Goal: Task Accomplishment & Management: Use online tool/utility

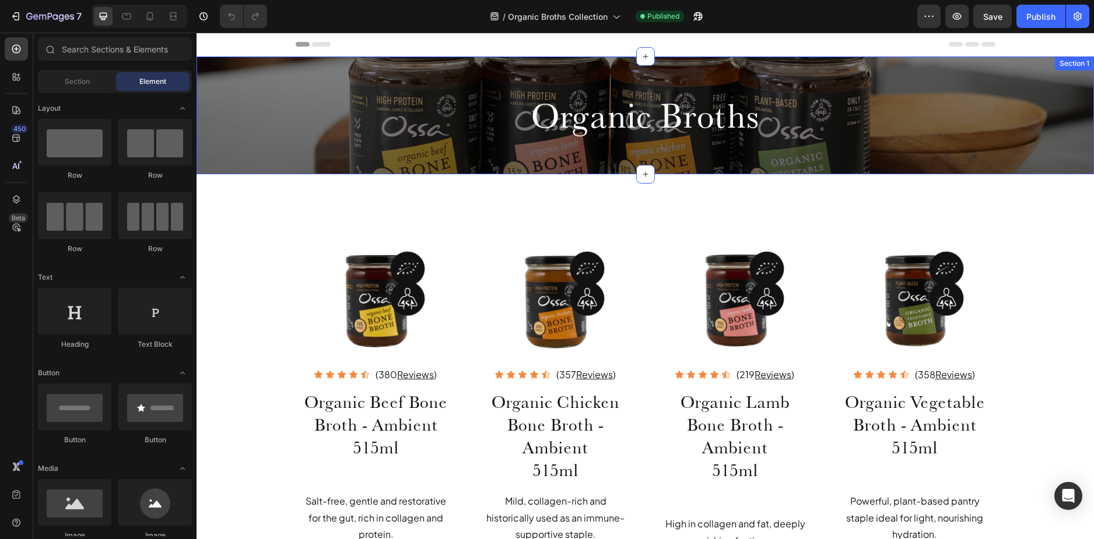
click at [275, 137] on div "Organic Broths Heading Row" at bounding box center [644, 116] width 897 height 48
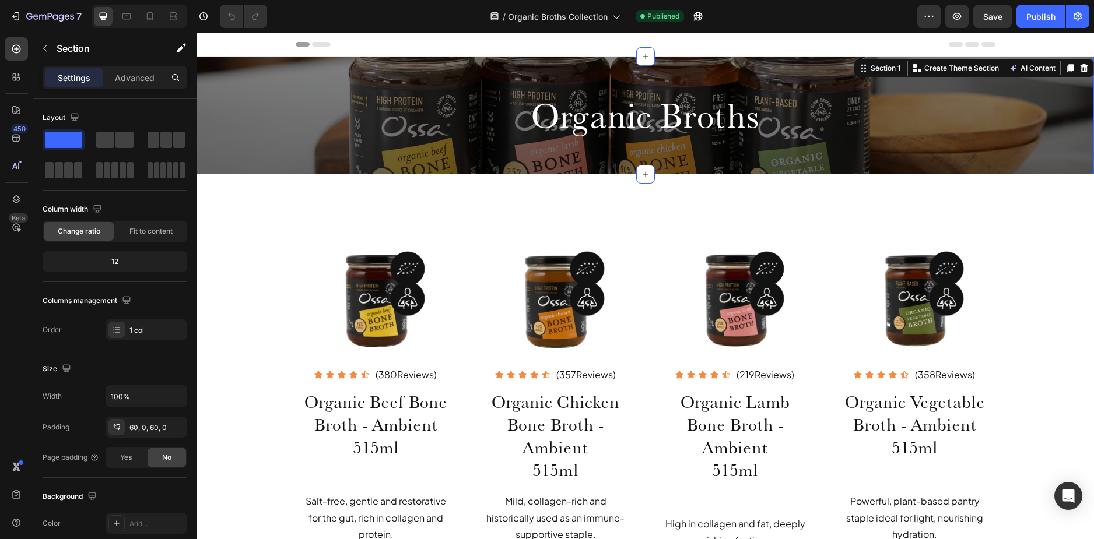
click at [236, 117] on div "Organic Broths Heading Row" at bounding box center [644, 116] width 897 height 48
click at [502, 120] on h2 "Organic Broths" at bounding box center [646, 116] width 700 height 48
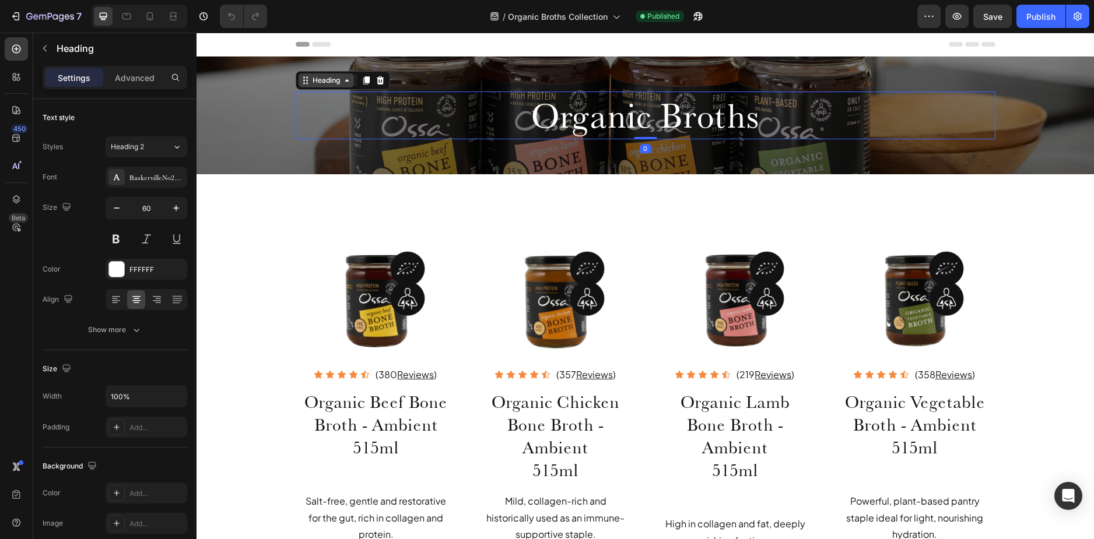
click at [328, 79] on div "Heading" at bounding box center [326, 80] width 32 height 10
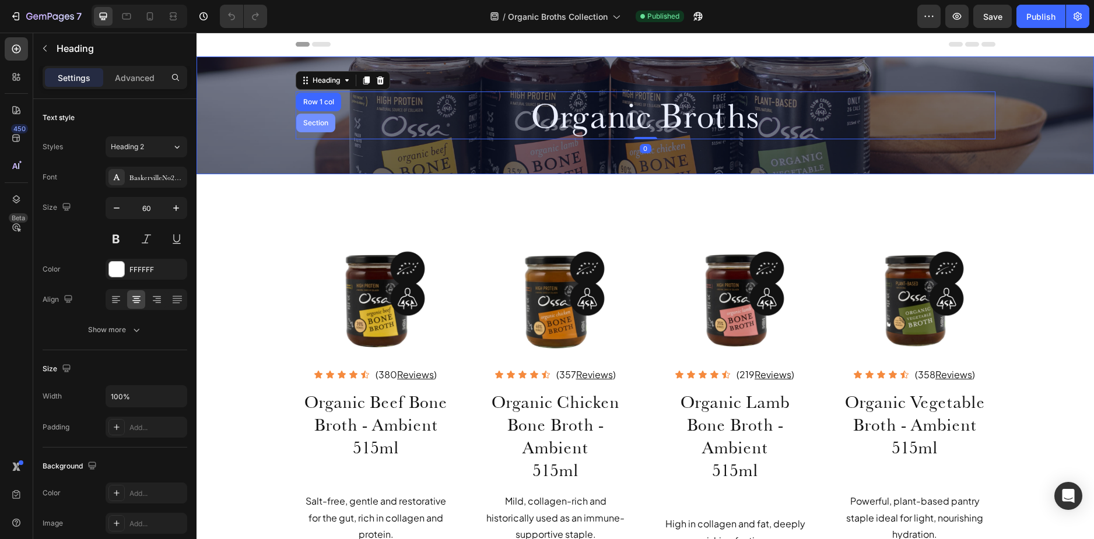
click at [312, 121] on div "Section" at bounding box center [316, 123] width 30 height 7
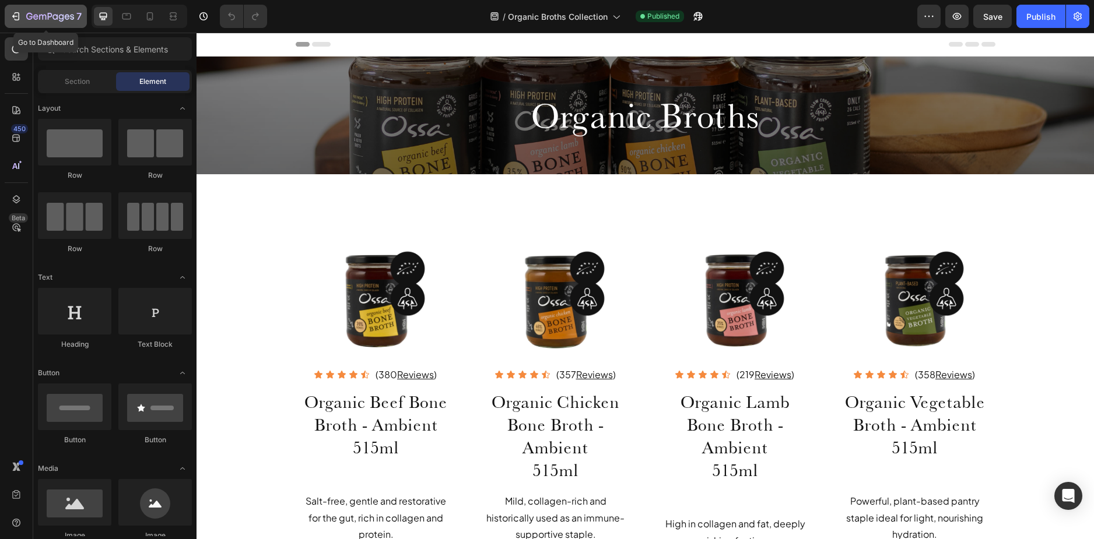
click at [16, 17] on icon "button" at bounding box center [16, 16] width 12 height 12
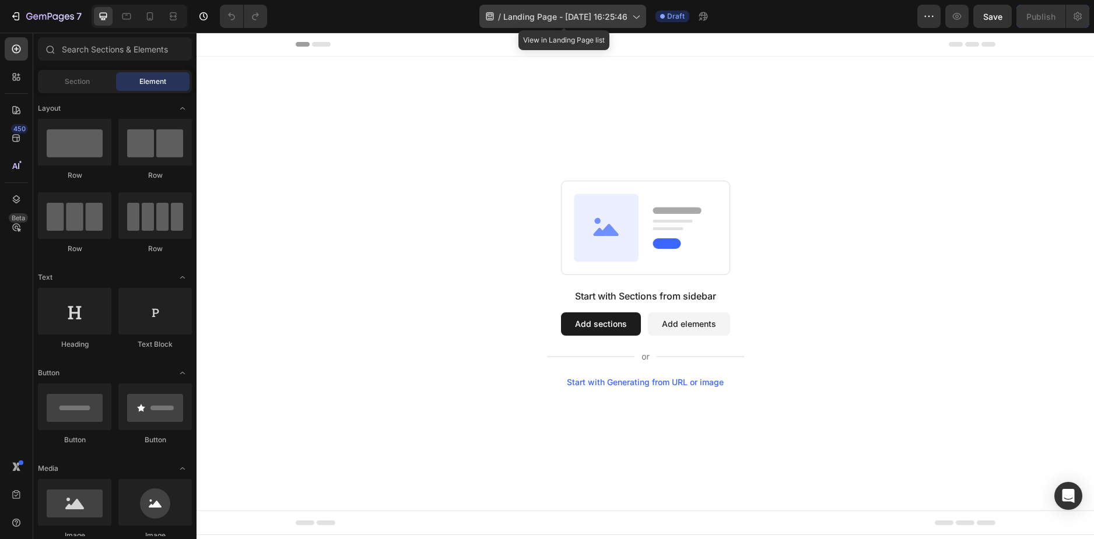
click at [566, 15] on span "Landing Page - Aug 28, 16:25:46" at bounding box center [565, 16] width 124 height 12
click at [91, 78] on div "Section" at bounding box center [76, 81] width 73 height 19
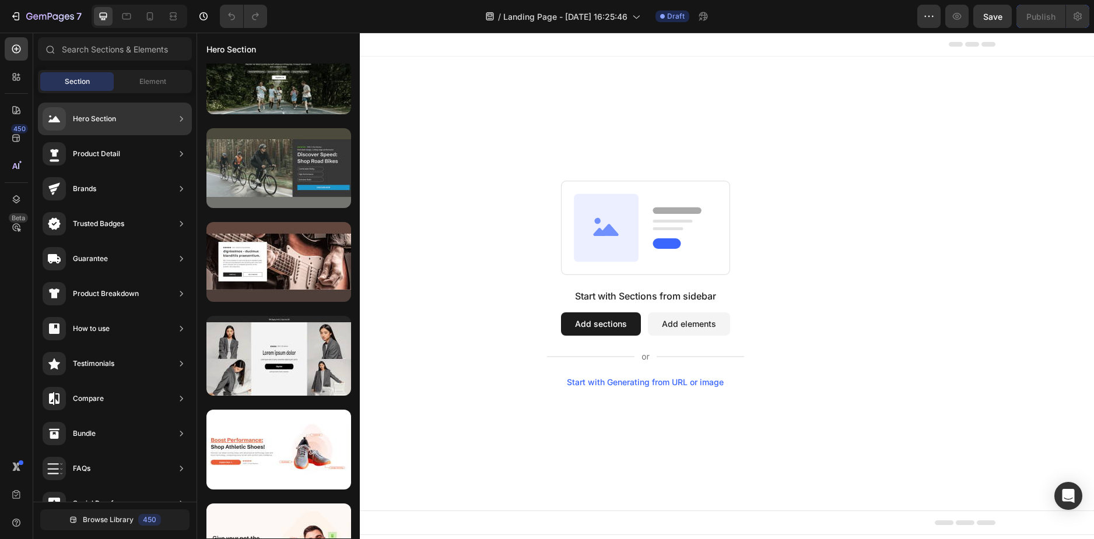
scroll to position [2742, 0]
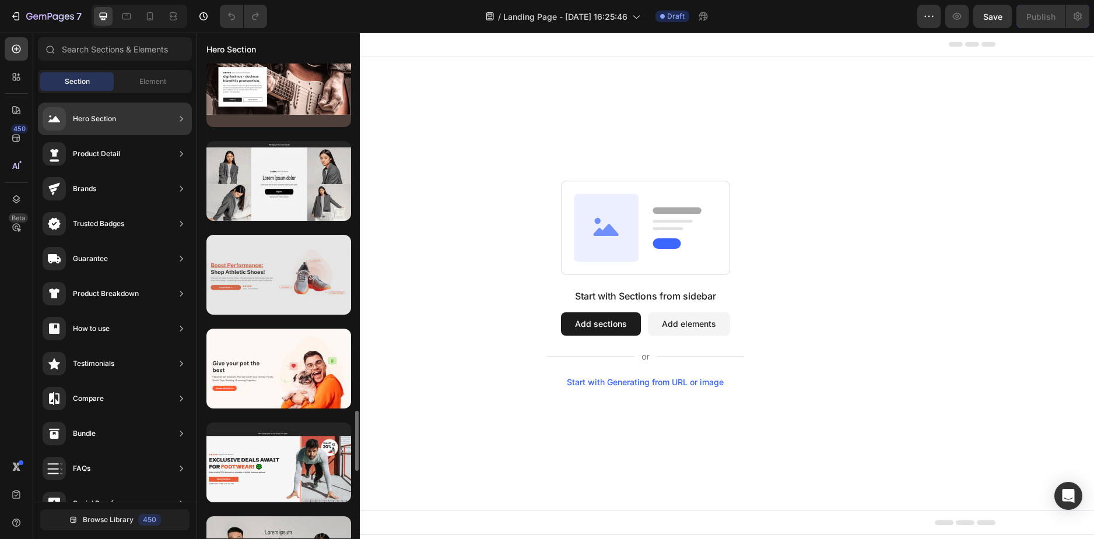
click at [251, 291] on div at bounding box center [278, 275] width 145 height 80
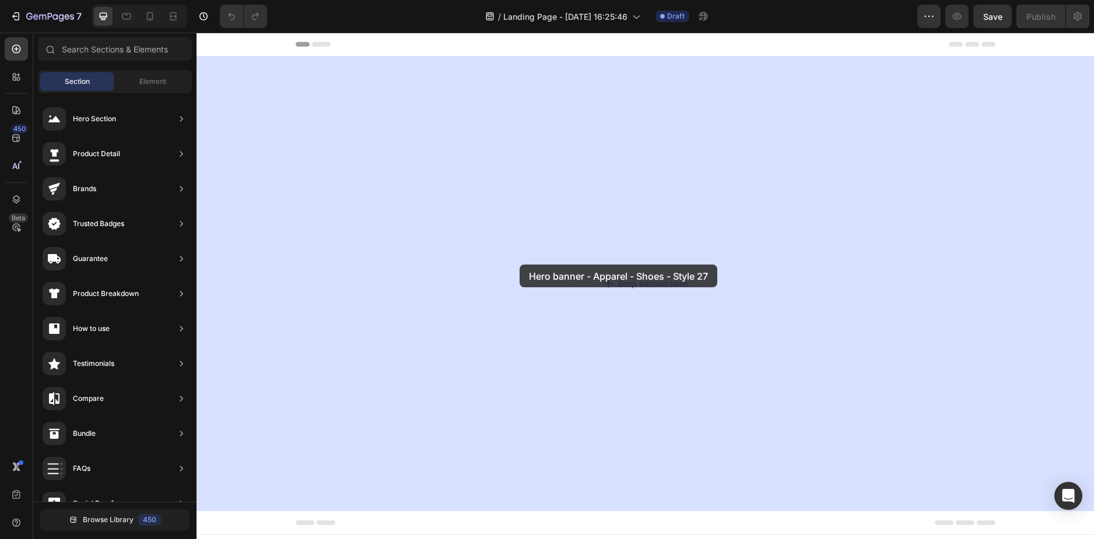
drag, startPoint x: 489, startPoint y: 324, endPoint x: 519, endPoint y: 265, distance: 66.7
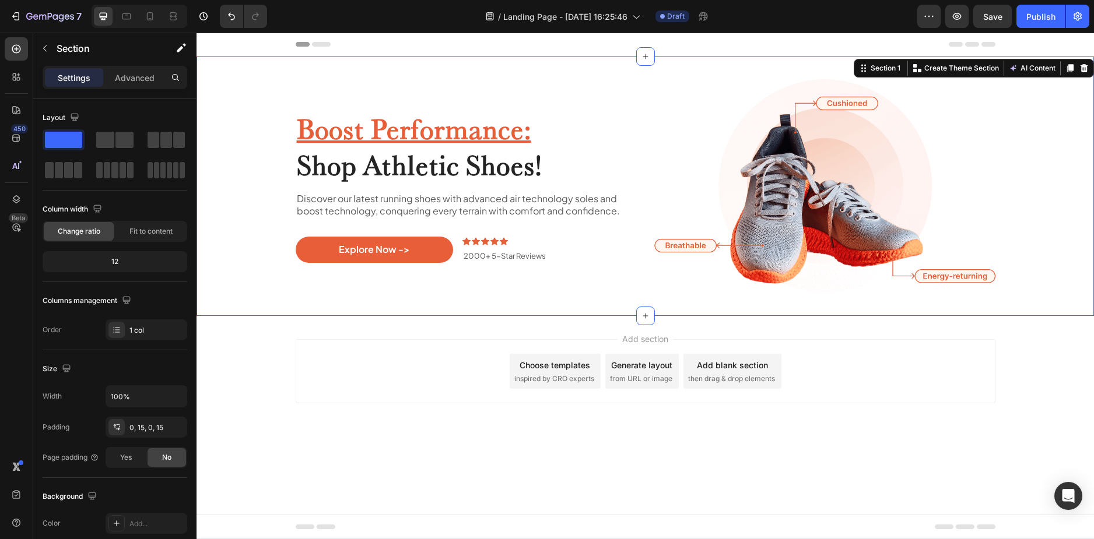
click at [209, 70] on div "Boost Performance: Shop Athletic Shoes! Heading Discover our latest running sho…" at bounding box center [645, 186] width 880 height 259
click at [57, 47] on p "Section" at bounding box center [105, 48] width 96 height 14
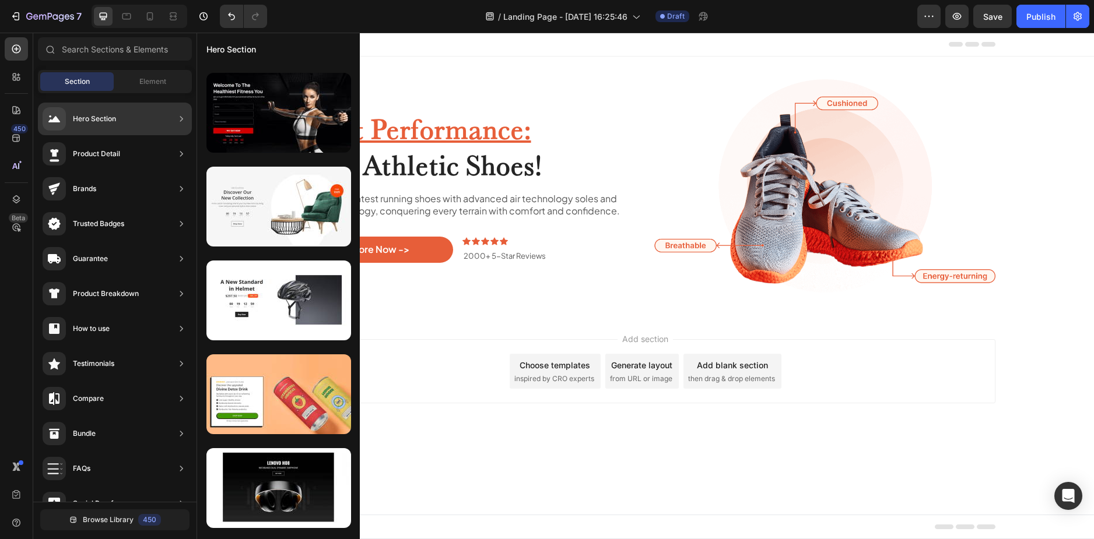
scroll to position [5994, 0]
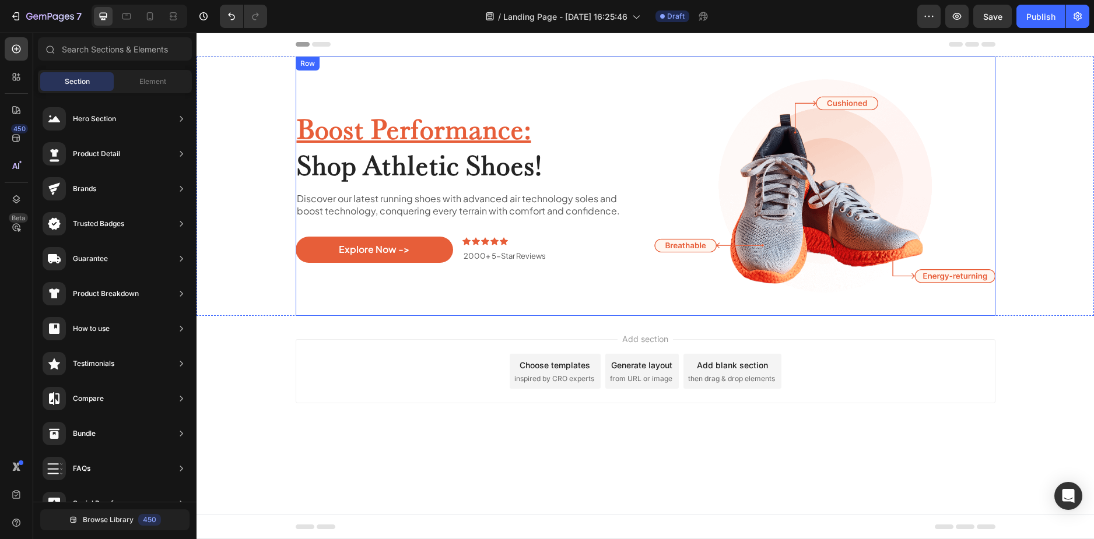
click at [504, 299] on div "Boost Performance: Shop Athletic Shoes! Heading Discover our latest running sho…" at bounding box center [471, 186] width 350 height 259
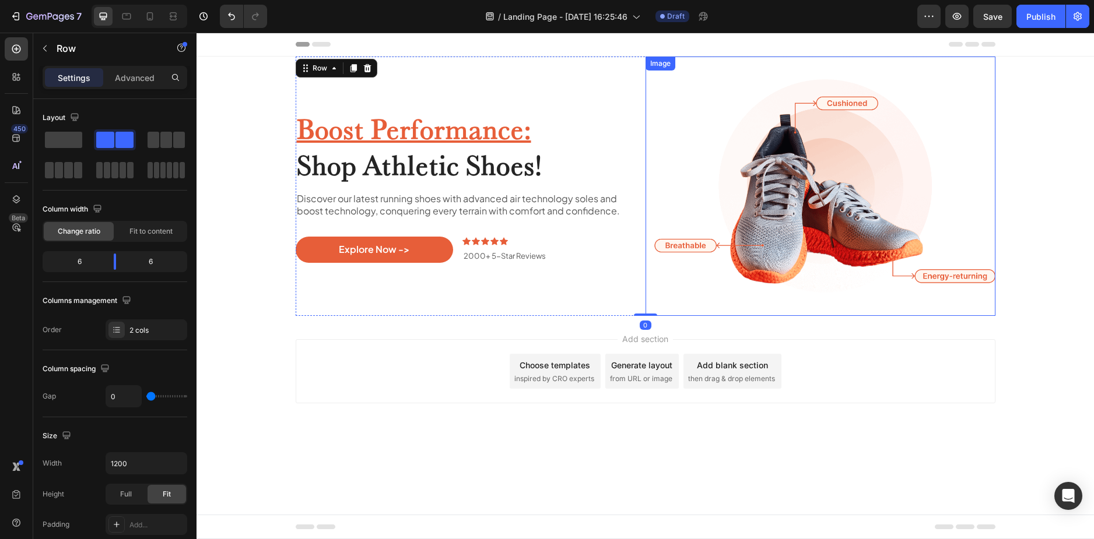
click at [750, 185] on img at bounding box center [820, 186] width 350 height 259
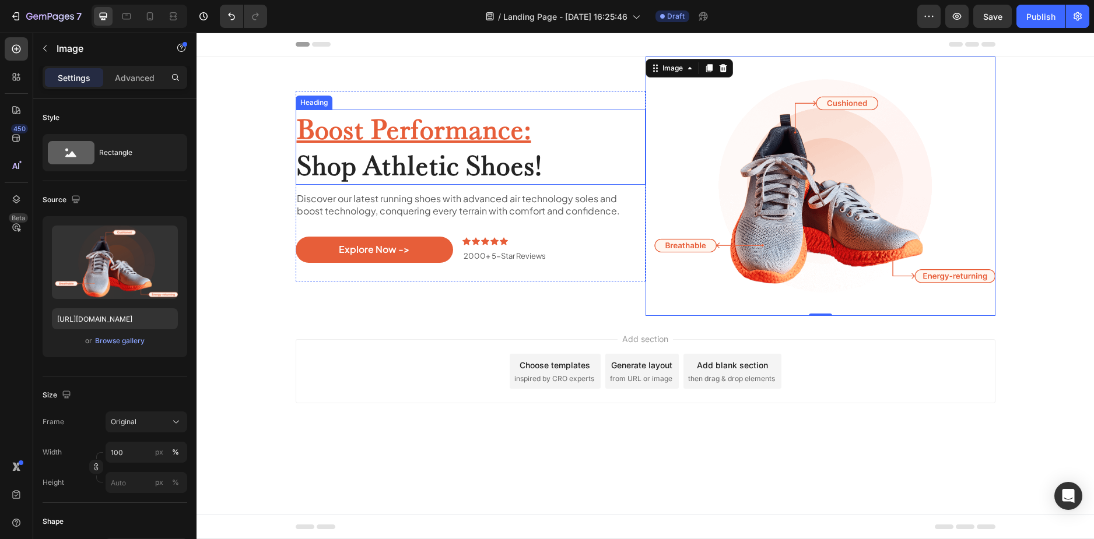
click at [415, 129] on u "Boost Performance:" at bounding box center [414, 129] width 234 height 34
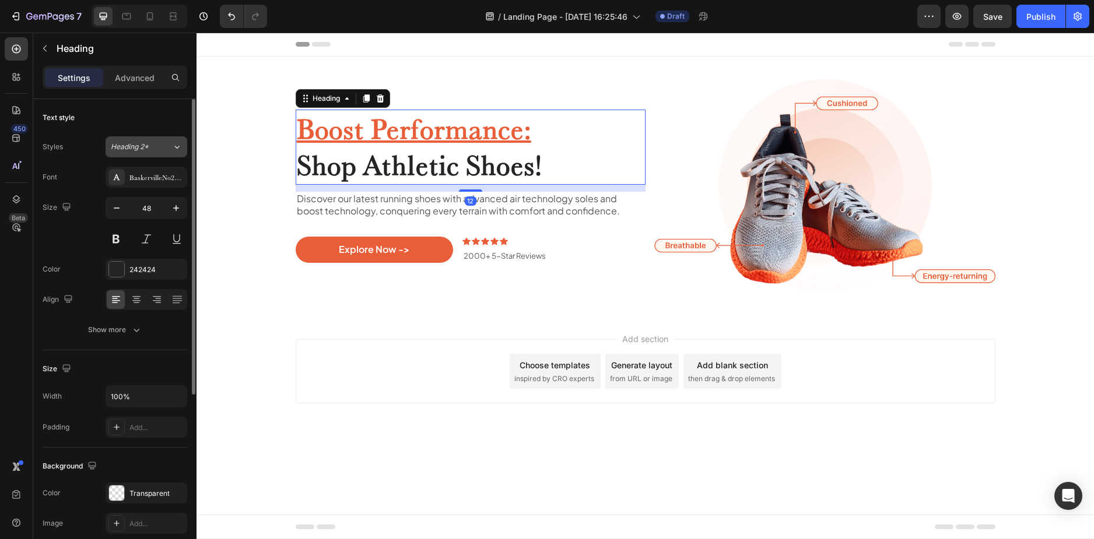
click at [166, 156] on button "Heading 2*" at bounding box center [147, 146] width 82 height 21
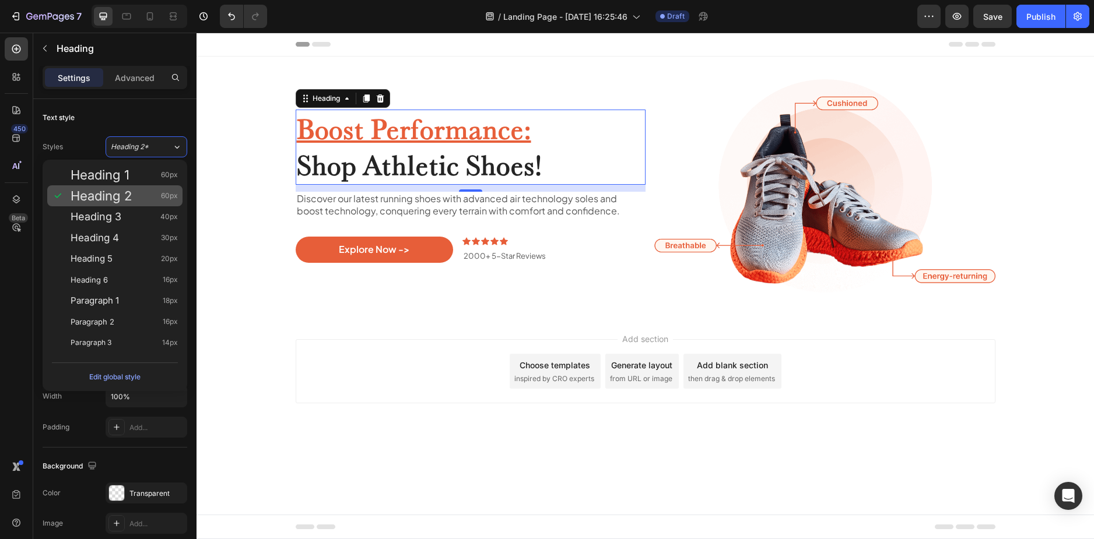
click at [134, 198] on div "Heading 2 60px" at bounding box center [124, 196] width 107 height 12
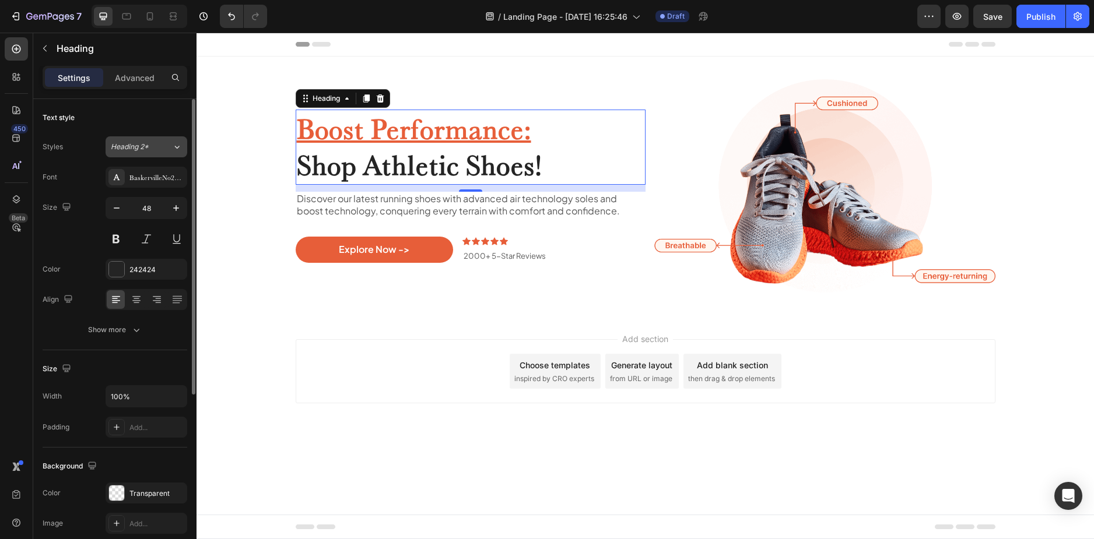
click at [155, 142] on div "Heading 2*" at bounding box center [134, 147] width 47 height 10
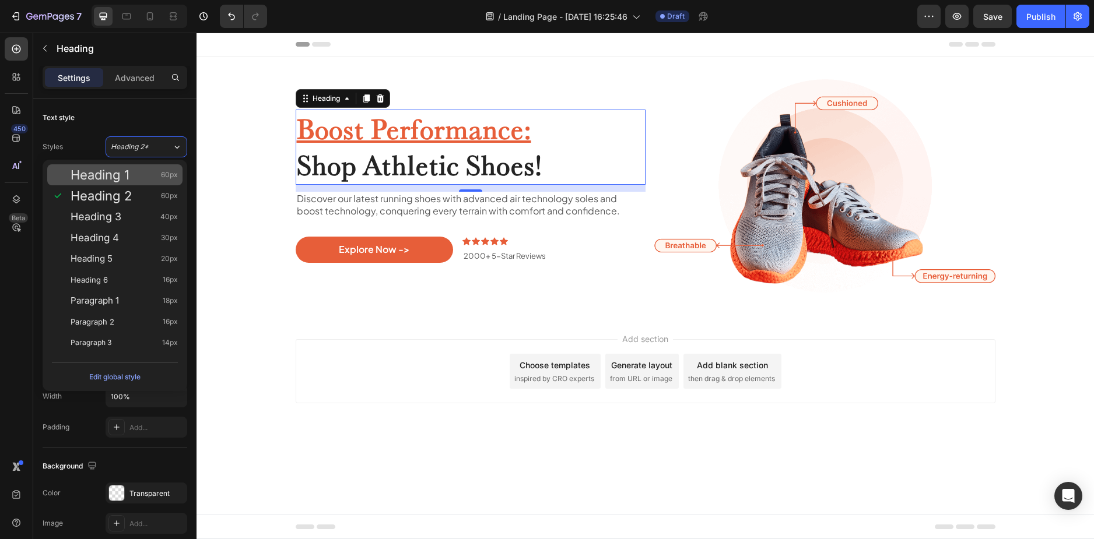
click at [107, 176] on span "Heading 1" at bounding box center [100, 175] width 59 height 12
type input "60"
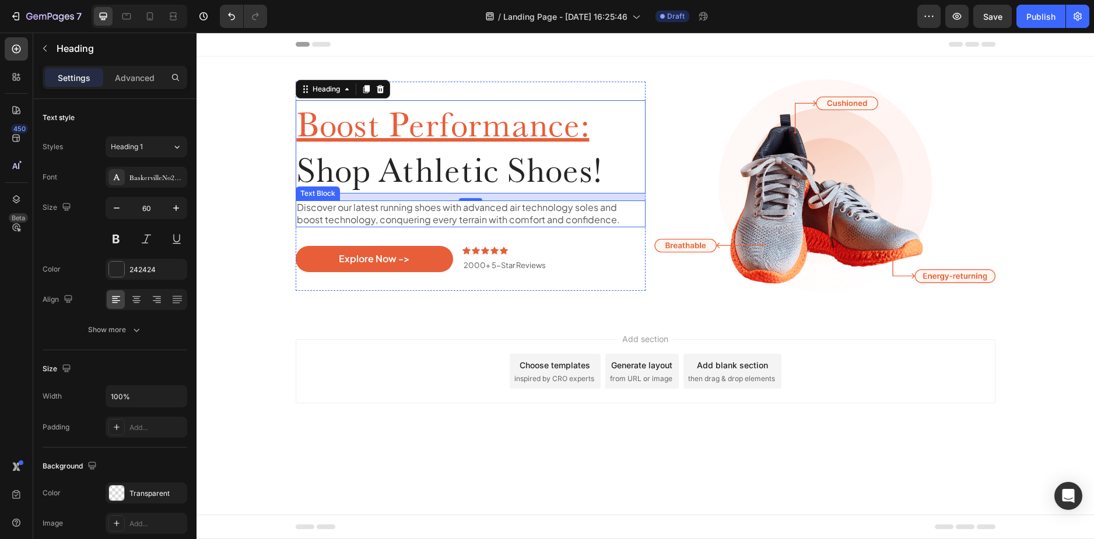
click at [452, 211] on p "Discover our latest running shoes with advanced air technology soles and boost …" at bounding box center [470, 214] width 347 height 24
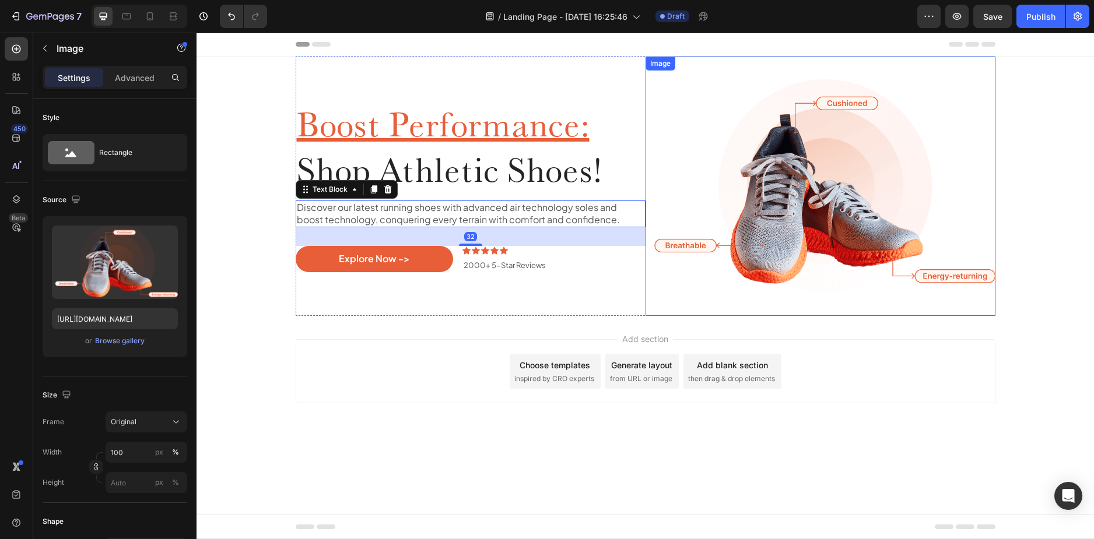
click at [760, 215] on img at bounding box center [820, 186] width 350 height 259
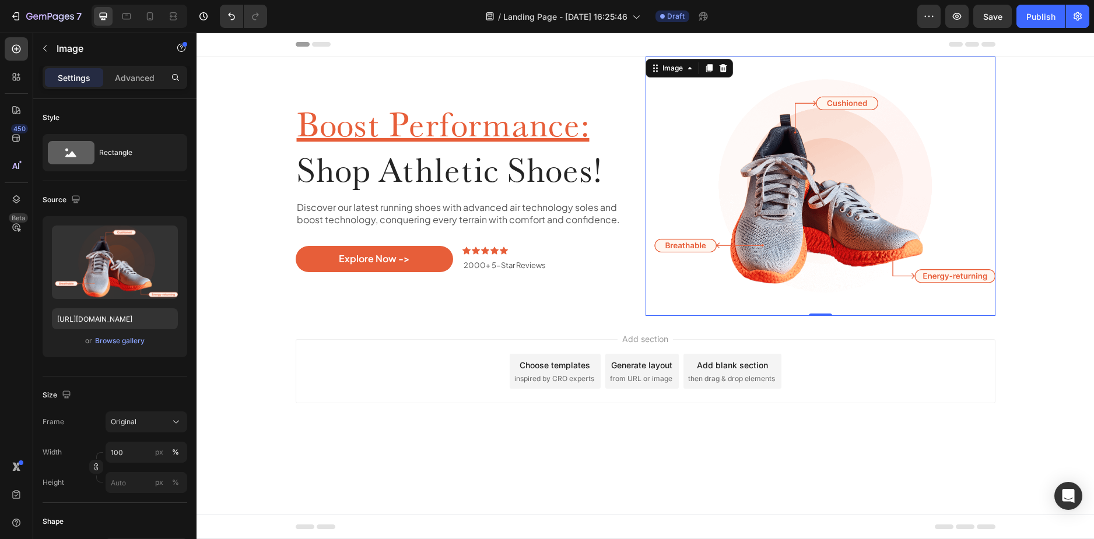
click at [261, 318] on div "Add section Choose templates inspired by CRO experts Generate layout from URL o…" at bounding box center [644, 387] width 897 height 143
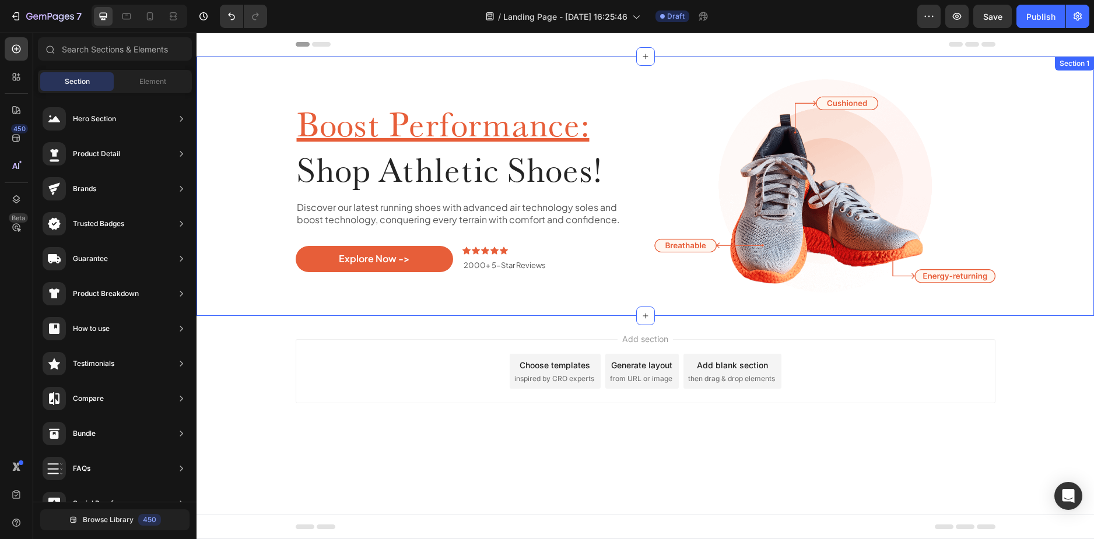
click at [236, 218] on div "Boost Performance: Shop Athletic Shoes! Heading Discover our latest running sho…" at bounding box center [645, 186] width 880 height 259
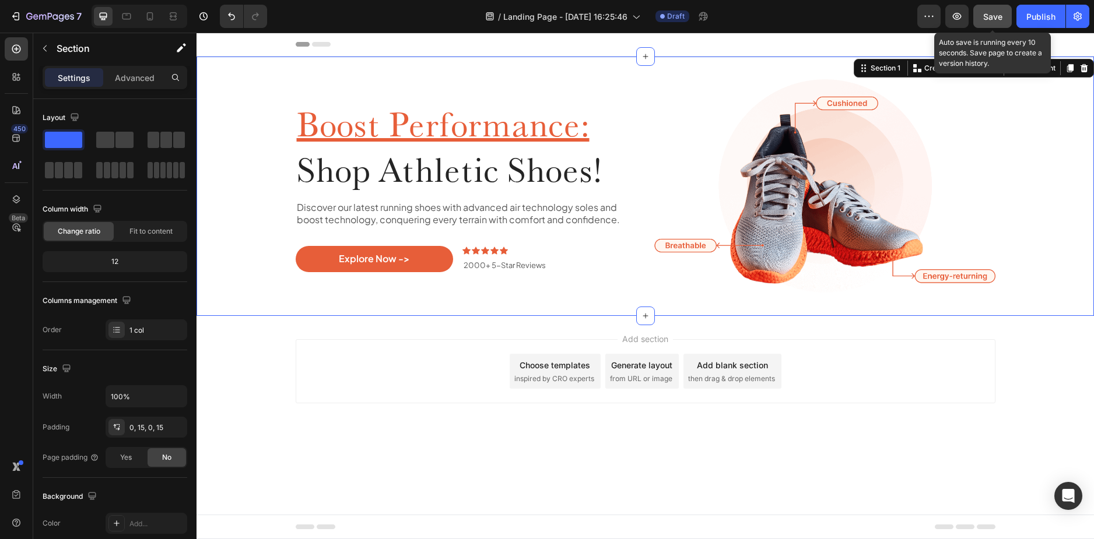
click at [978, 19] on button "Save" at bounding box center [992, 16] width 38 height 23
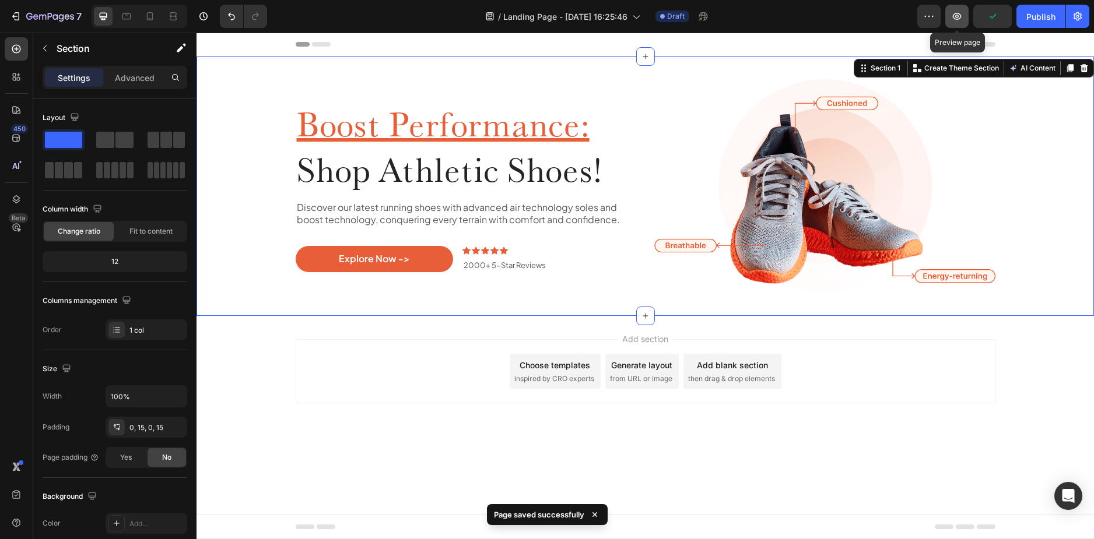
click at [953, 18] on icon "button" at bounding box center [957, 16] width 12 height 12
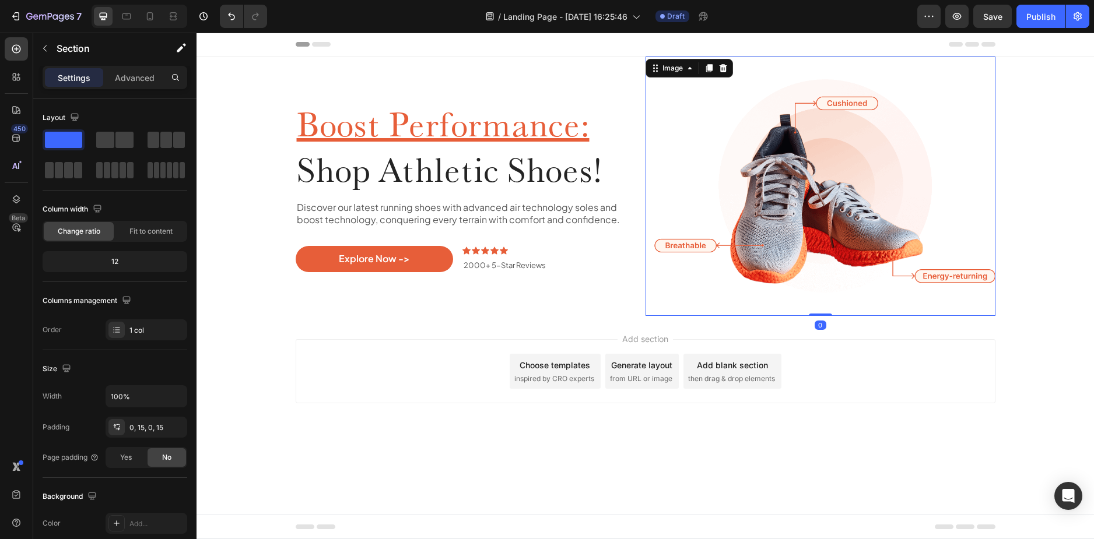
click at [831, 185] on img at bounding box center [820, 186] width 350 height 259
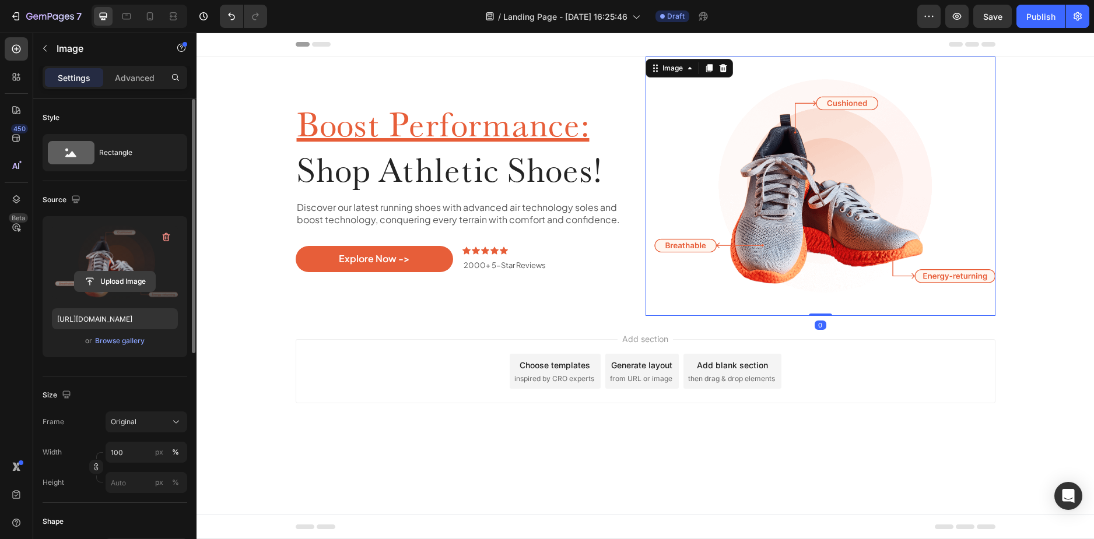
click at [125, 283] on input "file" at bounding box center [115, 282] width 80 height 20
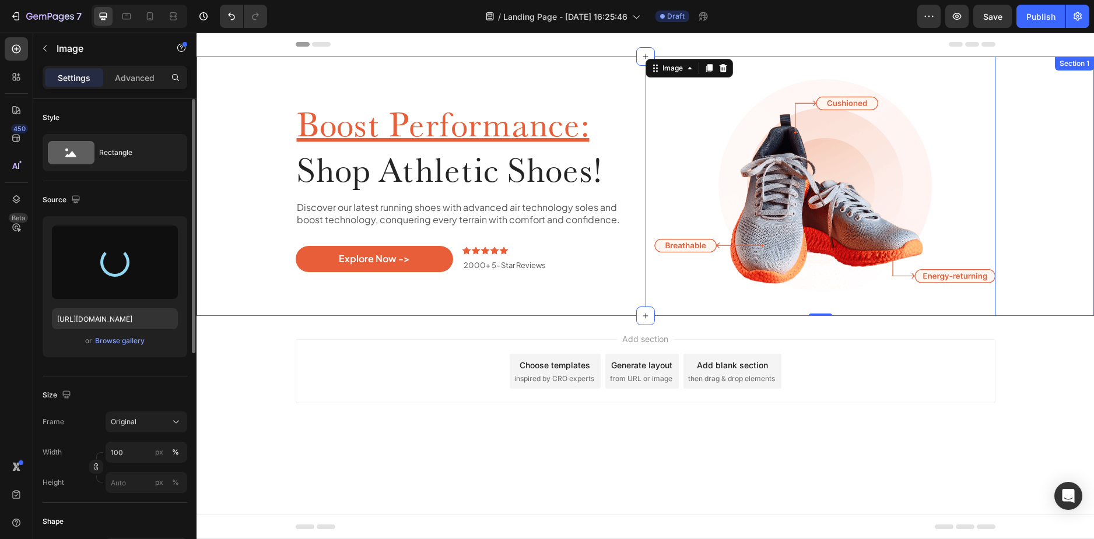
type input "https://cdn.shopify.com/s/files/1/0331/7599/4505/files/gempages_506847250073256…"
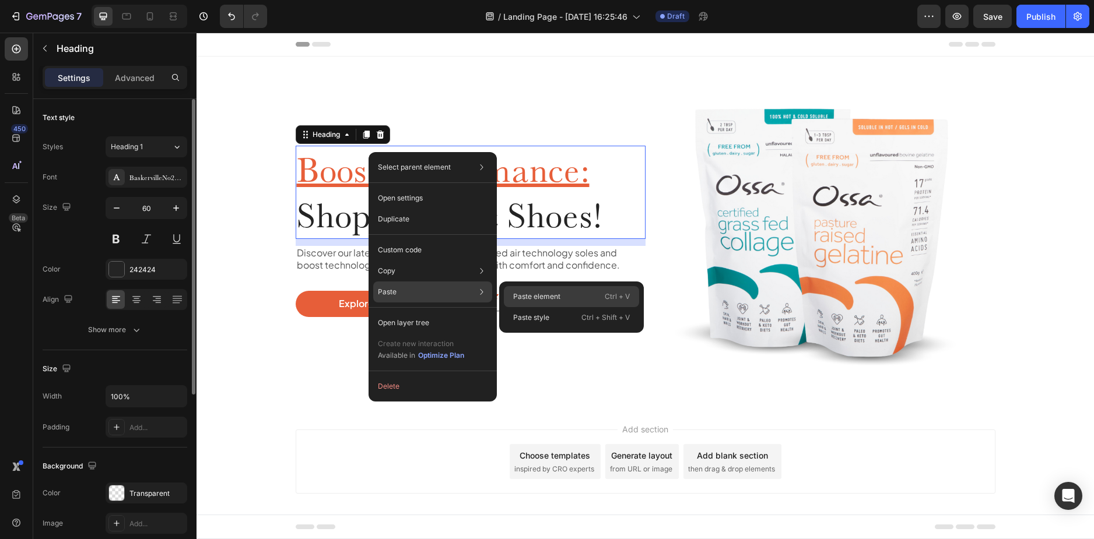
click at [529, 300] on p "Paste element" at bounding box center [536, 296] width 47 height 10
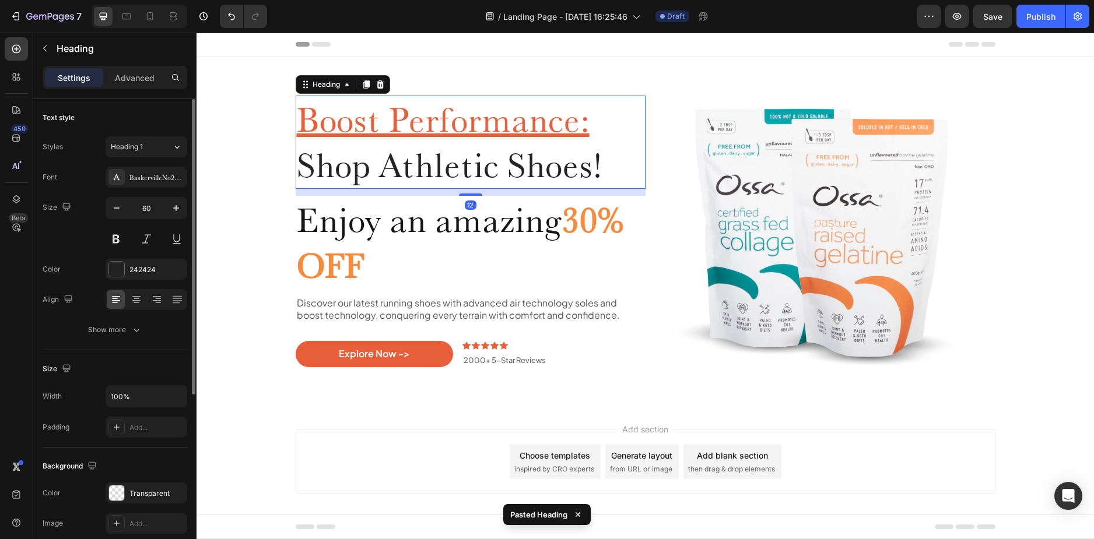
click at [439, 153] on h2 "Boost Performance: Shop Athletic Shoes!" at bounding box center [471, 142] width 350 height 93
click at [380, 87] on icon at bounding box center [379, 84] width 9 height 9
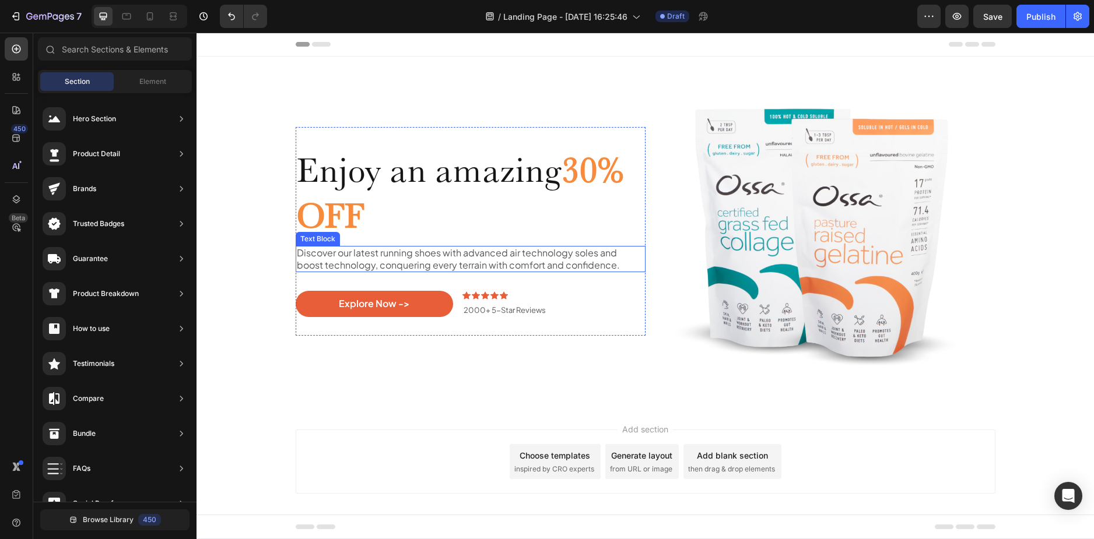
click at [427, 255] on p "Discover our latest running shoes with advanced air technology soles and boost …" at bounding box center [470, 259] width 347 height 24
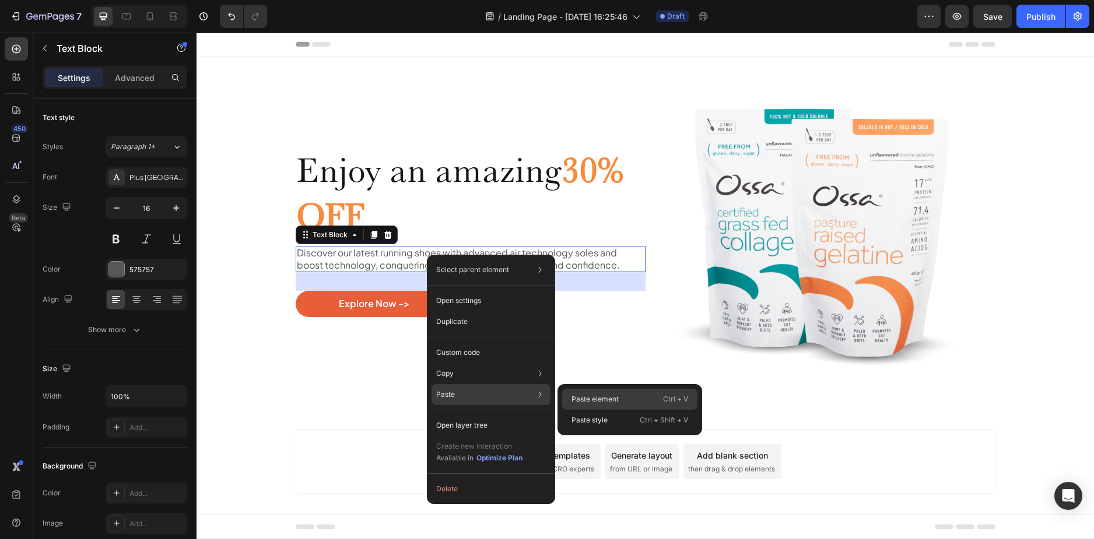
click at [612, 398] on p "Paste element" at bounding box center [594, 399] width 47 height 10
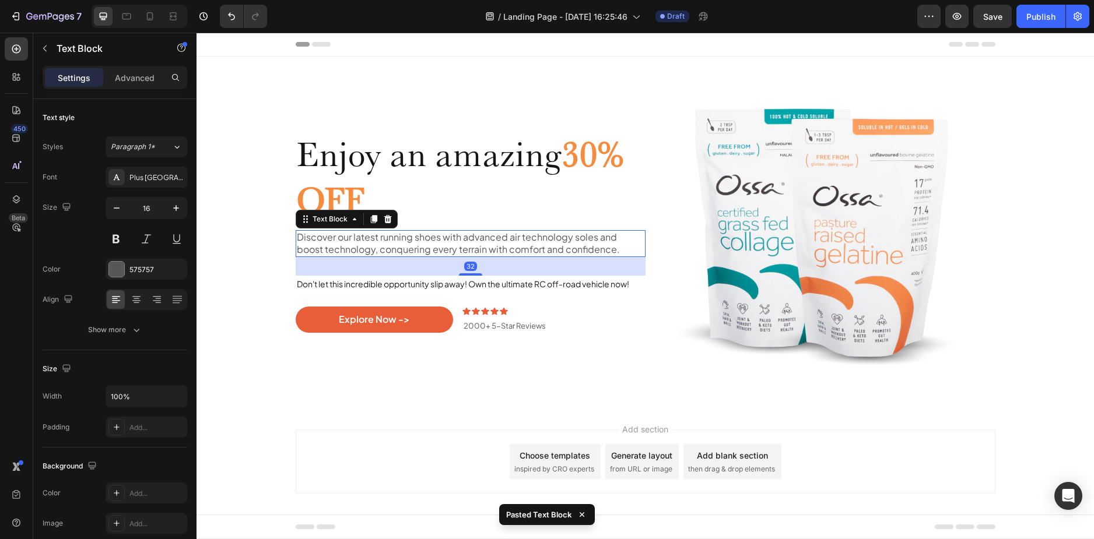
click at [448, 236] on p "Discover our latest running shoes with advanced air technology soles and boost …" at bounding box center [470, 243] width 347 height 24
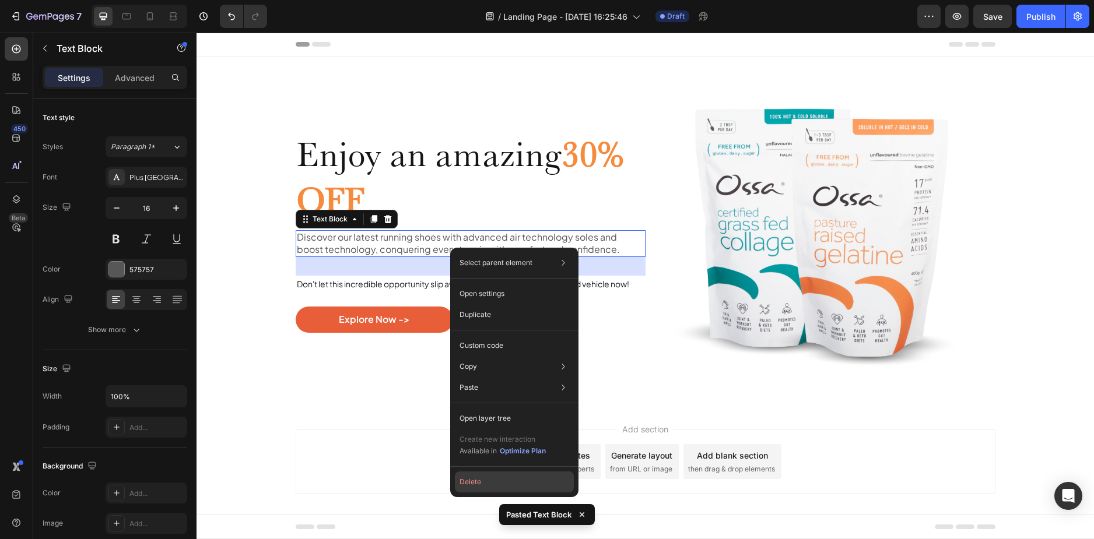
click at [484, 480] on button "Delete" at bounding box center [514, 482] width 119 height 21
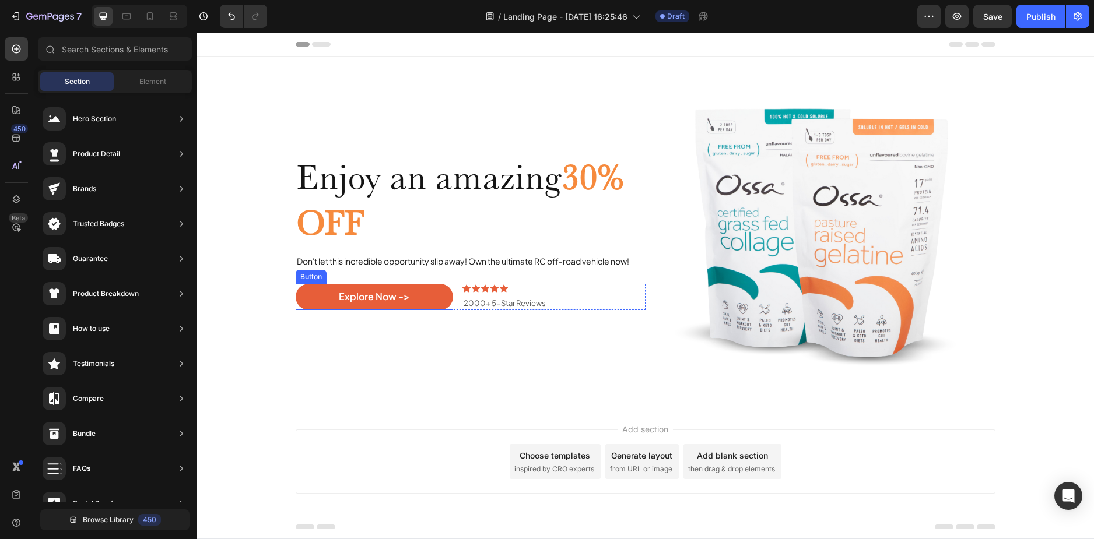
click at [445, 307] on div "Explore Now -> Button" at bounding box center [374, 297] width 157 height 26
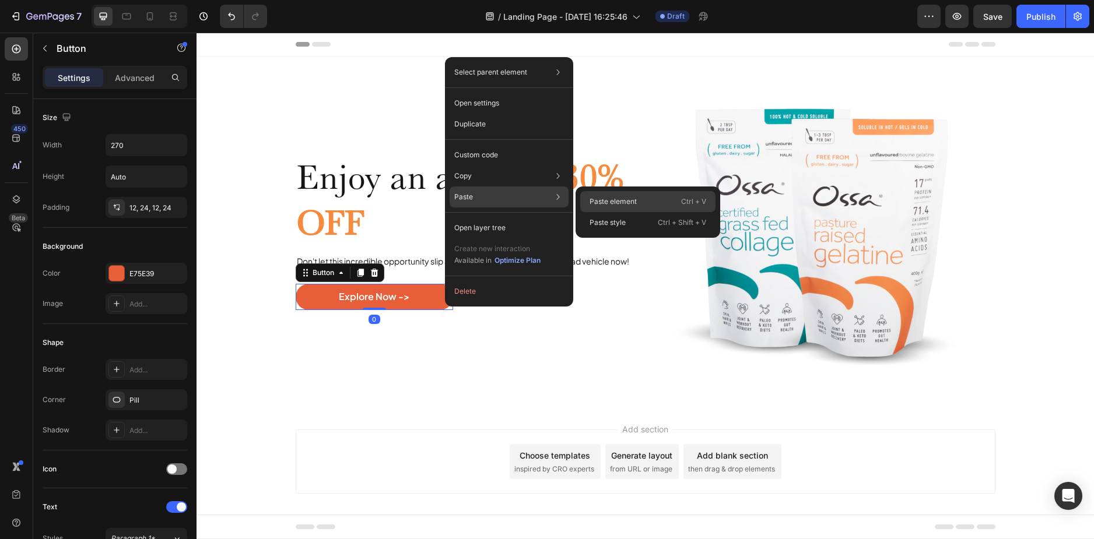
click at [600, 212] on div "Paste element Ctrl + V" at bounding box center [647, 222] width 135 height 21
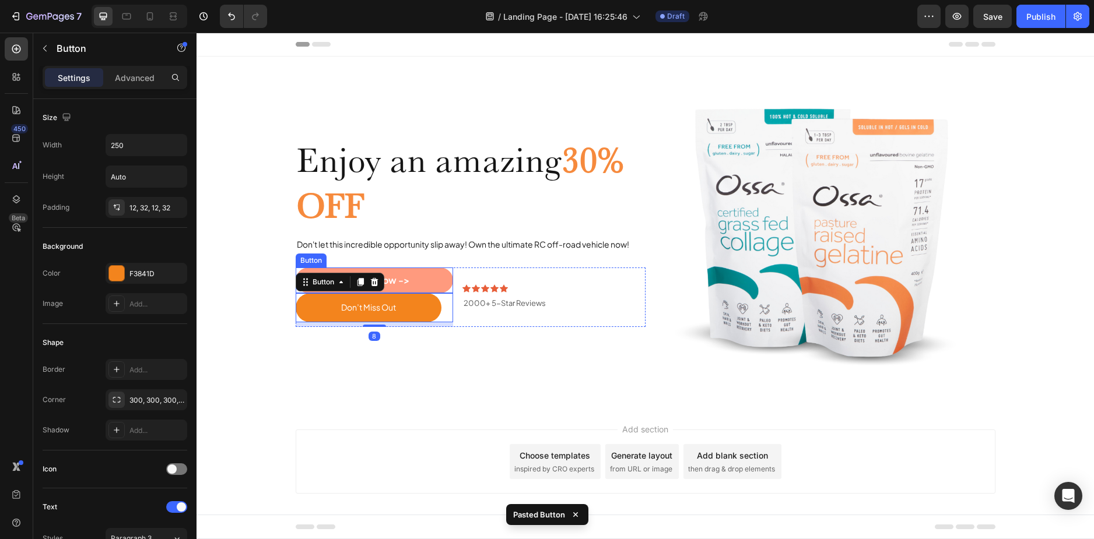
click at [437, 273] on button "Explore Now ->" at bounding box center [374, 281] width 157 height 26
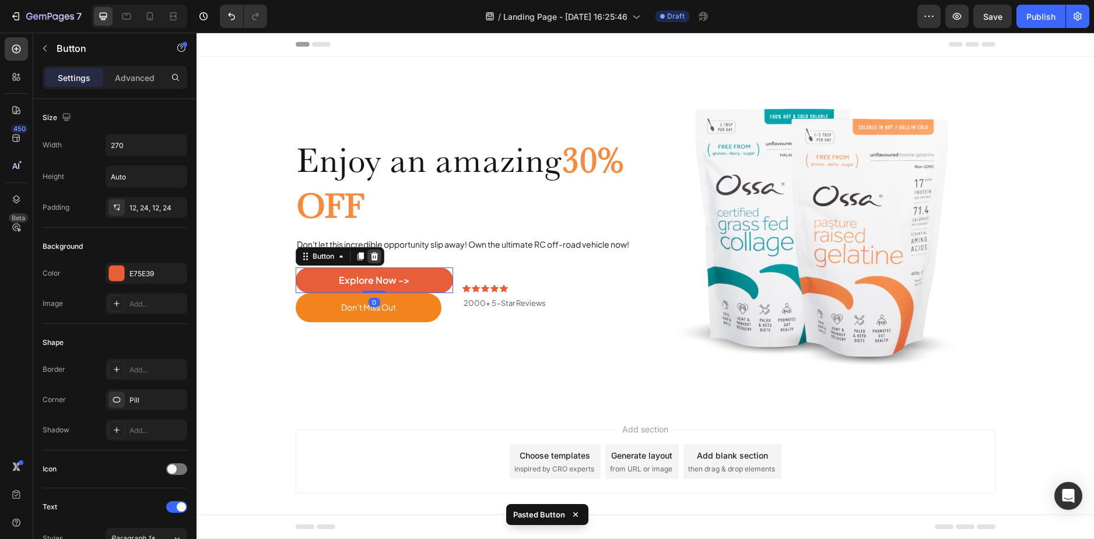
click at [374, 257] on icon at bounding box center [374, 256] width 9 height 9
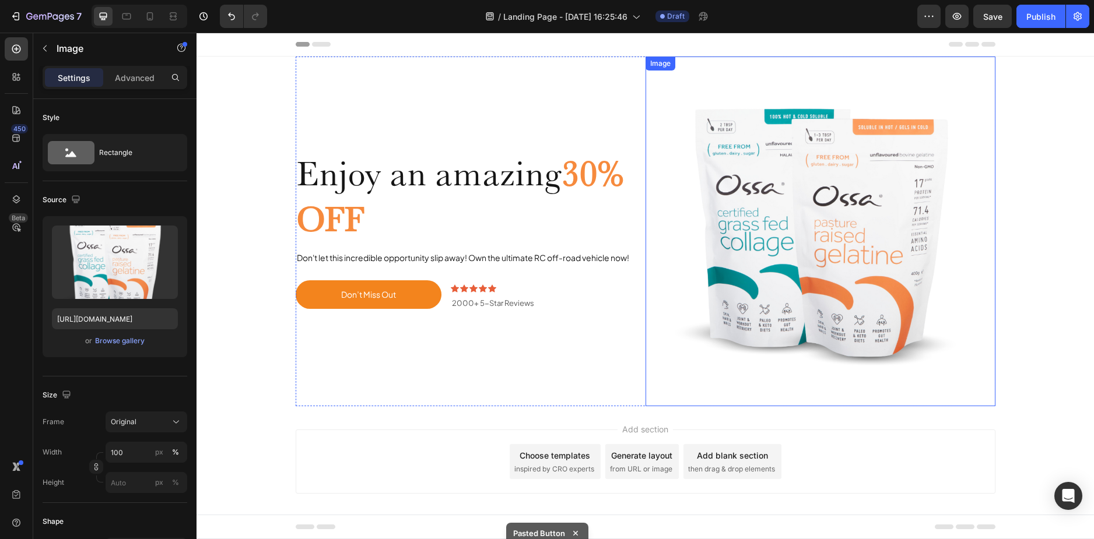
click at [669, 338] on img at bounding box center [820, 232] width 350 height 350
click at [971, 261] on img at bounding box center [820, 232] width 350 height 350
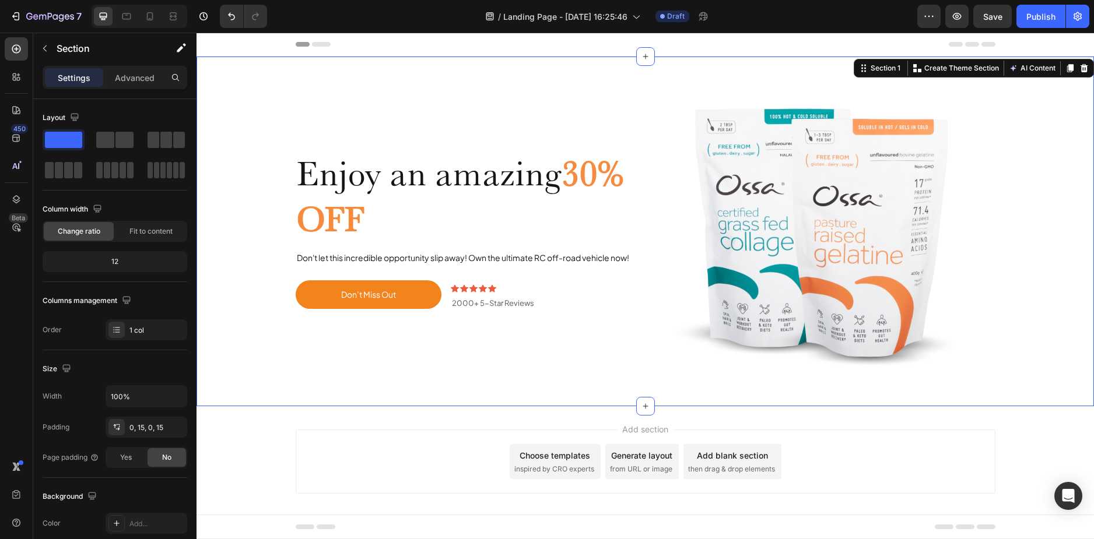
click at [1010, 279] on div "Enjoy an amazing 30% OFF Heading Don't let this incredible opportunity slip awa…" at bounding box center [645, 232] width 880 height 350
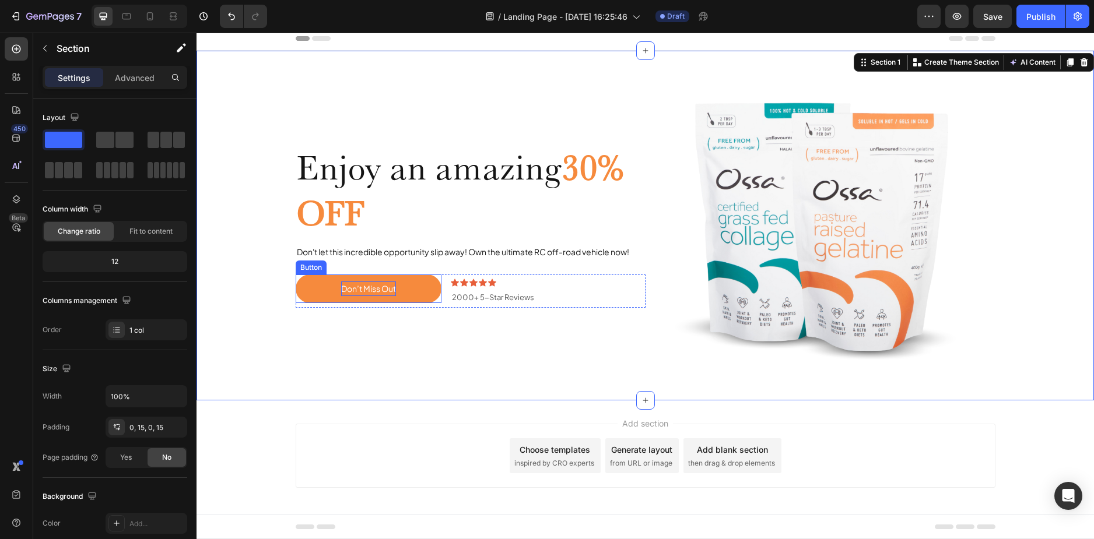
scroll to position [10, 0]
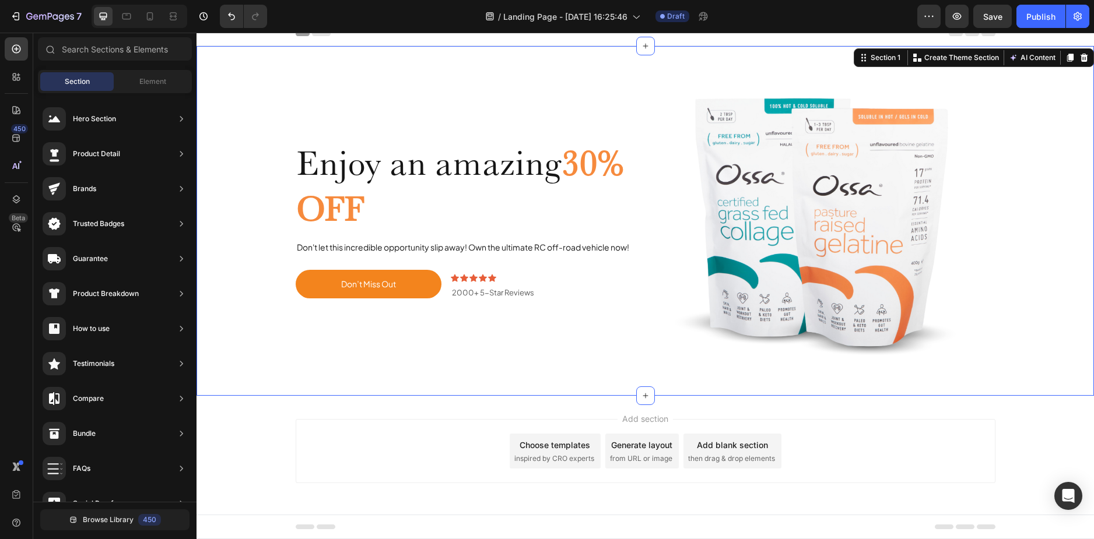
drag, startPoint x: 250, startPoint y: 408, endPoint x: 219, endPoint y: 351, distance: 64.4
click at [219, 351] on div "Enjoy an amazing 30% OFF Heading Don't let this incredible opportunity slip awa…" at bounding box center [645, 221] width 880 height 350
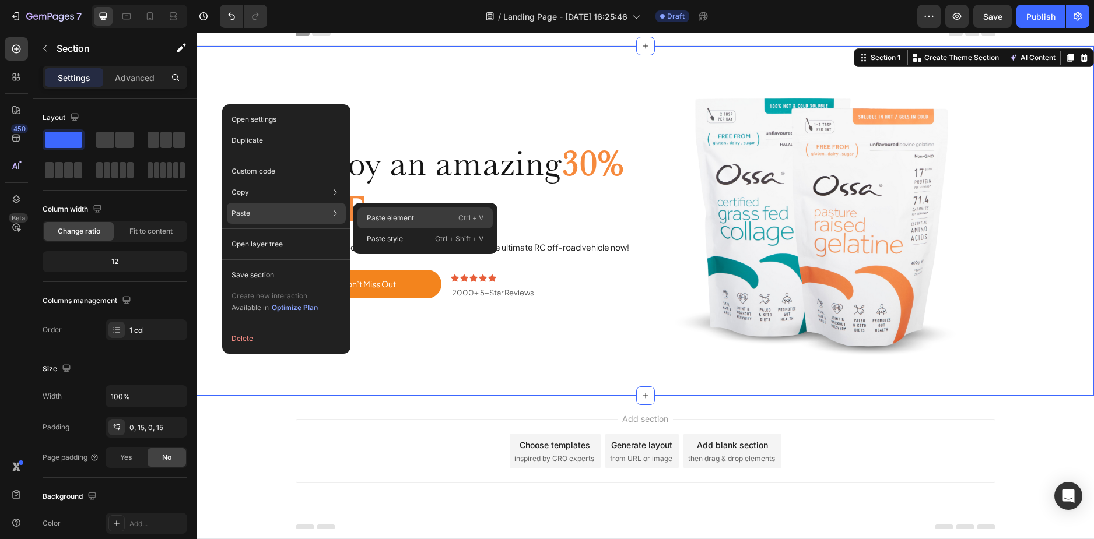
click at [403, 229] on div "Paste element Ctrl + V" at bounding box center [424, 239] width 135 height 21
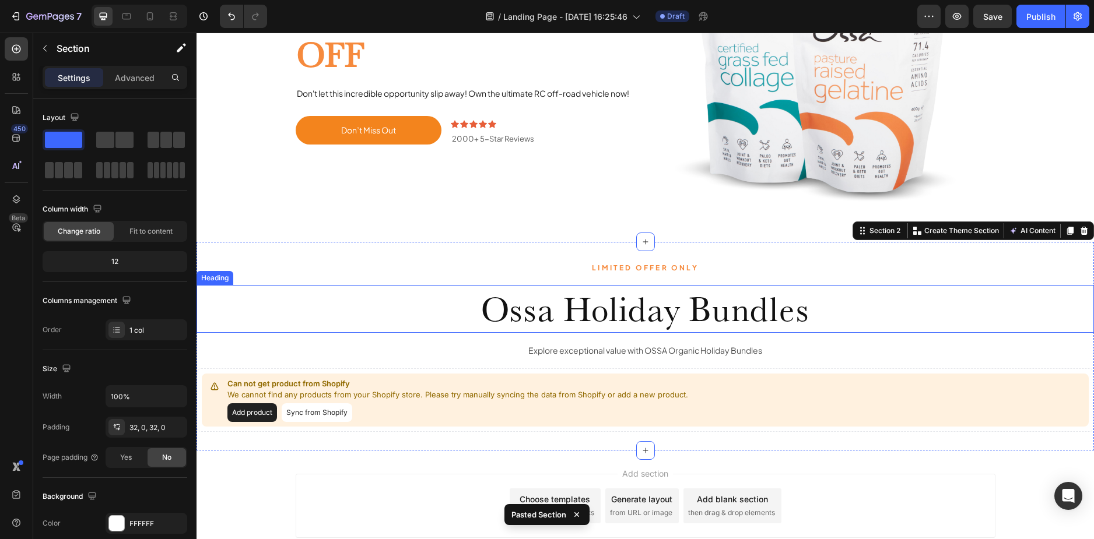
scroll to position [233, 0]
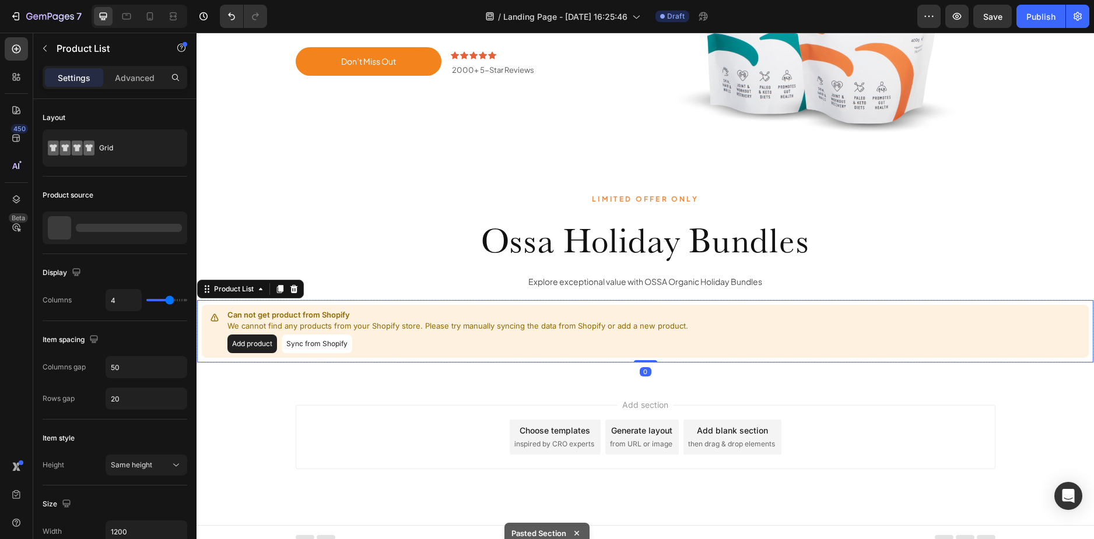
click at [612, 331] on p "We cannot find any products from your Shopify store. Please try manually syncin…" at bounding box center [457, 327] width 461 height 12
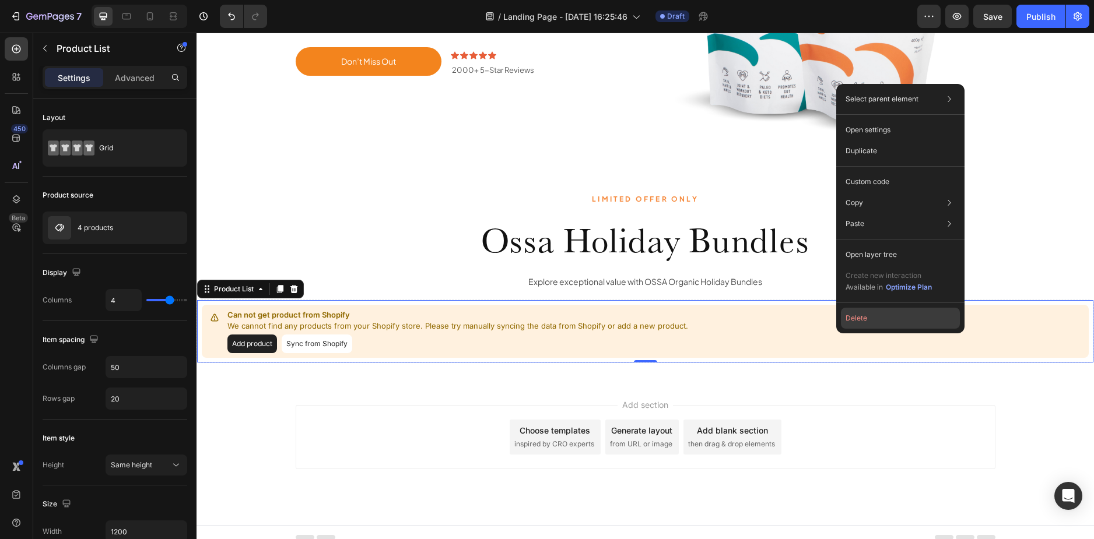
drag, startPoint x: 875, startPoint y: 312, endPoint x: 742, endPoint y: 275, distance: 137.9
click at [875, 312] on button "Delete" at bounding box center [900, 318] width 119 height 21
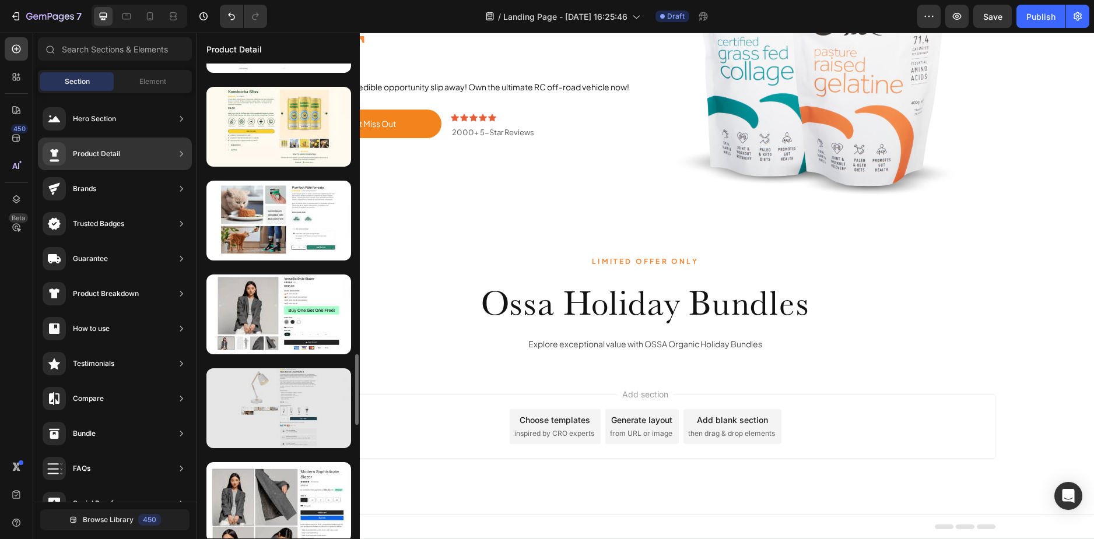
scroll to position [1835, 0]
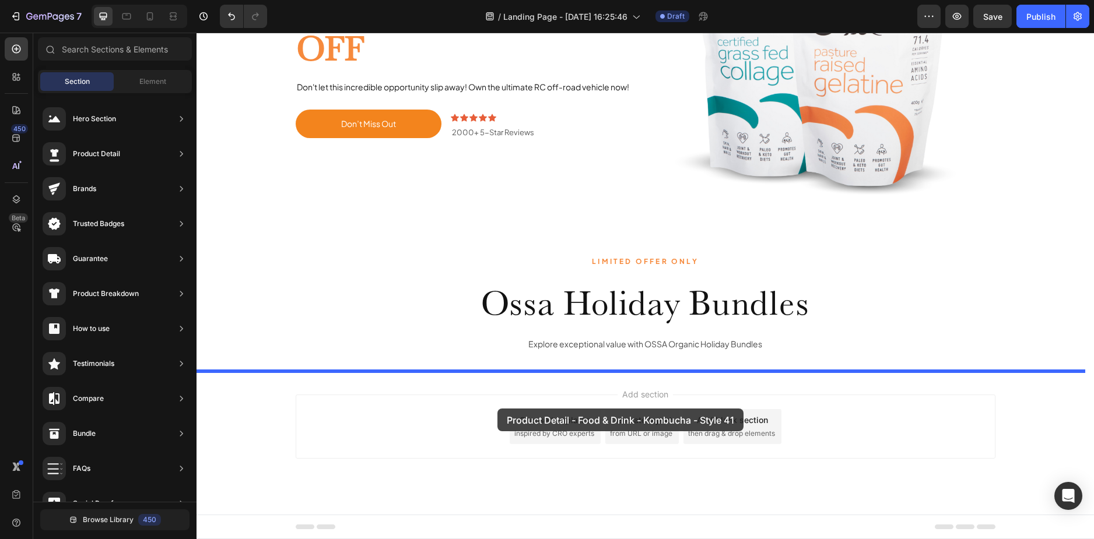
drag, startPoint x: 500, startPoint y: 268, endPoint x: 487, endPoint y: 399, distance: 131.7
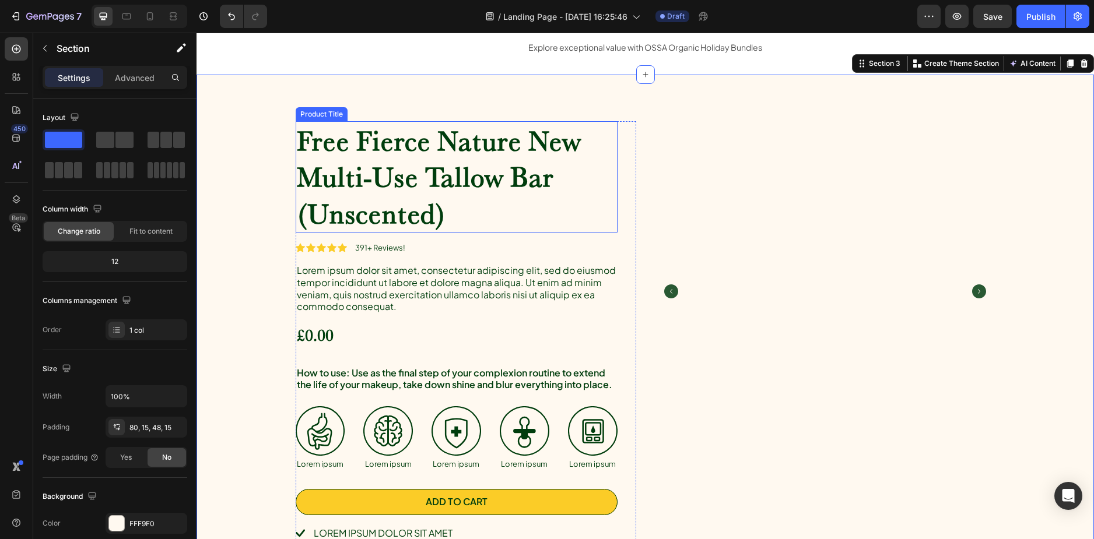
scroll to position [462, 0]
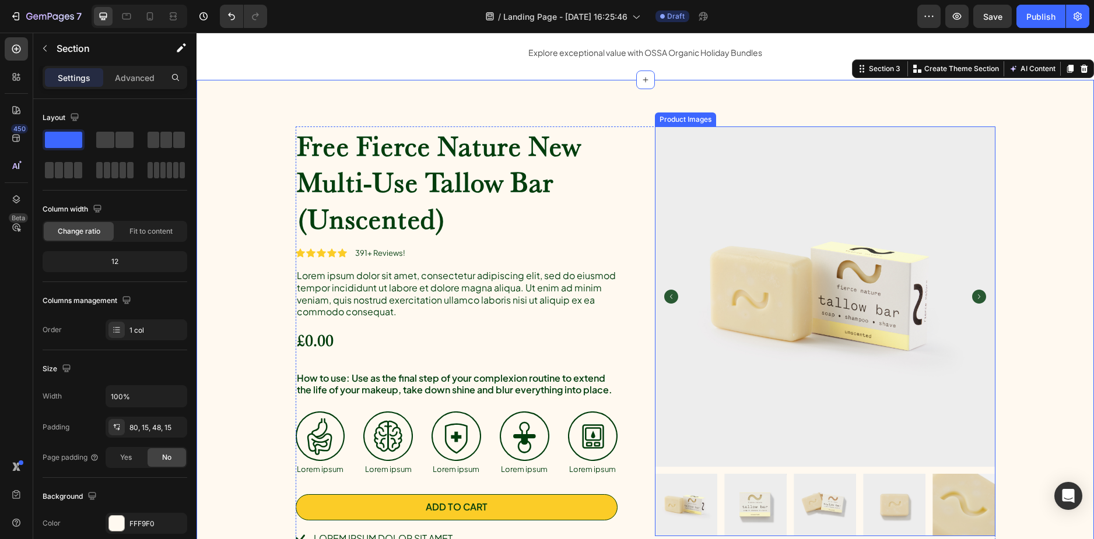
click at [771, 231] on img at bounding box center [825, 297] width 340 height 340
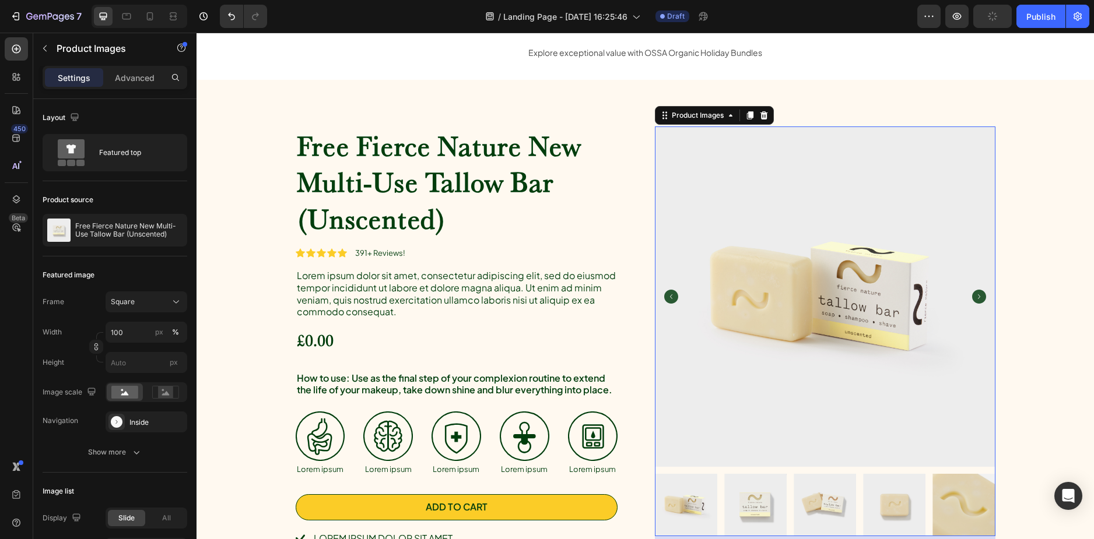
click at [769, 221] on img at bounding box center [825, 297] width 340 height 340
click at [13, 8] on button "7" at bounding box center [46, 16] width 82 height 23
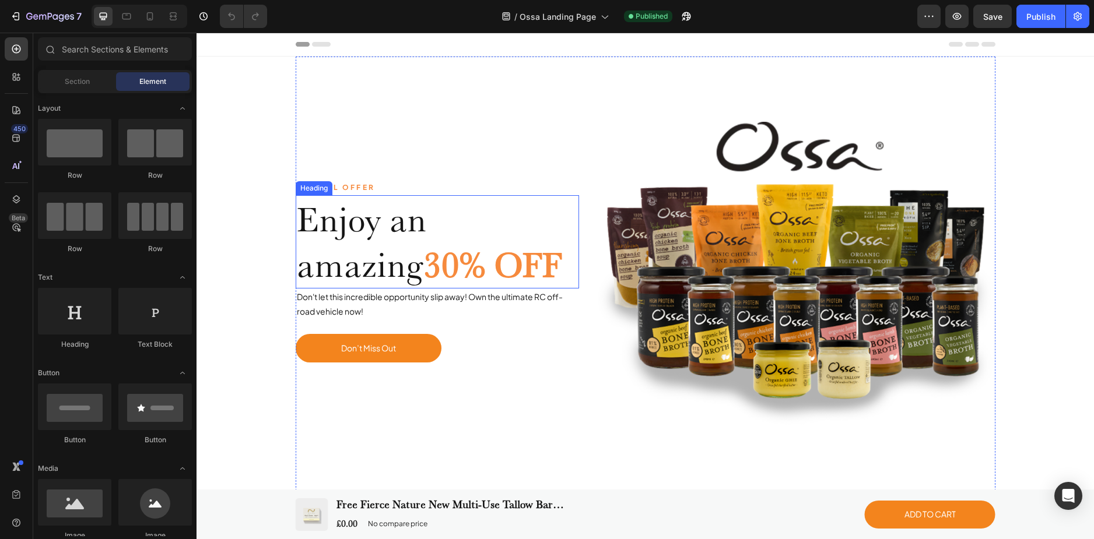
click at [354, 218] on span "Enjoy an amazing" at bounding box center [361, 241] width 129 height 87
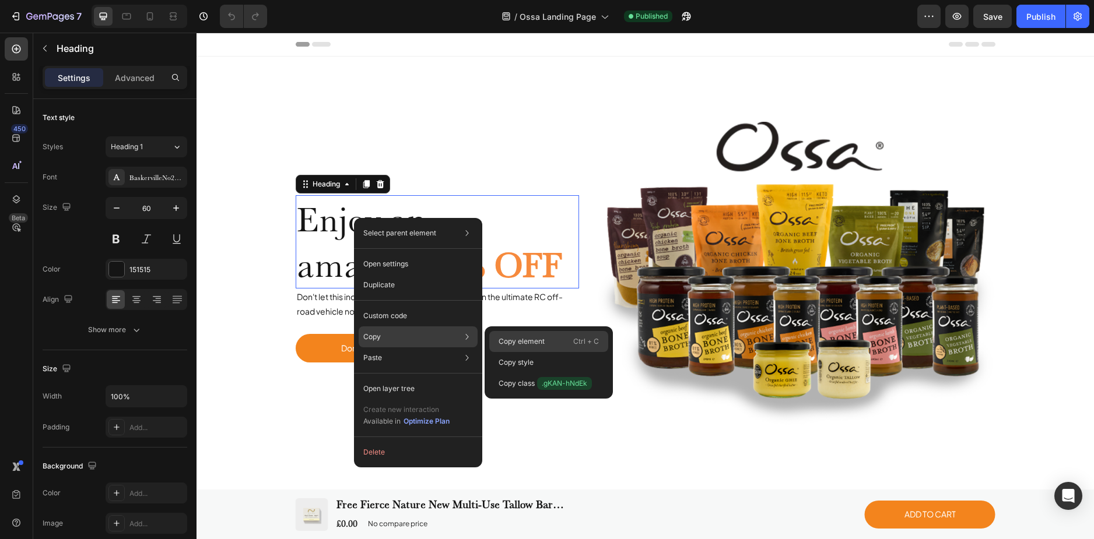
click at [501, 340] on p "Copy element" at bounding box center [521, 341] width 46 height 10
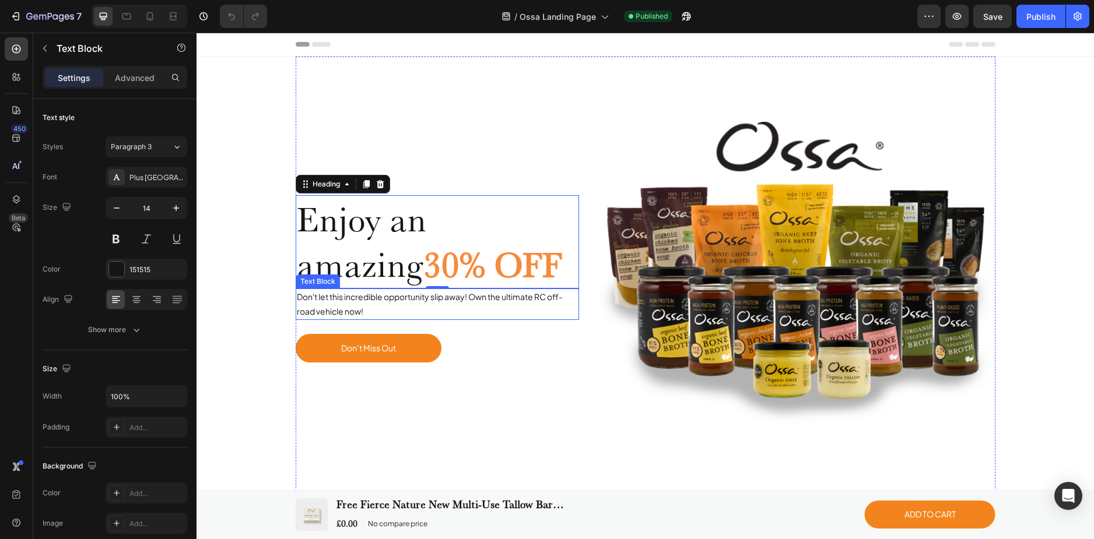
click at [393, 297] on p "Don't let this incredible opportunity slip away! Own the ultimate RC off-road v…" at bounding box center [438, 304] width 282 height 29
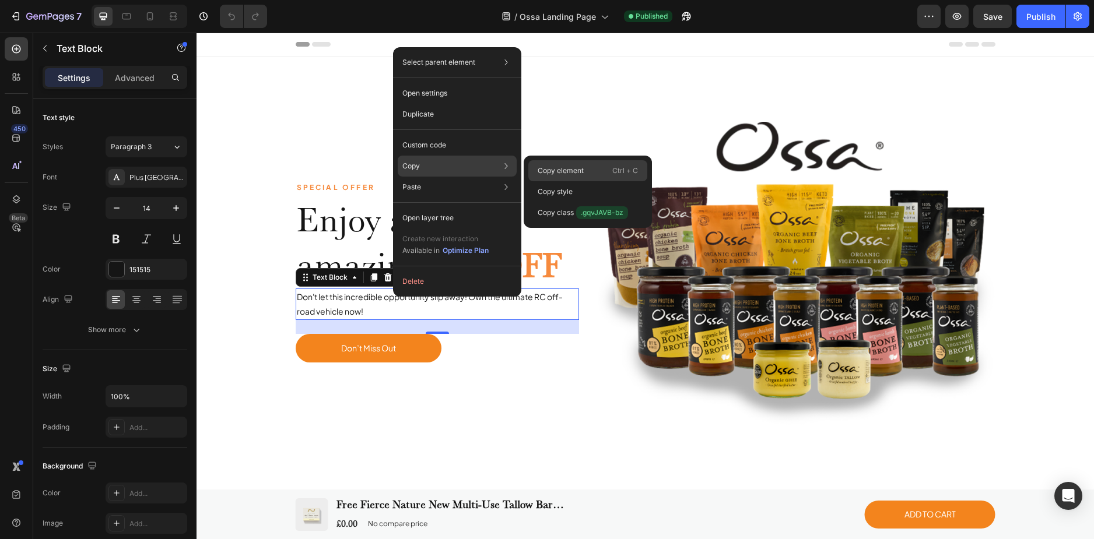
click at [560, 170] on p "Copy element" at bounding box center [561, 171] width 46 height 10
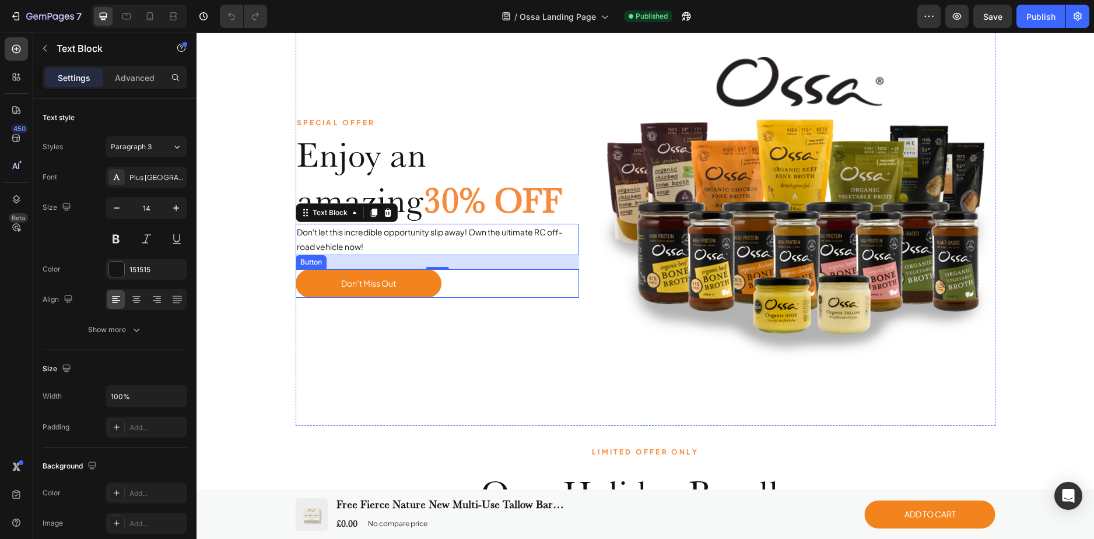
scroll to position [58, 0]
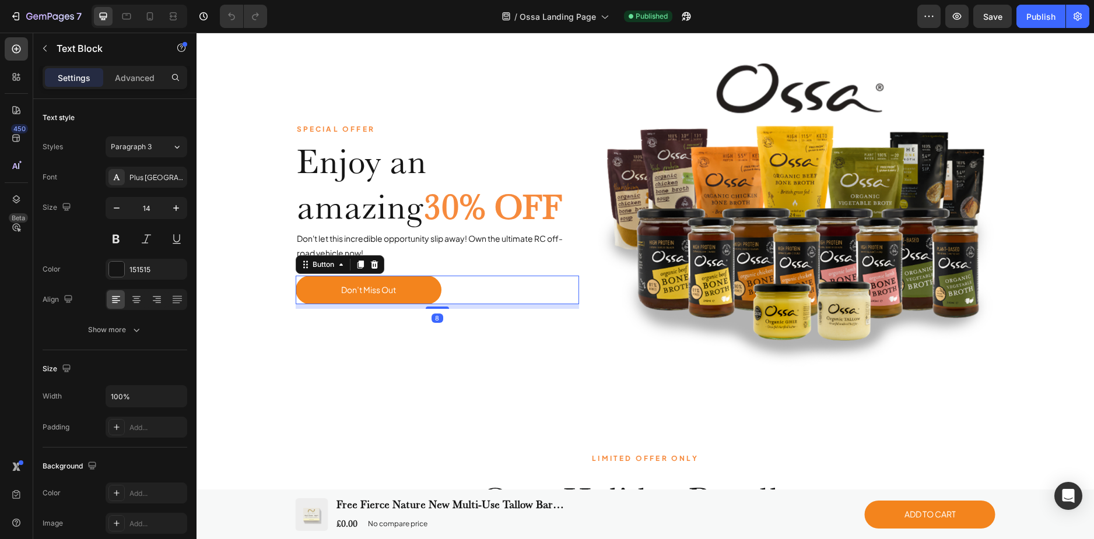
click at [462, 287] on div "Don’t Miss Out Button 8" at bounding box center [438, 290] width 284 height 29
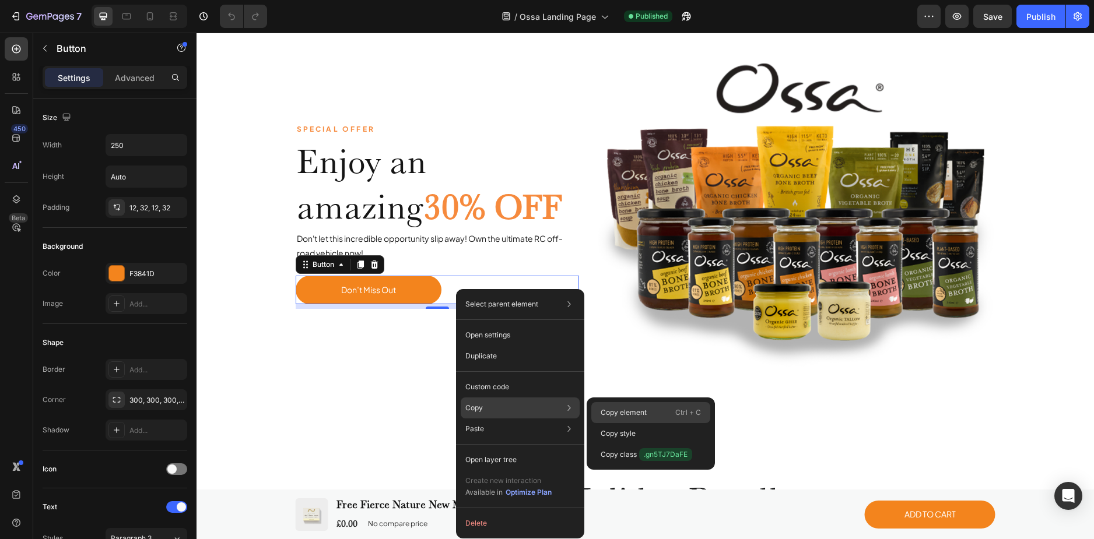
click at [626, 412] on p "Copy element" at bounding box center [623, 413] width 46 height 10
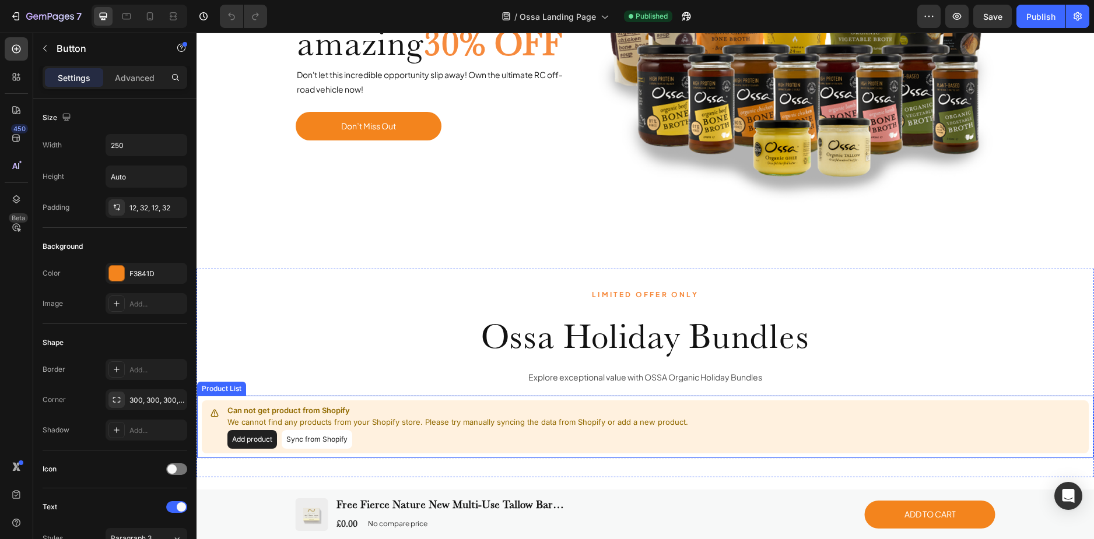
scroll to position [233, 0]
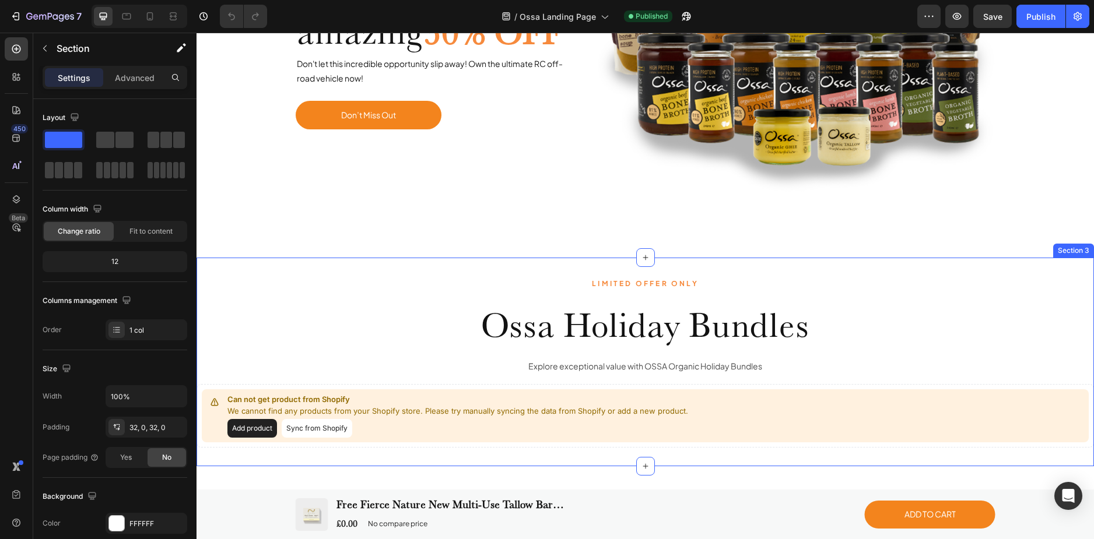
click at [271, 265] on div "LIMITED OFFER ONLY Text Block Ossa Holiday Bundles Heading Explore exceptional …" at bounding box center [644, 362] width 897 height 209
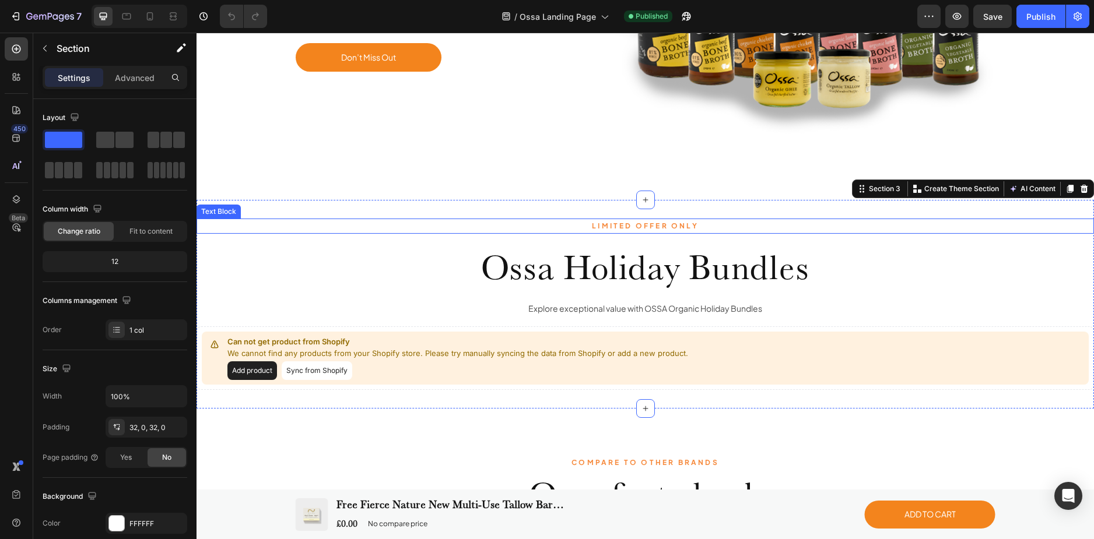
scroll to position [291, 0]
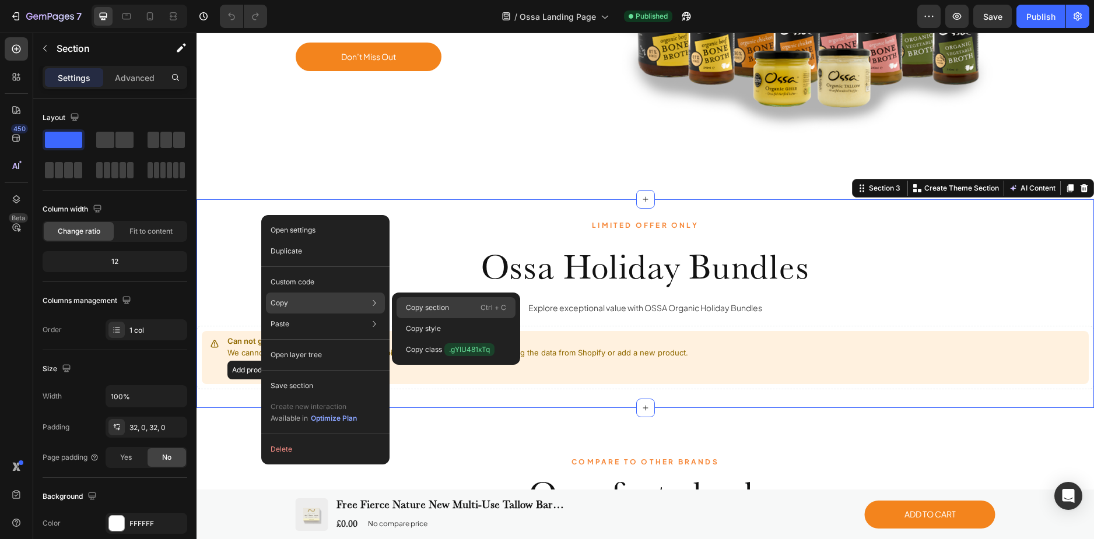
click at [405, 318] on div "Copy section Ctrl + C" at bounding box center [455, 328] width 119 height 21
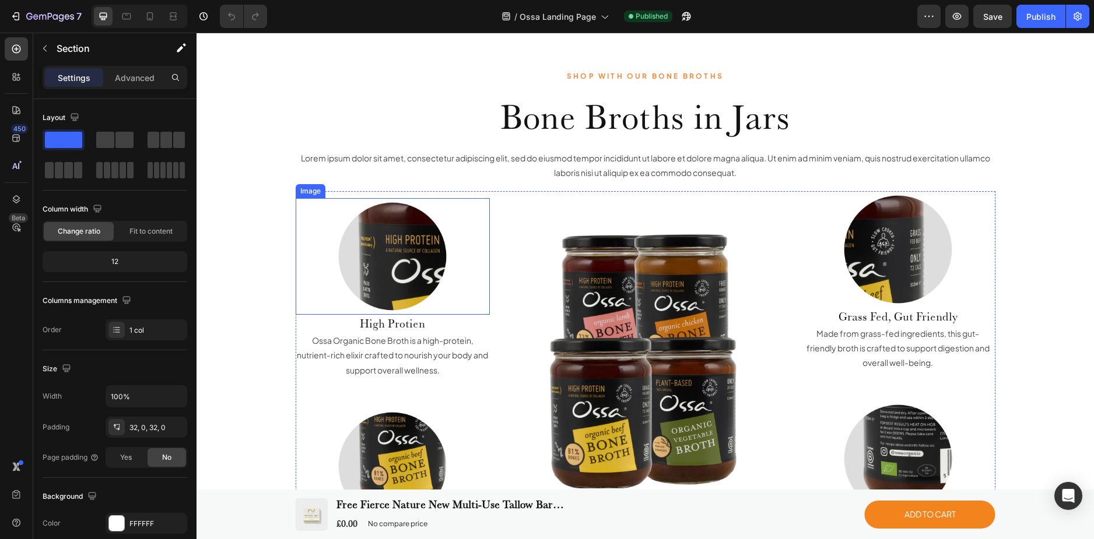
scroll to position [1166, 0]
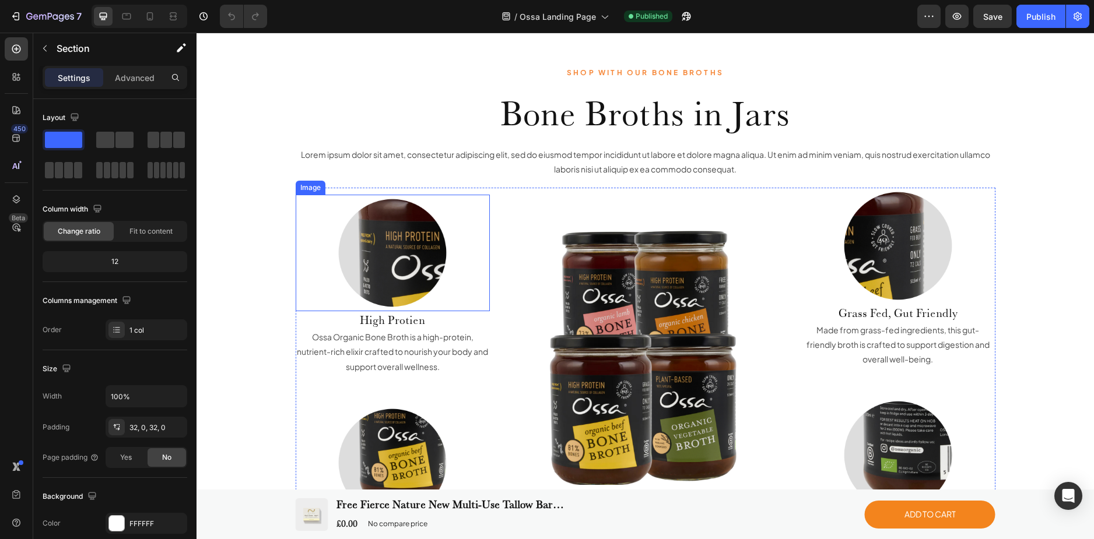
click at [361, 262] on img at bounding box center [392, 253] width 117 height 117
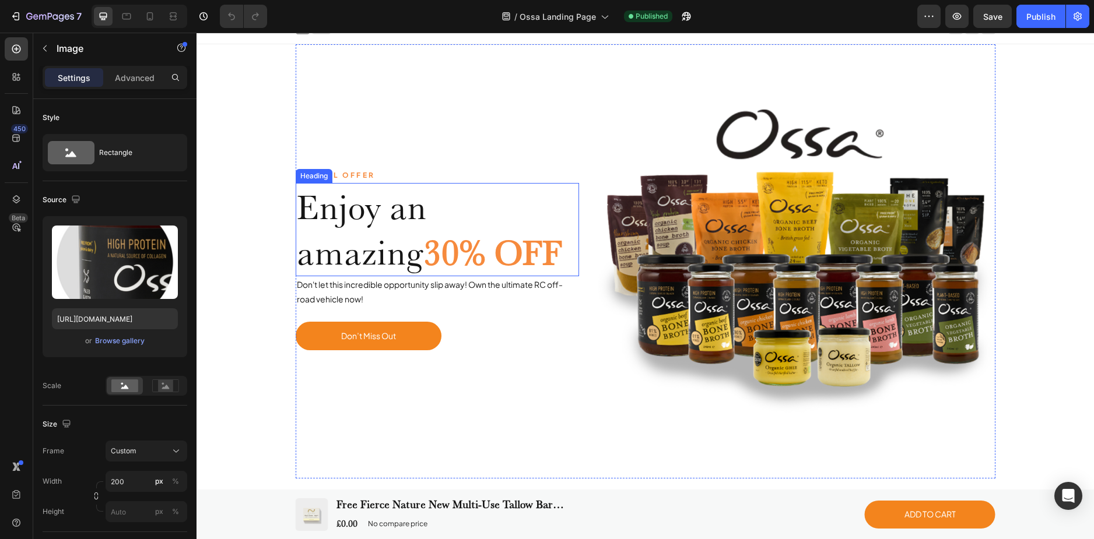
scroll to position [0, 0]
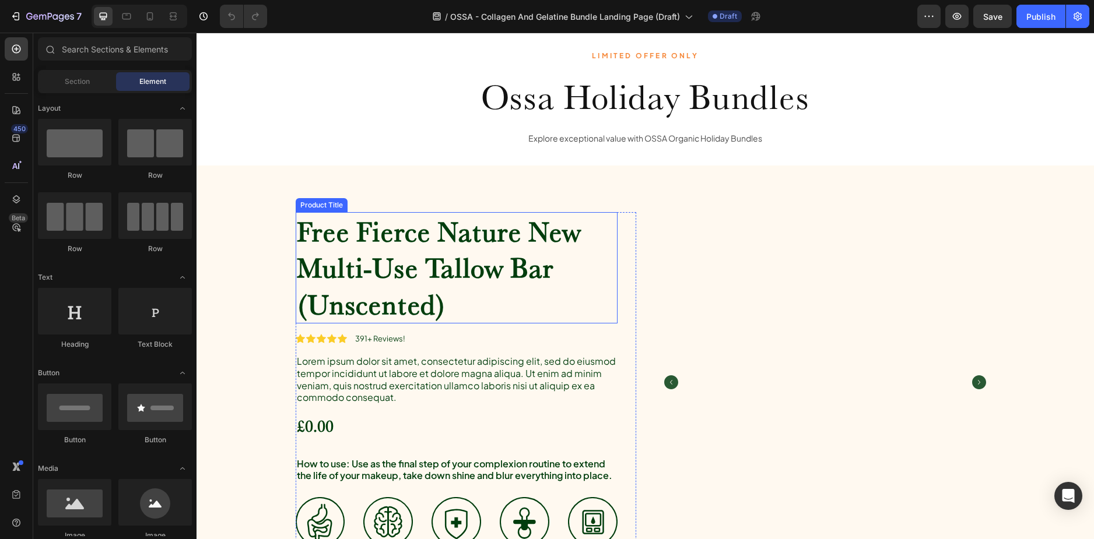
scroll to position [350, 0]
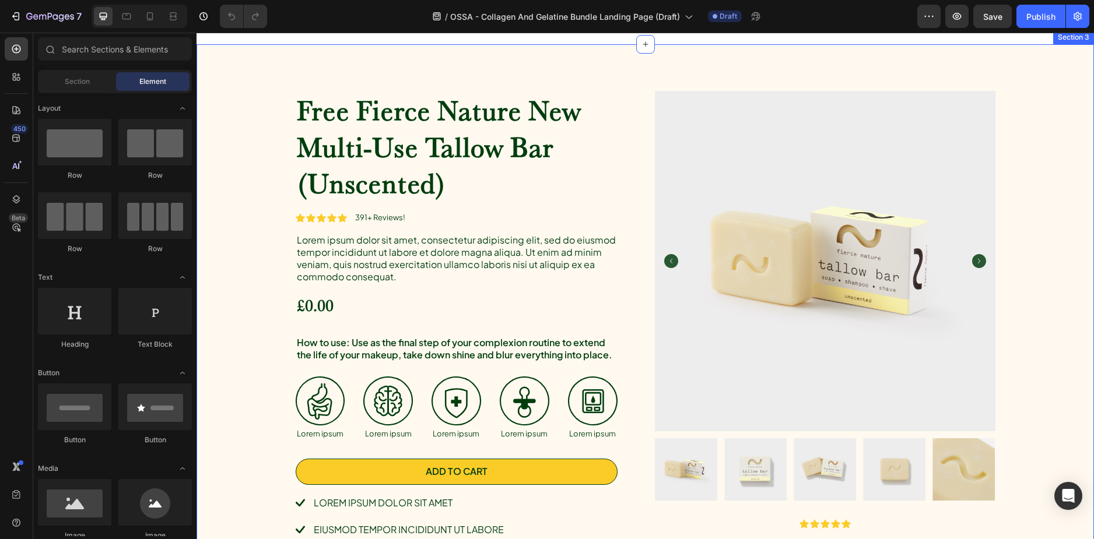
click at [269, 213] on div "Free Fierce Nature New Multi-Use Tallow Bar (Unscented) Product Title Icon Icon…" at bounding box center [644, 367] width 897 height 647
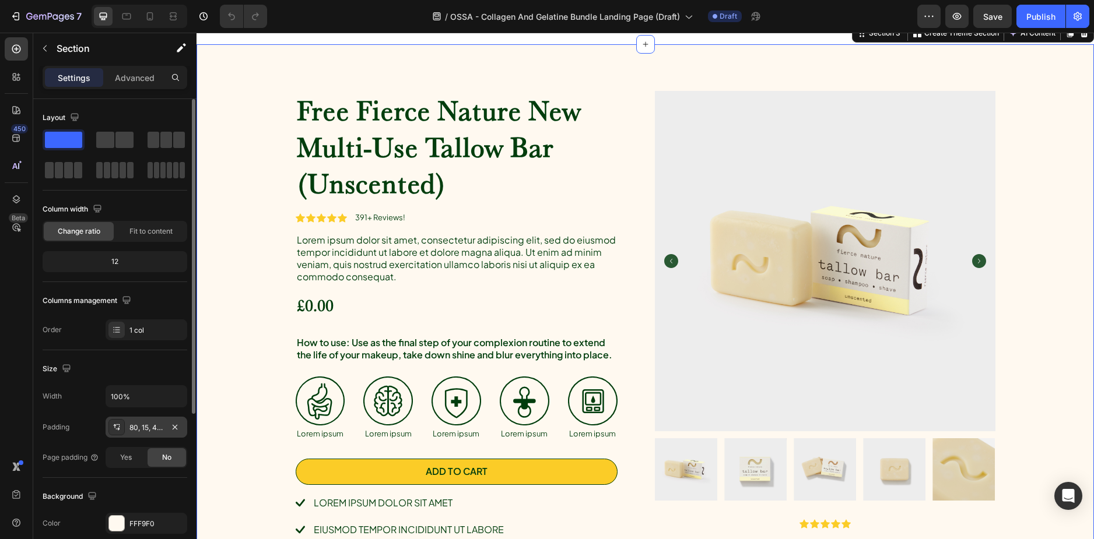
scroll to position [117, 0]
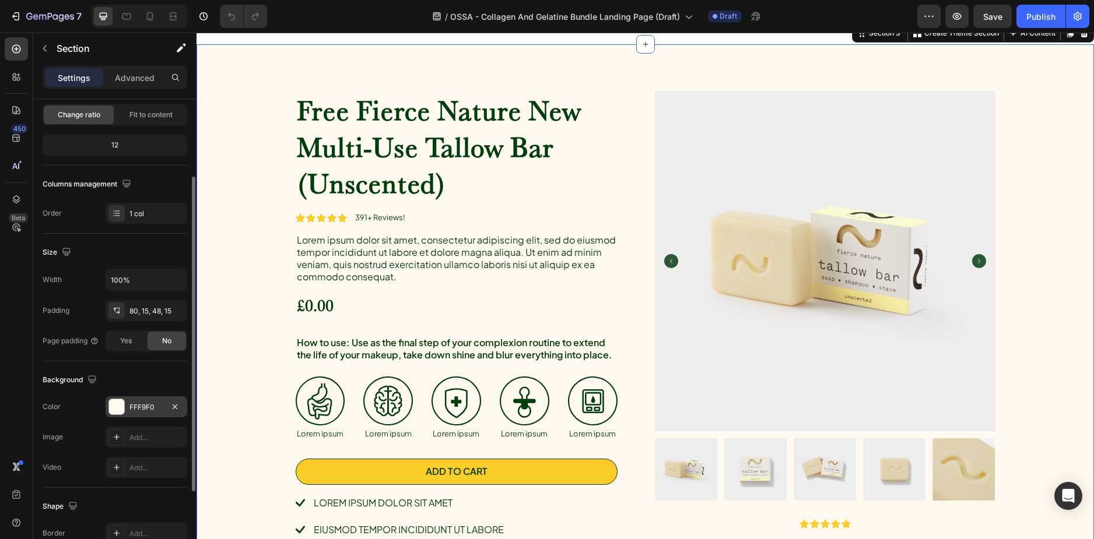
click at [134, 402] on div "FFF9F0" at bounding box center [146, 407] width 34 height 10
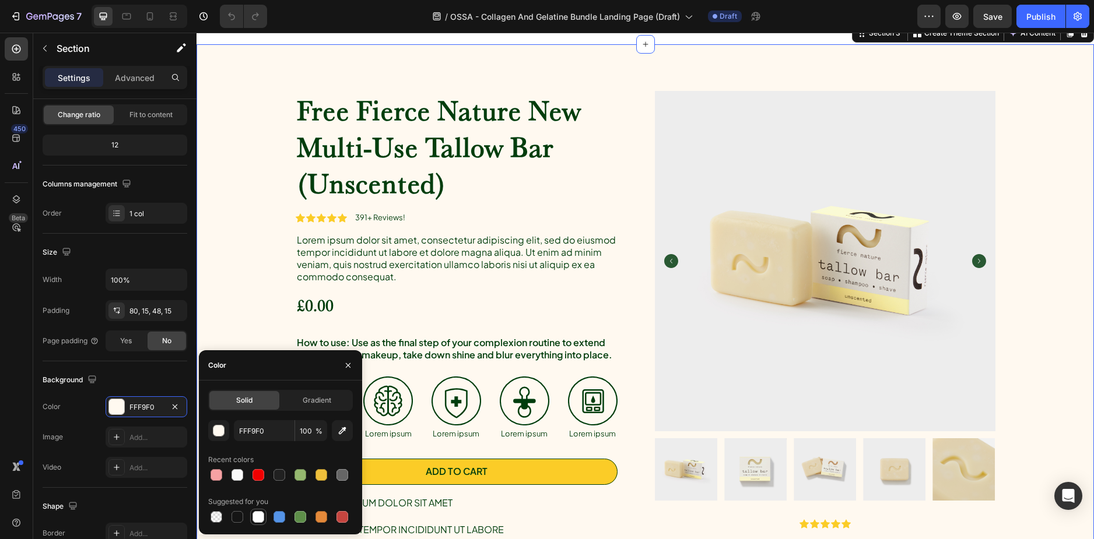
click at [260, 515] on div at bounding box center [258, 517] width 12 height 12
type input "FFFFFF"
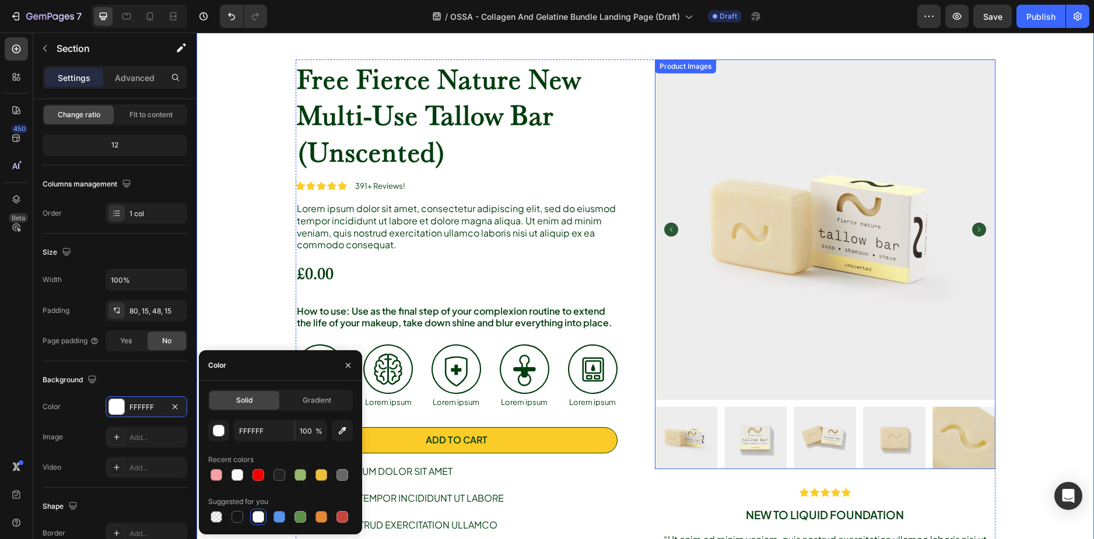
scroll to position [525, 0]
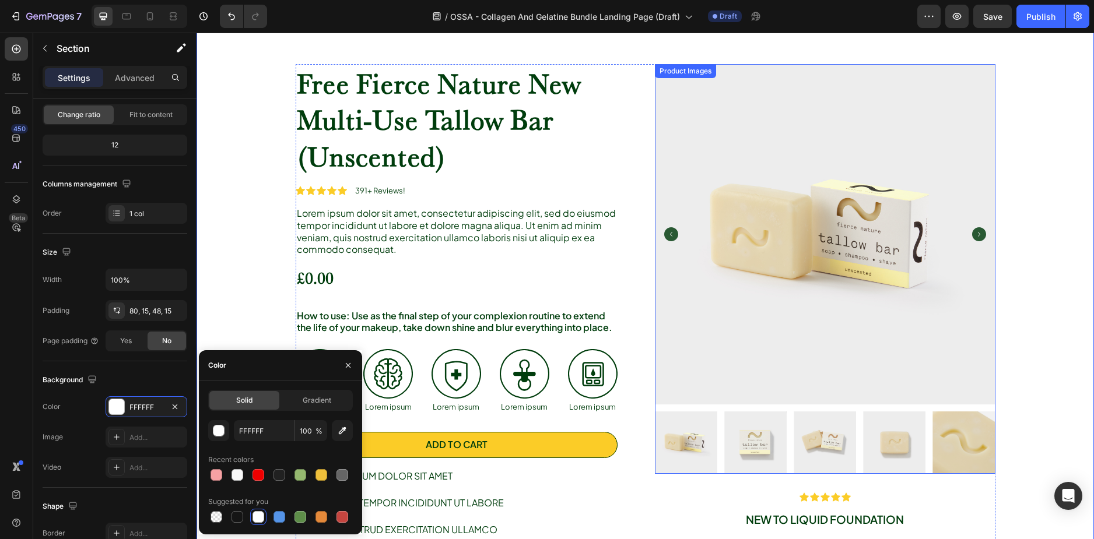
click at [745, 281] on img at bounding box center [825, 234] width 340 height 340
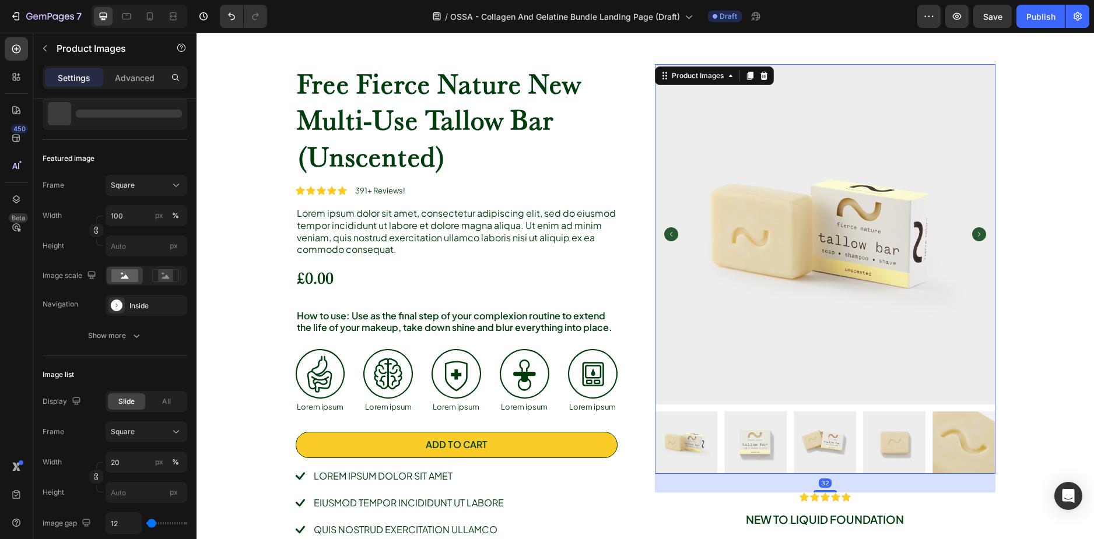
scroll to position [0, 0]
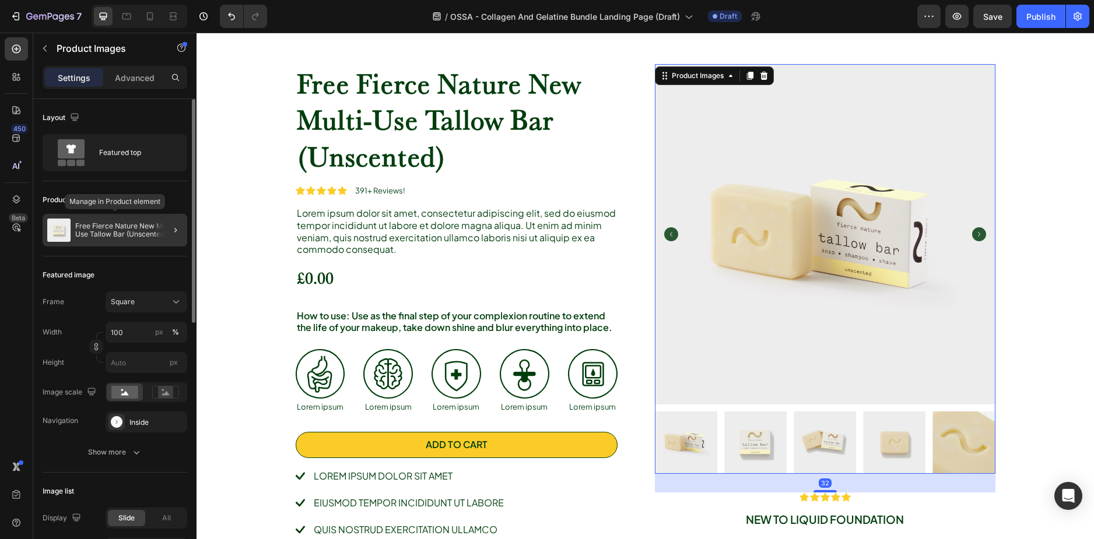
click at [115, 234] on p "Free Fierce Nature New Multi-Use Tallow Bar (Unscented)" at bounding box center [128, 230] width 107 height 16
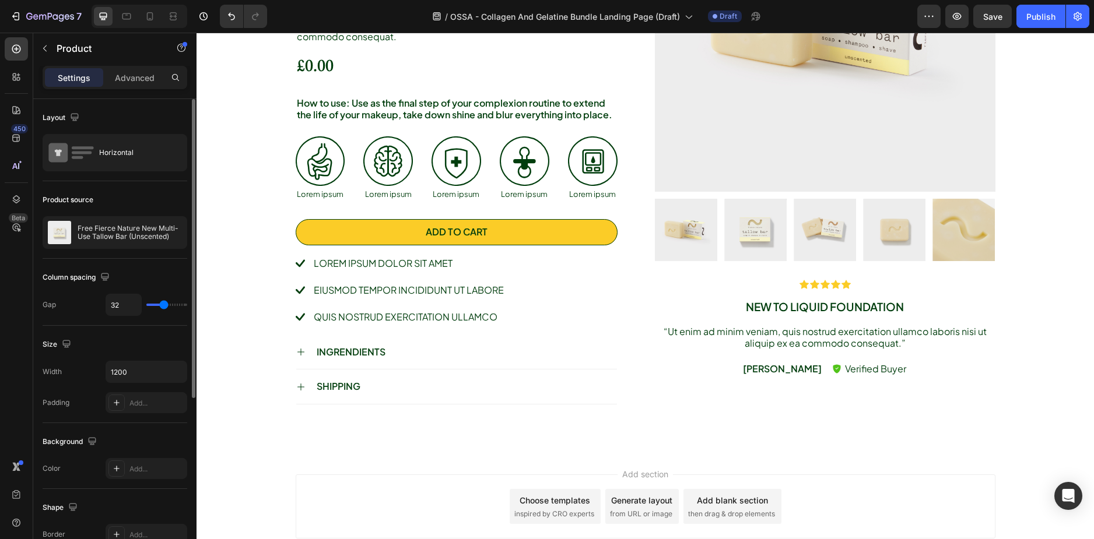
scroll to position [583, 0]
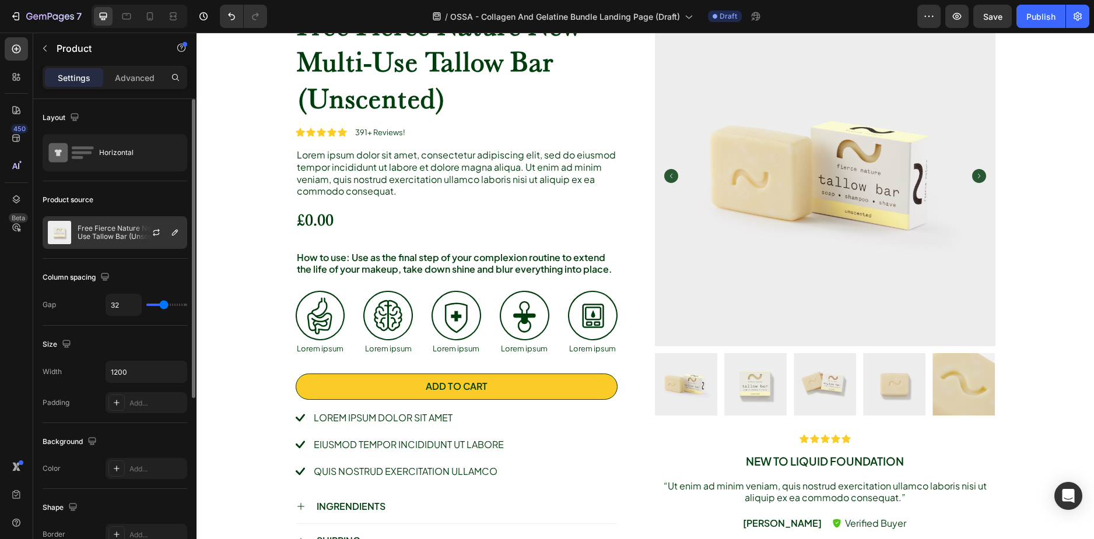
click at [114, 236] on p "Free Fierce Nature New Multi-Use Tallow Bar (Unscented)" at bounding box center [130, 232] width 104 height 16
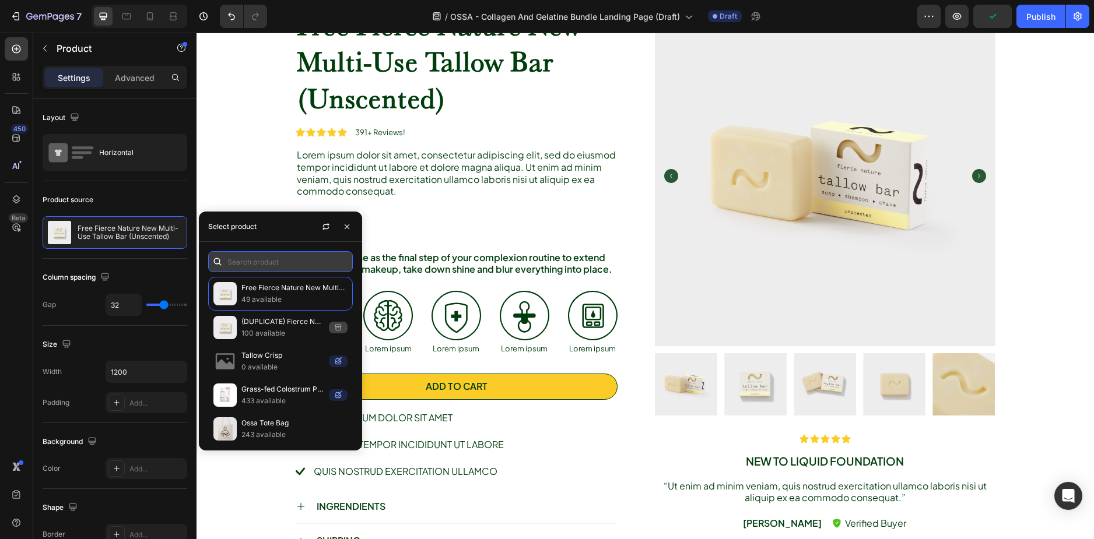
click at [262, 257] on input "text" at bounding box center [280, 261] width 145 height 21
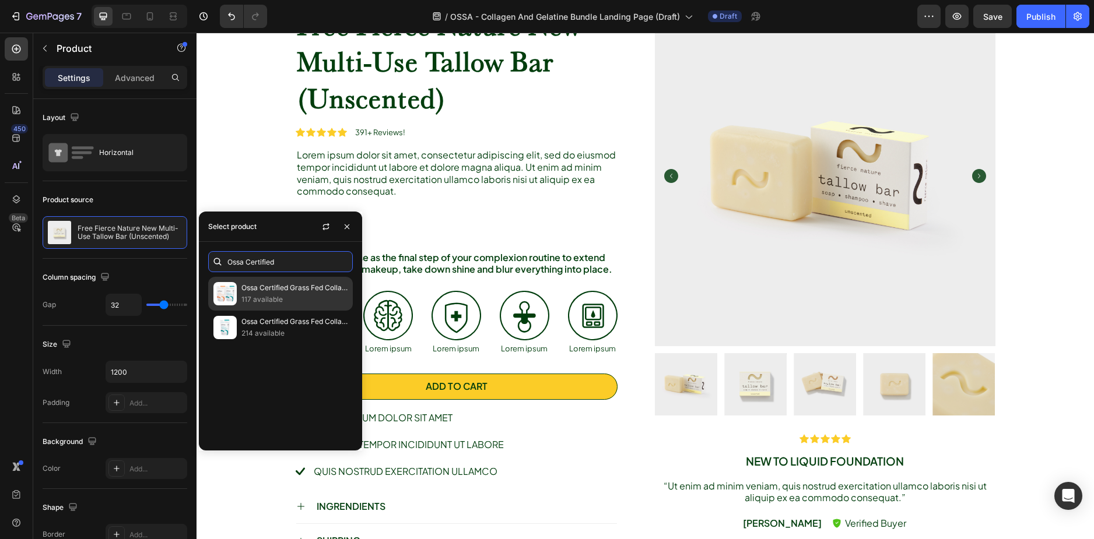
type input "Ossa Certified"
click at [301, 295] on p "117 available" at bounding box center [294, 300] width 106 height 12
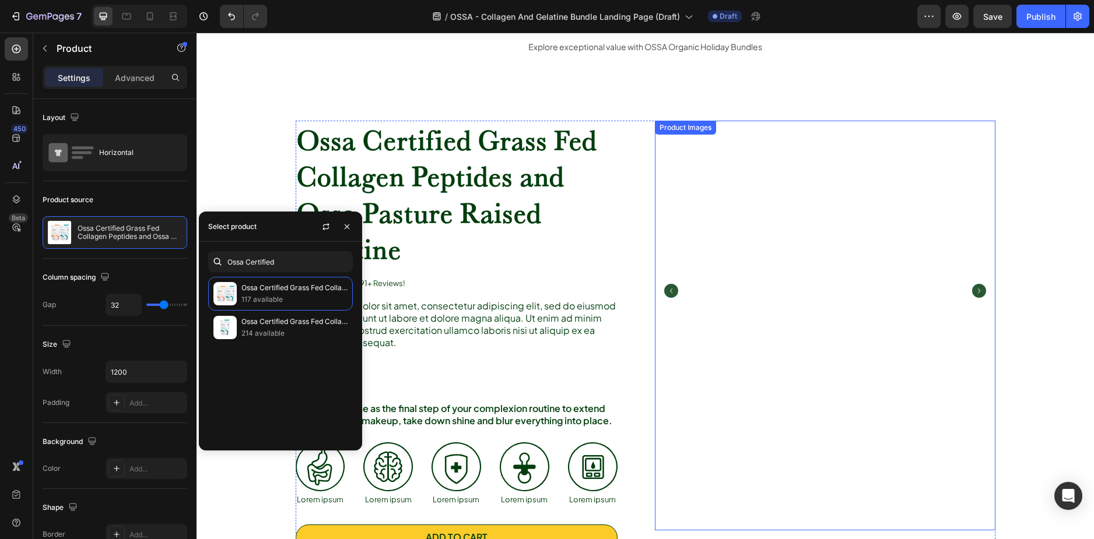
scroll to position [448, 0]
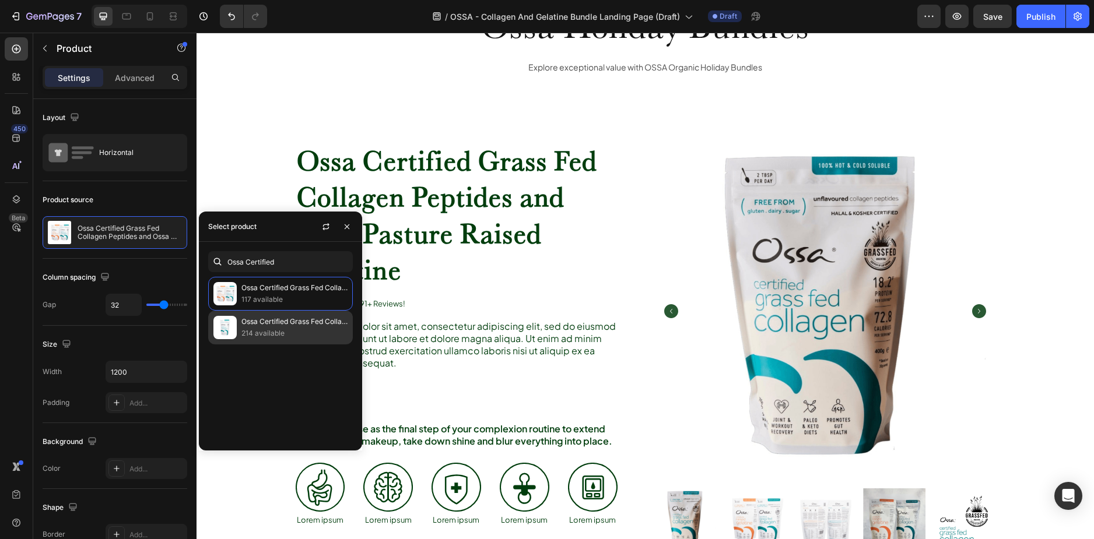
click at [278, 328] on p "214 available" at bounding box center [294, 334] width 106 height 12
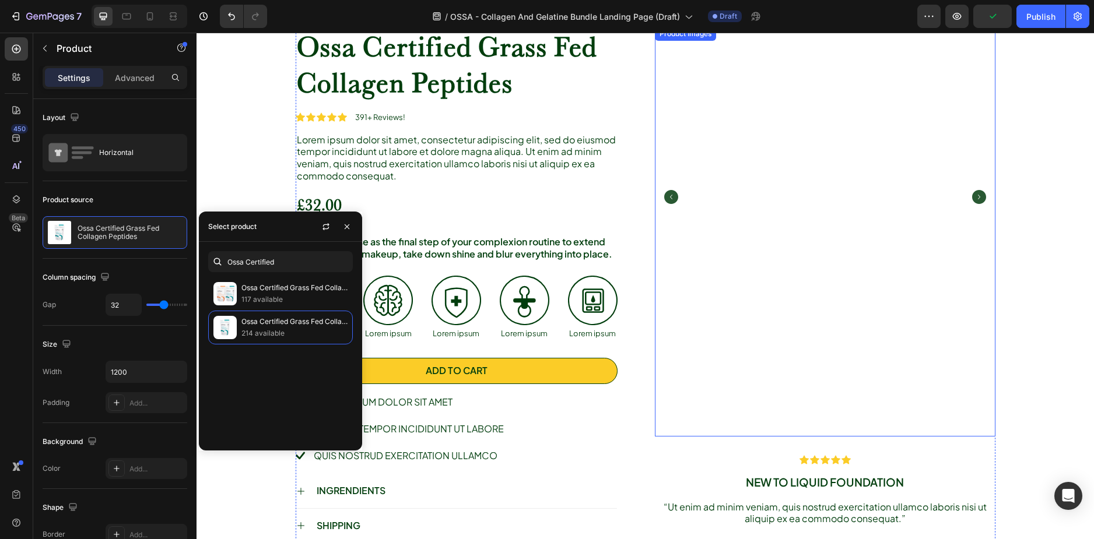
scroll to position [564, 0]
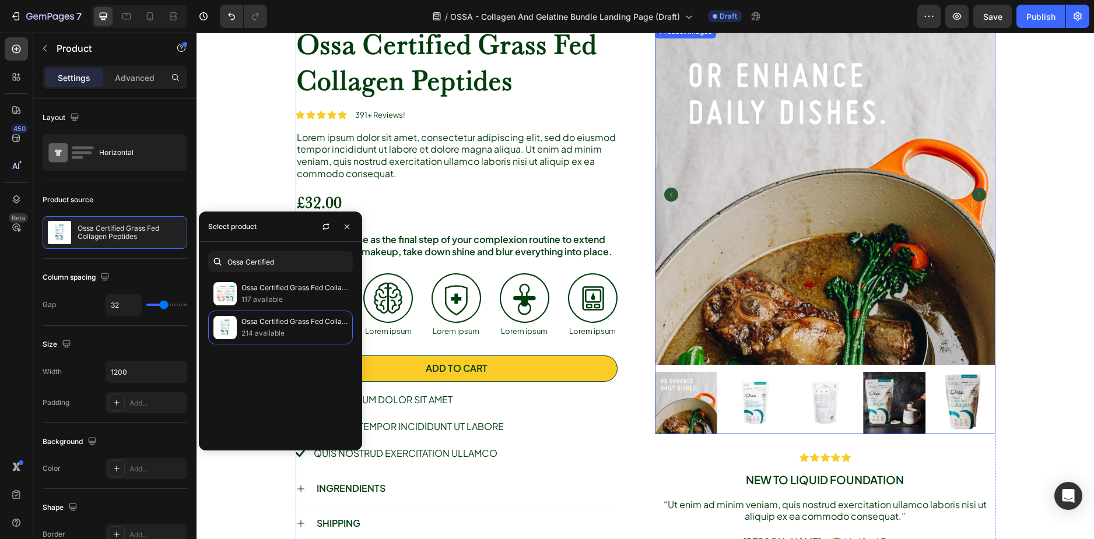
click at [739, 388] on img at bounding box center [755, 403] width 62 height 62
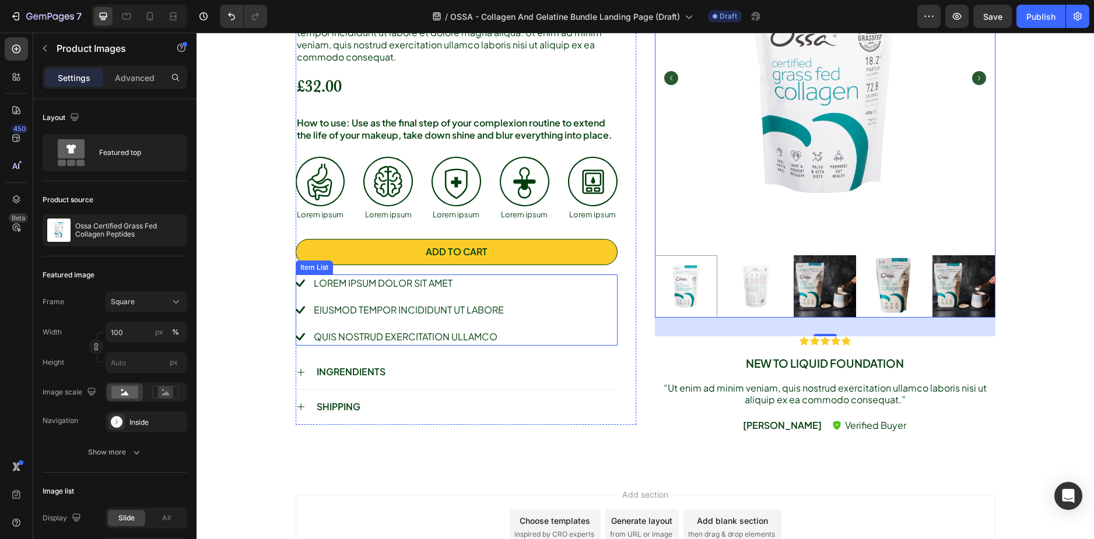
scroll to position [739, 0]
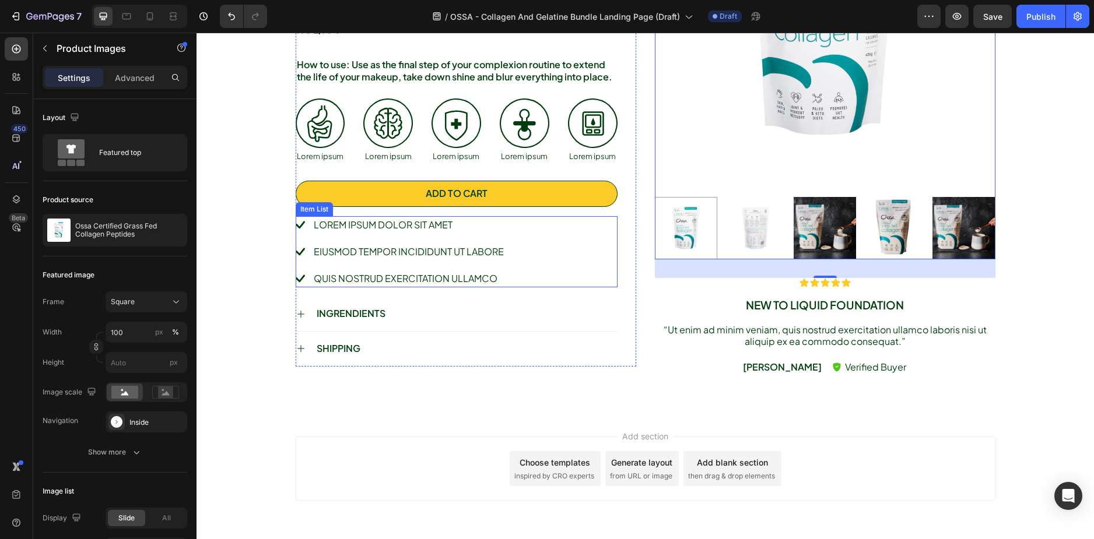
click at [482, 228] on p "Lorem ipsum dolor sit amet" at bounding box center [409, 225] width 190 height 14
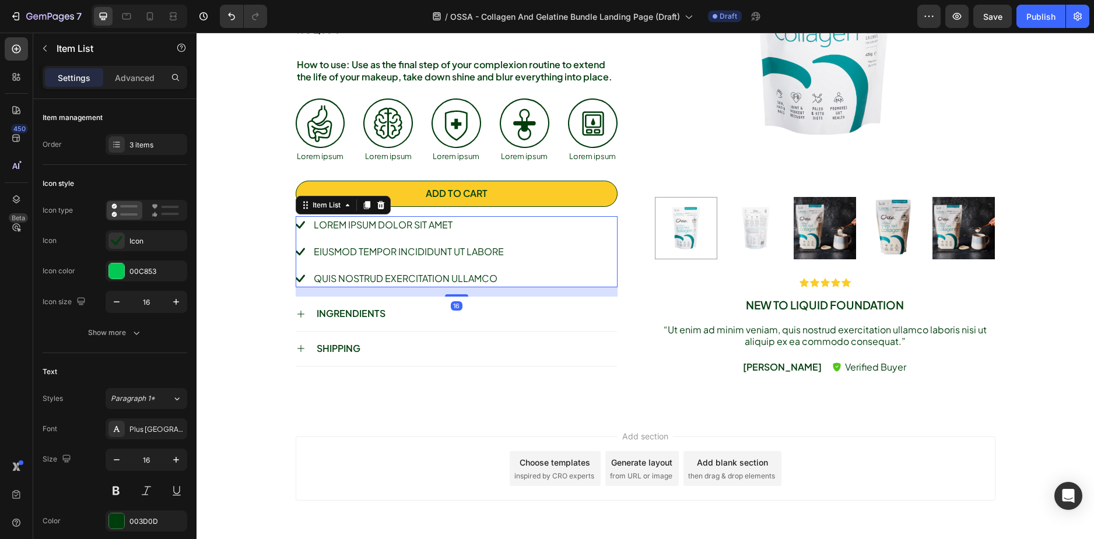
click at [533, 231] on div "Lorem ipsum dolor sit amet eiusmod tempor incididunt ut labore quis nostrud exe…" at bounding box center [457, 251] width 322 height 71
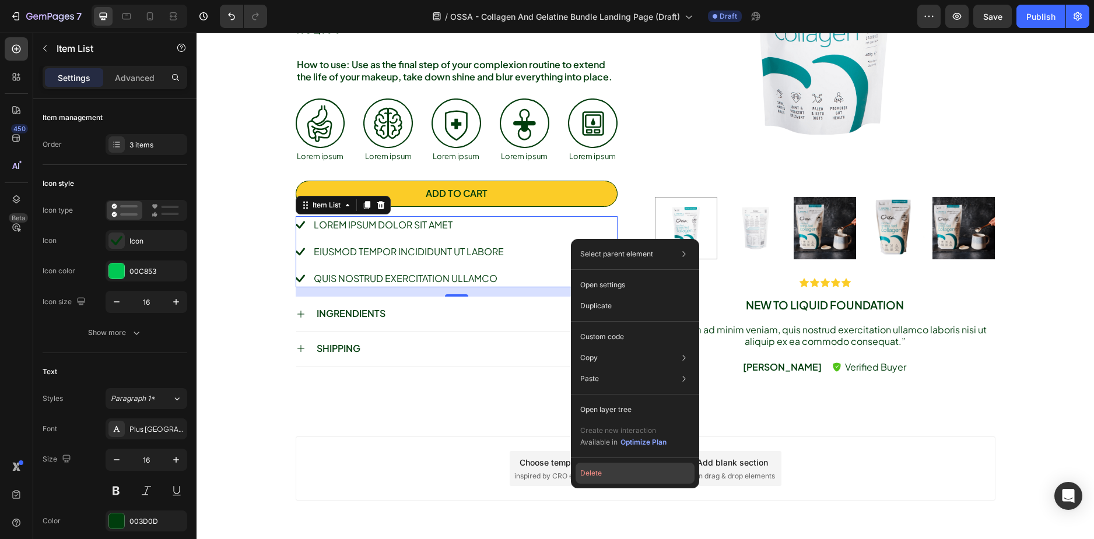
drag, startPoint x: 606, startPoint y: 475, endPoint x: 412, endPoint y: 437, distance: 197.7
click at [606, 475] on button "Delete" at bounding box center [634, 473] width 119 height 21
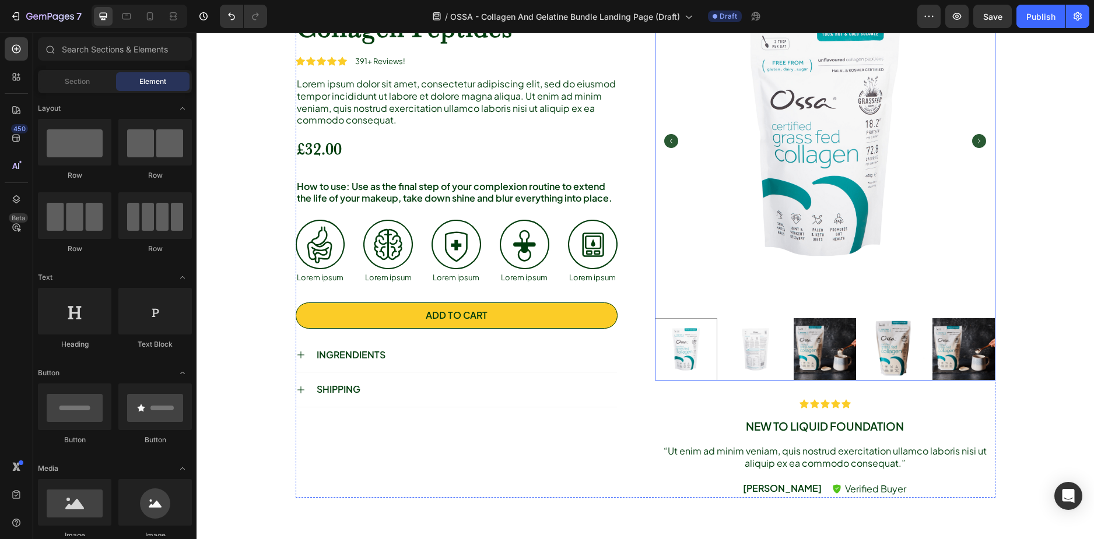
scroll to position [506, 0]
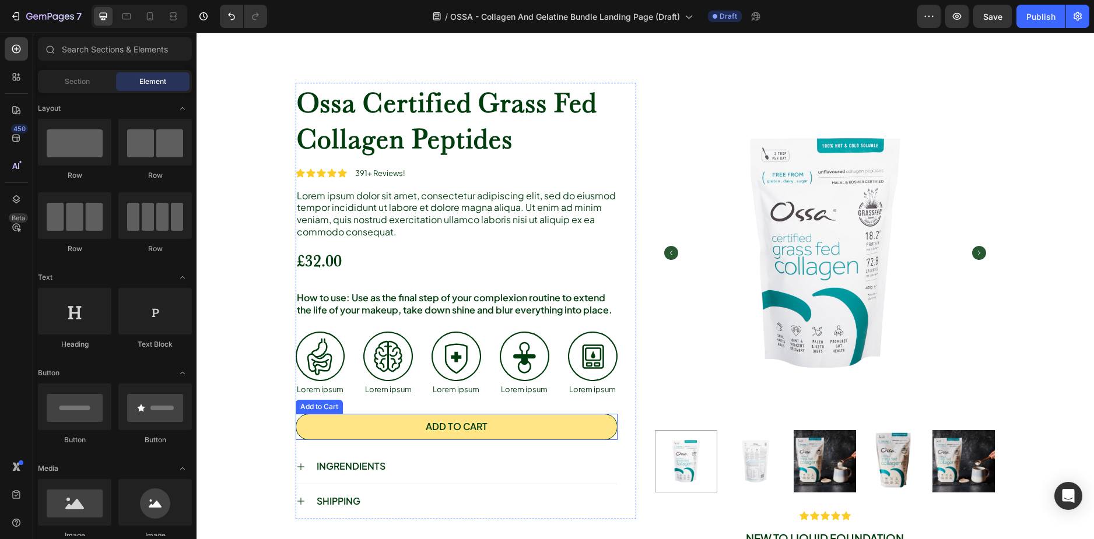
click at [342, 425] on button "Add to cart" at bounding box center [457, 427] width 322 height 26
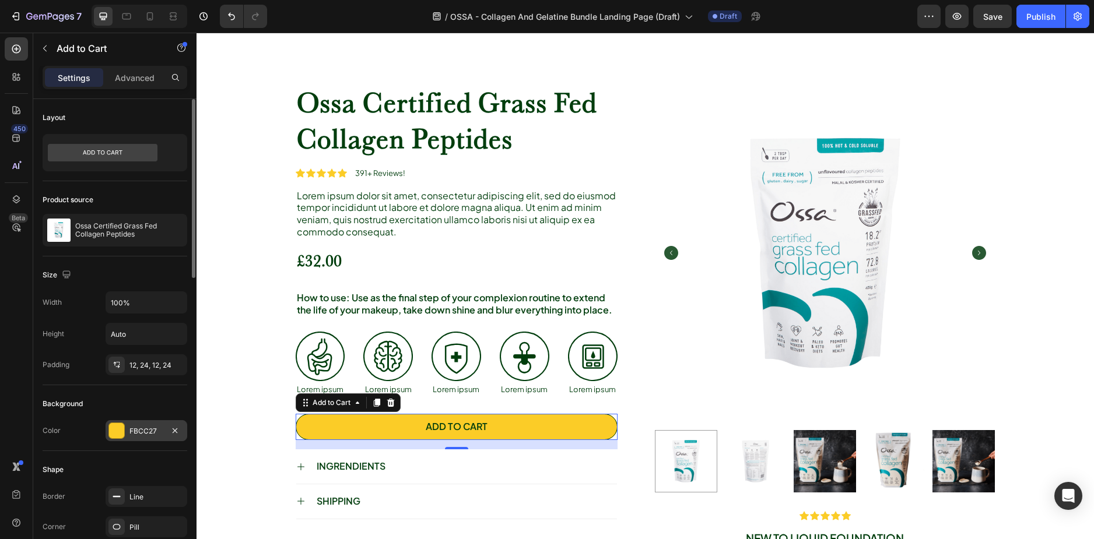
click at [115, 427] on div at bounding box center [116, 430] width 15 height 15
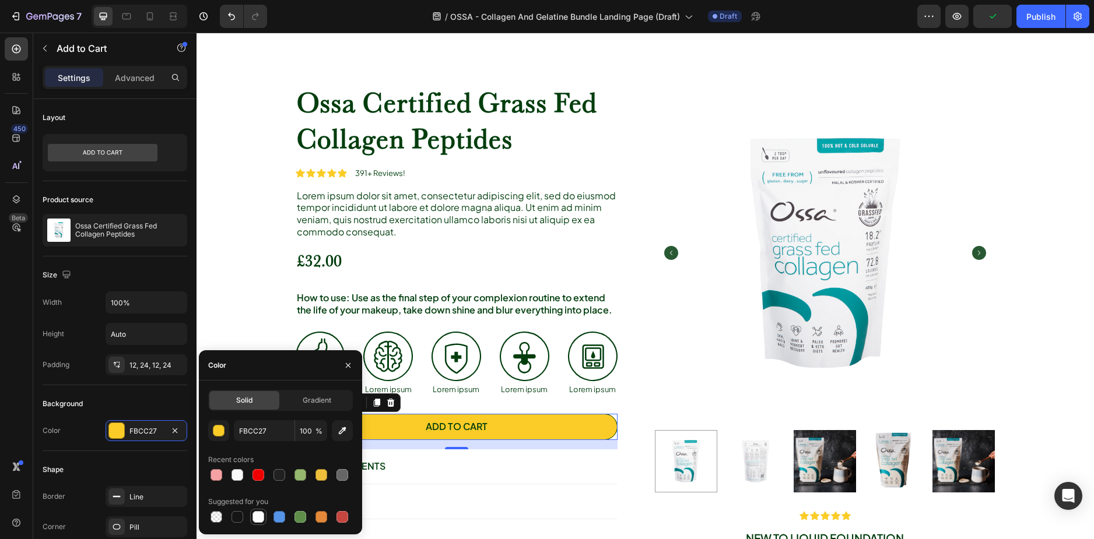
click at [256, 519] on div at bounding box center [258, 517] width 12 height 12
type input "FFFFFF"
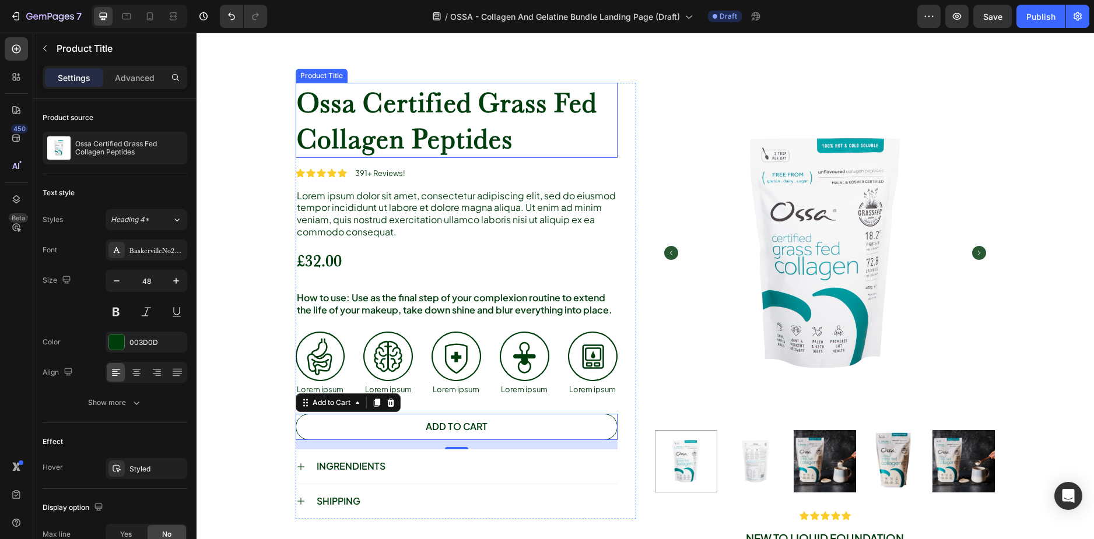
click at [364, 113] on h1 "Ossa Certified Grass Fed Collagen Peptides" at bounding box center [457, 120] width 322 height 75
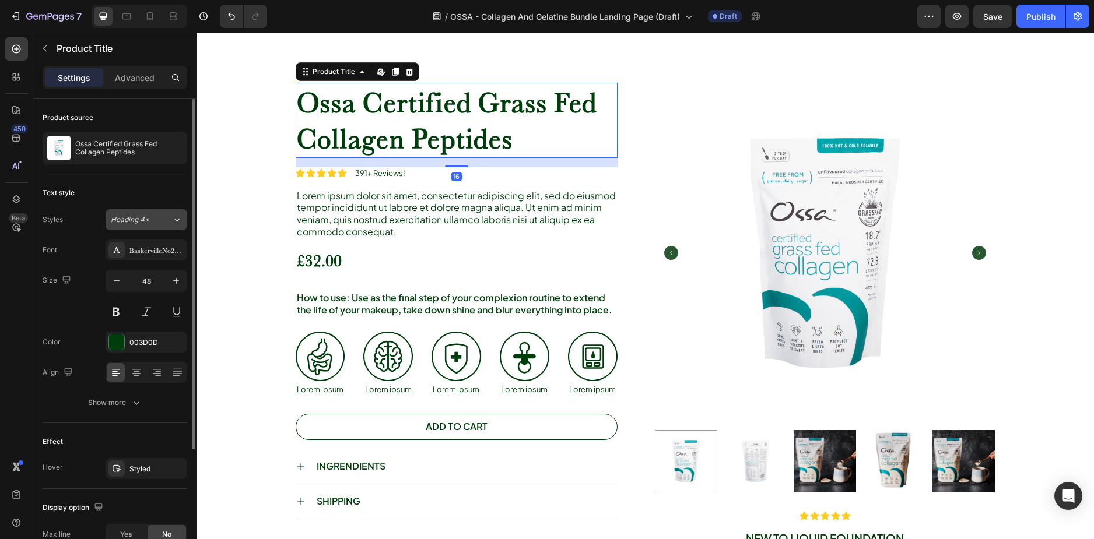
click at [149, 214] on button "Heading 4*" at bounding box center [147, 219] width 82 height 21
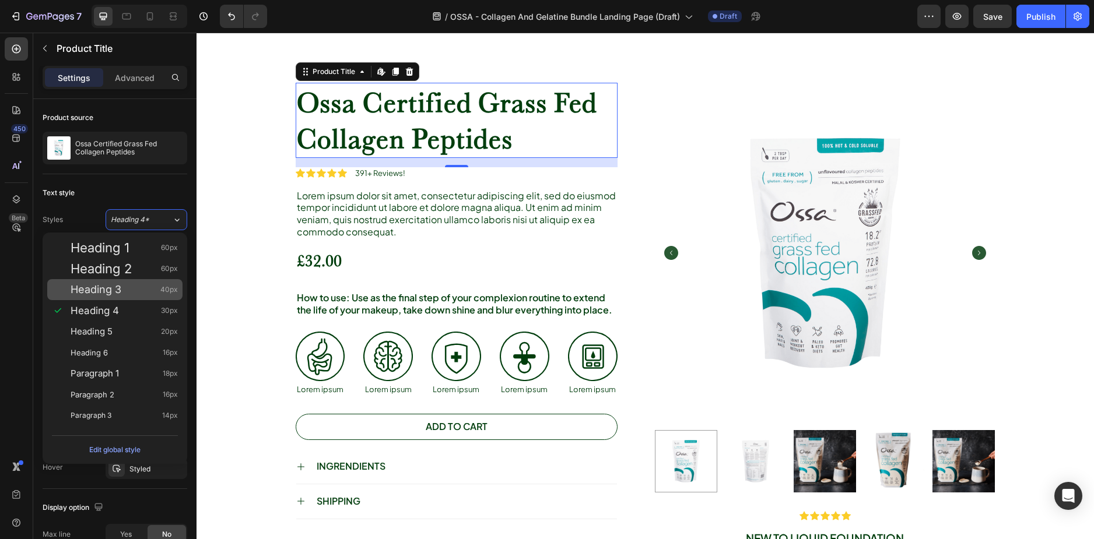
click at [122, 294] on div "Heading 3 40px" at bounding box center [124, 290] width 107 height 12
type input "40"
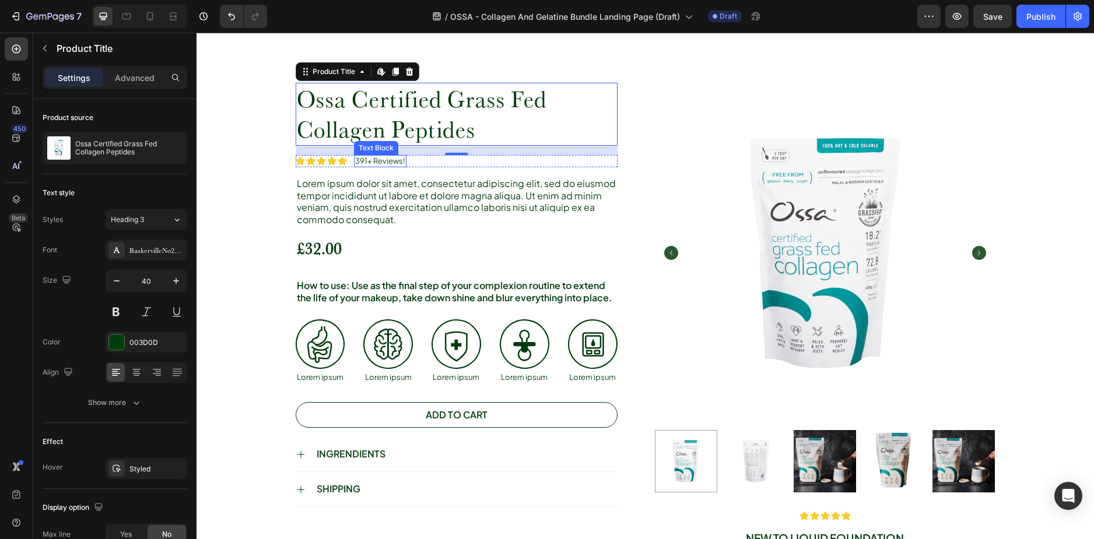
click at [364, 160] on p "391+ Reviews!" at bounding box center [380, 161] width 50 height 10
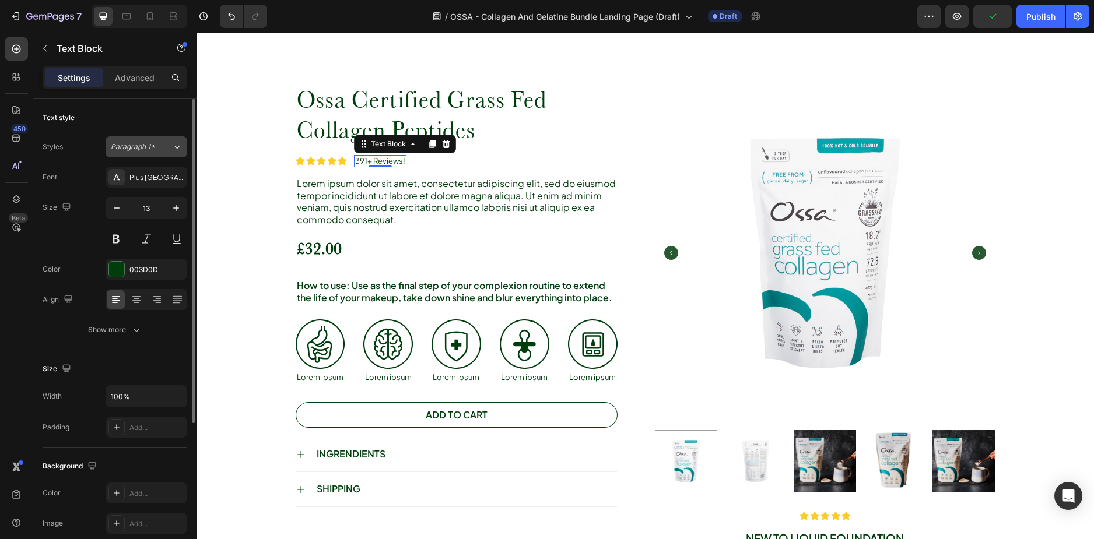
click at [149, 150] on span "Paragraph 1*" at bounding box center [133, 147] width 44 height 10
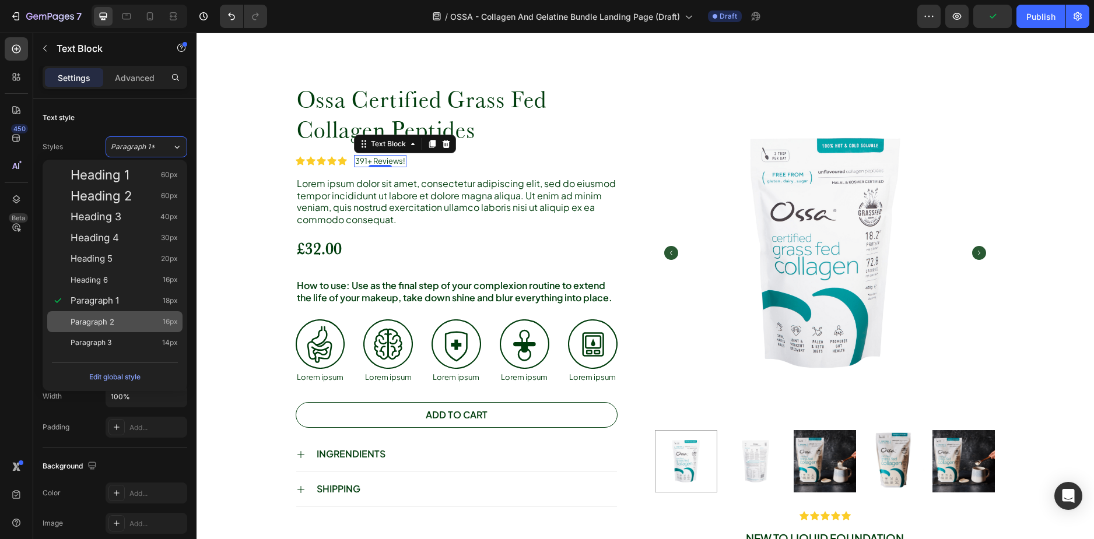
click at [131, 312] on div "Paragraph 2 16px" at bounding box center [114, 321] width 135 height 21
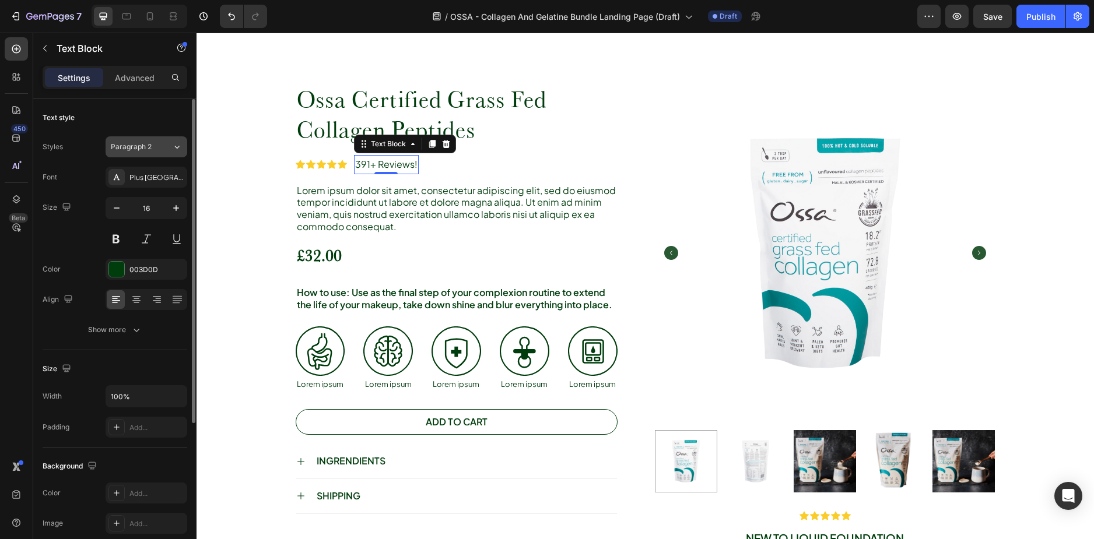
click at [142, 152] on span "Paragraph 2" at bounding box center [131, 147] width 41 height 10
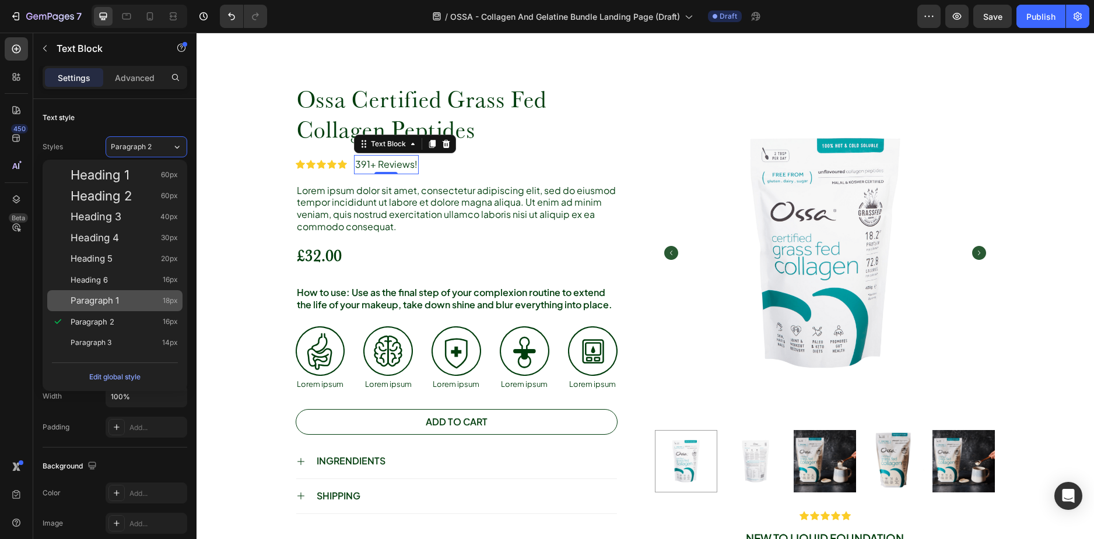
drag, startPoint x: 125, startPoint y: 294, endPoint x: 61, endPoint y: 222, distance: 96.7
click at [125, 294] on div "Paragraph 1 18px" at bounding box center [114, 300] width 135 height 21
type input "18"
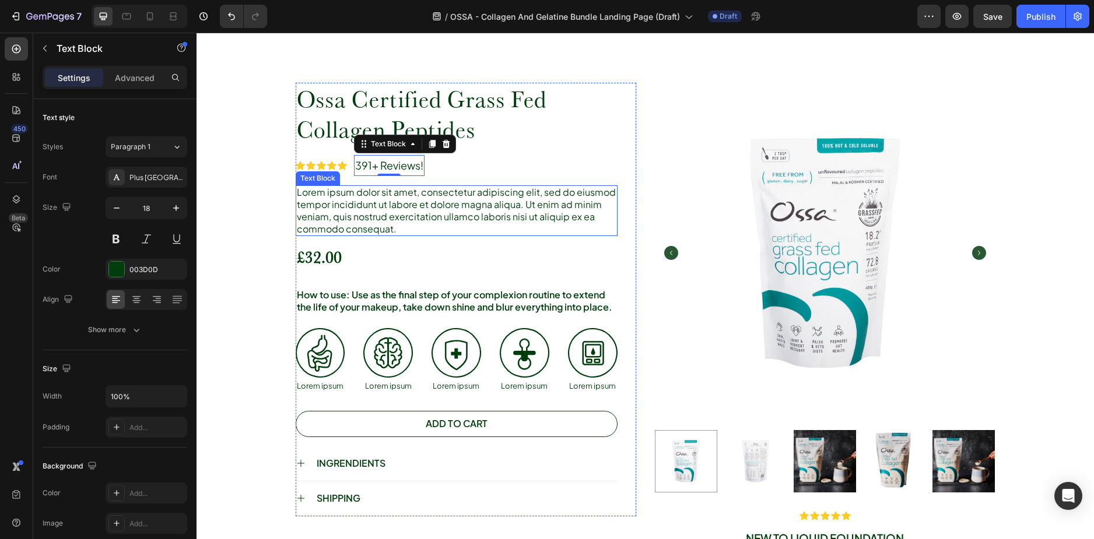
click at [370, 196] on p "Lorem ipsum dolor sit amet, consectetur adipiscing elit, sed do eiusmod tempor …" at bounding box center [456, 211] width 319 height 48
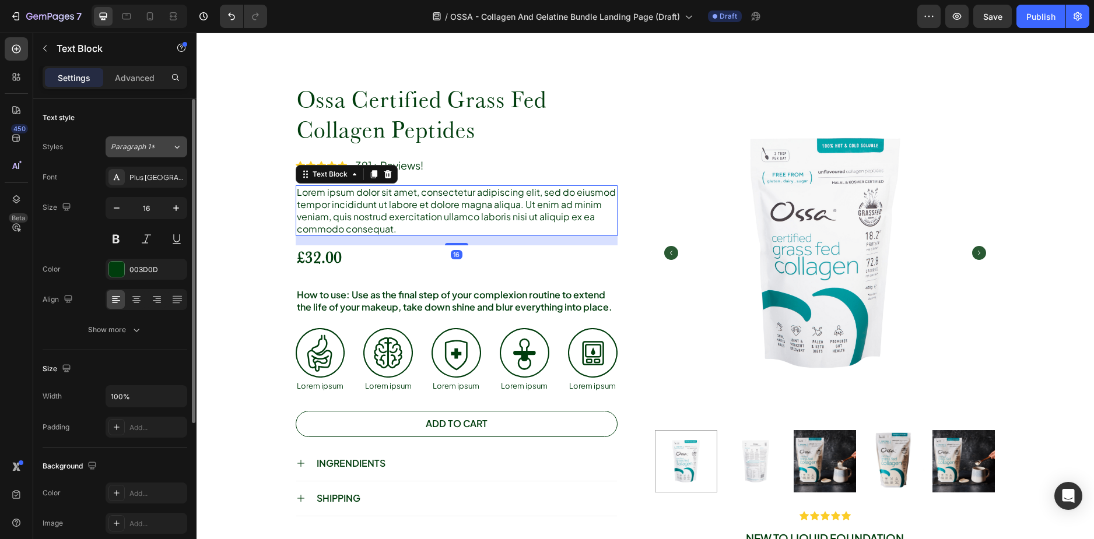
click at [156, 143] on div "Paragraph 1*" at bounding box center [134, 147] width 47 height 10
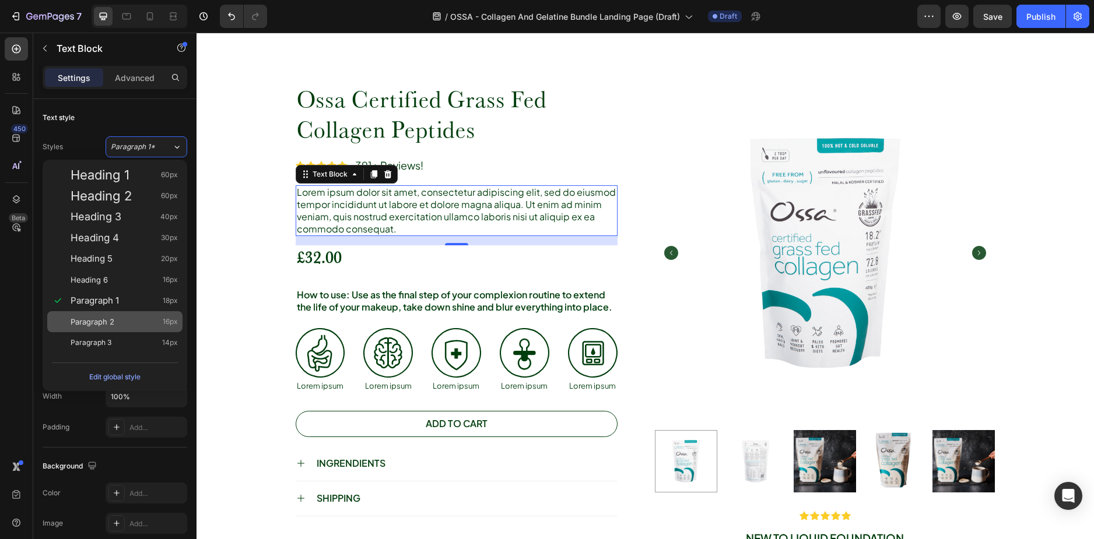
click at [132, 318] on div "Paragraph 2 16px" at bounding box center [124, 322] width 107 height 12
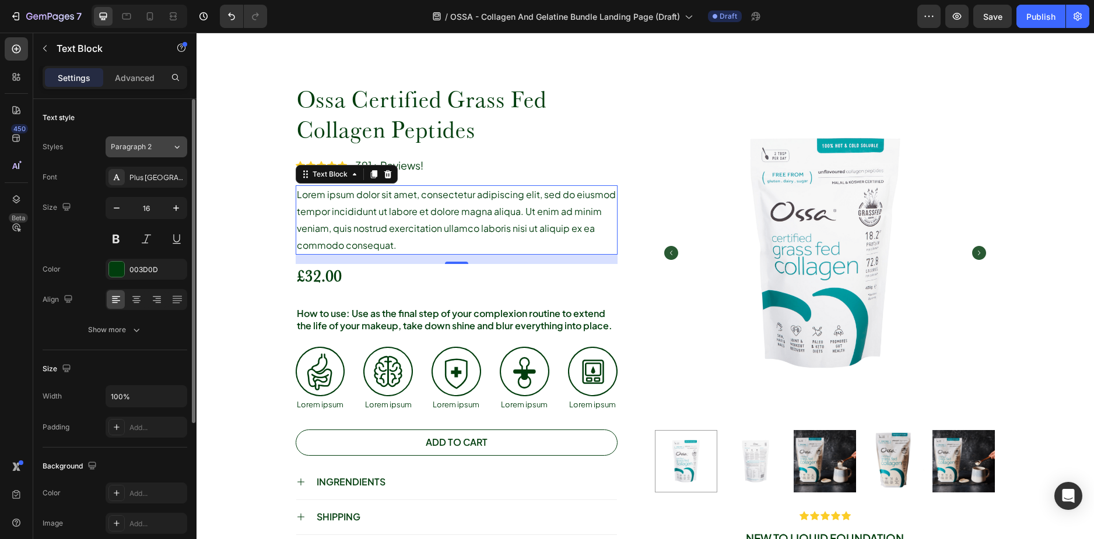
click at [159, 152] on div "Paragraph 2" at bounding box center [141, 147] width 61 height 10
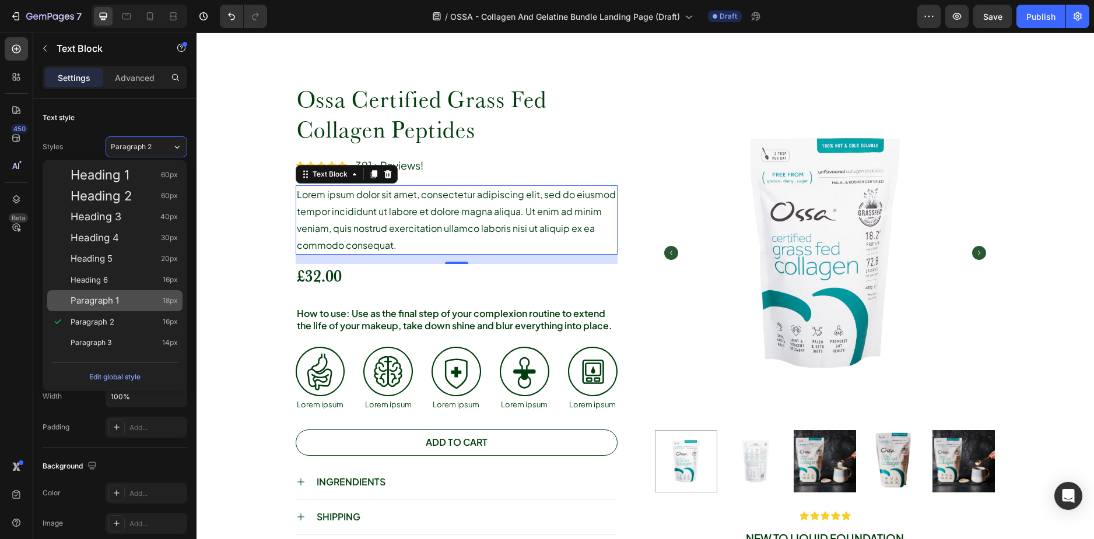
click at [113, 298] on span "Paragraph 1" at bounding box center [95, 301] width 48 height 12
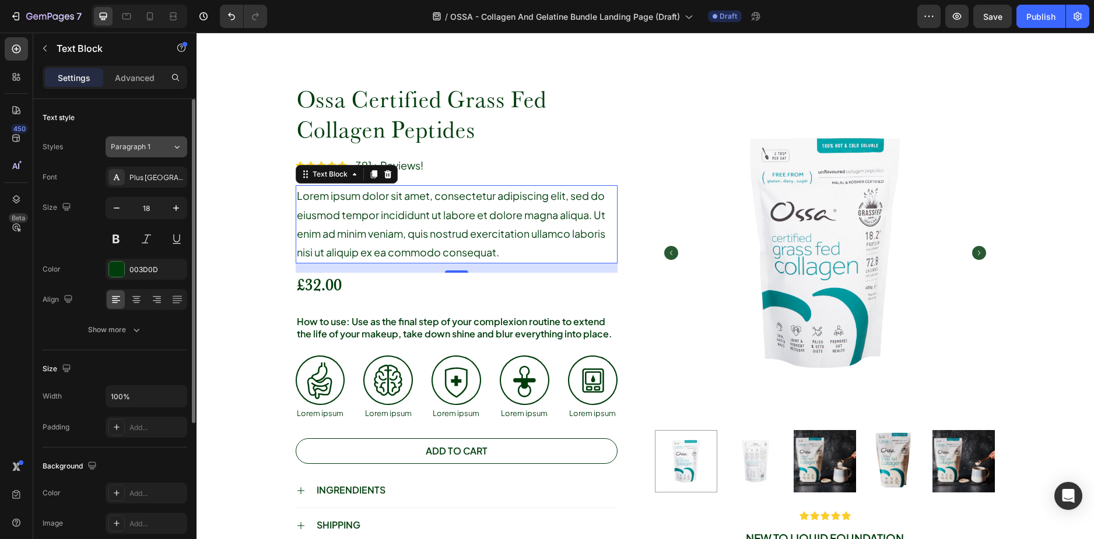
click at [142, 144] on span "Paragraph 1" at bounding box center [131, 147] width 40 height 10
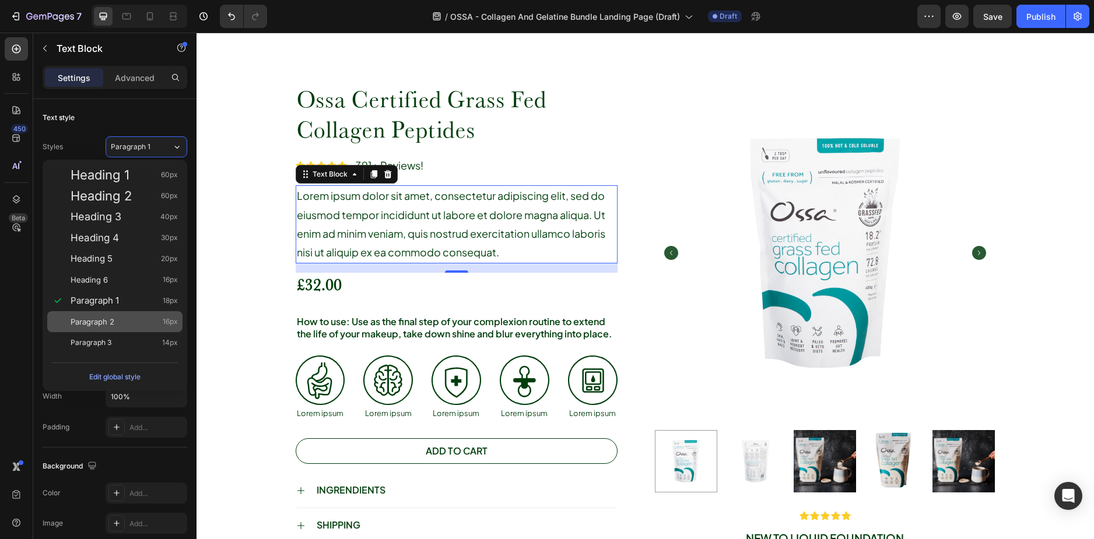
click at [121, 322] on div "Paragraph 2 16px" at bounding box center [124, 322] width 107 height 12
type input "16"
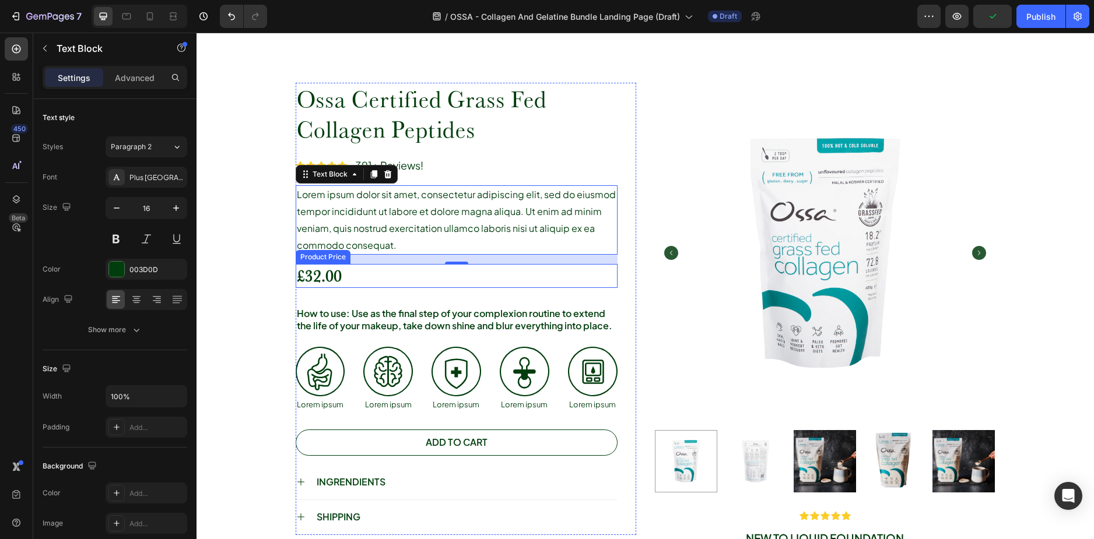
click at [319, 278] on div "£32.00" at bounding box center [457, 275] width 322 height 23
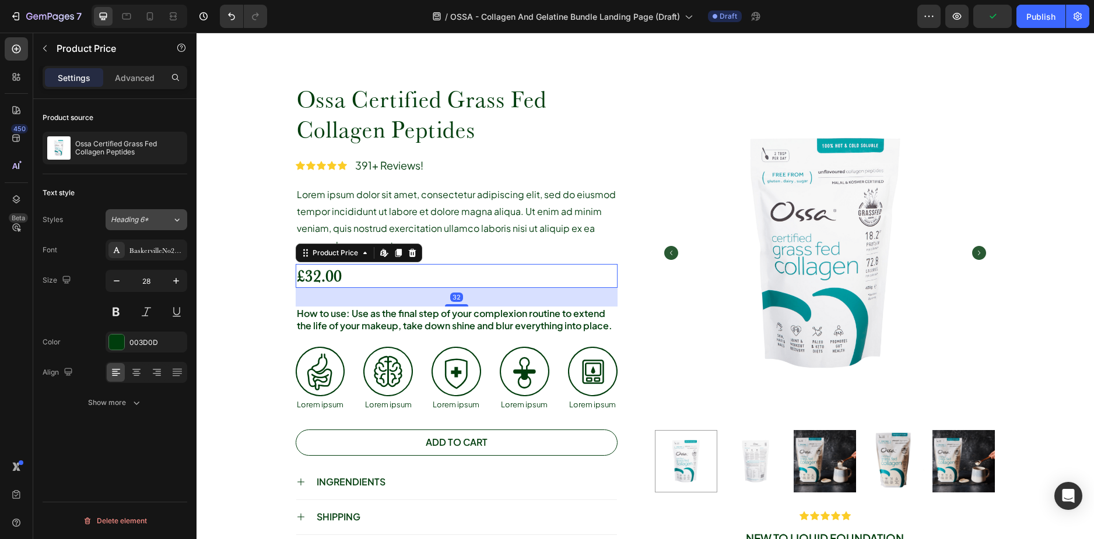
click at [152, 214] on button "Heading 6*" at bounding box center [147, 219] width 82 height 21
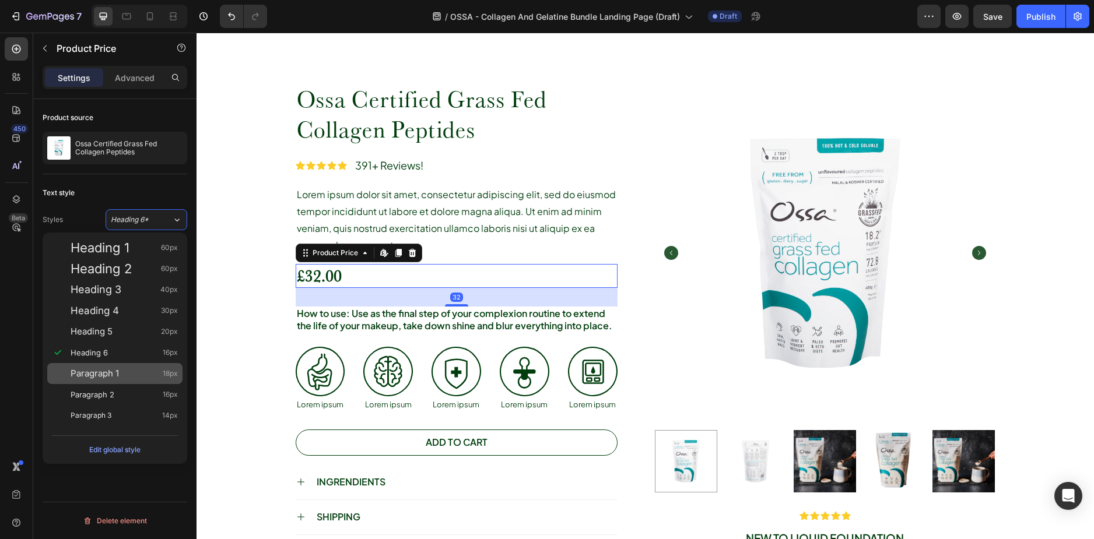
click at [108, 364] on div "Paragraph 1 18px" at bounding box center [114, 373] width 135 height 21
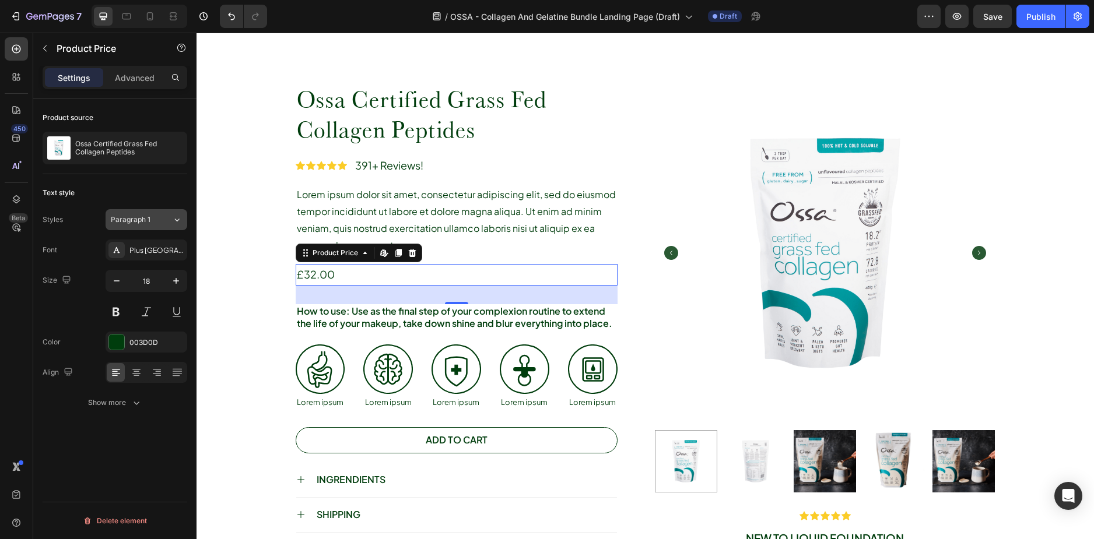
click at [153, 222] on div "Paragraph 1" at bounding box center [134, 220] width 47 height 10
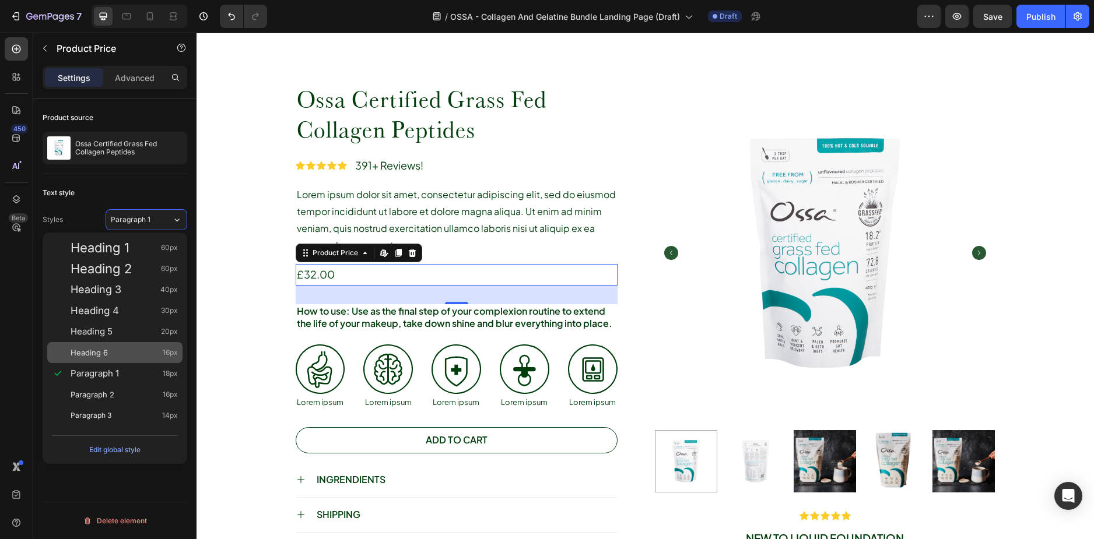
click at [108, 354] on div "Heading 6 16px" at bounding box center [124, 353] width 107 height 12
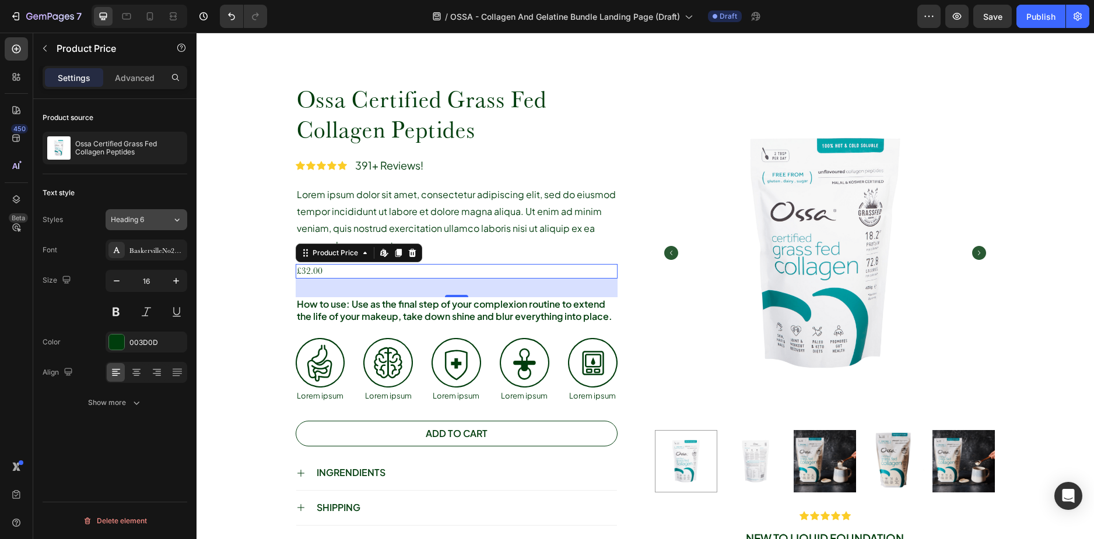
click at [148, 219] on div "Heading 6" at bounding box center [134, 220] width 47 height 10
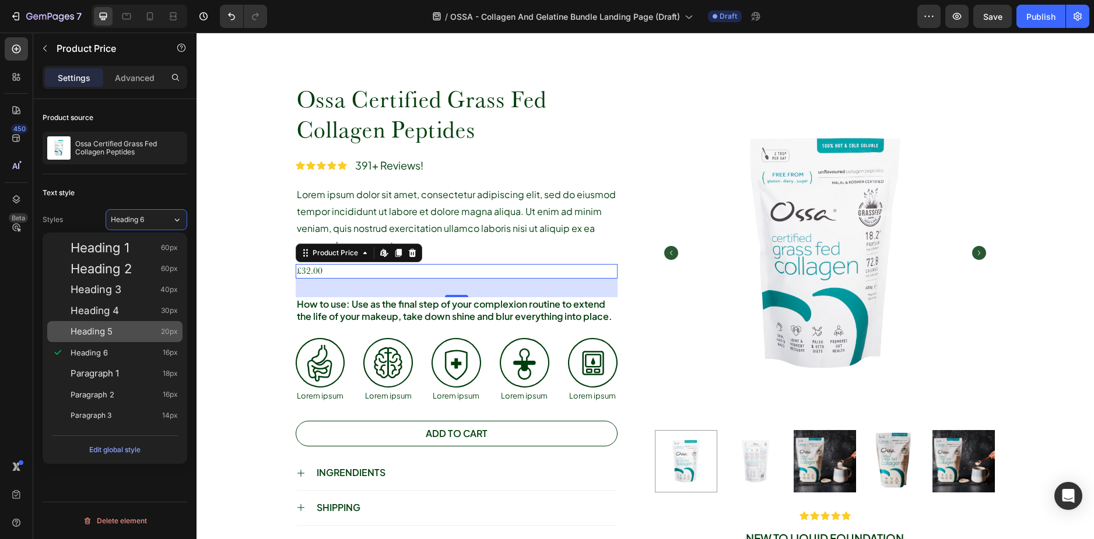
click at [116, 339] on div "Heading 5 20px" at bounding box center [114, 331] width 135 height 21
type input "20"
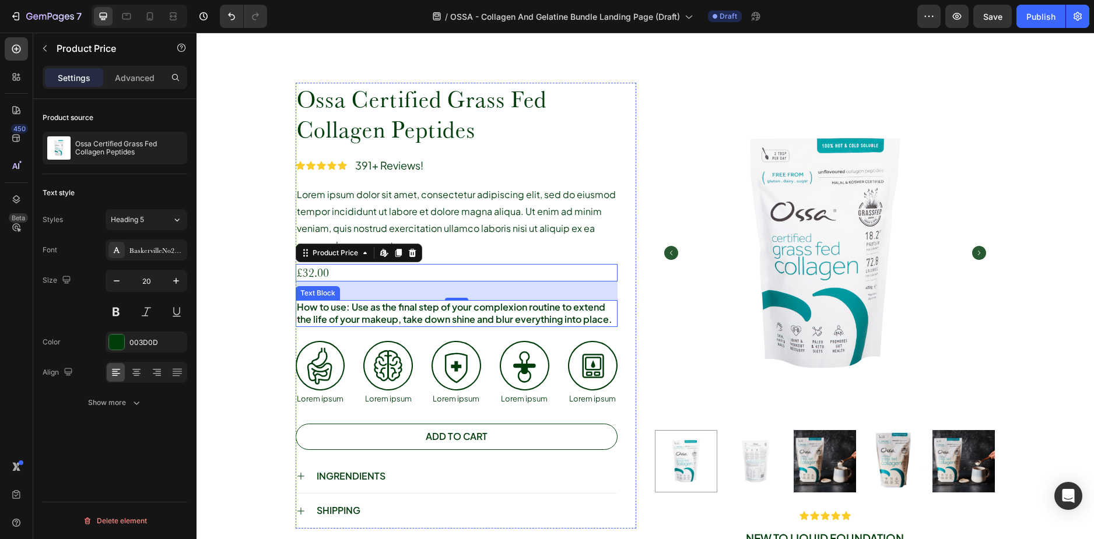
click at [380, 307] on p "How to use: Use as the final step of your complexion routine to extend the life…" at bounding box center [456, 313] width 319 height 24
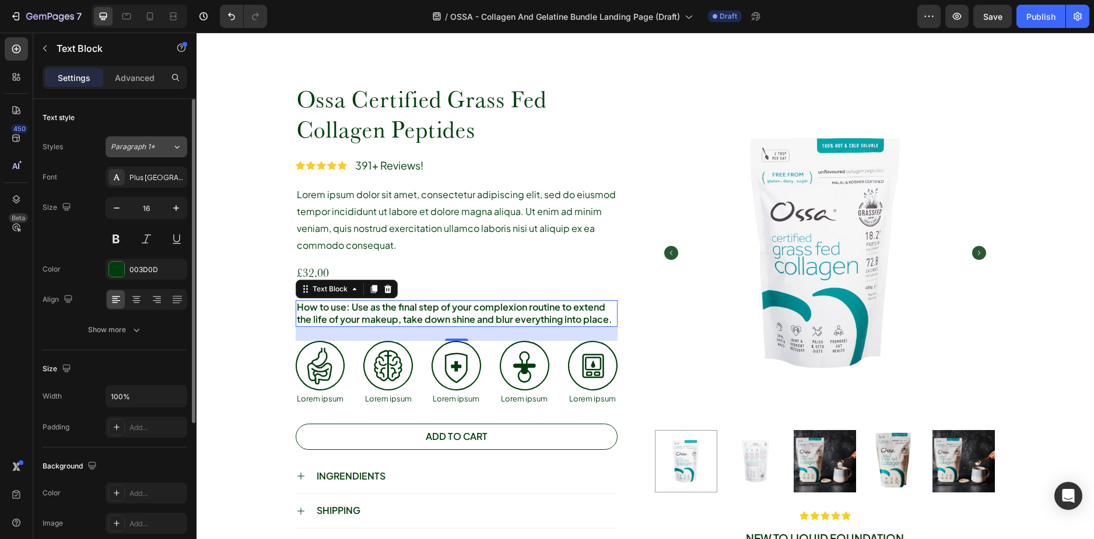
click at [143, 139] on button "Paragraph 1*" at bounding box center [147, 146] width 82 height 21
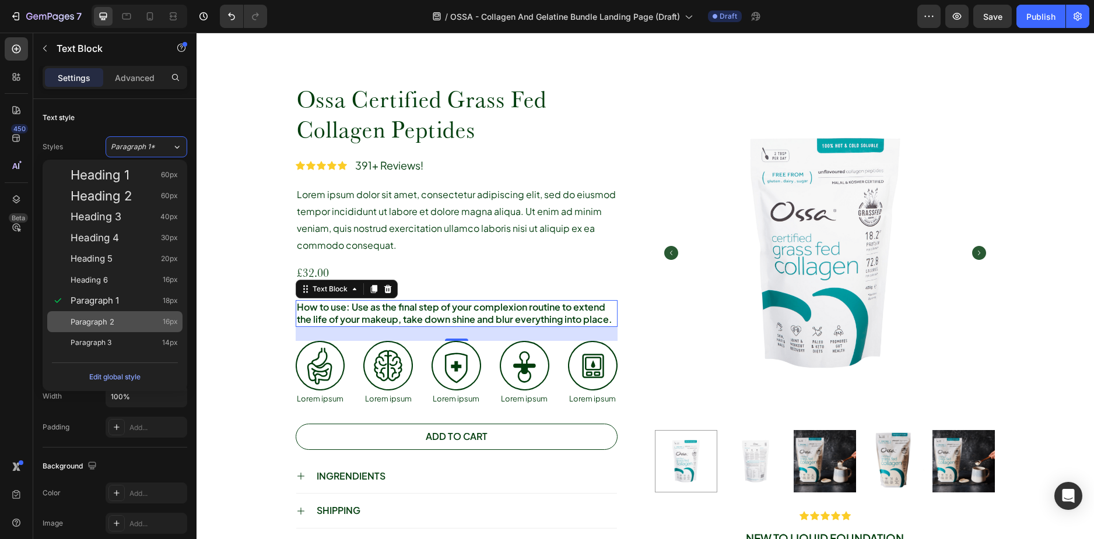
click at [103, 325] on span "Paragraph 2" at bounding box center [93, 322] width 44 height 12
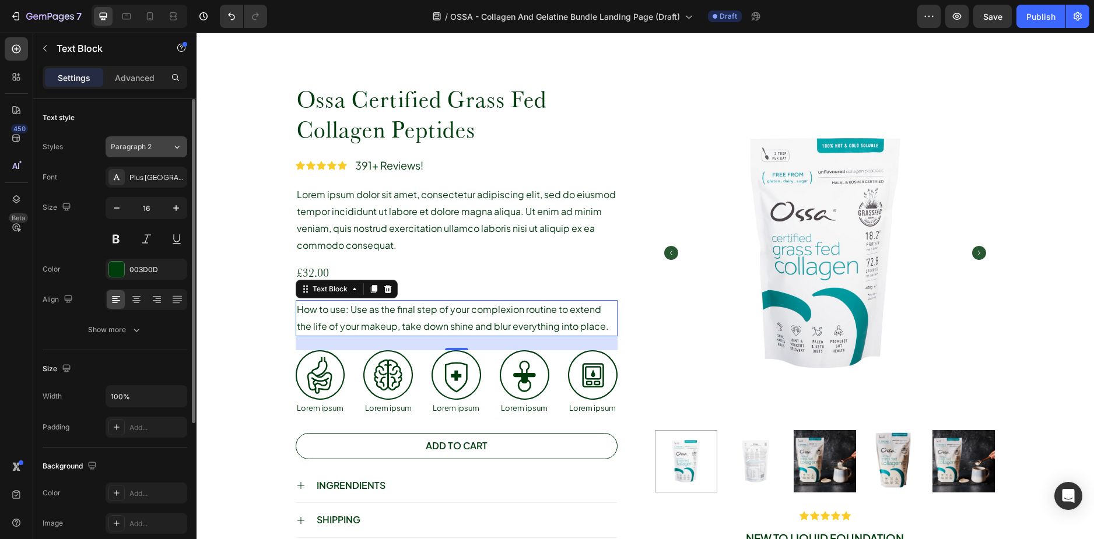
click at [141, 156] on button "Paragraph 2" at bounding box center [147, 146] width 82 height 21
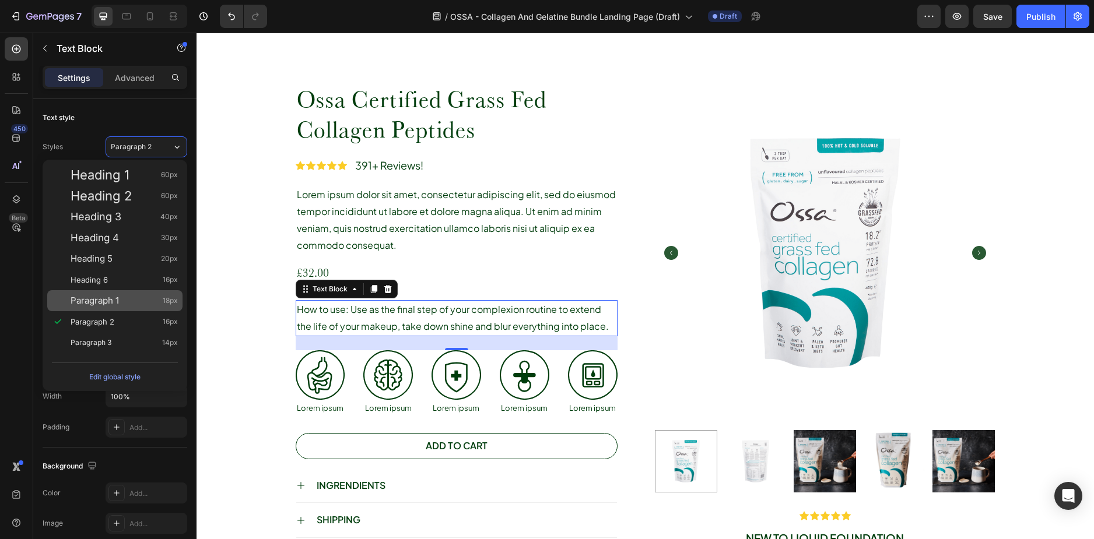
drag, startPoint x: 126, startPoint y: 300, endPoint x: 38, endPoint y: 271, distance: 92.0
click at [126, 300] on div "Paragraph 1 18px" at bounding box center [124, 301] width 107 height 12
type input "18"
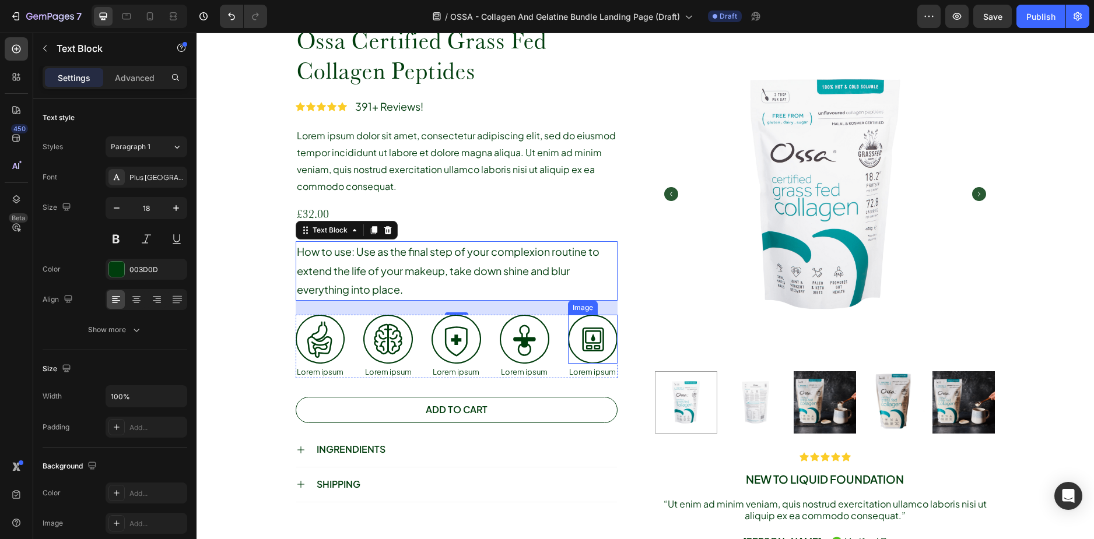
scroll to position [564, 0]
click at [424, 447] on div "INGRENDIENTS" at bounding box center [466, 450] width 302 height 16
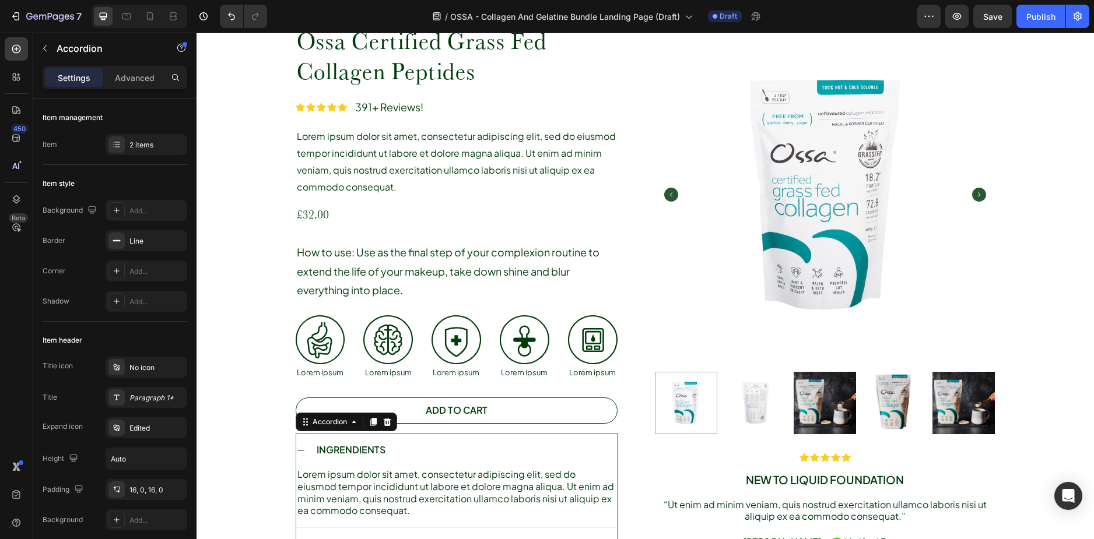
click at [410, 440] on div "INGRENDIENTS" at bounding box center [456, 450] width 321 height 34
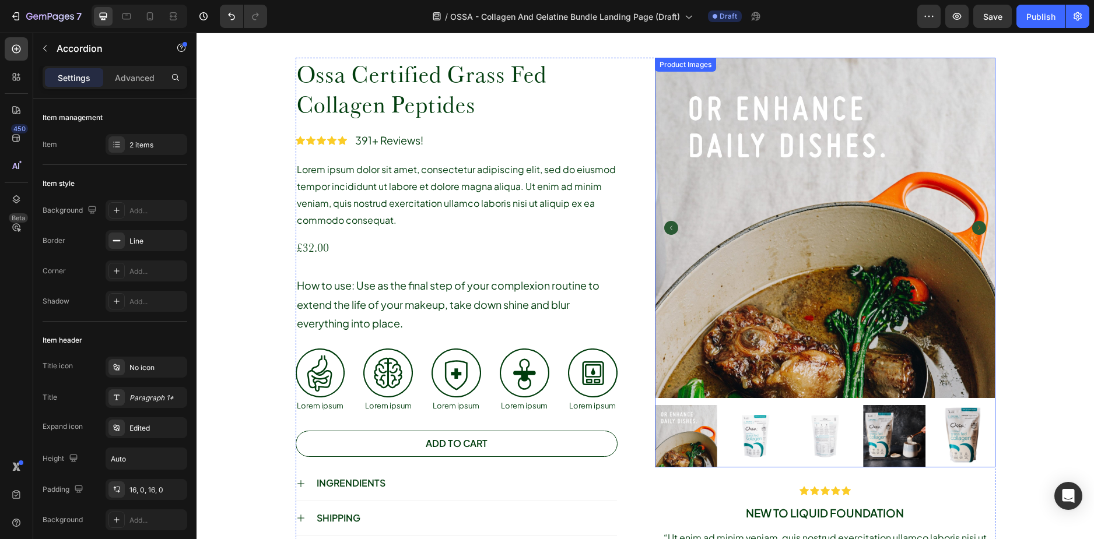
scroll to position [525, 0]
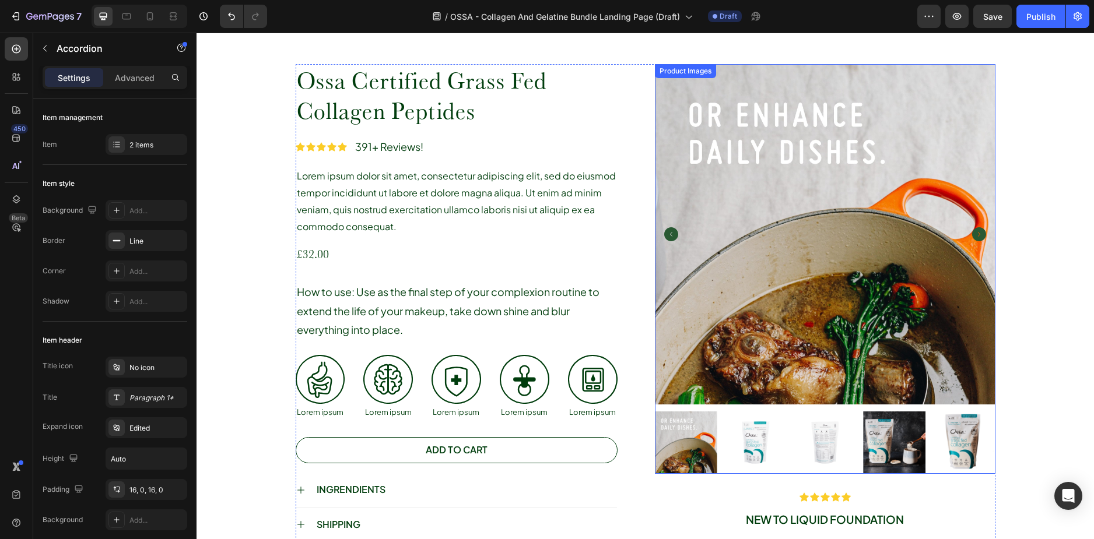
click at [732, 242] on img at bounding box center [825, 234] width 340 height 340
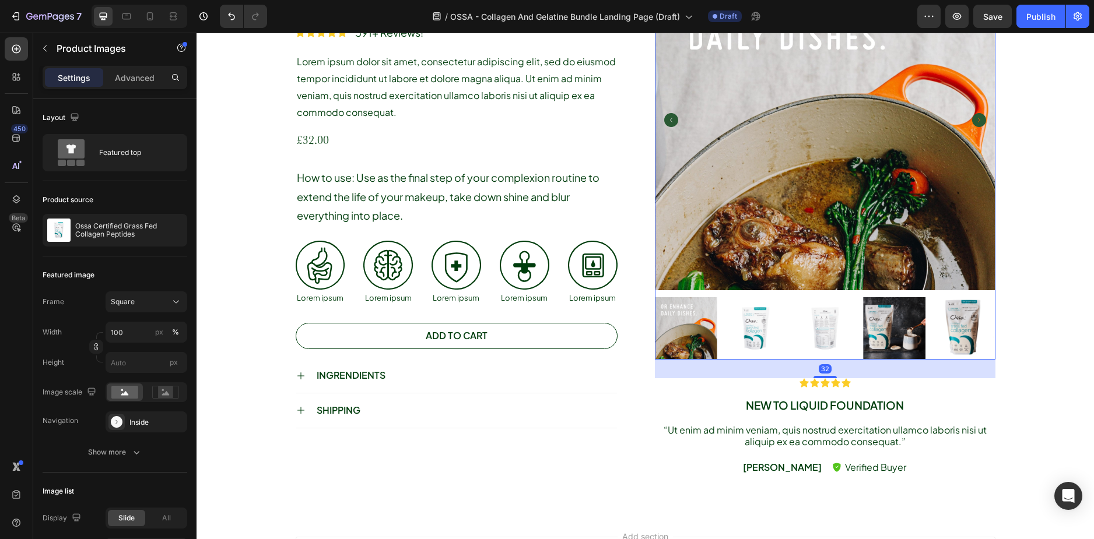
scroll to position [641, 0]
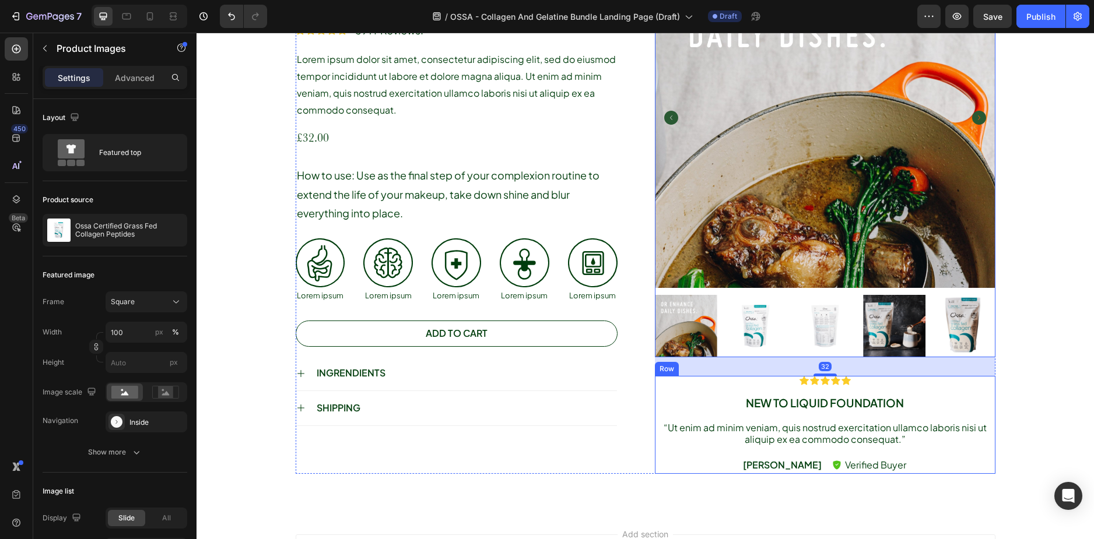
click at [662, 388] on div "Icon Icon Icon Icon Icon Icon List New to liquid foundation Text Block “Ut enim…" at bounding box center [825, 425] width 340 height 98
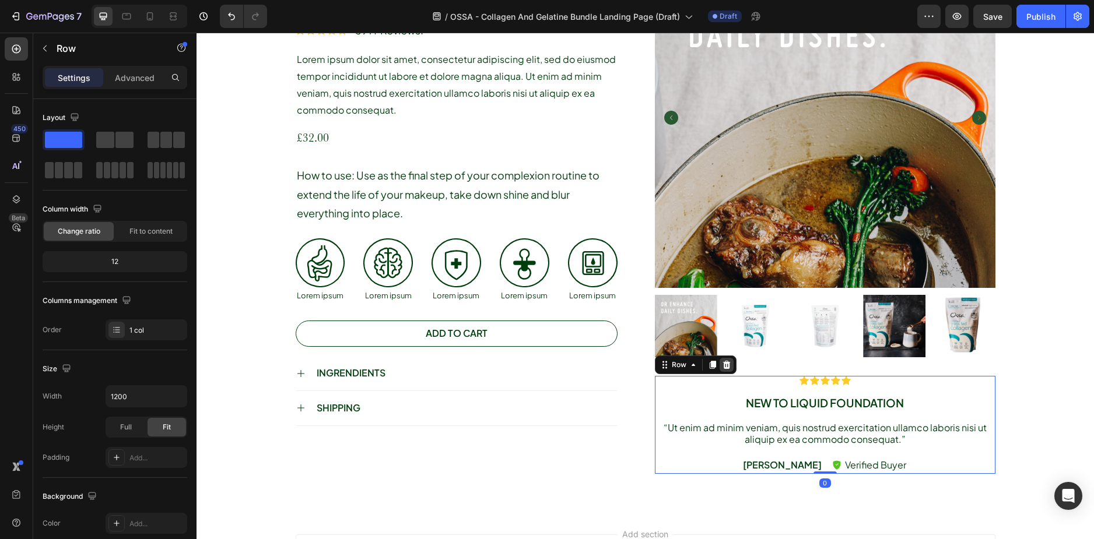
click at [722, 367] on icon at bounding box center [726, 365] width 8 height 8
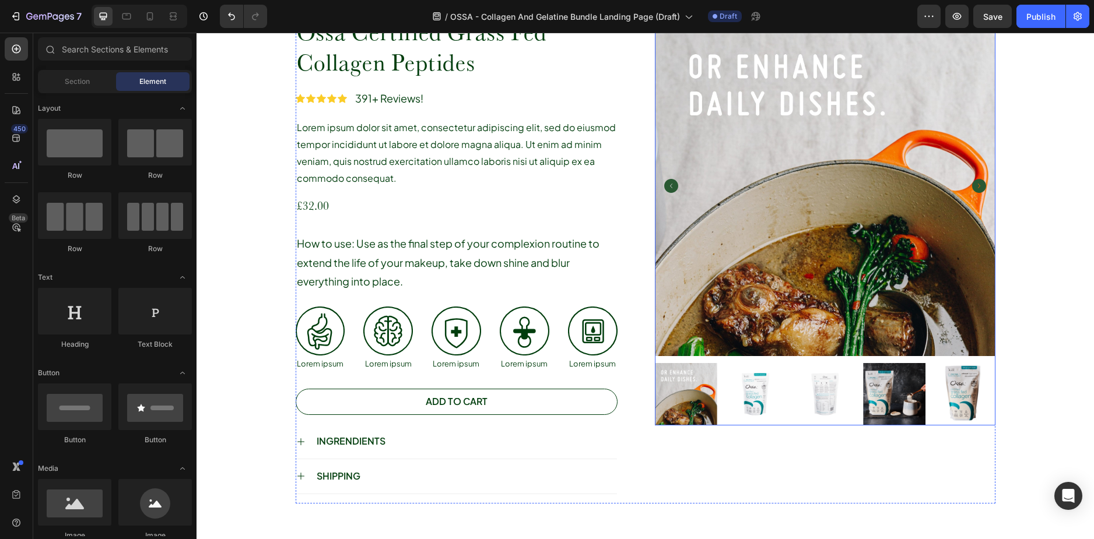
scroll to position [583, 0]
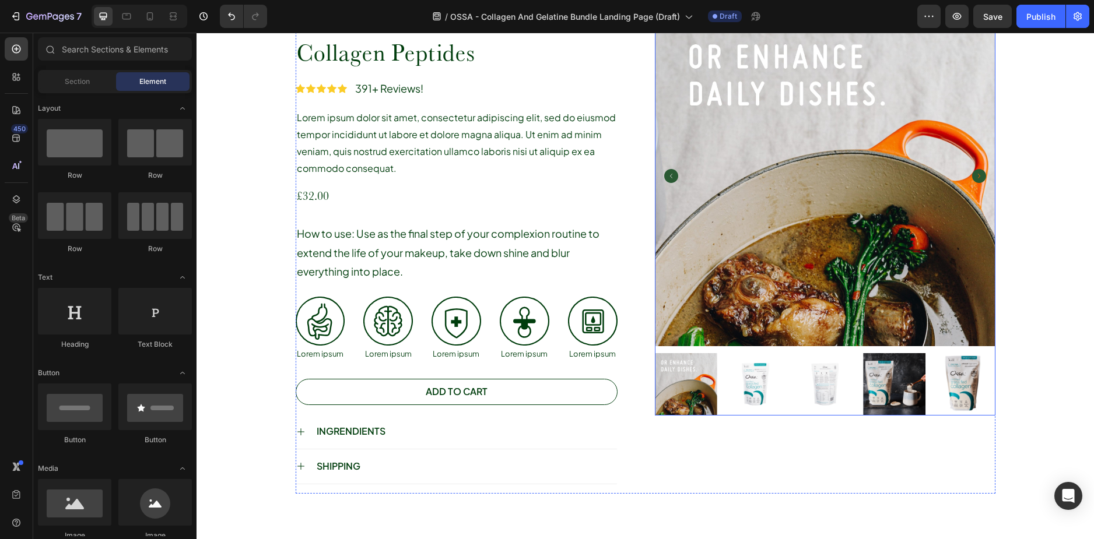
click at [919, 200] on img at bounding box center [825, 176] width 340 height 340
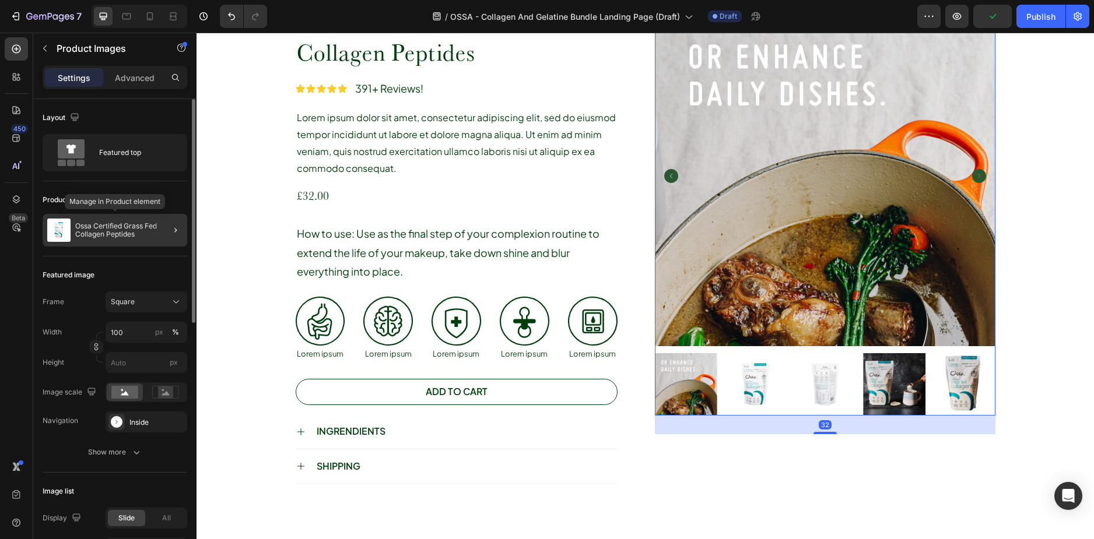
click at [106, 222] on div "Ossa Certified Grass Fed Collagen Peptides" at bounding box center [115, 230] width 145 height 33
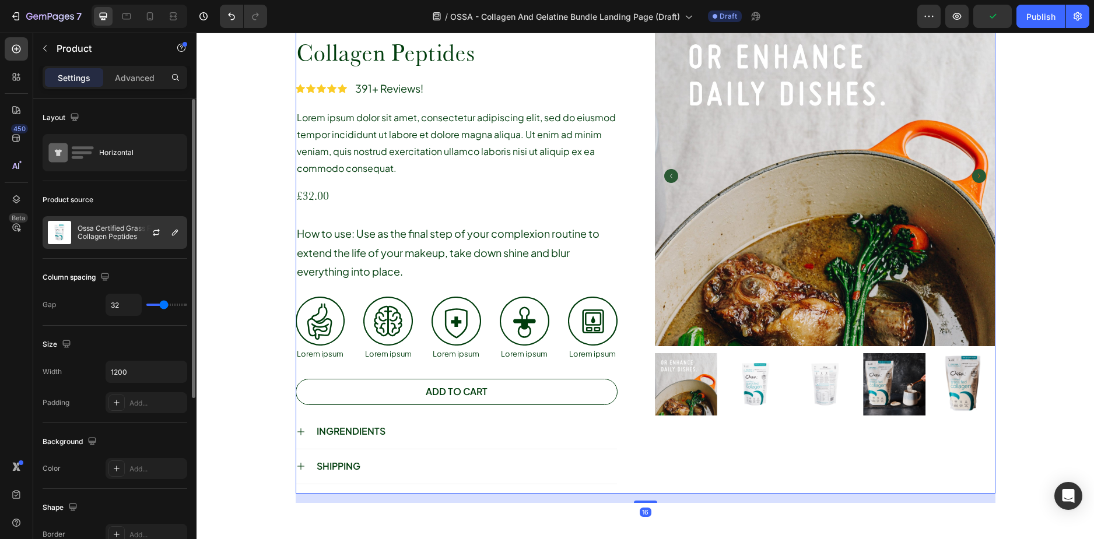
click at [126, 236] on p "Ossa Certified Grass Fed Collagen Peptides" at bounding box center [130, 232] width 104 height 16
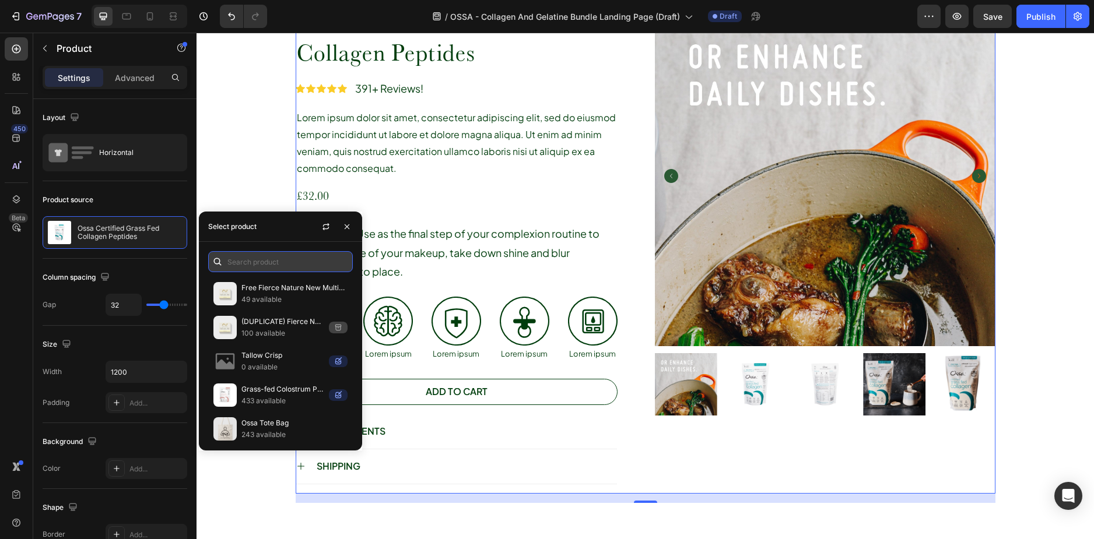
click at [271, 265] on input "text" at bounding box center [280, 261] width 145 height 21
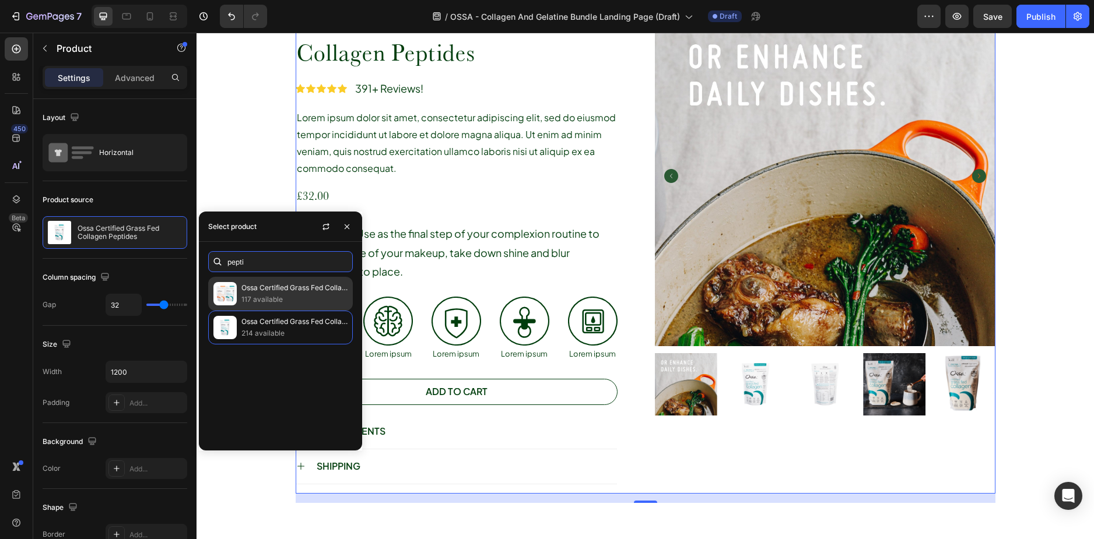
type input "pepti"
click at [267, 298] on p "117 available" at bounding box center [294, 300] width 106 height 12
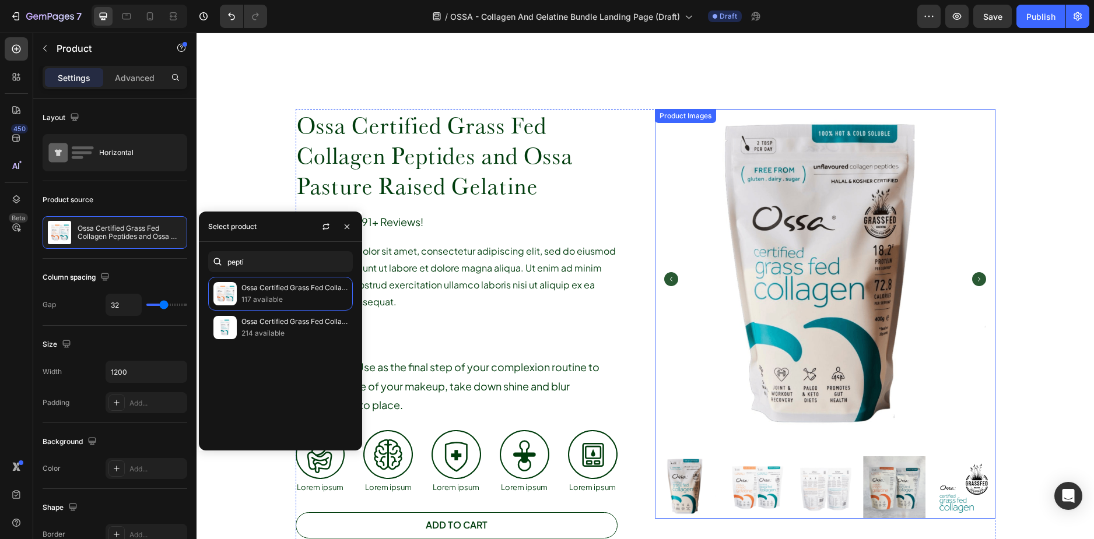
scroll to position [466, 0]
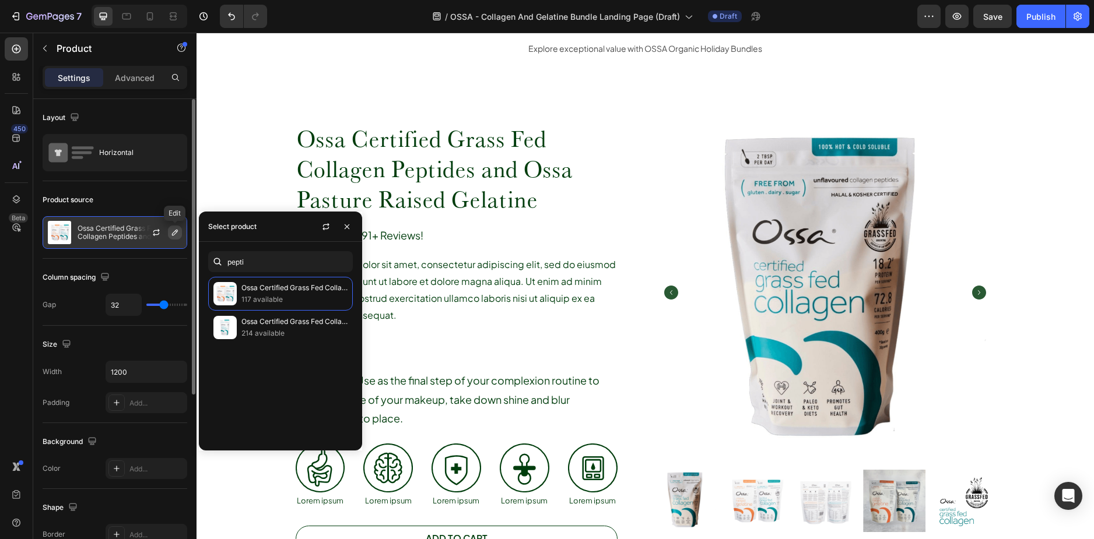
click at [179, 231] on icon "button" at bounding box center [174, 232] width 9 height 9
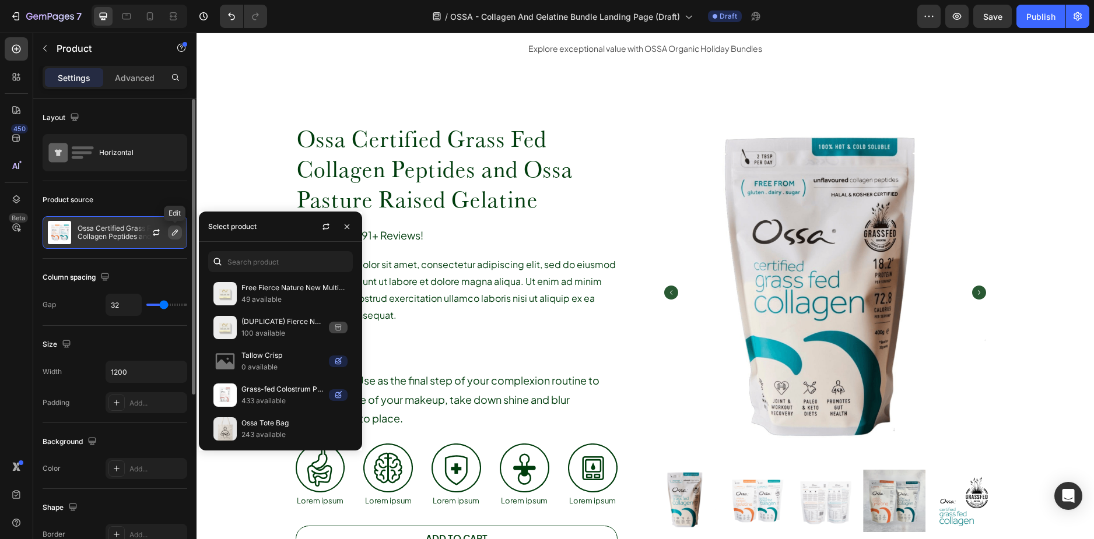
click at [173, 228] on icon "button" at bounding box center [174, 232] width 9 height 9
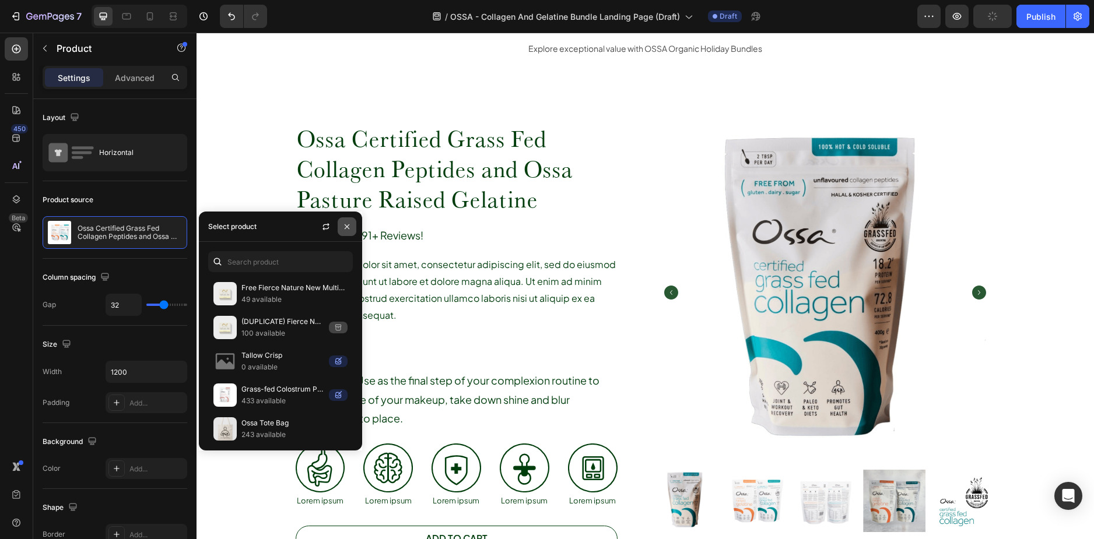
click at [345, 231] on button "button" at bounding box center [347, 226] width 19 height 19
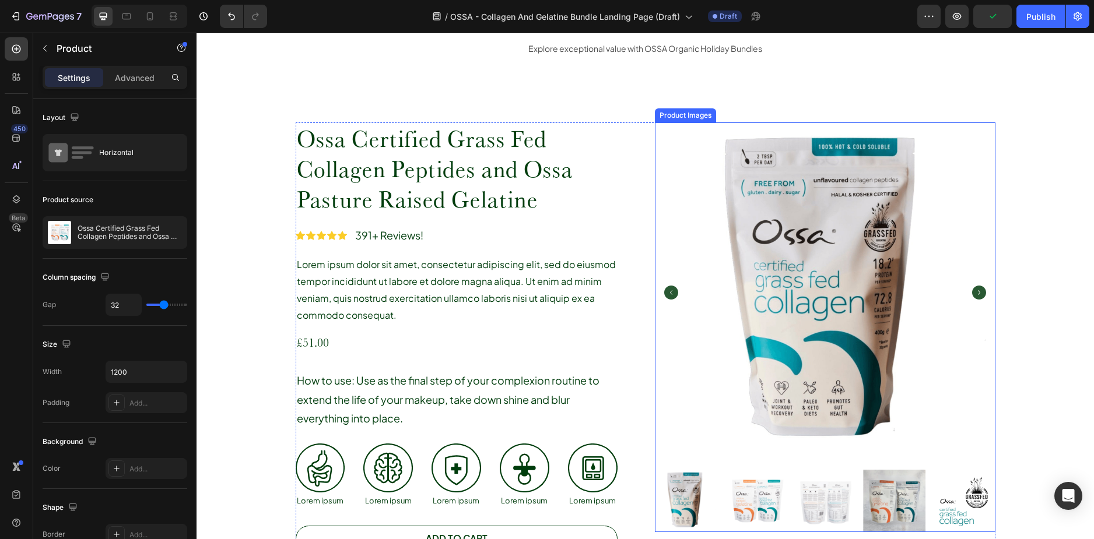
click at [806, 230] on img at bounding box center [825, 292] width 340 height 340
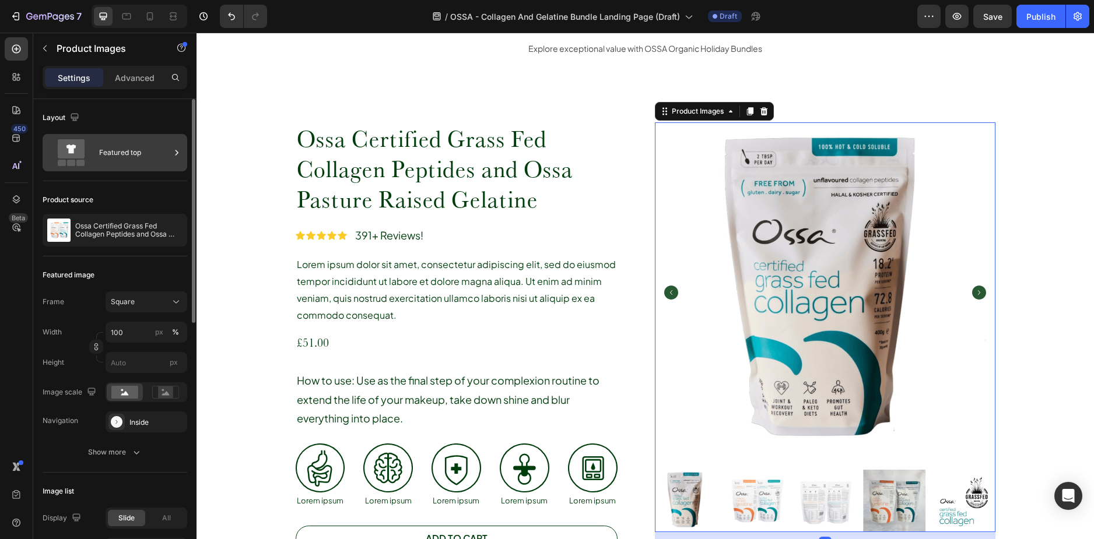
click at [110, 153] on div "Featured top" at bounding box center [134, 152] width 71 height 27
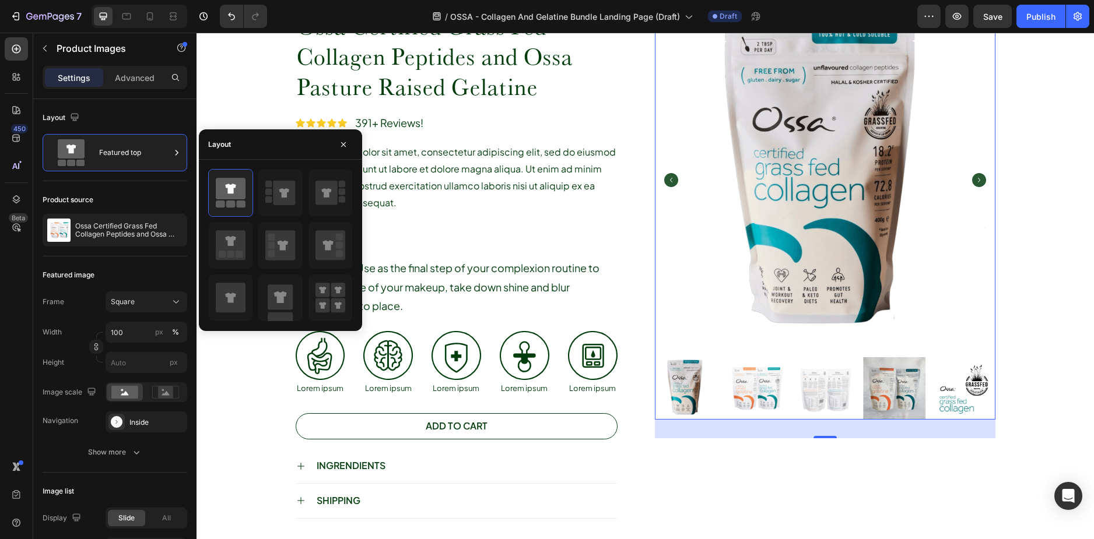
scroll to position [583, 0]
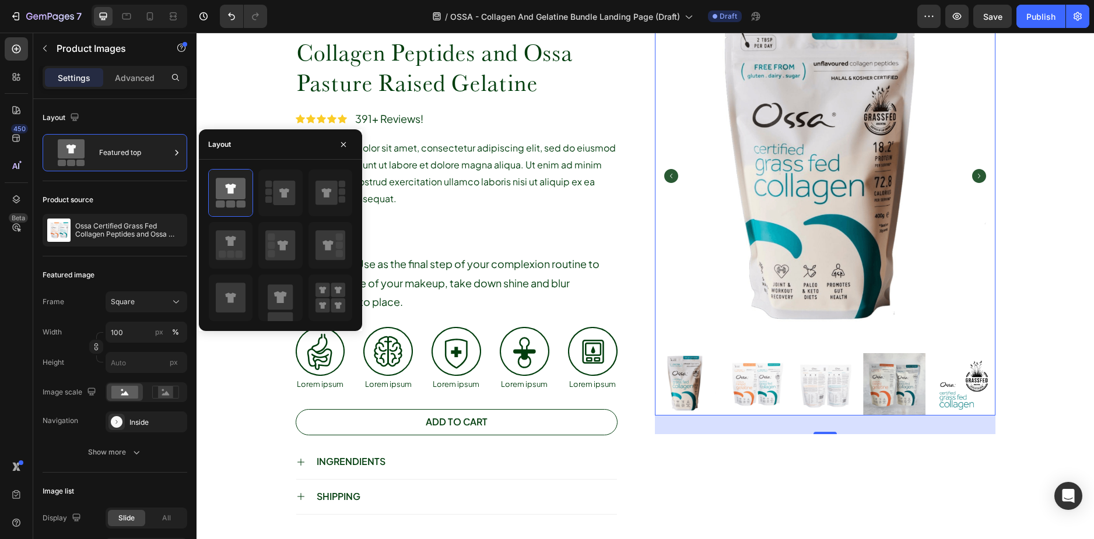
click at [761, 378] on img at bounding box center [755, 384] width 62 height 62
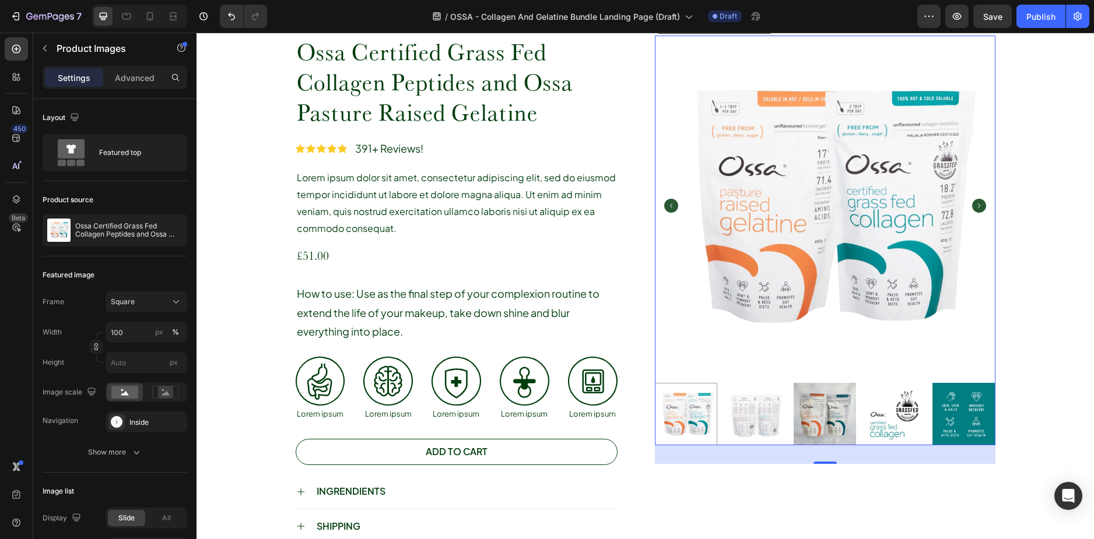
scroll to position [466, 0]
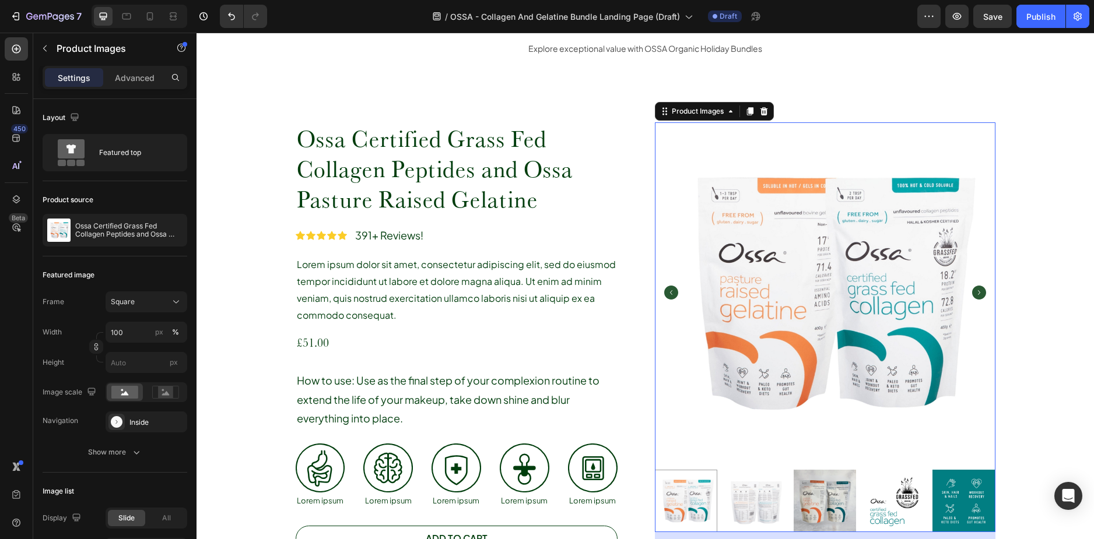
click at [763, 490] on img at bounding box center [755, 501] width 62 height 62
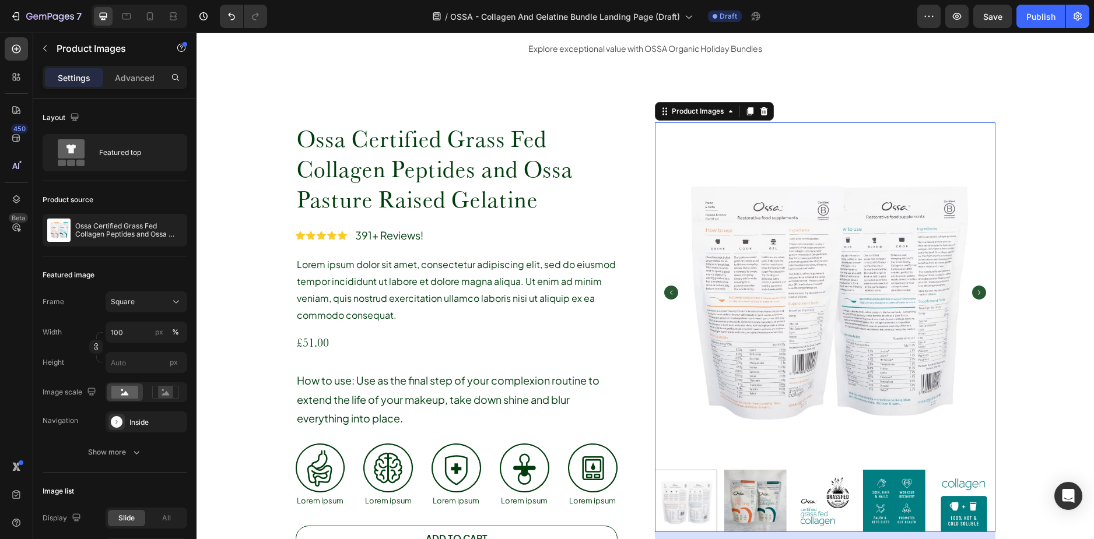
click at [665, 288] on icon "Carousel Back Arrow" at bounding box center [671, 293] width 14 height 14
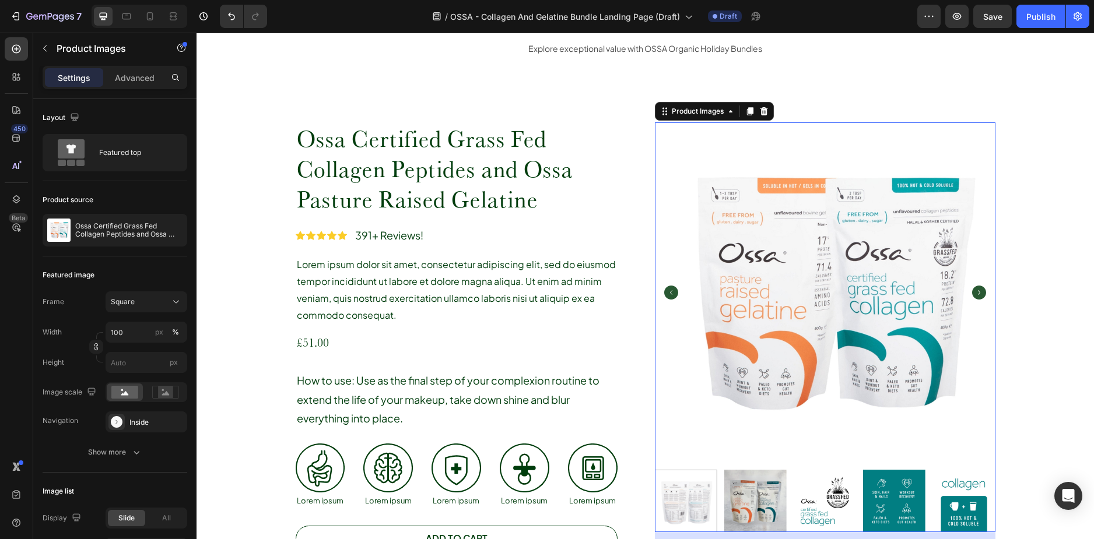
click at [665, 288] on icon "Carousel Back Arrow" at bounding box center [671, 293] width 14 height 14
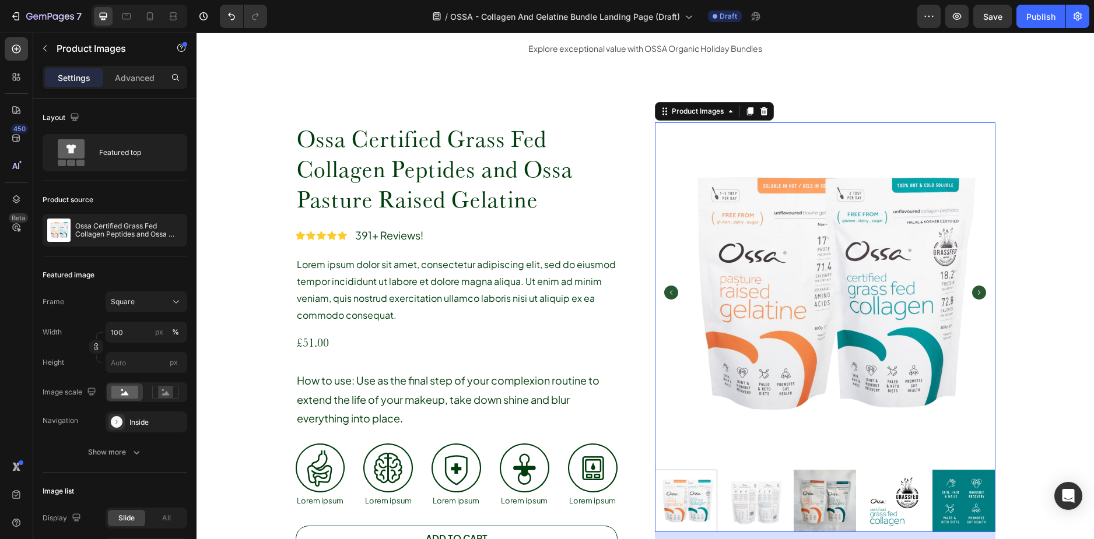
click at [664, 293] on icon "Carousel Back Arrow" at bounding box center [671, 293] width 14 height 14
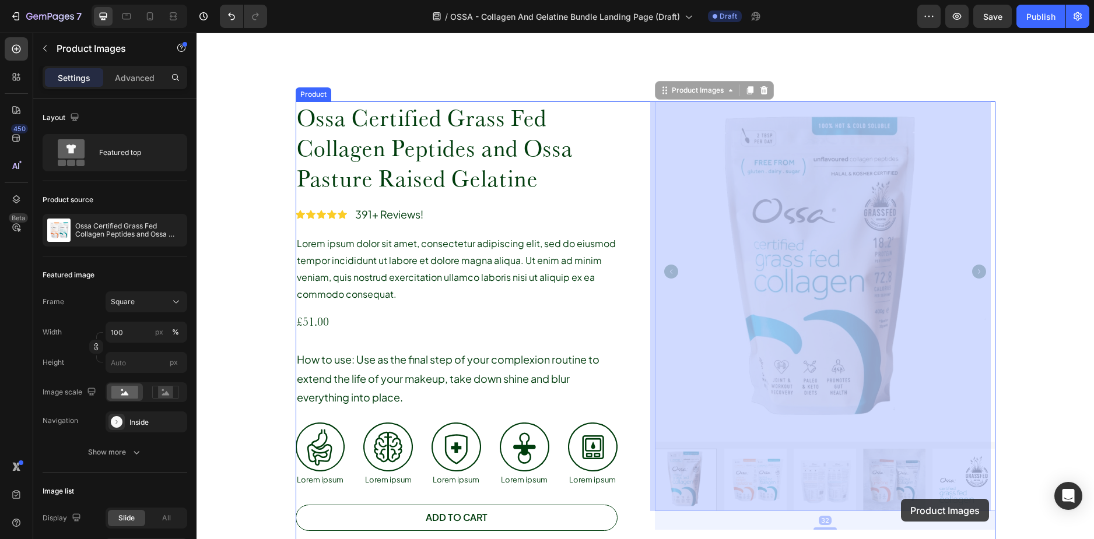
scroll to position [515, 0]
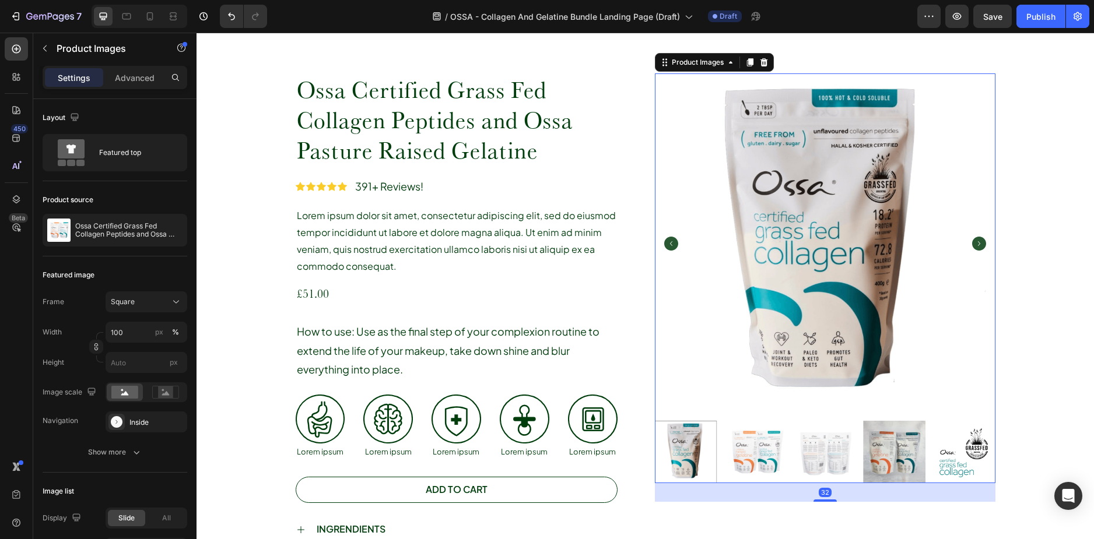
click at [974, 248] on icon "Carousel Next Arrow" at bounding box center [979, 244] width 14 height 14
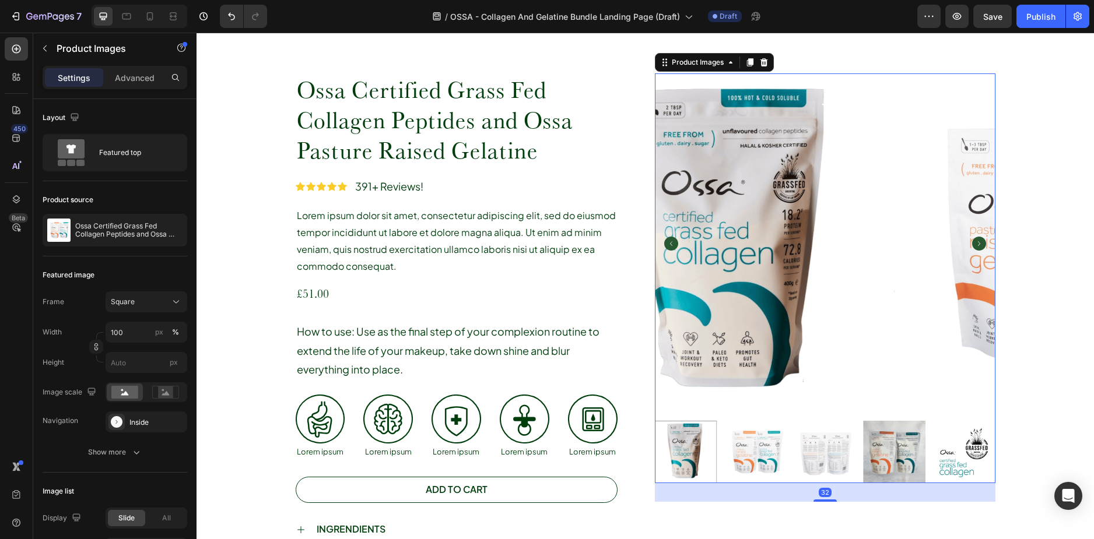
click at [974, 248] on icon "Carousel Next Arrow" at bounding box center [979, 244] width 14 height 14
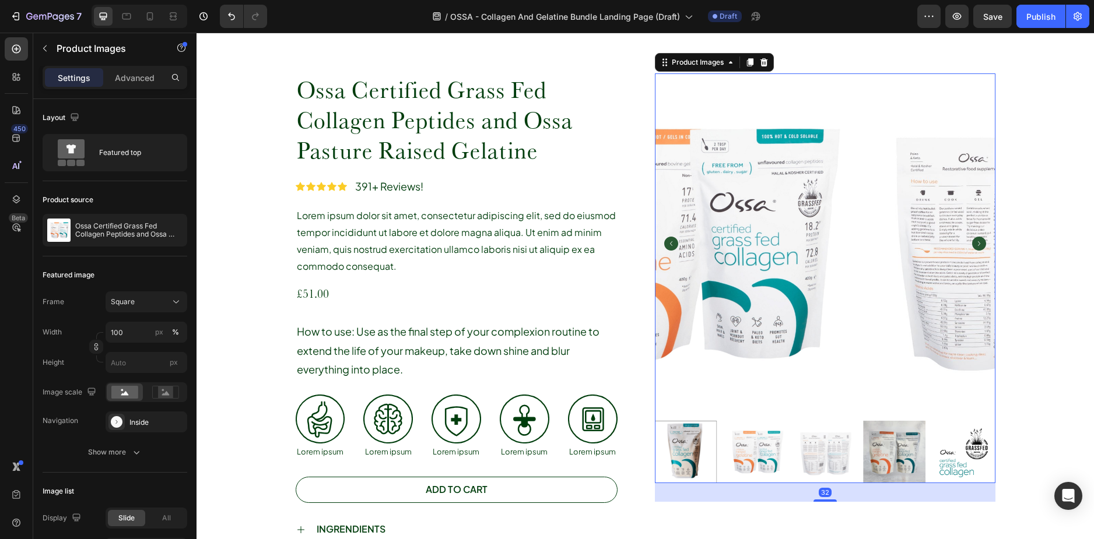
click at [974, 248] on icon "Carousel Next Arrow" at bounding box center [979, 244] width 14 height 14
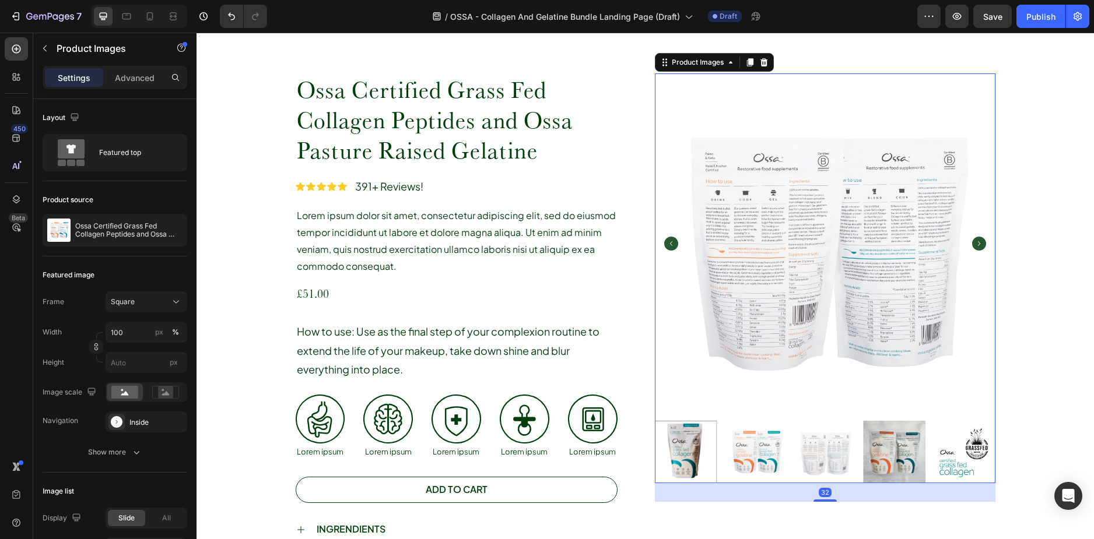
click at [974, 248] on icon "Carousel Next Arrow" at bounding box center [979, 244] width 14 height 14
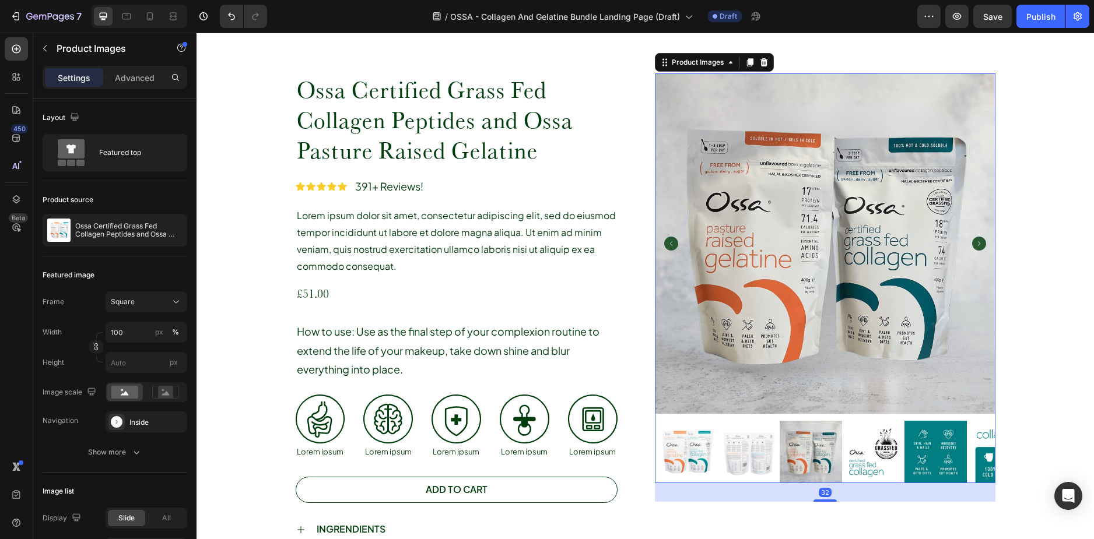
click at [974, 248] on icon "Carousel Next Arrow" at bounding box center [979, 244] width 14 height 14
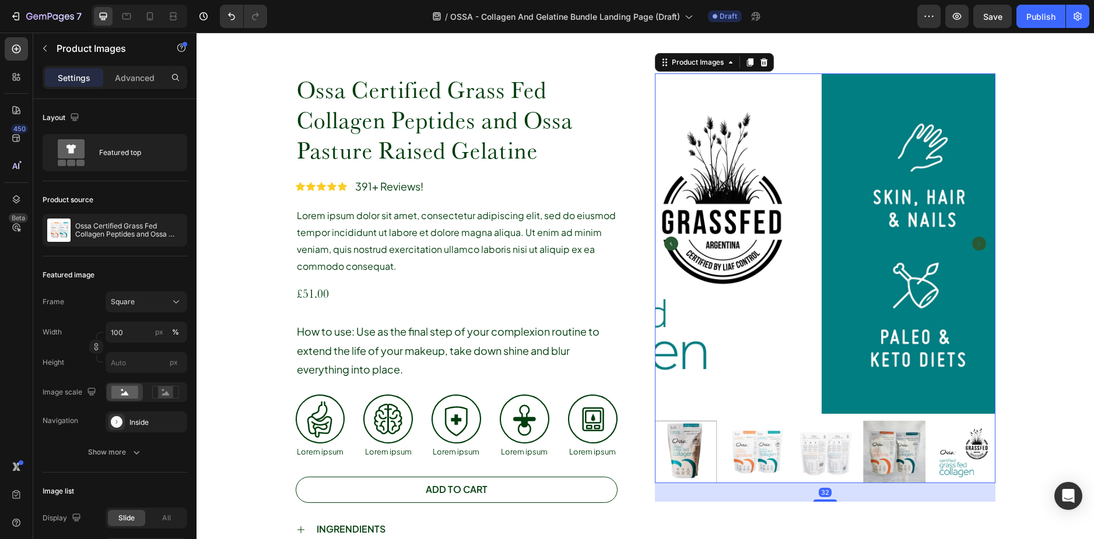
click at [974, 248] on icon "Carousel Next Arrow" at bounding box center [979, 244] width 14 height 14
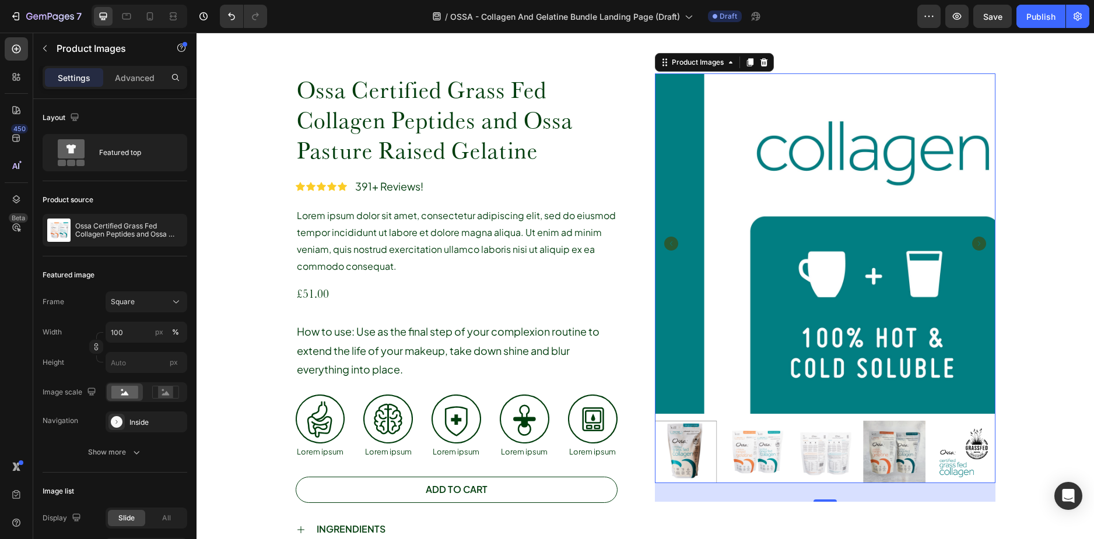
click at [974, 248] on icon "Carousel Next Arrow" at bounding box center [979, 244] width 14 height 14
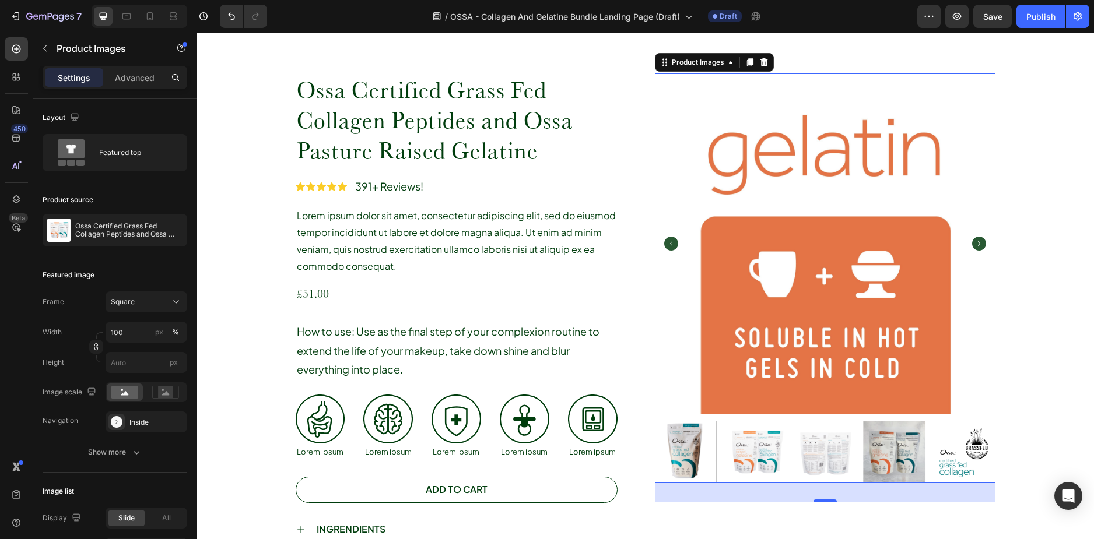
click at [974, 248] on icon "Carousel Next Arrow" at bounding box center [979, 244] width 14 height 14
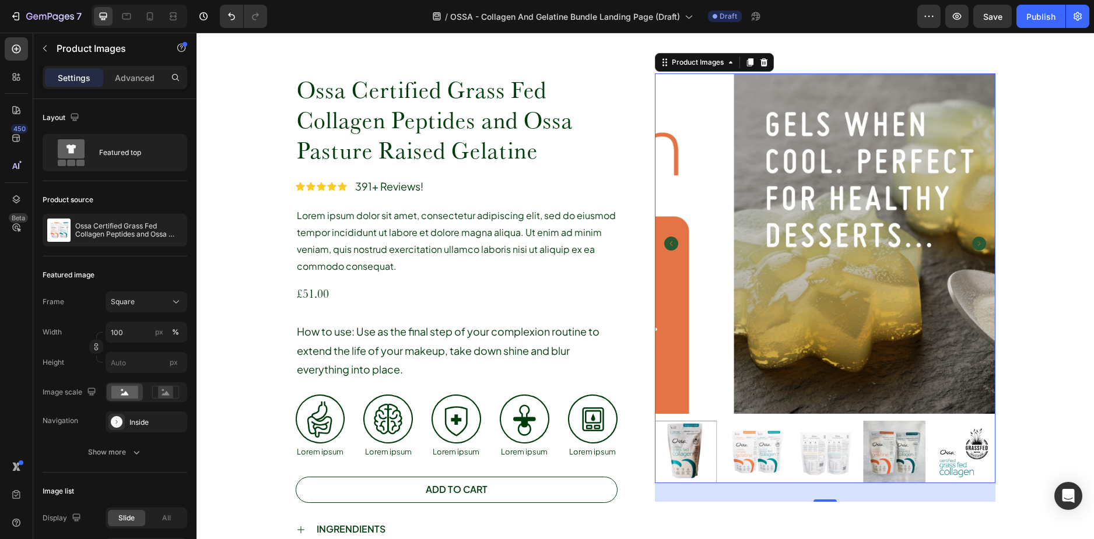
click at [974, 248] on icon "Carousel Next Arrow" at bounding box center [979, 244] width 14 height 14
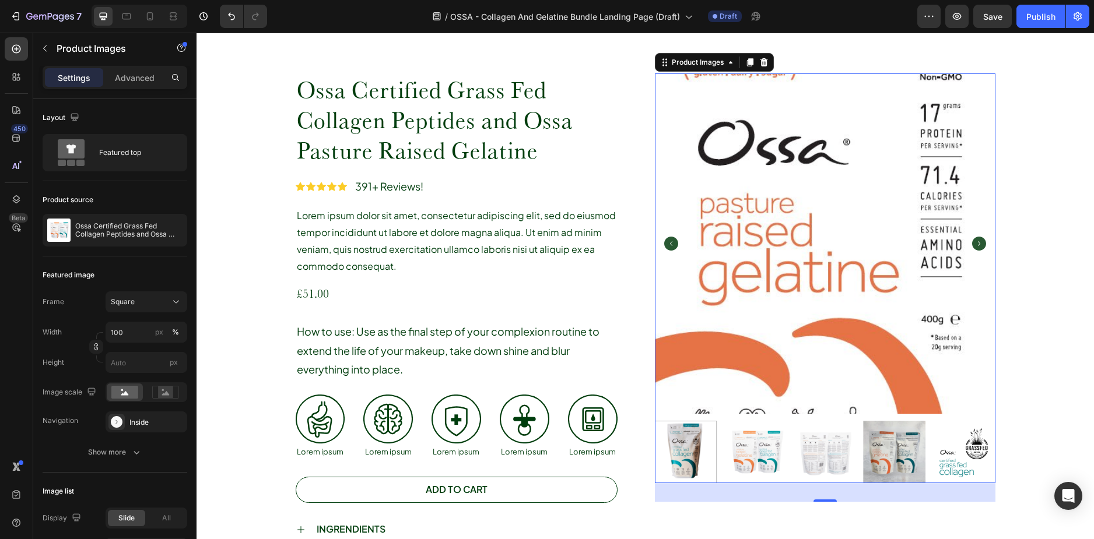
click at [974, 248] on icon "Carousel Next Arrow" at bounding box center [979, 244] width 14 height 14
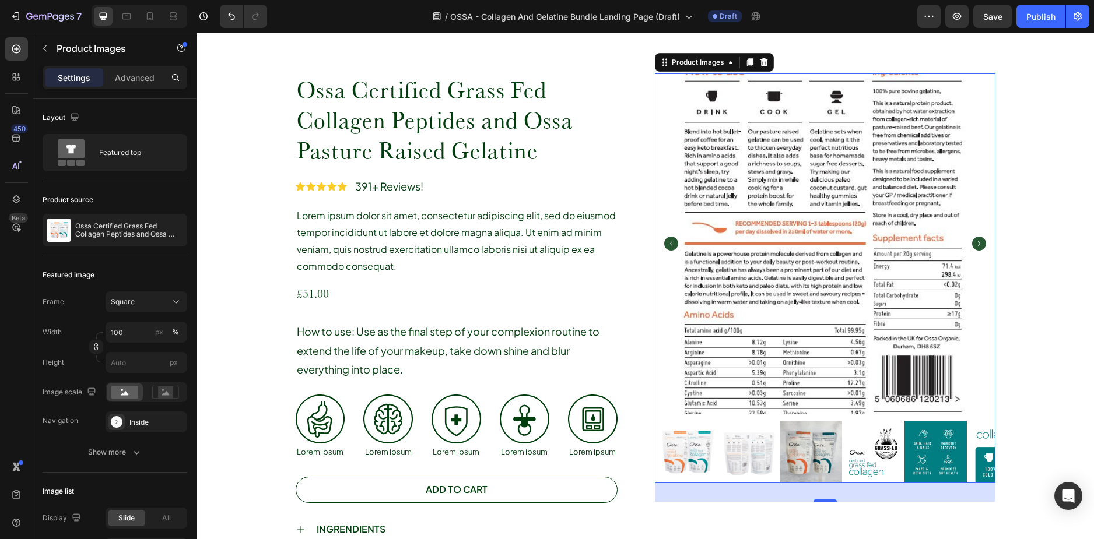
click at [974, 248] on icon "Carousel Next Arrow" at bounding box center [979, 244] width 14 height 14
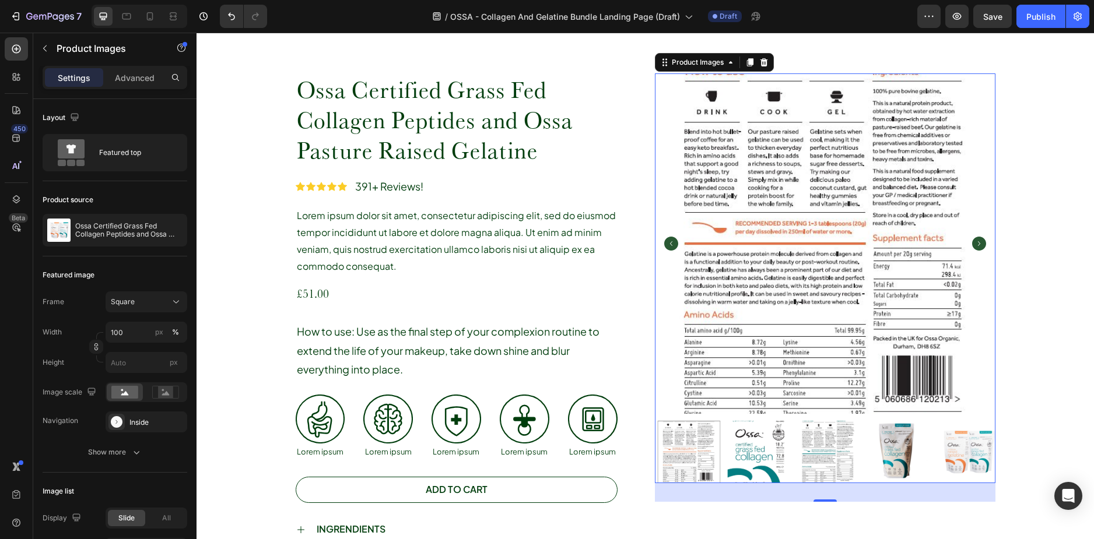
click at [974, 248] on icon "Carousel Next Arrow" at bounding box center [979, 244] width 14 height 14
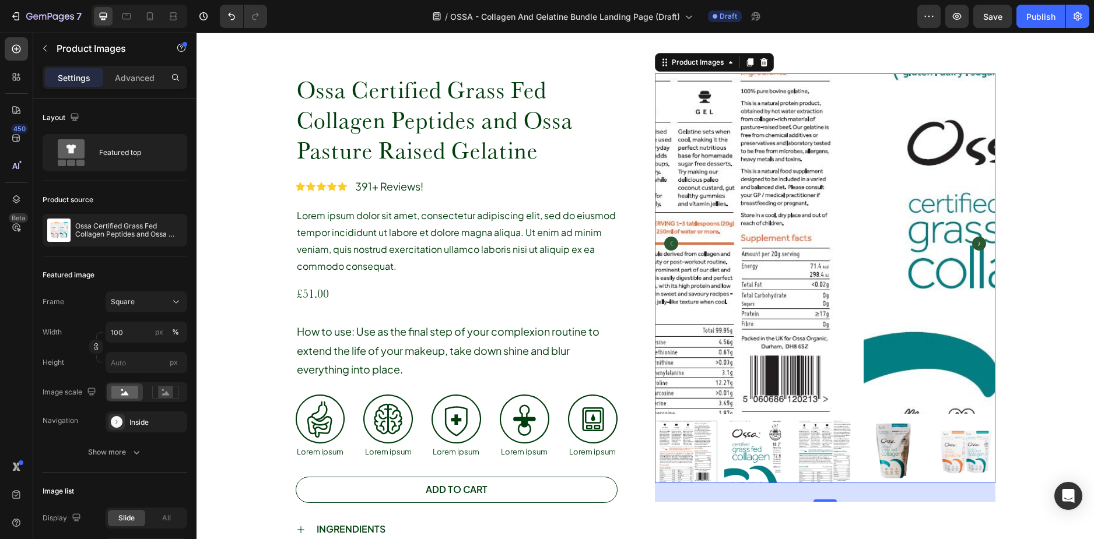
click at [974, 248] on icon "Carousel Next Arrow" at bounding box center [979, 244] width 14 height 14
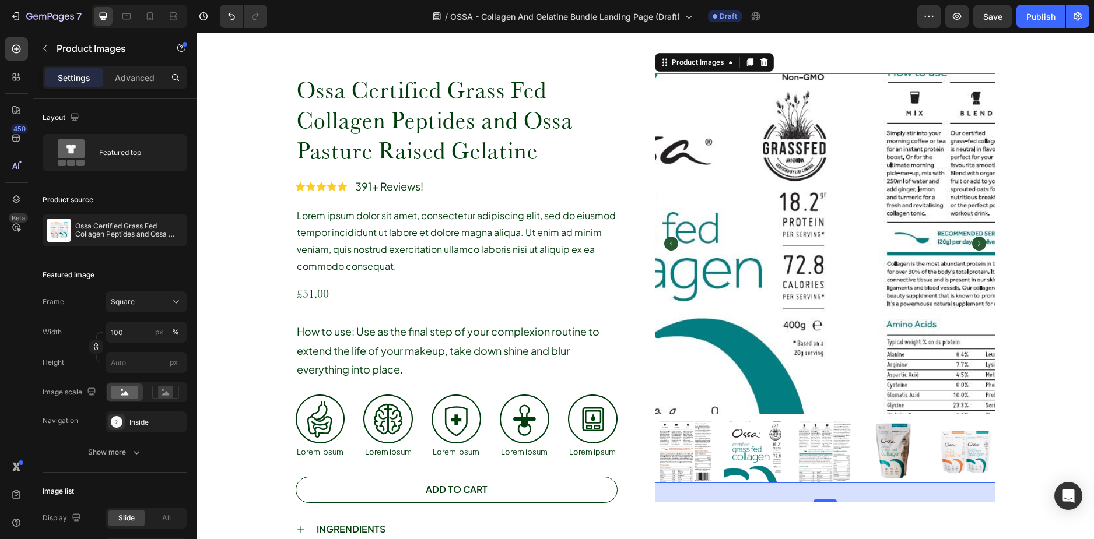
click at [974, 248] on icon "Carousel Next Arrow" at bounding box center [979, 244] width 14 height 14
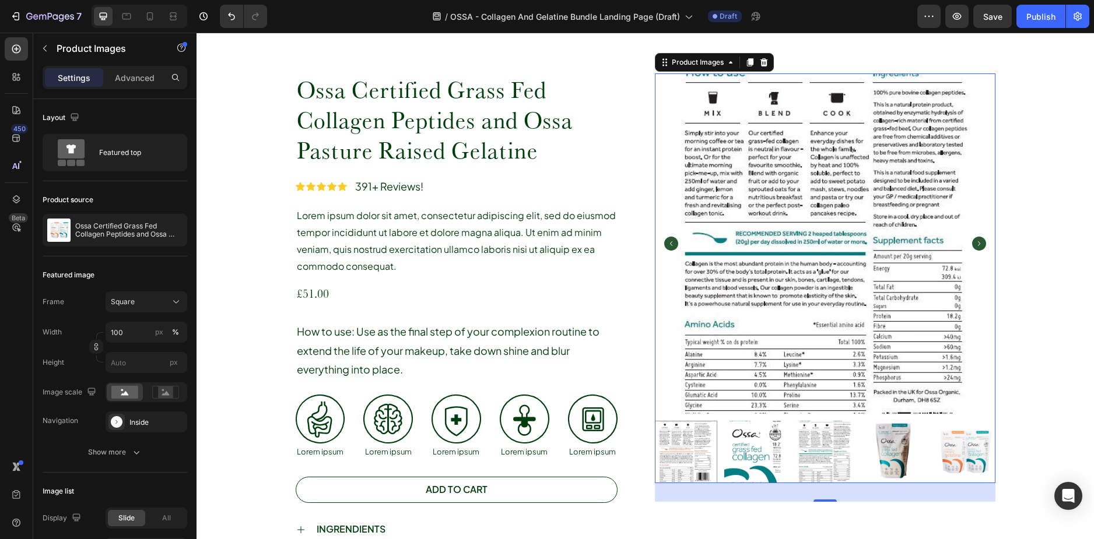
click at [974, 248] on icon "Carousel Next Arrow" at bounding box center [979, 244] width 14 height 14
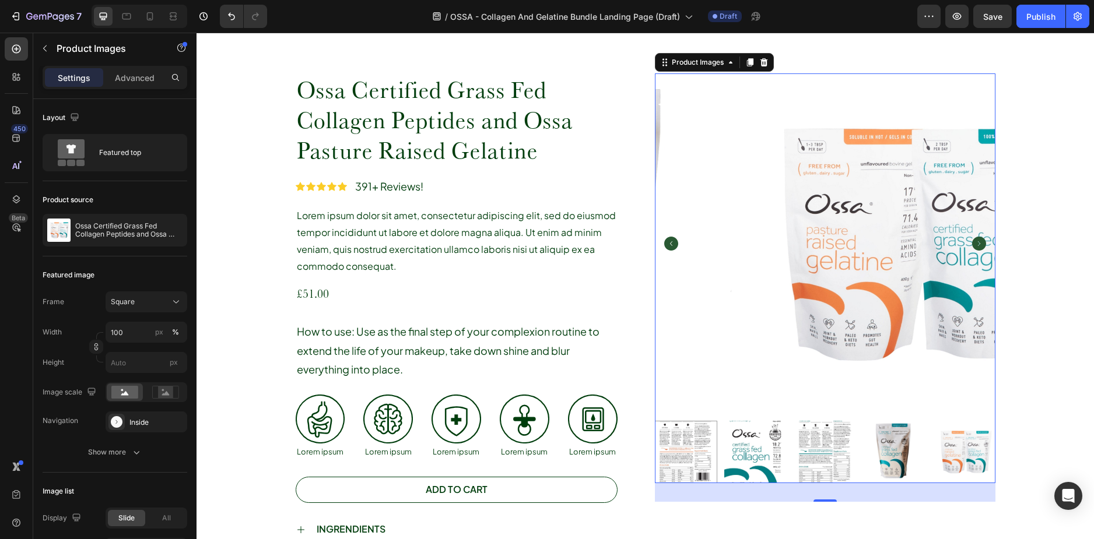
click at [974, 248] on icon "Carousel Next Arrow" at bounding box center [979, 244] width 14 height 14
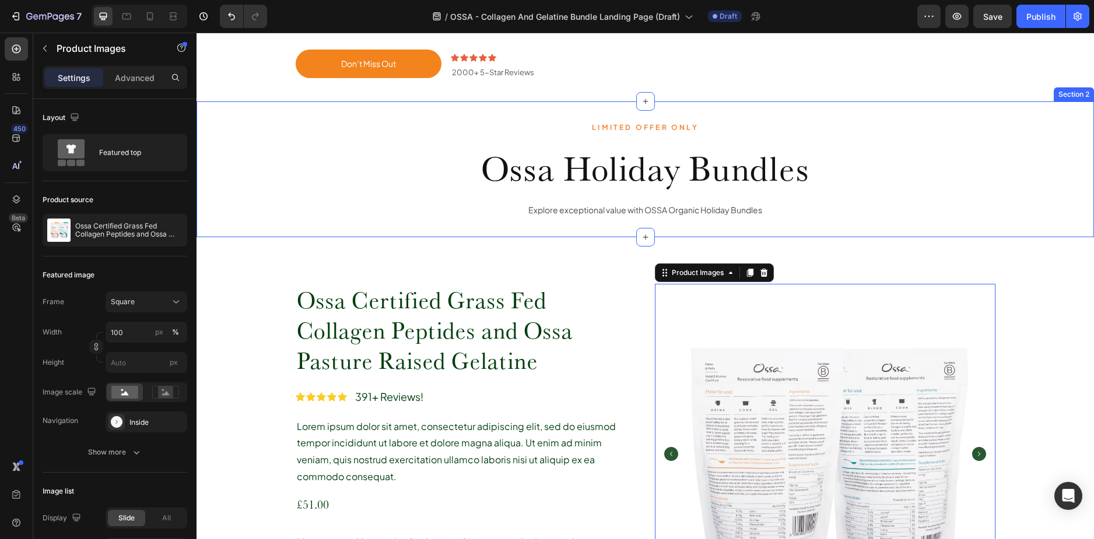
scroll to position [282, 0]
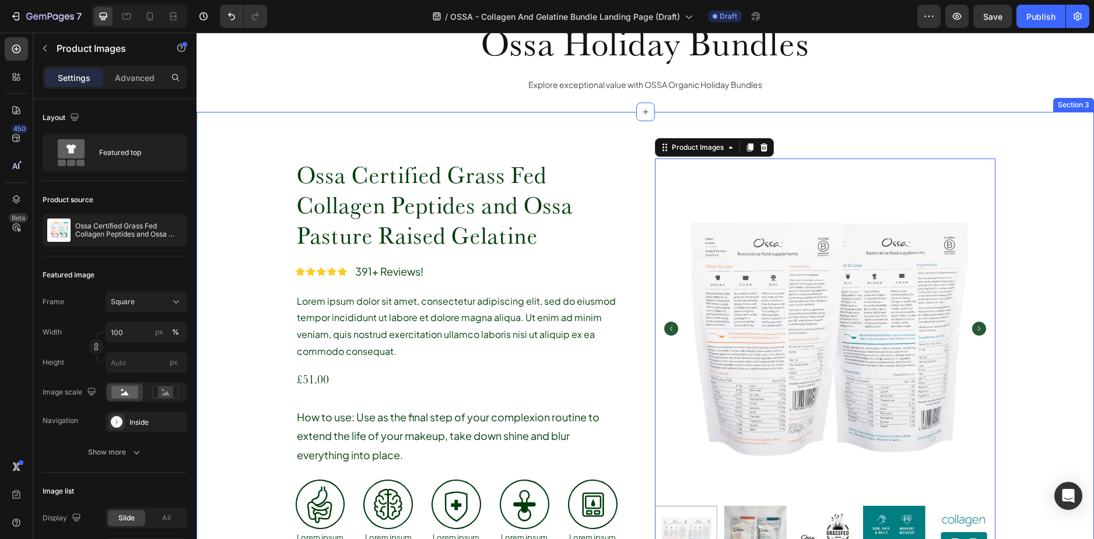
click at [241, 268] on div "Ossa Certified Grass Fed Collagen Peptides and Ossa Pasture Raised Gelatine Pro…" at bounding box center [644, 413] width 897 height 602
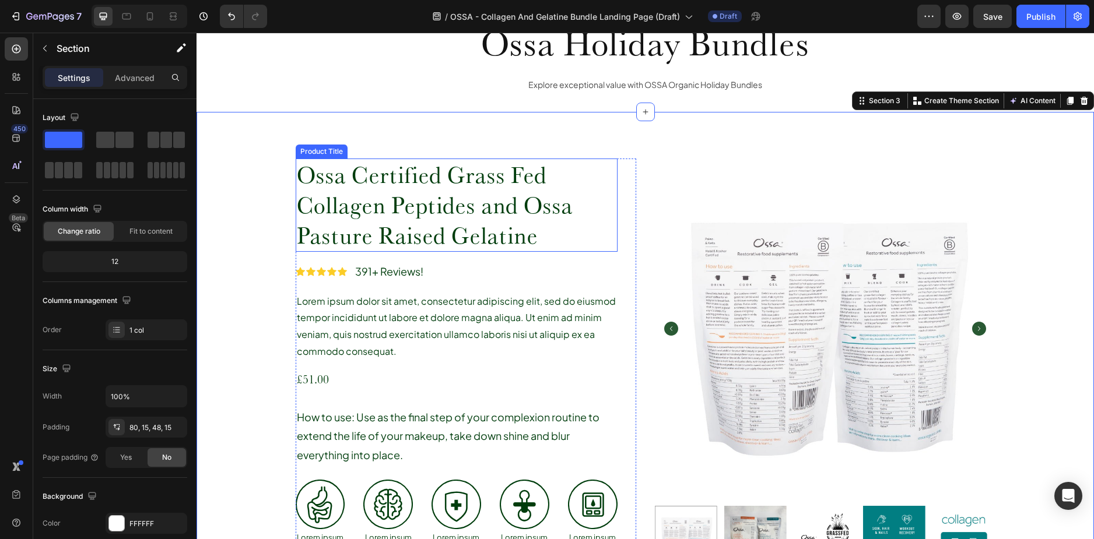
click at [314, 252] on h1 "Ossa Certified Grass Fed Collagen Peptides and Ossa Pasture Raised Gelatine" at bounding box center [457, 205] width 322 height 93
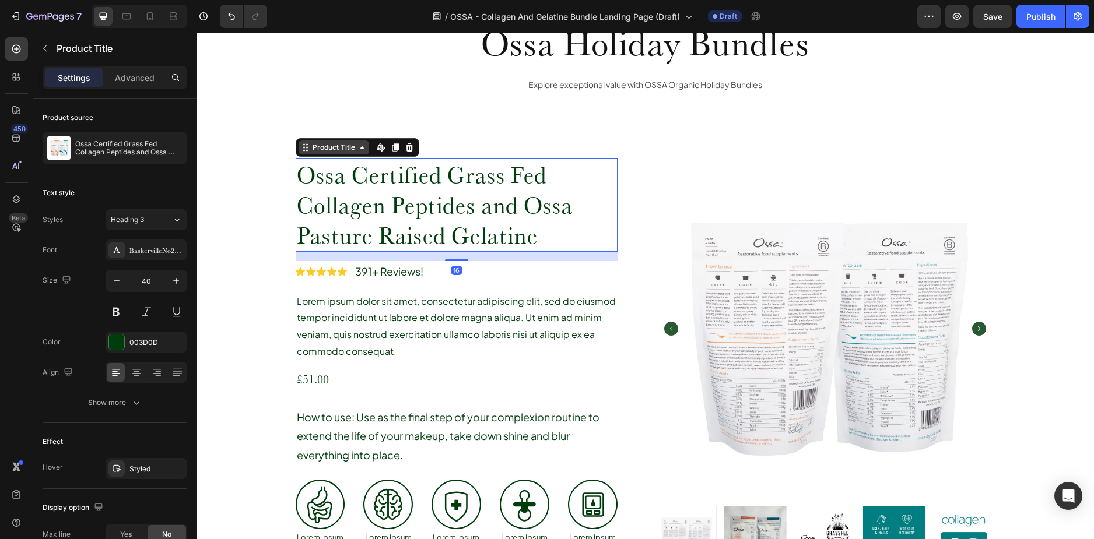
click at [319, 153] on div "Product Title" at bounding box center [333, 147] width 47 height 10
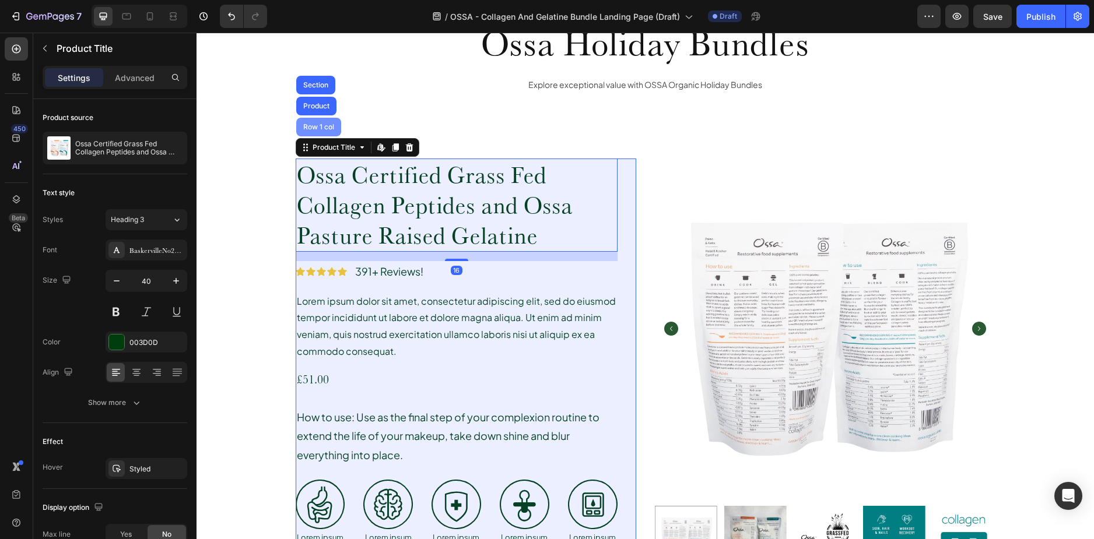
click at [317, 131] on div "Row 1 col" at bounding box center [319, 127] width 36 height 7
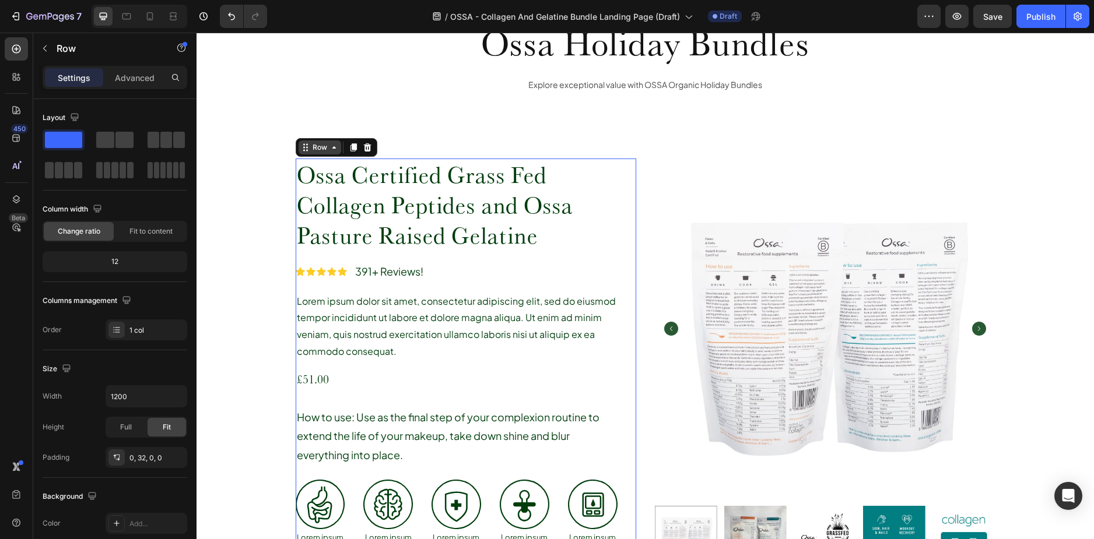
click at [317, 153] on div "Row" at bounding box center [319, 147] width 19 height 10
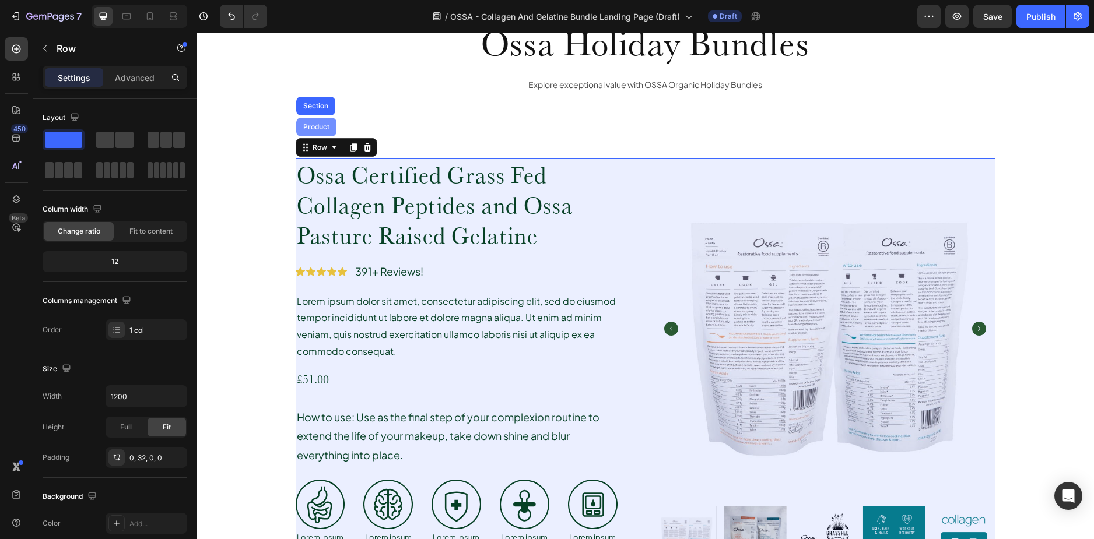
click at [318, 131] on div "Product" at bounding box center [316, 127] width 31 height 7
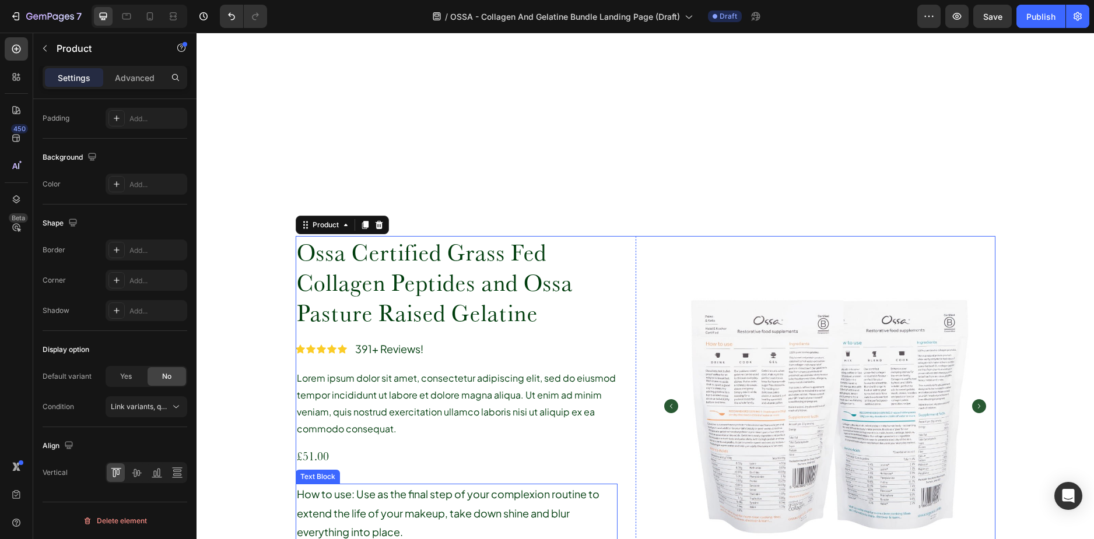
scroll to position [515, 0]
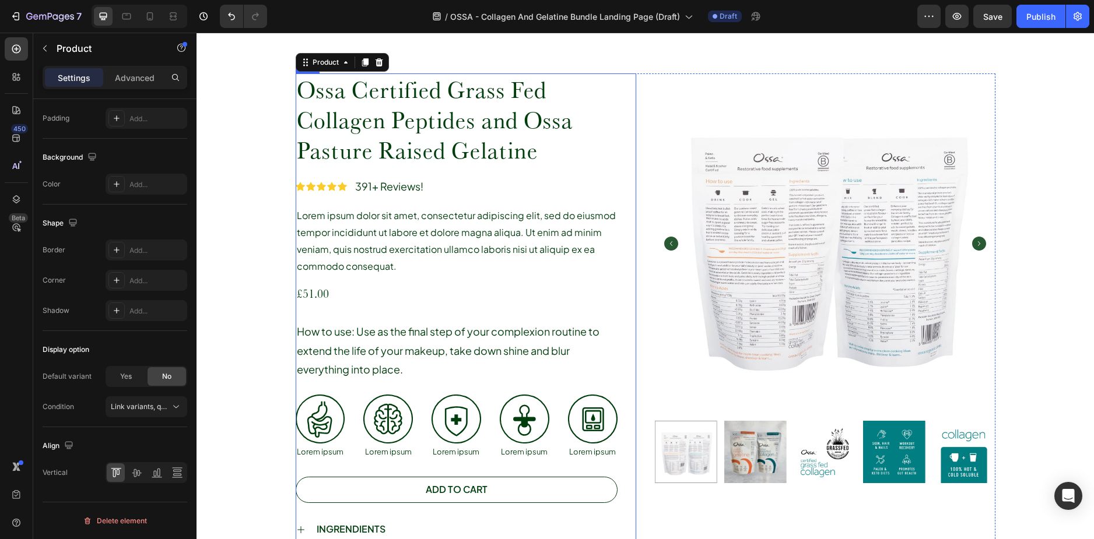
click at [613, 416] on div "Ossa Certified Grass Fed Collagen Peptides and Ossa Pasture Raised Gelatine Pro…" at bounding box center [466, 327] width 340 height 509
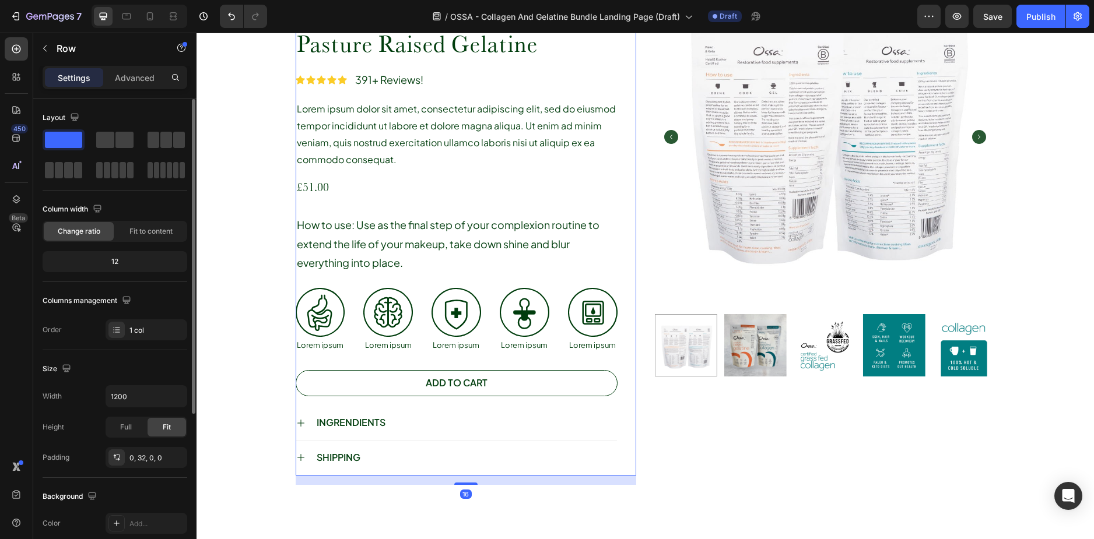
scroll to position [632, 0]
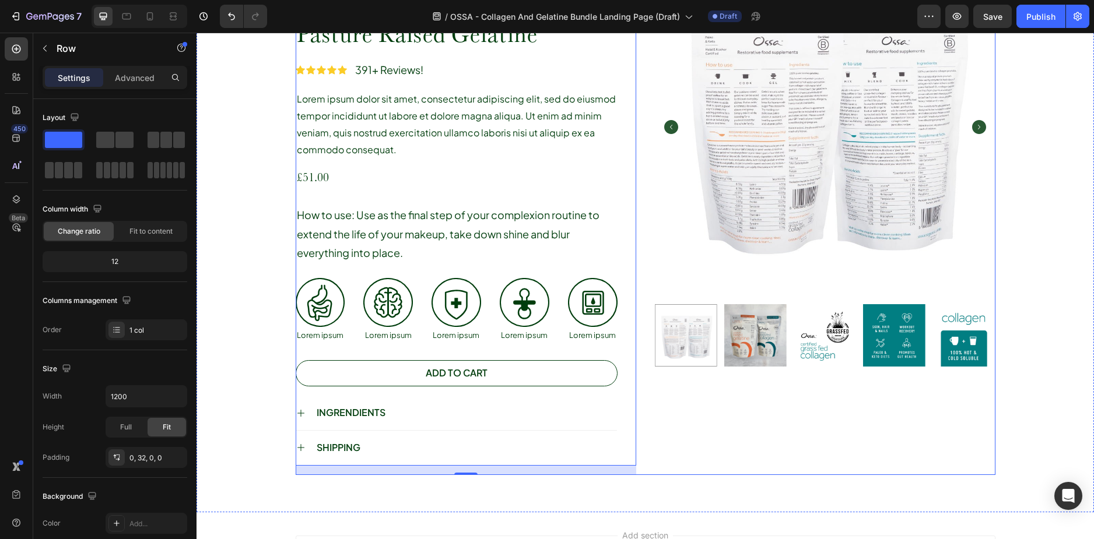
click at [680, 418] on div "Product Images" at bounding box center [825, 216] width 340 height 518
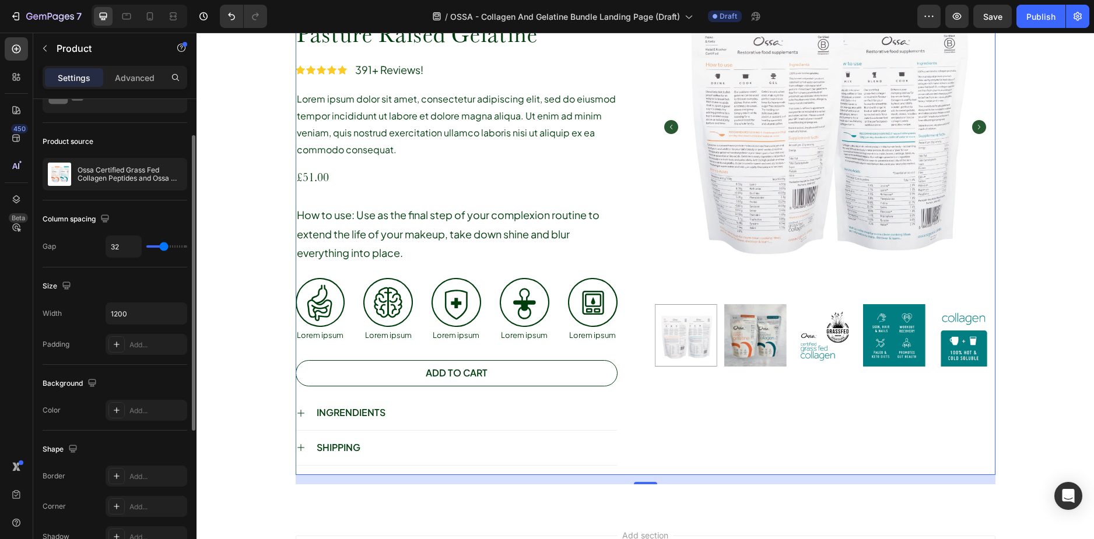
scroll to position [0, 0]
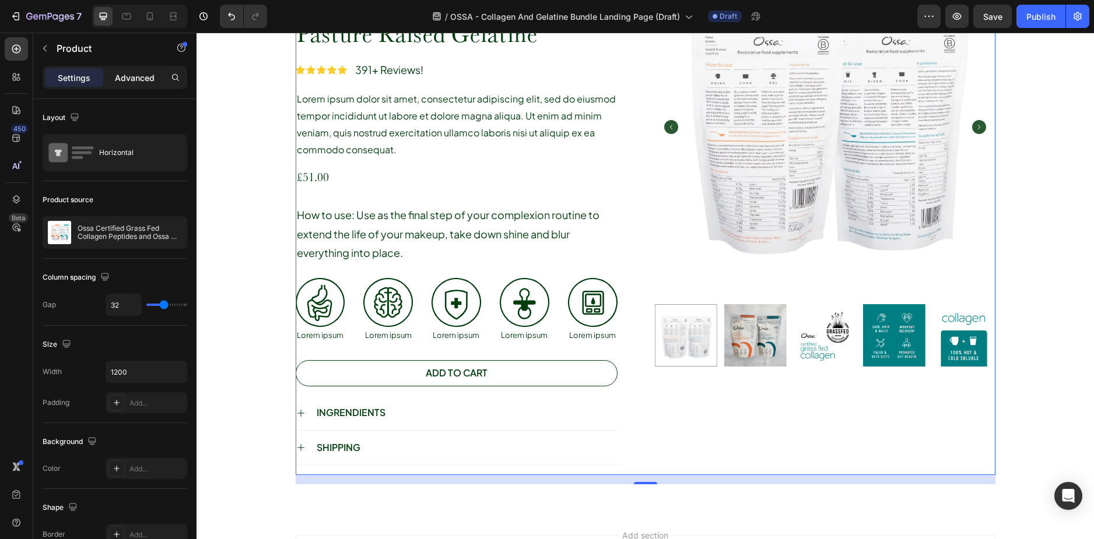
click at [139, 85] on div "Advanced" at bounding box center [135, 77] width 58 height 19
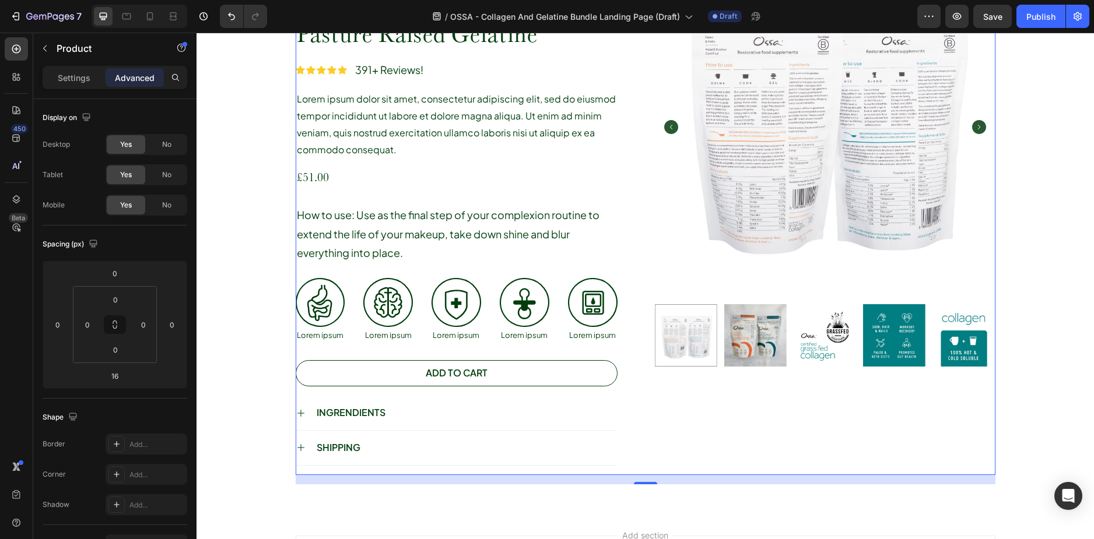
click at [80, 89] on div "Settings Advanced" at bounding box center [115, 77] width 145 height 23
click at [80, 76] on p "Settings" at bounding box center [74, 78] width 33 height 12
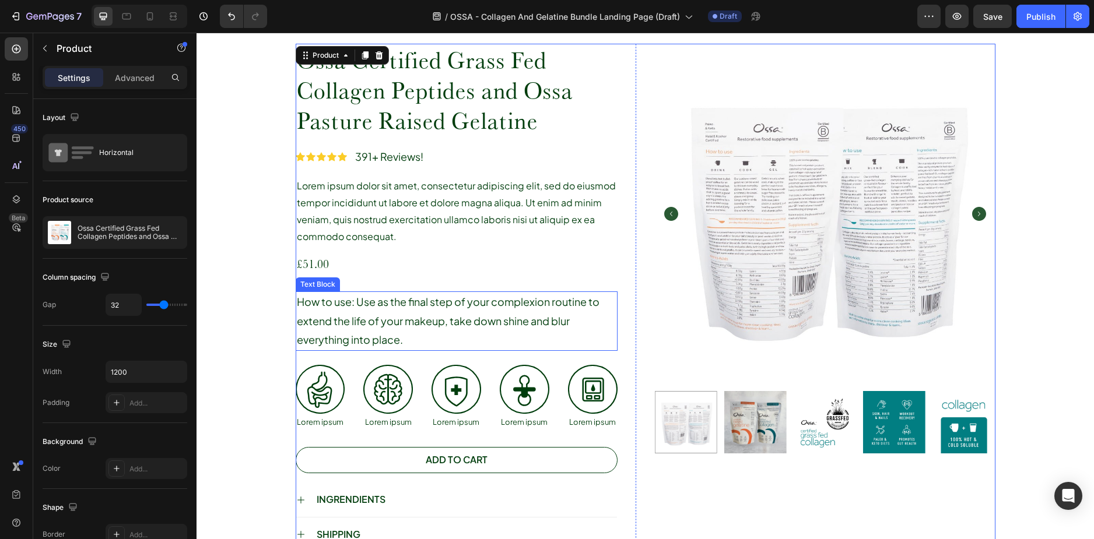
scroll to position [399, 0]
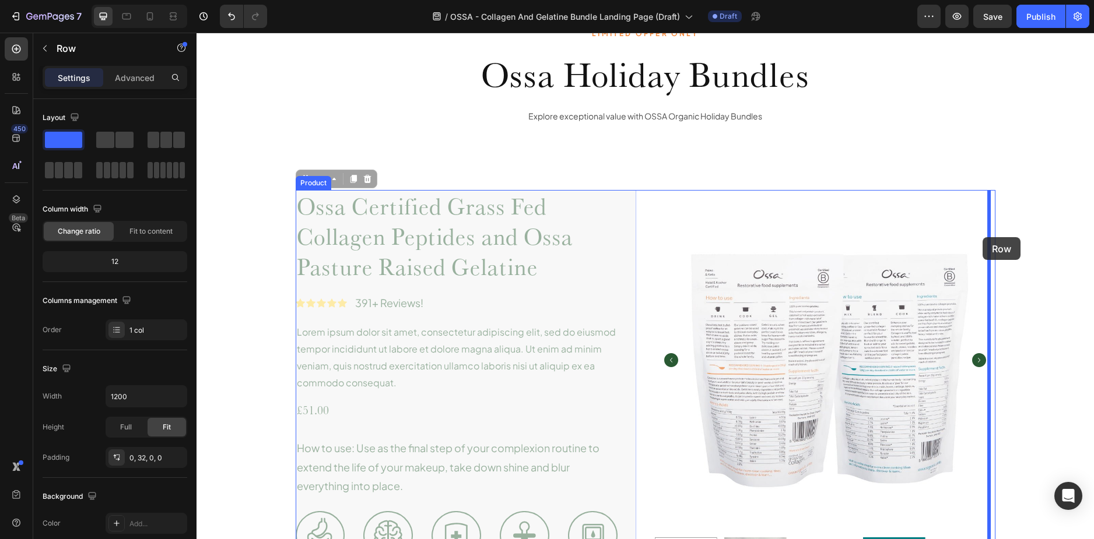
drag, startPoint x: 626, startPoint y: 219, endPoint x: 982, endPoint y: 237, distance: 357.3
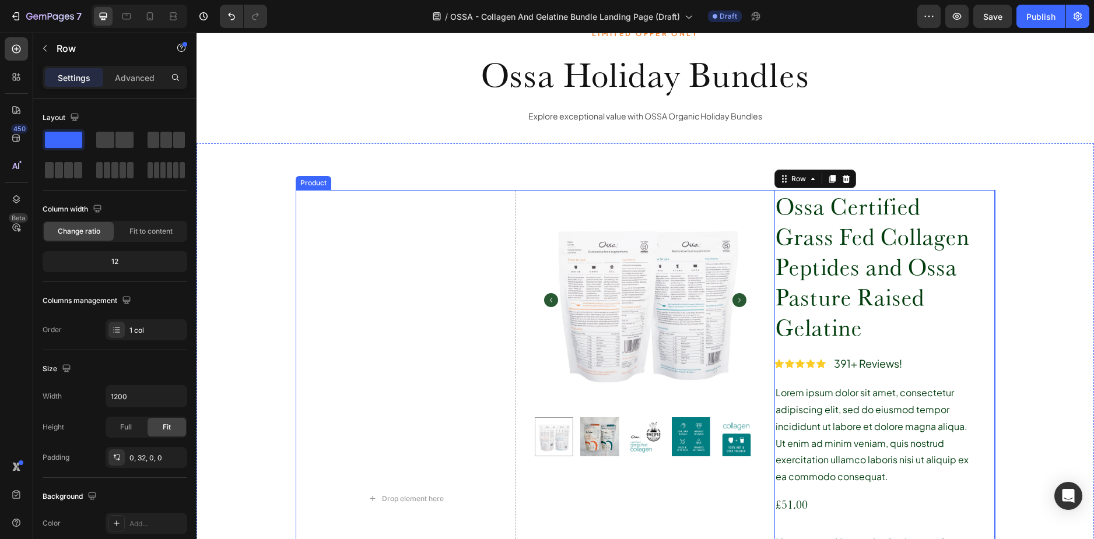
click at [524, 204] on div "Drop element here Product Images Ossa Certified Grass Fed Collagen Peptides and…" at bounding box center [646, 499] width 700 height 618
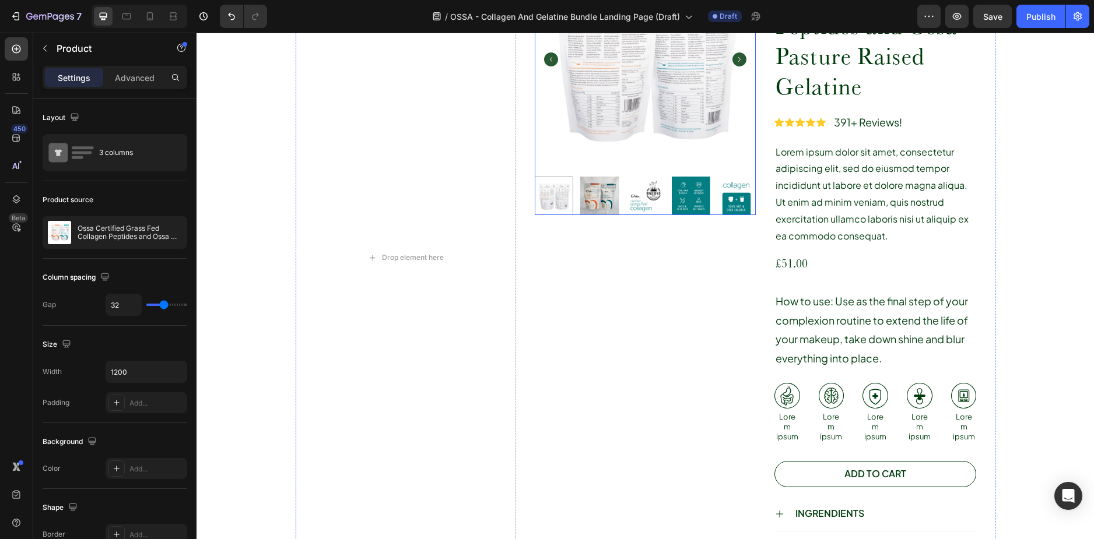
scroll to position [338, 0]
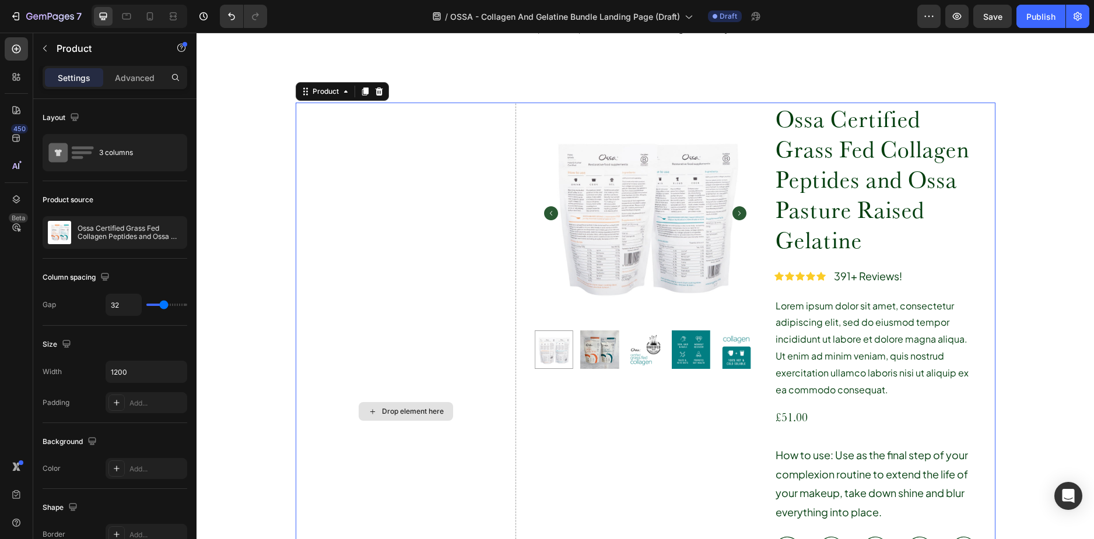
click at [419, 257] on div "Drop element here" at bounding box center [406, 412] width 221 height 618
click at [523, 115] on div "Drop element here Product Images Ossa Certified Grass Fed Collagen Peptides and…" at bounding box center [646, 412] width 700 height 618
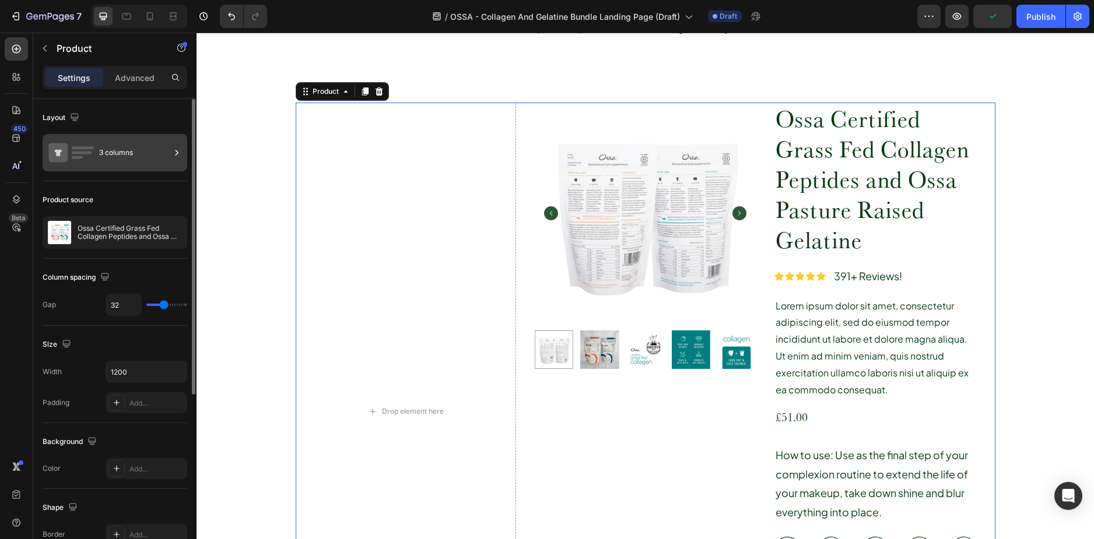
click at [115, 149] on div "3 columns" at bounding box center [134, 152] width 71 height 27
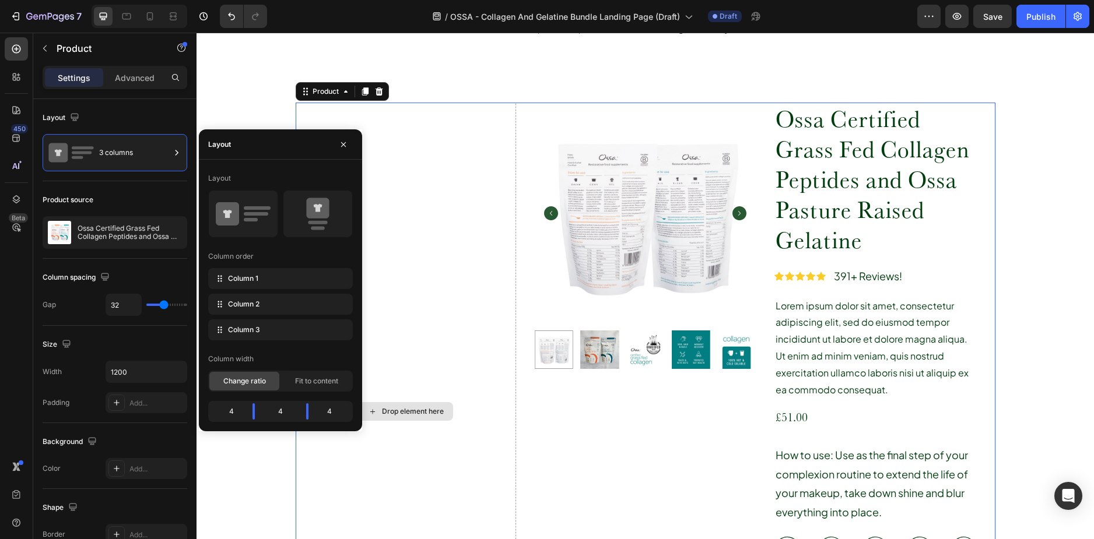
click at [542, 148] on img at bounding box center [645, 213] width 221 height 221
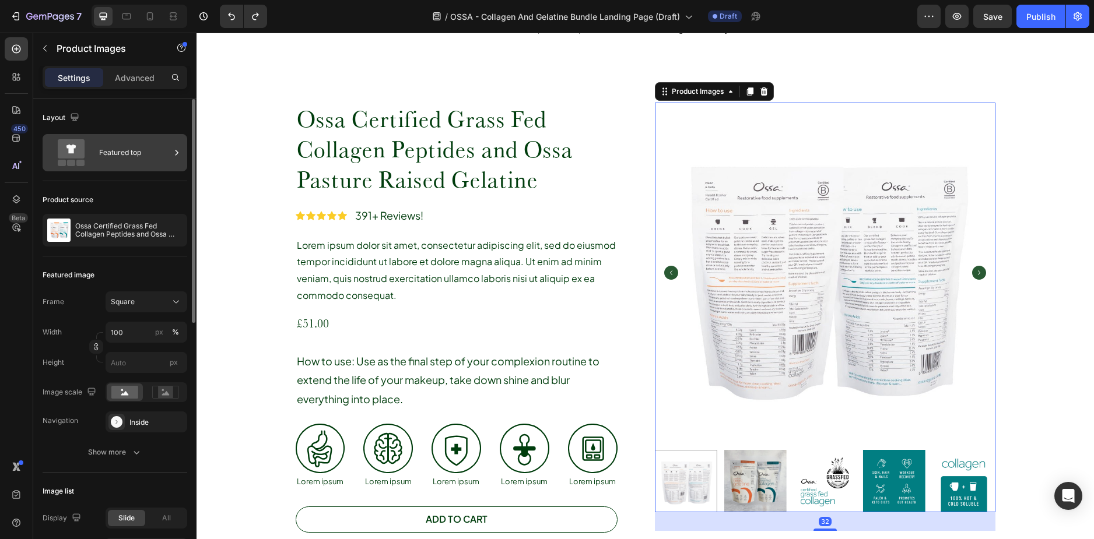
click at [132, 149] on div "Featured top" at bounding box center [134, 152] width 71 height 27
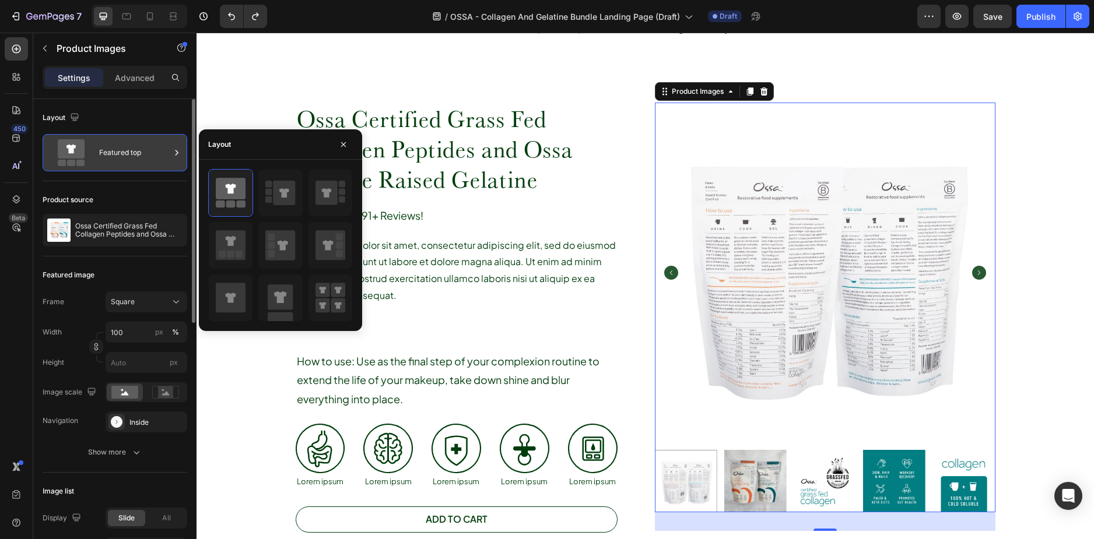
click at [136, 152] on div "Featured top" at bounding box center [134, 152] width 71 height 27
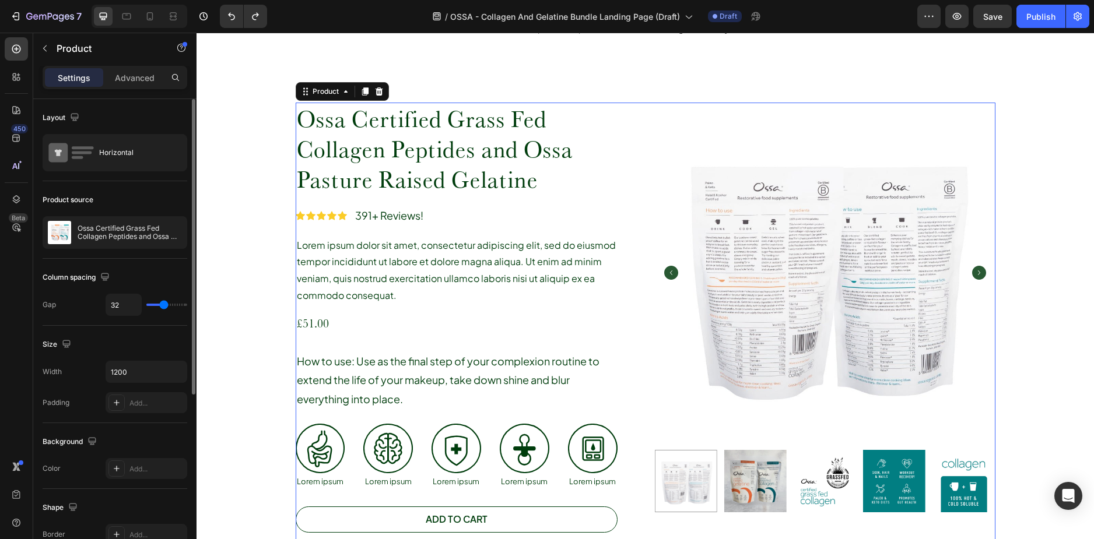
click at [648, 180] on div "Ossa Certified Grass Fed Collagen Peptides and Ossa Pasture Raised Gelatine Pro…" at bounding box center [646, 362] width 700 height 518
click at [125, 160] on div "Horizontal" at bounding box center [134, 152] width 71 height 27
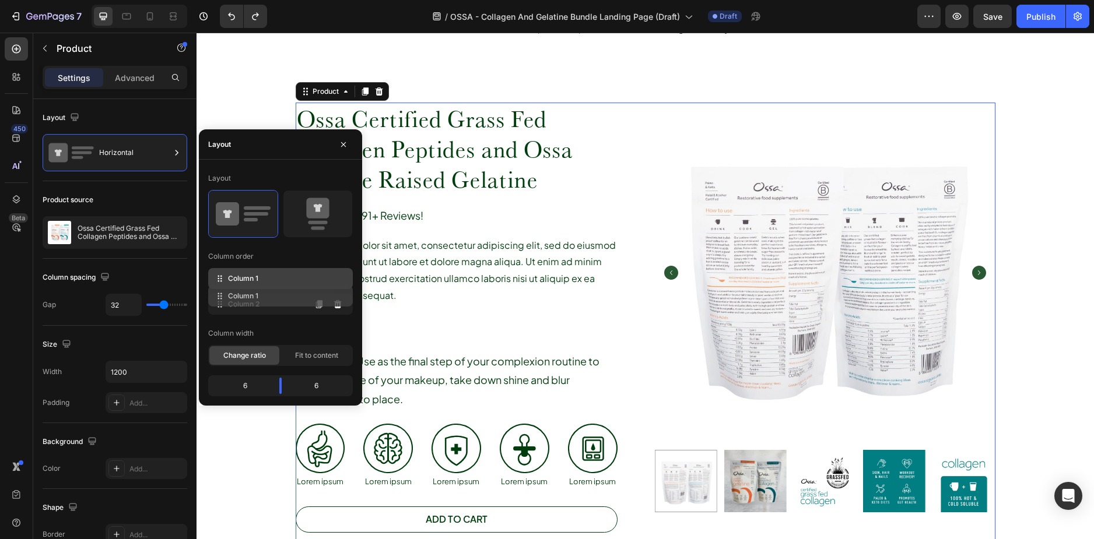
drag, startPoint x: 283, startPoint y: 280, endPoint x: 283, endPoint y: 299, distance: 19.2
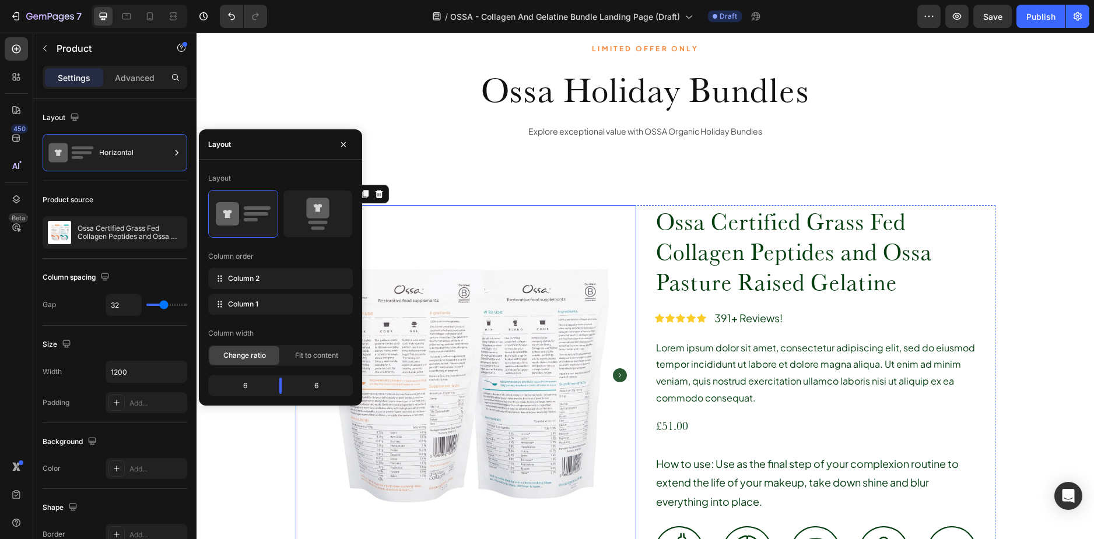
scroll to position [296, 0]
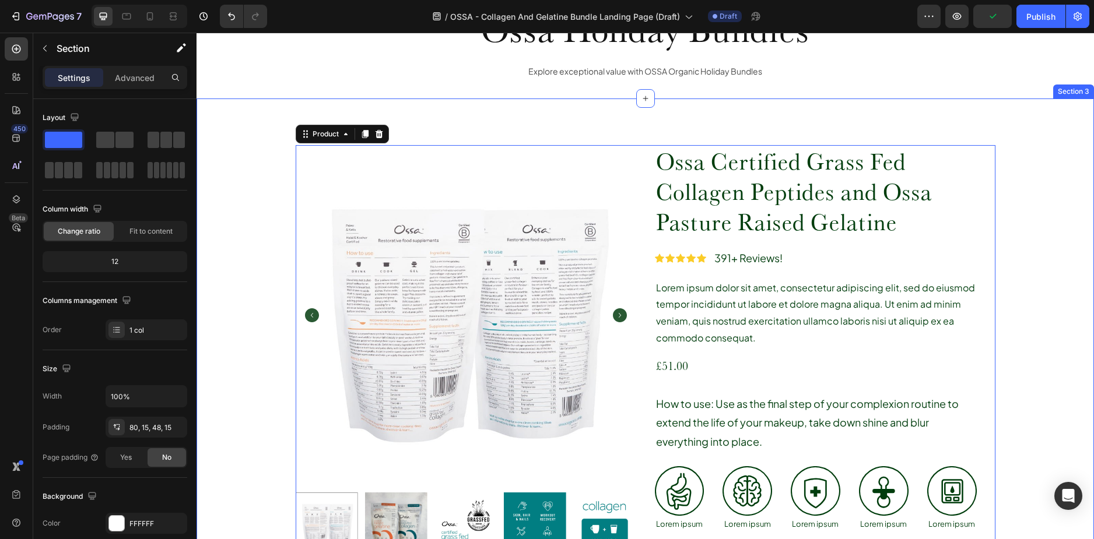
click at [881, 266] on div "Ossa Certified Grass Fed Collagen Peptides and Ossa Pasture Raised Gelatine Pro…" at bounding box center [644, 400] width 897 height 602
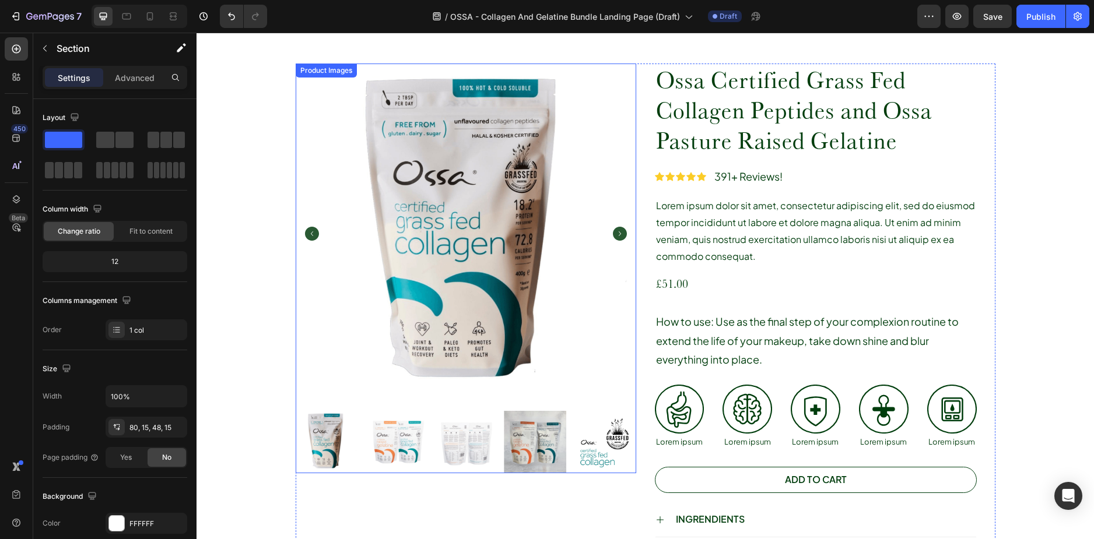
scroll to position [525, 0]
click at [346, 257] on img at bounding box center [466, 234] width 340 height 340
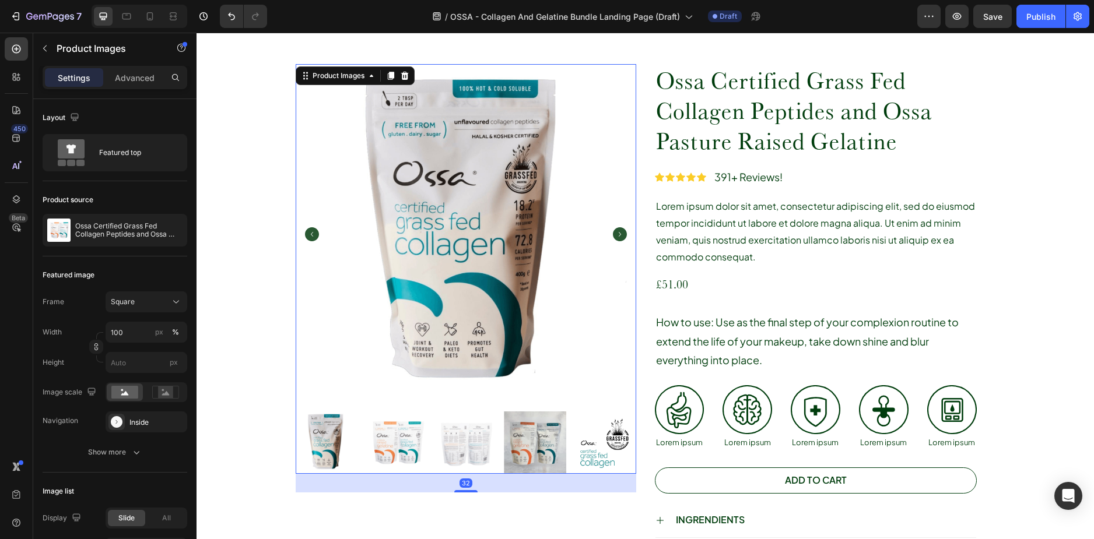
click at [346, 257] on img at bounding box center [466, 234] width 340 height 340
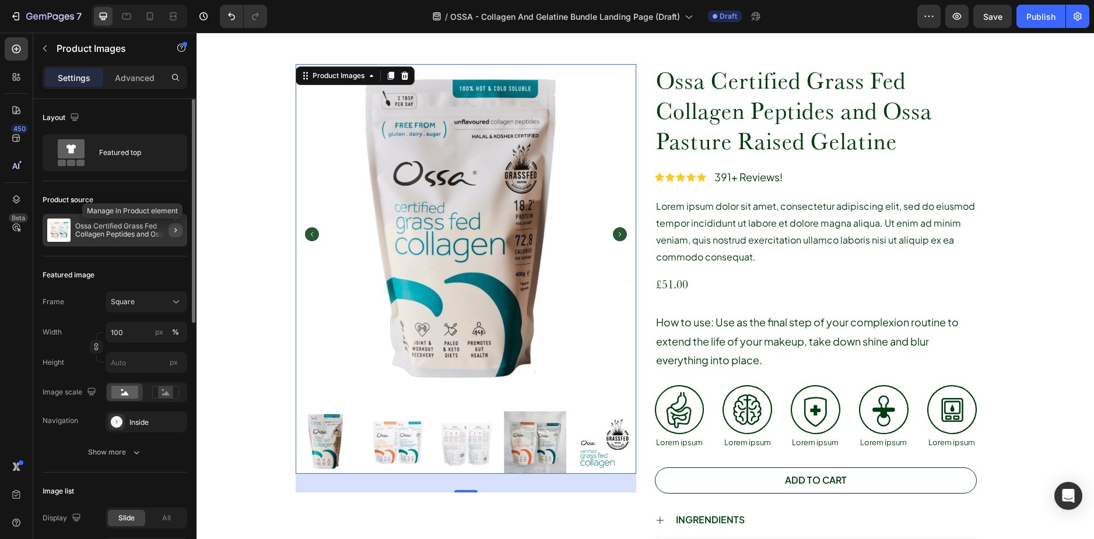
click at [178, 233] on icon "button" at bounding box center [175, 230] width 9 height 9
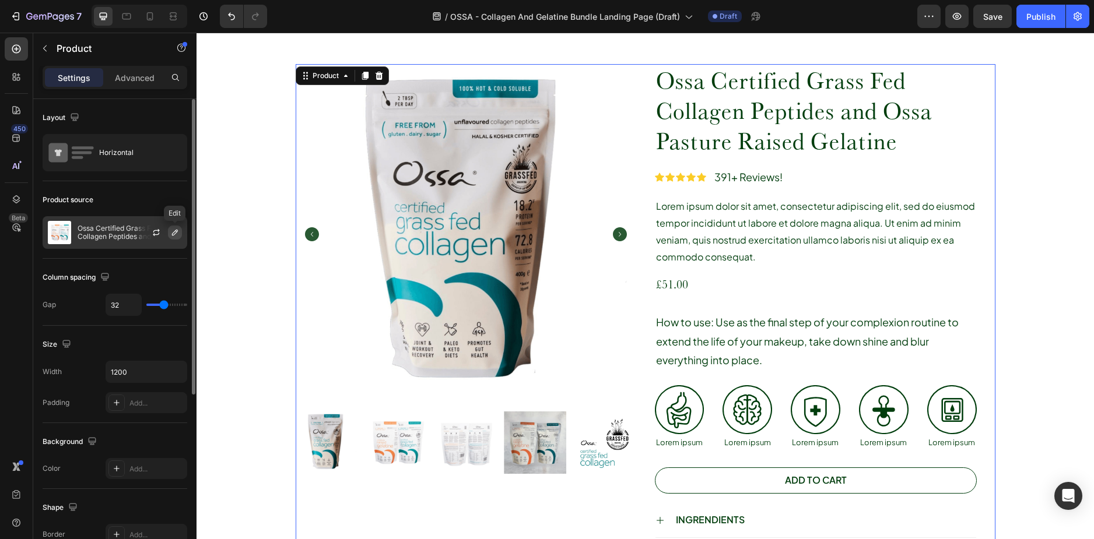
click at [173, 232] on icon "button" at bounding box center [174, 232] width 9 height 9
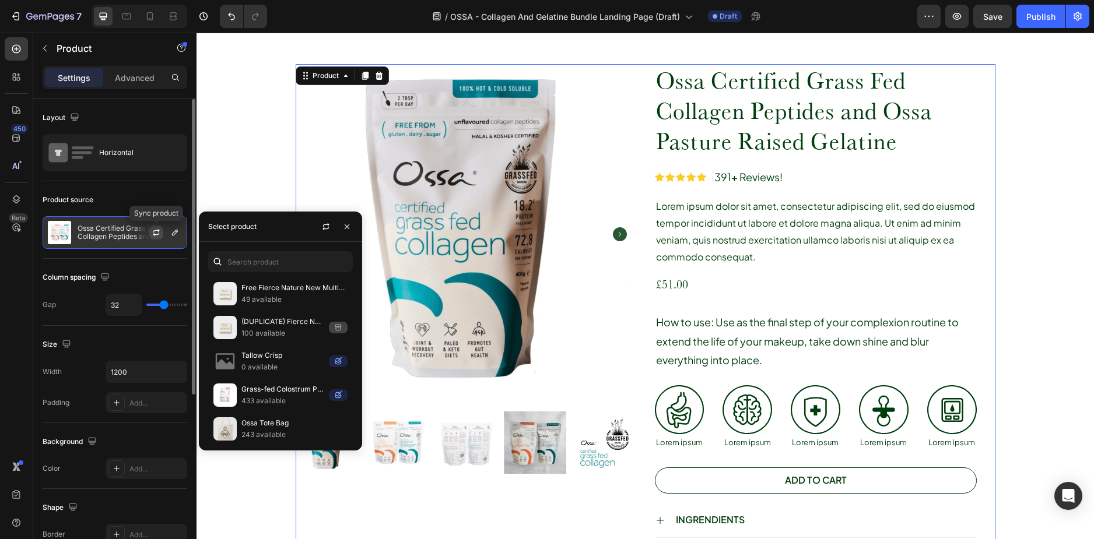
click at [157, 233] on icon "button" at bounding box center [156, 232] width 9 height 9
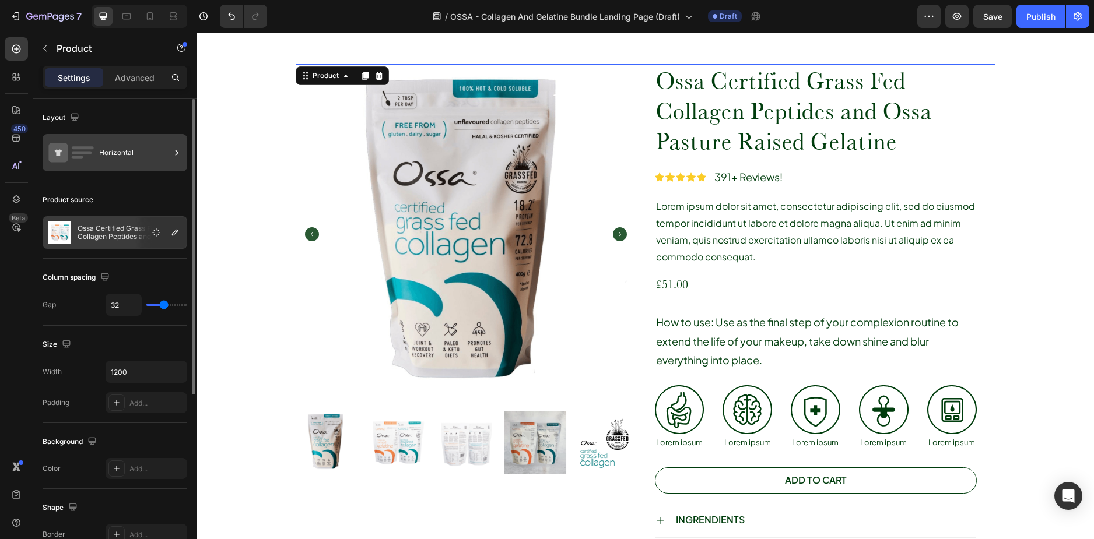
click at [120, 156] on div "Horizontal" at bounding box center [134, 152] width 71 height 27
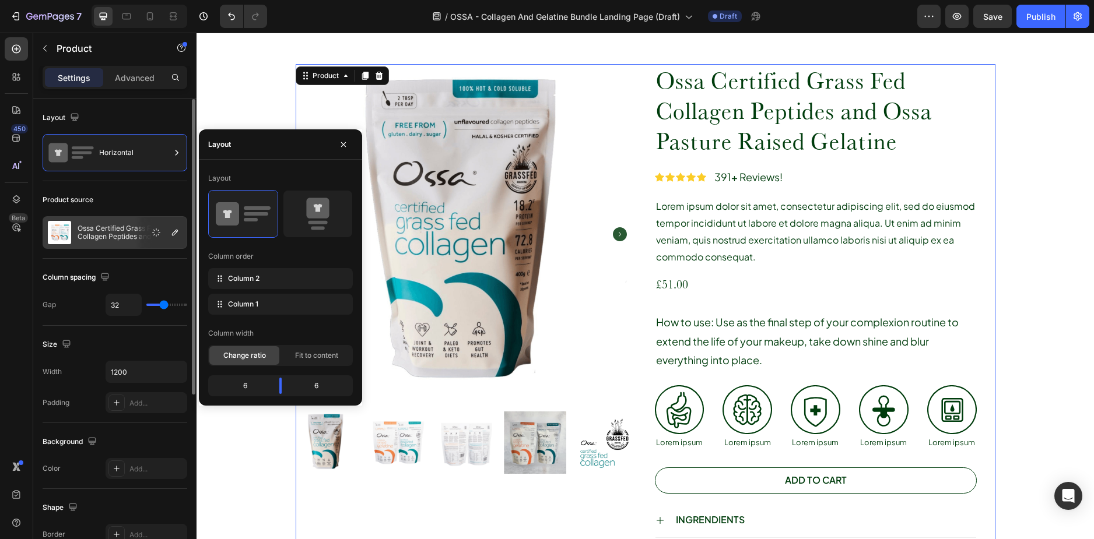
click at [142, 202] on div "Product source" at bounding box center [115, 200] width 145 height 19
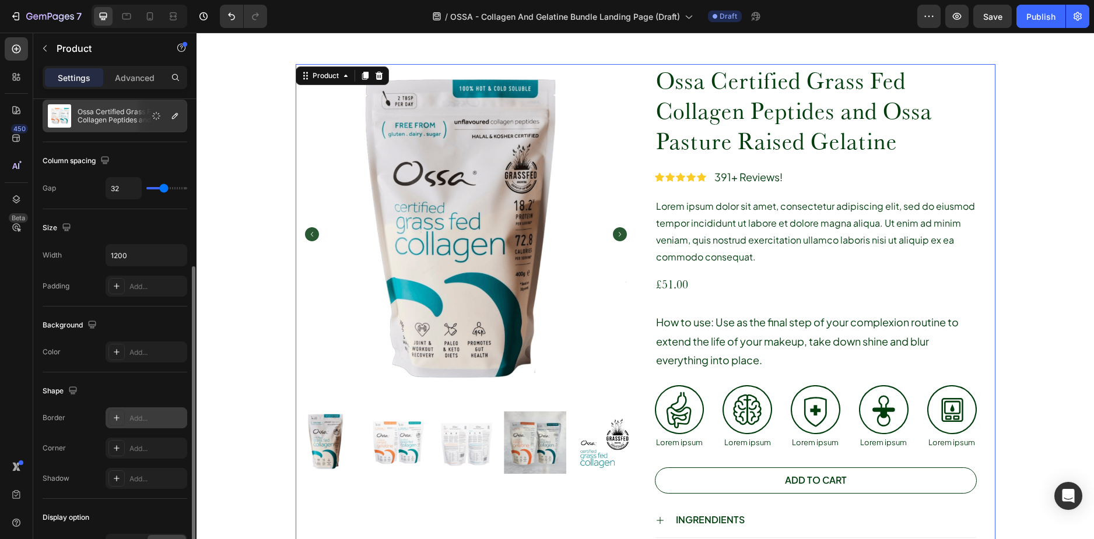
scroll to position [285, 0]
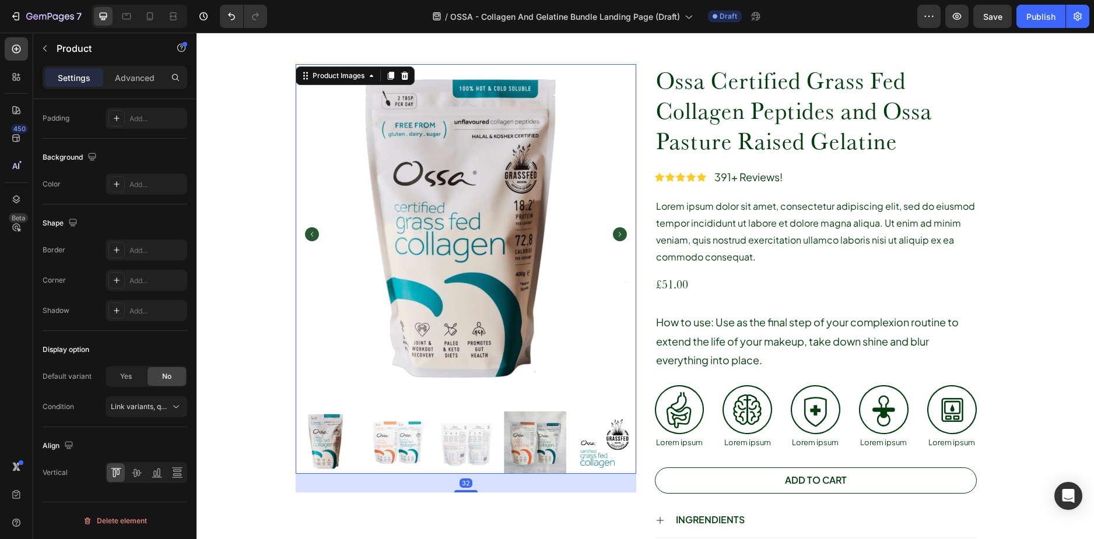
click at [328, 431] on img at bounding box center [326, 443] width 62 height 62
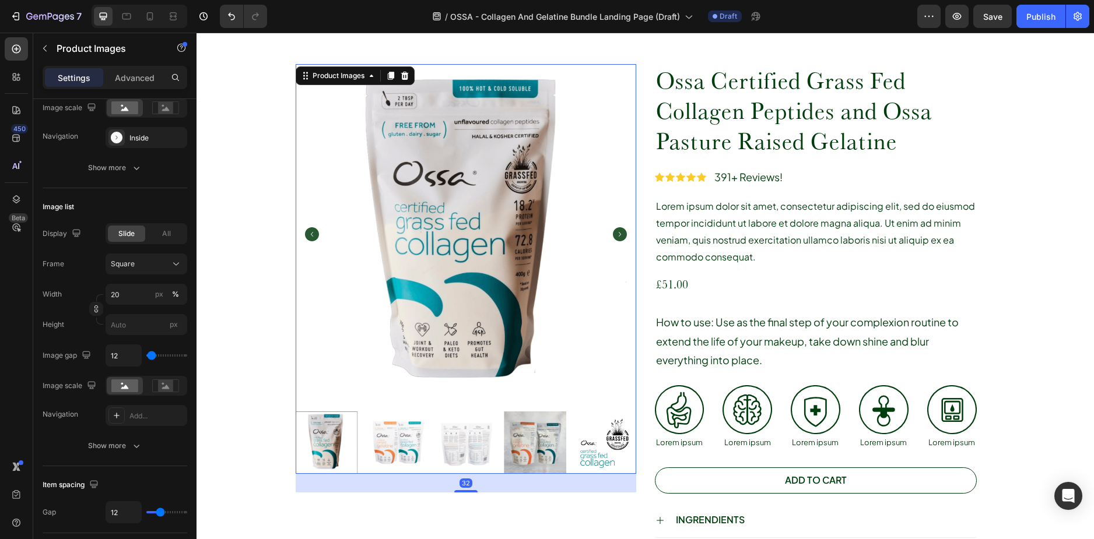
scroll to position [0, 0]
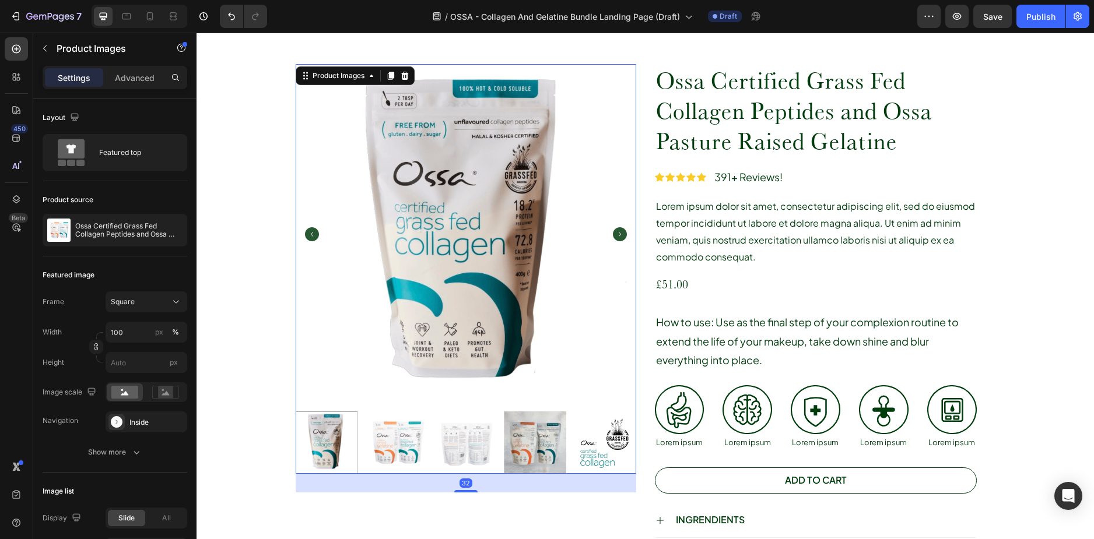
click at [374, 436] on img at bounding box center [396, 443] width 62 height 62
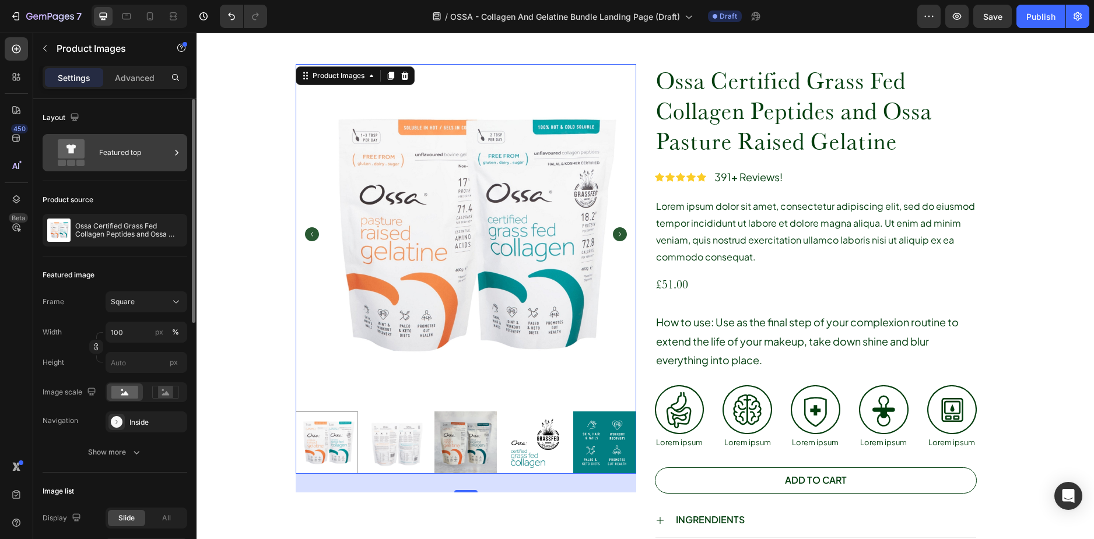
click at [139, 150] on div "Featured top" at bounding box center [134, 152] width 71 height 27
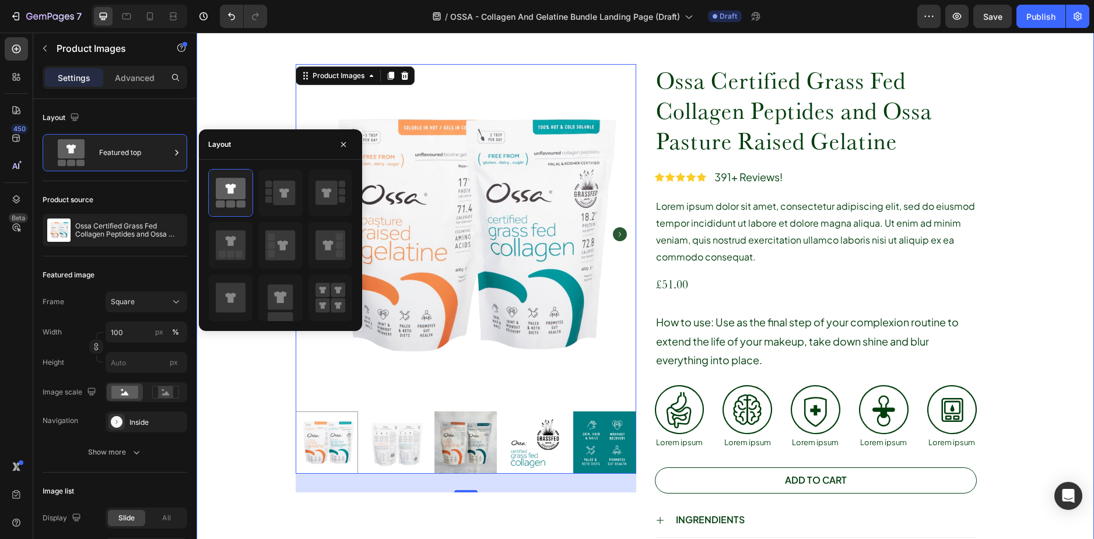
click at [248, 87] on div "Ossa Certified Grass Fed Collagen Peptides and Ossa Pasture Raised Gelatine Pro…" at bounding box center [645, 328] width 880 height 528
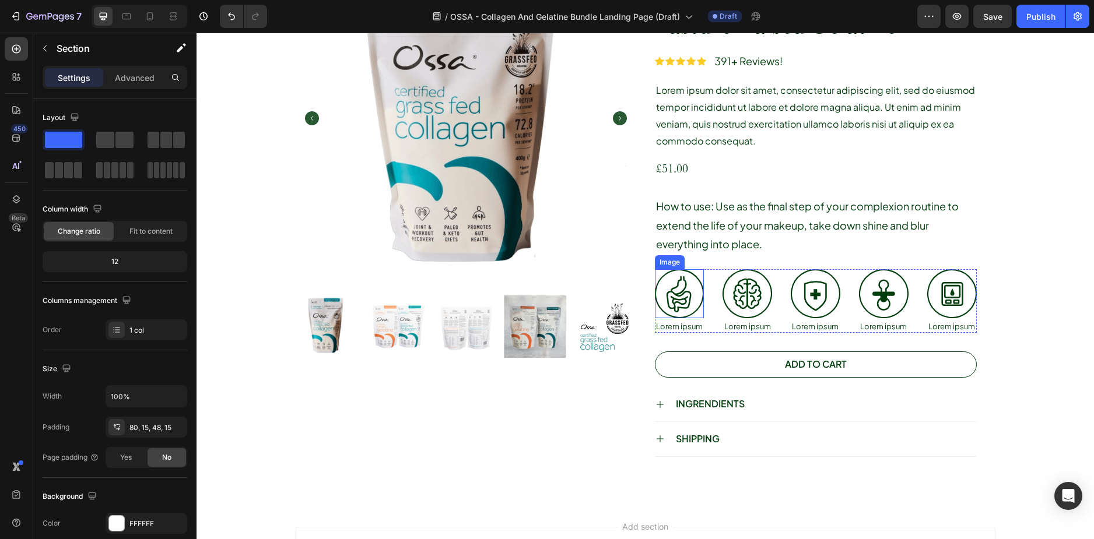
scroll to position [641, 0]
click at [689, 325] on p "Lorem ipsum" at bounding box center [679, 326] width 47 height 10
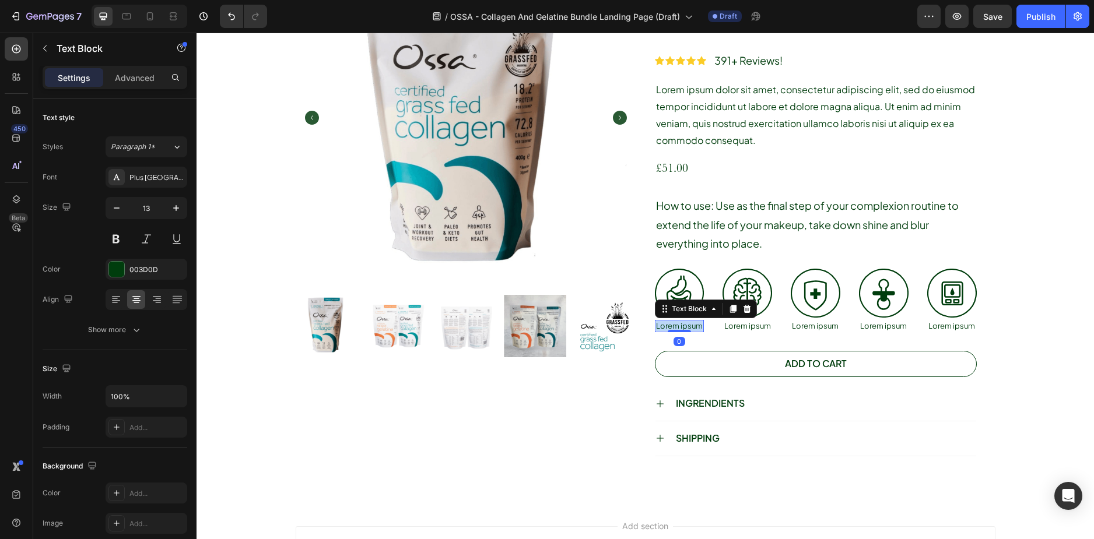
click at [689, 325] on p "Lorem ipsum" at bounding box center [679, 326] width 47 height 10
click at [954, 294] on img at bounding box center [952, 294] width 50 height 50
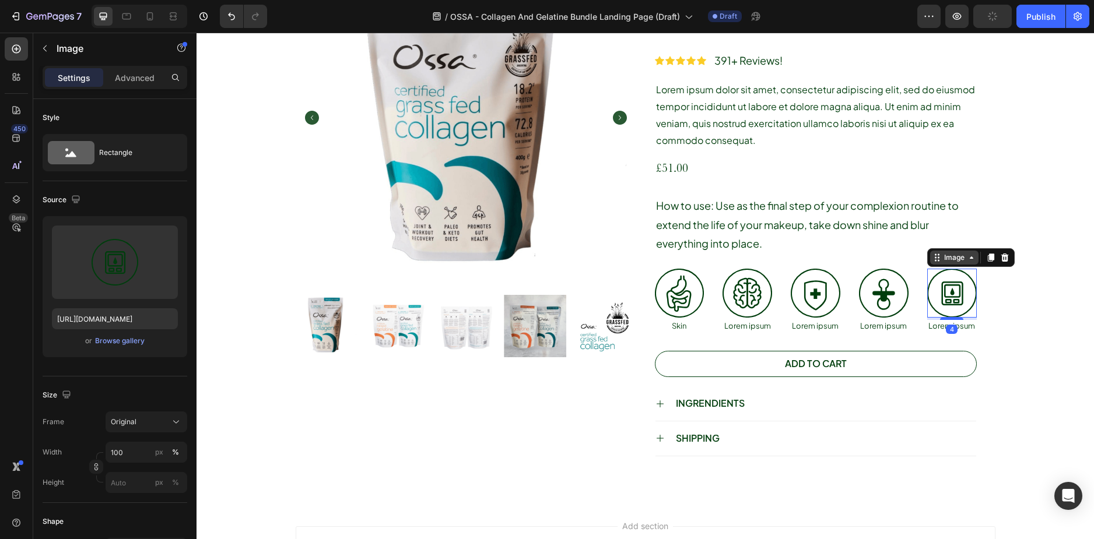
click at [951, 258] on div "Image" at bounding box center [954, 257] width 25 height 10
click at [928, 322] on p "Lorem ipsum" at bounding box center [951, 326] width 47 height 10
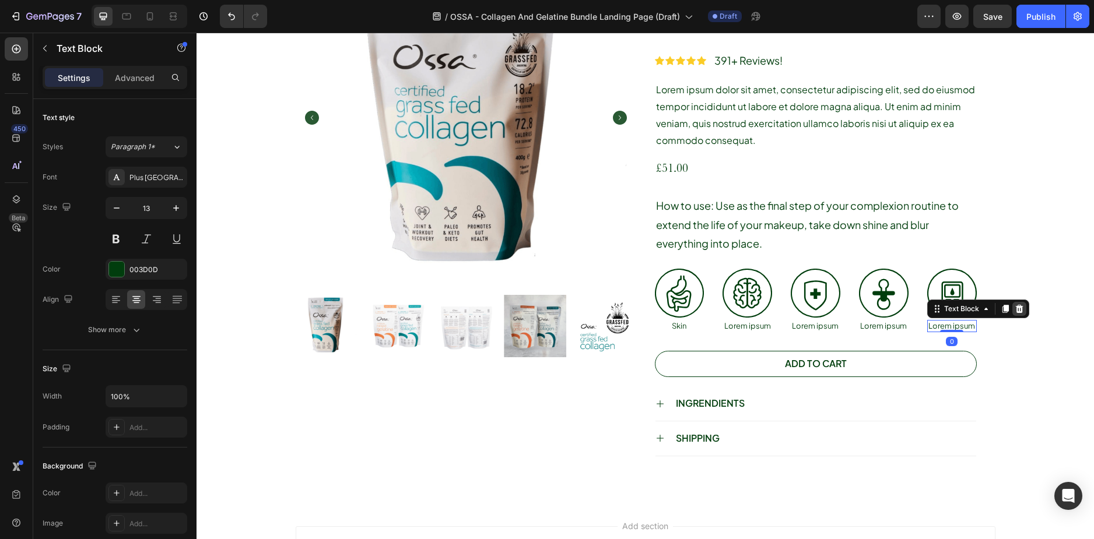
click at [1016, 308] on icon at bounding box center [1018, 308] width 9 height 9
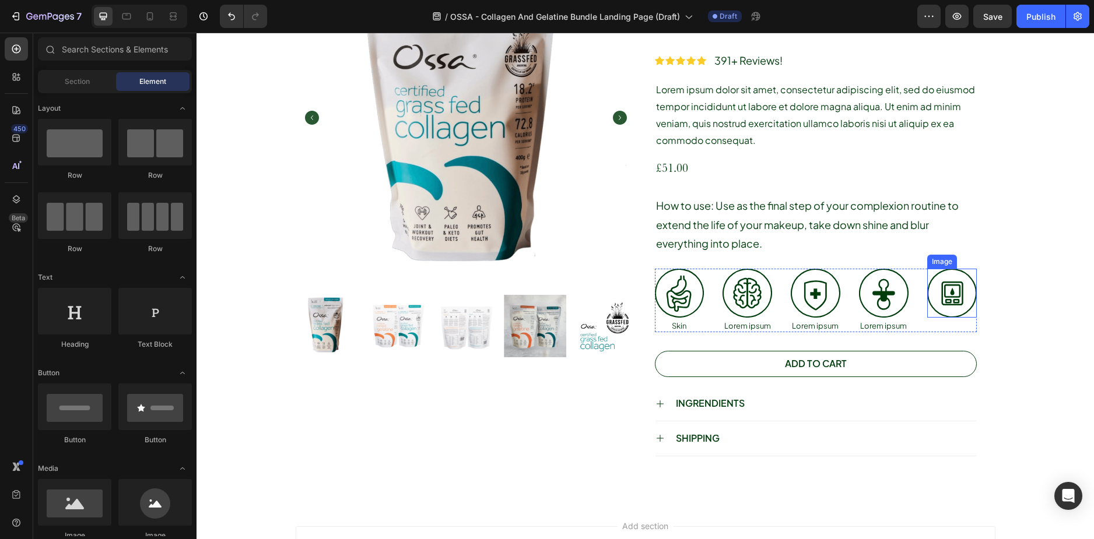
click at [964, 294] on img at bounding box center [952, 294] width 50 height 50
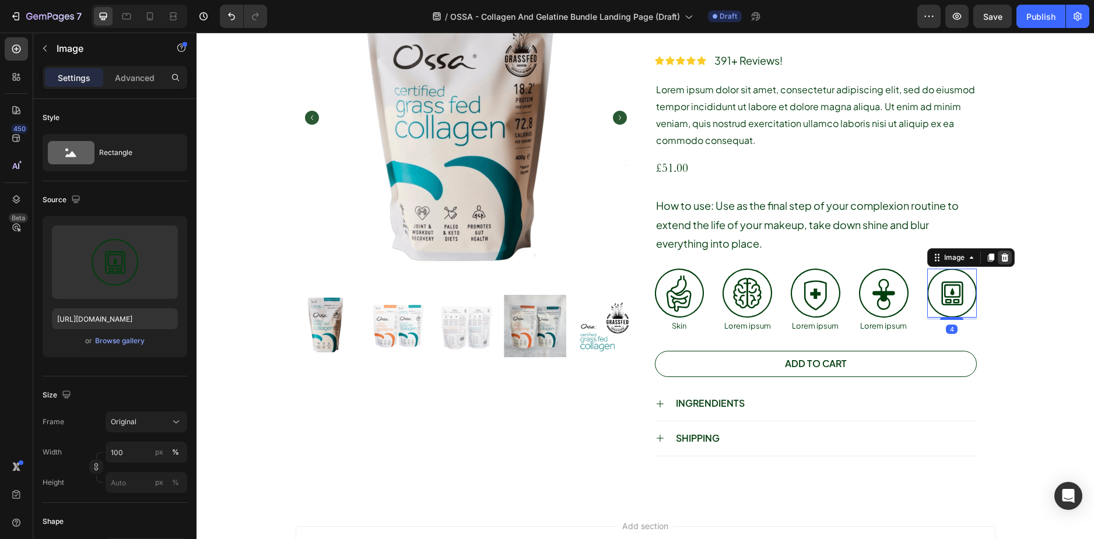
click at [1000, 259] on icon at bounding box center [1004, 257] width 8 height 8
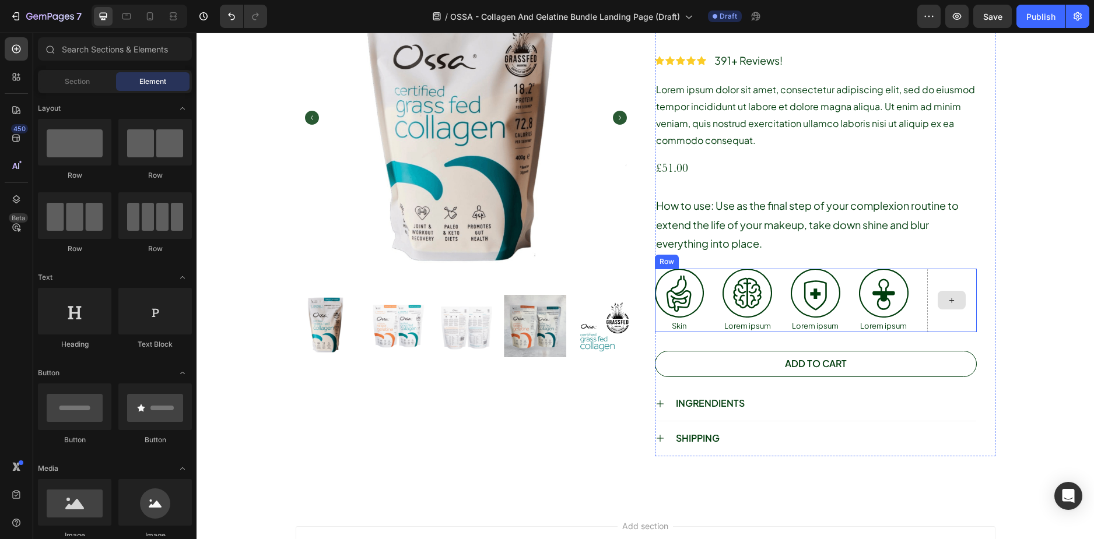
click at [927, 313] on div at bounding box center [952, 301] width 50 height 64
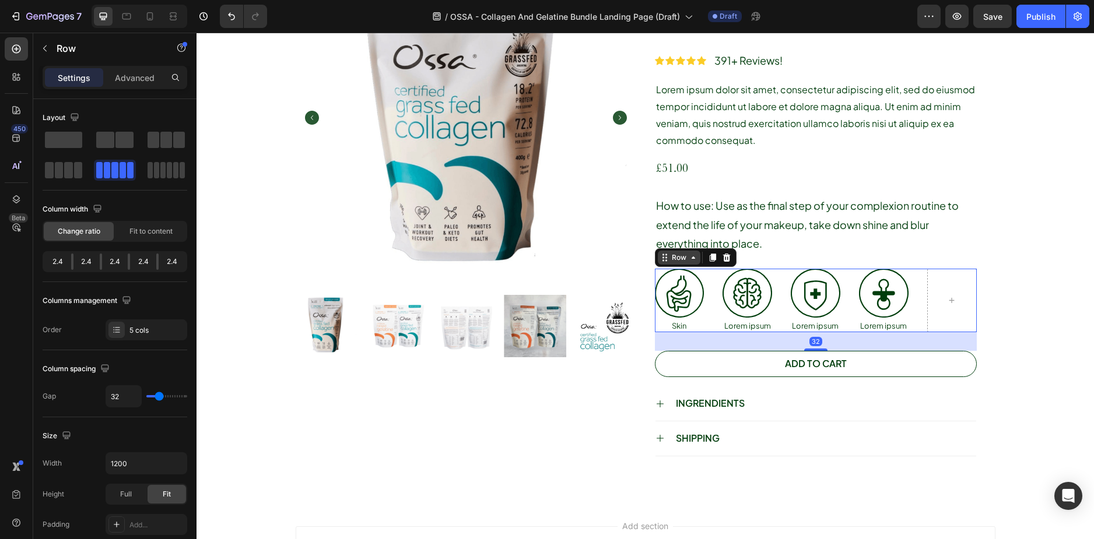
click at [676, 259] on div "Row" at bounding box center [678, 257] width 19 height 10
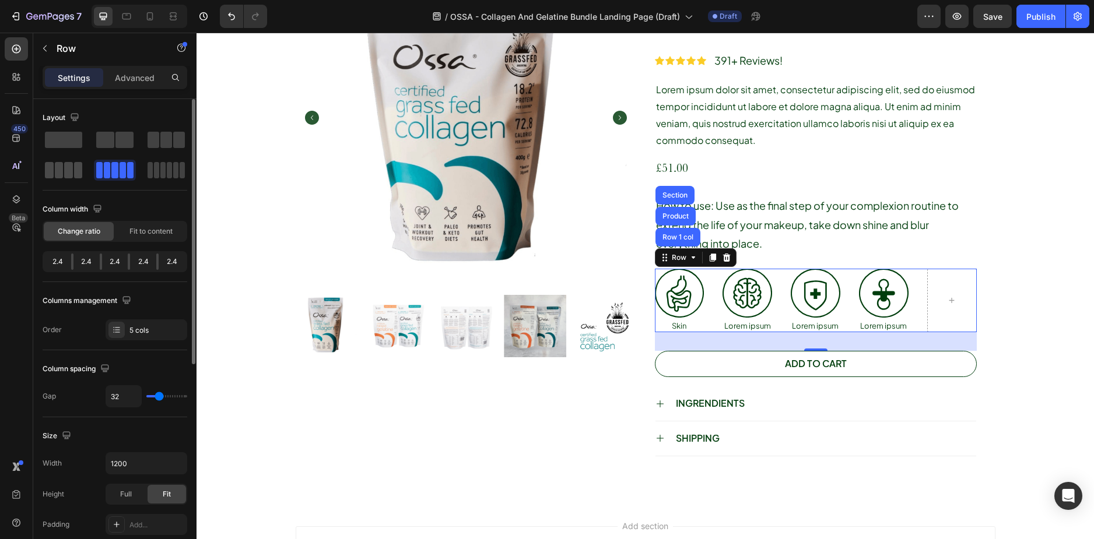
click at [66, 165] on span at bounding box center [68, 170] width 9 height 16
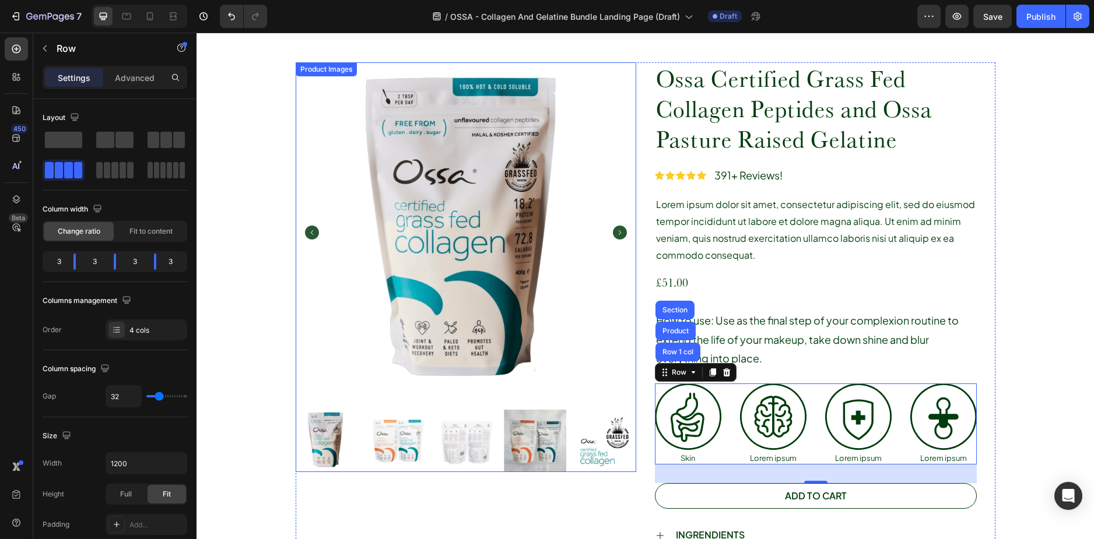
scroll to position [525, 0]
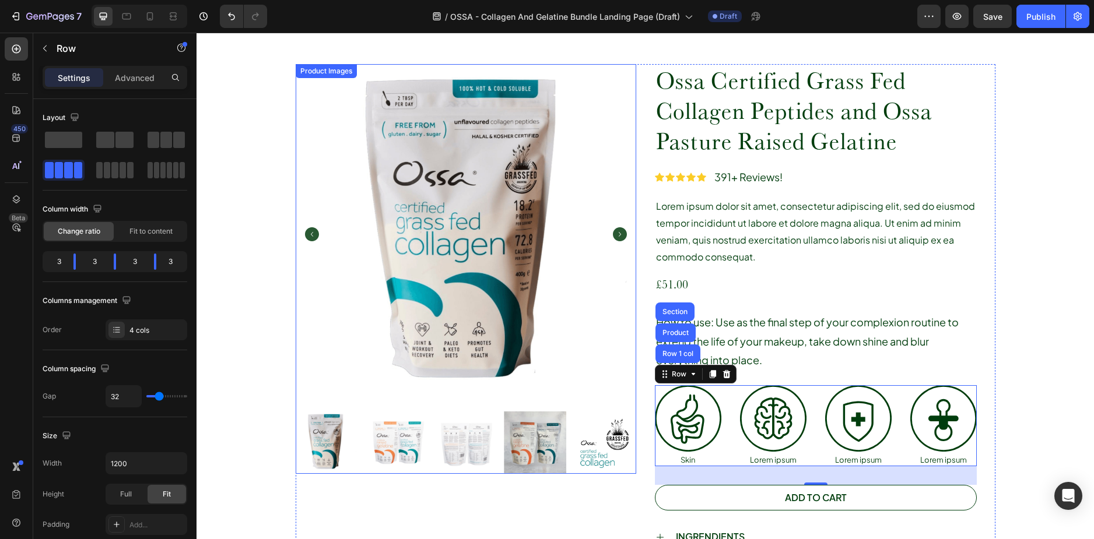
click at [622, 226] on img at bounding box center [466, 234] width 340 height 340
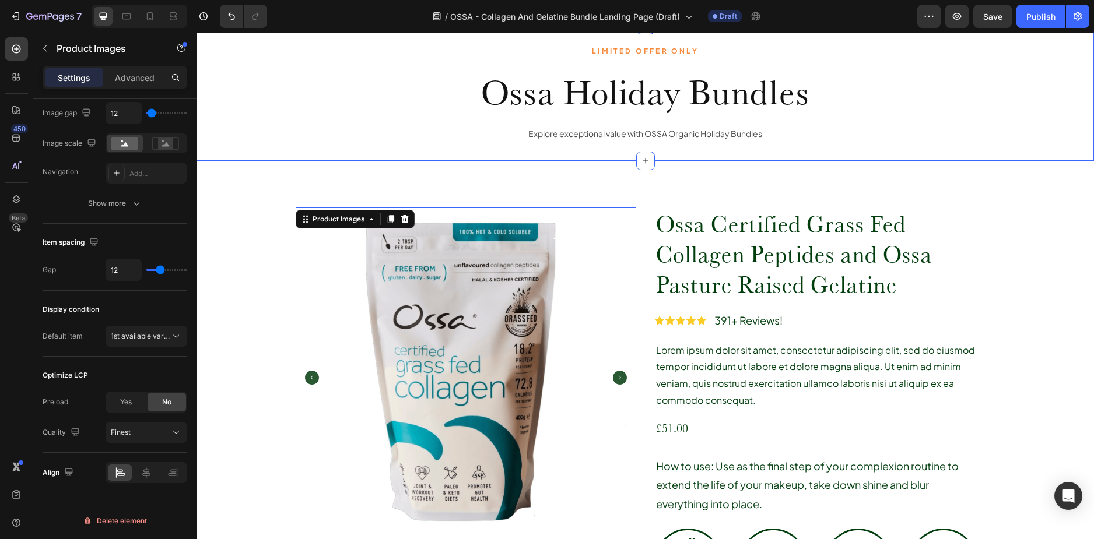
scroll to position [466, 0]
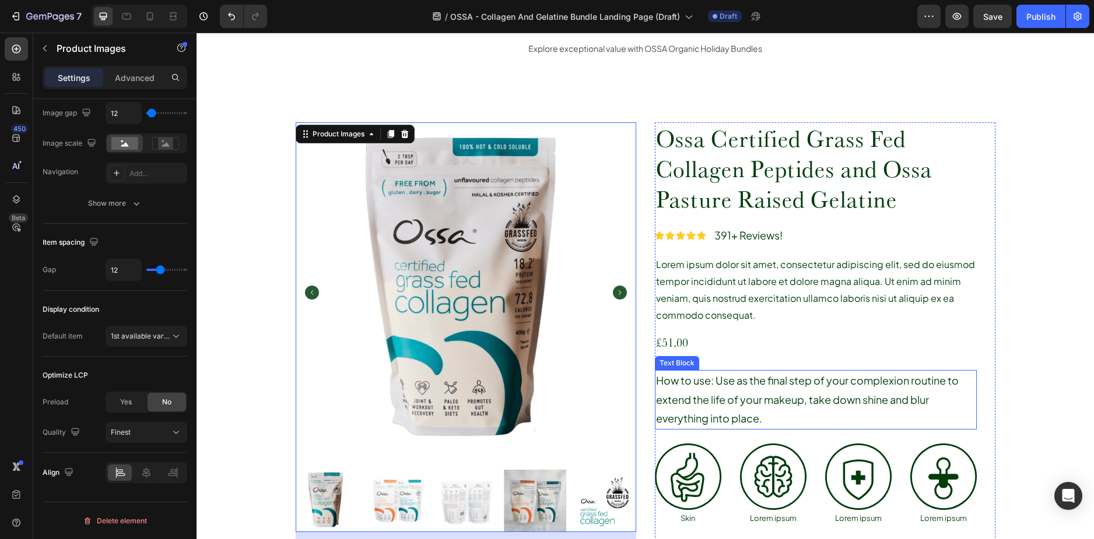
click at [775, 386] on p "How to use: Use as the final step of your complexion routine to extend the life…" at bounding box center [815, 399] width 319 height 57
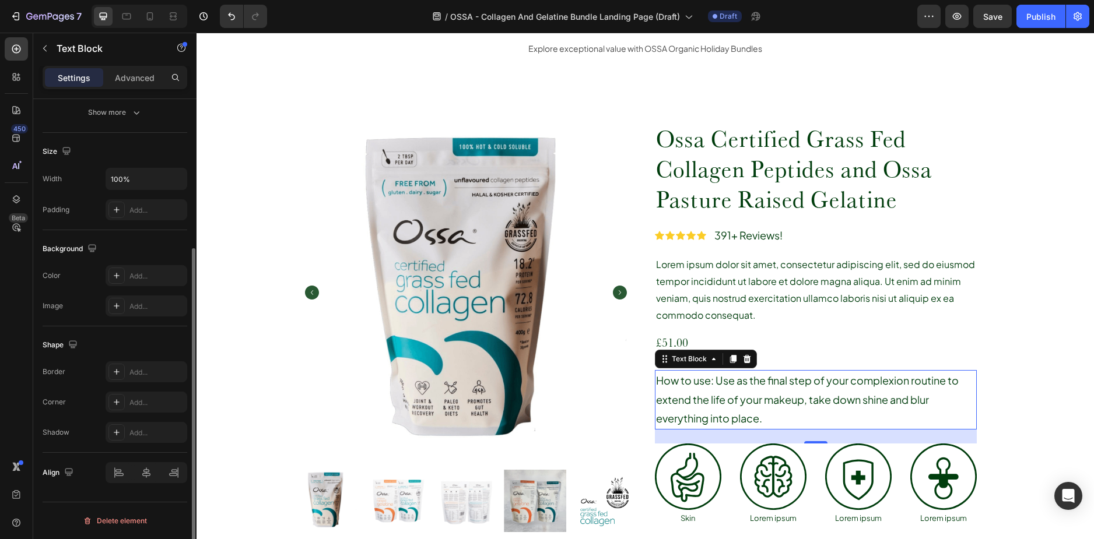
scroll to position [0, 0]
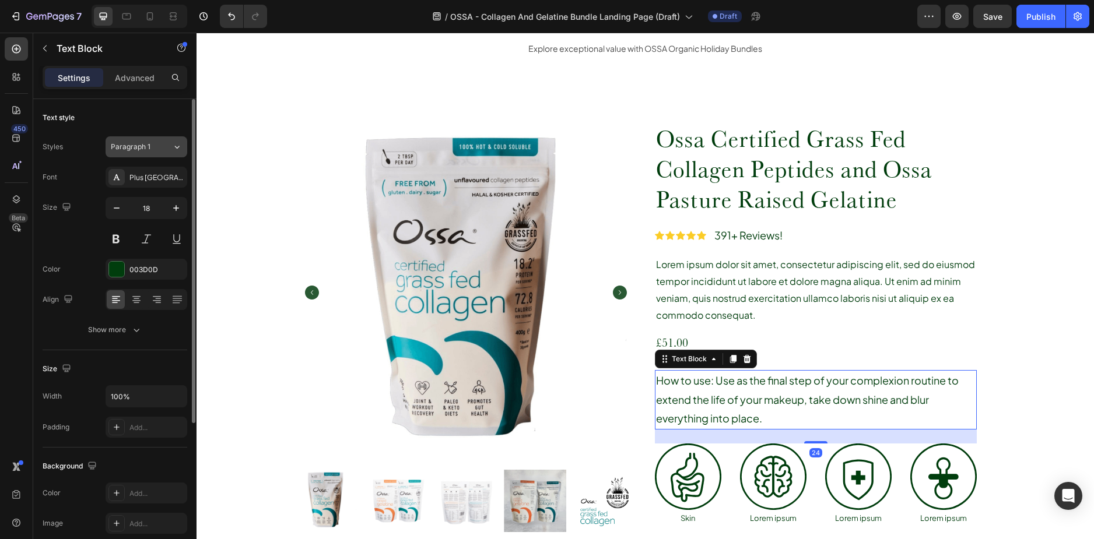
click at [147, 144] on span "Paragraph 1" at bounding box center [131, 147] width 40 height 10
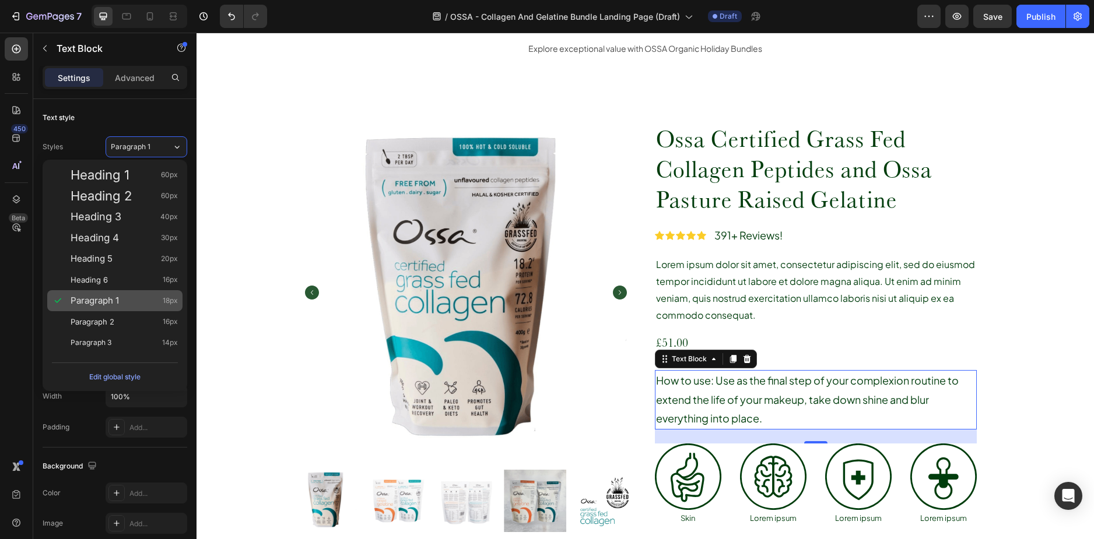
click at [120, 303] on div "Paragraph 1 18px" at bounding box center [124, 301] width 107 height 12
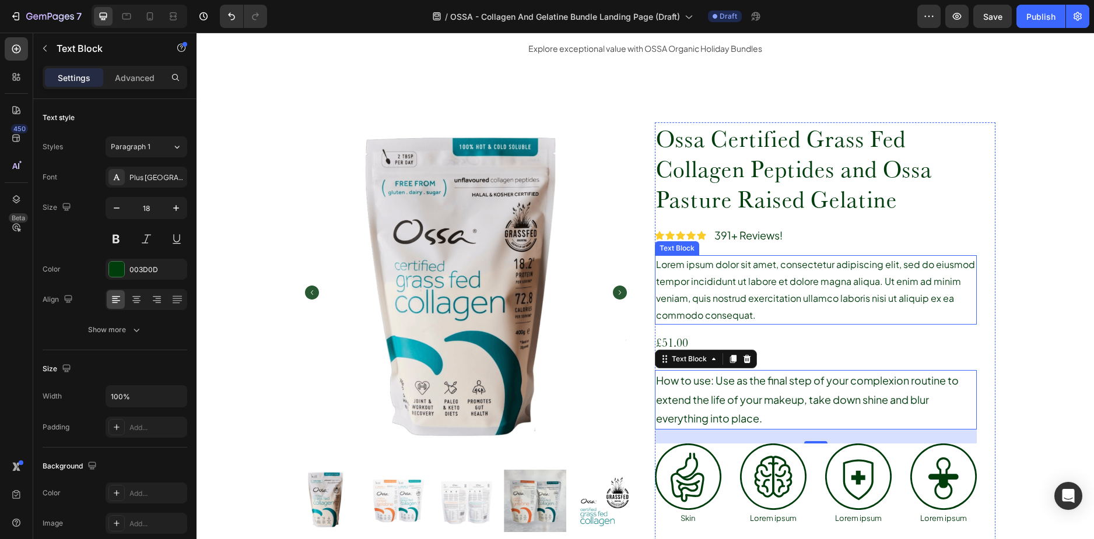
click at [726, 284] on p "Lorem ipsum dolor sit amet, consectetur adipiscing elit, sed do eiusmod tempor …" at bounding box center [815, 290] width 319 height 67
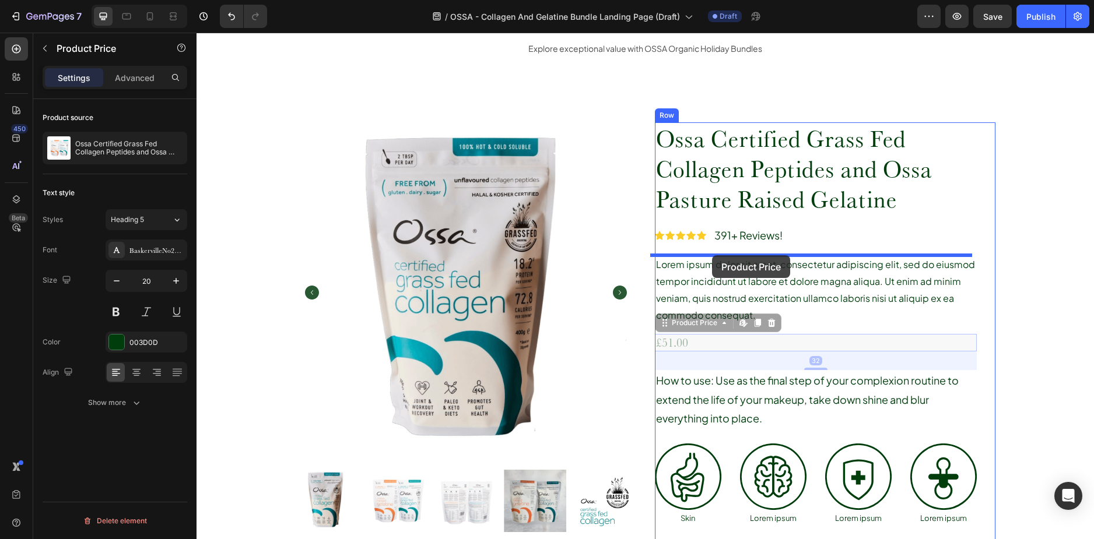
drag, startPoint x: 710, startPoint y: 344, endPoint x: 712, endPoint y: 255, distance: 88.6
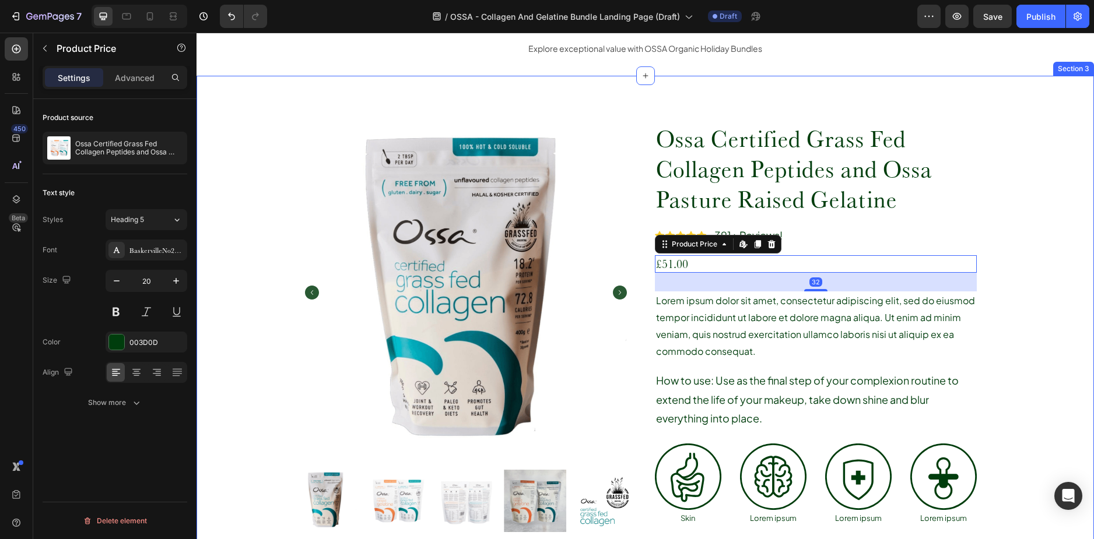
click at [1038, 211] on div "Ossa Certified Grass Fed Collagen Peptides and Ossa Pasture Raised Gelatine Pro…" at bounding box center [645, 394] width 880 height 545
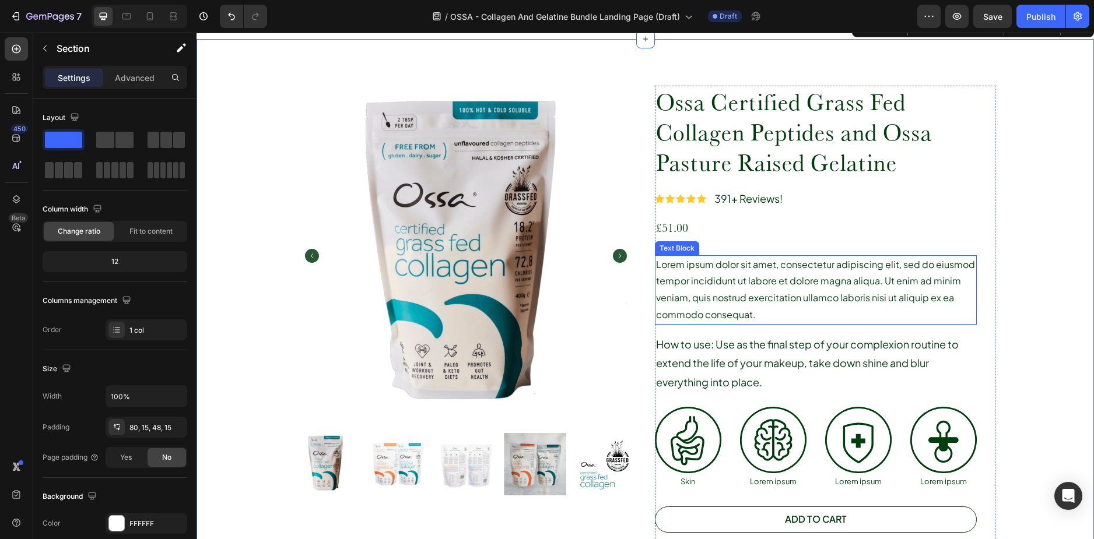
scroll to position [350, 0]
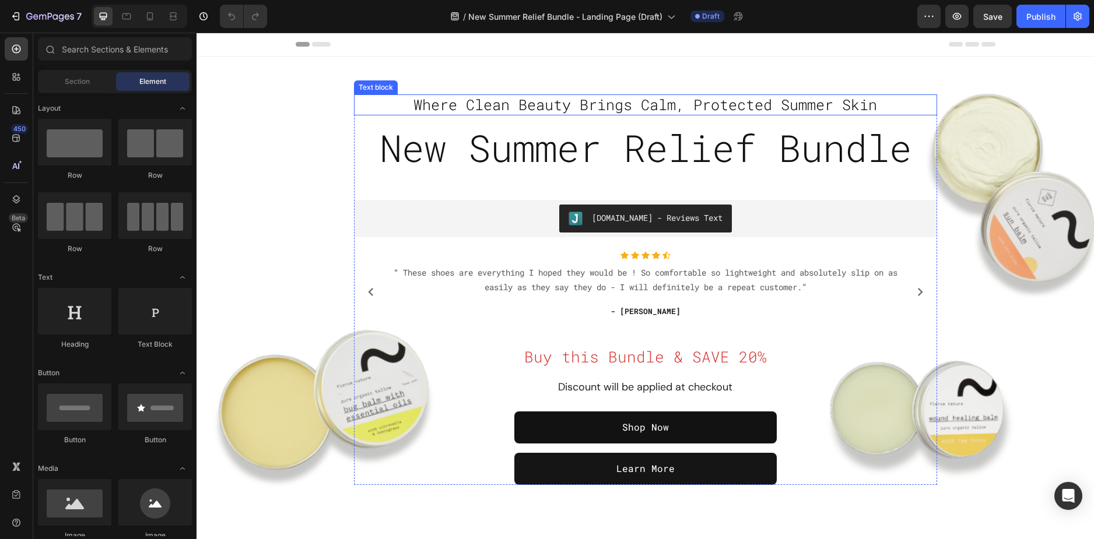
click at [596, 99] on span "Where Clean Beauty Brings Calm, Protected Summer Skin" at bounding box center [644, 104] width 463 height 19
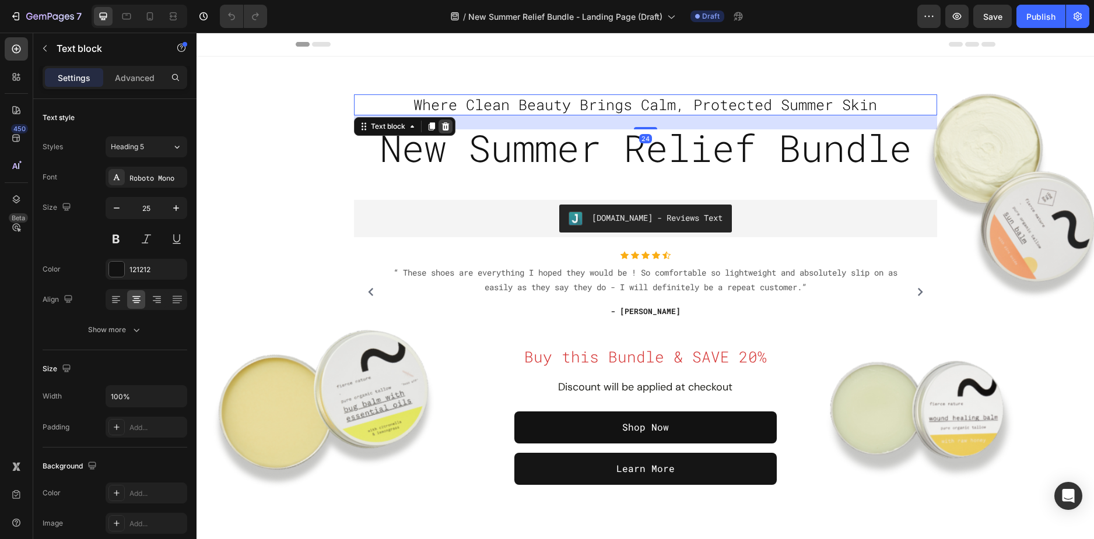
click at [445, 131] on icon at bounding box center [445, 126] width 9 height 9
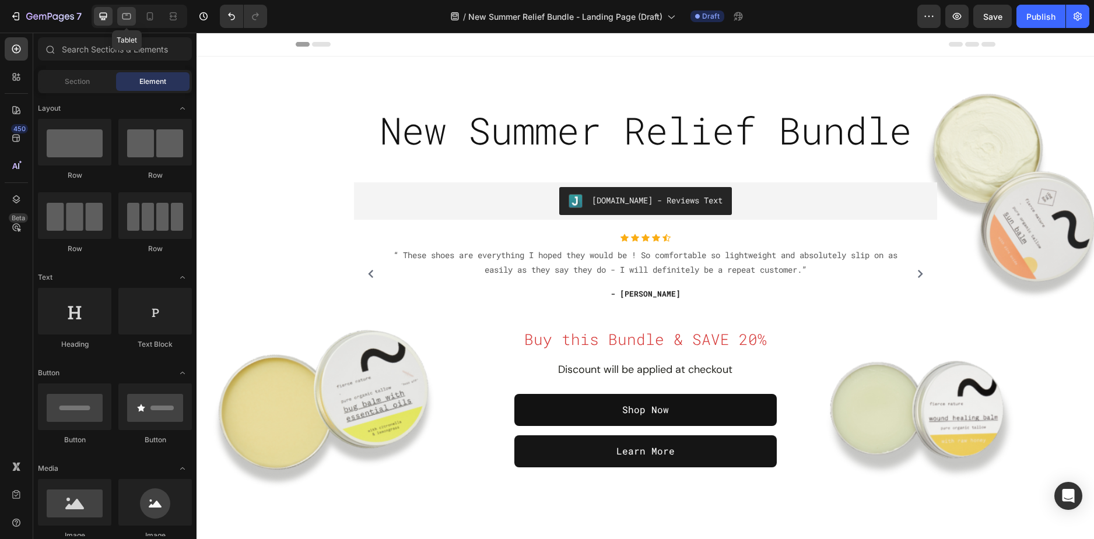
click at [128, 20] on icon at bounding box center [127, 16] width 12 height 12
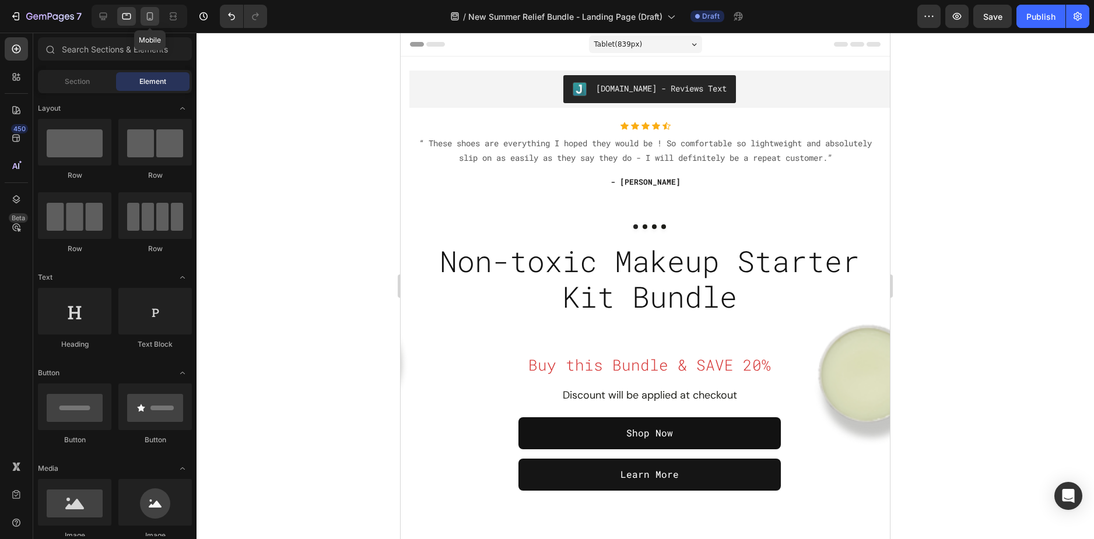
click at [154, 20] on icon at bounding box center [150, 16] width 12 height 12
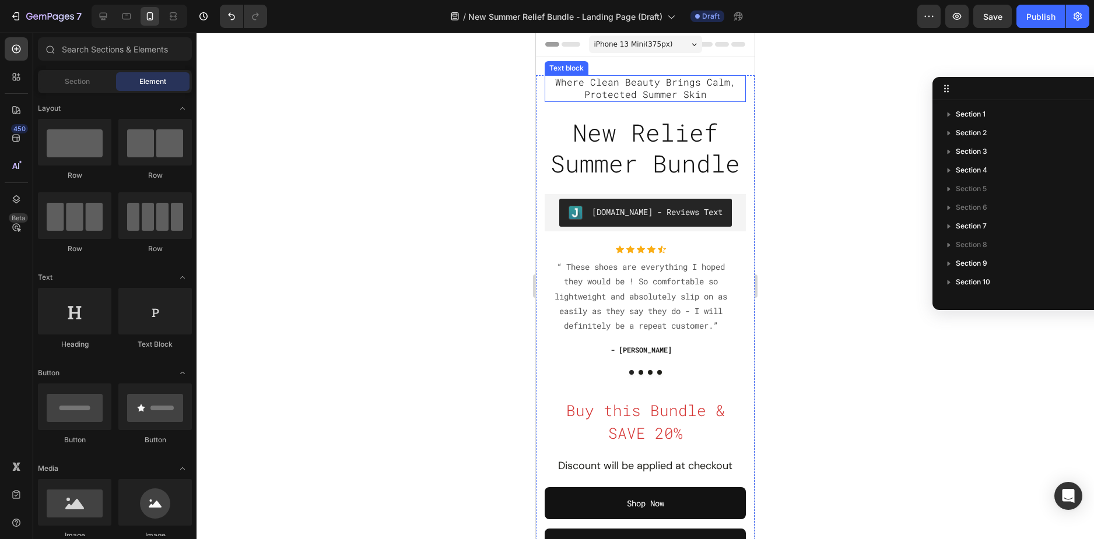
click at [668, 96] on span "Where Clean Beauty Brings Calm, Protected Summer Skin" at bounding box center [645, 88] width 181 height 24
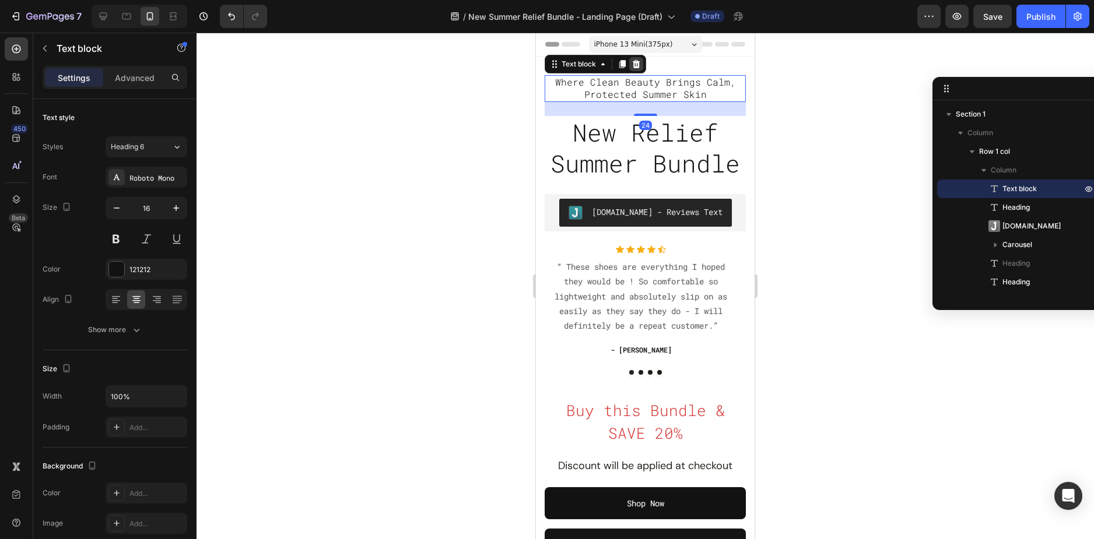
click at [636, 66] on icon at bounding box center [637, 64] width 8 height 8
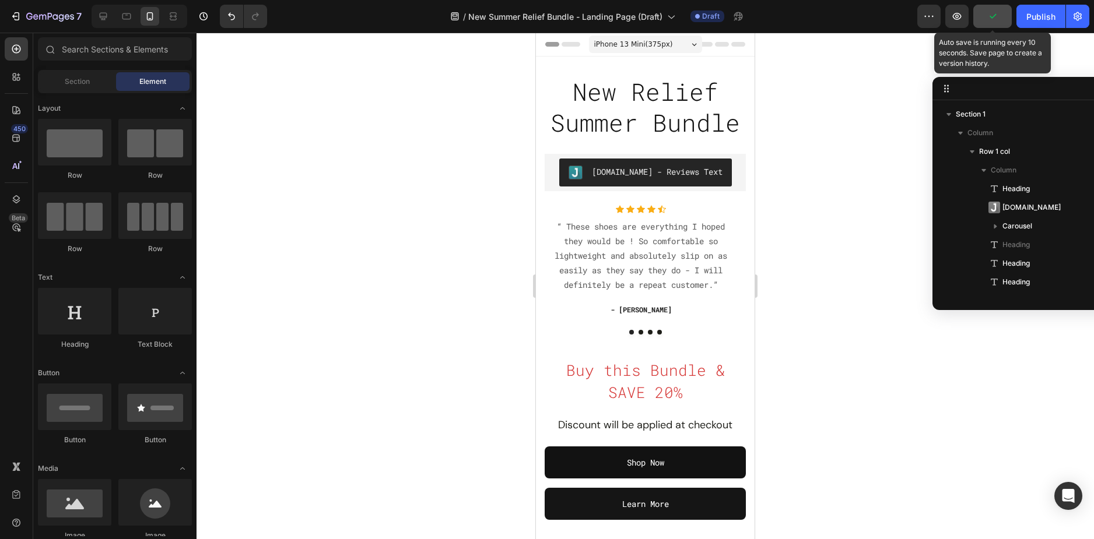
click at [986, 13] on button "button" at bounding box center [992, 16] width 38 height 23
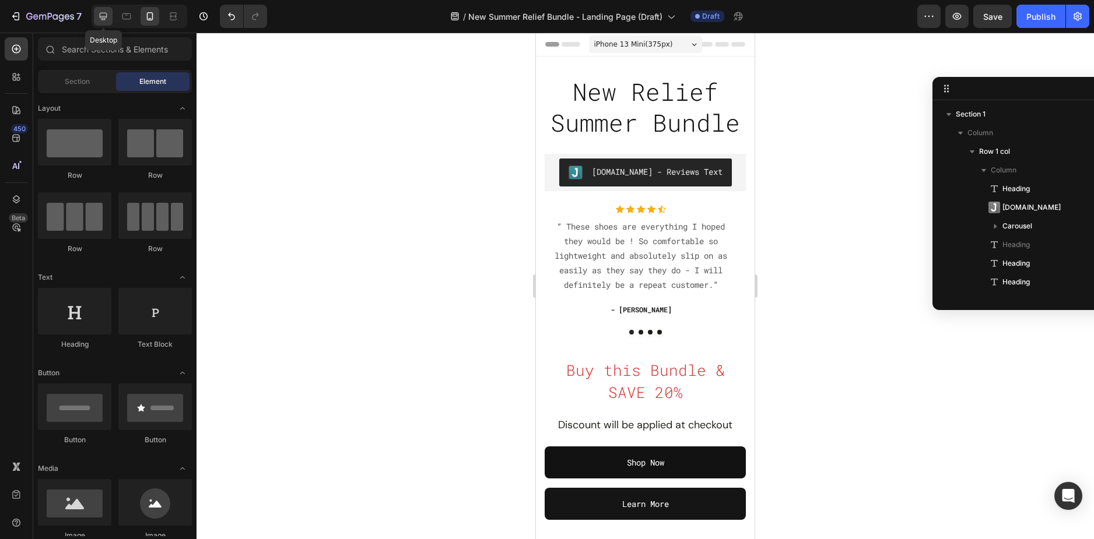
click at [104, 15] on icon at bounding box center [103, 16] width 12 height 12
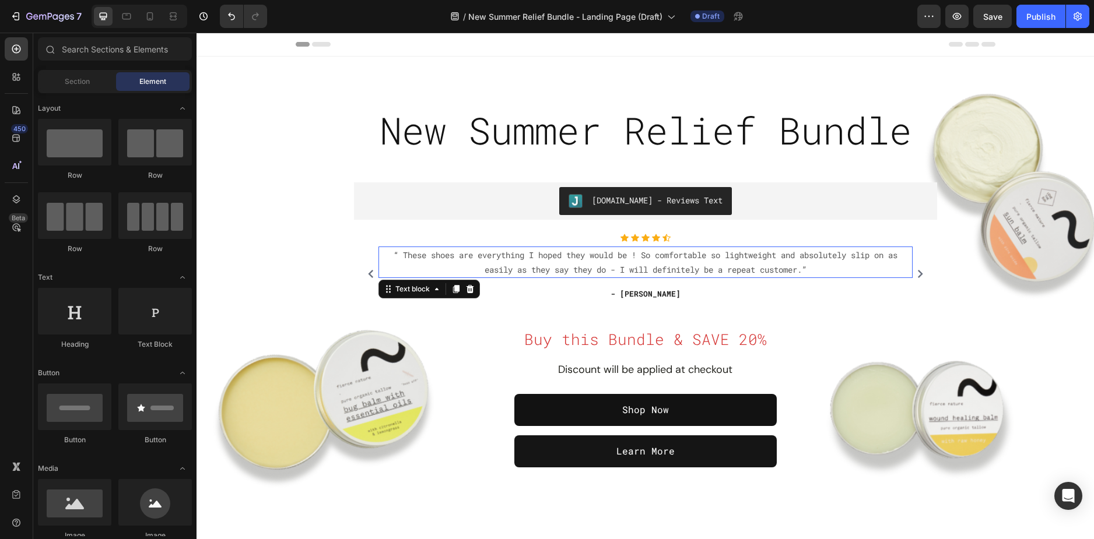
click at [586, 258] on p "“ These shoes are everything I hoped they would be ! So comfortable so lightwei…" at bounding box center [646, 262] width 532 height 29
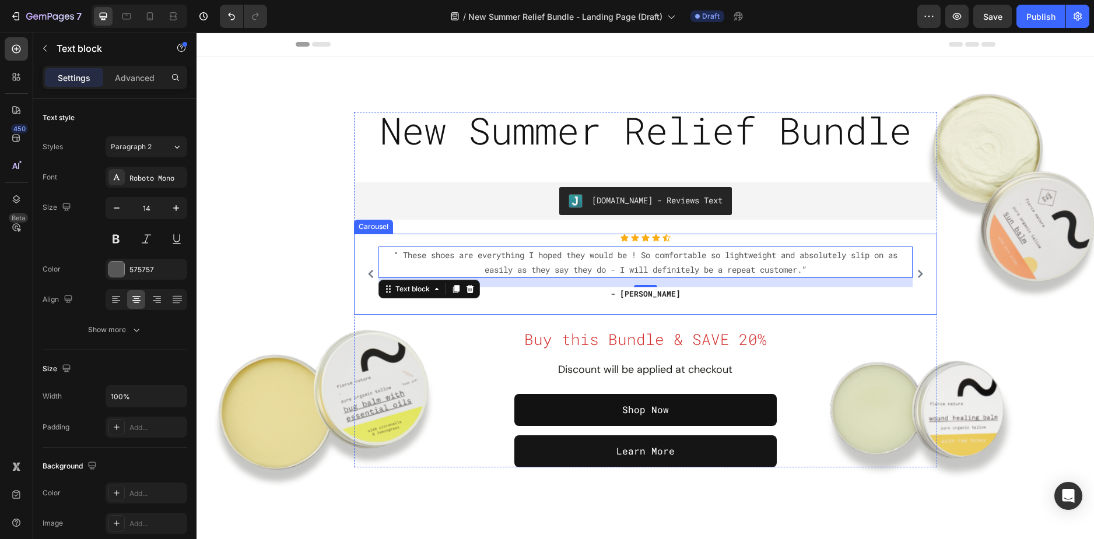
click at [364, 245] on div "Icon Icon Icon Icon Icon Icon List Hoz “ These shoes are everything I hoped the…" at bounding box center [645, 274] width 571 height 81
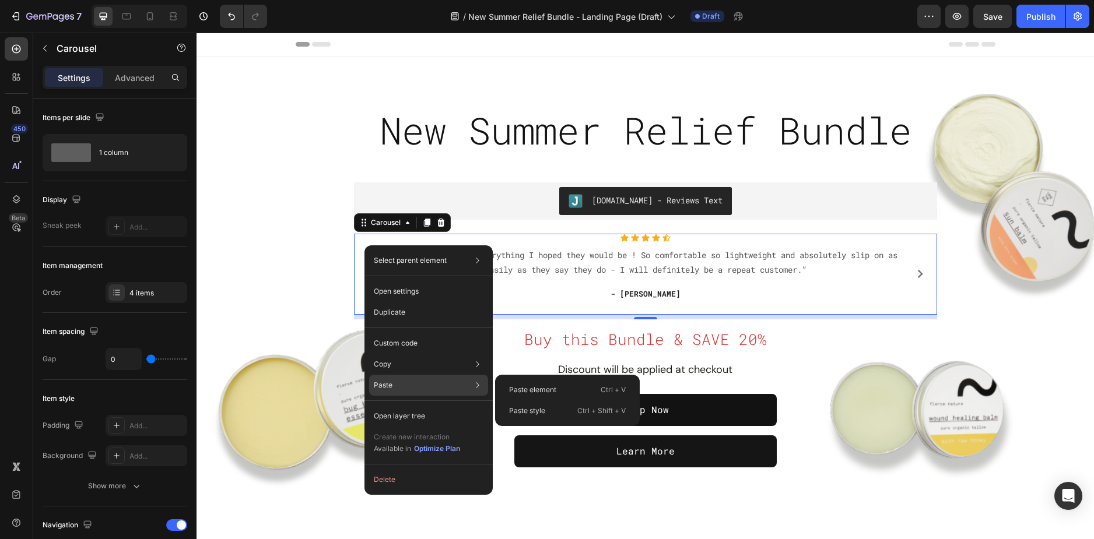
click at [402, 406] on div "Paste Paste element Ctrl + V Paste style Ctrl + Shift + V" at bounding box center [428, 416] width 119 height 21
click at [529, 388] on p "Paste element" at bounding box center [532, 390] width 47 height 10
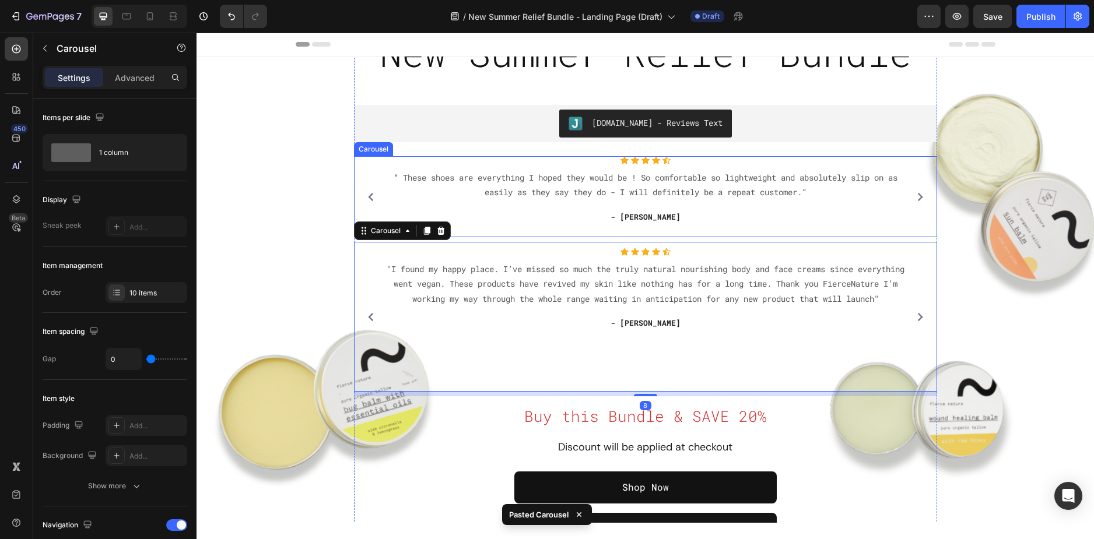
click at [360, 168] on div "Icon Icon Icon Icon Icon Icon List Hoz “ These shoes are everything I hoped the…" at bounding box center [645, 196] width 571 height 81
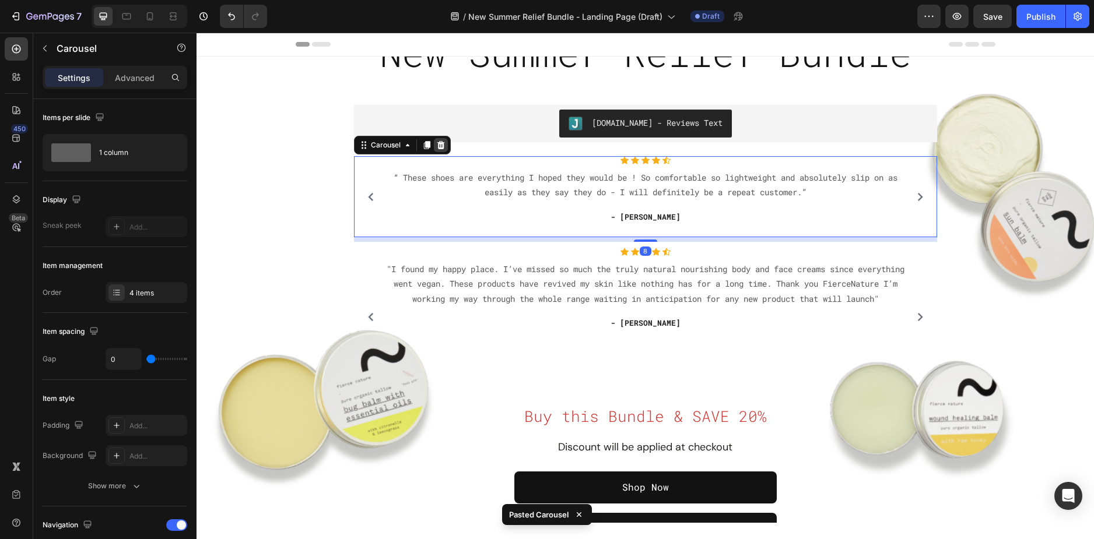
click at [441, 143] on icon at bounding box center [440, 145] width 9 height 9
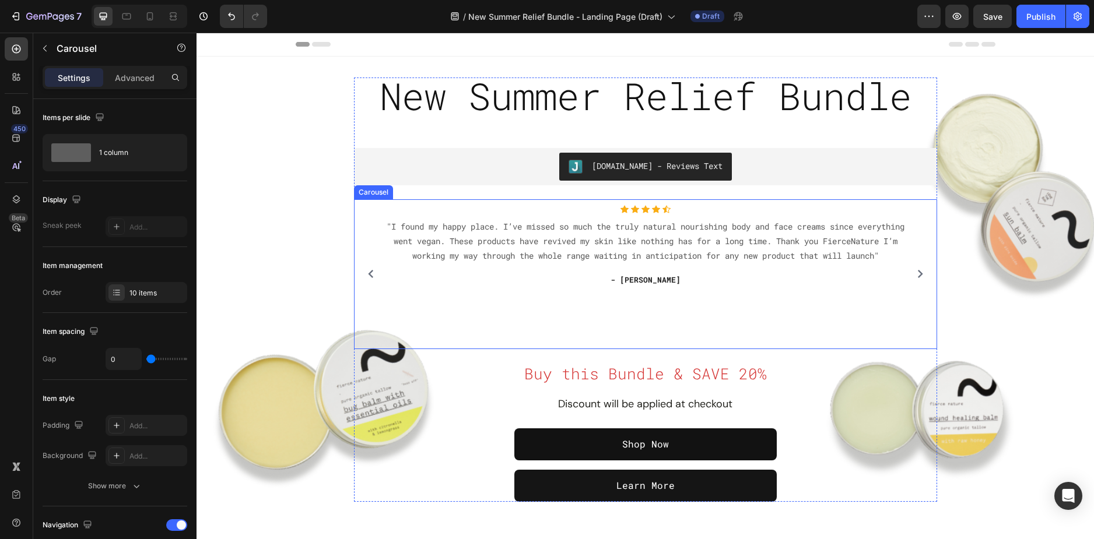
click at [919, 278] on icon "Carousel Next Arrow" at bounding box center [920, 274] width 8 height 8
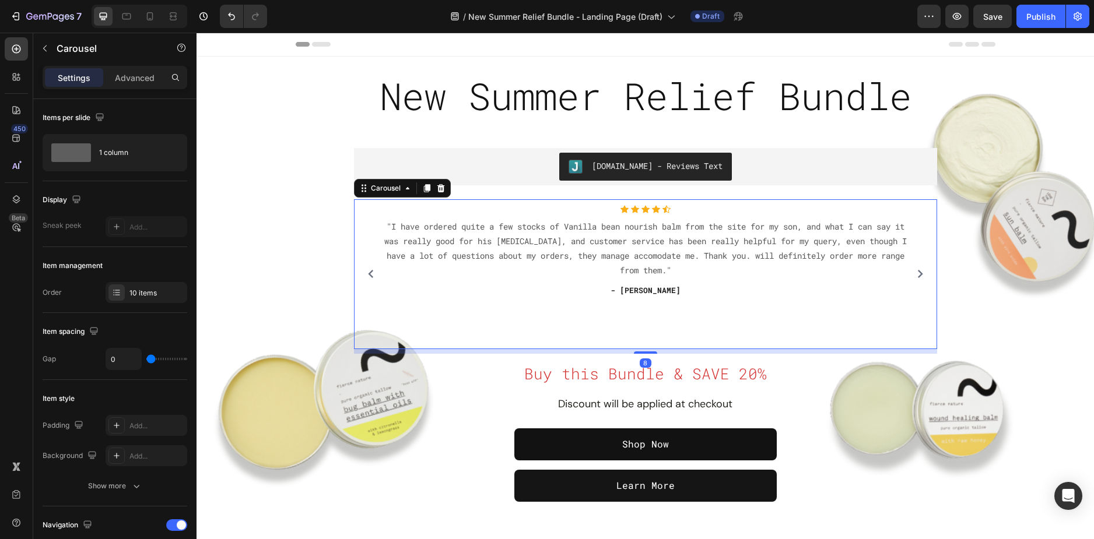
click at [919, 278] on icon "Carousel Next Arrow" at bounding box center [920, 274] width 8 height 8
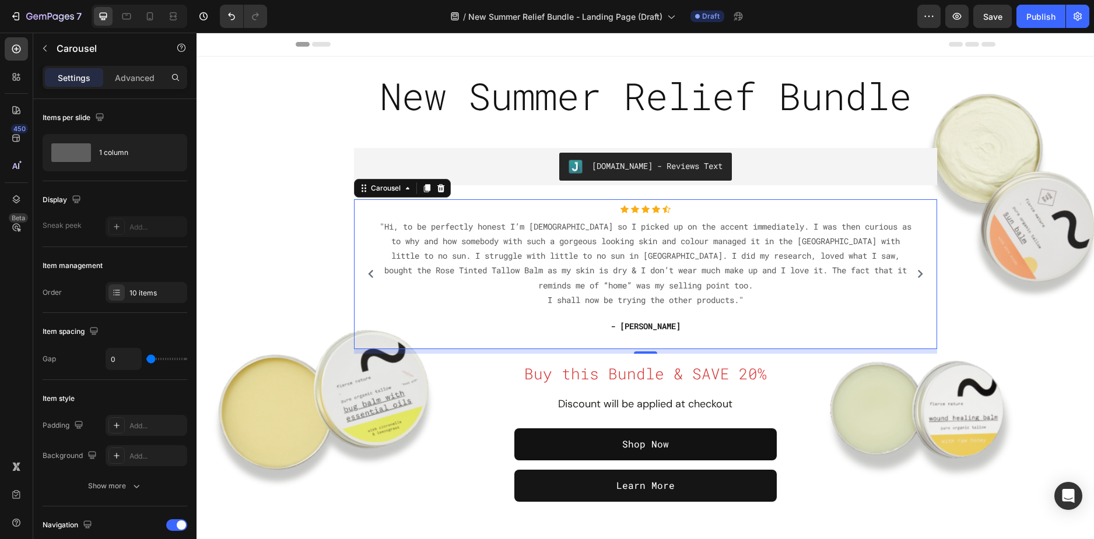
click at [919, 278] on icon "Carousel Next Arrow" at bounding box center [920, 274] width 8 height 8
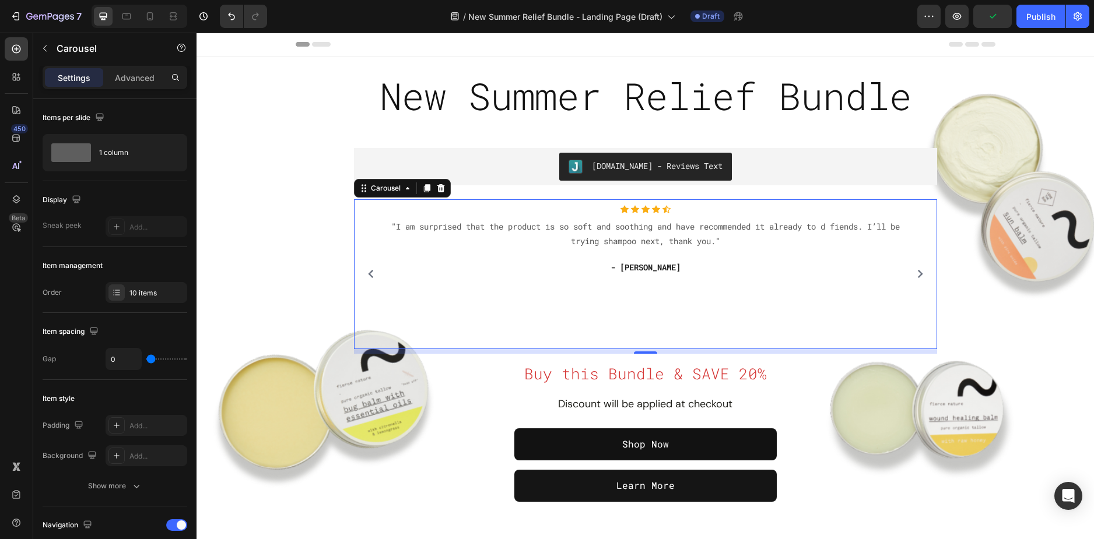
click at [919, 278] on icon "Carousel Next Arrow" at bounding box center [920, 274] width 8 height 8
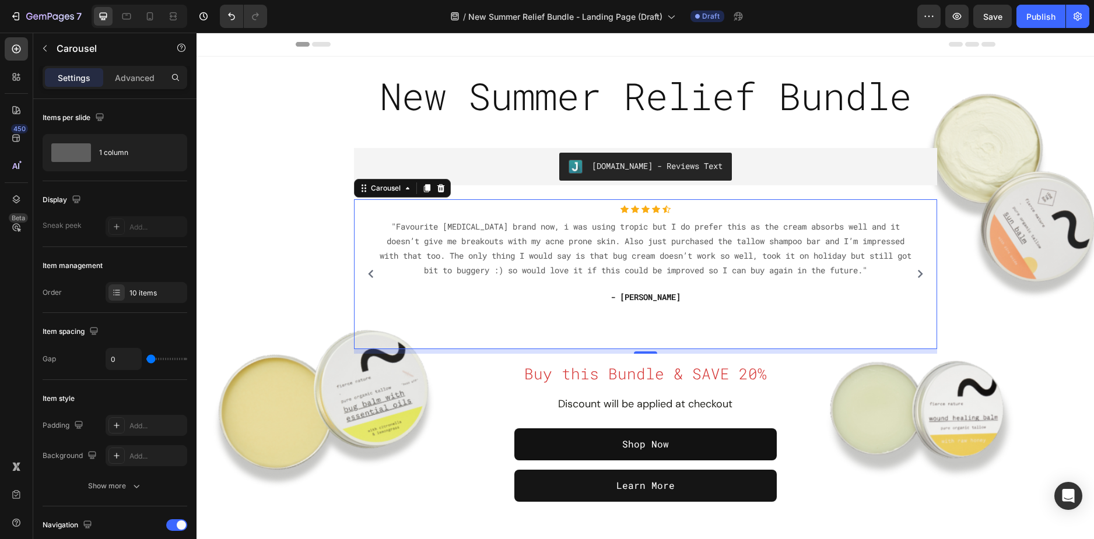
click at [919, 278] on icon "Carousel Next Arrow" at bounding box center [920, 274] width 8 height 8
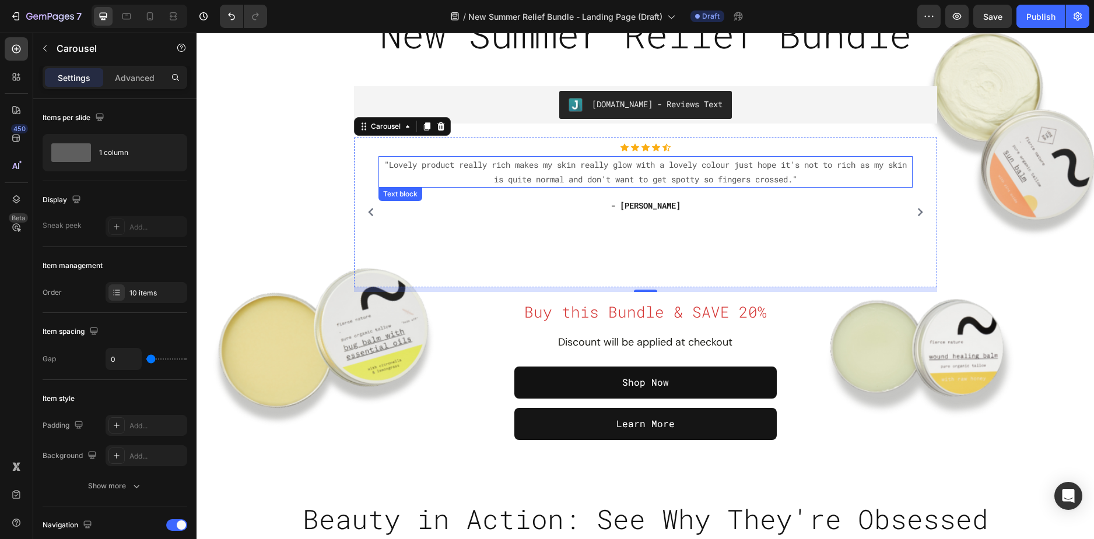
scroll to position [58, 0]
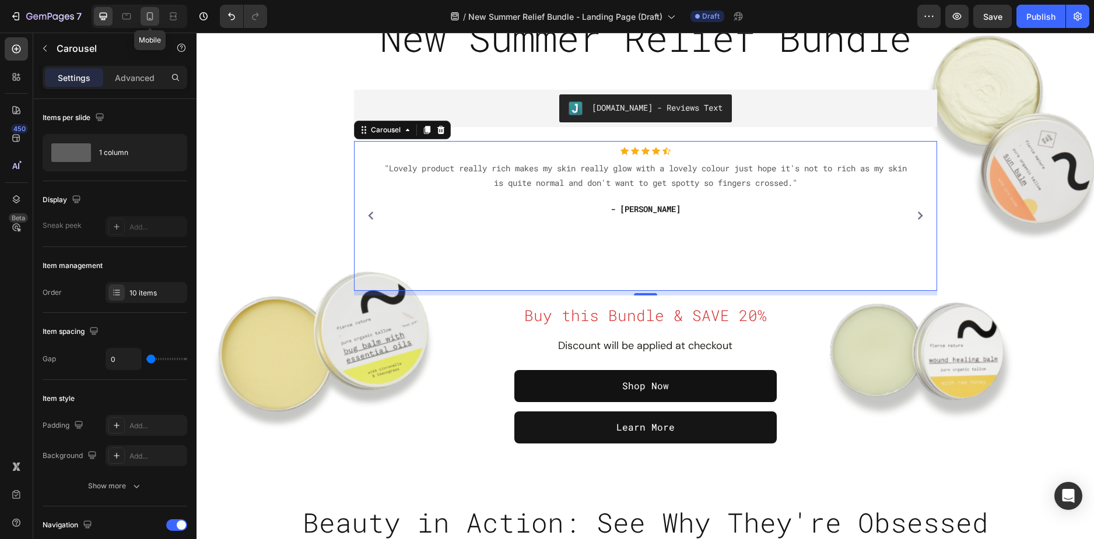
click at [146, 15] on icon at bounding box center [150, 16] width 12 height 12
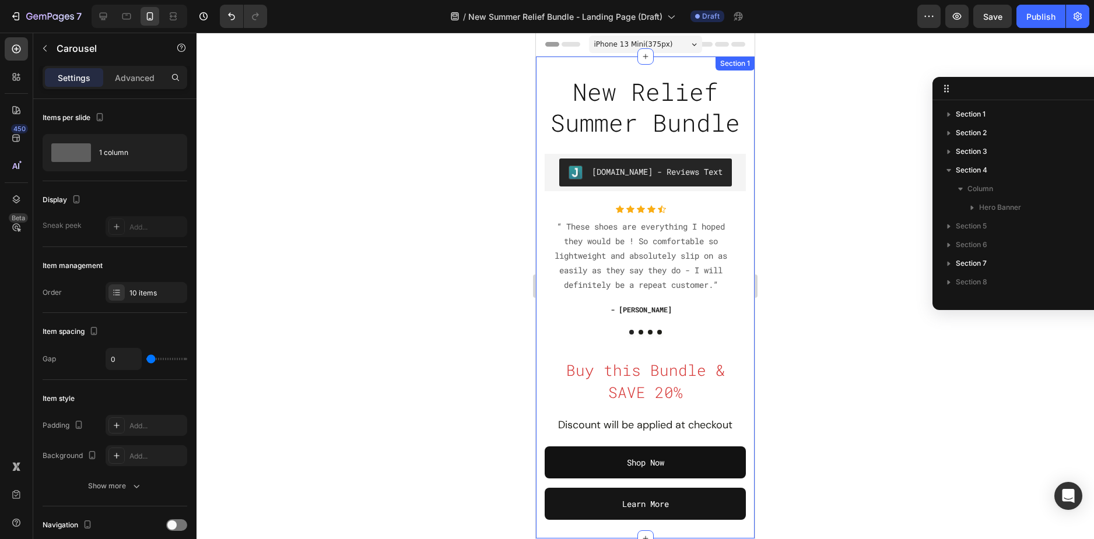
click at [570, 64] on div "New Relief Summer Bundle Heading Judge.me - Reviews Text Judge.me Icon Icon Ico…" at bounding box center [645, 298] width 219 height 482
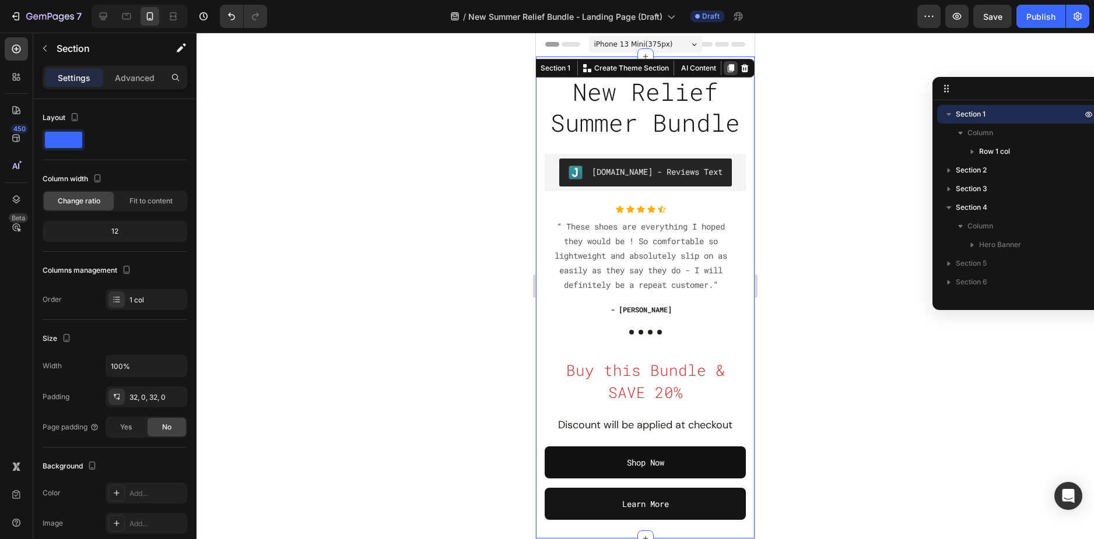
click at [728, 66] on icon at bounding box center [731, 68] width 6 height 8
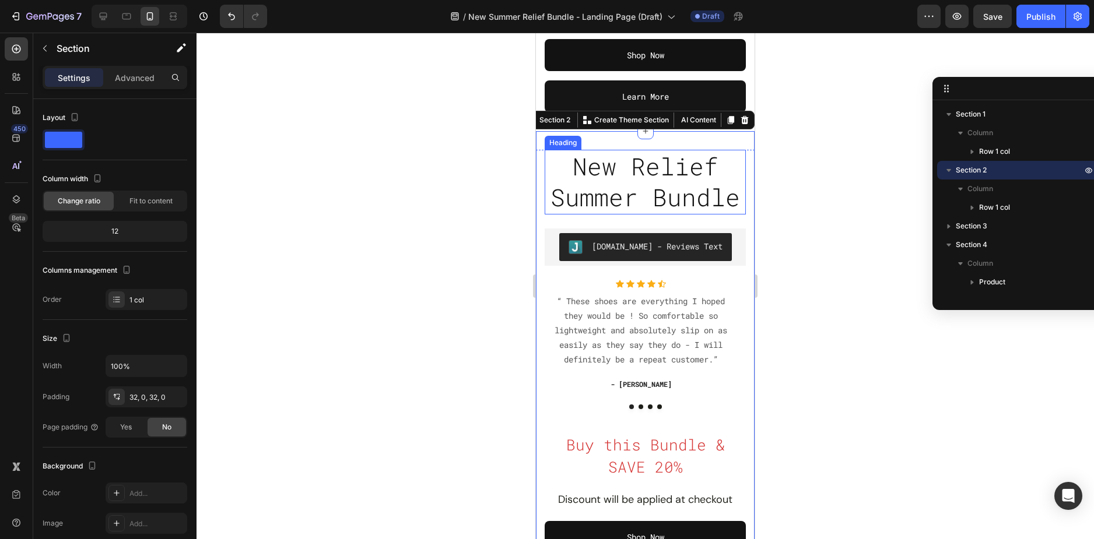
scroll to position [407, 0]
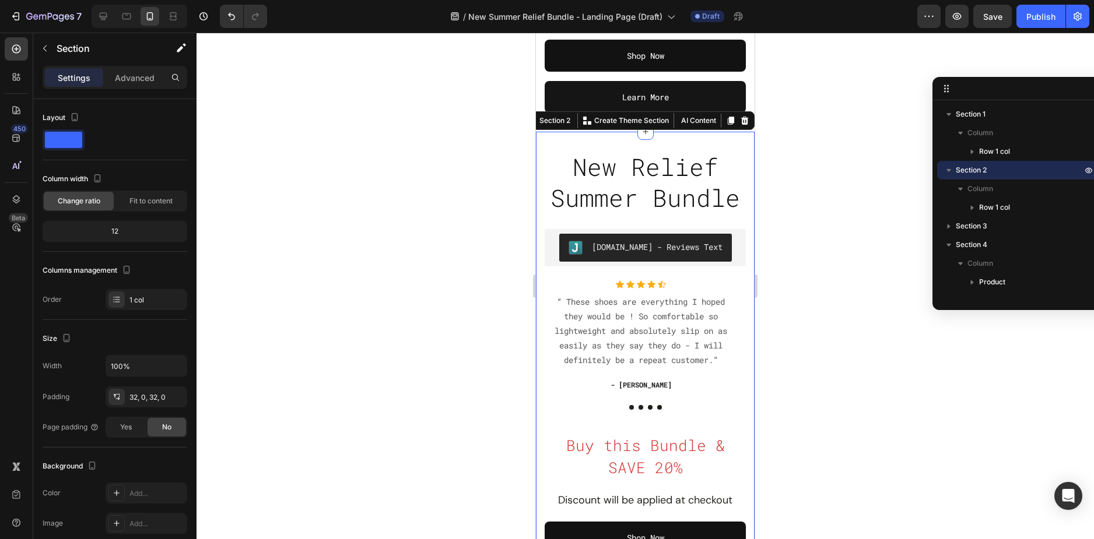
click at [542, 145] on div "New Relief Summer Bundle Heading Judge.me - Reviews Text Judge.me Icon Icon Ico…" at bounding box center [645, 373] width 219 height 482
click at [134, 86] on div "Advanced" at bounding box center [135, 77] width 58 height 19
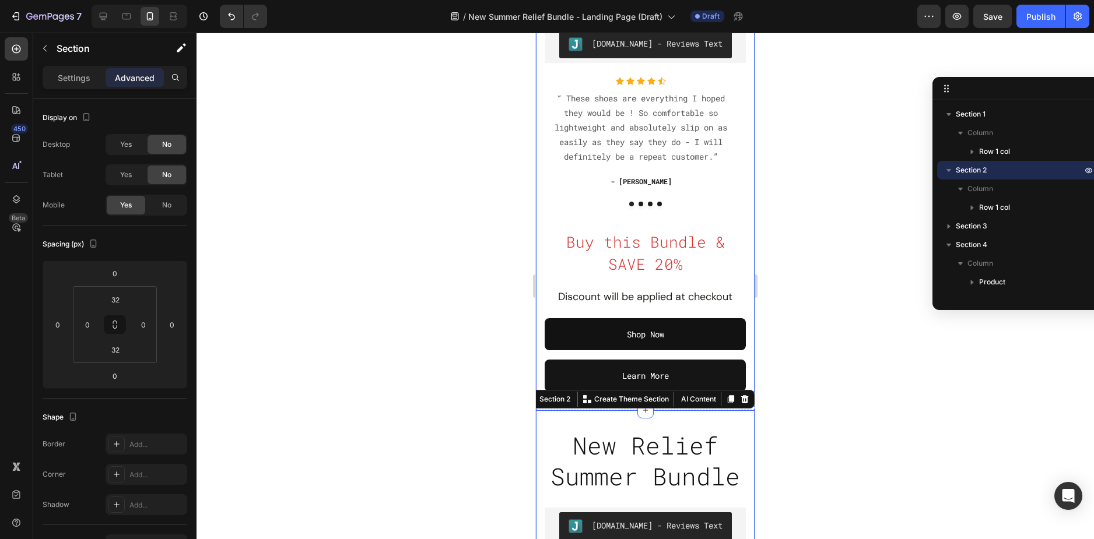
scroll to position [57, 0]
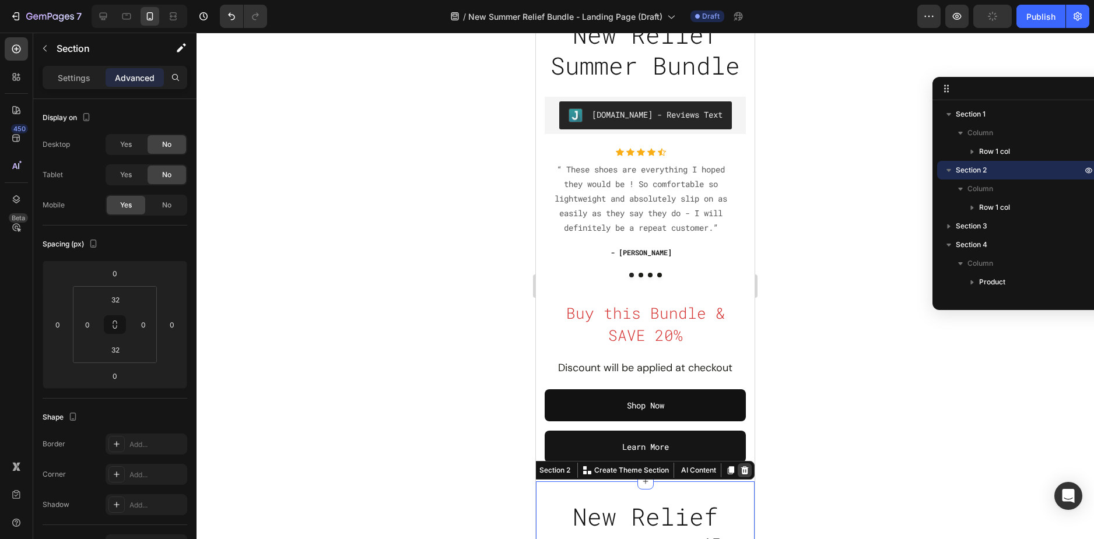
click at [740, 471] on icon at bounding box center [744, 470] width 9 height 9
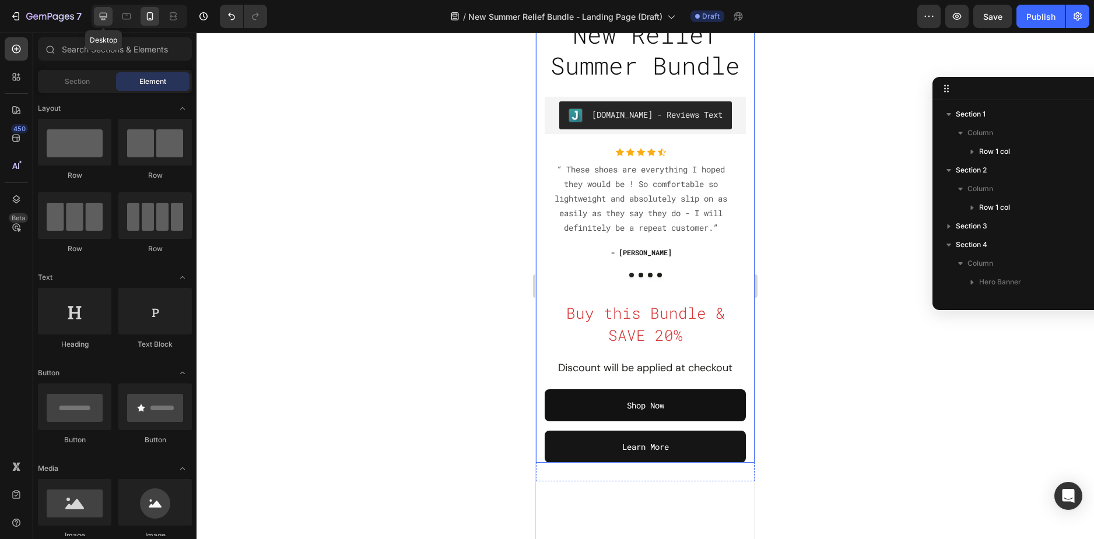
click at [111, 18] on div at bounding box center [103, 16] width 19 height 19
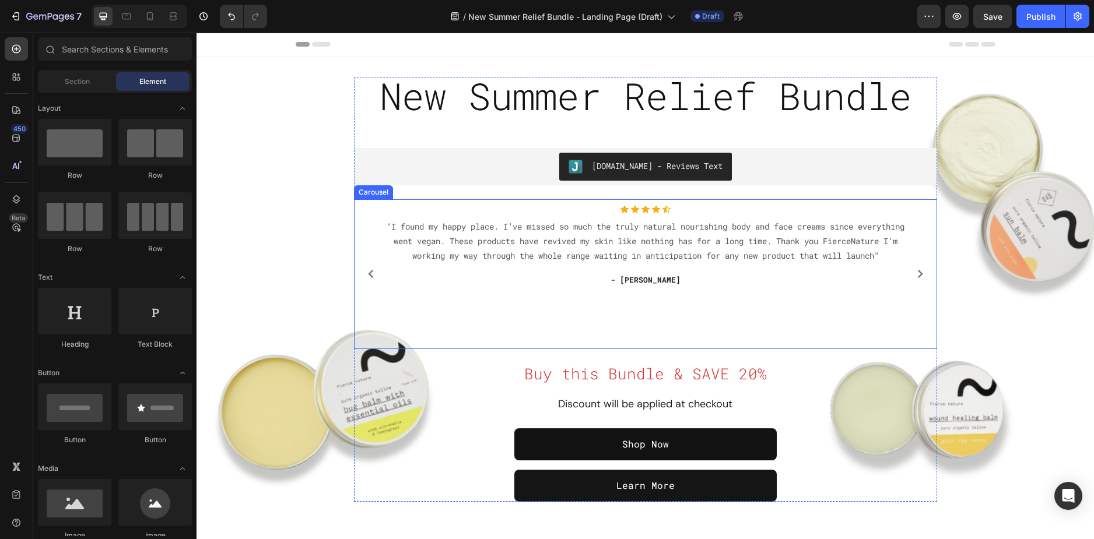
click at [360, 220] on div "Icon Icon Icon Icon Icon Icon List Hoz "I found my happy place. I’ve missed so …" at bounding box center [645, 274] width 571 height 138
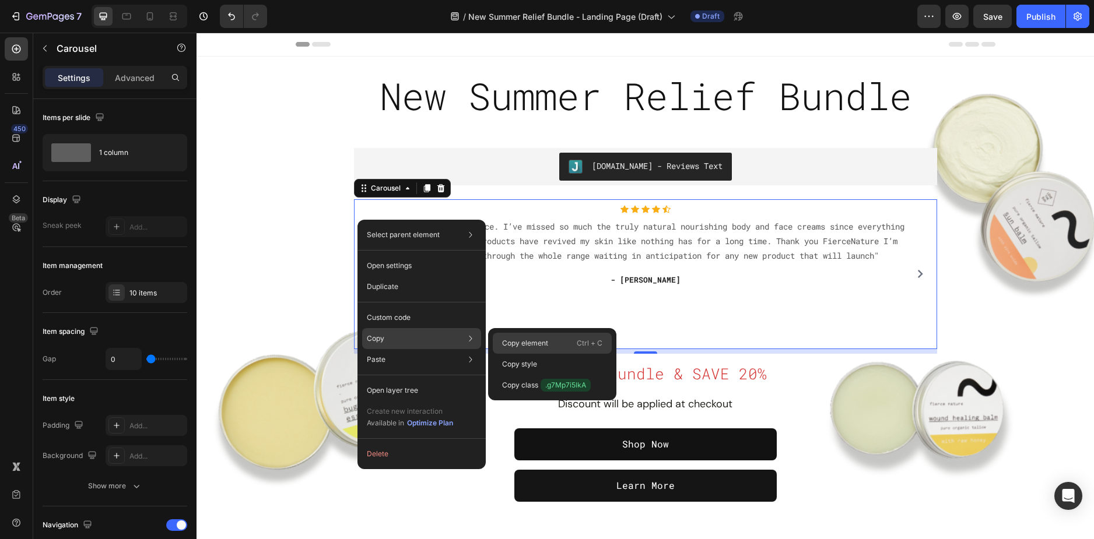
click at [508, 344] on p "Copy element" at bounding box center [525, 343] width 46 height 10
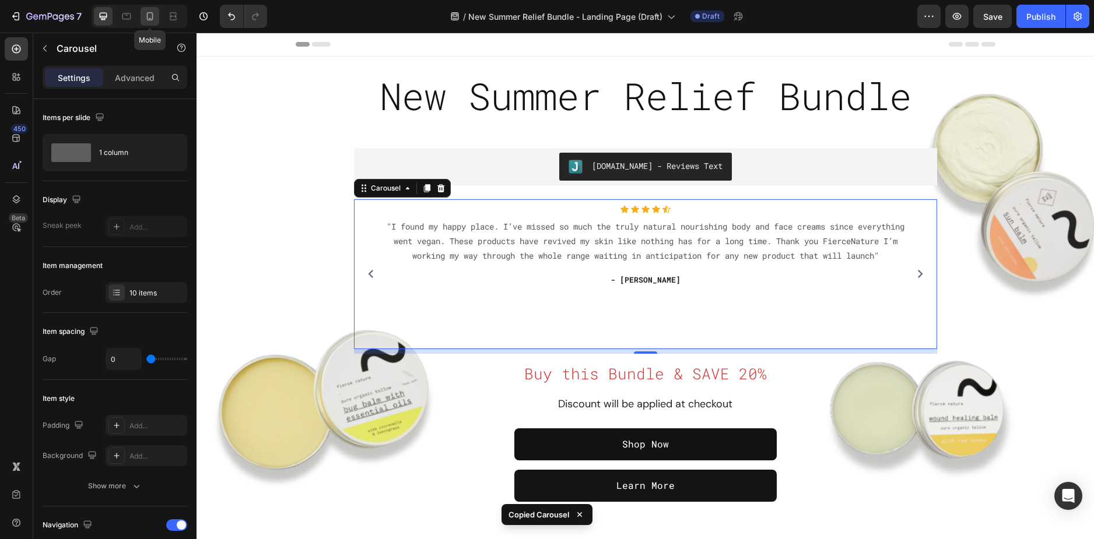
click at [149, 17] on icon at bounding box center [150, 16] width 12 height 12
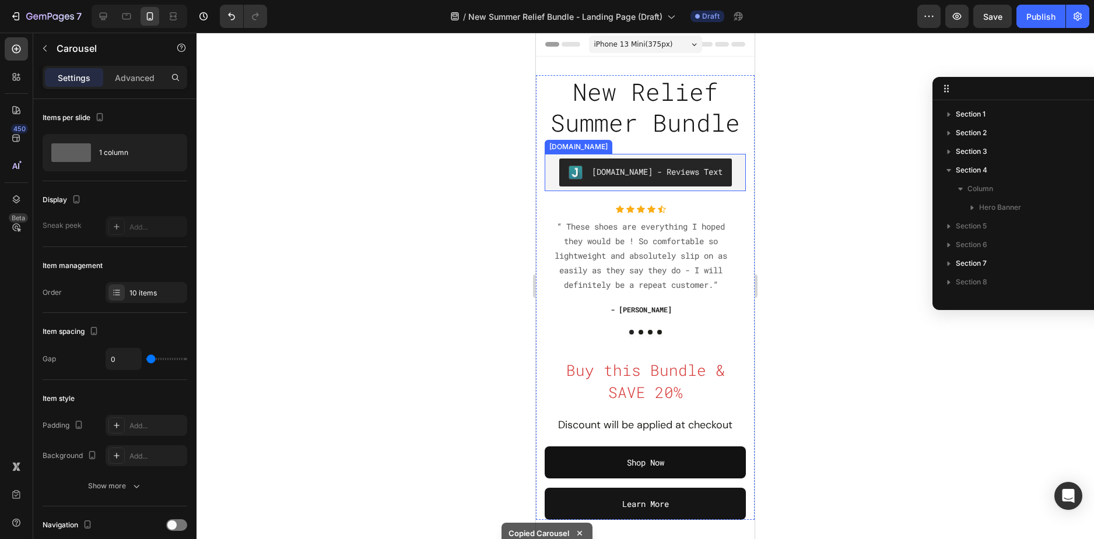
click at [551, 185] on div "Judge.me - Reviews Text" at bounding box center [645, 173] width 192 height 28
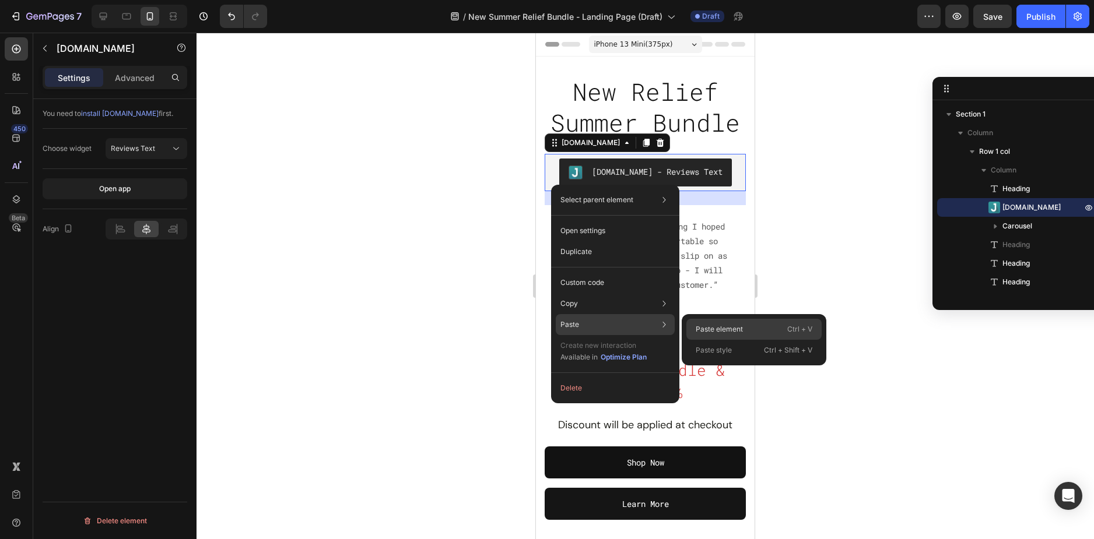
click at [700, 328] on p "Paste element" at bounding box center [719, 329] width 47 height 10
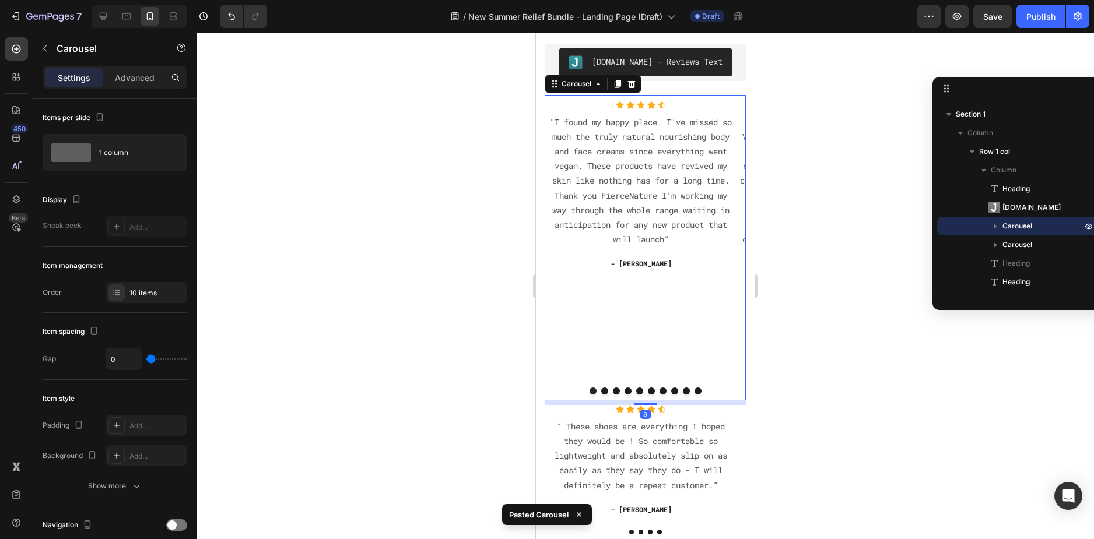
scroll to position [117, 0]
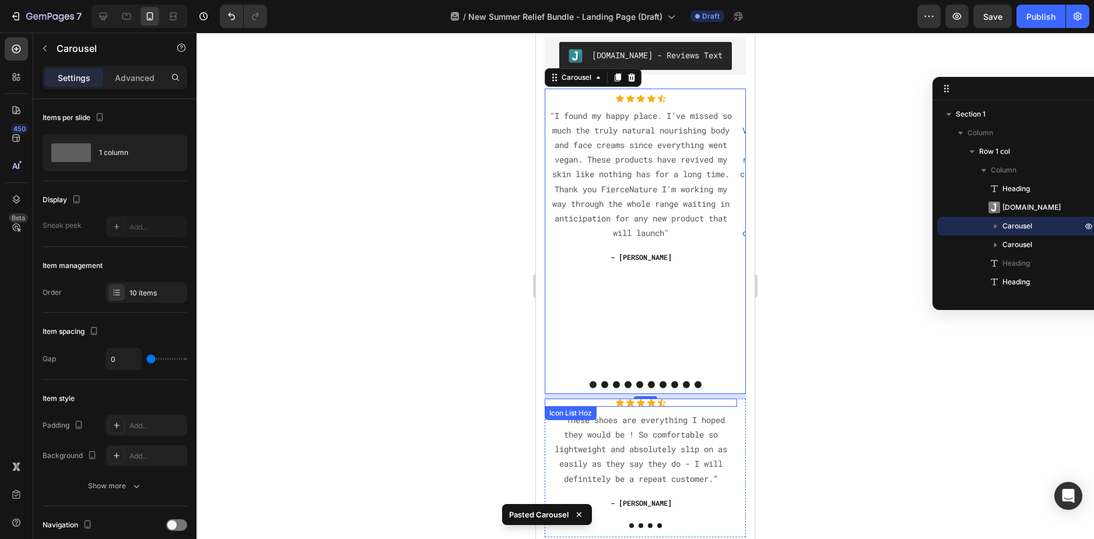
click at [725, 404] on div "Icon Icon Icon Icon Icon" at bounding box center [641, 403] width 192 height 8
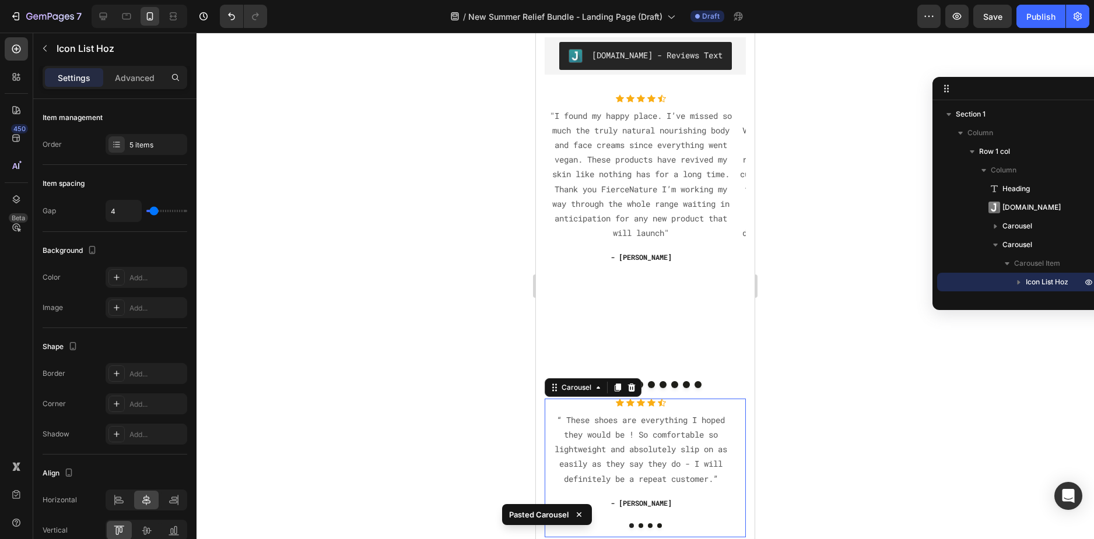
click at [736, 513] on div "Icon Icon Icon Icon Icon Icon List Hoz “ These shoes are everything I hoped the…" at bounding box center [641, 468] width 192 height 139
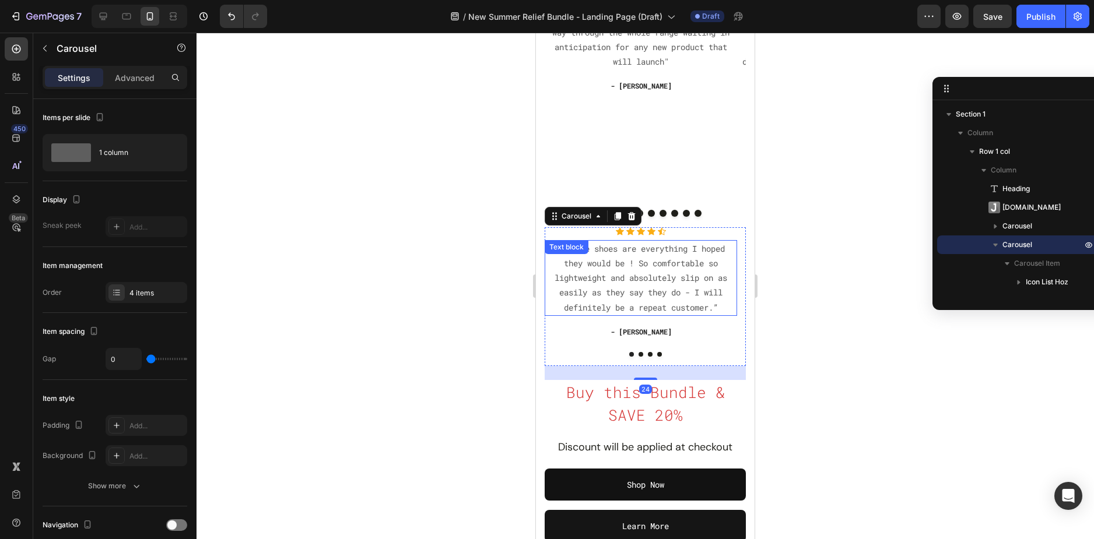
scroll to position [291, 0]
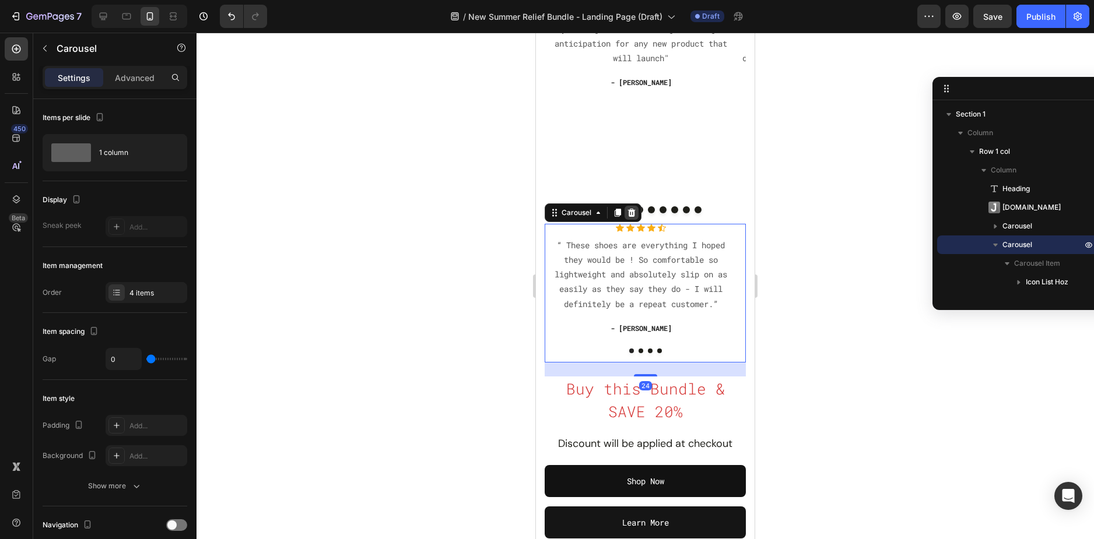
click at [634, 213] on icon at bounding box center [632, 213] width 8 height 8
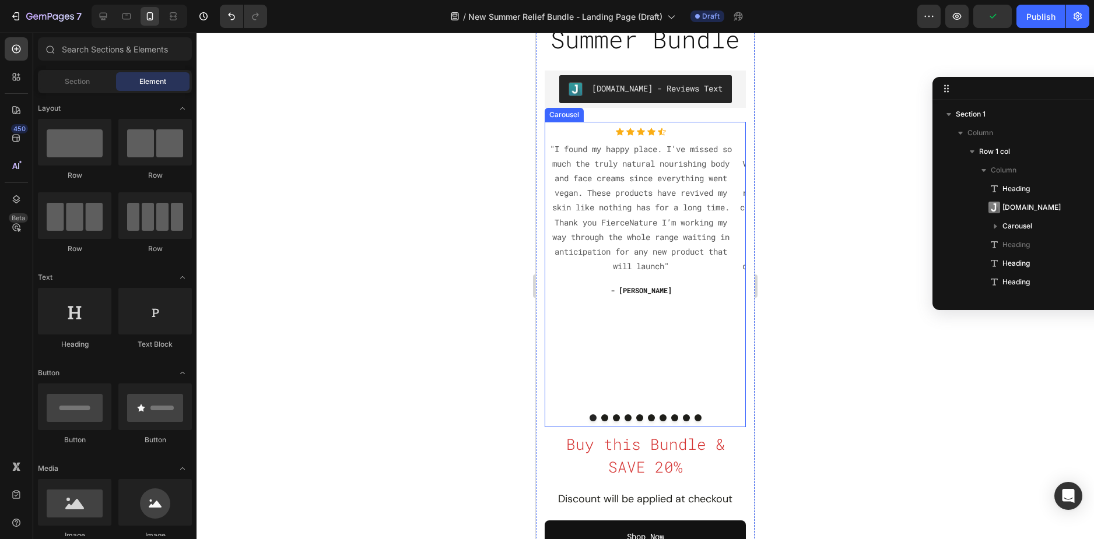
scroll to position [0, 0]
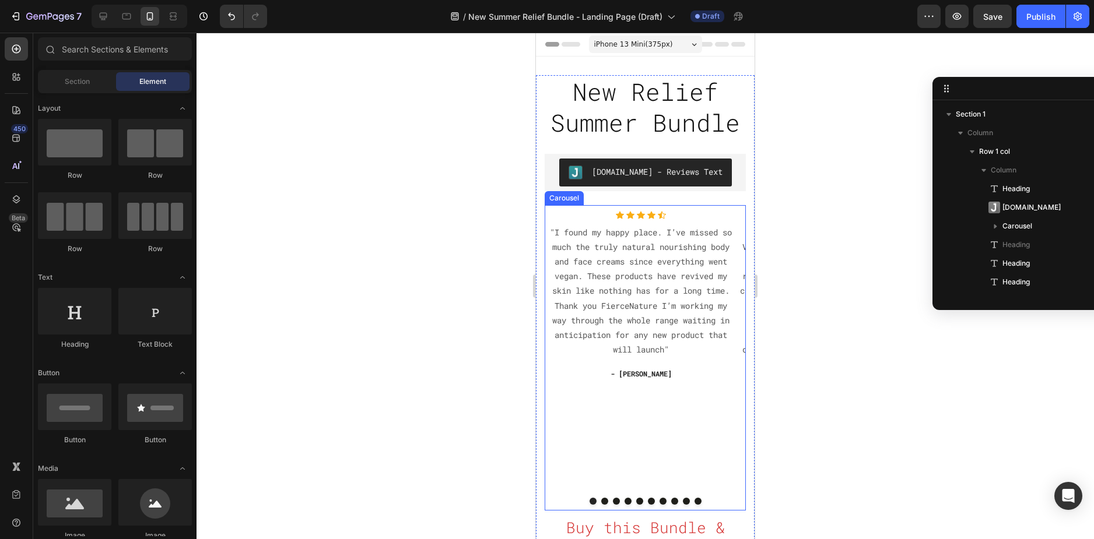
click at [601, 500] on button "Dot" at bounding box center [604, 501] width 7 height 7
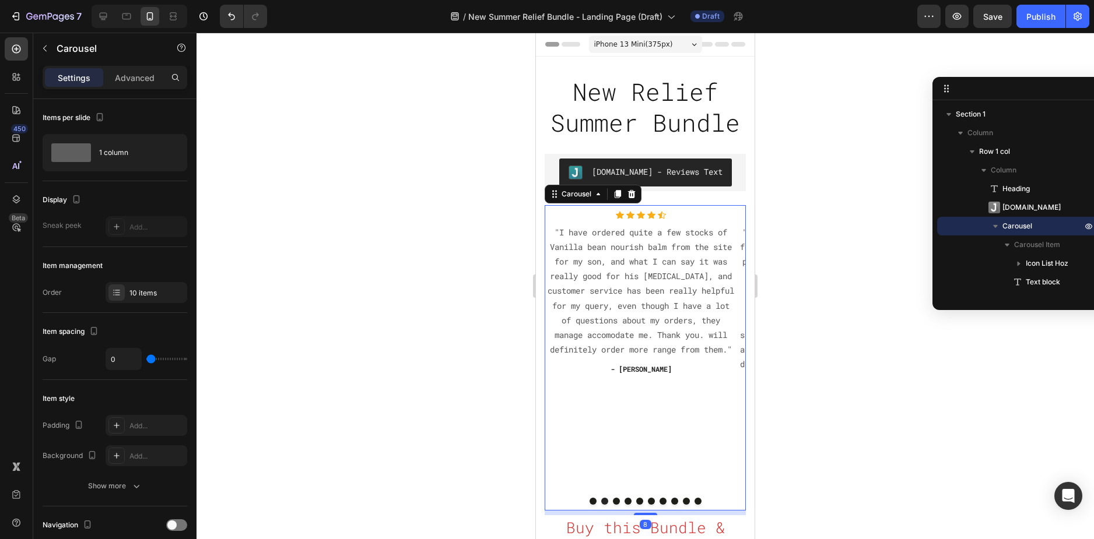
click at [613, 501] on button "Dot" at bounding box center [616, 501] width 7 height 7
click at [624, 501] on button "Dot" at bounding box center [627, 501] width 7 height 7
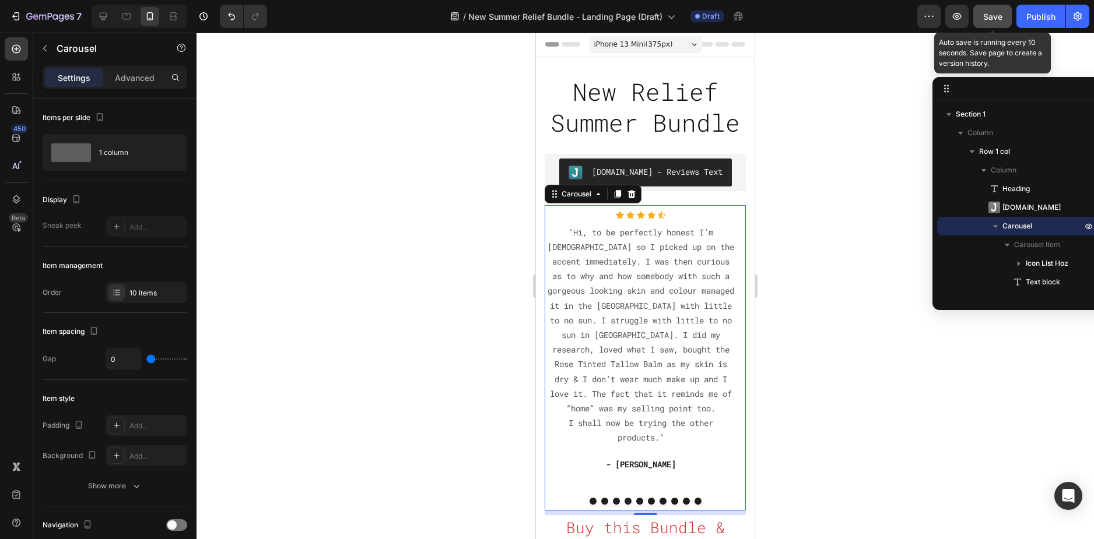
click at [991, 22] on div "Save" at bounding box center [992, 16] width 19 height 12
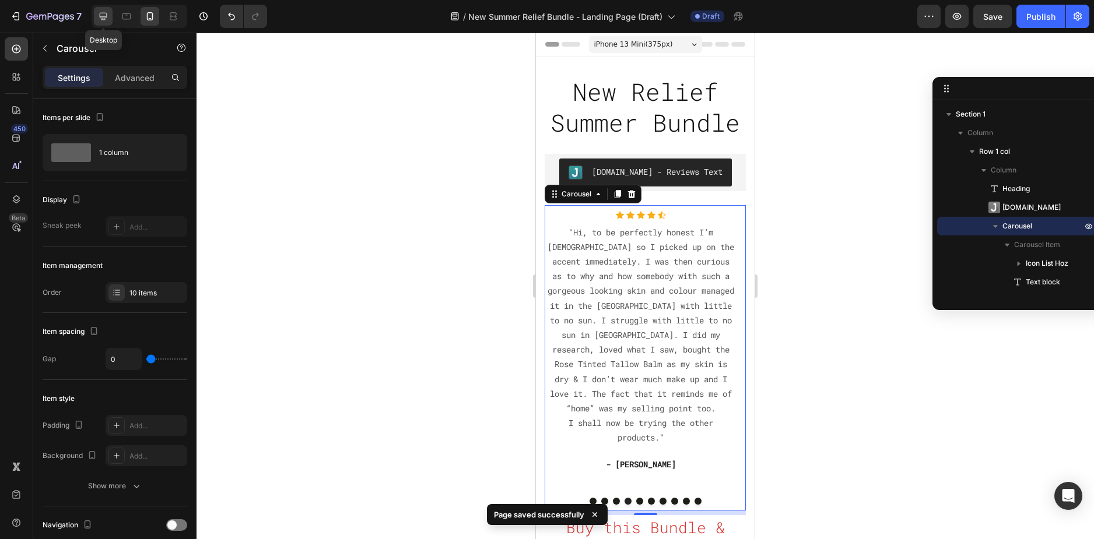
click at [103, 16] on icon at bounding box center [104, 17] width 8 height 8
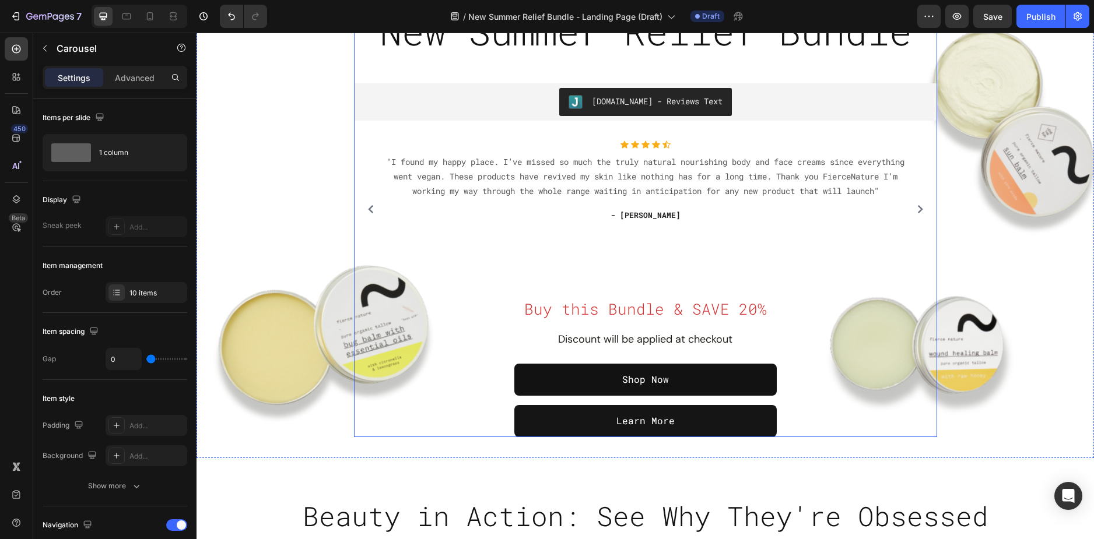
scroll to position [58, 0]
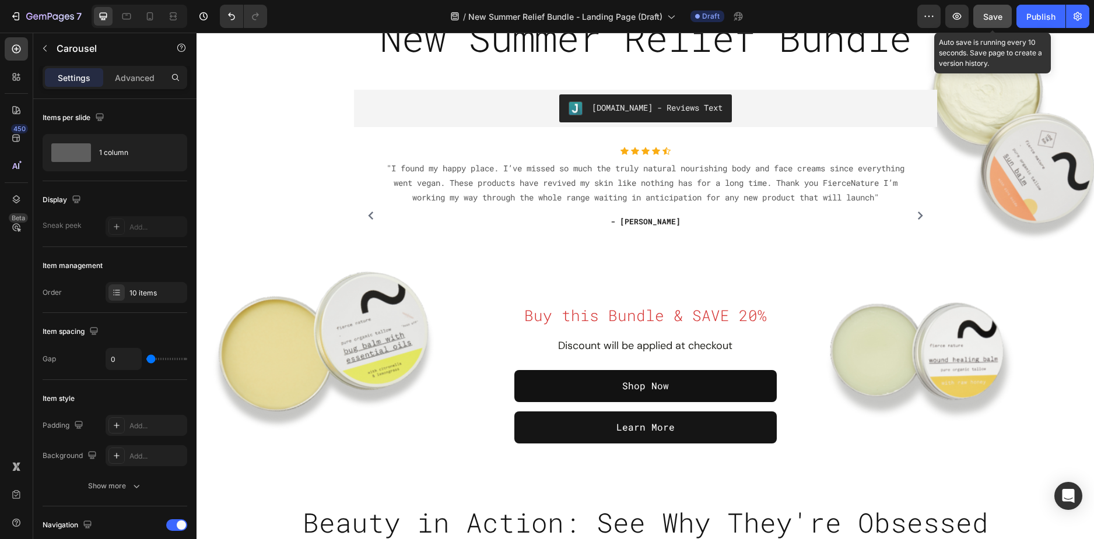
click at [1003, 12] on button "Save" at bounding box center [992, 16] width 38 height 23
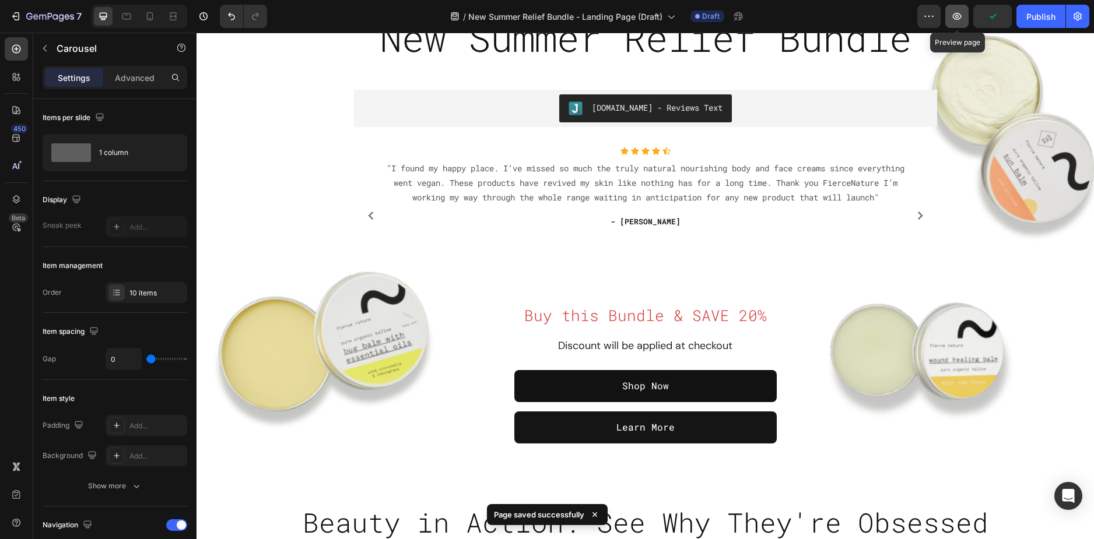
click at [950, 13] on button "button" at bounding box center [956, 16] width 23 height 23
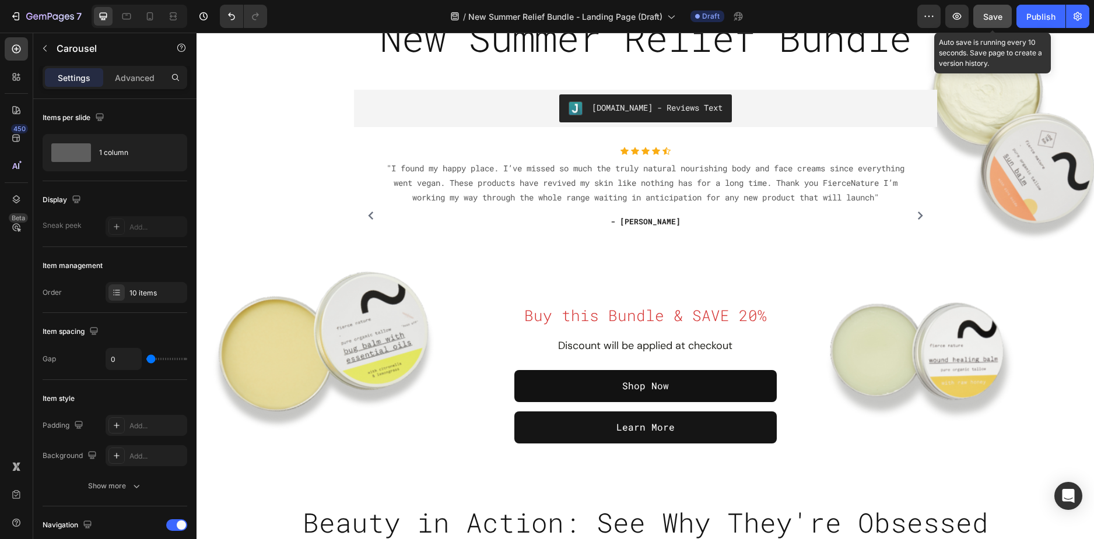
click at [984, 16] on span "Save" at bounding box center [992, 17] width 19 height 10
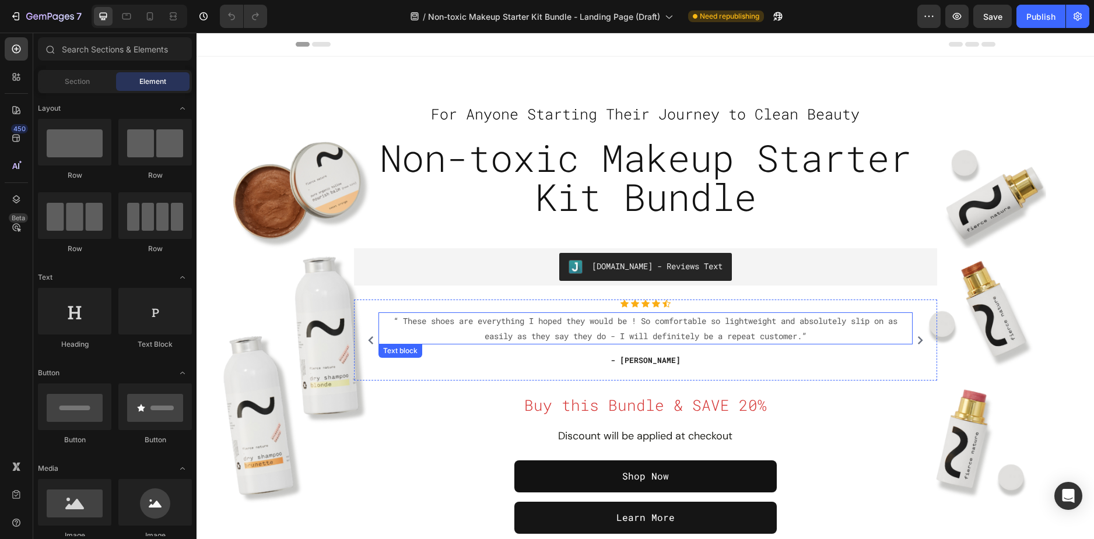
click at [554, 326] on p "“ These shoes are everything I hoped they would be ! So comfortable so lightwei…" at bounding box center [646, 328] width 532 height 29
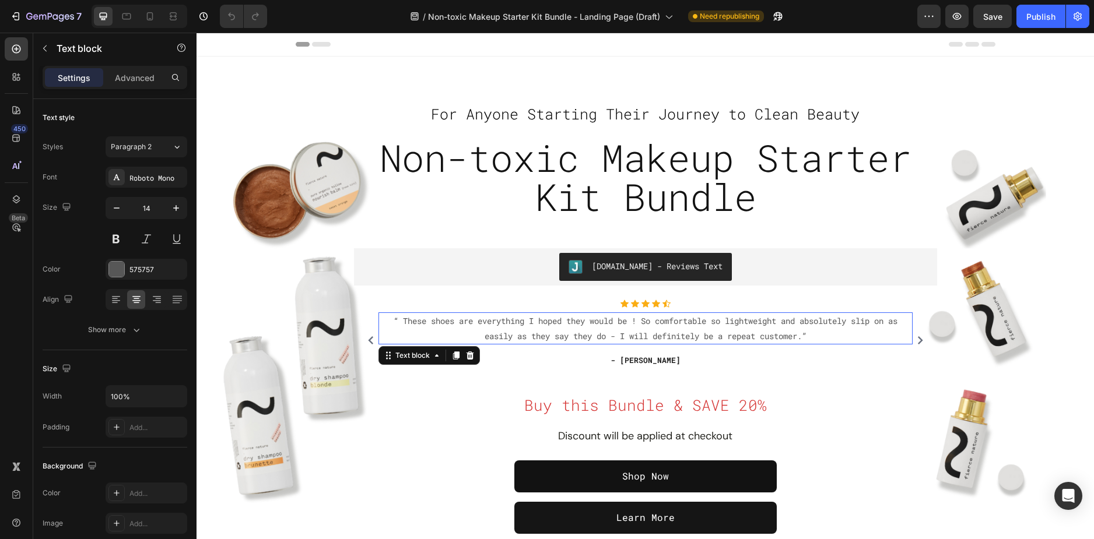
click at [554, 326] on p "“ These shoes are everything I hoped they would be ! So comfortable so lightwei…" at bounding box center [646, 328] width 532 height 29
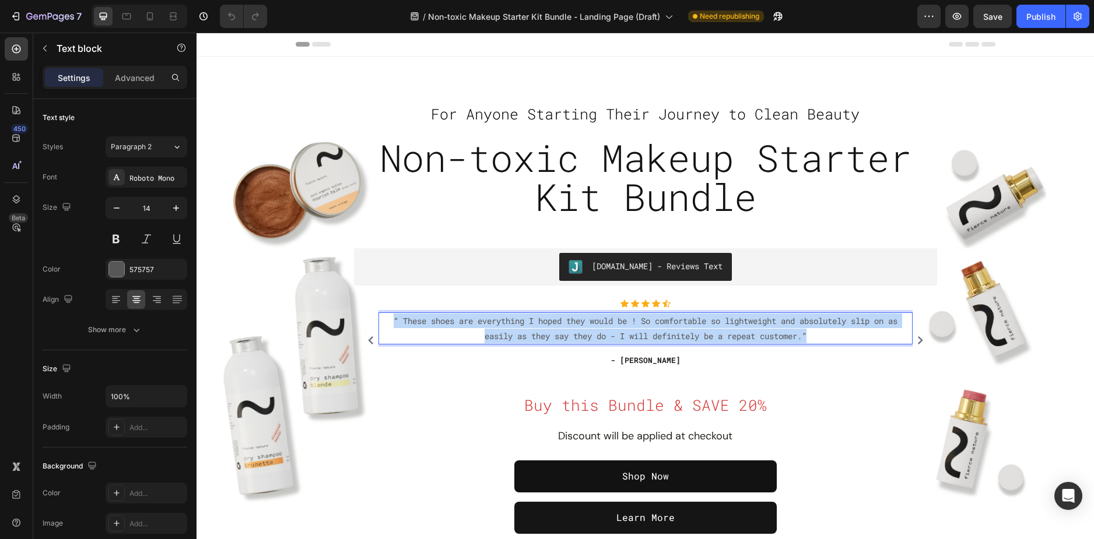
click at [554, 326] on p "“ These shoes are everything I hoped they would be ! So comfortable so lightwei…" at bounding box center [646, 328] width 532 height 29
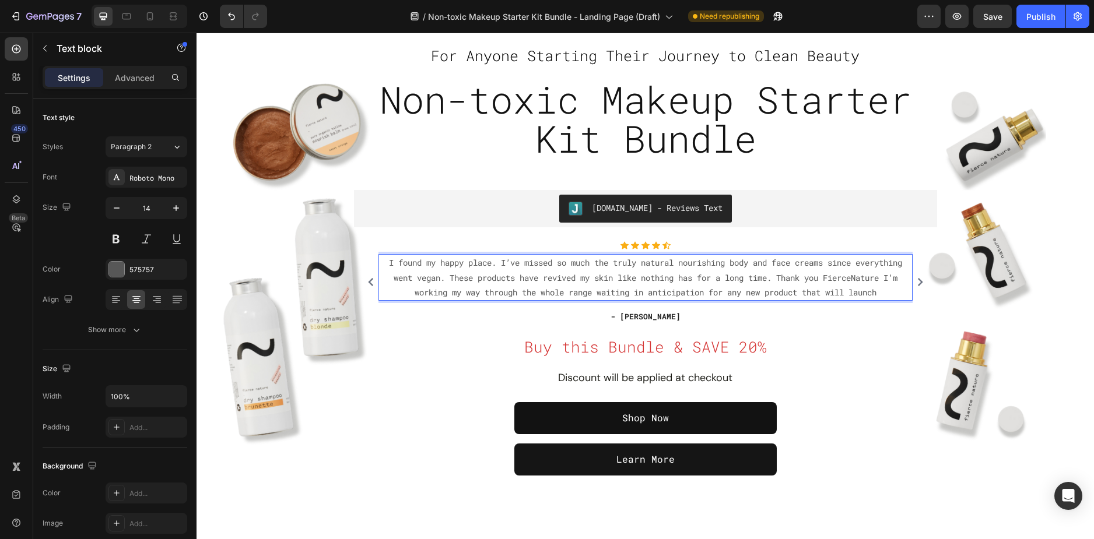
scroll to position [18, 0]
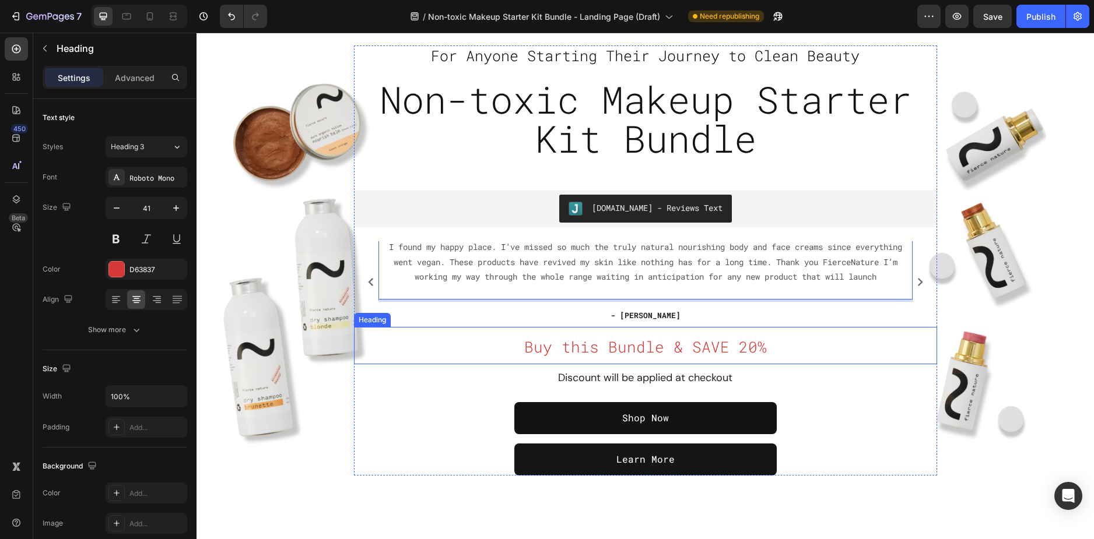
click at [824, 343] on h2 "Buy this Bundle & SAVE 20%" at bounding box center [645, 345] width 583 height 37
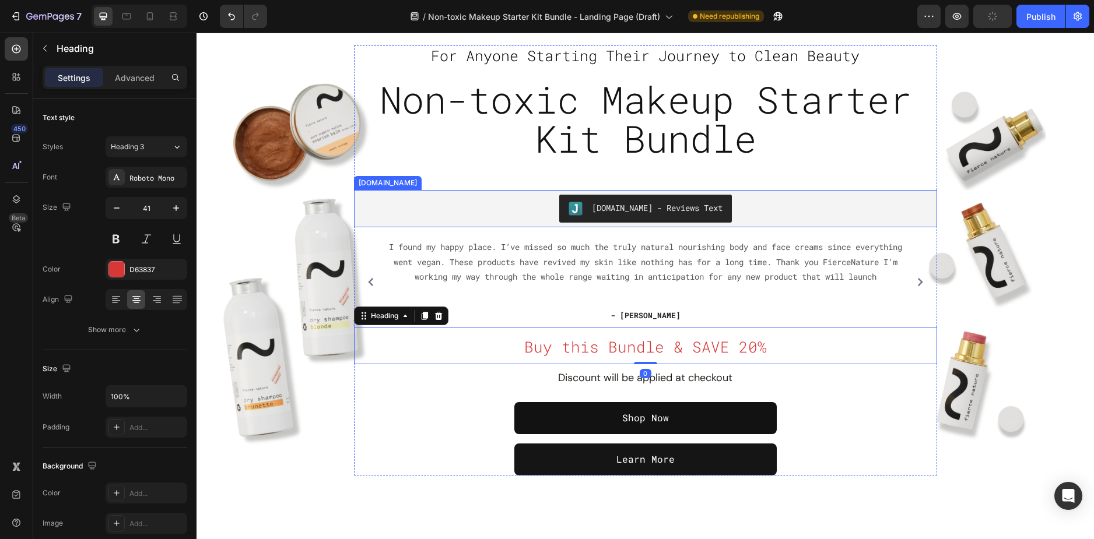
click at [805, 221] on div "[DOMAIN_NAME] - Reviews Text" at bounding box center [646, 209] width 574 height 28
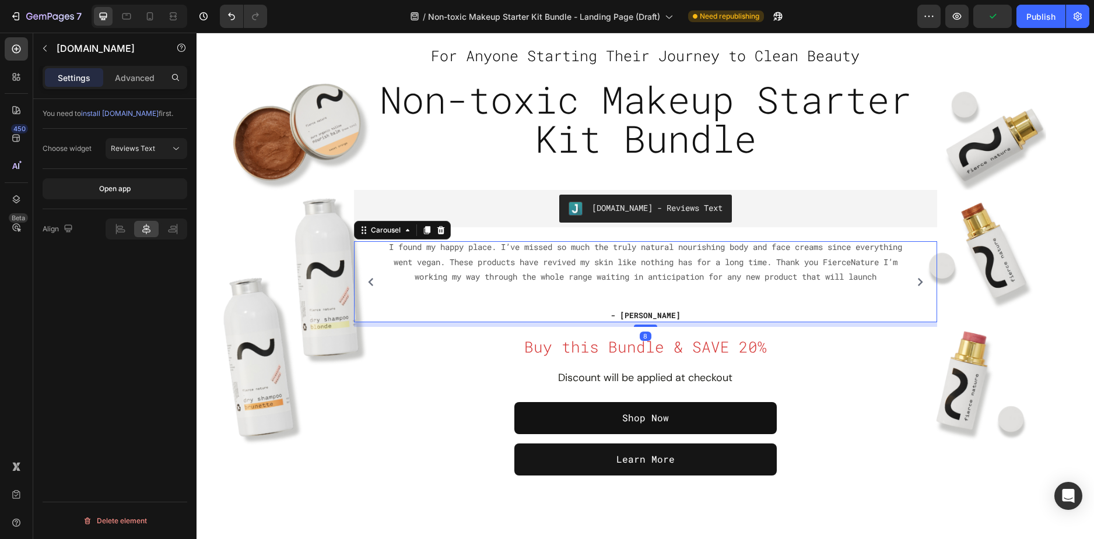
click at [917, 290] on button "Carousel Next Arrow" at bounding box center [920, 282] width 19 height 19
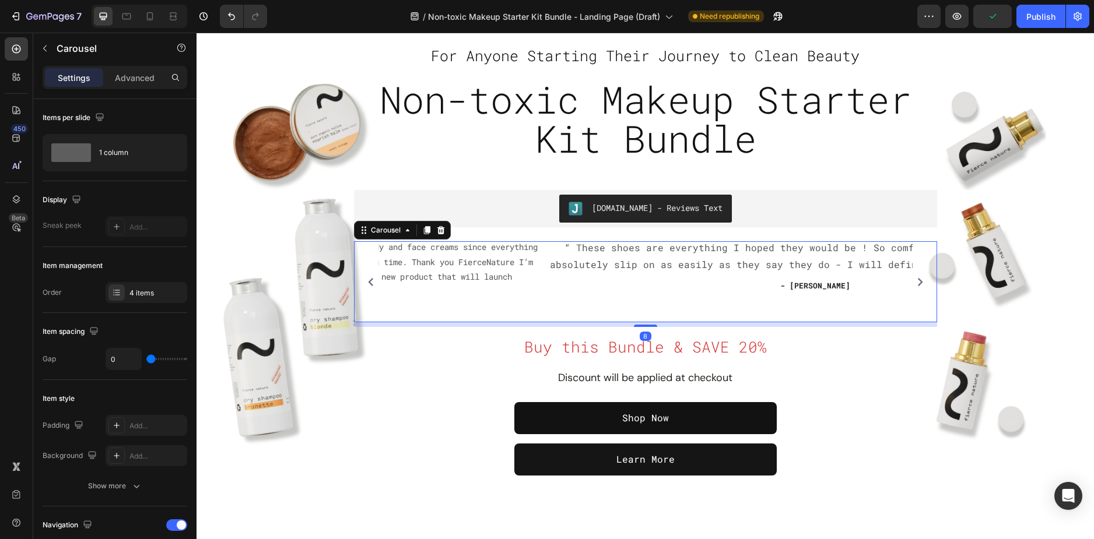
scroll to position [0, 0]
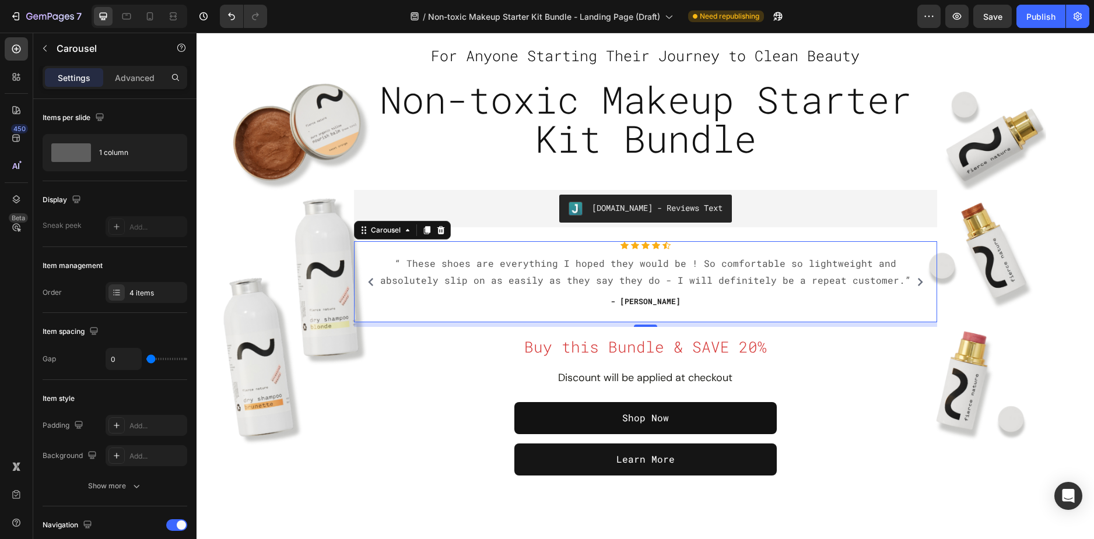
click at [367, 279] on icon "Carousel Back Arrow" at bounding box center [371, 282] width 8 height 8
click at [919, 280] on icon "Carousel Next Arrow" at bounding box center [920, 282] width 8 height 8
click at [367, 281] on icon "Carousel Back Arrow" at bounding box center [371, 282] width 8 height 8
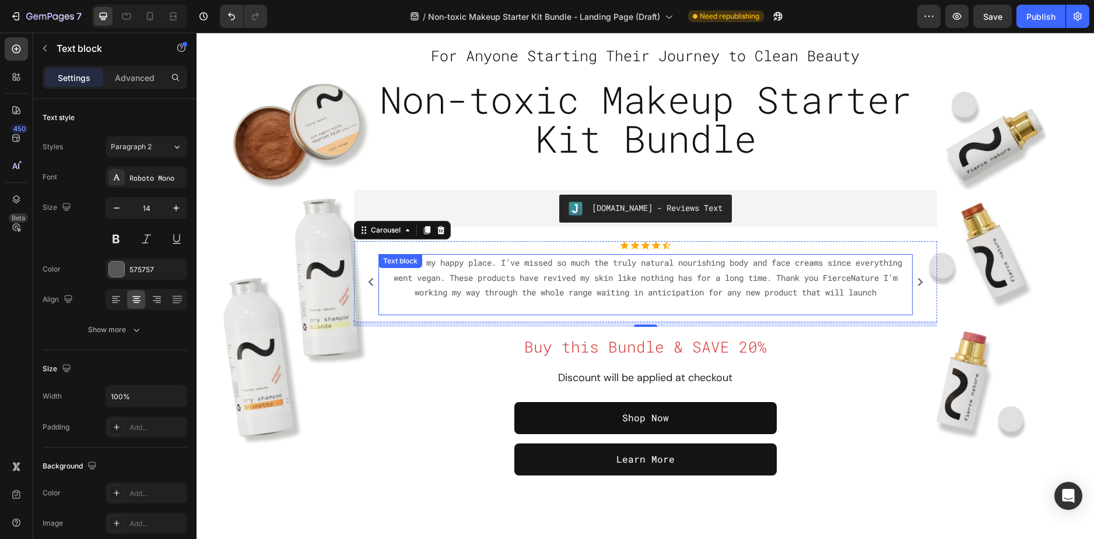
click at [715, 300] on p "I found my happy place. I’ve missed so much the truly natural nourishing body a…" at bounding box center [646, 277] width 532 height 44
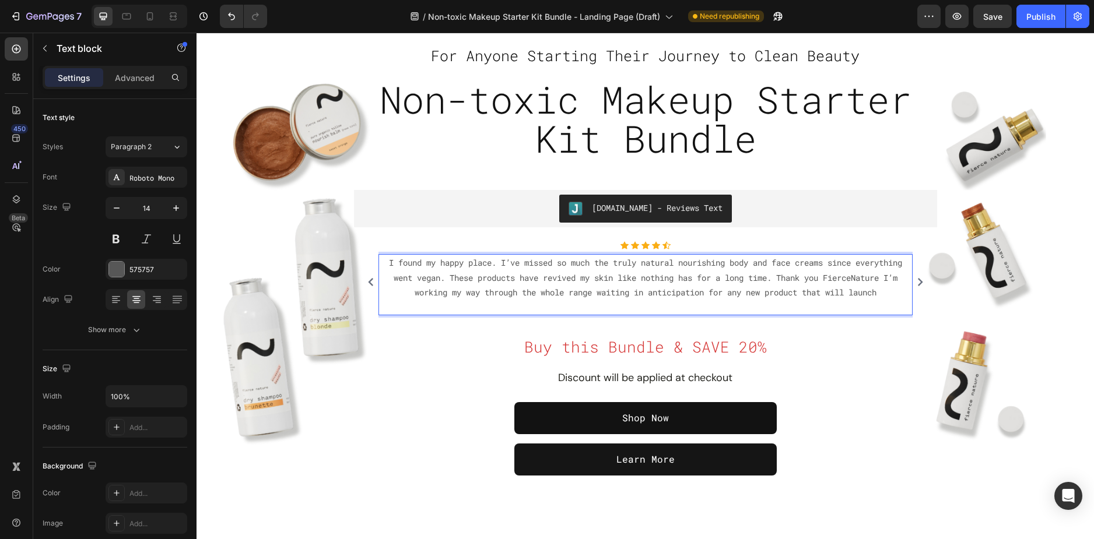
scroll to position [18, 0]
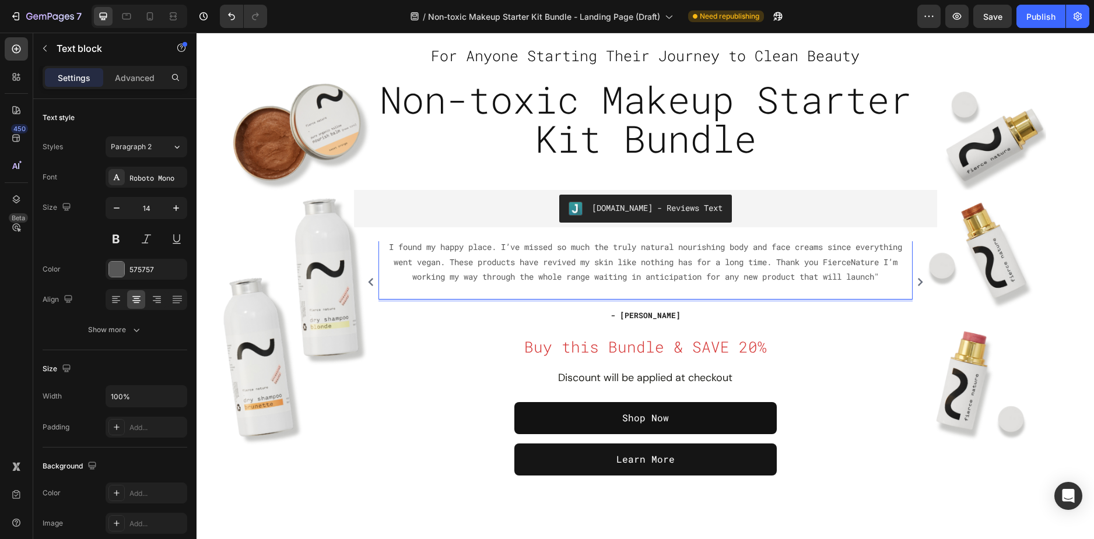
click at [396, 244] on p "I found my happy place. I’ve missed so much the truly natural nourishing body a…" at bounding box center [646, 262] width 532 height 44
click at [628, 298] on p "Rich Text Editor. Editing area: main" at bounding box center [646, 291] width 532 height 15
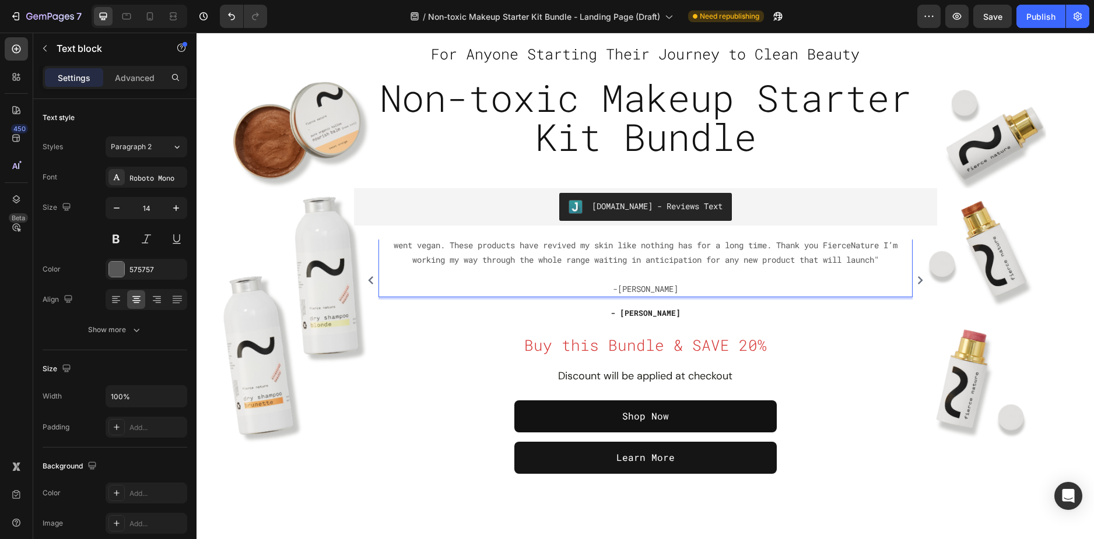
click at [665, 290] on p "-Elizabeth" at bounding box center [646, 281] width 532 height 29
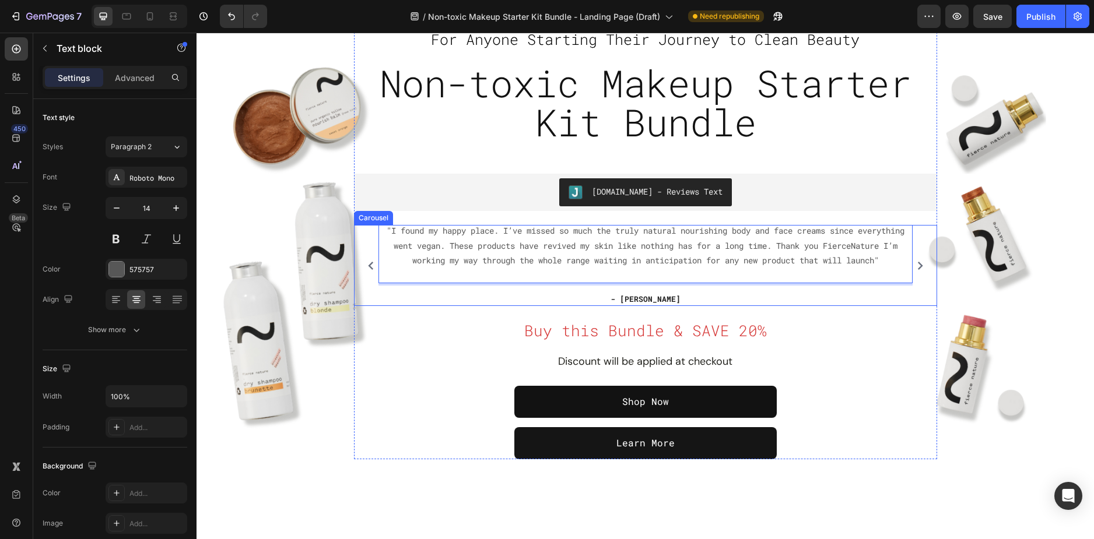
scroll to position [90, 0]
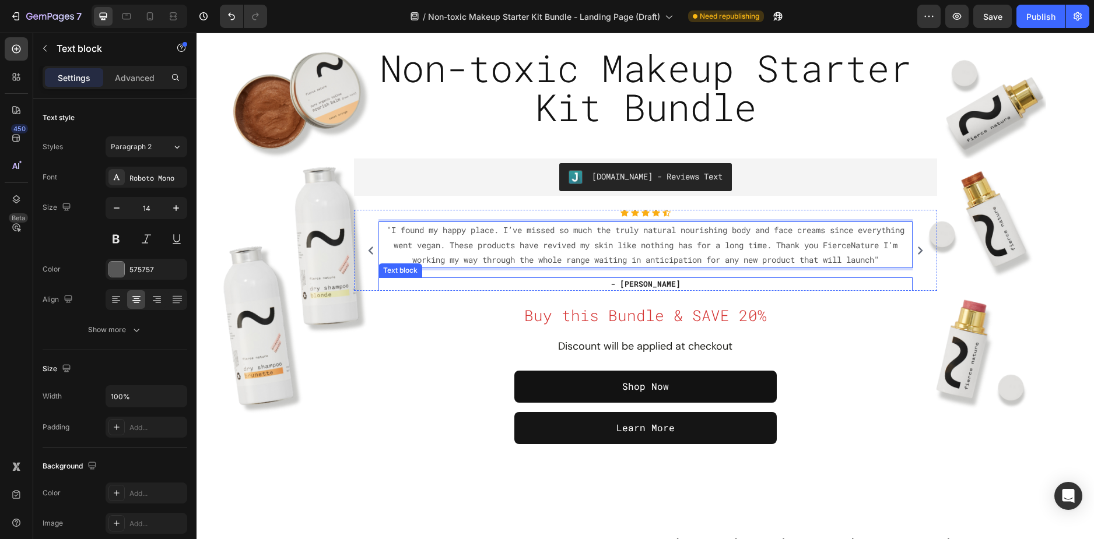
click at [645, 284] on p "- [PERSON_NAME]" at bounding box center [646, 285] width 532 height 12
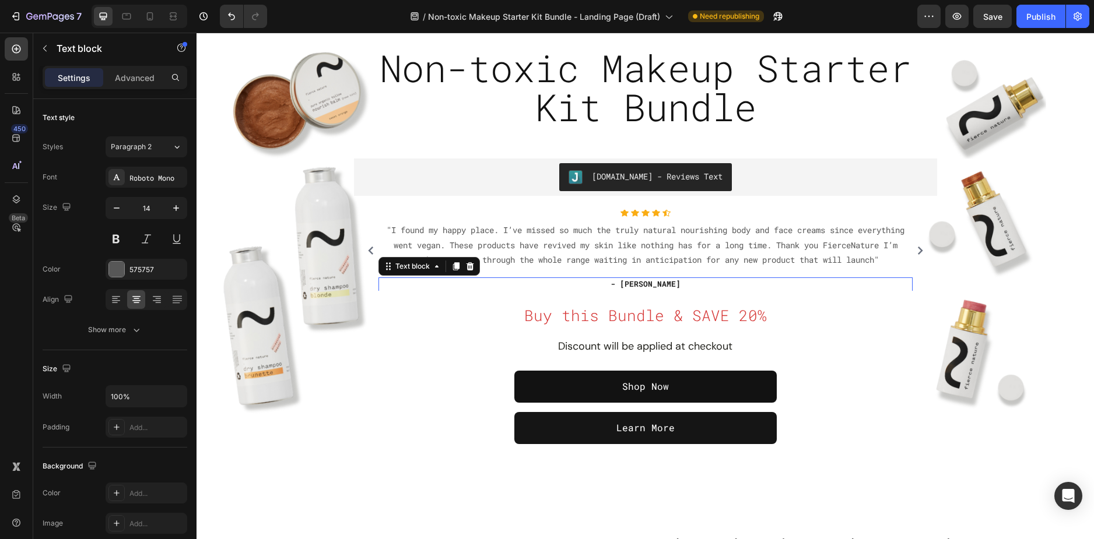
click at [645, 284] on p "- [PERSON_NAME]" at bounding box center [646, 285] width 532 height 12
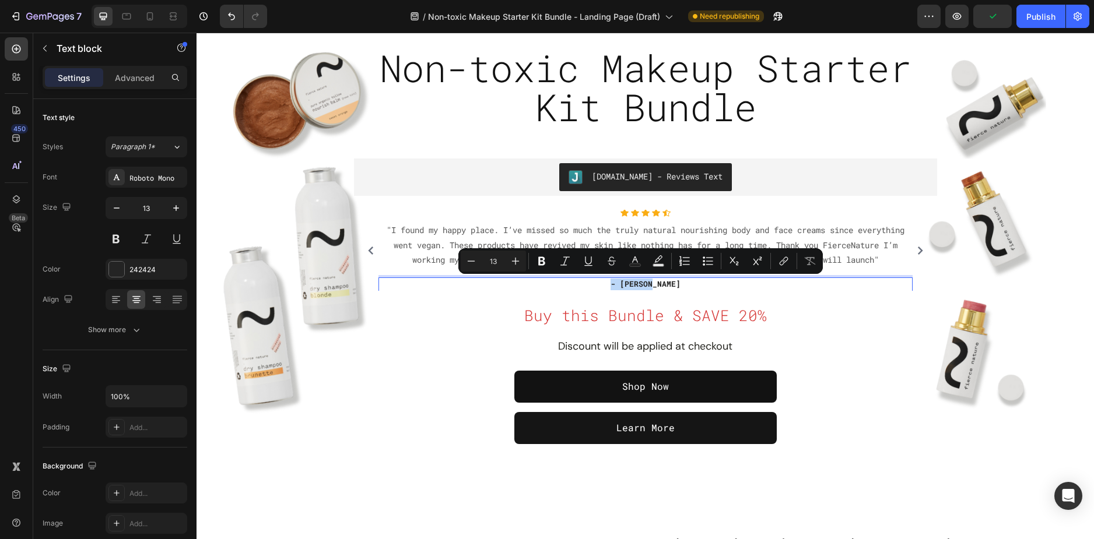
click at [664, 285] on p "- [PERSON_NAME]" at bounding box center [646, 285] width 532 height 12
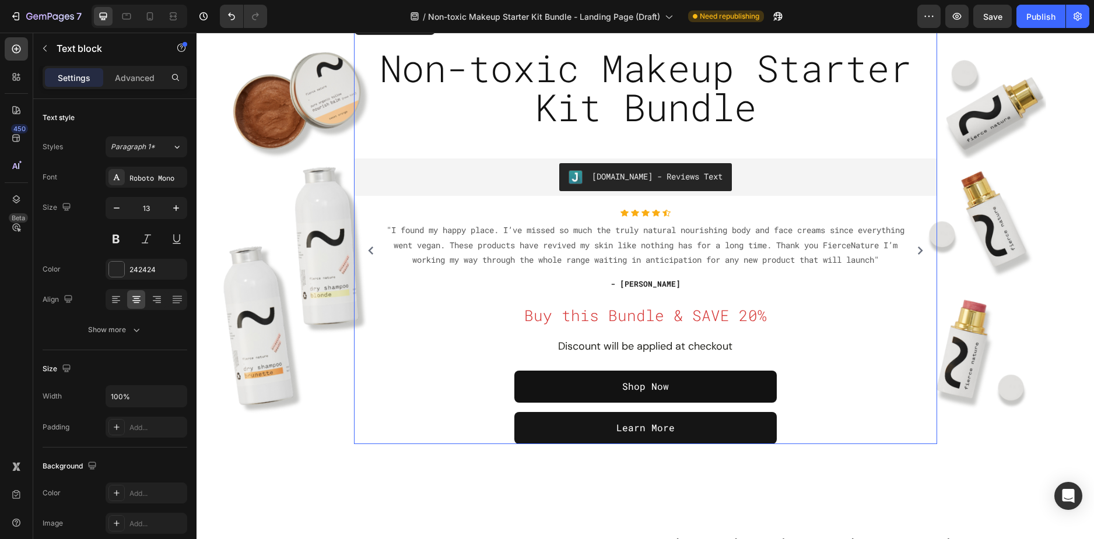
click at [799, 295] on div "Icon Icon Icon Icon Icon Icon List Hoz "I found my happy place. I’ve missed so …" at bounding box center [645, 253] width 583 height 86
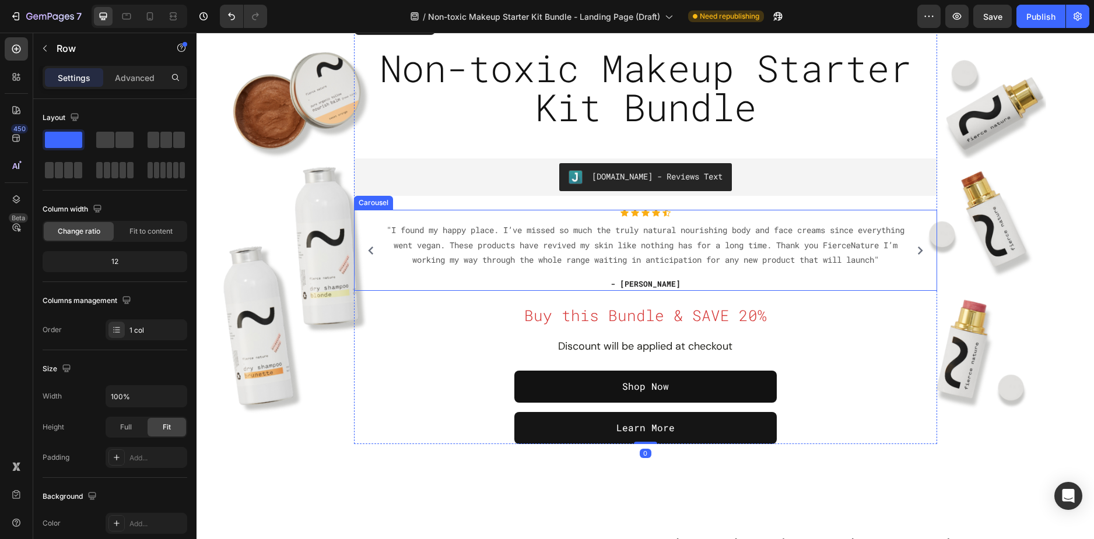
click at [362, 221] on div "Icon Icon Icon Icon Icon Icon List Hoz "I found my happy place. I’ve missed so …" at bounding box center [645, 250] width 571 height 81
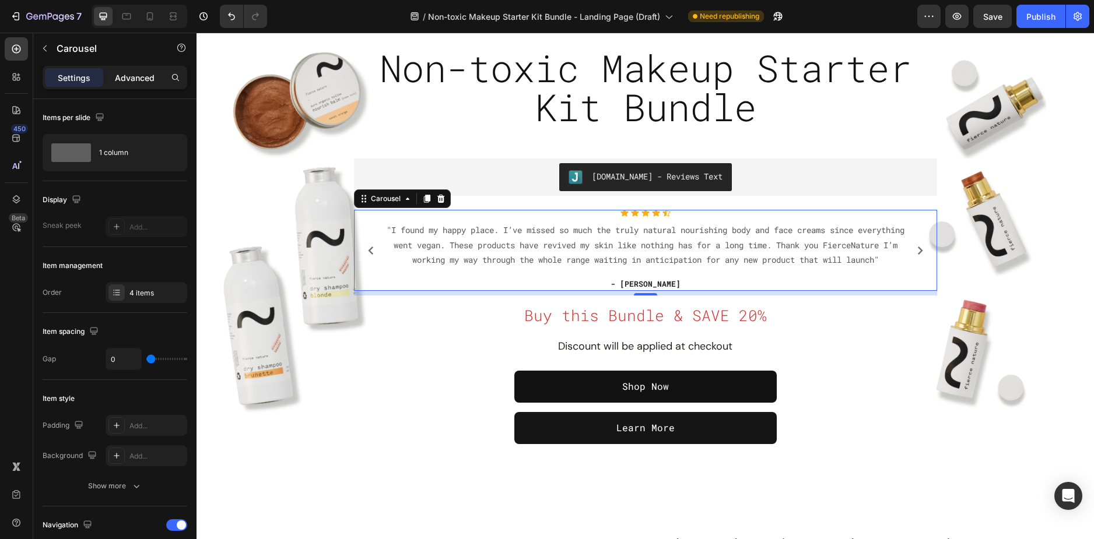
click at [132, 82] on p "Advanced" at bounding box center [135, 78] width 40 height 12
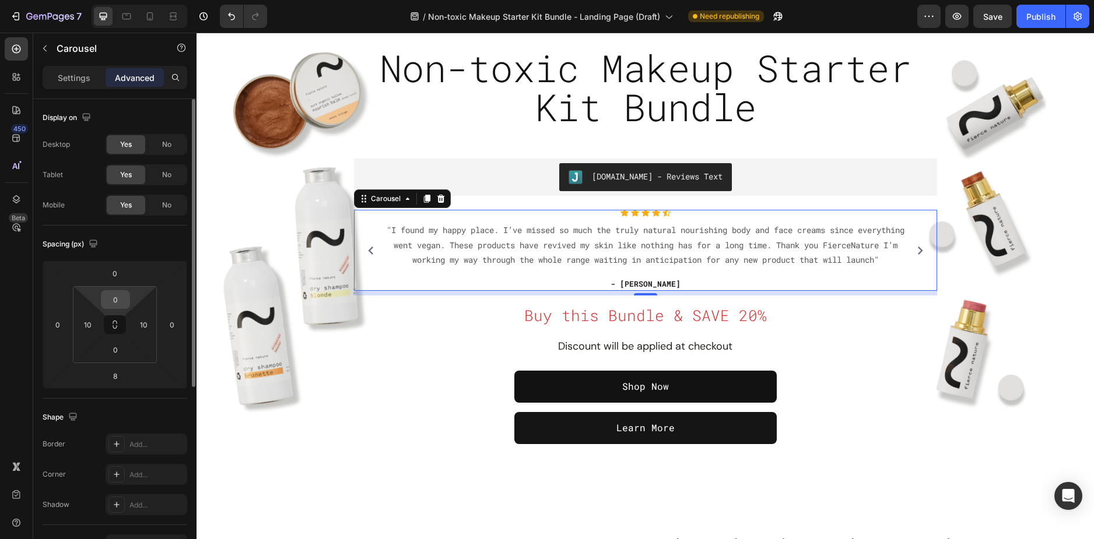
click at [124, 301] on input "0" at bounding box center [115, 299] width 23 height 17
type input "1"
click at [77, 79] on p "Settings" at bounding box center [74, 78] width 33 height 12
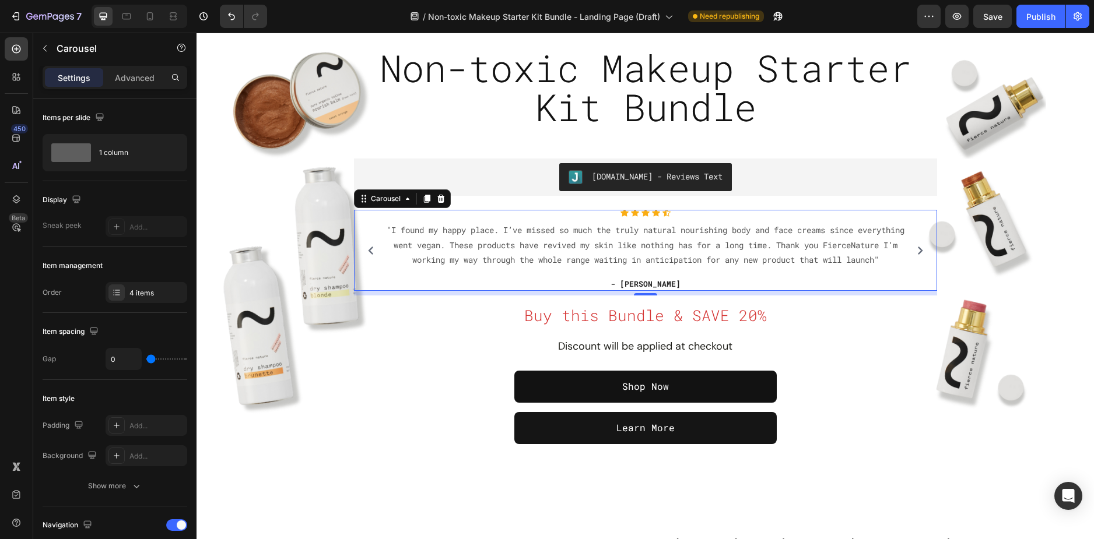
click at [365, 230] on div "Icon Icon Icon Icon Icon Icon List Hoz "I found my happy place. I’ve missed so …" at bounding box center [645, 250] width 571 height 81
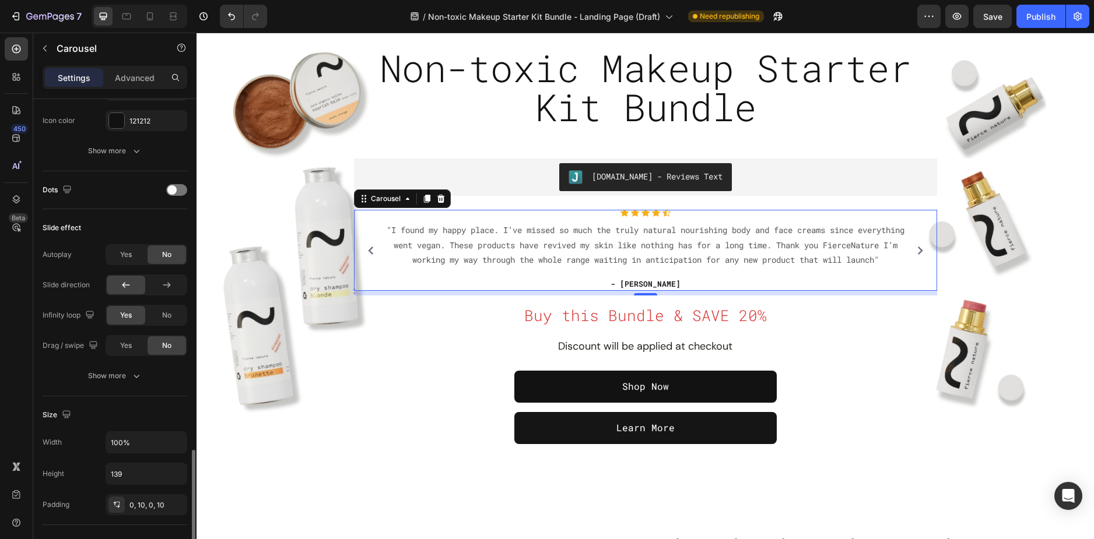
scroll to position [641, 0]
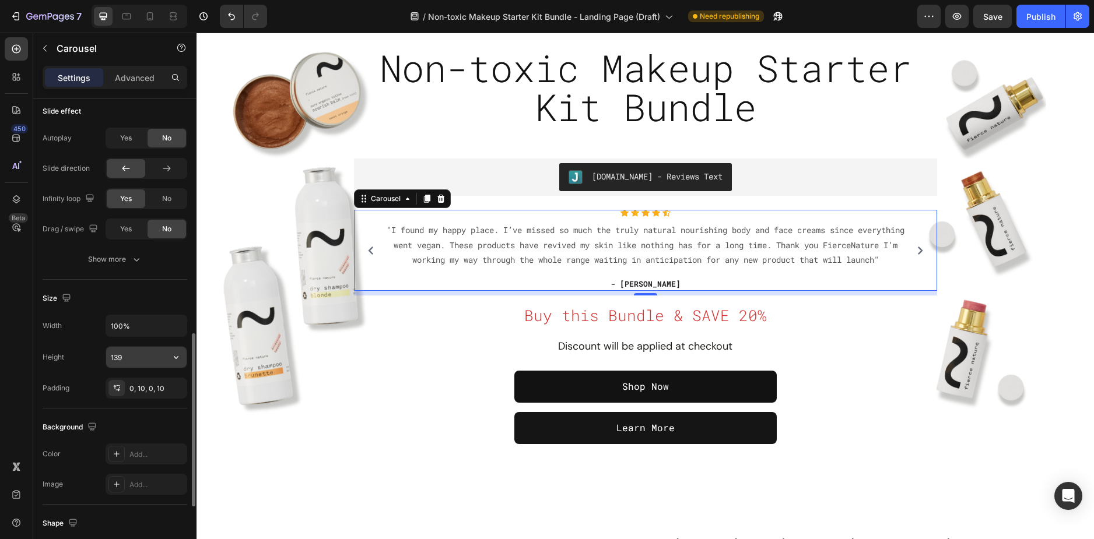
click at [133, 354] on input "139" at bounding box center [146, 357] width 80 height 21
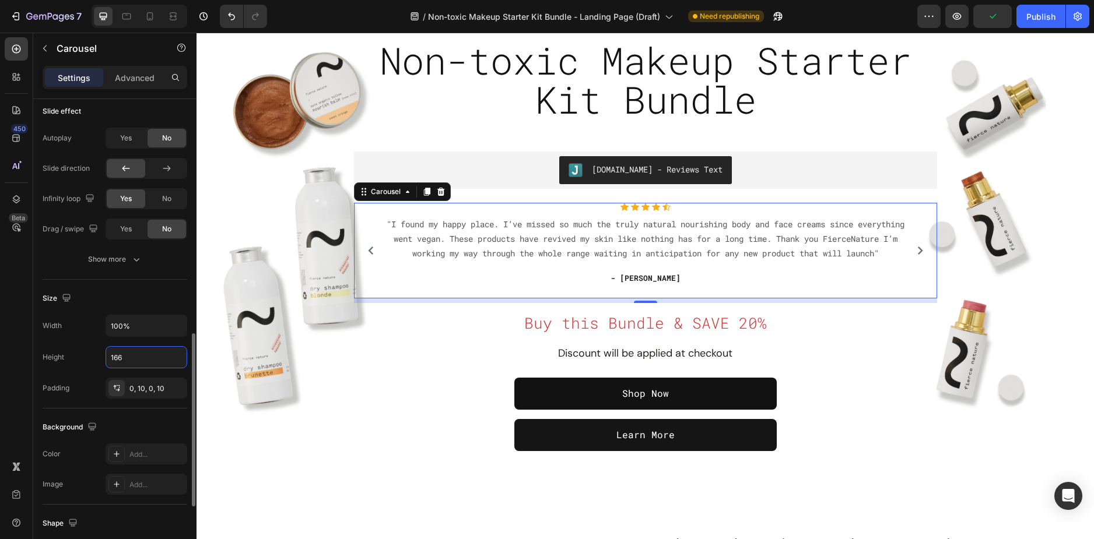
scroll to position [0, 0]
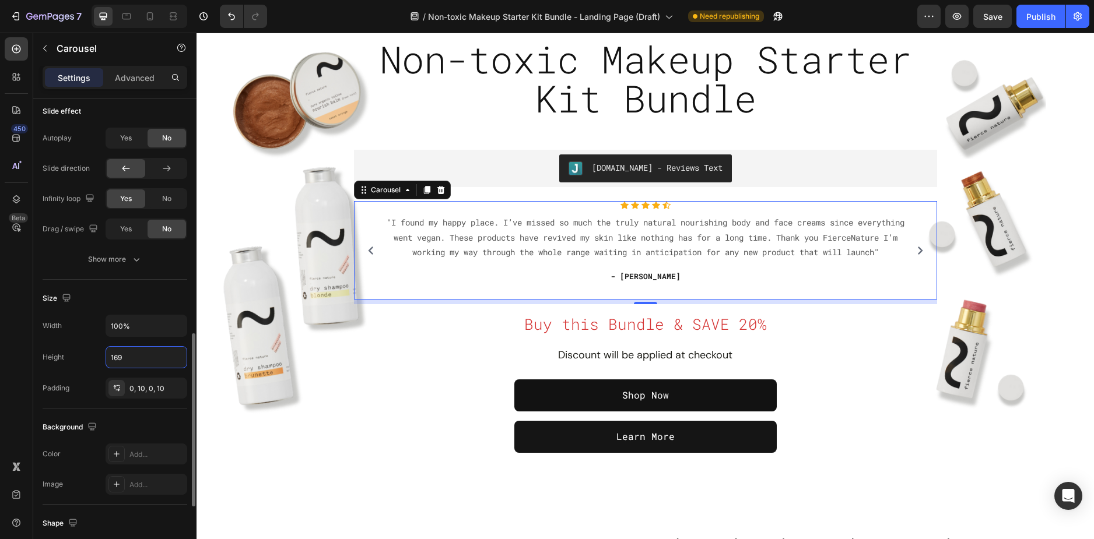
type input "168"
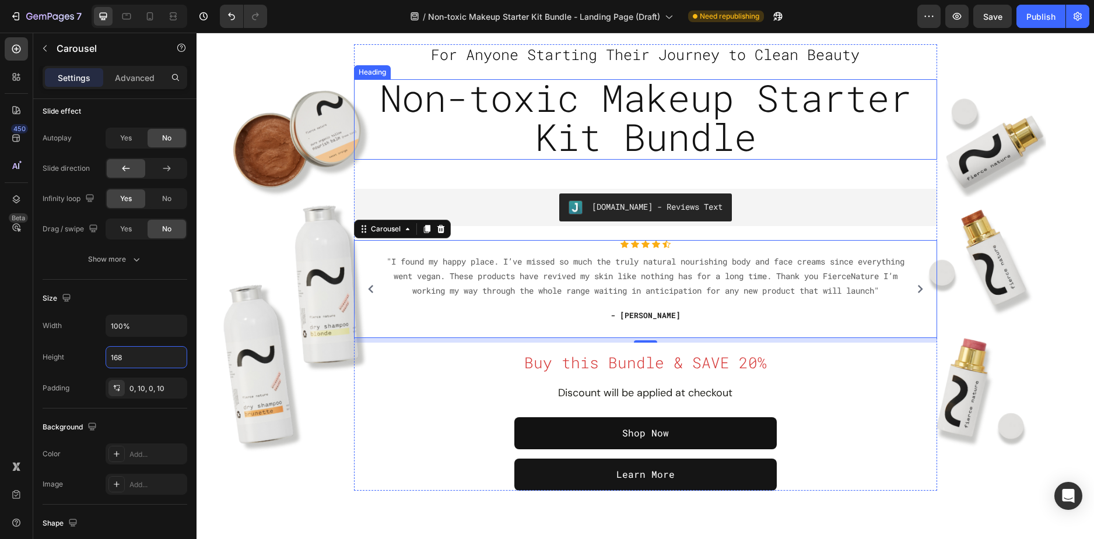
scroll to position [117, 0]
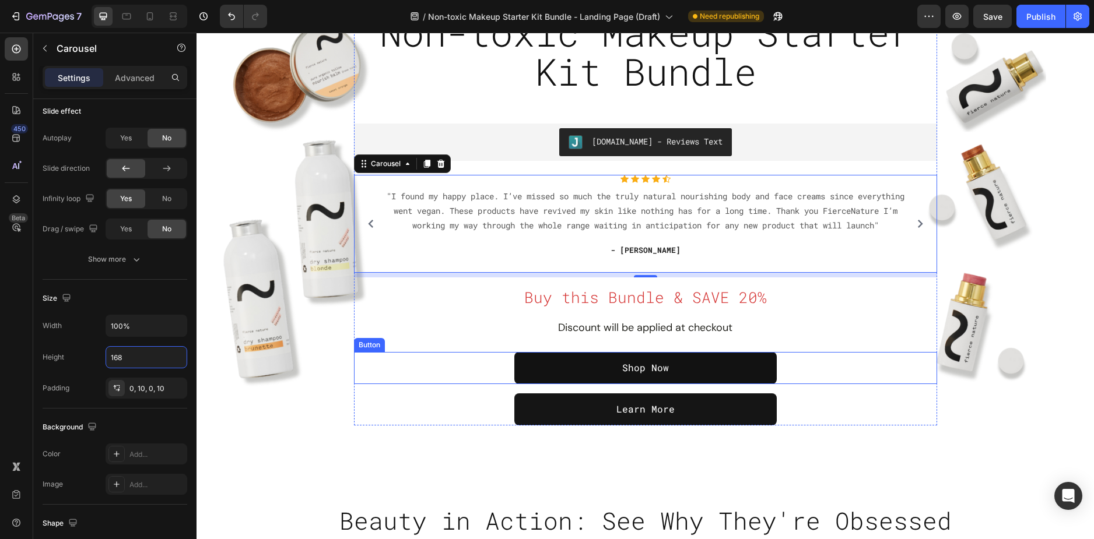
click at [354, 357] on div "Shop Now Button" at bounding box center [645, 368] width 583 height 32
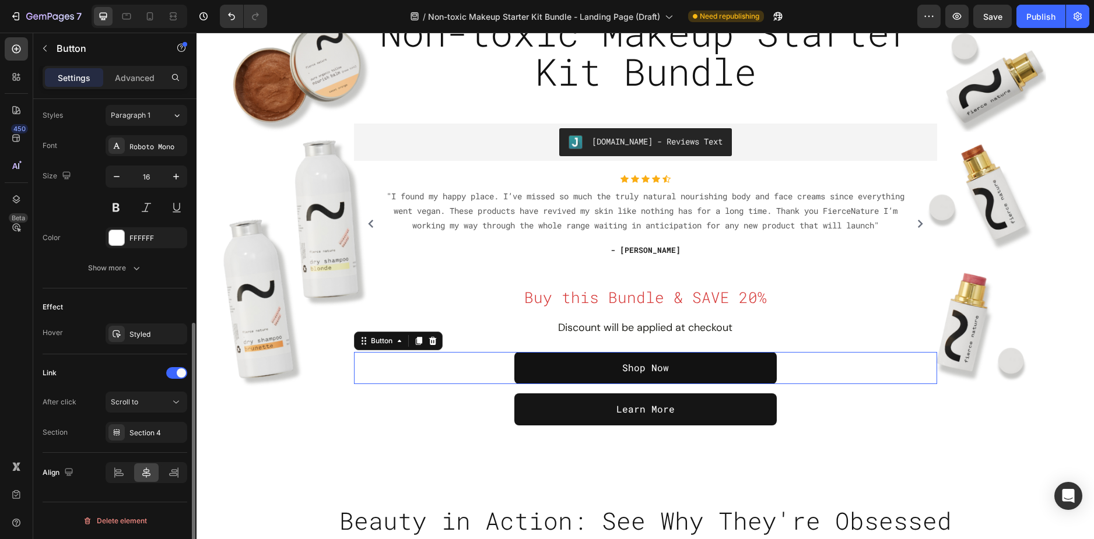
scroll to position [0, 0]
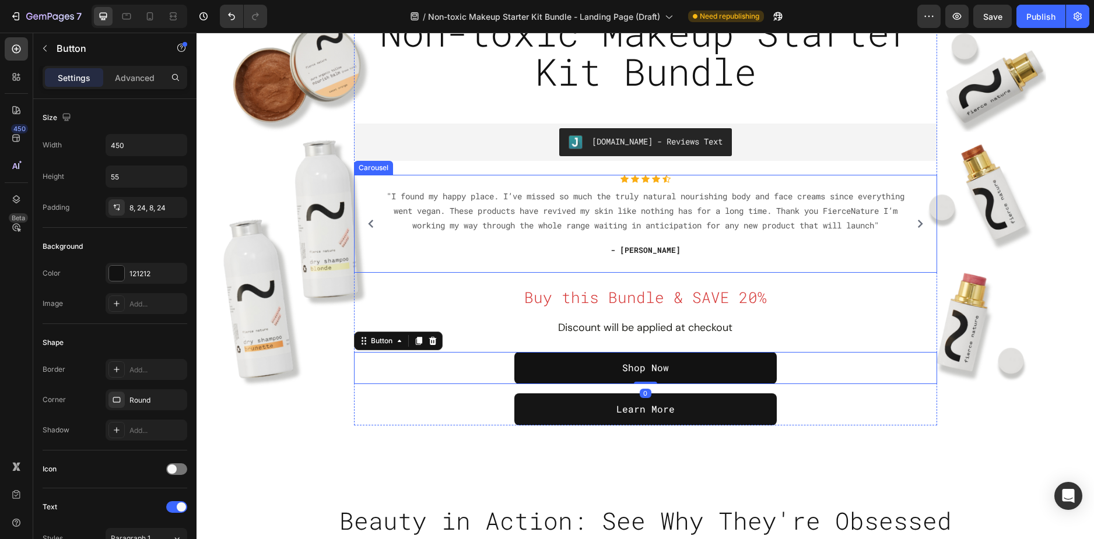
click at [917, 222] on icon "Carousel Next Arrow" at bounding box center [920, 224] width 8 height 8
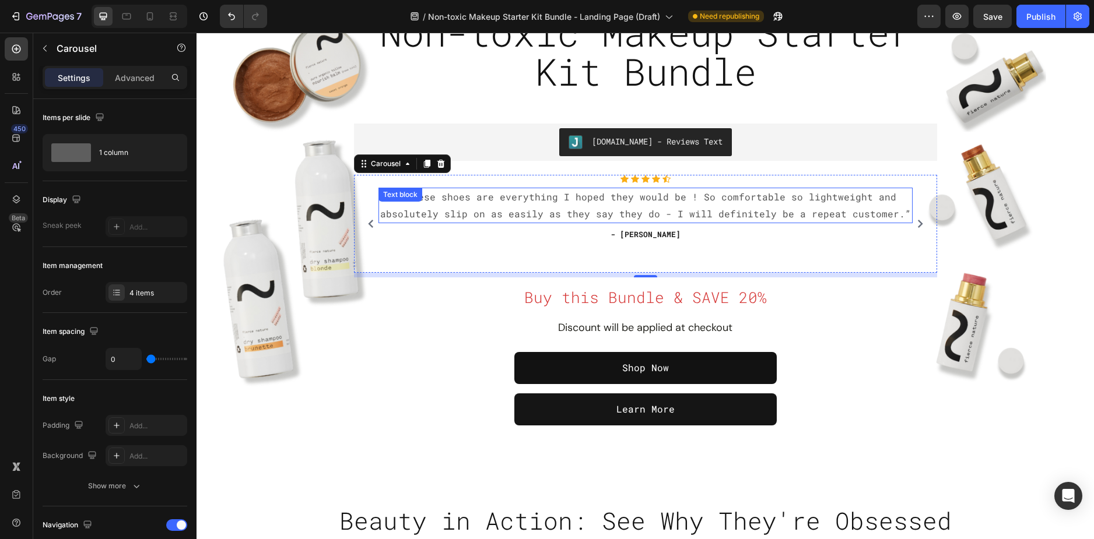
click at [681, 200] on p "“ These shoes are everything I hoped they would be ! So comfortable so lightwei…" at bounding box center [646, 206] width 532 height 34
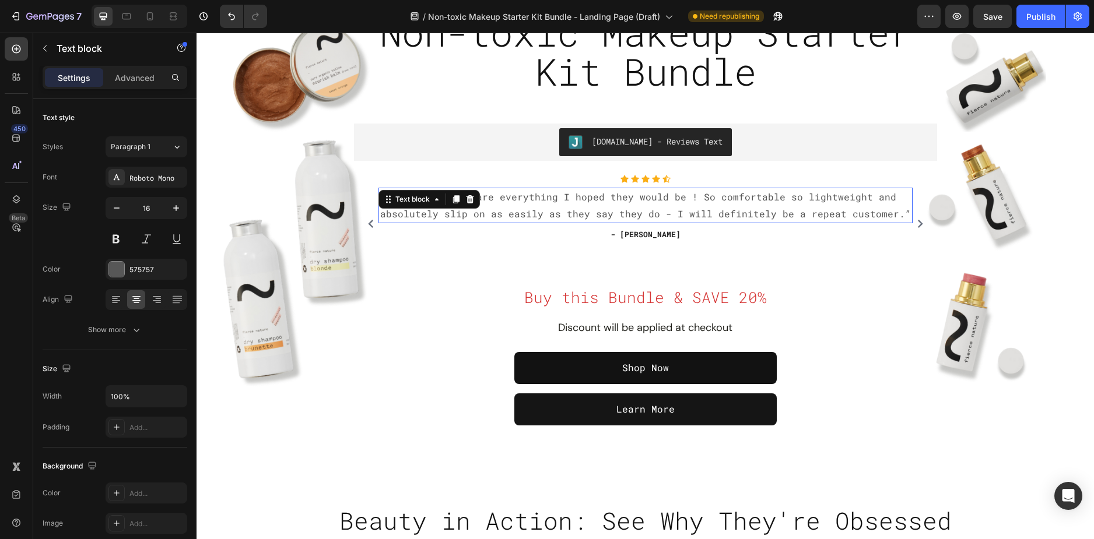
click at [681, 200] on p "“ These shoes are everything I hoped they would be ! So comfortable so lightwei…" at bounding box center [646, 206] width 532 height 34
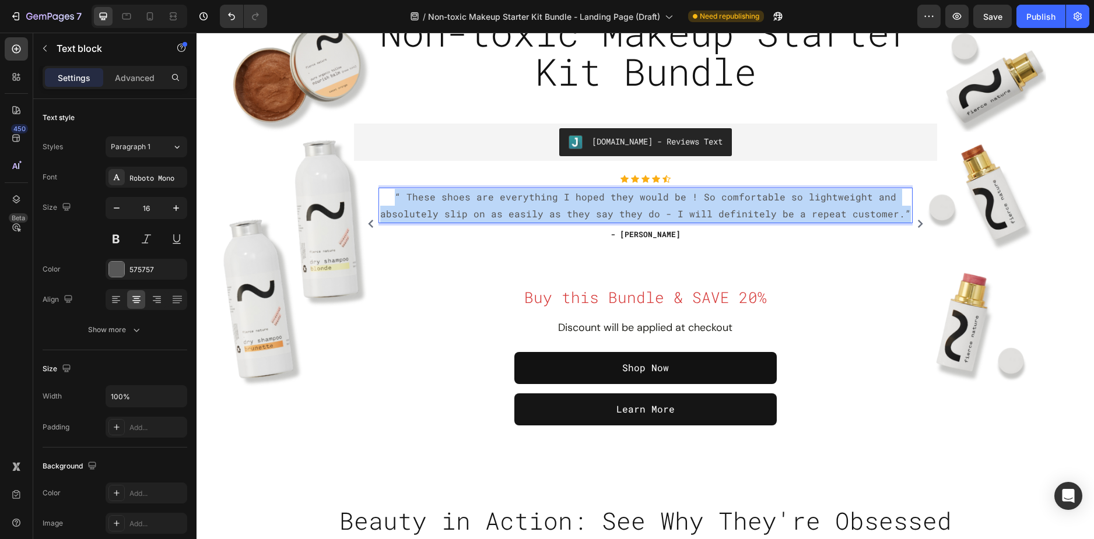
click at [681, 200] on p "“ These shoes are everything I hoped they would be ! So comfortable so lightwei…" at bounding box center [646, 206] width 532 height 34
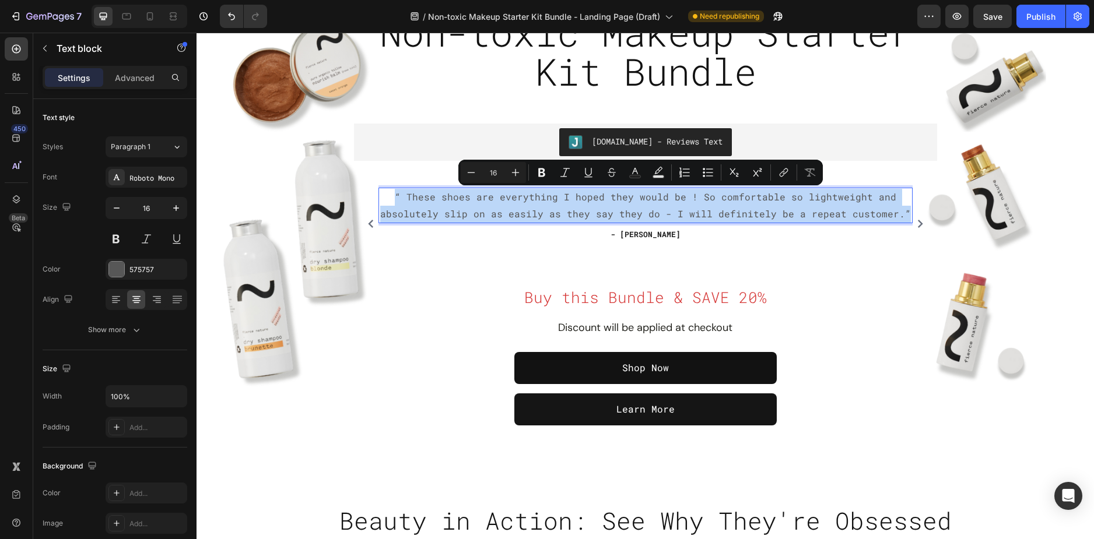
type input "12"
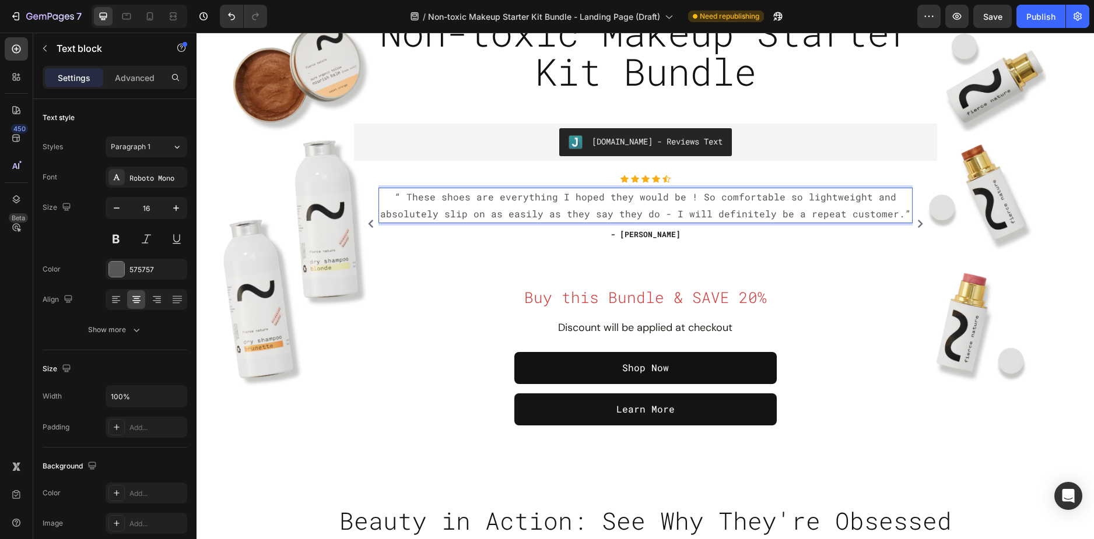
click at [621, 212] on p "“ These shoes are everything I hoped they would be ! So comfortable so lightwei…" at bounding box center [646, 206] width 532 height 34
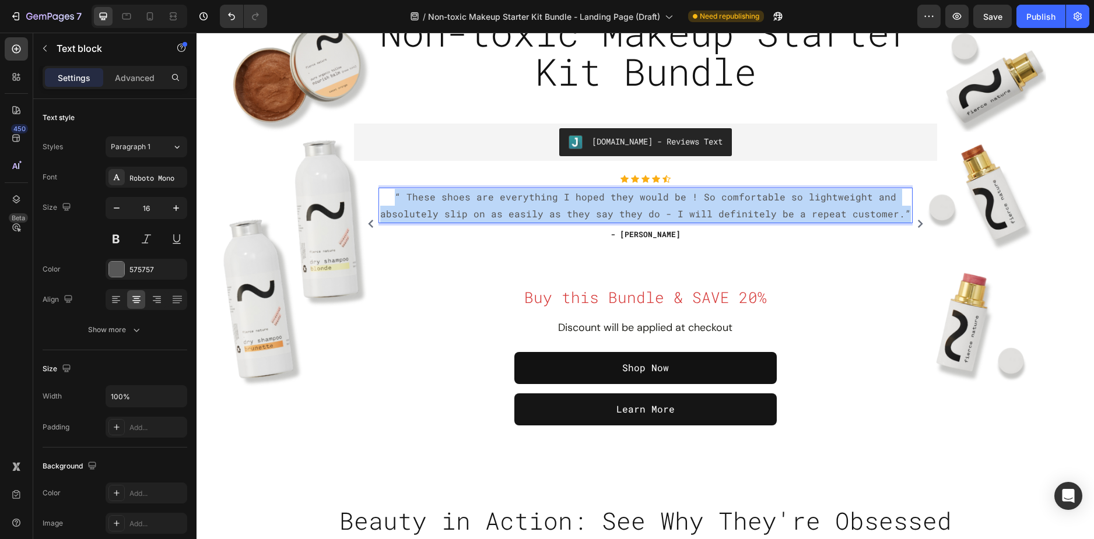
click at [621, 212] on p "“ These shoes are everything I hoped they would be ! So comfortable so lightwei…" at bounding box center [646, 206] width 532 height 34
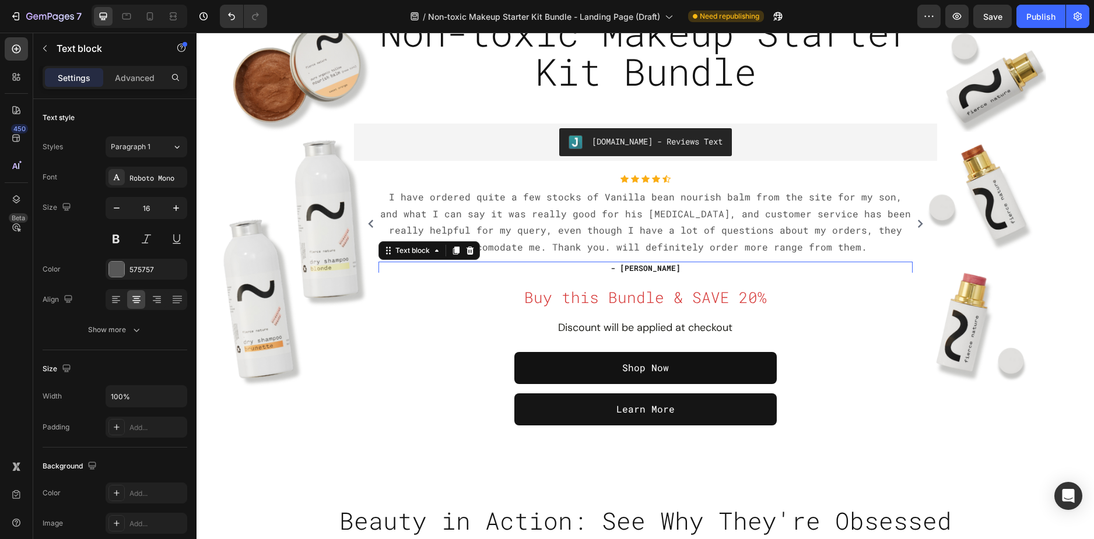
click at [641, 265] on p "- Ryan S." at bounding box center [646, 269] width 532 height 12
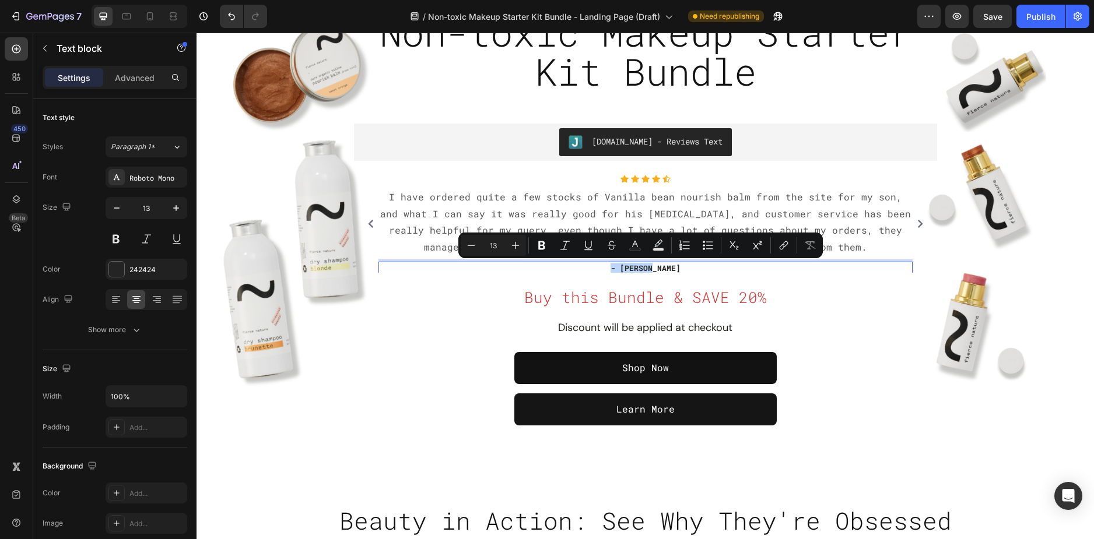
click at [668, 267] on p "- Ryan S." at bounding box center [646, 269] width 532 height 12
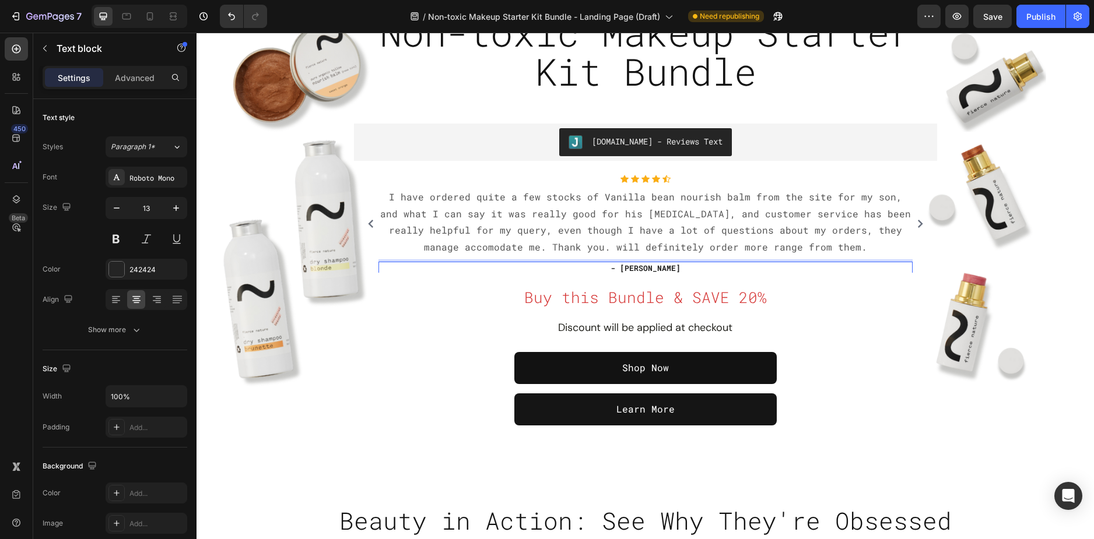
scroll to position [1, 0]
click at [361, 251] on div "Icon Icon Icon Icon Icon Icon List Hoz "I found my happy place. I’ve missed so …" at bounding box center [645, 224] width 571 height 98
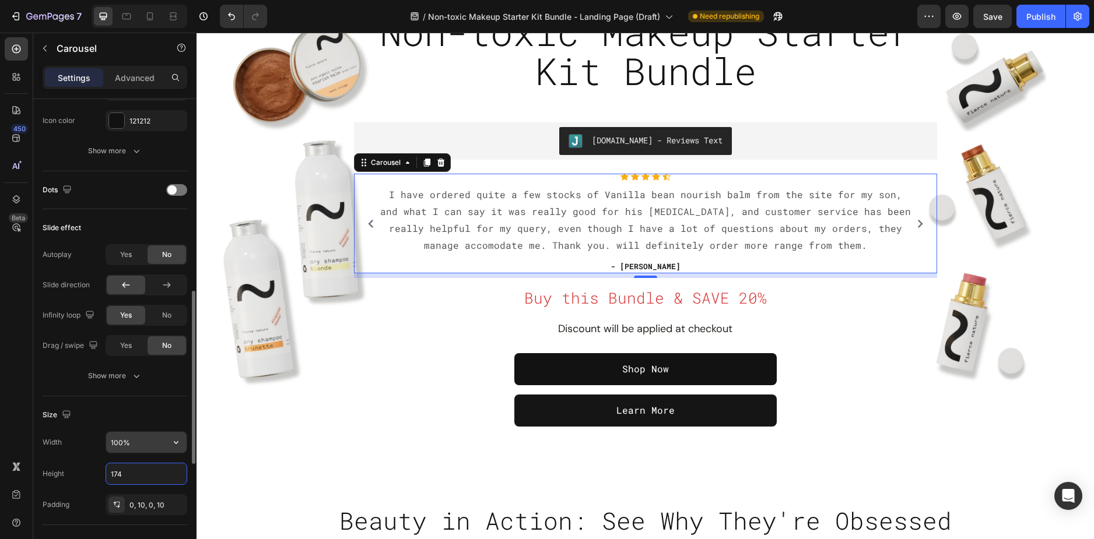
scroll to position [0, 0]
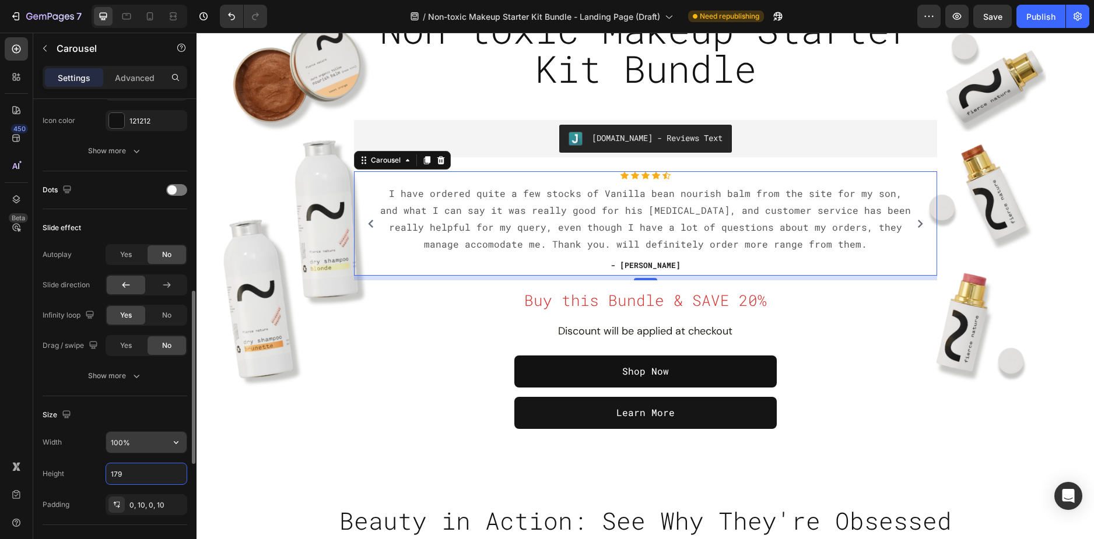
type input "180"
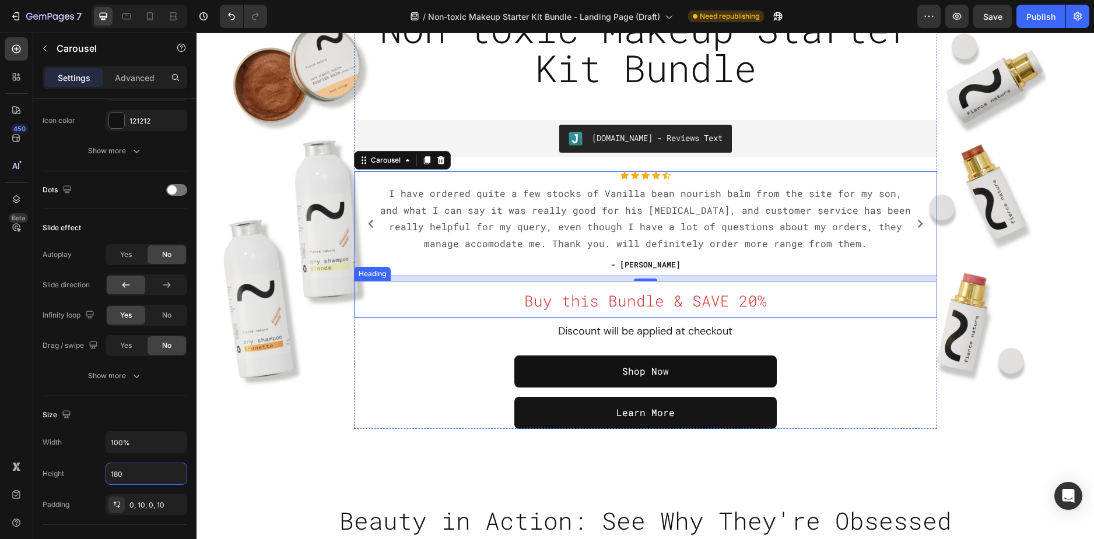
click at [444, 309] on h2 "Buy this Bundle & SAVE 20%" at bounding box center [645, 299] width 583 height 37
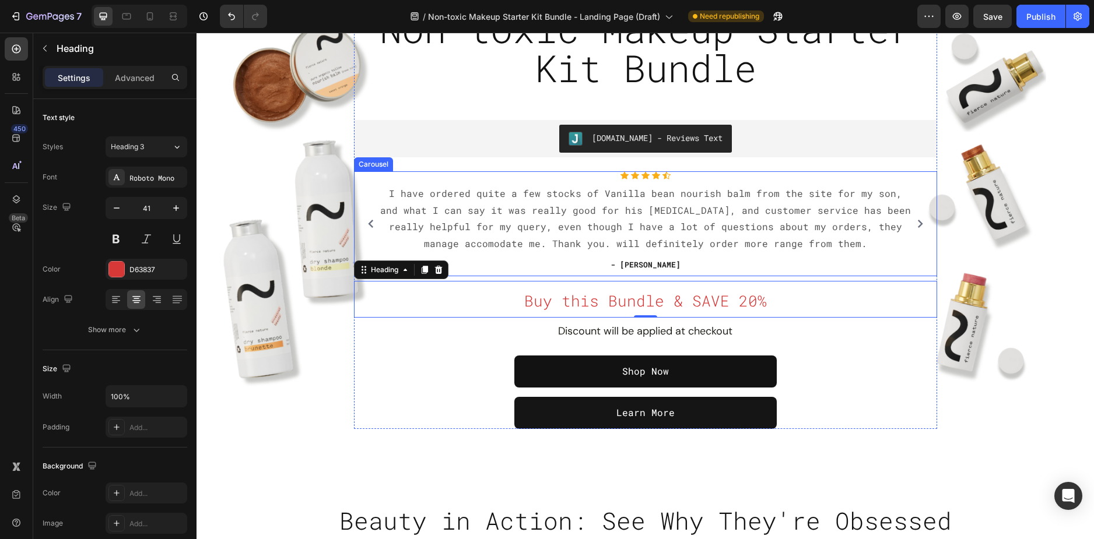
click at [916, 224] on icon "Carousel Next Arrow" at bounding box center [920, 224] width 8 height 8
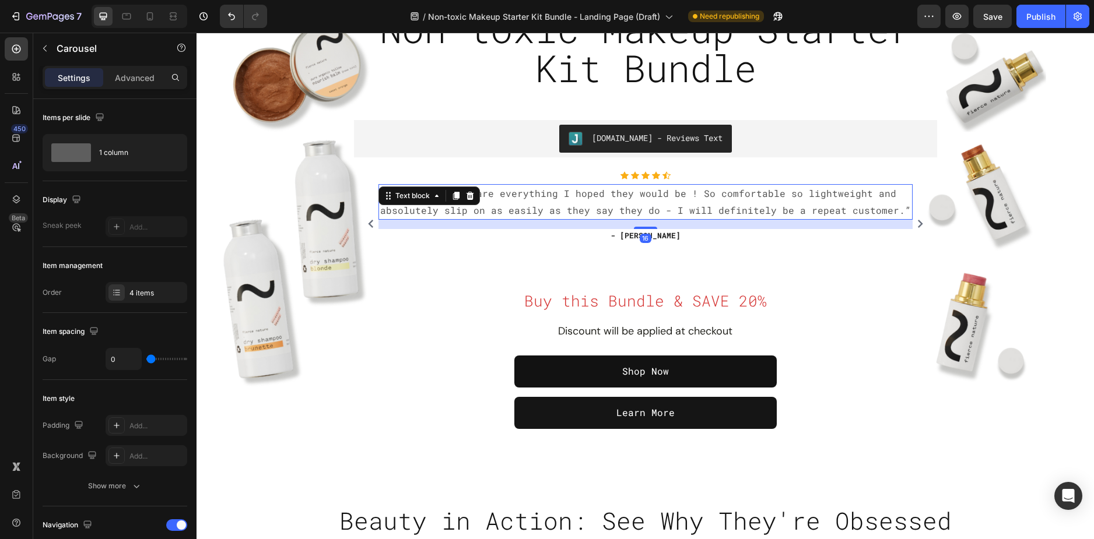
click at [594, 216] on p "“ These shoes are everything I hoped they would be ! So comfortable so lightwei…" at bounding box center [646, 202] width 532 height 34
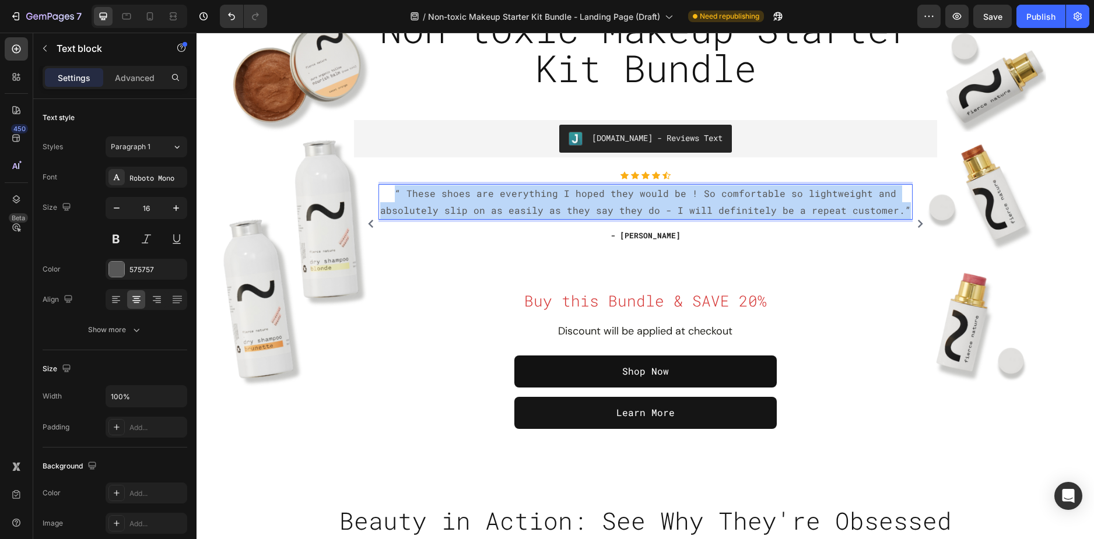
click at [594, 216] on p "“ These shoes are everything I hoped they would be ! So comfortable so lightwei…" at bounding box center [646, 202] width 532 height 34
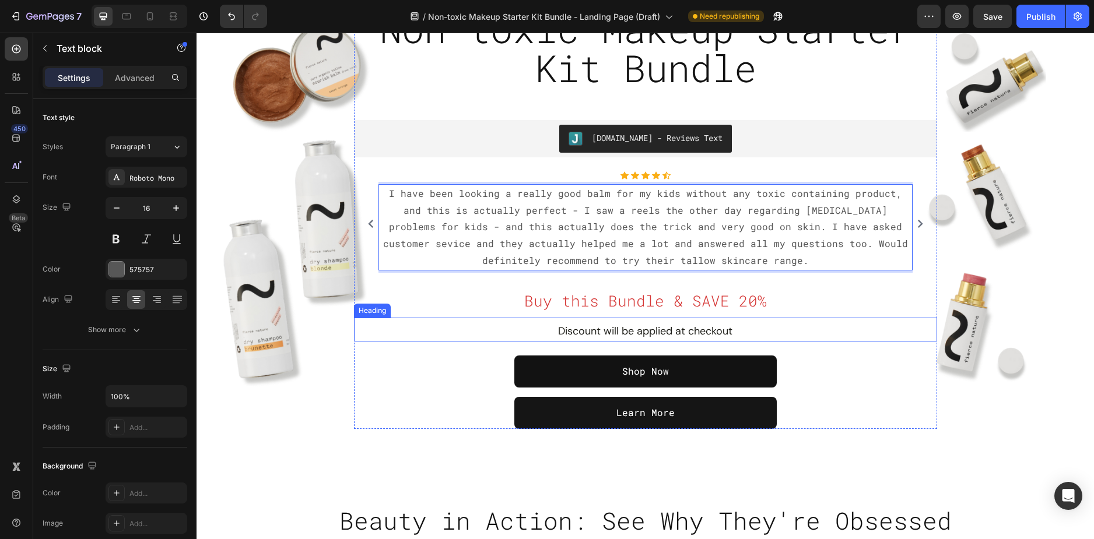
click at [866, 325] on h2 "Discount will be applied at checkout" at bounding box center [645, 330] width 583 height 24
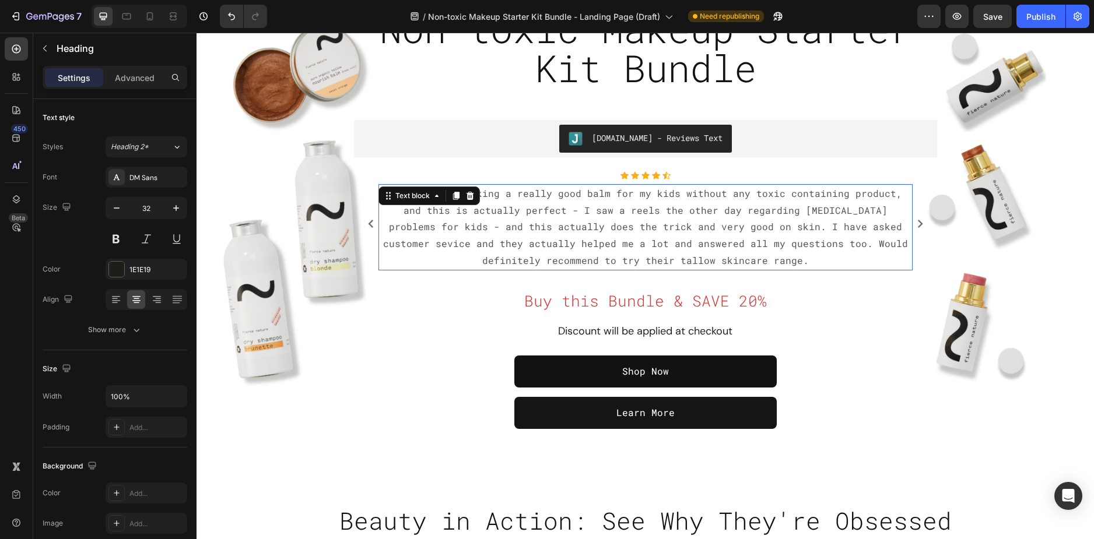
click at [806, 248] on p "I have been looking a really good balm for my kids without any toxic containing…" at bounding box center [646, 227] width 532 height 84
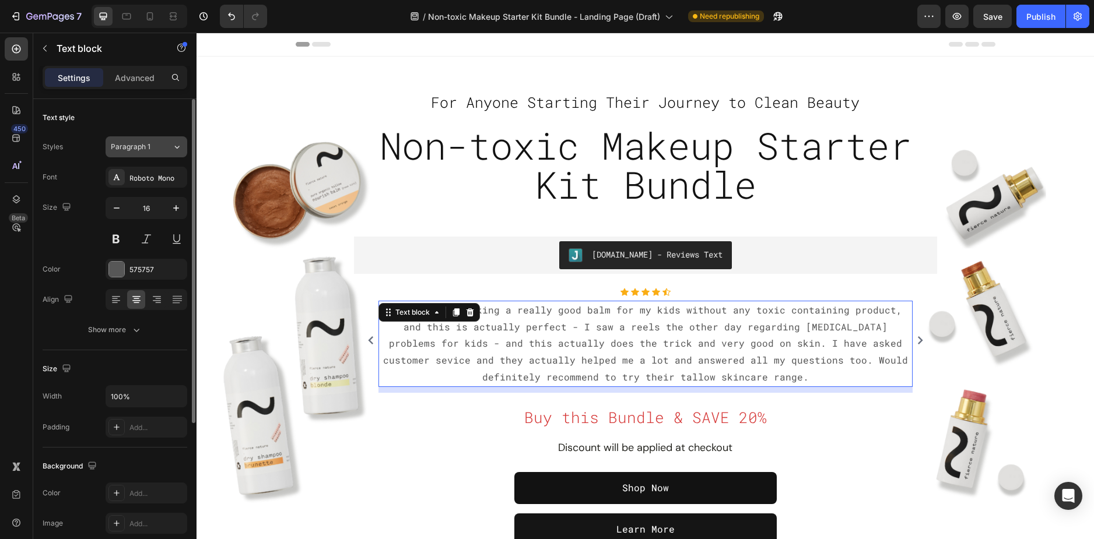
click at [157, 145] on div "Paragraph 1" at bounding box center [134, 147] width 47 height 10
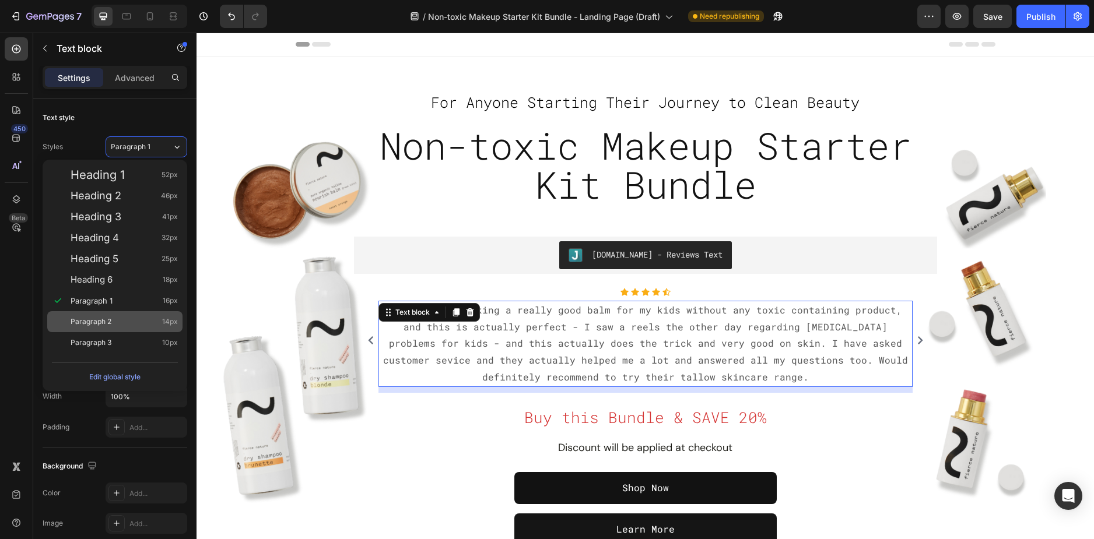
click at [118, 311] on div "Paragraph 2 14px" at bounding box center [114, 321] width 135 height 21
type input "14"
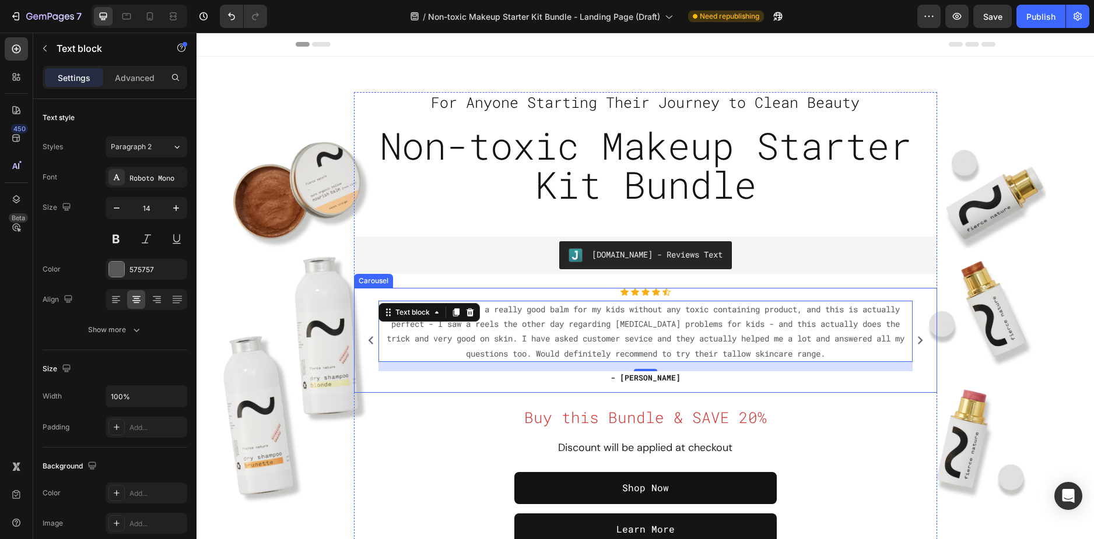
click at [367, 340] on icon "Carousel Back Arrow" at bounding box center [371, 340] width 8 height 8
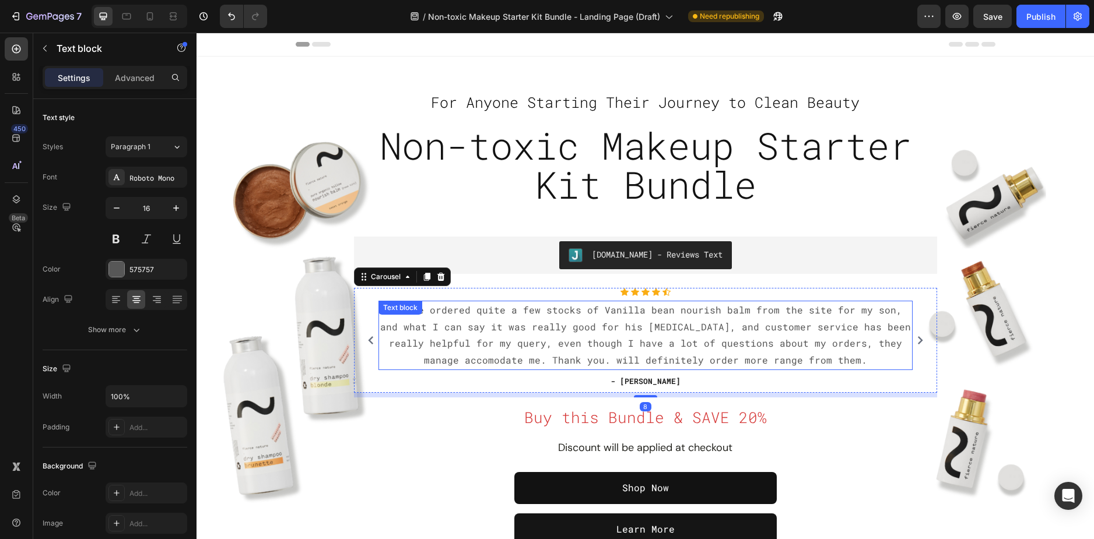
click at [581, 321] on p "I have ordered quite a few stocks of Vanilla bean nourish balm from the site fo…" at bounding box center [646, 335] width 532 height 67
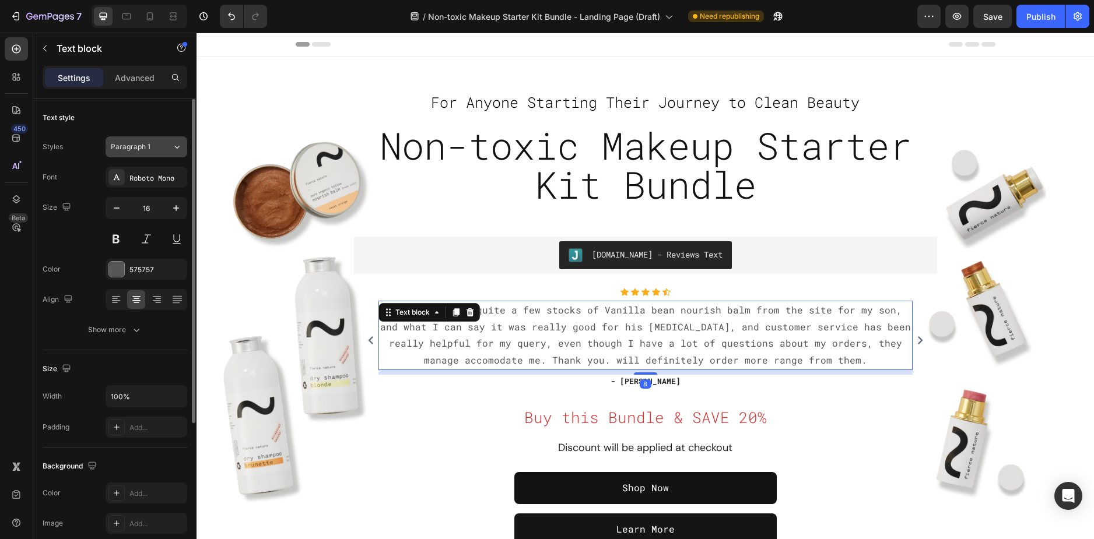
click at [146, 145] on span "Paragraph 1" at bounding box center [131, 147] width 40 height 10
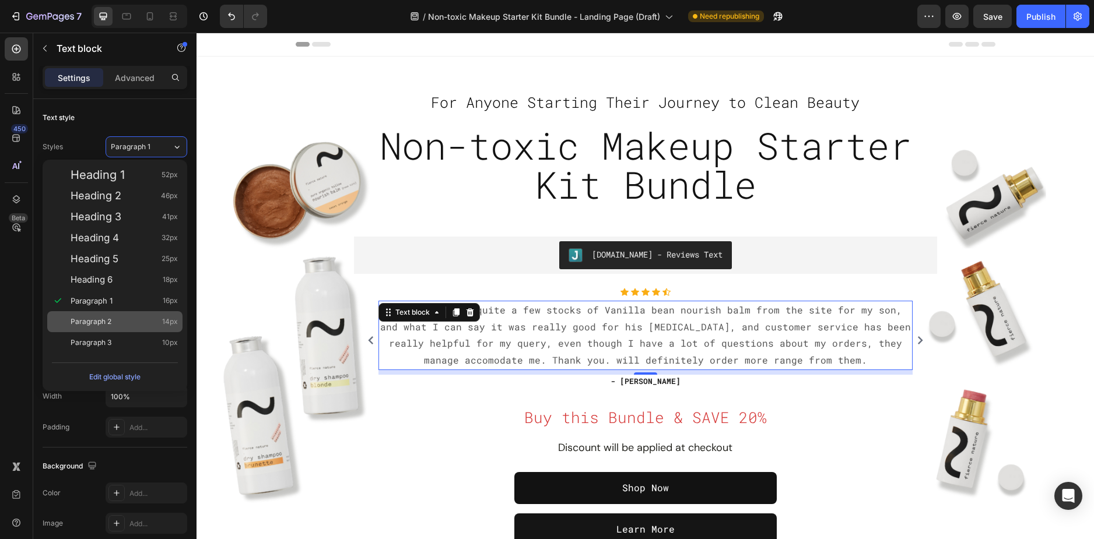
click at [117, 318] on div "Paragraph 2 14px" at bounding box center [124, 322] width 107 height 12
type input "14"
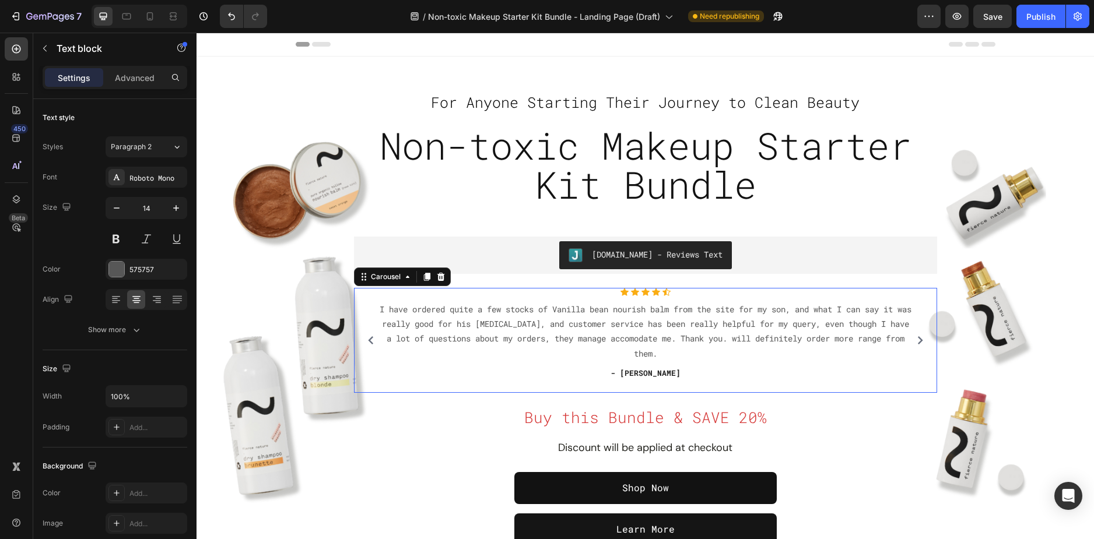
click at [370, 339] on button "Carousel Back Arrow" at bounding box center [370, 340] width 19 height 19
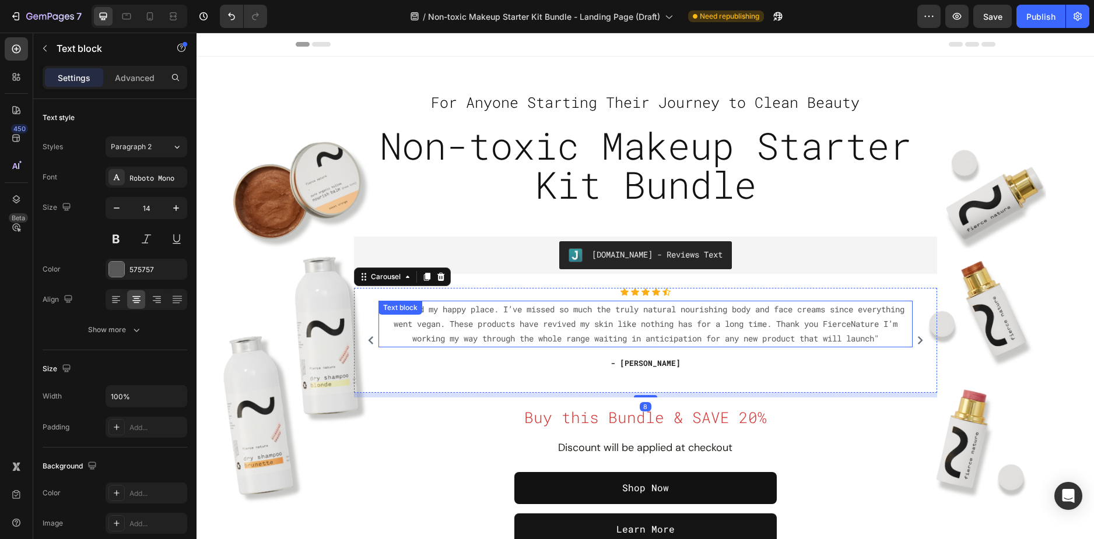
click at [539, 319] on p ""I found my happy place. I’ve missed so much the truly natural nourishing body …" at bounding box center [646, 324] width 532 height 44
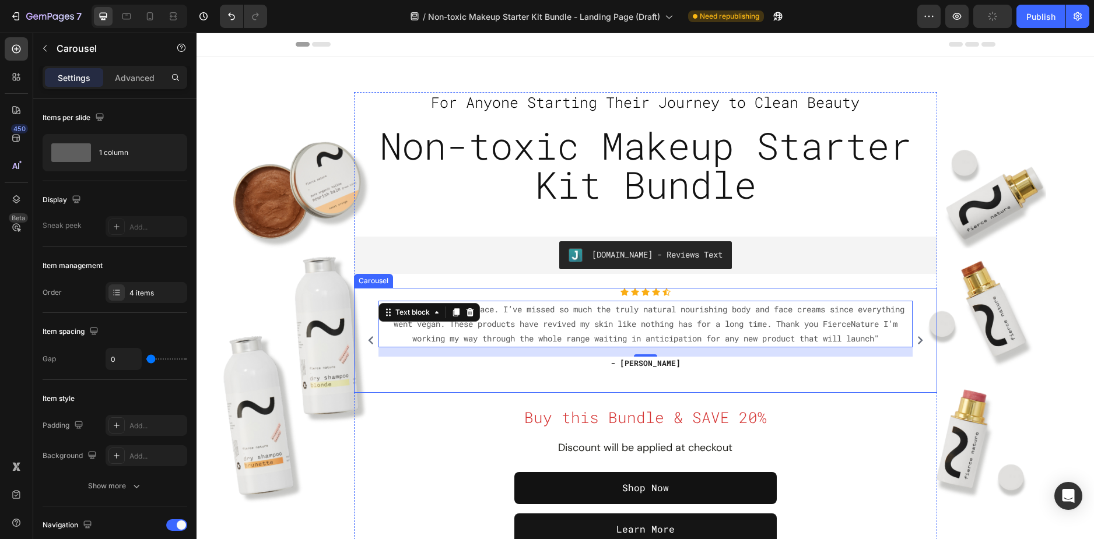
click at [916, 340] on icon "Carousel Next Arrow" at bounding box center [920, 340] width 8 height 8
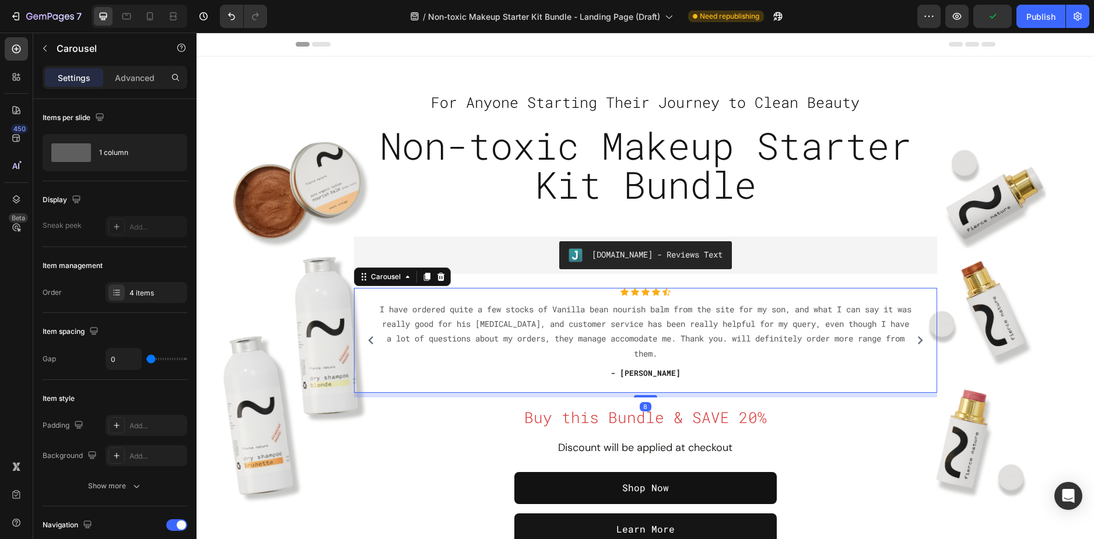
click at [916, 340] on icon "Carousel Next Arrow" at bounding box center [920, 340] width 8 height 8
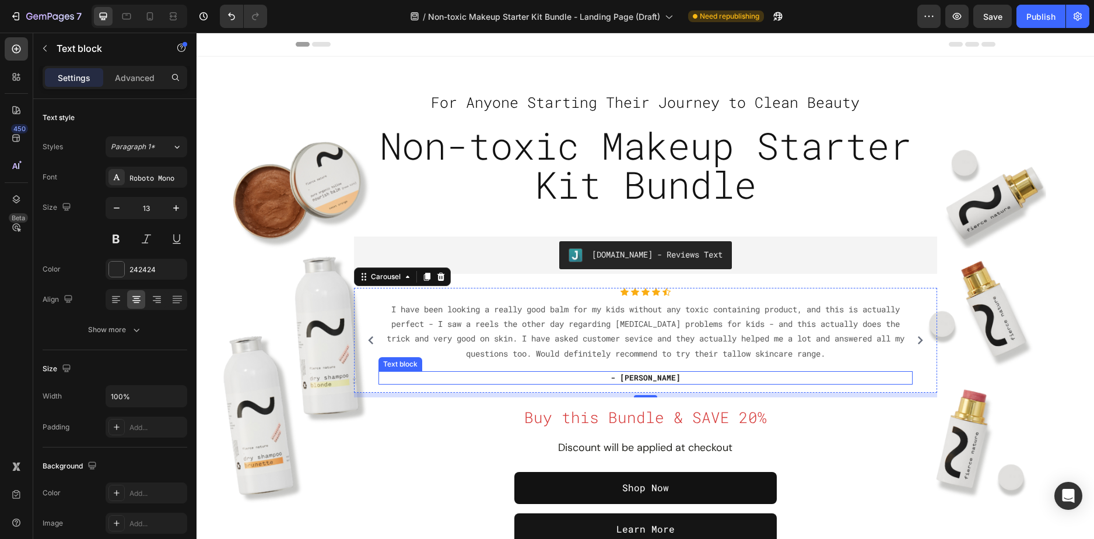
click at [655, 378] on p "- Ryan S." at bounding box center [646, 379] width 532 height 12
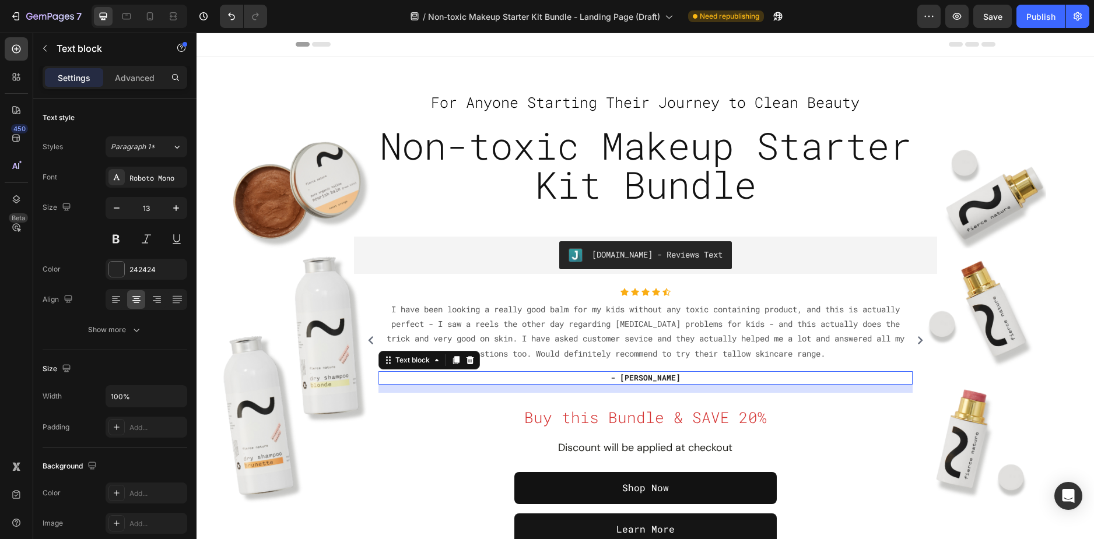
click at [655, 378] on p "- Ryan S." at bounding box center [646, 379] width 532 height 12
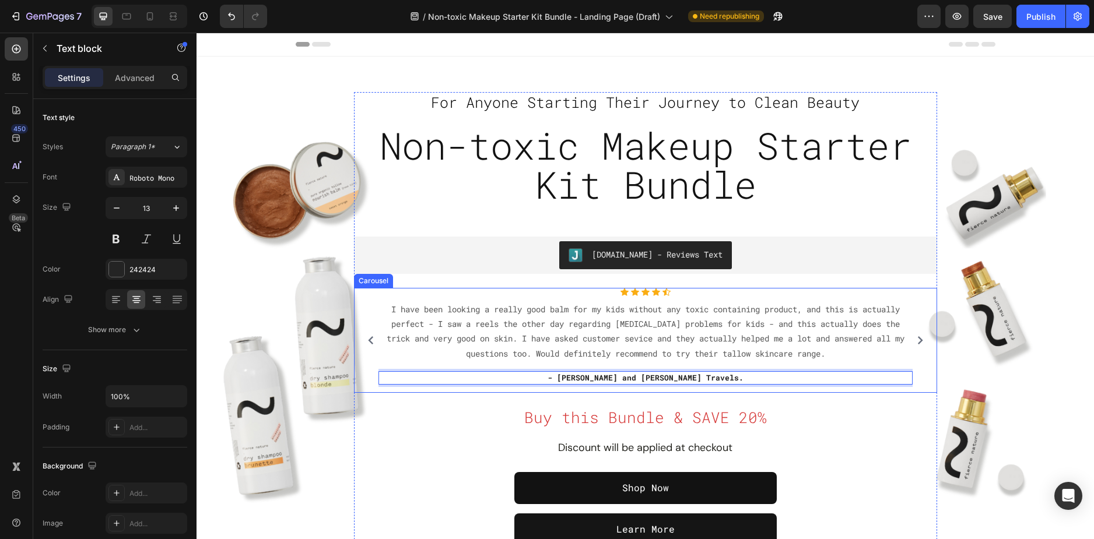
click at [917, 342] on icon "Carousel Next Arrow" at bounding box center [920, 340] width 8 height 8
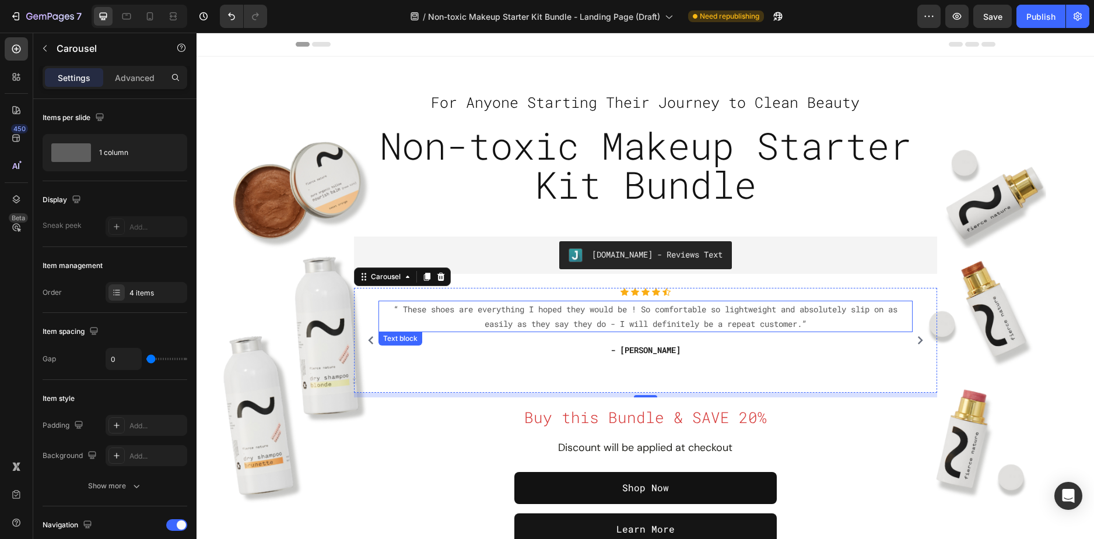
click at [524, 318] on p "“ These shoes are everything I hoped they would be ! So comfortable so lightwei…" at bounding box center [646, 316] width 532 height 29
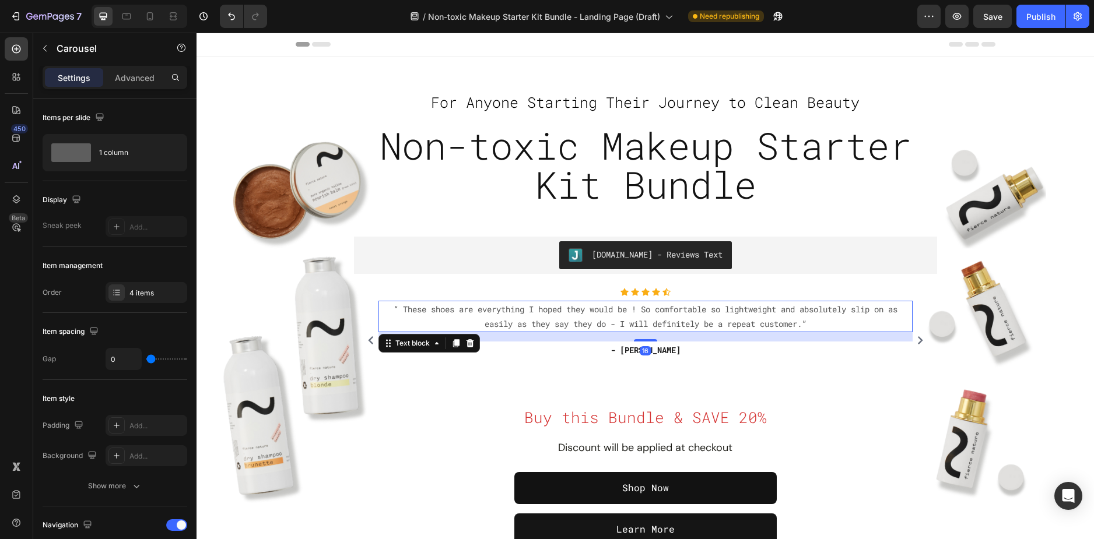
click at [524, 318] on p "“ These shoes are everything I hoped they would be ! So comfortable so lightwei…" at bounding box center [646, 316] width 532 height 29
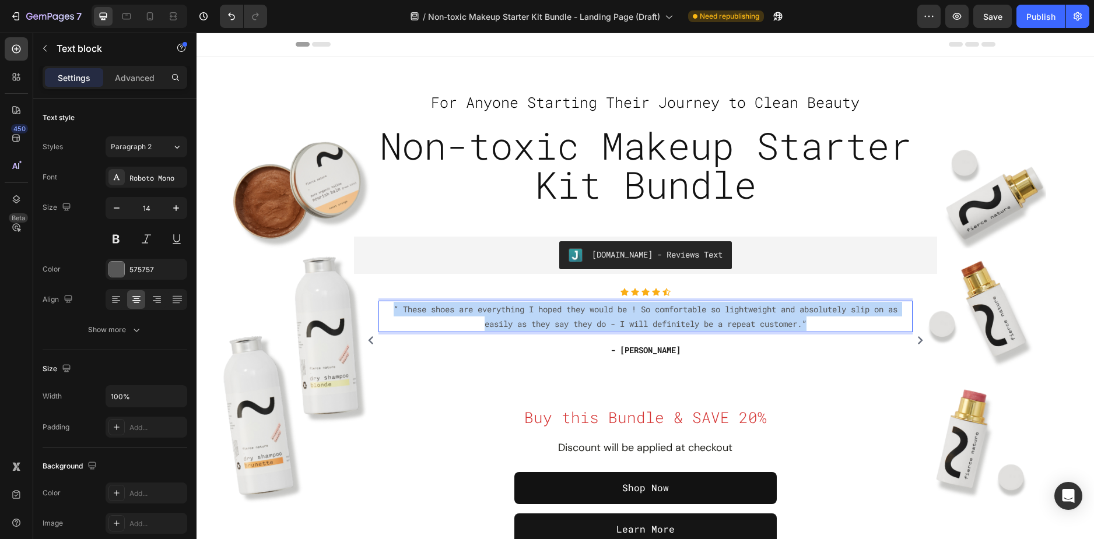
click at [524, 318] on p "“ These shoes are everything I hoped they would be ! So comfortable so lightwei…" at bounding box center [646, 316] width 532 height 29
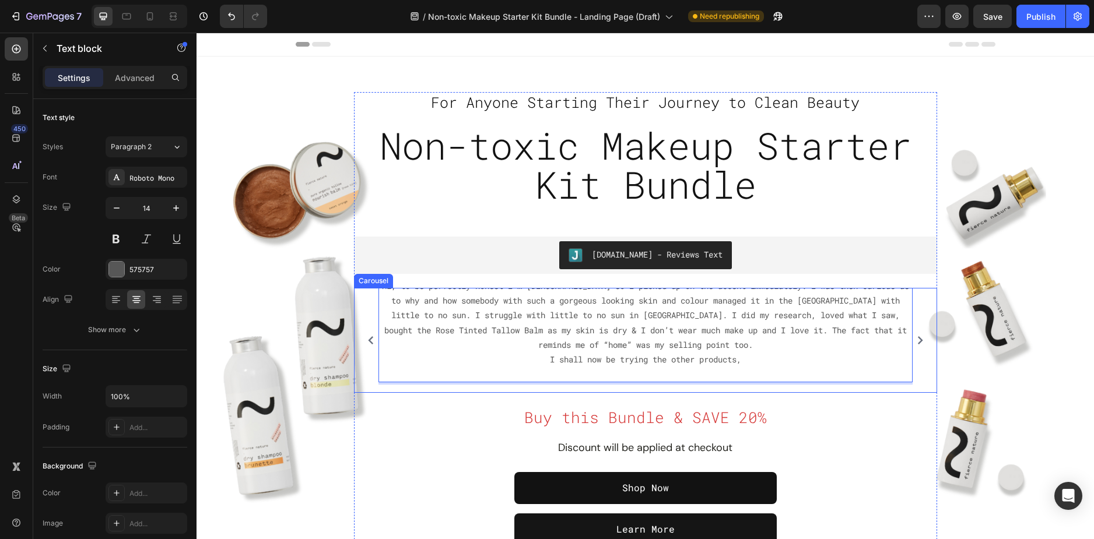
click at [360, 305] on div "Icon Icon Icon Icon Icon Icon List Hoz "I found my happy place. I’ve missed so …" at bounding box center [645, 340] width 571 height 105
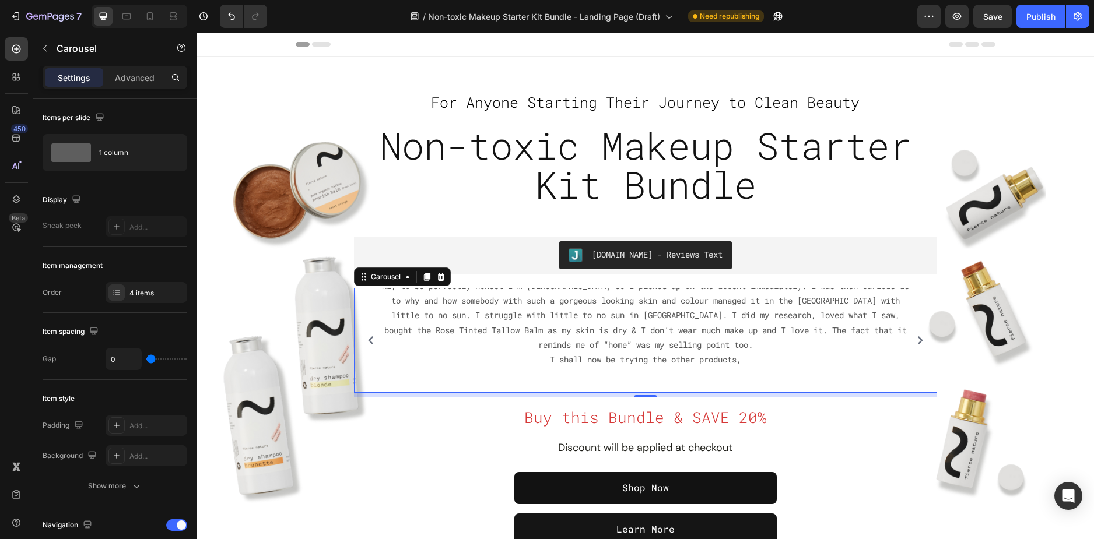
click at [364, 308] on div "Icon Icon Icon Icon Icon Icon List Hoz "I found my happy place. I’ve missed so …" at bounding box center [645, 340] width 571 height 105
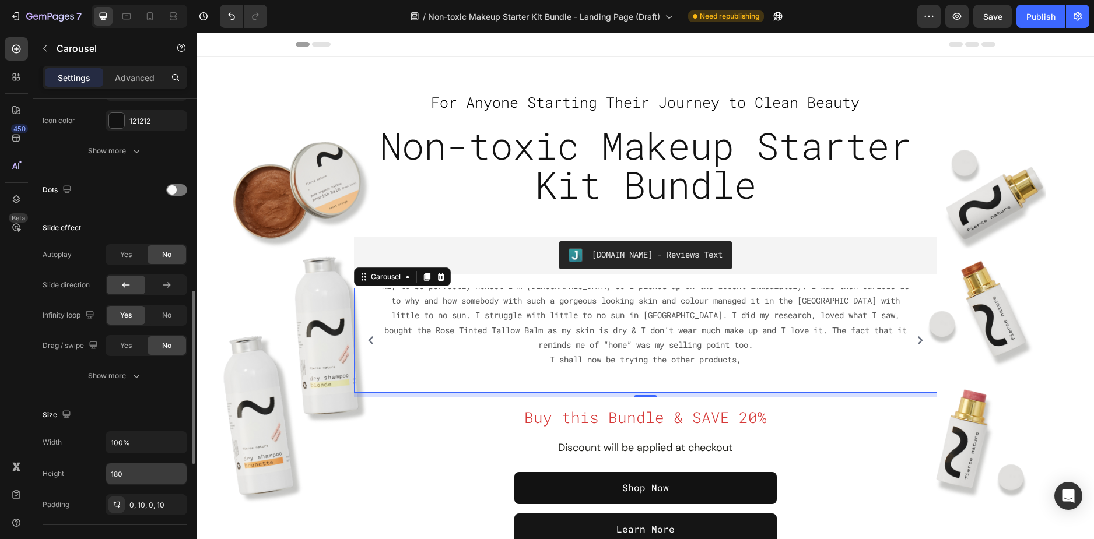
scroll to position [641, 0]
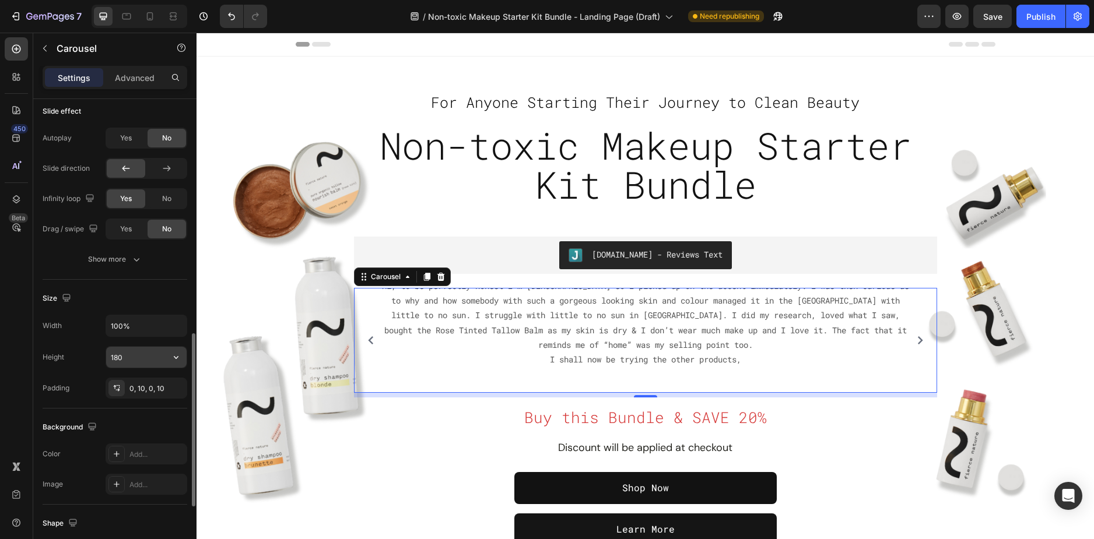
click at [131, 363] on input "180" at bounding box center [146, 357] width 80 height 21
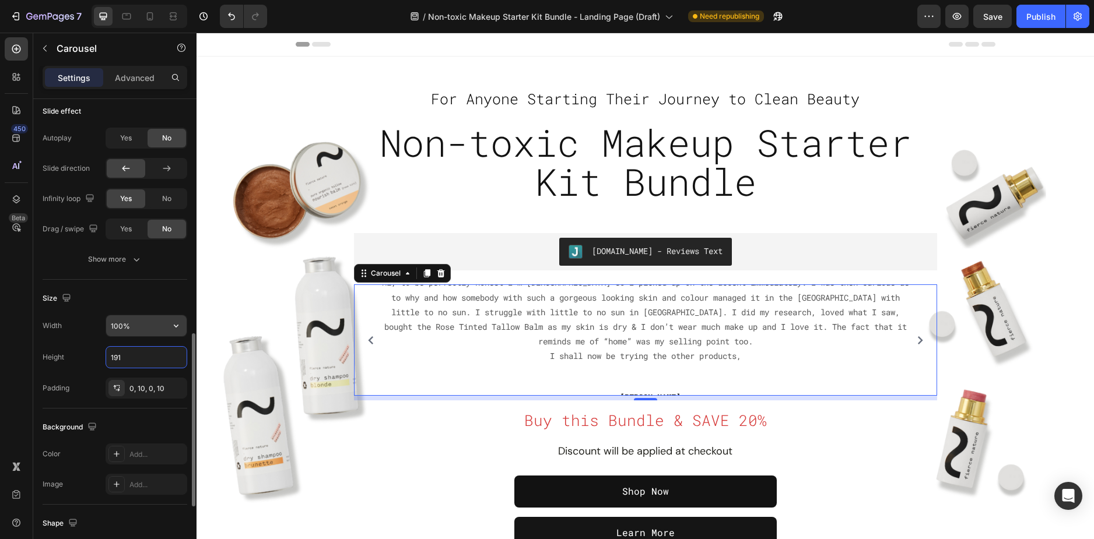
type input "192"
click at [360, 296] on div "Icon Icon Icon Icon Icon Icon List Hoz "I found my happy place. I’ve missed so …" at bounding box center [645, 341] width 571 height 112
click at [139, 351] on input "192" at bounding box center [146, 357] width 80 height 21
click at [147, 387] on div "0, 10, 0, 10" at bounding box center [146, 389] width 34 height 10
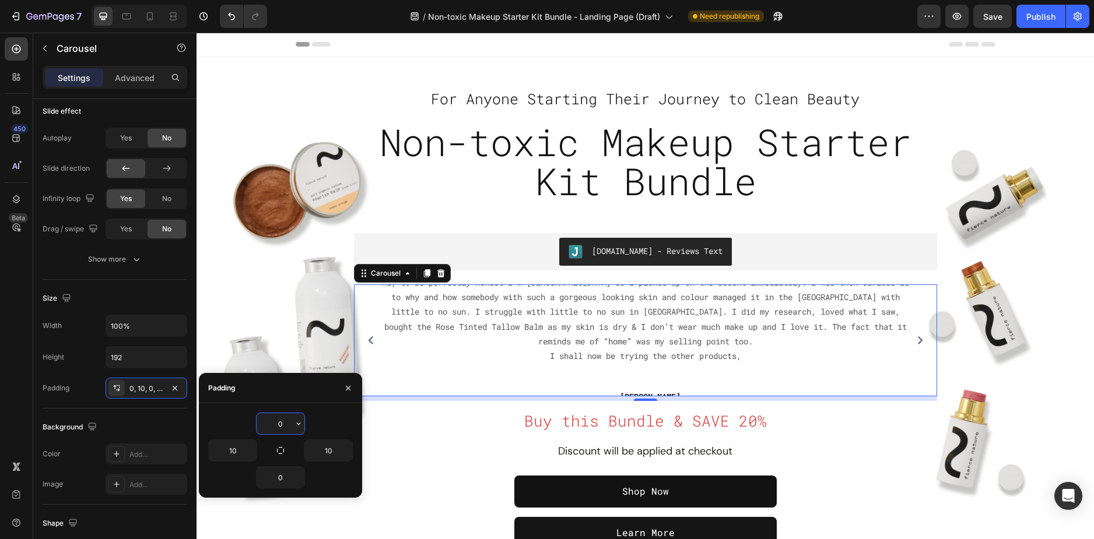
click at [286, 427] on input "0" at bounding box center [281, 423] width 48 height 21
type input "10"
click at [280, 477] on input "0" at bounding box center [281, 477] width 48 height 21
type input "10"
click at [128, 80] on p "Advanced" at bounding box center [135, 78] width 40 height 12
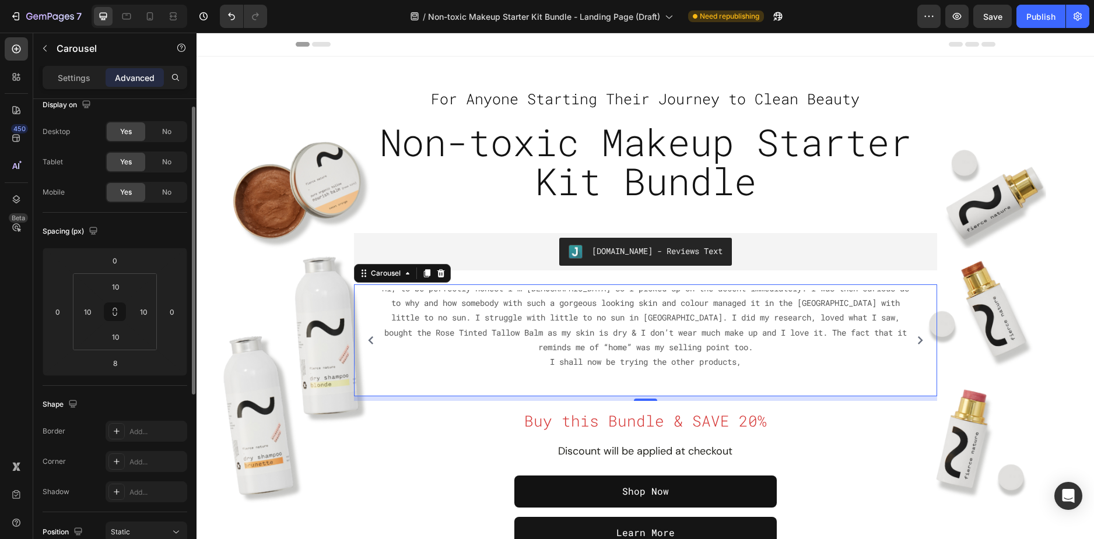
scroll to position [0, 0]
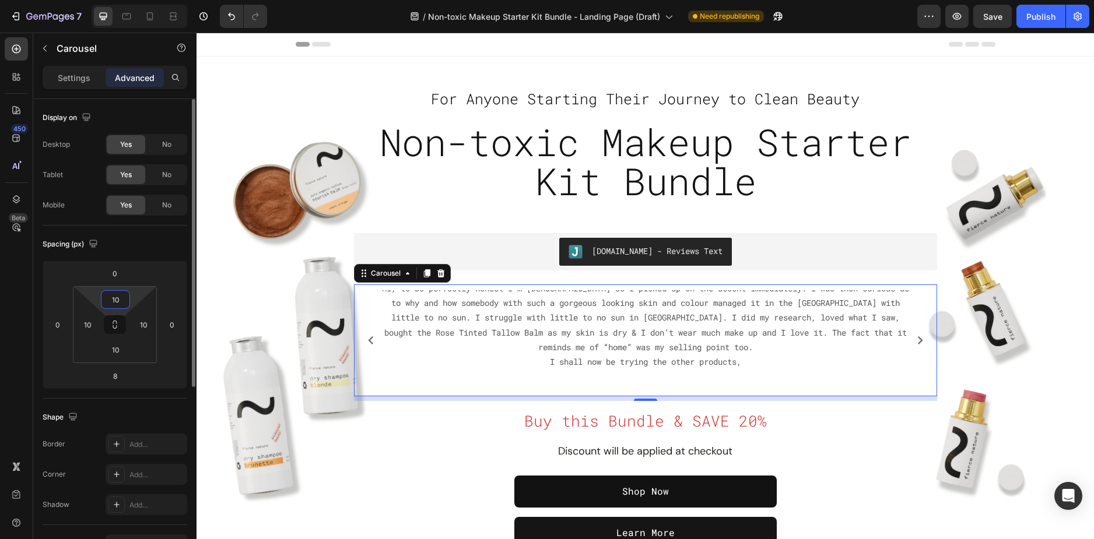
click at [115, 303] on input "10" at bounding box center [115, 299] width 23 height 17
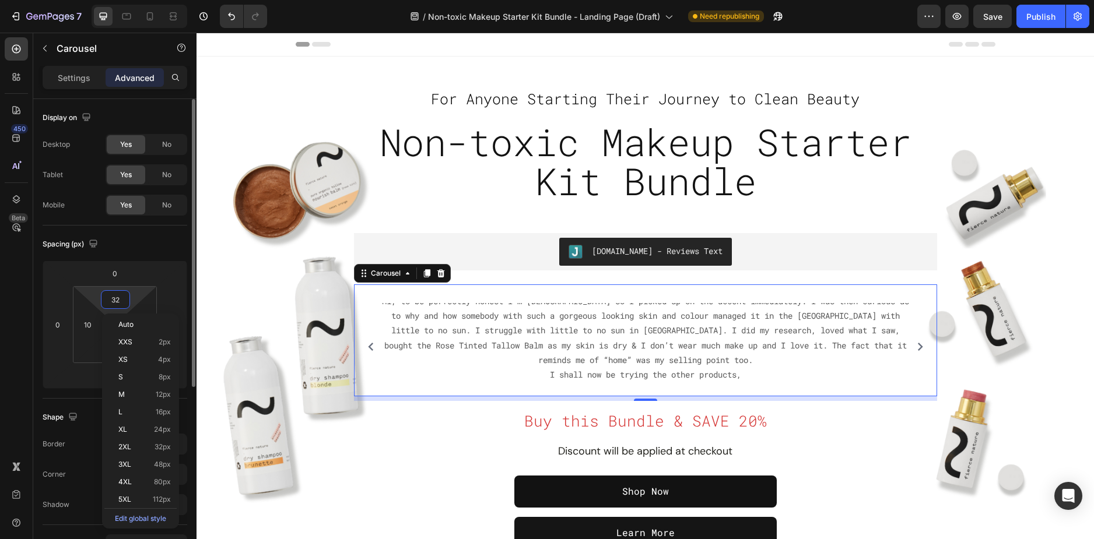
type input "33"
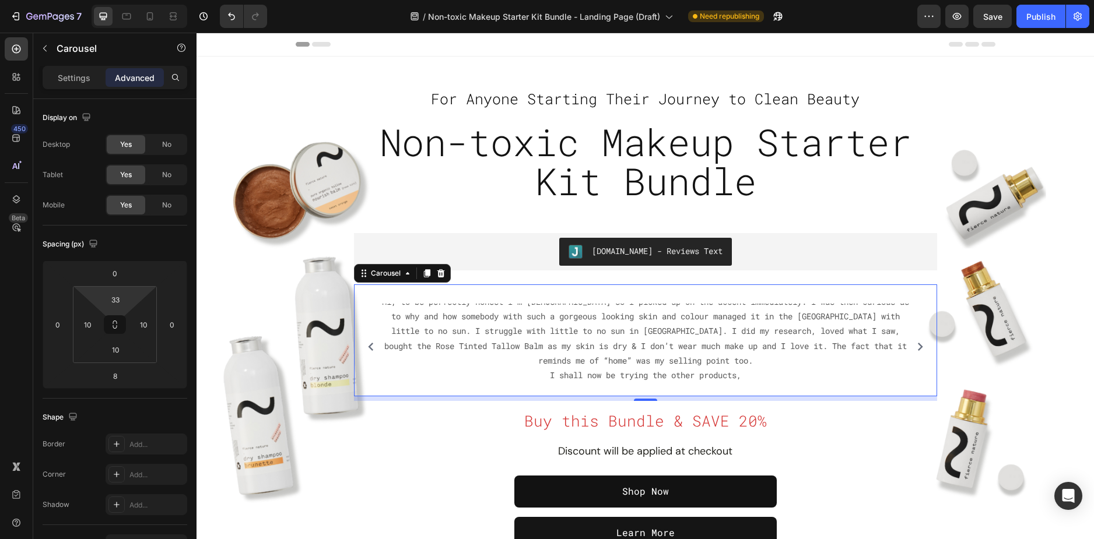
click at [449, 294] on div "Icon Icon Icon Icon Icon Icon List Hoz "I found my happy place. I’ve missed so …" at bounding box center [645, 341] width 583 height 112
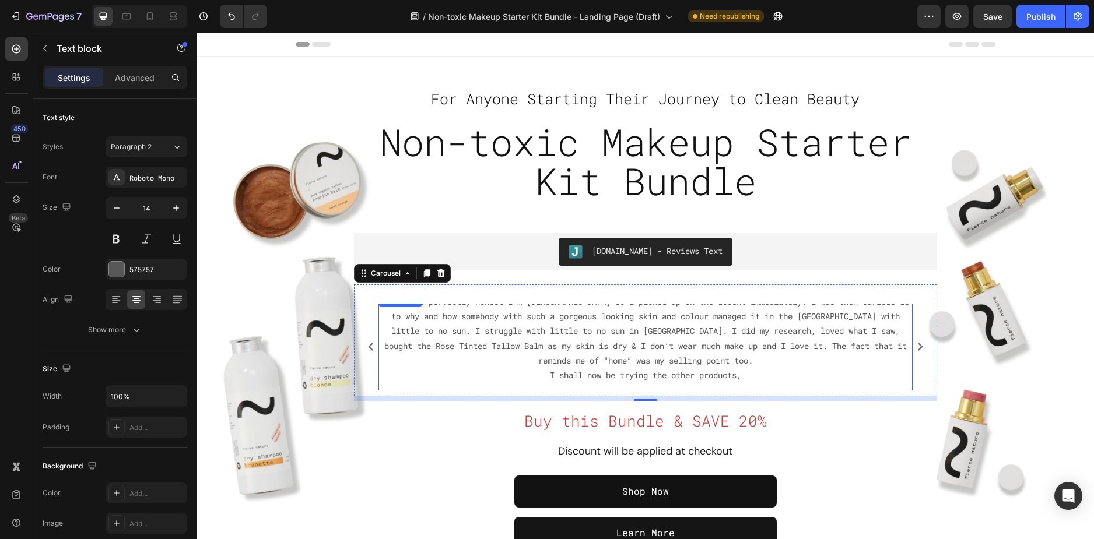
click at [434, 315] on p "Hi, to be perfectly honest I’m South African so I picked up on the accent immed…" at bounding box center [646, 345] width 532 height 103
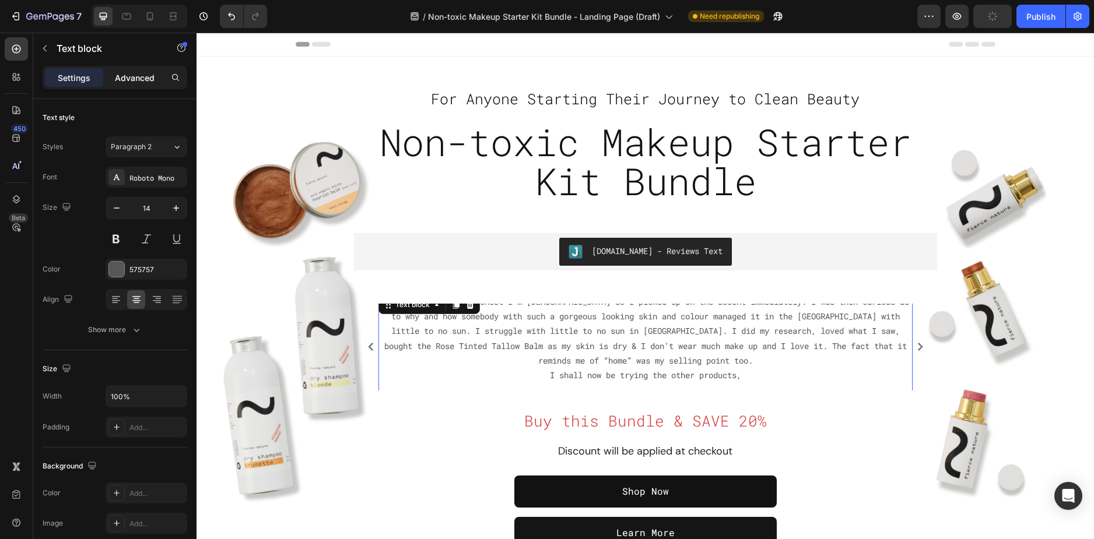
click at [135, 73] on p "Advanced" at bounding box center [135, 78] width 40 height 12
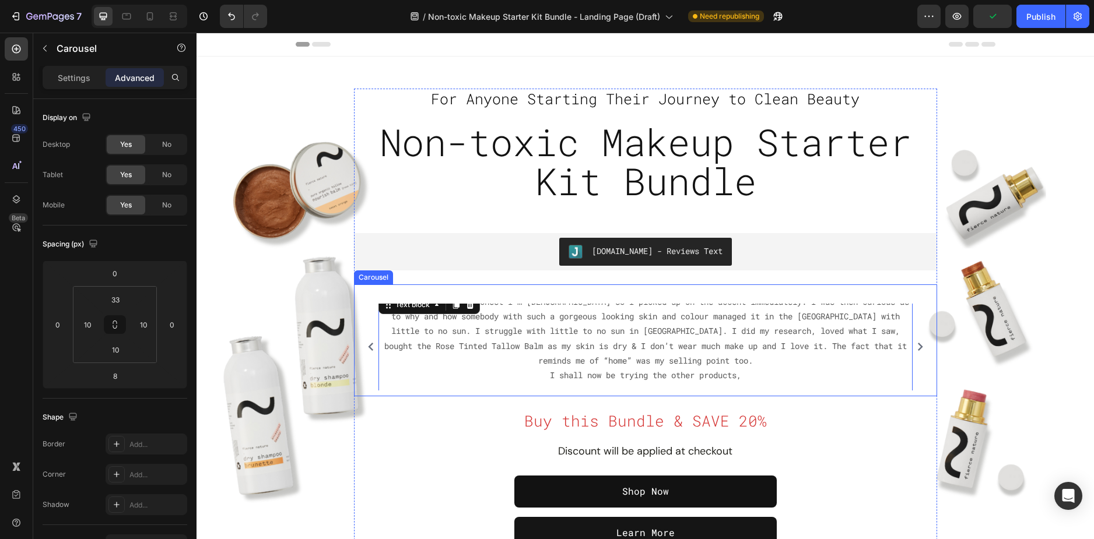
click at [362, 298] on div "Icon Icon Icon Icon Icon Icon List Hoz "I found my happy place. I’ve missed so …" at bounding box center [645, 341] width 583 height 112
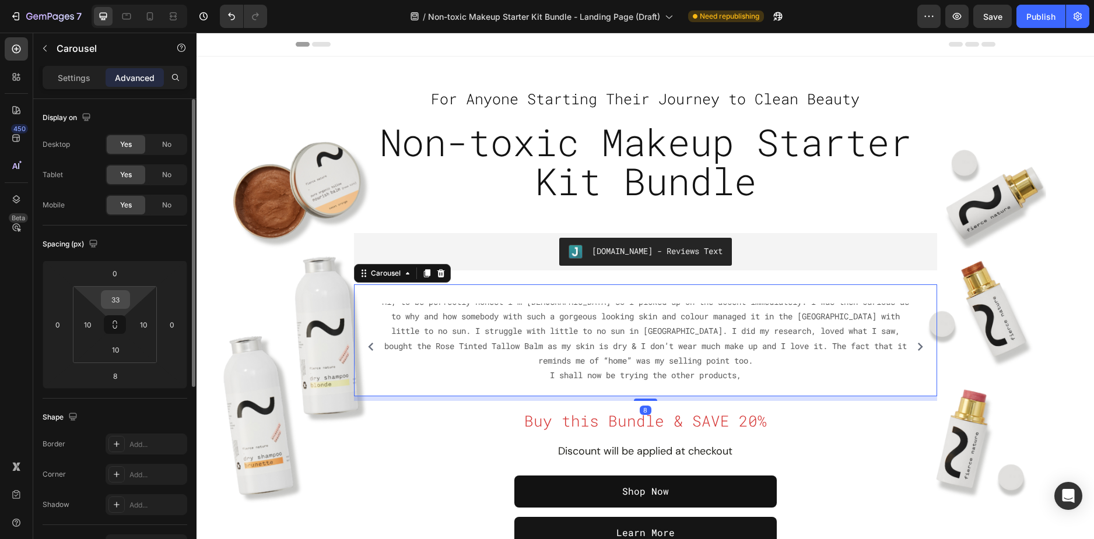
click at [118, 298] on input "33" at bounding box center [115, 299] width 23 height 17
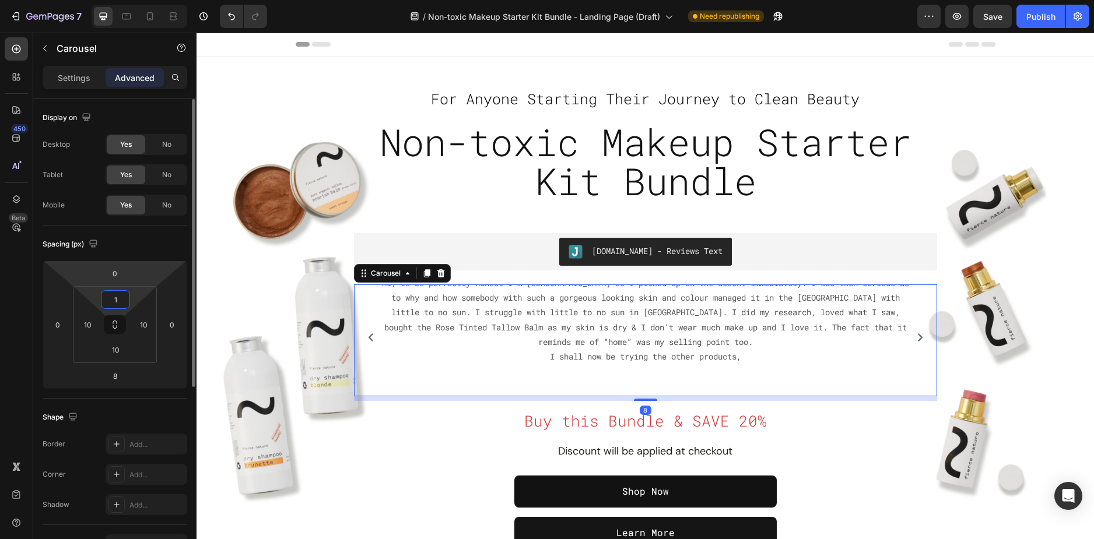
type input "10"
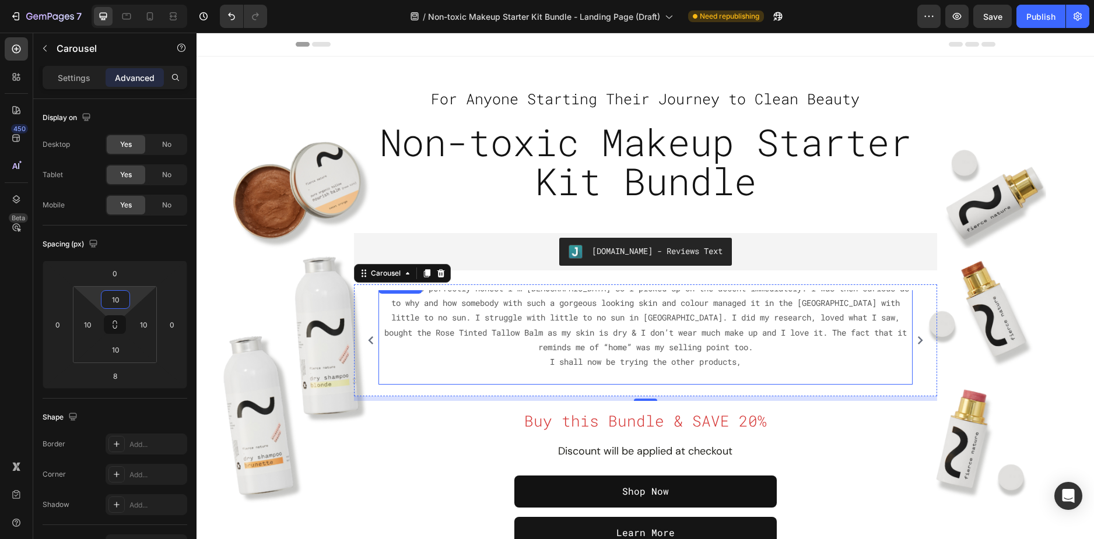
click at [543, 319] on p "Hi, to be perfectly honest I’m South African so I picked up on the accent immed…" at bounding box center [646, 332] width 532 height 103
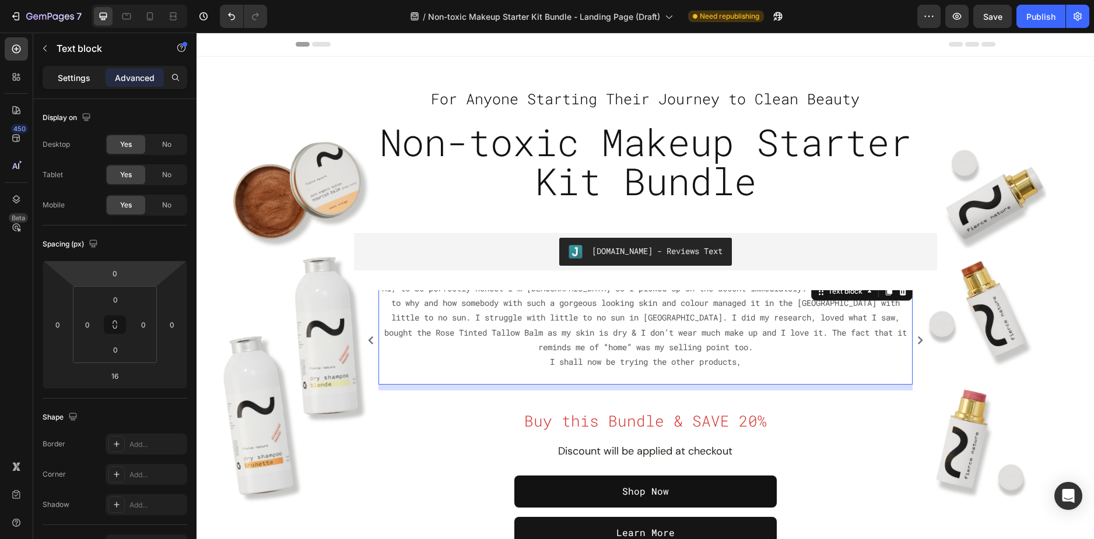
click at [72, 73] on p "Settings" at bounding box center [74, 78] width 33 height 12
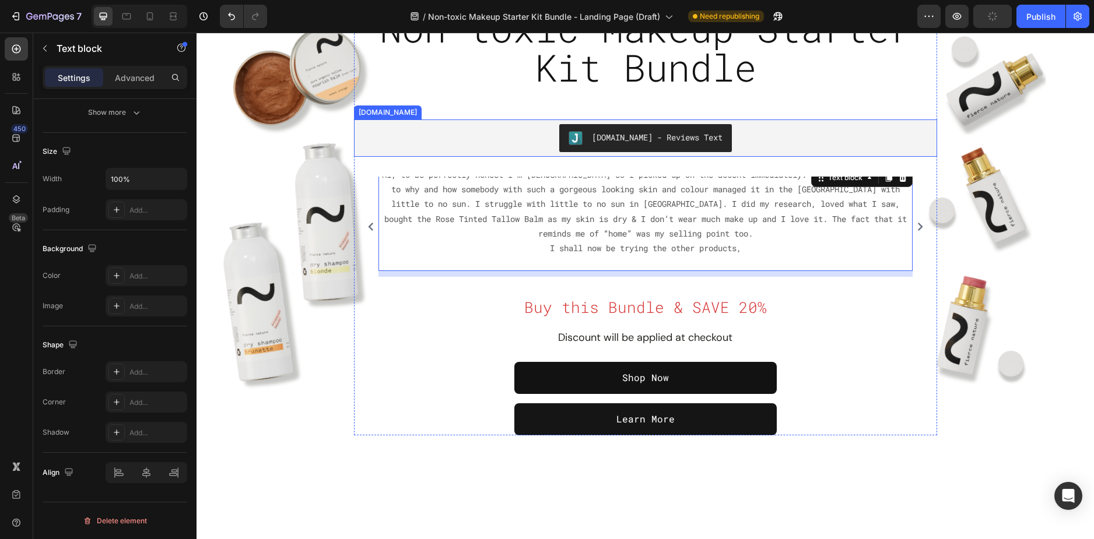
scroll to position [58, 0]
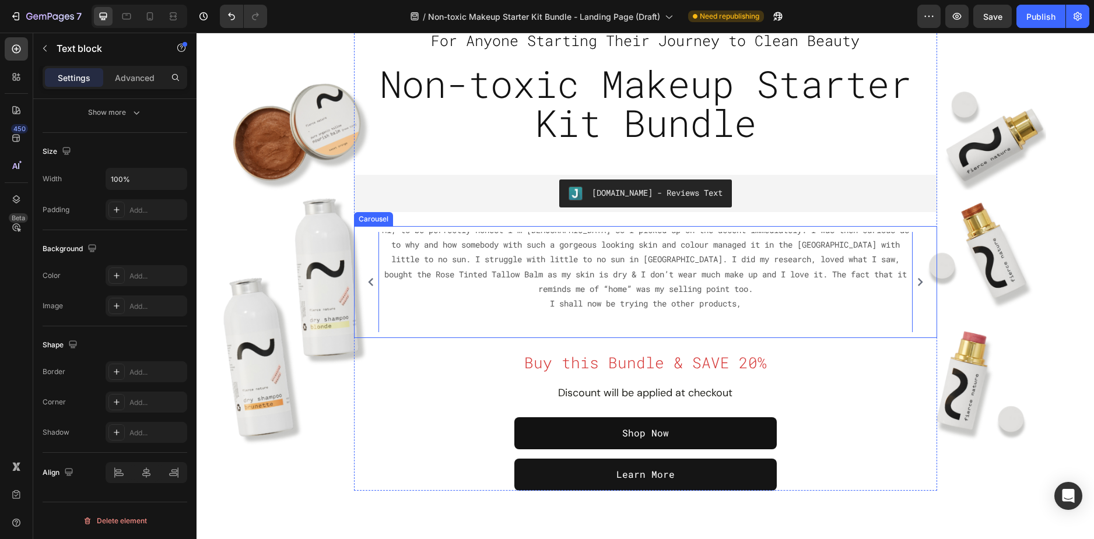
click at [361, 311] on div "Icon Icon Icon Icon Icon Icon List Hoz "I found my happy place. I’ve missed so …" at bounding box center [645, 282] width 571 height 100
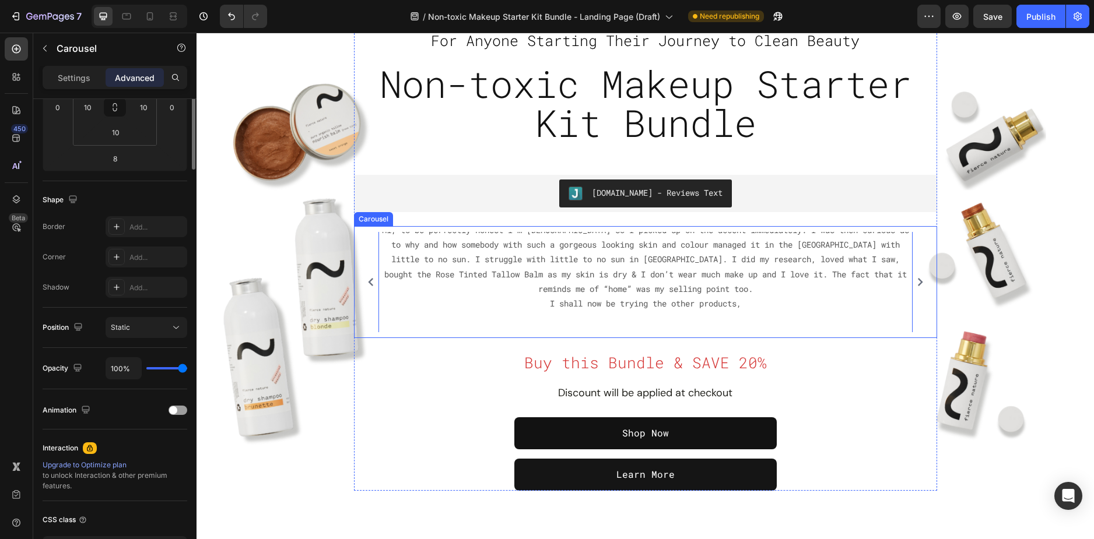
scroll to position [0, 0]
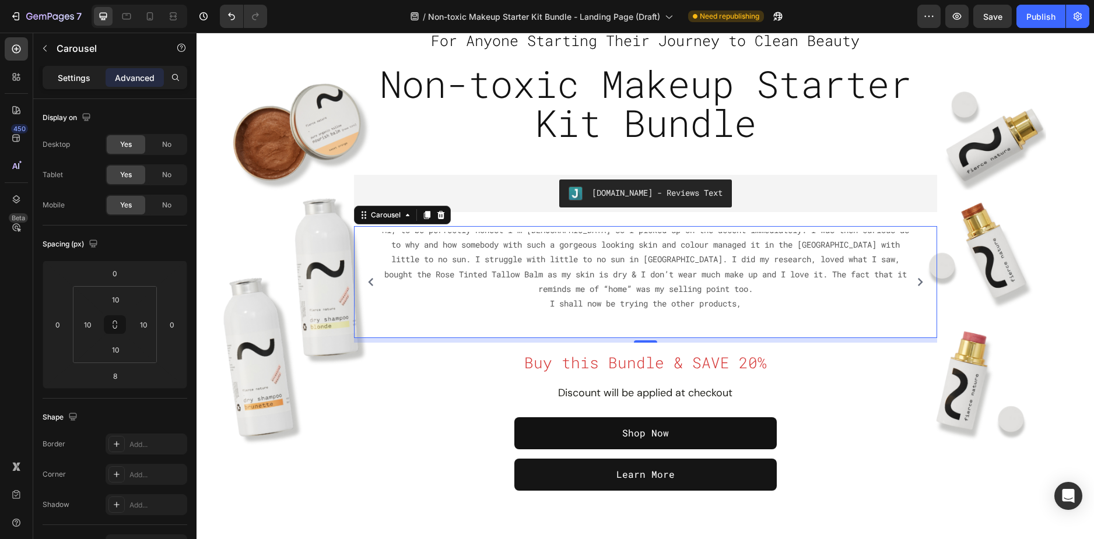
click at [71, 83] on p "Settings" at bounding box center [74, 78] width 33 height 12
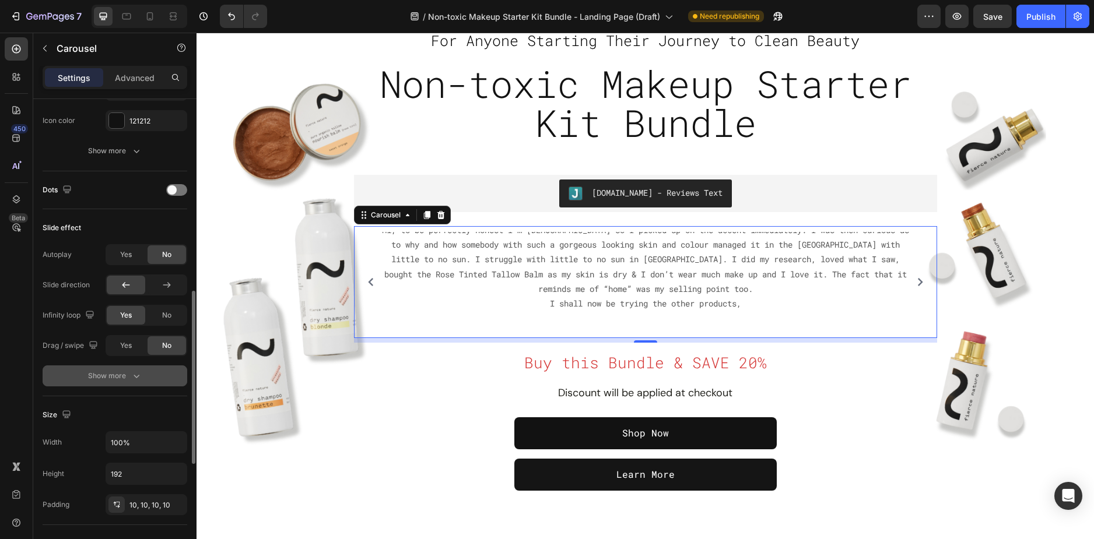
scroll to position [758, 0]
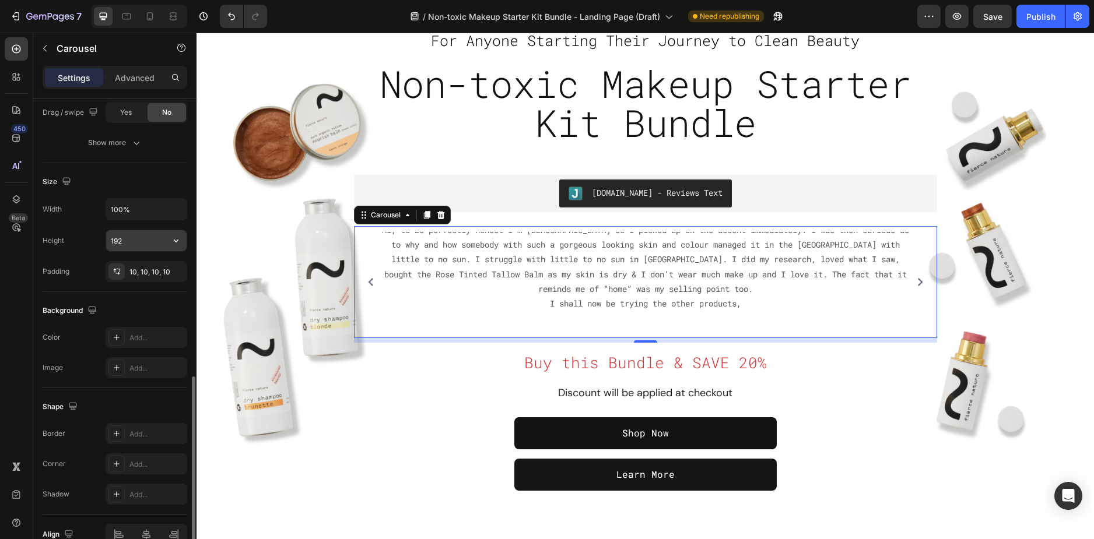
click at [132, 243] on input "192" at bounding box center [146, 240] width 80 height 21
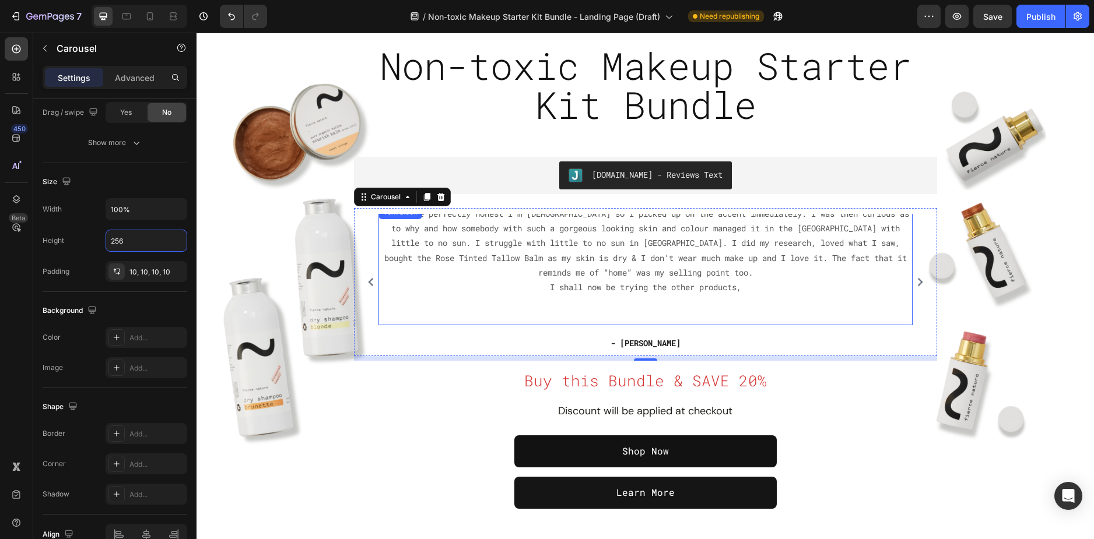
type input "257"
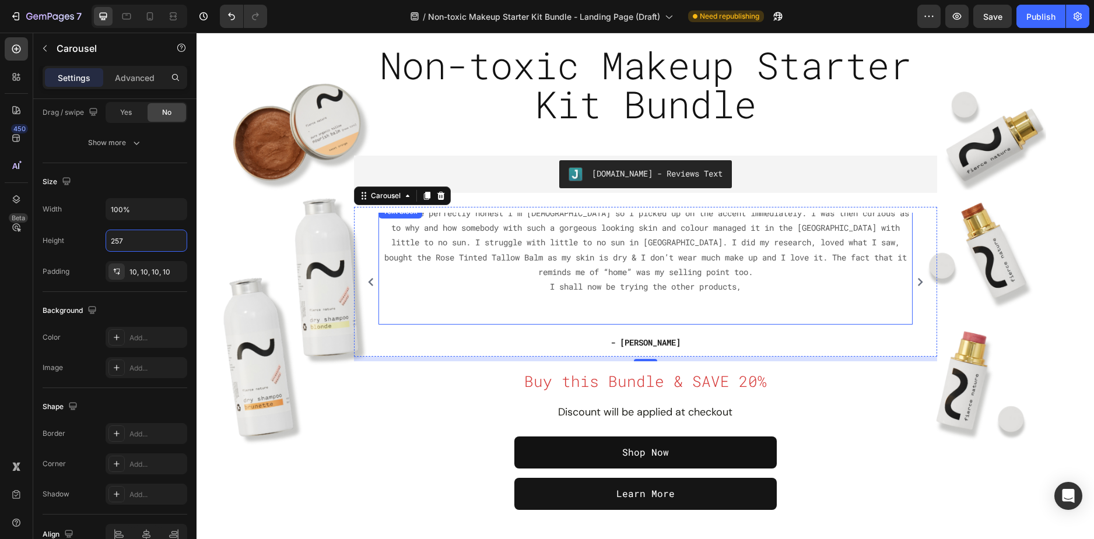
scroll to position [21, 0]
click at [447, 252] on p "Hi, to be perfectly honest I’m South African so I picked up on the accent immed…" at bounding box center [646, 265] width 532 height 118
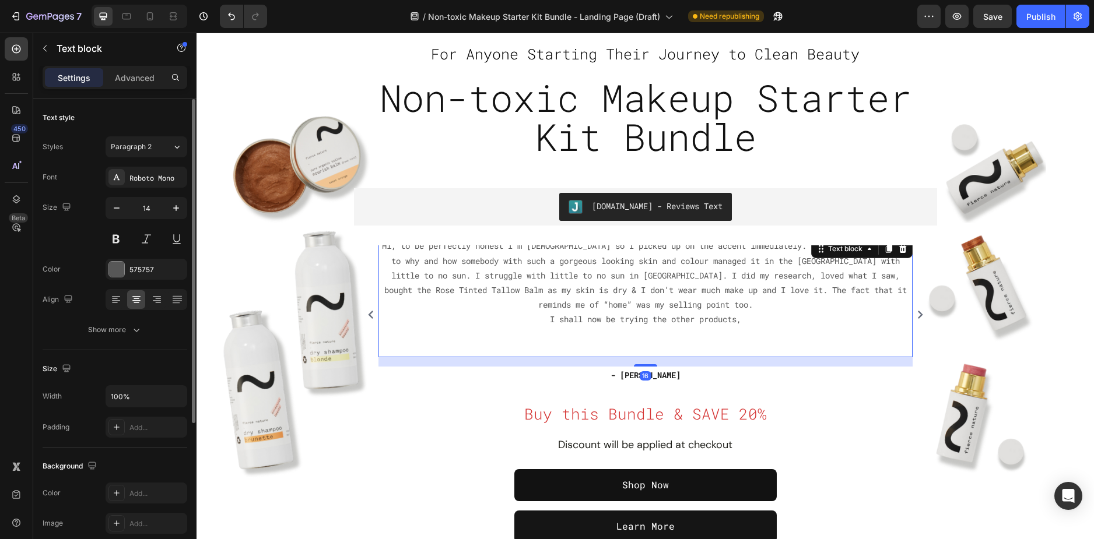
scroll to position [0, 0]
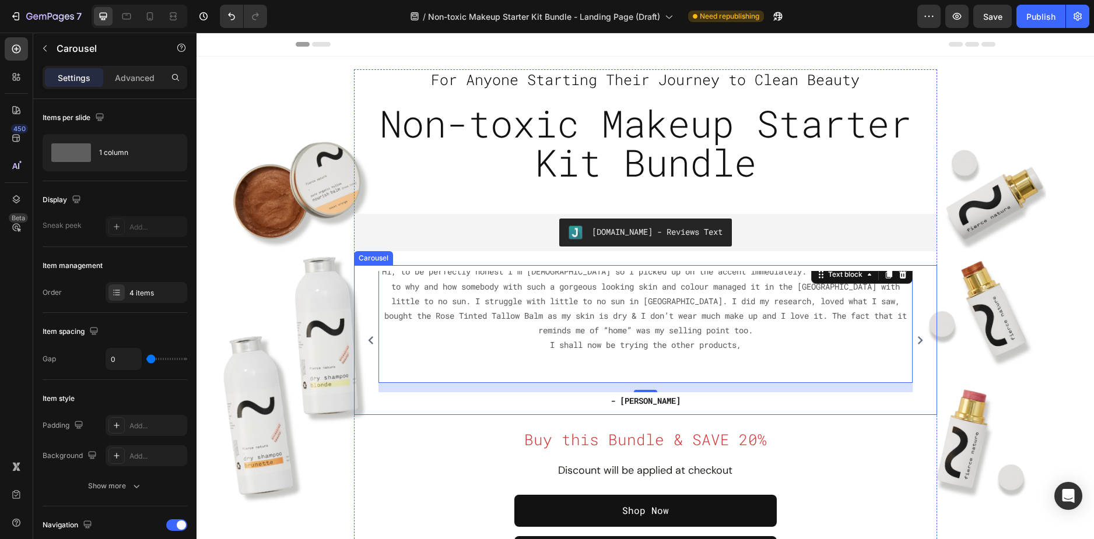
click at [360, 285] on div "Icon Icon Icon Icon Icon Icon List Hoz "I found my happy place. I’ve missed so …" at bounding box center [645, 340] width 571 height 138
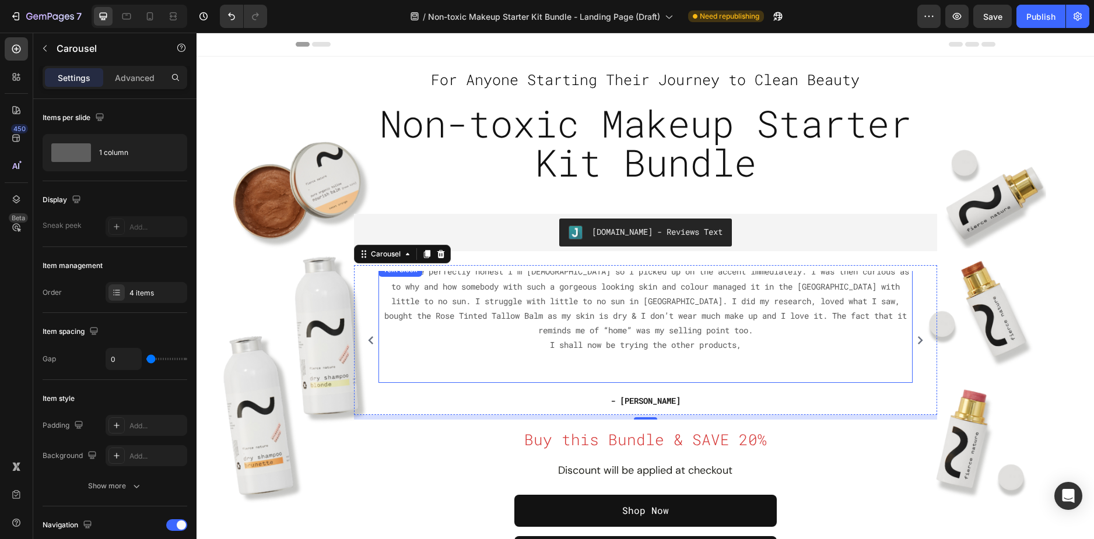
click at [609, 357] on p "Hi, to be perfectly honest I’m South African so I picked up on the accent immed…" at bounding box center [646, 323] width 532 height 118
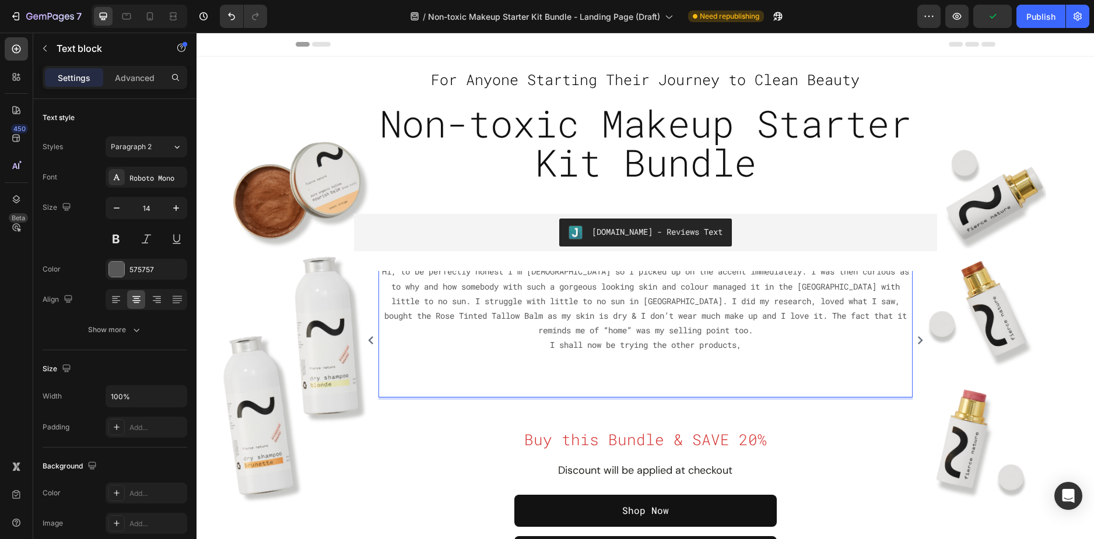
click at [380, 301] on p "Hi, to be perfectly honest I’m South African so I picked up on the accent immed…" at bounding box center [646, 330] width 532 height 132
click at [302, 293] on div "Overlay" at bounding box center [644, 318] width 897 height 501
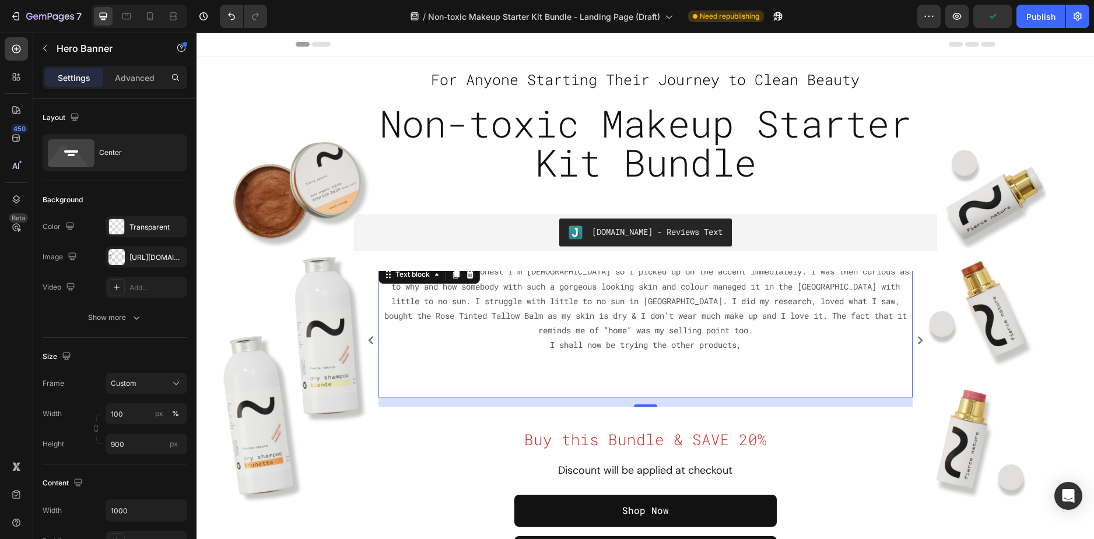
click at [515, 301] on p "Hi, to be perfectly honest I’m South African so I picked up on the accent immed…" at bounding box center [646, 330] width 532 height 132
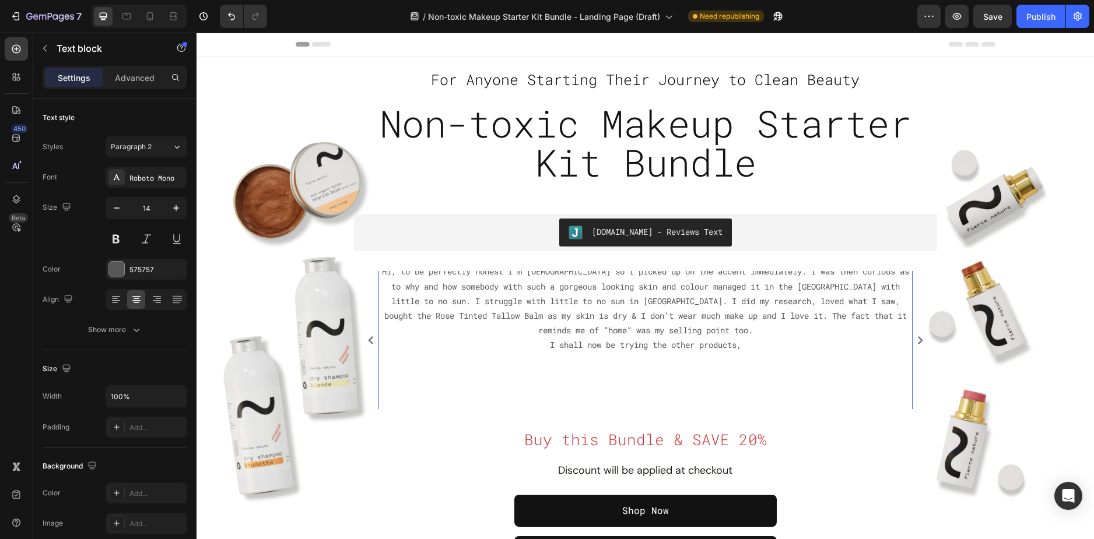
click at [575, 367] on p "Hi, to be perfectly honest I’m South African so I picked up on the accent immed…" at bounding box center [646, 337] width 532 height 147
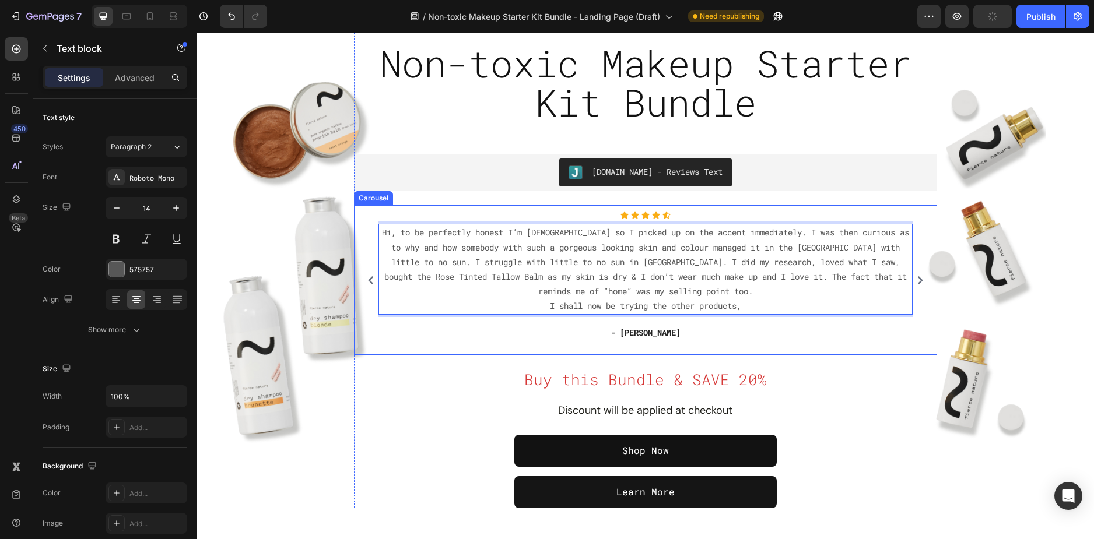
scroll to position [58, 0]
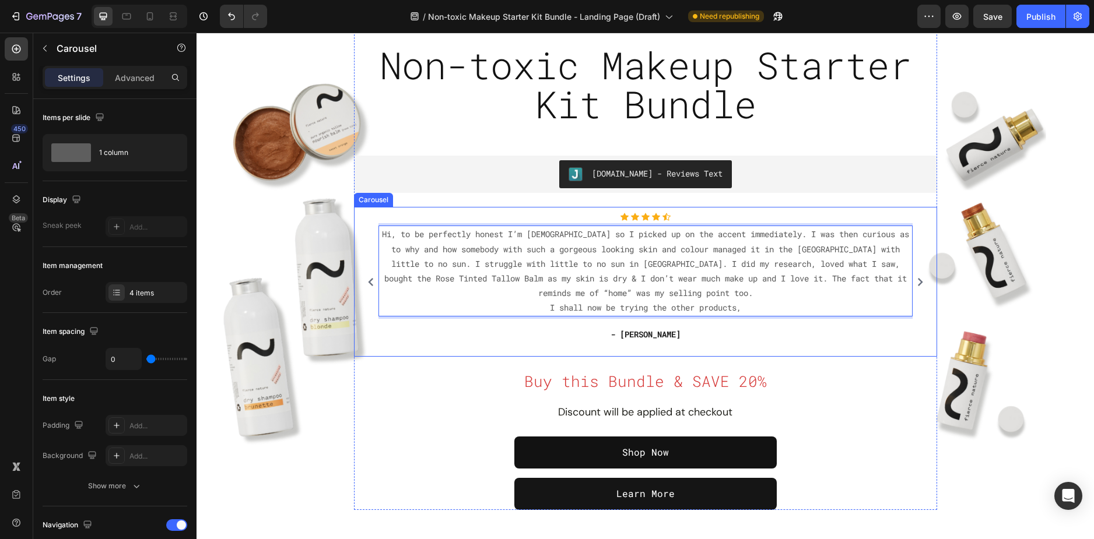
click at [592, 350] on div "Icon Icon Icon Icon Icon Icon List Hoz Hi, to be perfectly honest I’m South Afr…" at bounding box center [645, 282] width 534 height 138
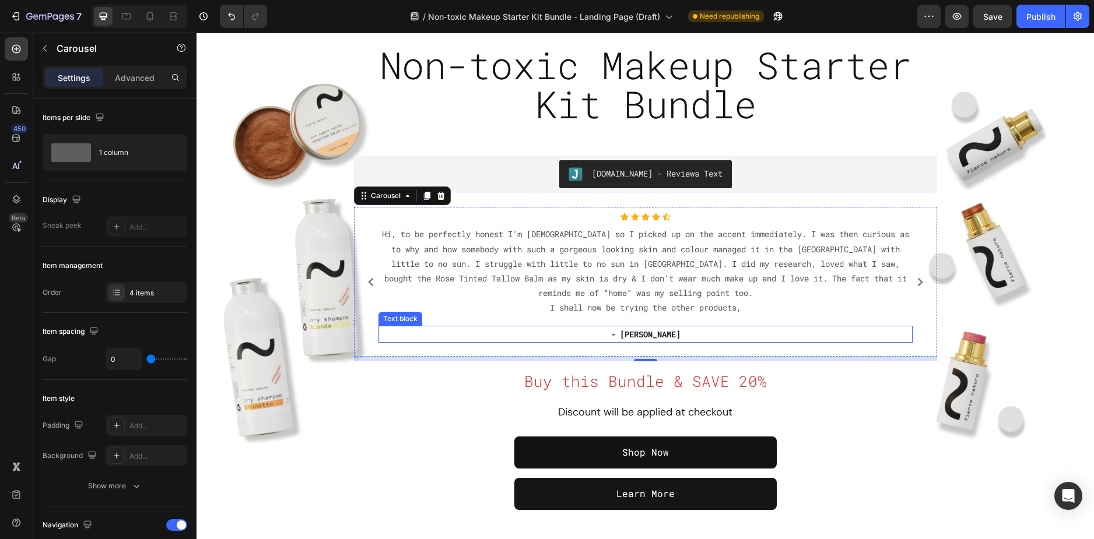
click at [655, 336] on p "- Ryan S." at bounding box center [646, 334] width 532 height 15
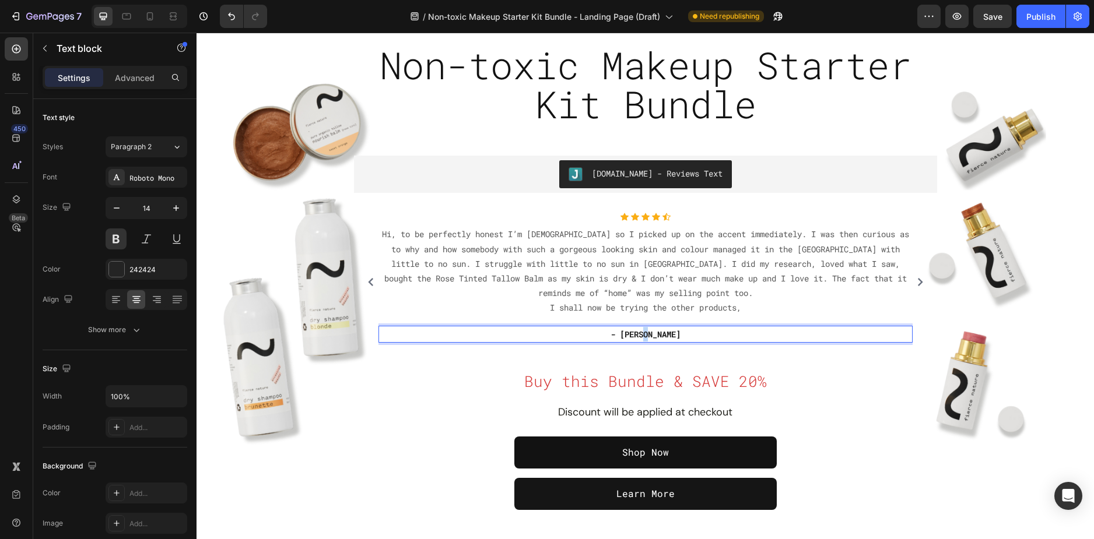
click at [655, 336] on p "- Ryan S." at bounding box center [646, 334] width 532 height 15
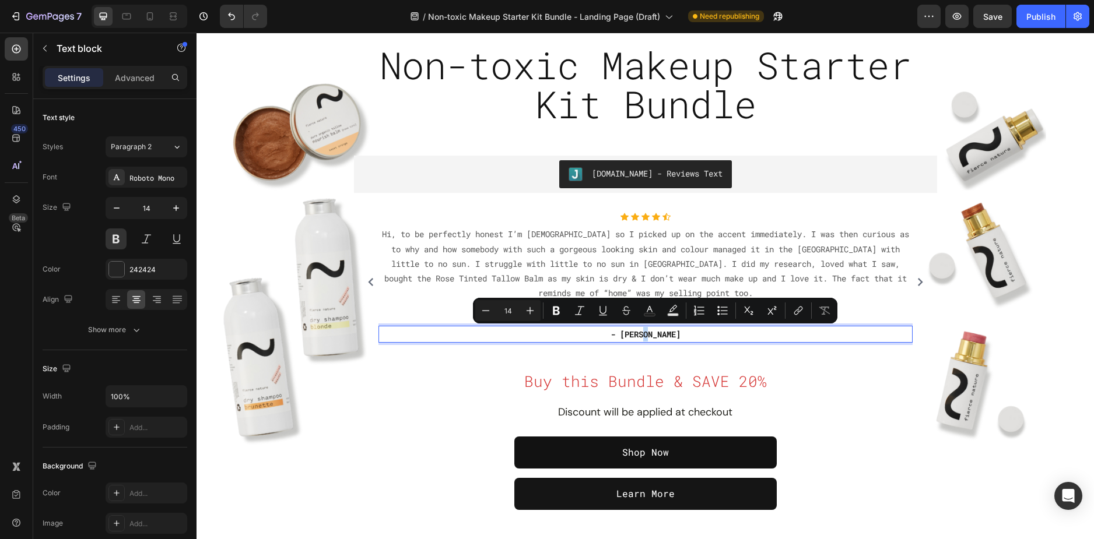
click at [655, 336] on p "- Ryan S." at bounding box center [646, 334] width 532 height 15
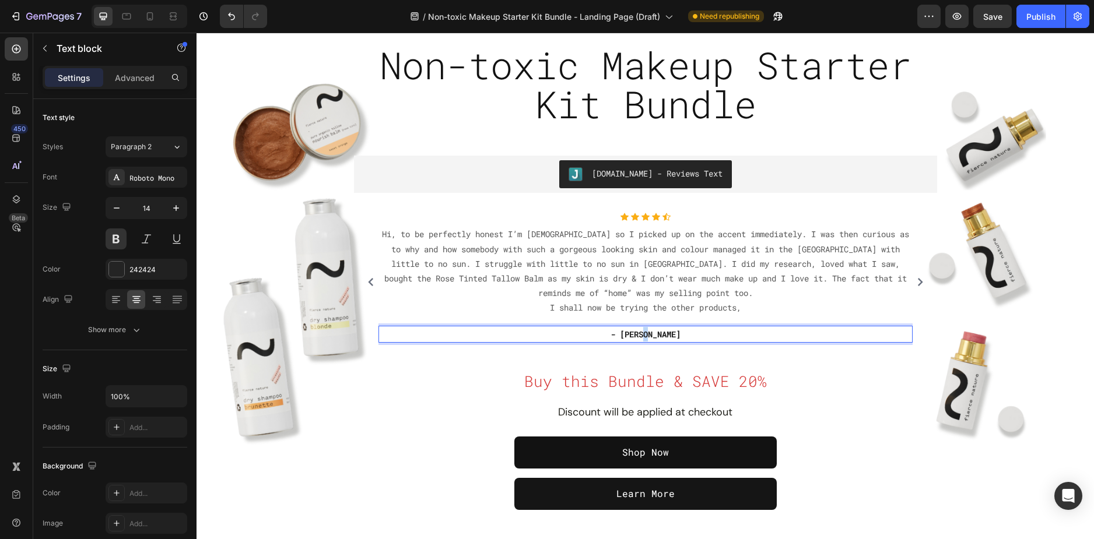
click at [655, 336] on p "- Ryan S." at bounding box center [646, 334] width 532 height 15
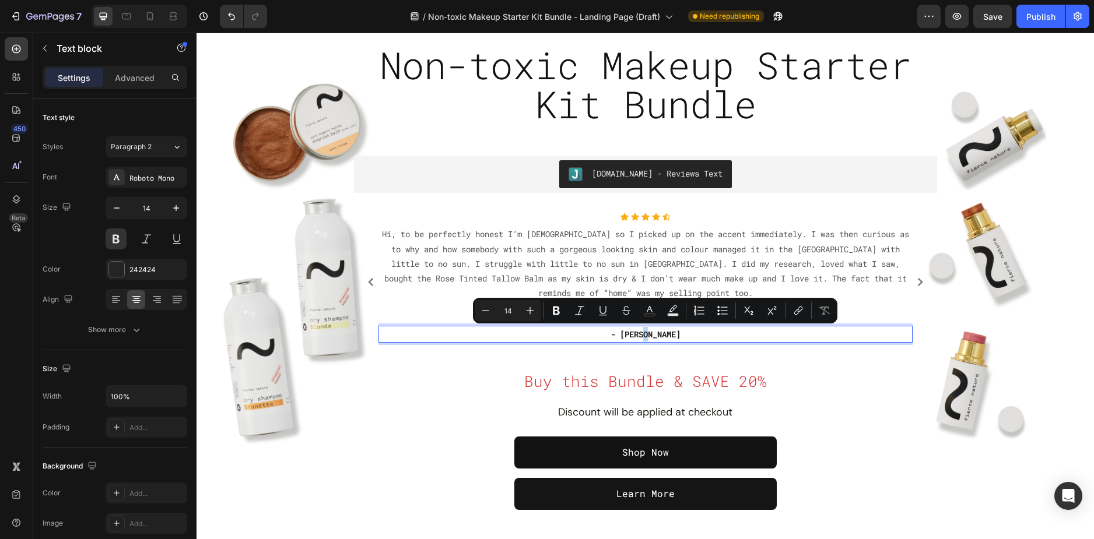
click at [655, 336] on p "- Ryan S." at bounding box center [646, 334] width 532 height 15
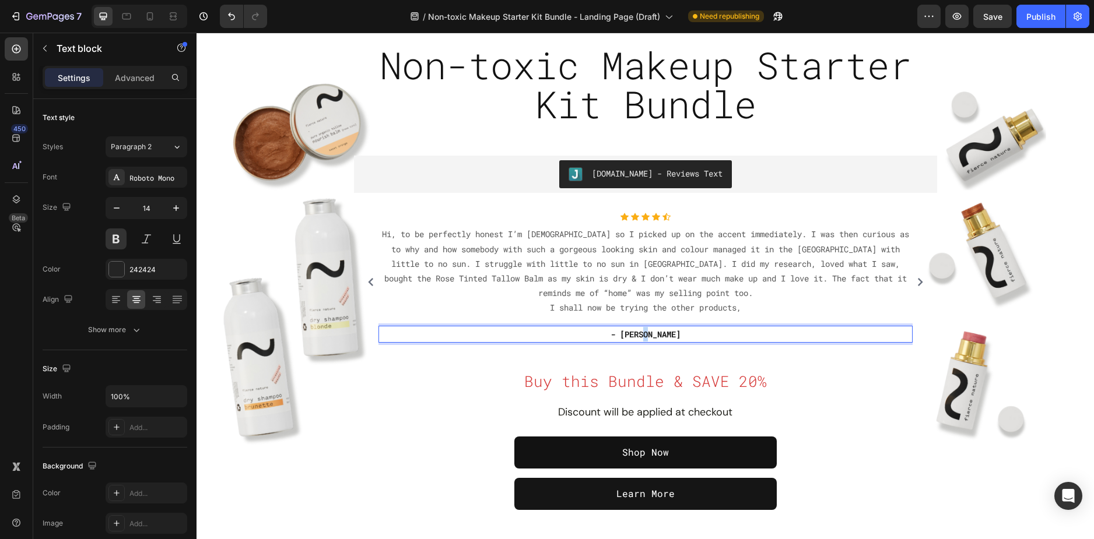
click at [655, 336] on p "- Ryan S." at bounding box center [646, 334] width 532 height 15
click at [917, 280] on icon "Carousel Next Arrow" at bounding box center [920, 282] width 8 height 8
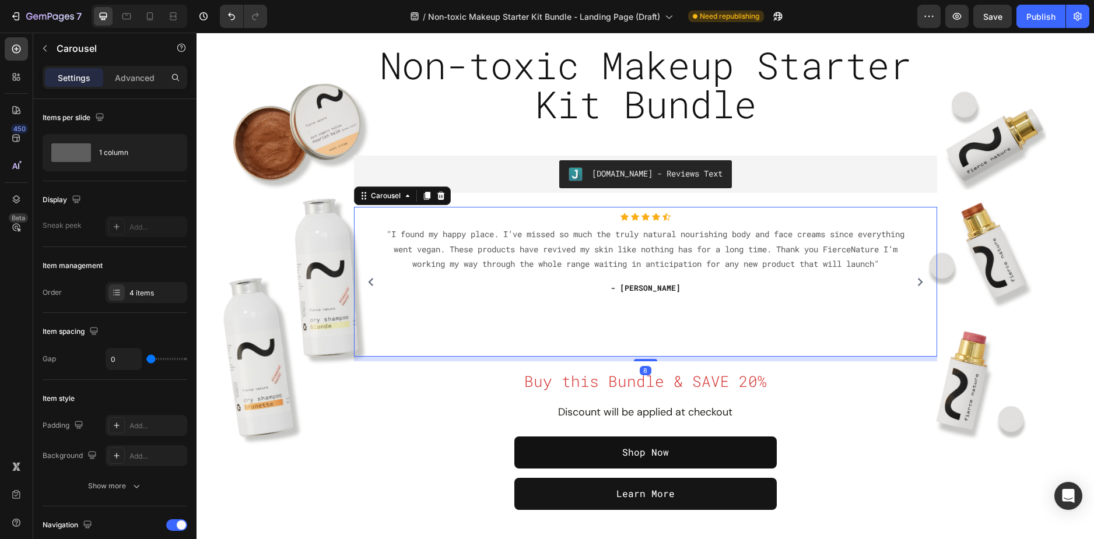
click at [917, 280] on icon "Carousel Next Arrow" at bounding box center [920, 282] width 8 height 8
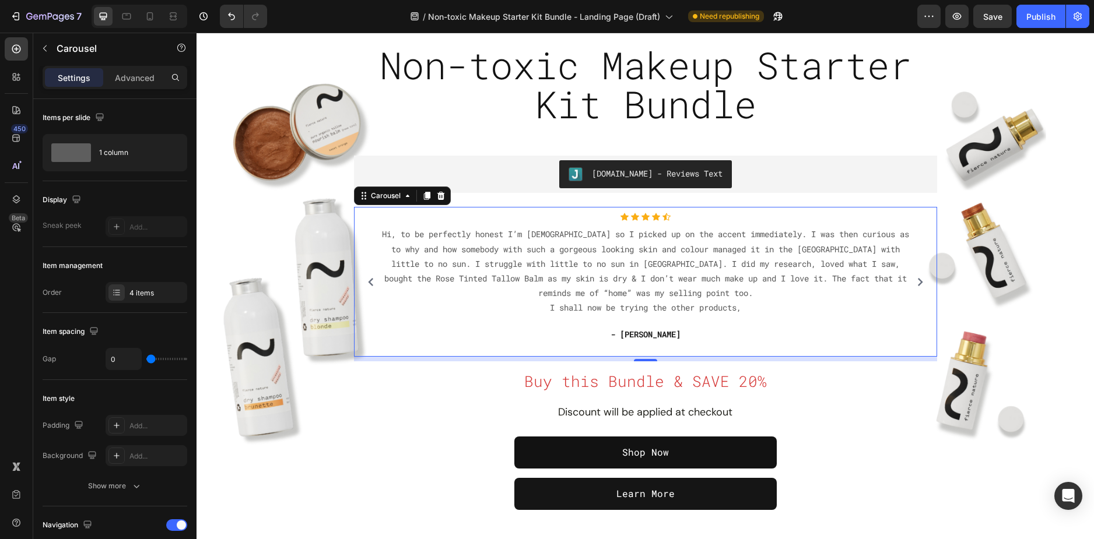
click at [917, 280] on icon "Carousel Next Arrow" at bounding box center [920, 282] width 8 height 8
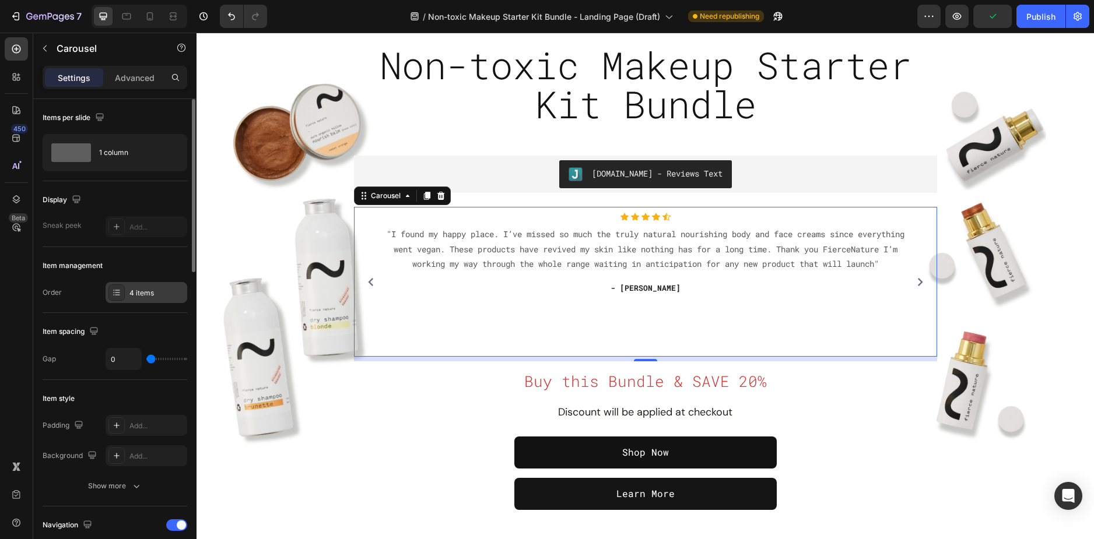
click at [129, 289] on div "4 items" at bounding box center [147, 292] width 82 height 21
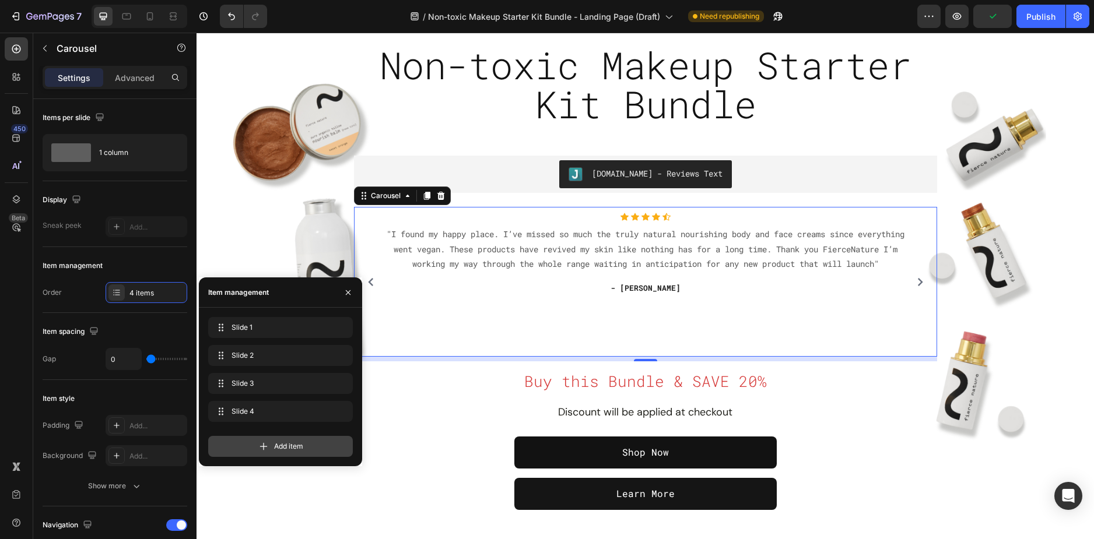
click at [298, 448] on span "Add item" at bounding box center [288, 446] width 29 height 10
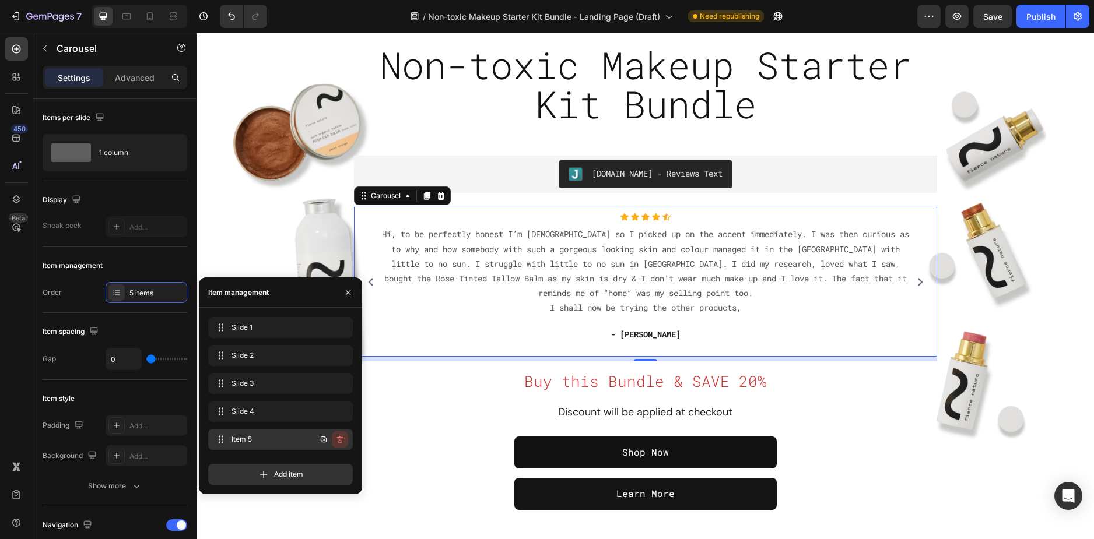
click at [338, 440] on icon "button" at bounding box center [340, 439] width 6 height 7
click at [335, 442] on div "Delete" at bounding box center [332, 439] width 22 height 10
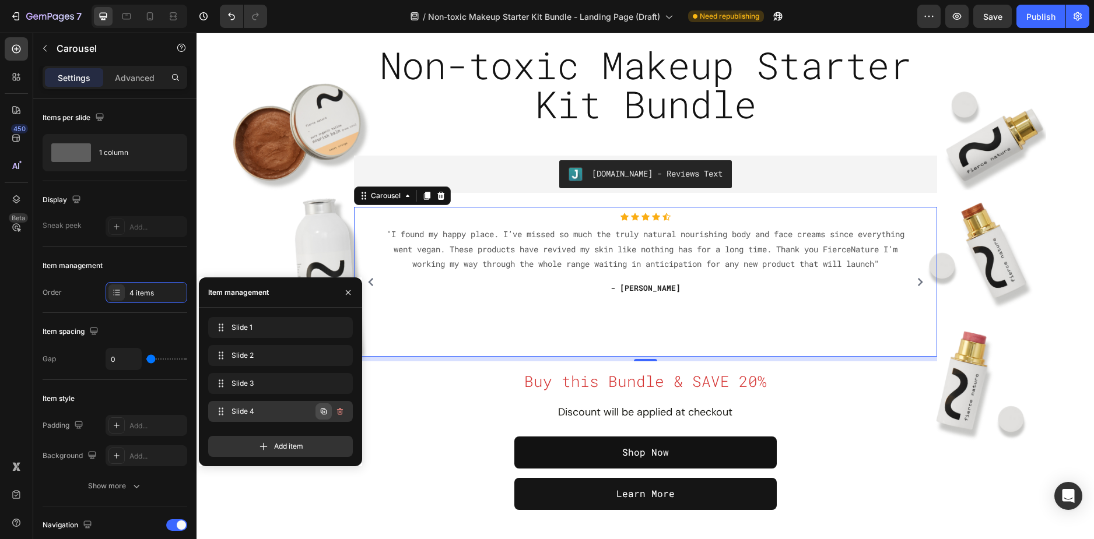
click at [326, 410] on icon "button" at bounding box center [323, 411] width 9 height 9
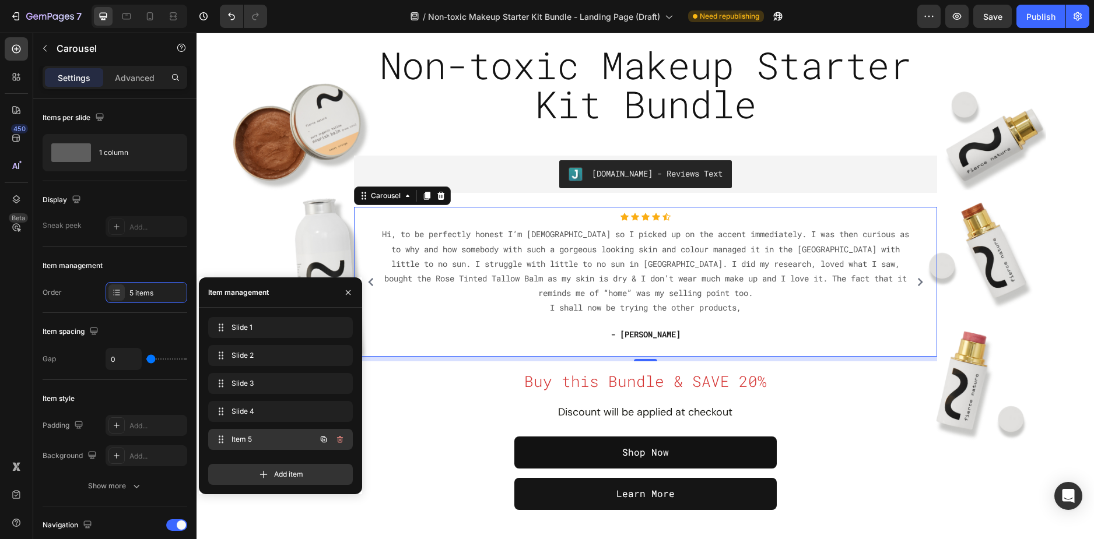
click at [280, 433] on div "Item 5 Item 5" at bounding box center [264, 439] width 103 height 16
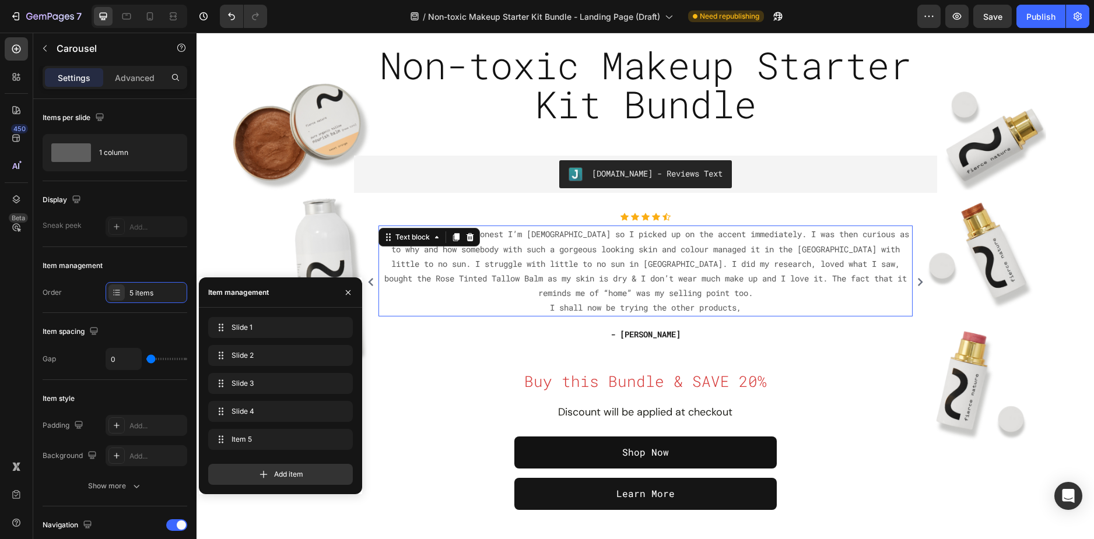
click at [574, 277] on p "Hi, to be perfectly honest I’m South African so I picked up on the accent immed…" at bounding box center [646, 271] width 532 height 88
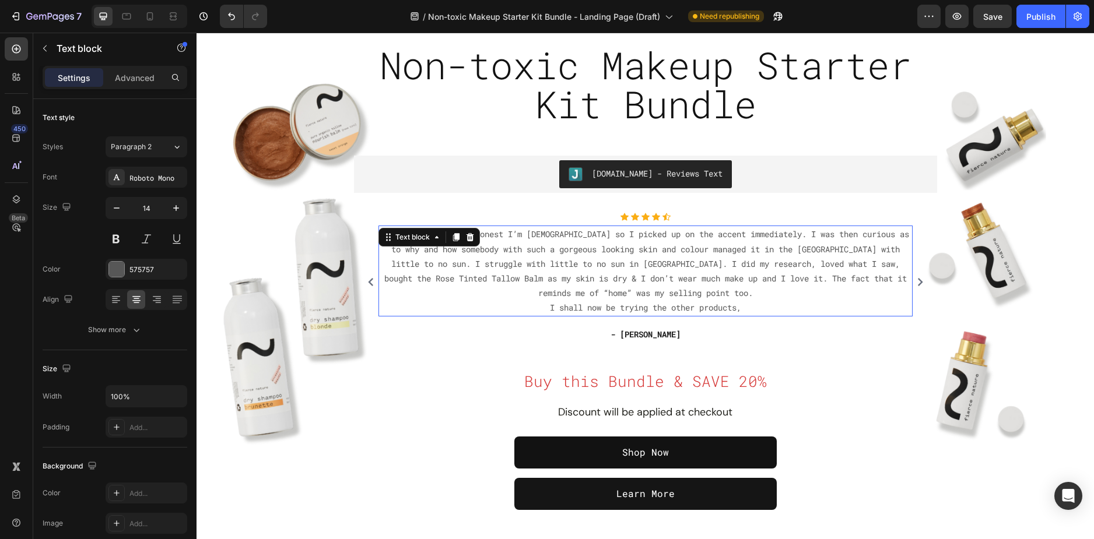
click at [574, 277] on p "Hi, to be perfectly honest I’m South African so I picked up on the accent immed…" at bounding box center [646, 271] width 532 height 88
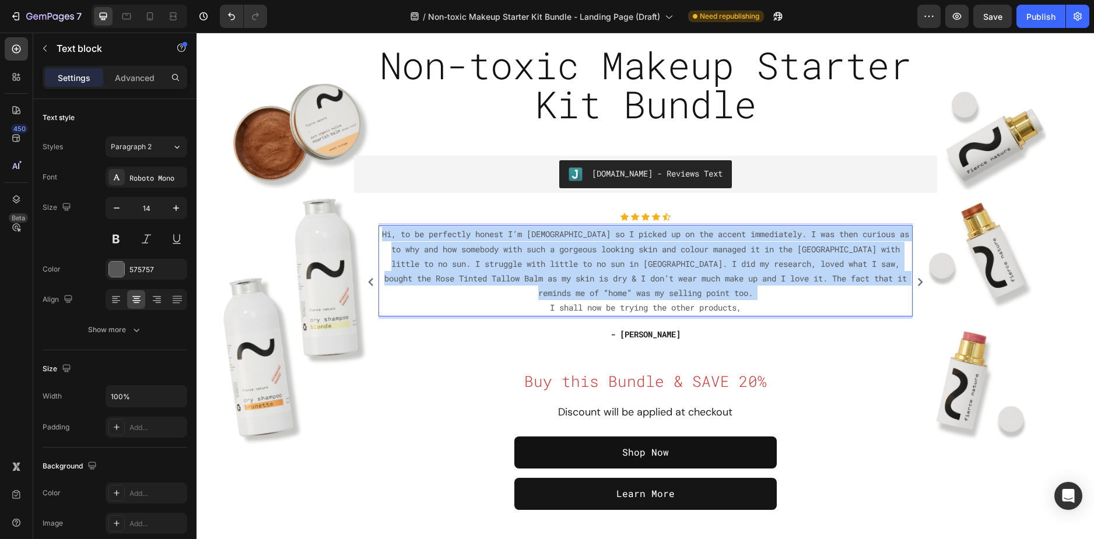
click at [574, 277] on p "Hi, to be perfectly honest I’m South African so I picked up on the accent immed…" at bounding box center [646, 271] width 532 height 88
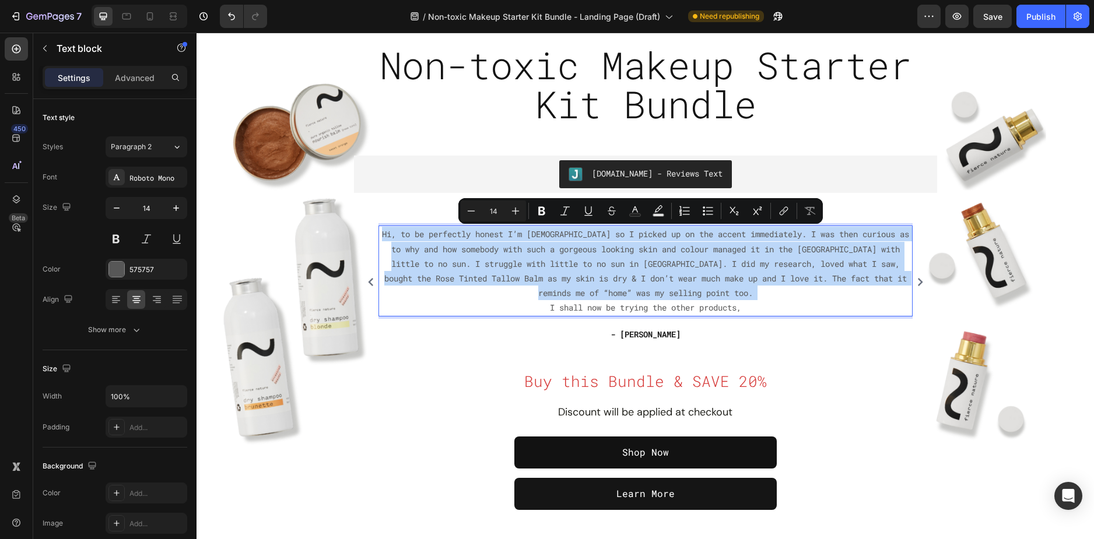
click at [753, 299] on p "Hi, to be perfectly honest I’m South African so I picked up on the accent immed…" at bounding box center [646, 271] width 532 height 88
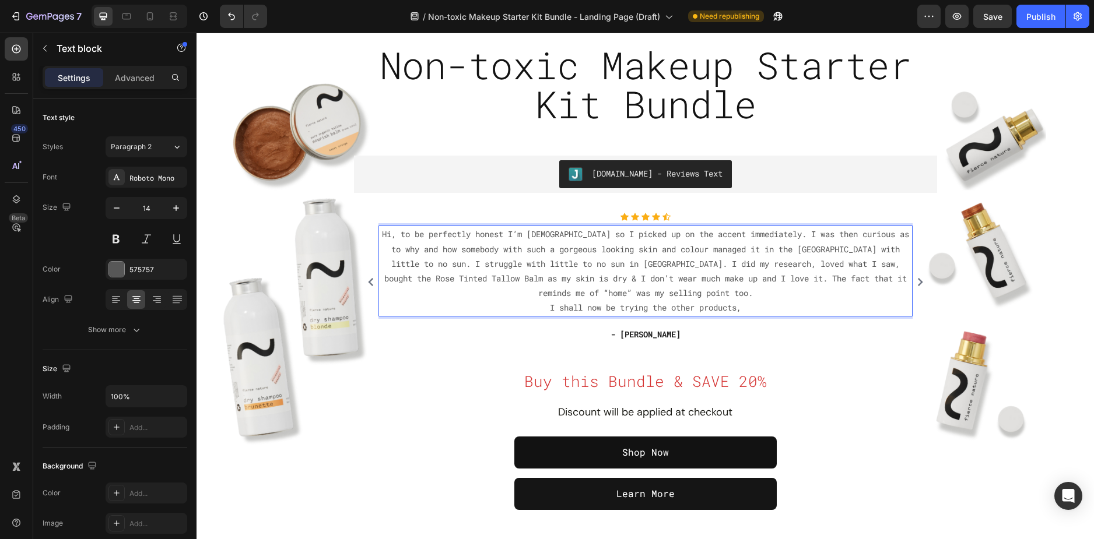
click at [753, 308] on p "Hi, to be perfectly honest I’m South African so I picked up on the accent immed…" at bounding box center [646, 271] width 532 height 88
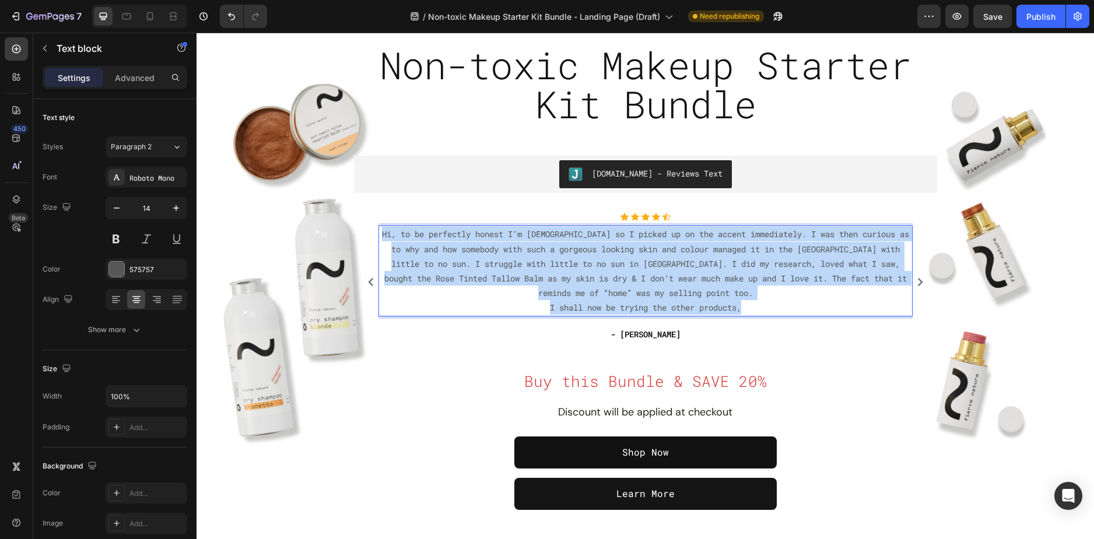
drag, startPoint x: 753, startPoint y: 308, endPoint x: 377, endPoint y: 231, distance: 383.8
click at [380, 231] on p "Hi, to be perfectly honest I’m South African so I picked up on the accent immed…" at bounding box center [646, 271] width 532 height 88
click at [722, 259] on p "Hi, to be perfectly honest I’m South African so I picked up on the accent immed…" at bounding box center [646, 271] width 532 height 88
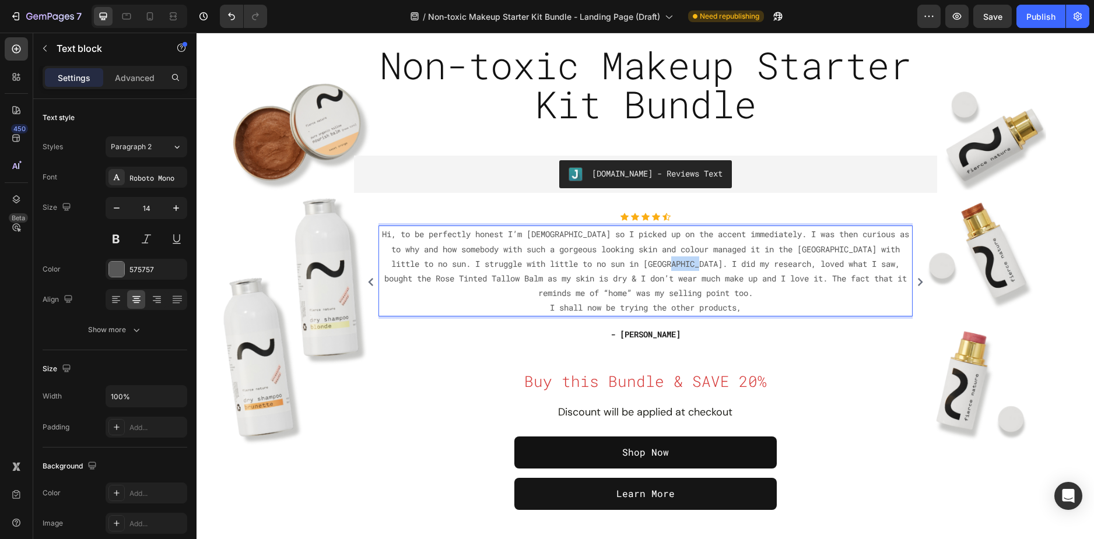
click at [722, 259] on p "Hi, to be perfectly honest I’m South African so I picked up on the accent immed…" at bounding box center [646, 271] width 532 height 88
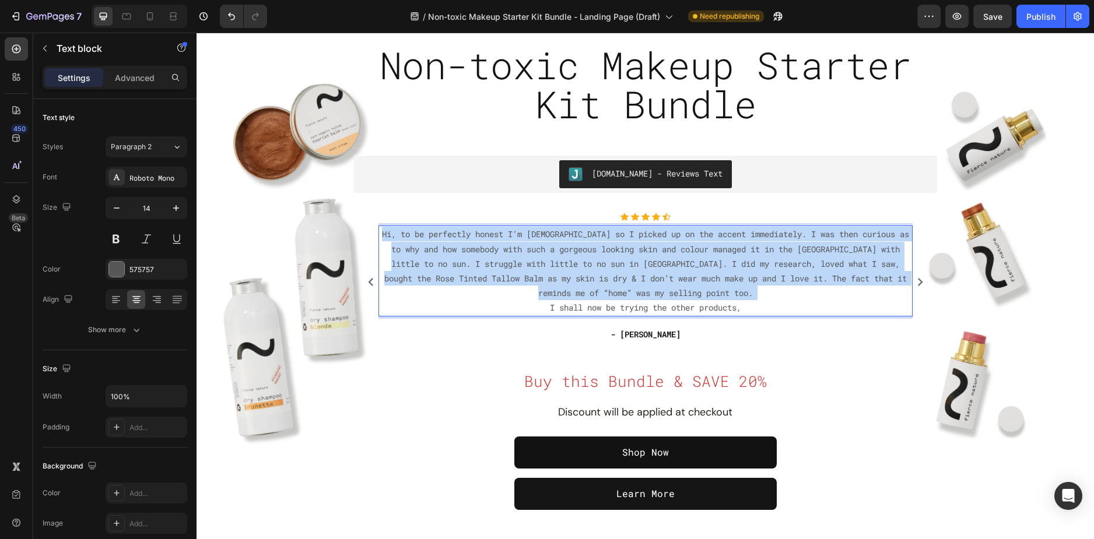
click at [722, 259] on p "Hi, to be perfectly honest I’m South African so I picked up on the accent immed…" at bounding box center [646, 271] width 532 height 88
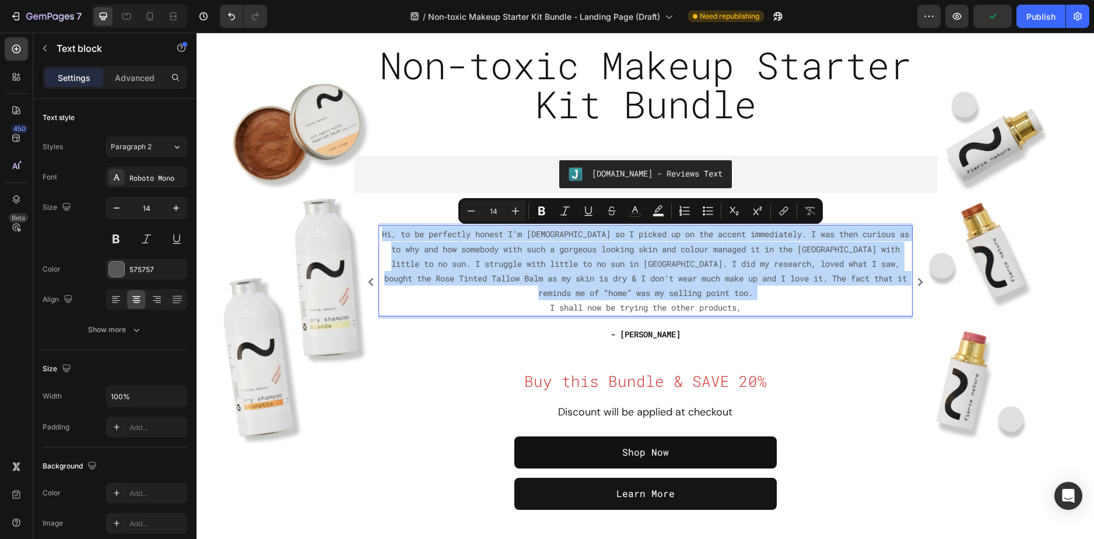
click at [732, 284] on p "Hi, to be perfectly honest I’m South African so I picked up on the accent immed…" at bounding box center [646, 271] width 532 height 88
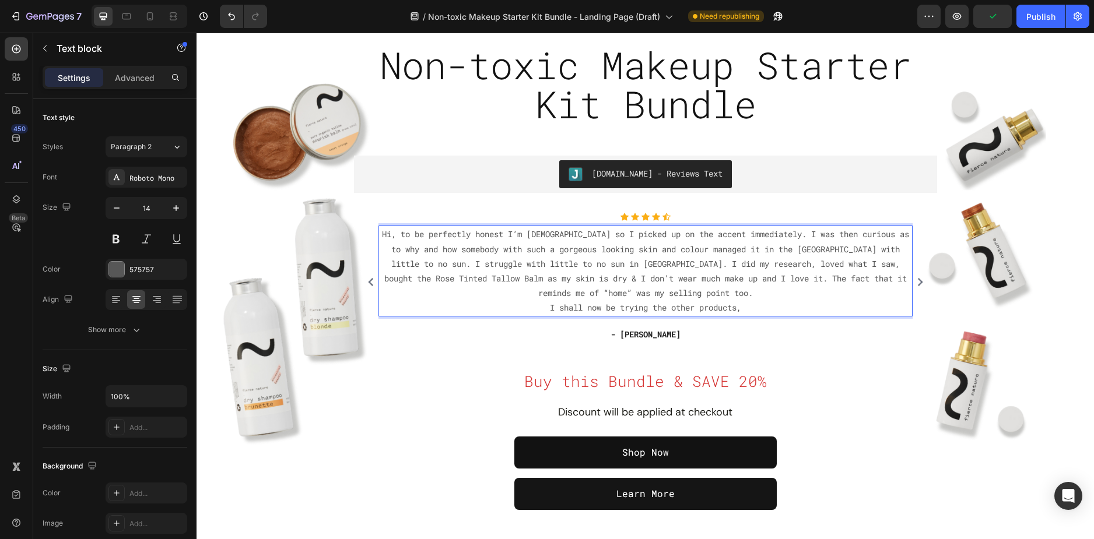
click at [750, 304] on p "Hi, to be perfectly honest I’m South African so I picked up on the accent immed…" at bounding box center [646, 271] width 532 height 88
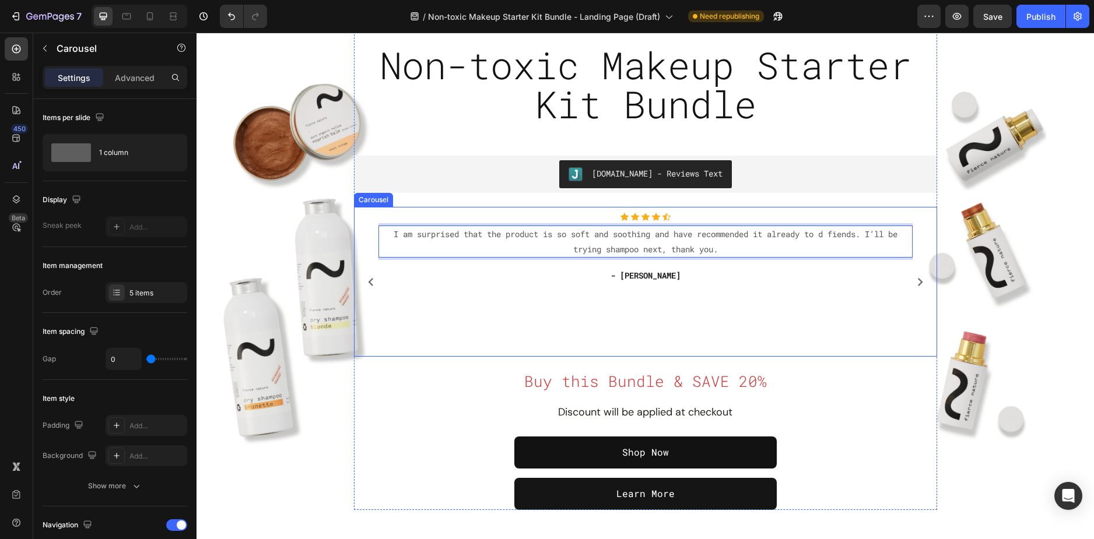
click at [756, 293] on div "Icon Icon Icon Icon Icon Icon List Hoz I am surprised that the product is so so…" at bounding box center [645, 282] width 534 height 138
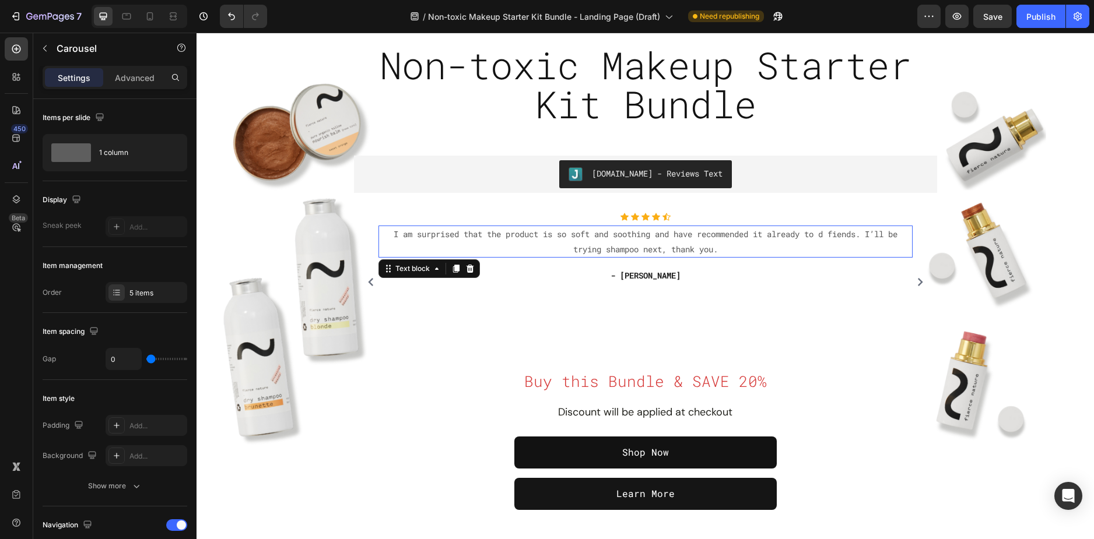
click at [622, 240] on p "I am surprised that the product is so soft and soothing and have recommended it…" at bounding box center [646, 241] width 532 height 29
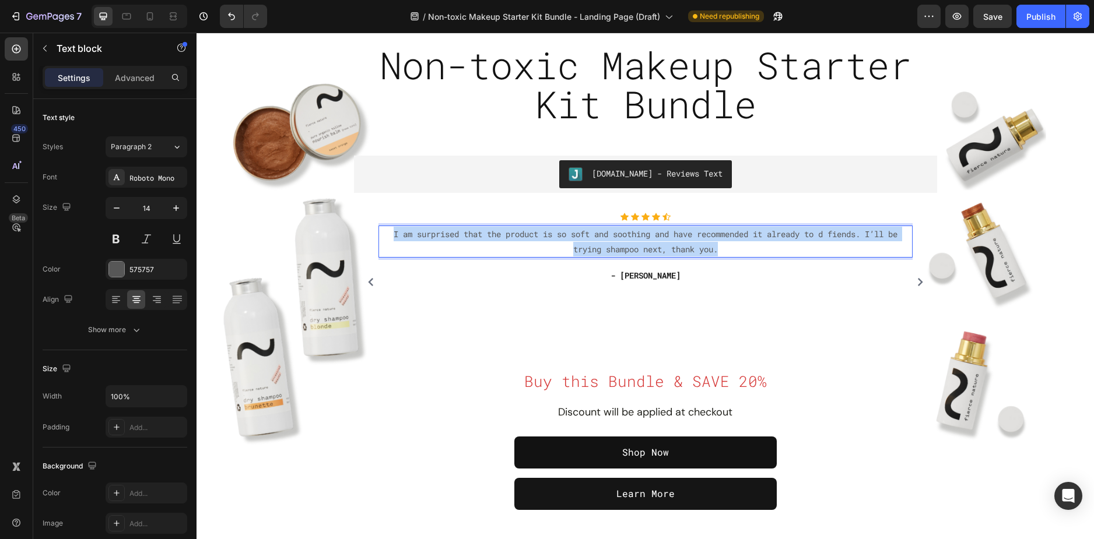
click at [622, 240] on p "I am surprised that the product is so soft and soothing and have recommended it…" at bounding box center [646, 241] width 532 height 29
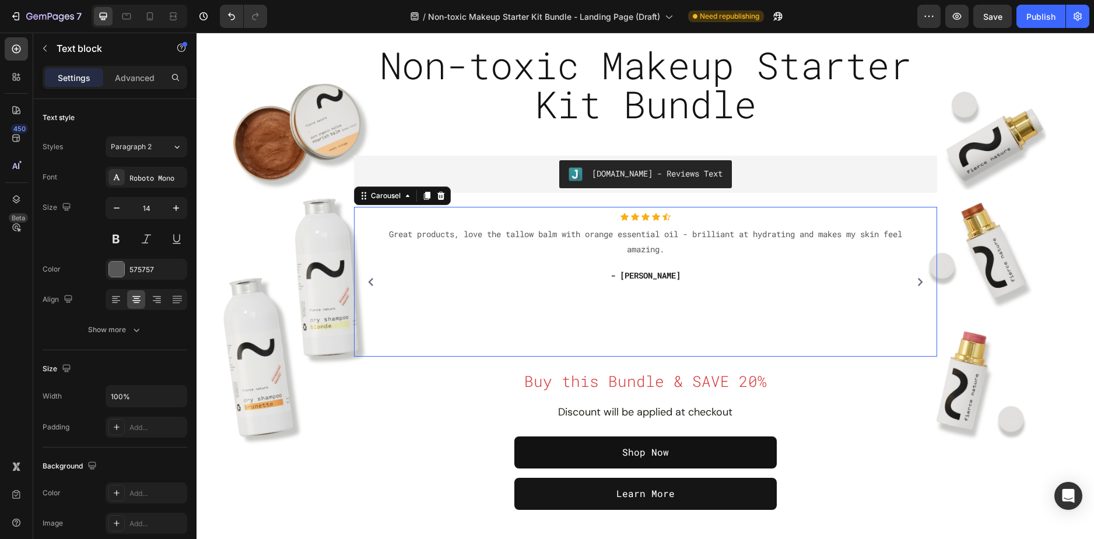
click at [361, 283] on button "Carousel Back Arrow" at bounding box center [370, 282] width 19 height 19
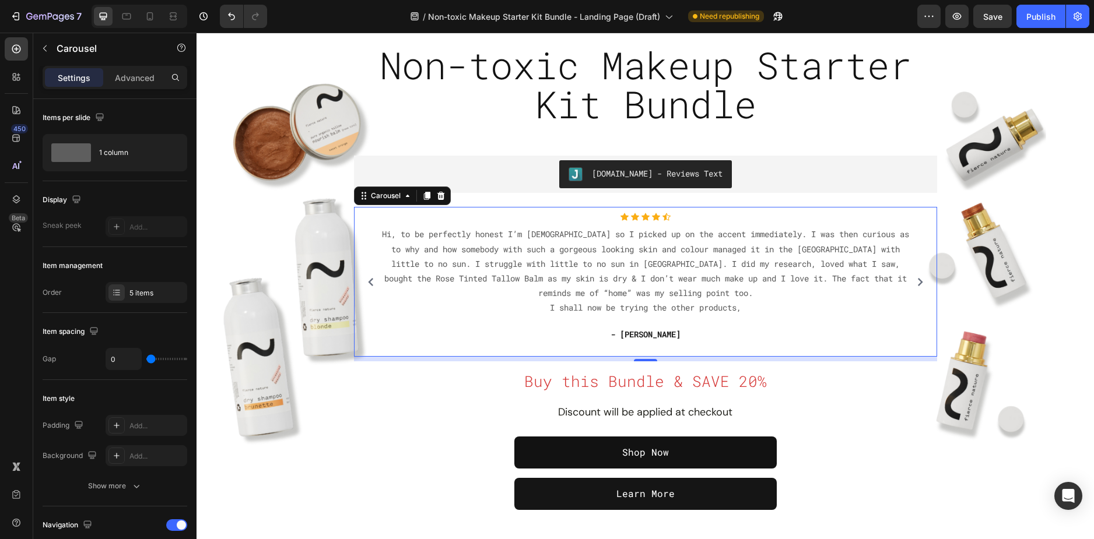
click at [916, 282] on icon "Carousel Next Arrow" at bounding box center [920, 282] width 8 height 8
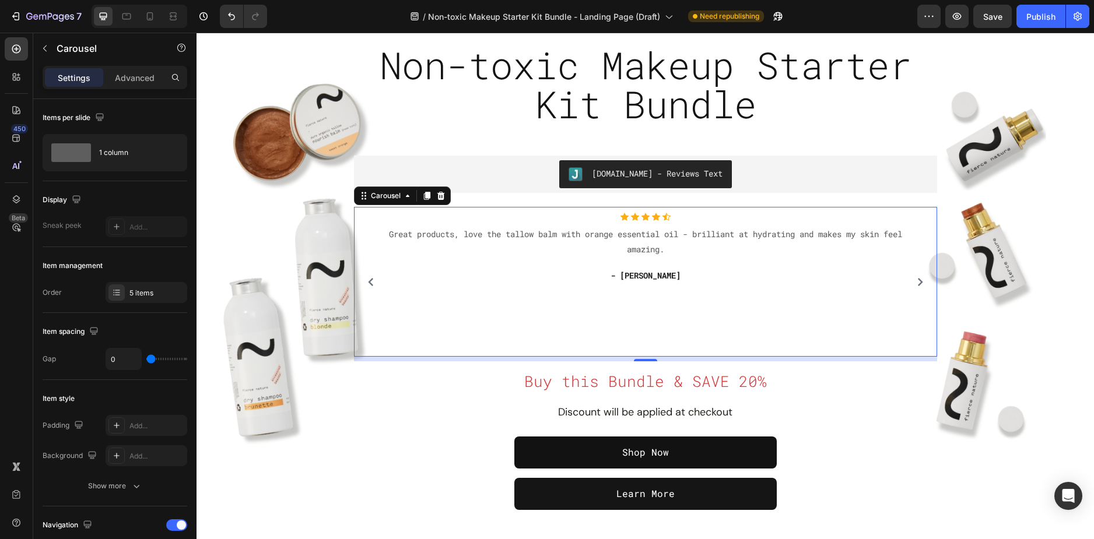
click at [911, 281] on button "Carousel Next Arrow" at bounding box center [920, 282] width 19 height 19
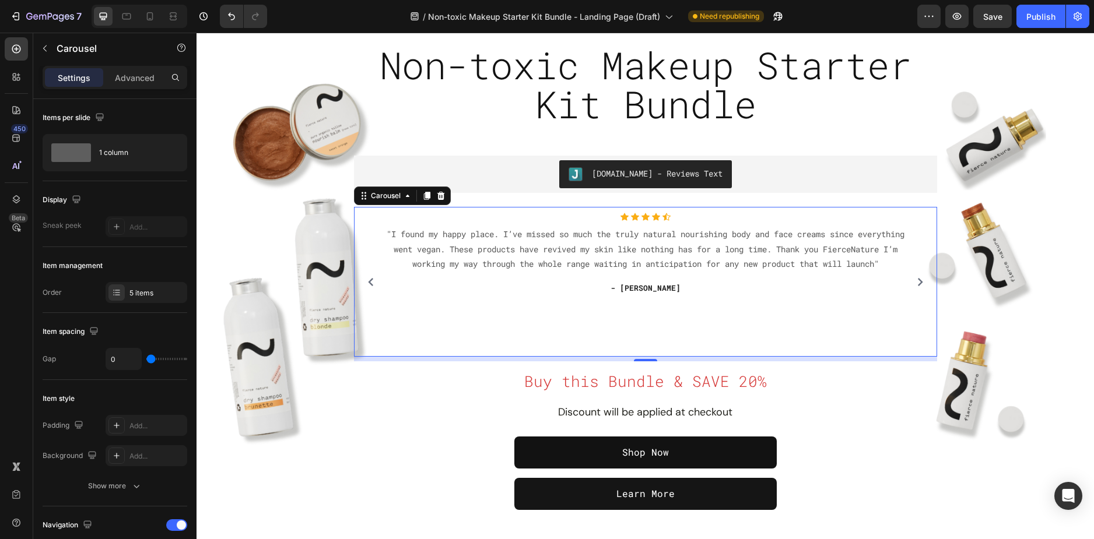
click at [367, 278] on icon "Carousel Back Arrow" at bounding box center [371, 282] width 8 height 8
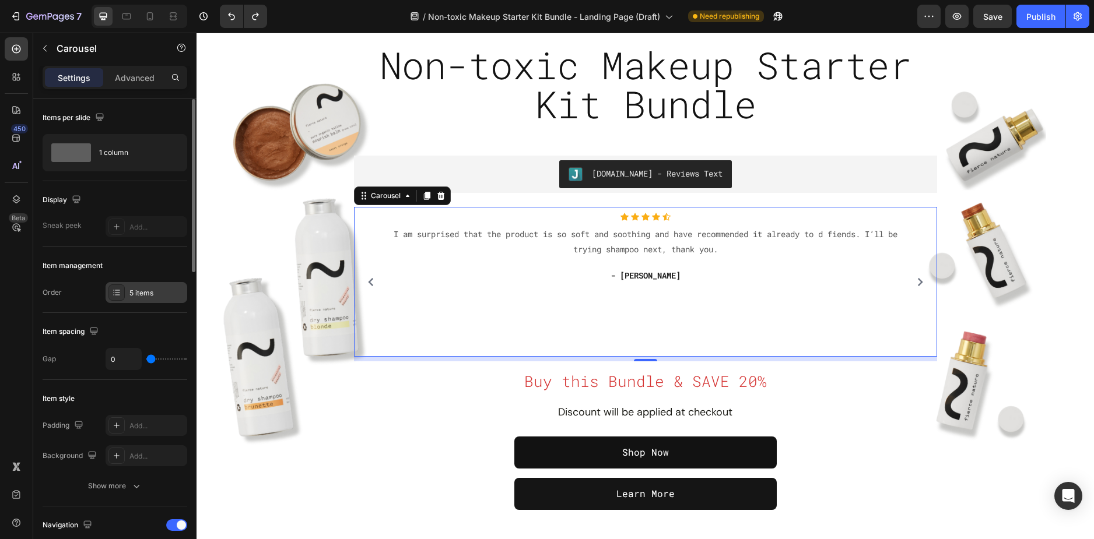
click at [147, 290] on div "5 items" at bounding box center [156, 293] width 55 height 10
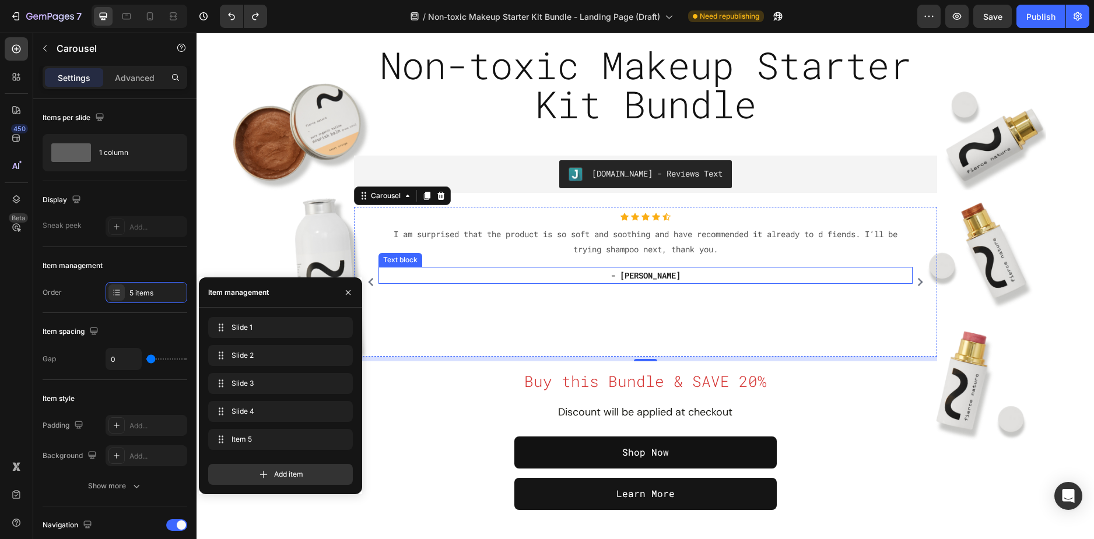
click at [661, 278] on p "- Shán Campbell-Lewis" at bounding box center [646, 275] width 532 height 15
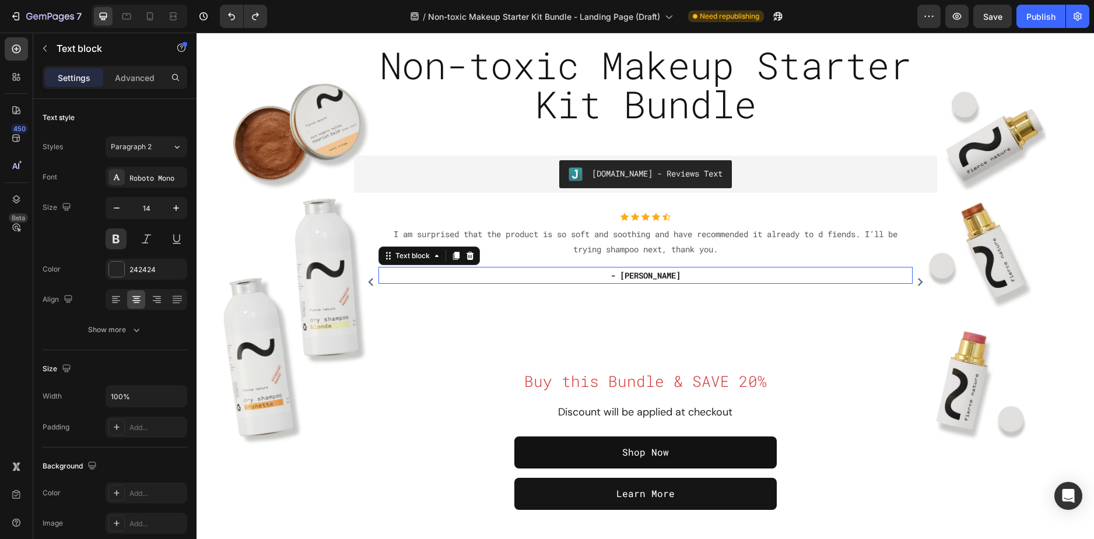
click at [661, 278] on p "- Shán Campbell-Lewis" at bounding box center [646, 275] width 532 height 15
click at [662, 278] on p "- Shán Campbell-Lewis" at bounding box center [646, 275] width 532 height 15
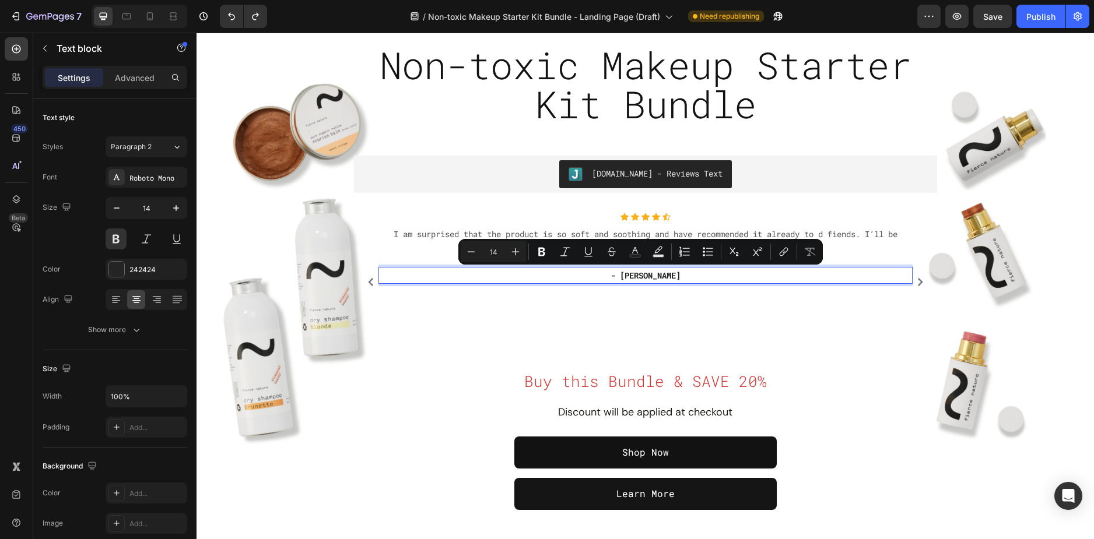
click at [683, 276] on p "- Shán Campbell-Lewis" at bounding box center [646, 275] width 532 height 15
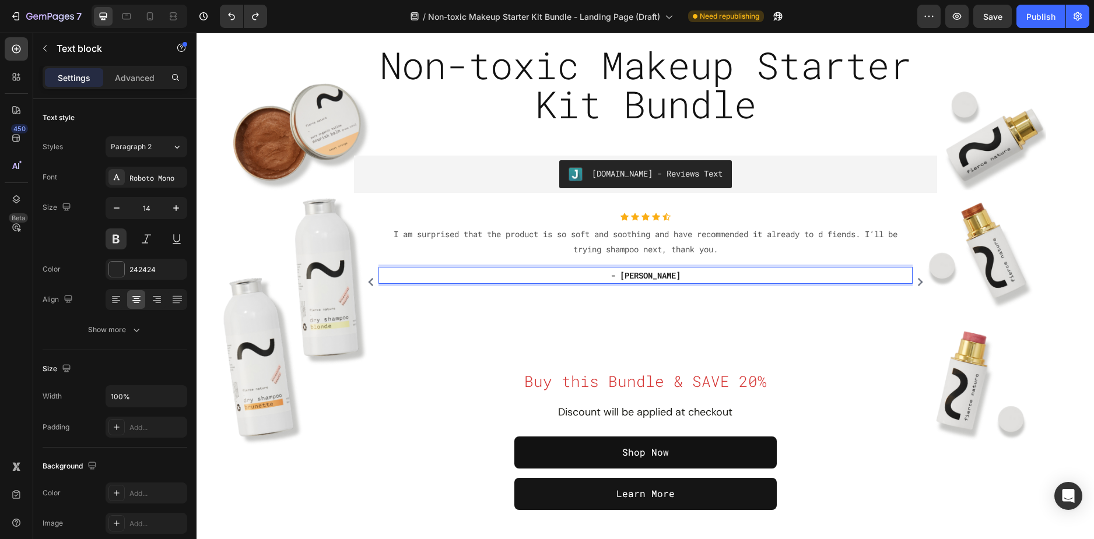
drag, startPoint x: 700, startPoint y: 275, endPoint x: 599, endPoint y: 273, distance: 100.9
click at [599, 273] on p "- Shán Campbell-Lewis" at bounding box center [646, 275] width 532 height 15
click at [911, 279] on button "Carousel Next Arrow" at bounding box center [920, 282] width 19 height 19
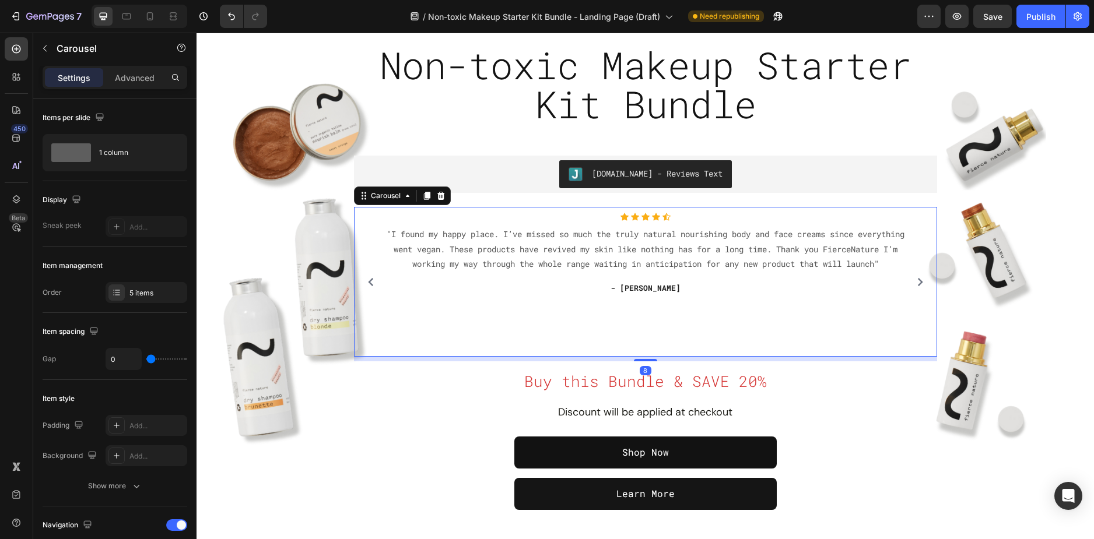
click at [370, 282] on button "Carousel Back Arrow" at bounding box center [370, 282] width 19 height 19
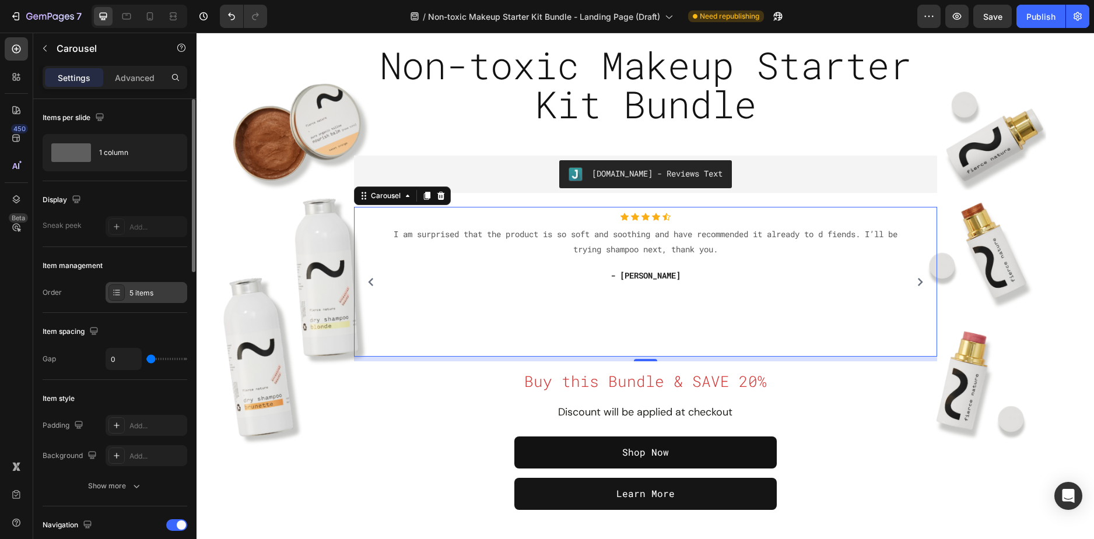
click at [143, 288] on div "5 items" at bounding box center [156, 293] width 55 height 10
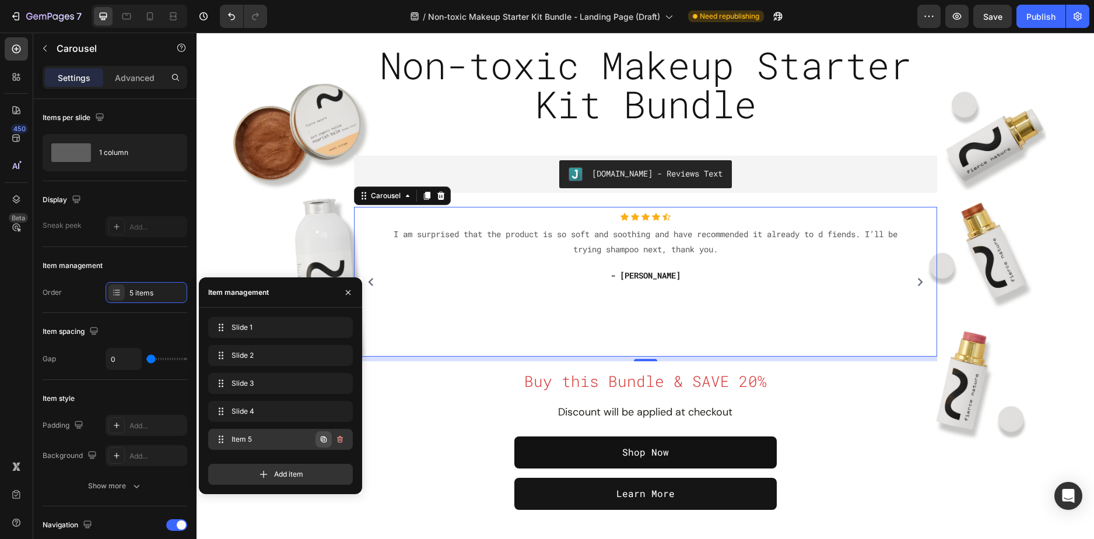
click at [324, 435] on icon "button" at bounding box center [323, 439] width 9 height 9
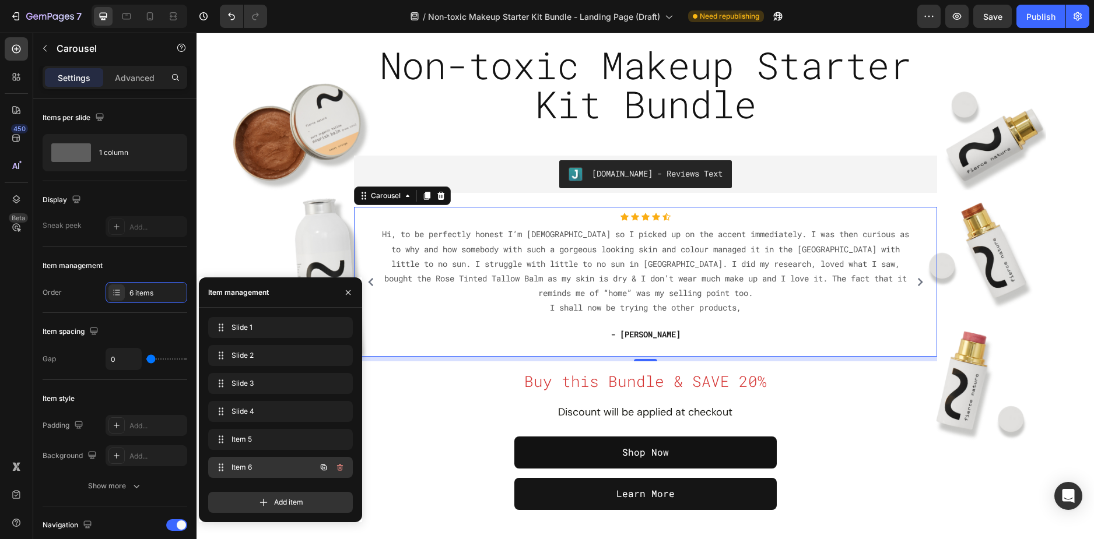
click at [269, 472] on span "Item 6" at bounding box center [264, 467] width 66 height 10
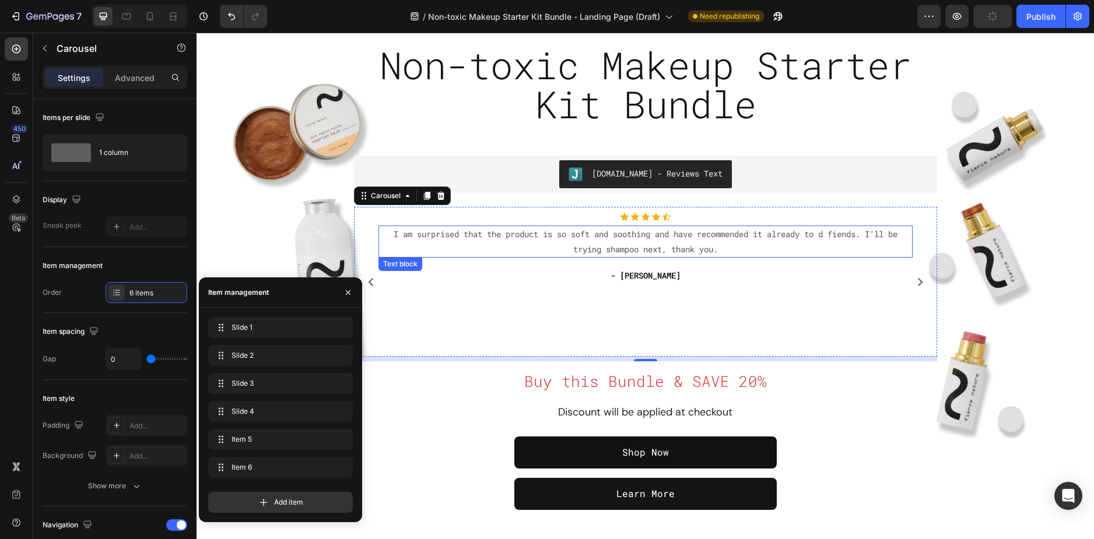
click at [613, 235] on p "I am surprised that the product is so soft and soothing and have recommended it…" at bounding box center [646, 241] width 532 height 29
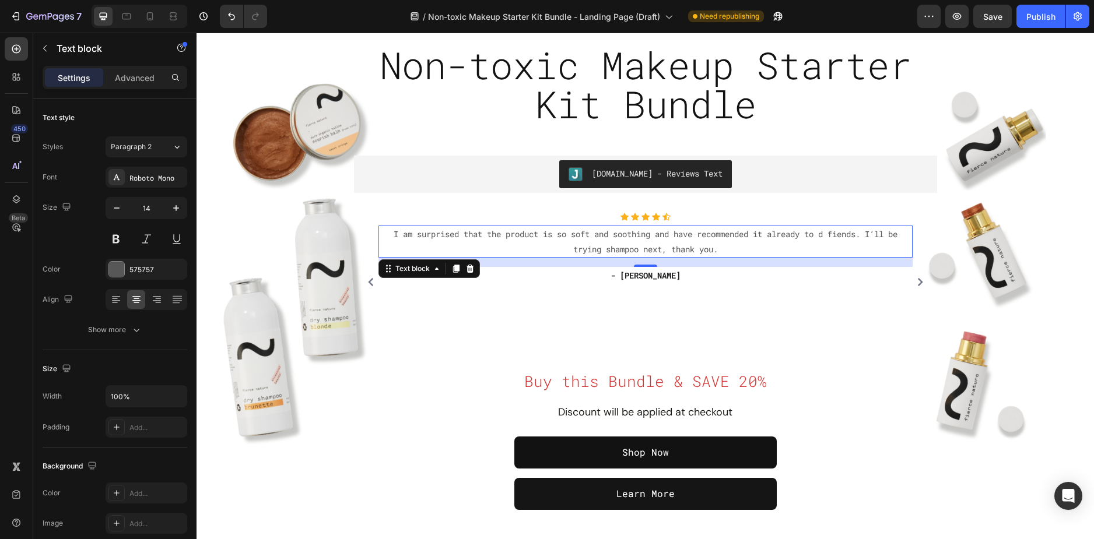
click at [670, 236] on p "I am surprised that the product is so soft and soothing and have recommended it…" at bounding box center [646, 241] width 532 height 29
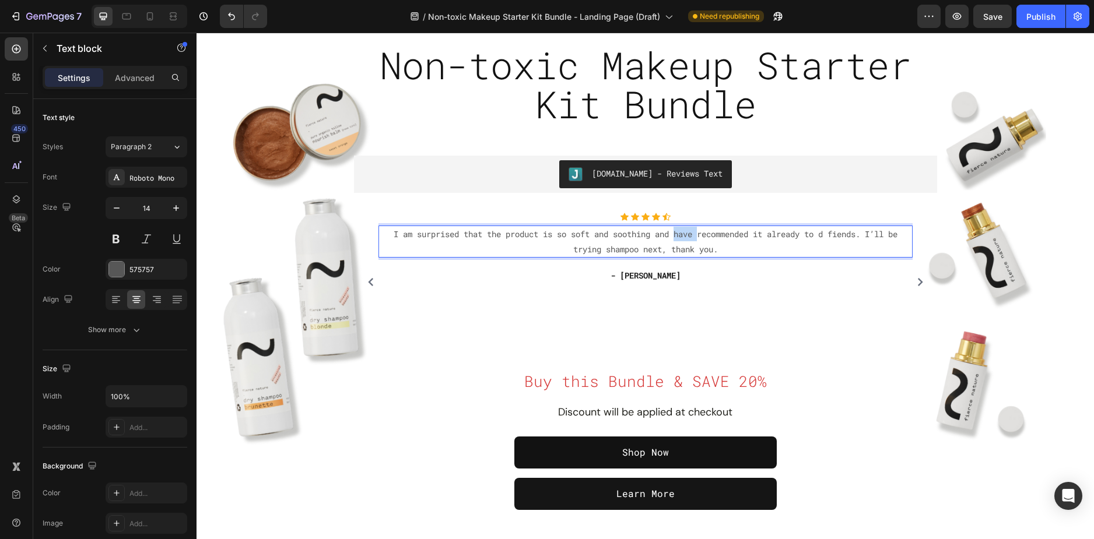
click at [670, 236] on p "I am surprised that the product is so soft and soothing and have recommended it…" at bounding box center [646, 241] width 532 height 29
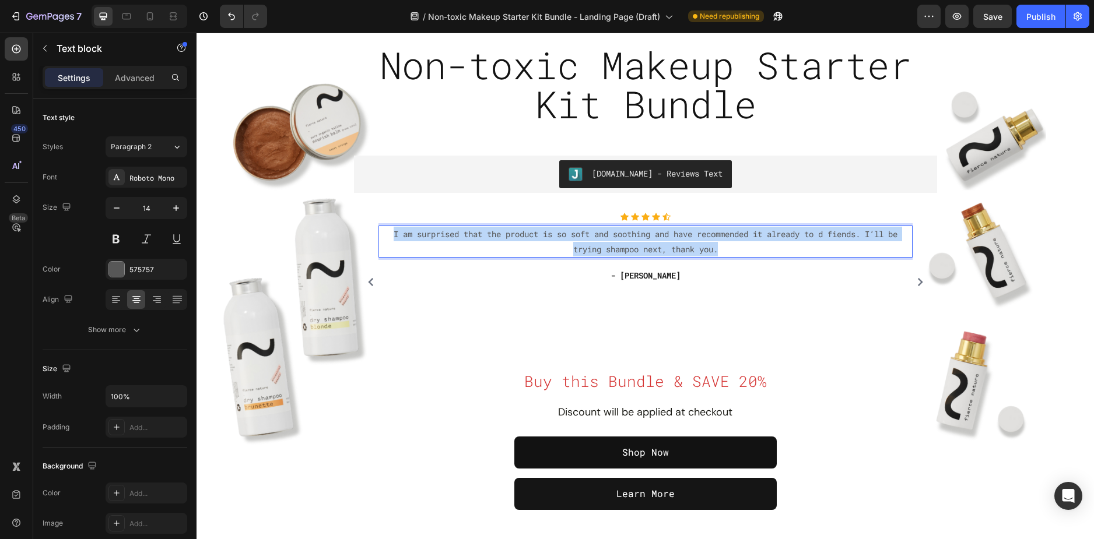
click at [670, 236] on p "I am surprised that the product is so soft and soothing and have recommended it…" at bounding box center [646, 241] width 532 height 29
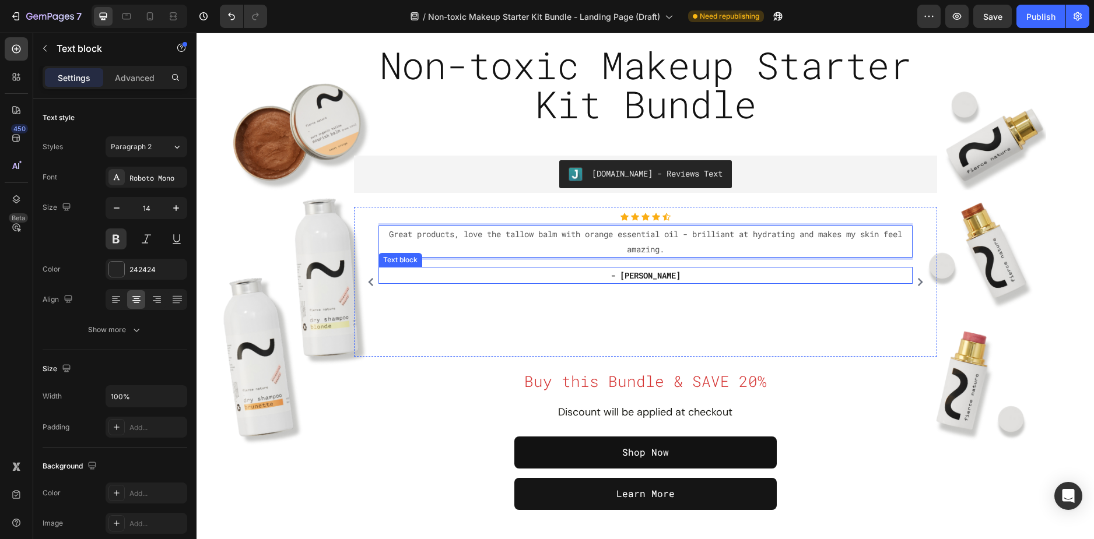
click at [668, 276] on p "- Mrs. Holden" at bounding box center [646, 275] width 532 height 15
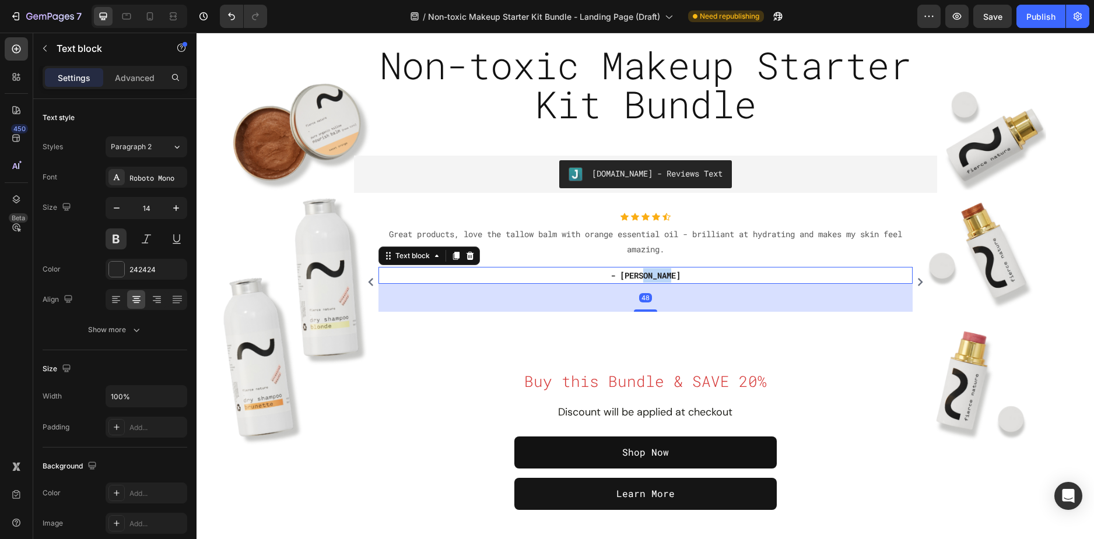
click at [668, 276] on p "- Mrs. Holden" at bounding box center [646, 275] width 532 height 15
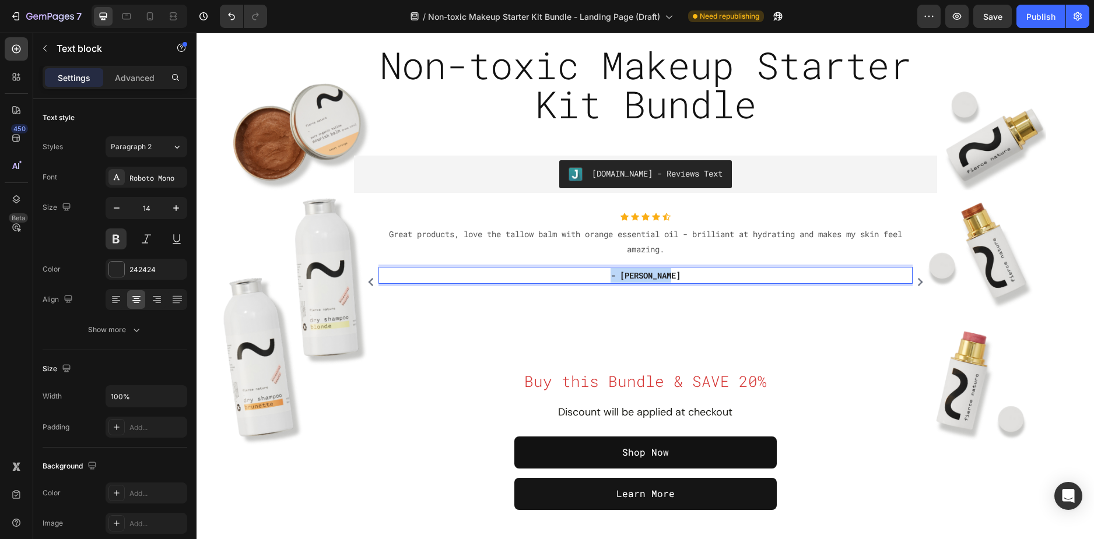
click at [668, 276] on p "- Mrs. Holden" at bounding box center [646, 275] width 532 height 15
click at [368, 282] on icon "Carousel Back Arrow" at bounding box center [371, 282] width 8 height 8
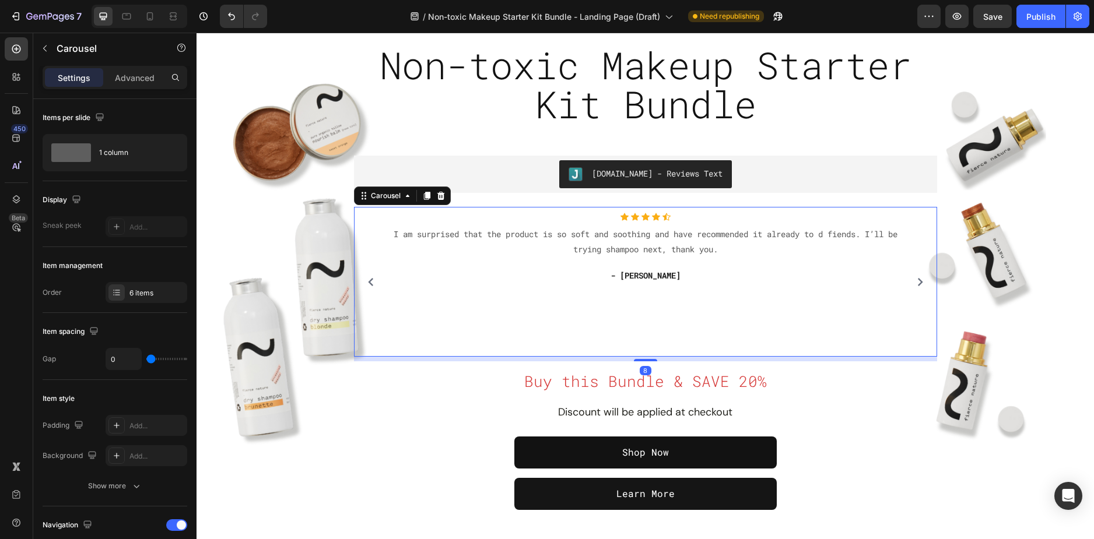
click at [368, 281] on icon "Carousel Back Arrow" at bounding box center [371, 282] width 8 height 8
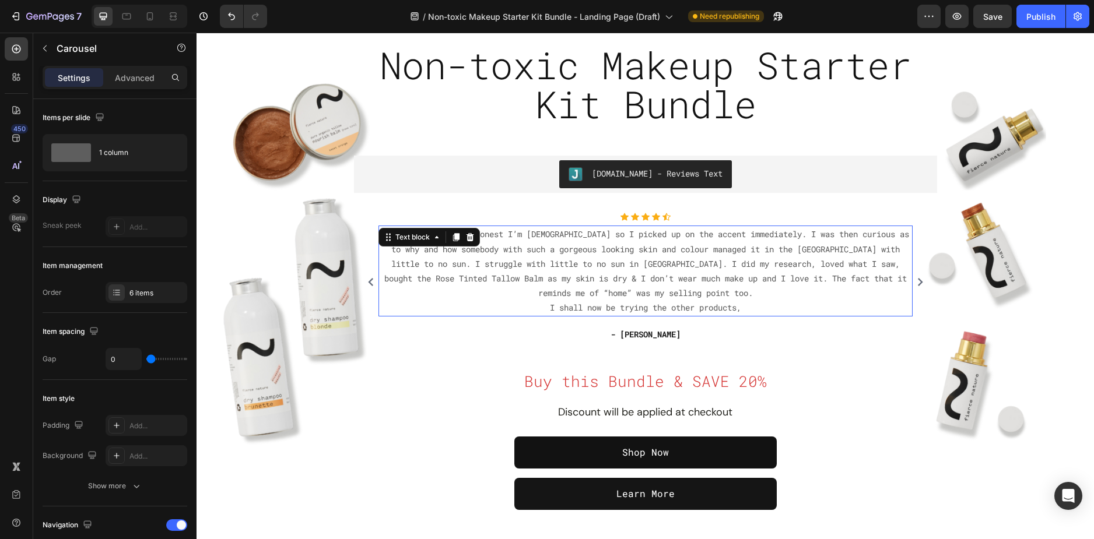
click at [482, 259] on p "Hi, to be perfectly honest I’m South African so I picked up on the accent immed…" at bounding box center [646, 271] width 532 height 88
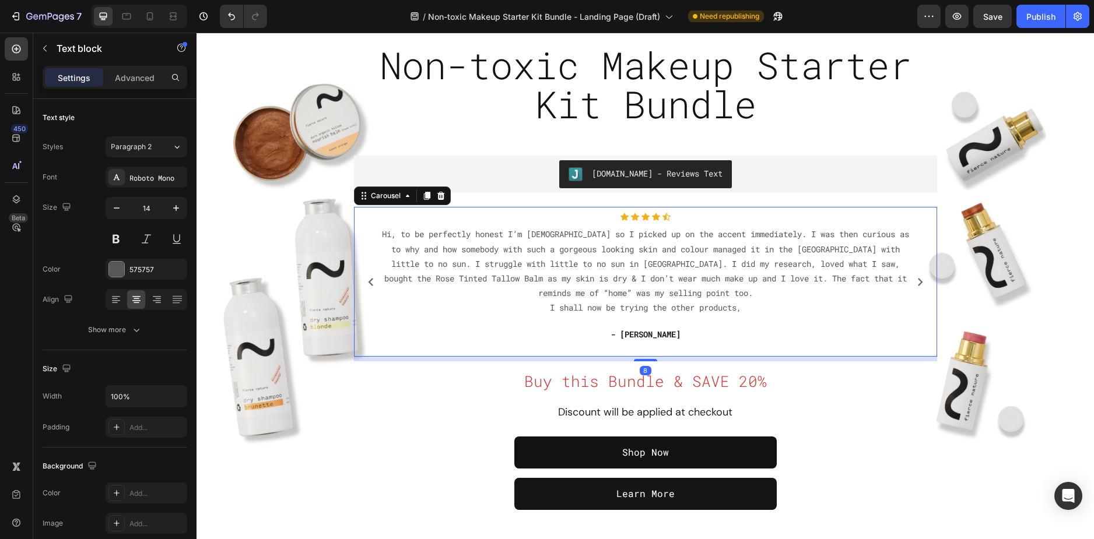
click at [360, 246] on div "Icon Icon Icon Icon Icon Icon List Hoz "I found my happy place. I’ve missed so …" at bounding box center [645, 282] width 571 height 138
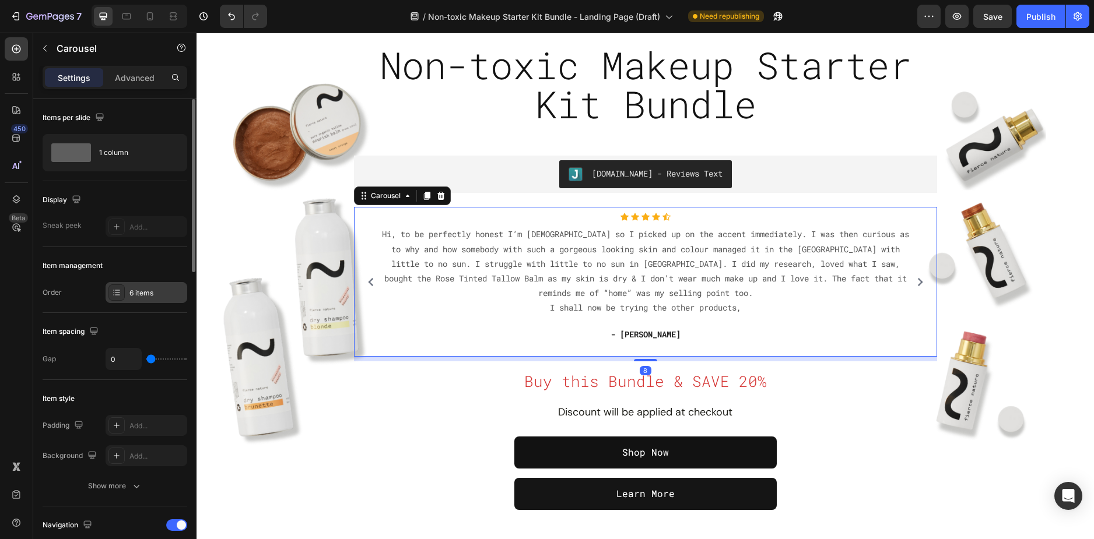
click at [135, 292] on div "6 items" at bounding box center [156, 293] width 55 height 10
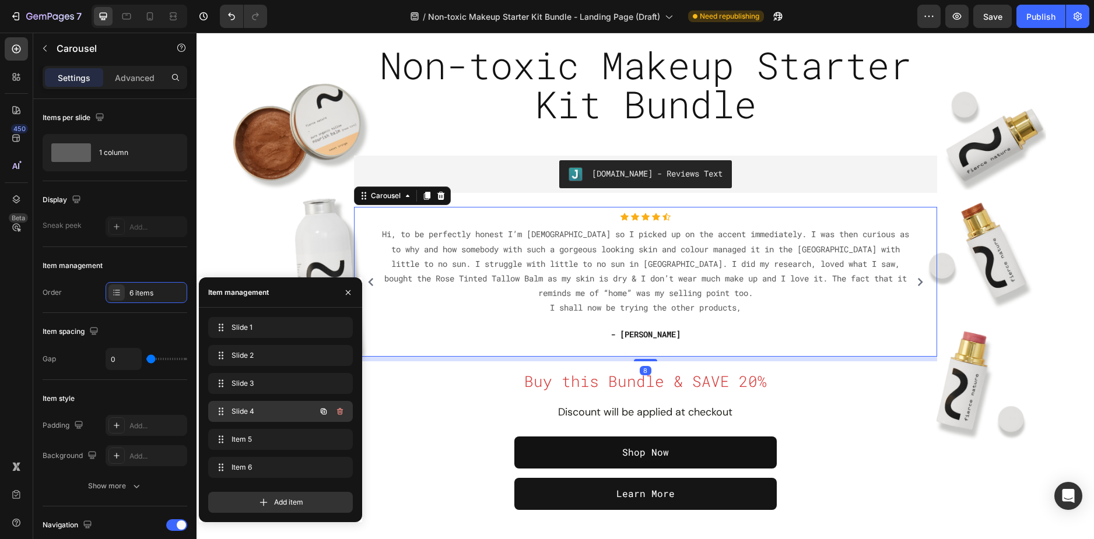
click at [275, 417] on div "Slide 4 Slide 4" at bounding box center [264, 411] width 103 height 16
click at [325, 413] on icon "button" at bounding box center [323, 411] width 9 height 9
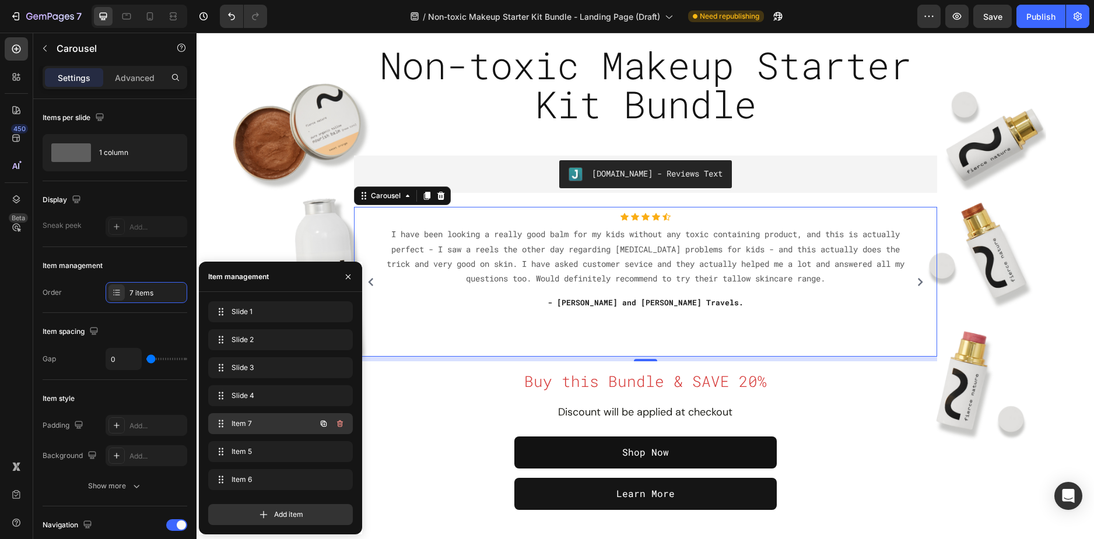
click at [271, 423] on span "Item 7" at bounding box center [264, 424] width 66 height 10
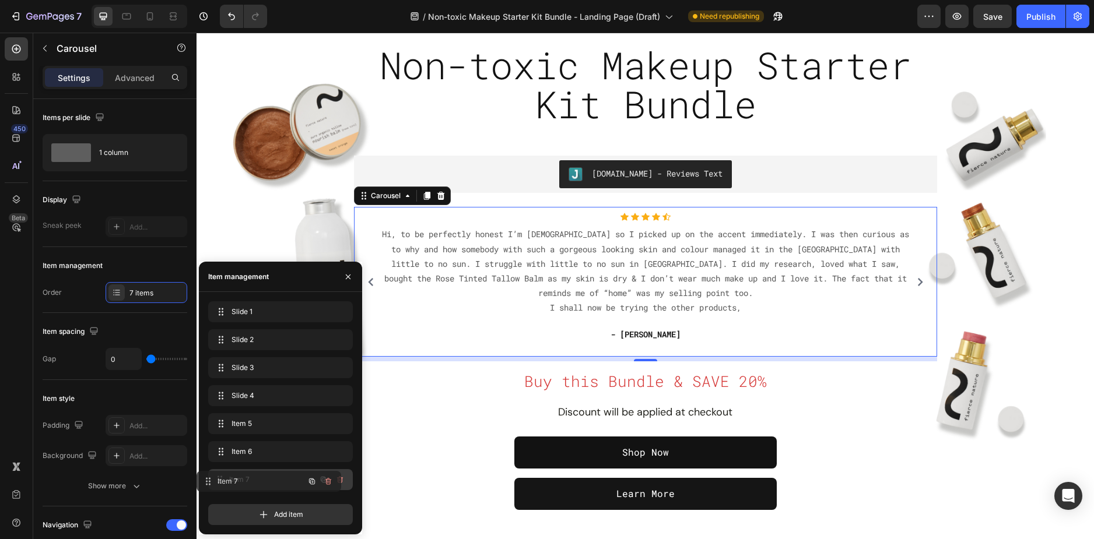
drag, startPoint x: 271, startPoint y: 423, endPoint x: 259, endPoint y: 480, distance: 58.9
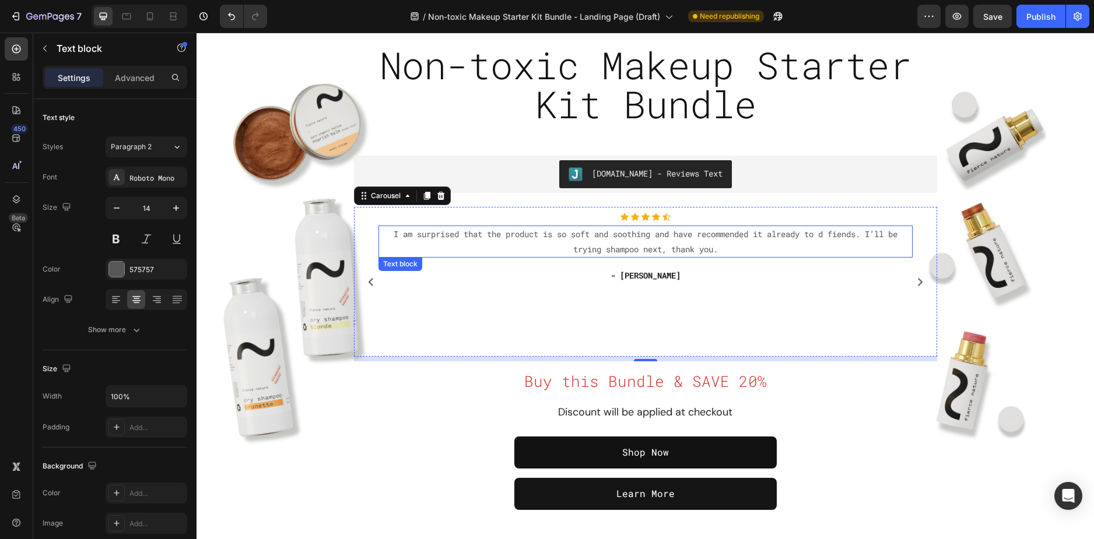
click at [518, 234] on p "I am surprised that the product is so soft and soothing and have recommended it…" at bounding box center [646, 241] width 532 height 29
click at [405, 288] on div "Icon Icon Icon Icon Icon Icon List Hoz I am surprised that the product is so so…" at bounding box center [645, 282] width 534 height 138
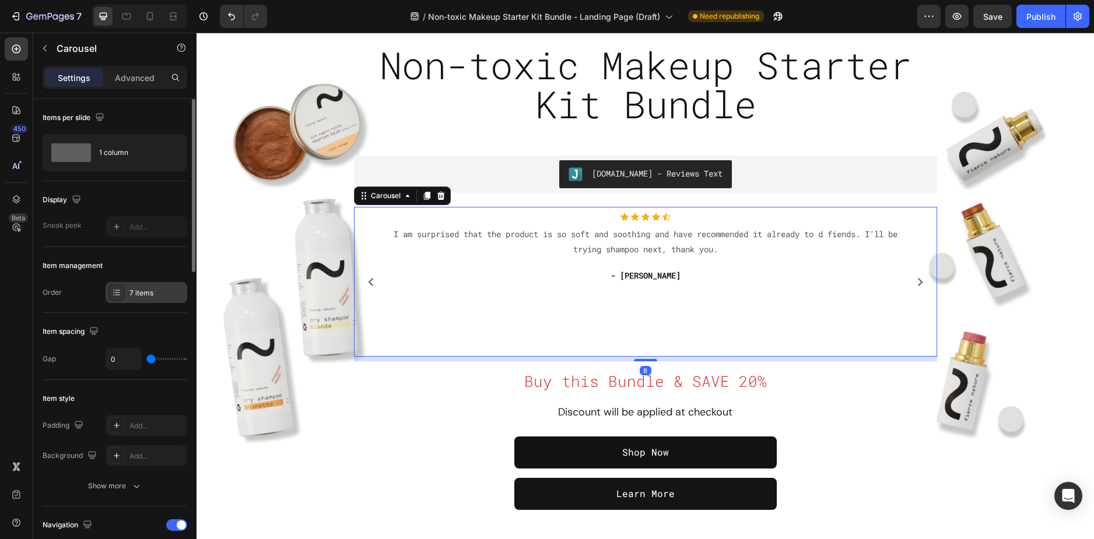
click at [131, 290] on div "7 items" at bounding box center [156, 293] width 55 height 10
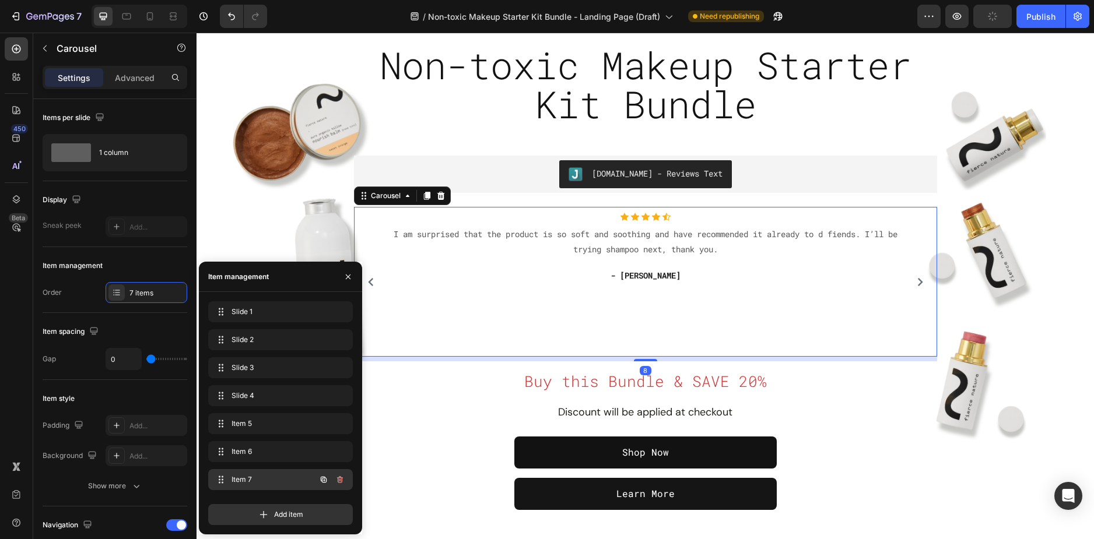
click at [257, 483] on span "Item 7" at bounding box center [264, 480] width 66 height 10
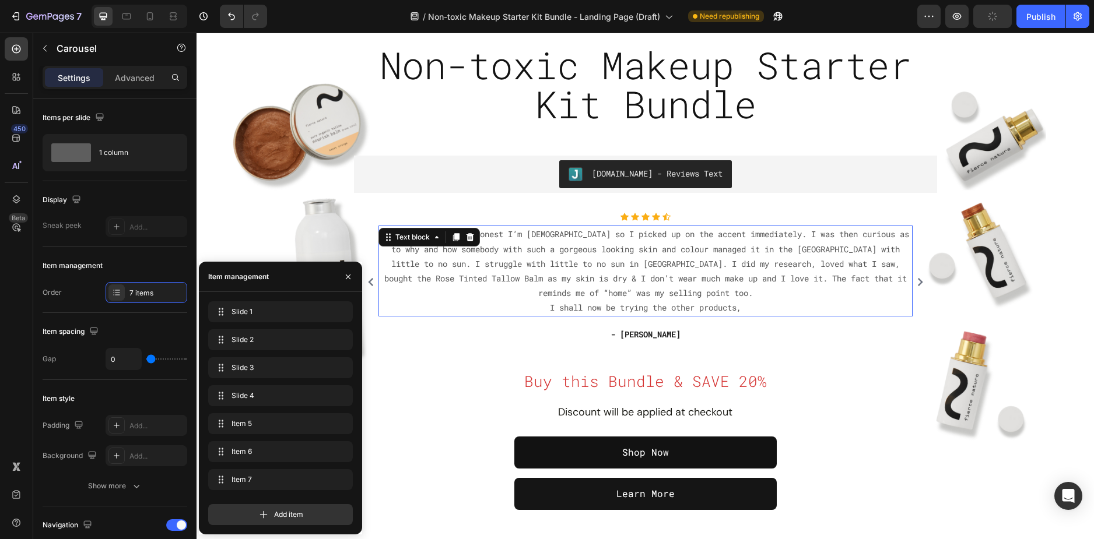
click at [567, 256] on p "Hi, to be perfectly honest I’m South African so I picked up on the accent immed…" at bounding box center [646, 271] width 532 height 88
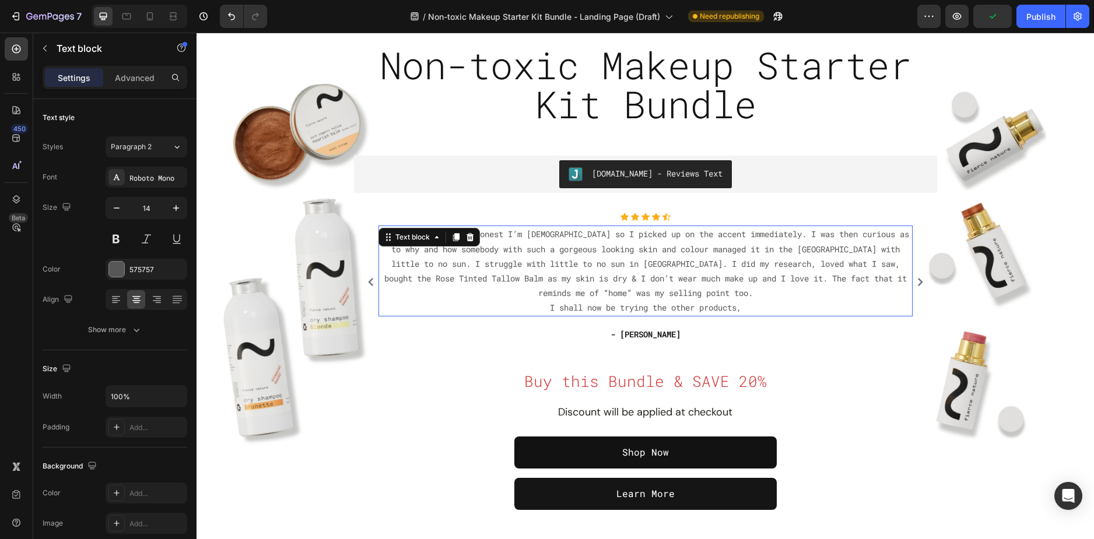
click at [567, 256] on p "Hi, to be perfectly honest I’m South African so I picked up on the accent immed…" at bounding box center [646, 271] width 532 height 88
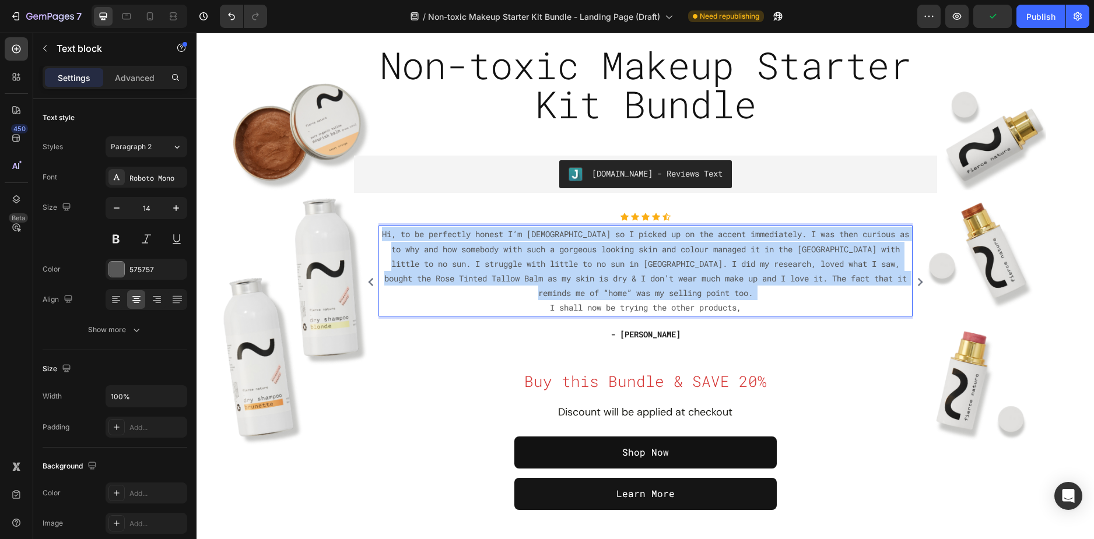
click at [567, 256] on p "Hi, to be perfectly honest I’m South African so I picked up on the accent immed…" at bounding box center [646, 271] width 532 height 88
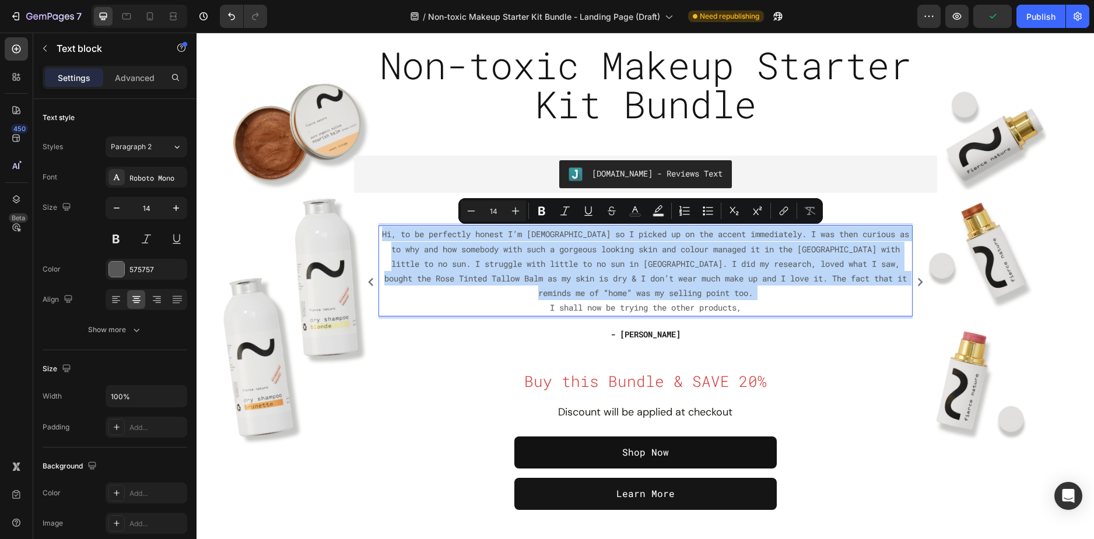
click at [712, 285] on p "Hi, to be perfectly honest I’m South African so I picked up on the accent immed…" at bounding box center [646, 271] width 532 height 88
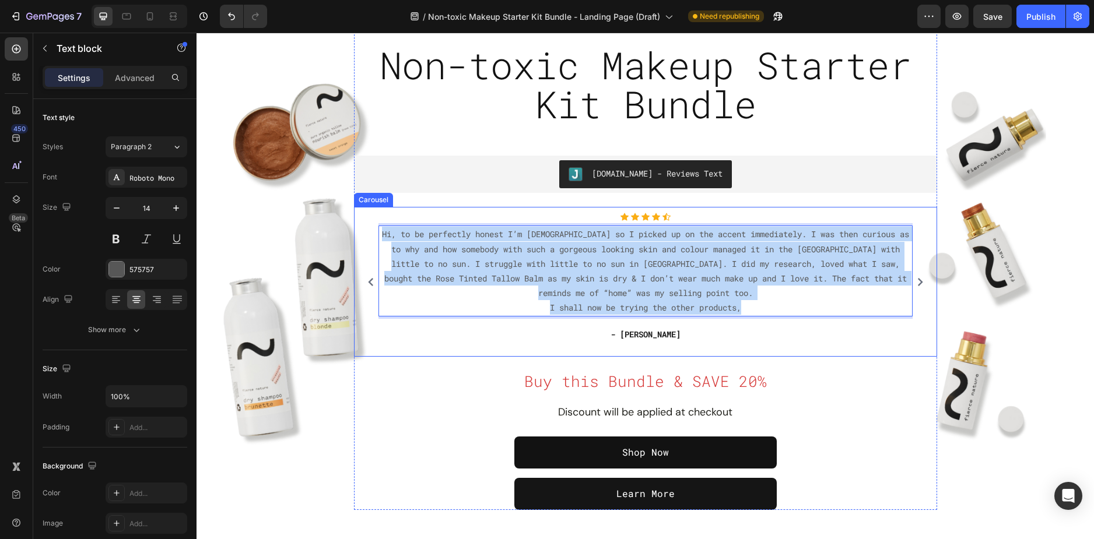
drag, startPoint x: 741, startPoint y: 307, endPoint x: 373, endPoint y: 230, distance: 376.4
click at [373, 230] on div "Icon Icon Icon Icon Icon Icon List Hoz "I found my happy place. I’ve missed so …" at bounding box center [645, 282] width 571 height 138
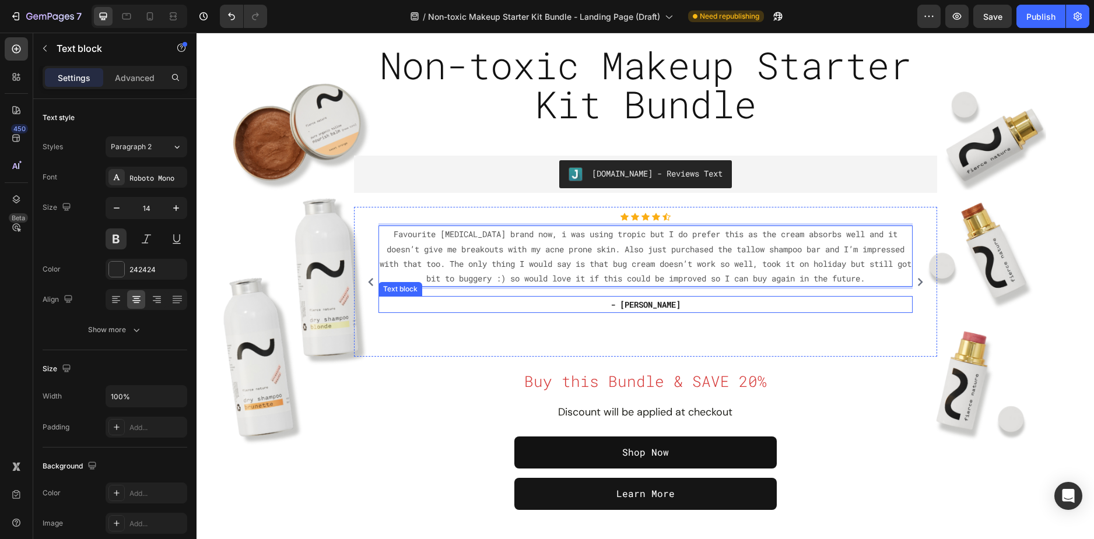
click at [648, 312] on p "- Shán Campbell-Lewis" at bounding box center [646, 304] width 532 height 15
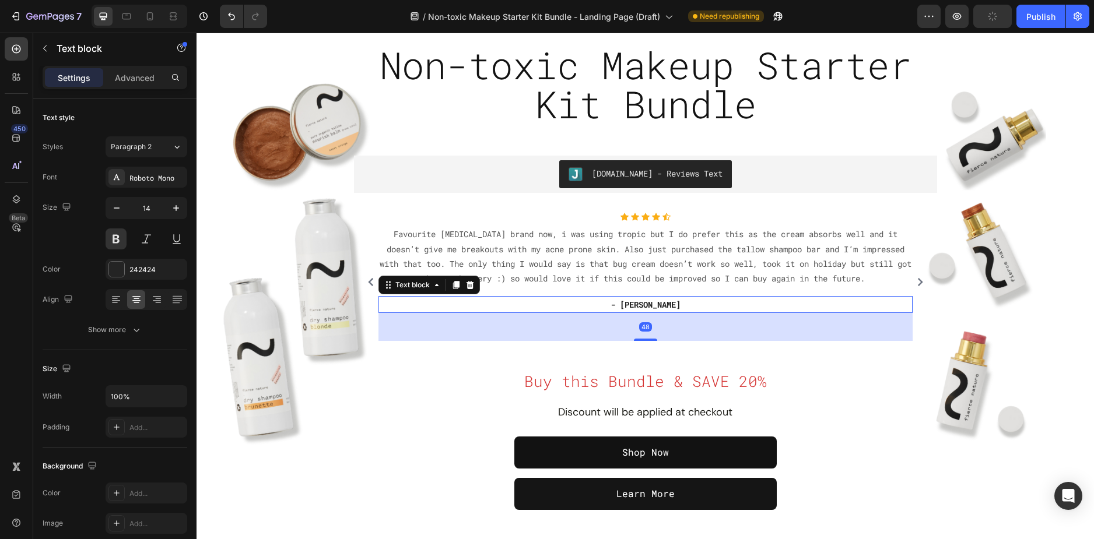
click at [648, 312] on p "- Shán Campbell-Lewis" at bounding box center [646, 304] width 532 height 15
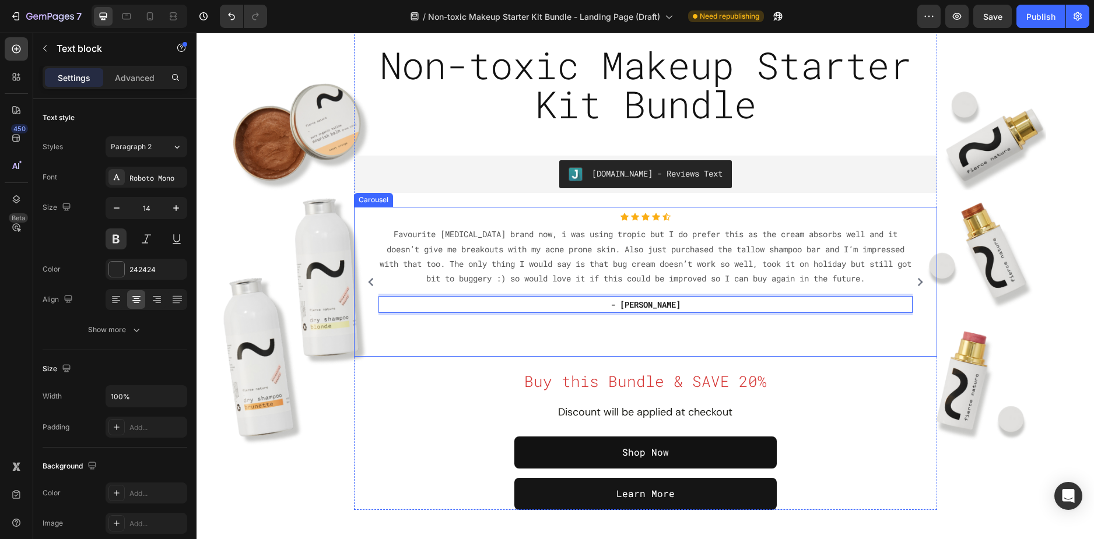
click at [916, 280] on icon "Carousel Next Arrow" at bounding box center [920, 282] width 8 height 8
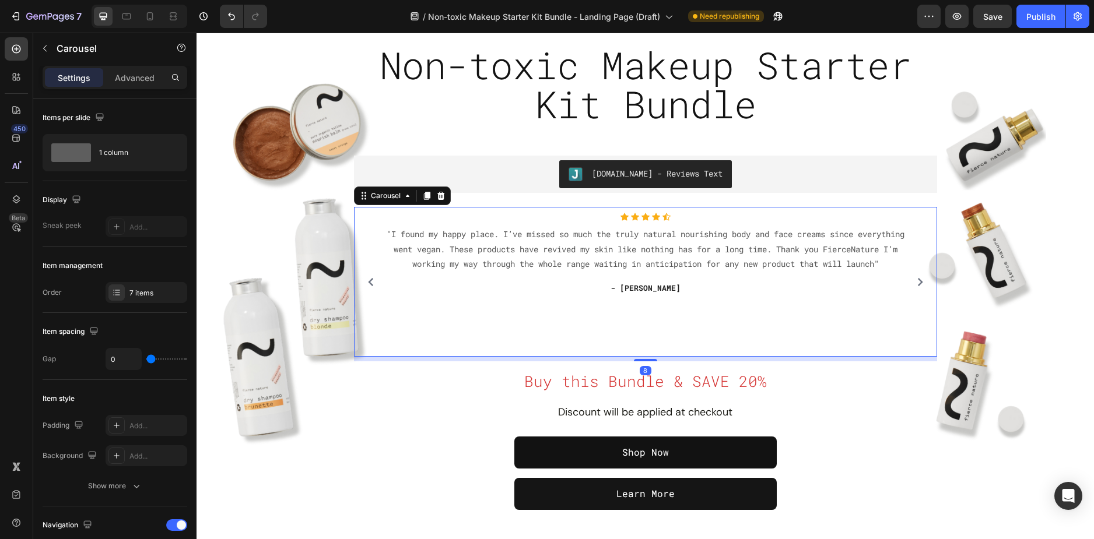
click at [367, 282] on icon "Carousel Back Arrow" at bounding box center [371, 282] width 8 height 8
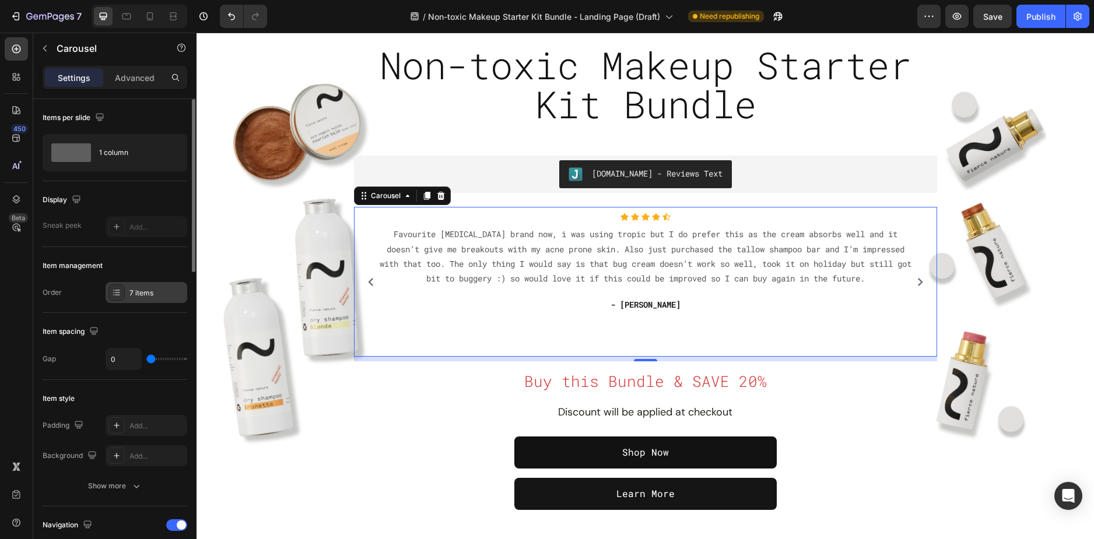
click at [145, 292] on div "7 items" at bounding box center [156, 293] width 55 height 10
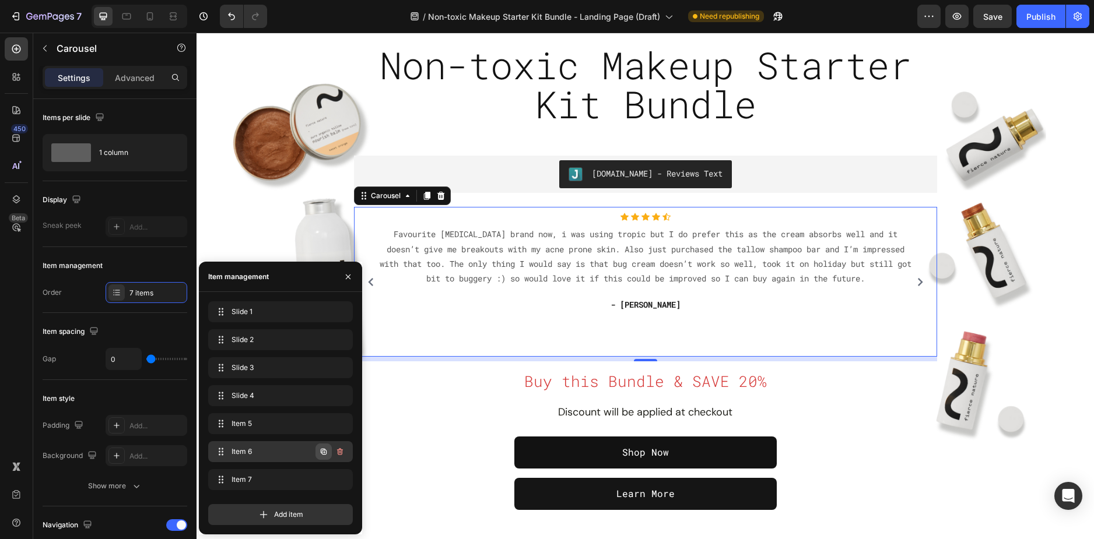
click at [322, 453] on icon "button" at bounding box center [324, 452] width 6 height 6
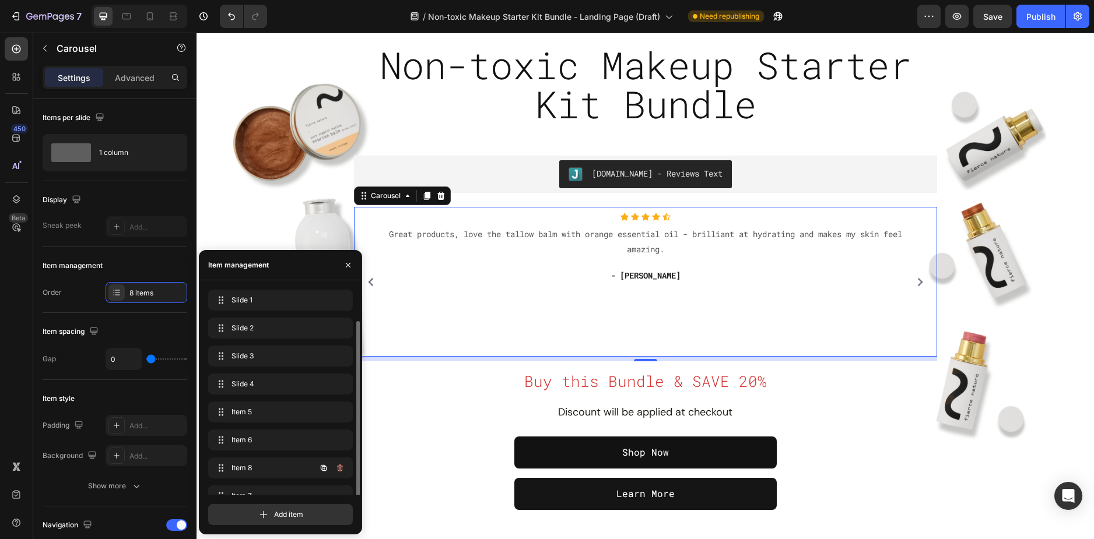
scroll to position [16, 0]
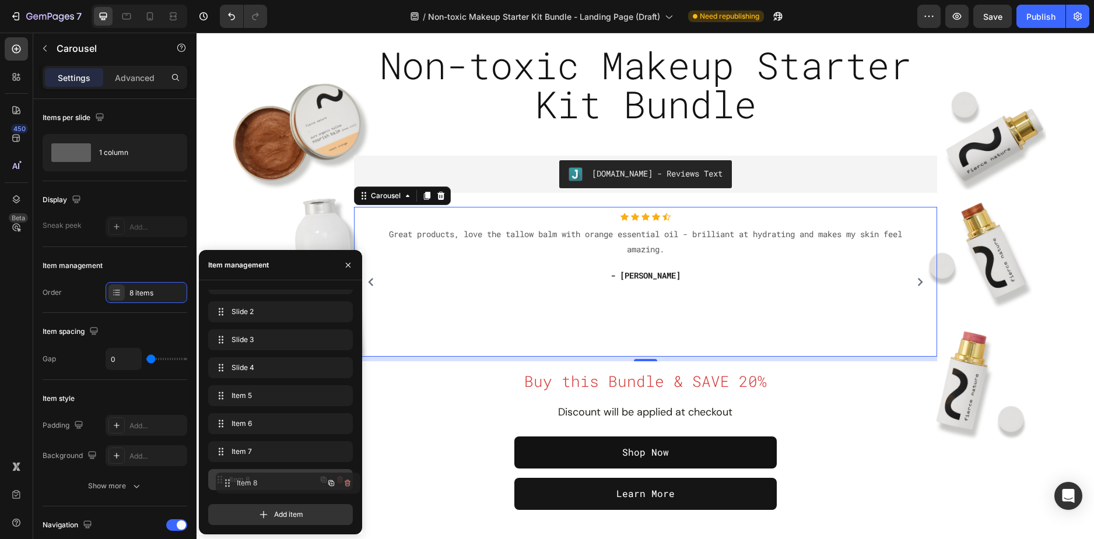
drag, startPoint x: 278, startPoint y: 454, endPoint x: 285, endPoint y: 486, distance: 32.4
click at [259, 482] on span "Item 8" at bounding box center [264, 480] width 66 height 10
click at [276, 483] on span "Item 8" at bounding box center [272, 480] width 86 height 10
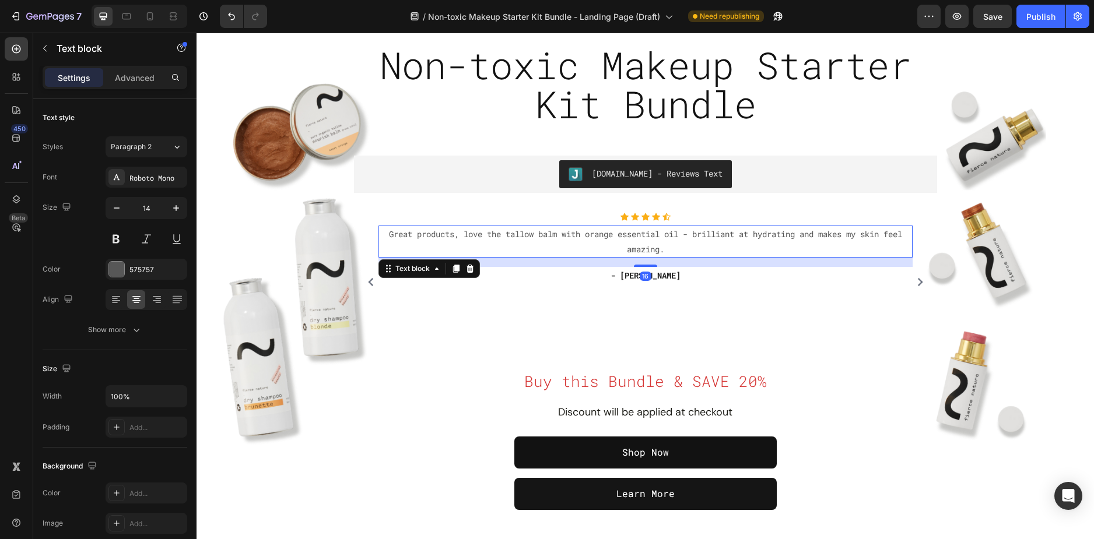
click at [630, 243] on p "Great products, love the tallow balm with orange essential oil - brilliant at h…" at bounding box center [646, 241] width 532 height 29
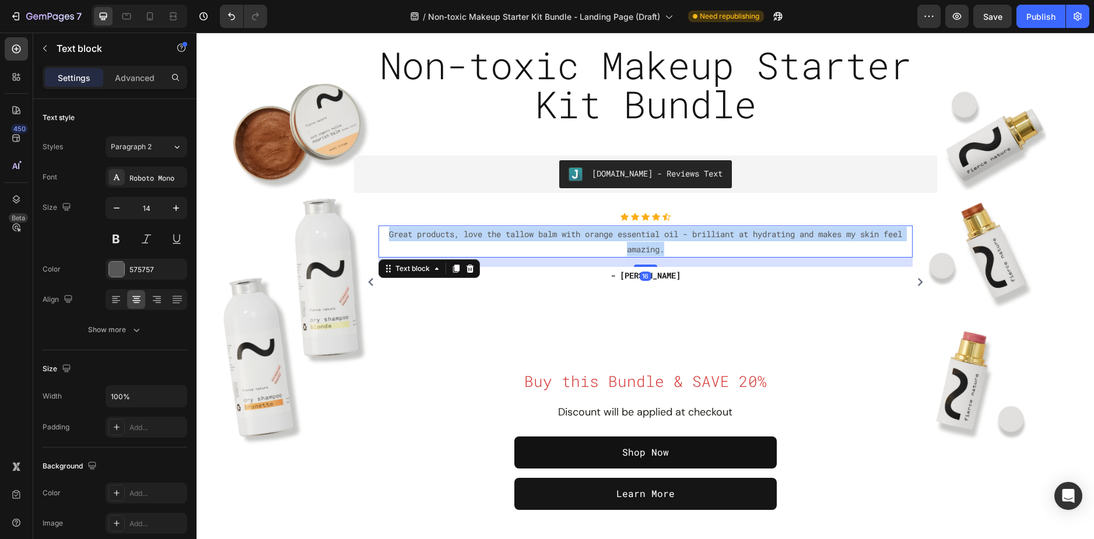
click at [630, 243] on p "Great products, love the tallow balm with orange essential oil - brilliant at h…" at bounding box center [646, 241] width 532 height 29
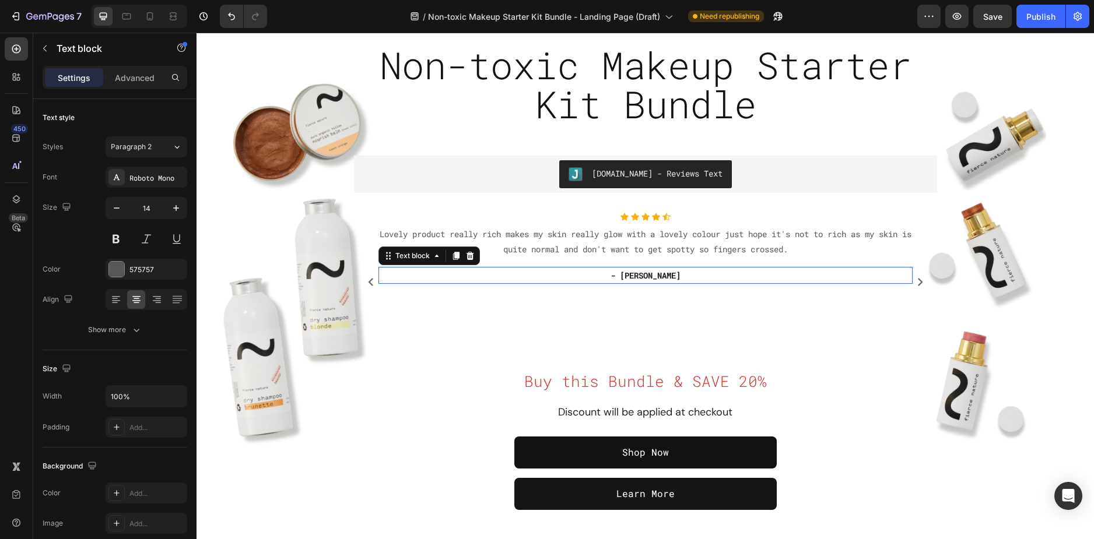
click at [649, 275] on p "- Kate Maclean" at bounding box center [646, 275] width 532 height 15
click at [614, 278] on p "- Susan Parker" at bounding box center [646, 275] width 532 height 15
click at [367, 282] on icon "Carousel Back Arrow" at bounding box center [371, 282] width 8 height 8
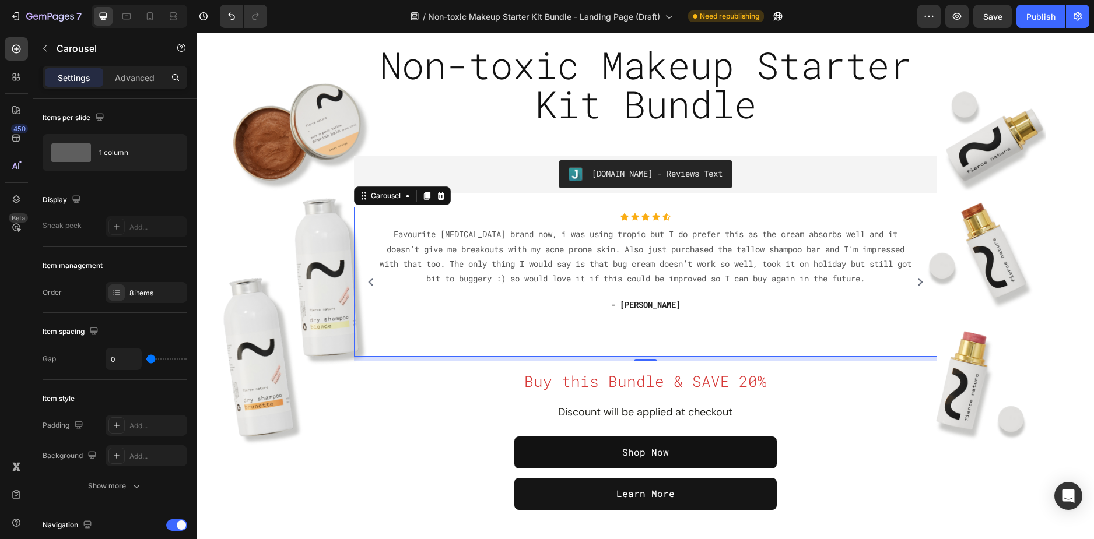
click at [918, 282] on icon "Carousel Next Arrow" at bounding box center [920, 282] width 8 height 8
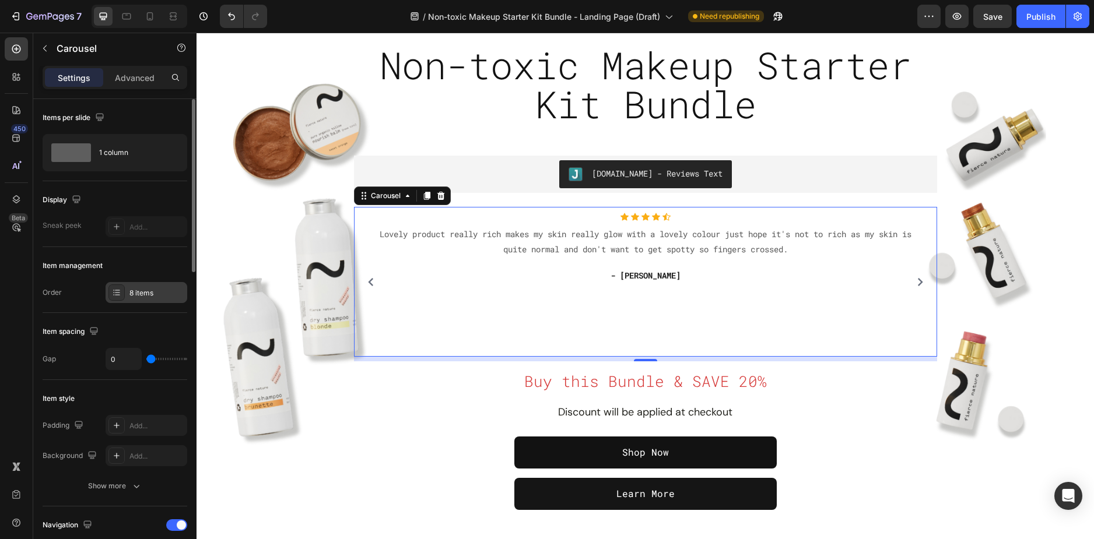
click at [142, 285] on div "8 items" at bounding box center [147, 292] width 82 height 21
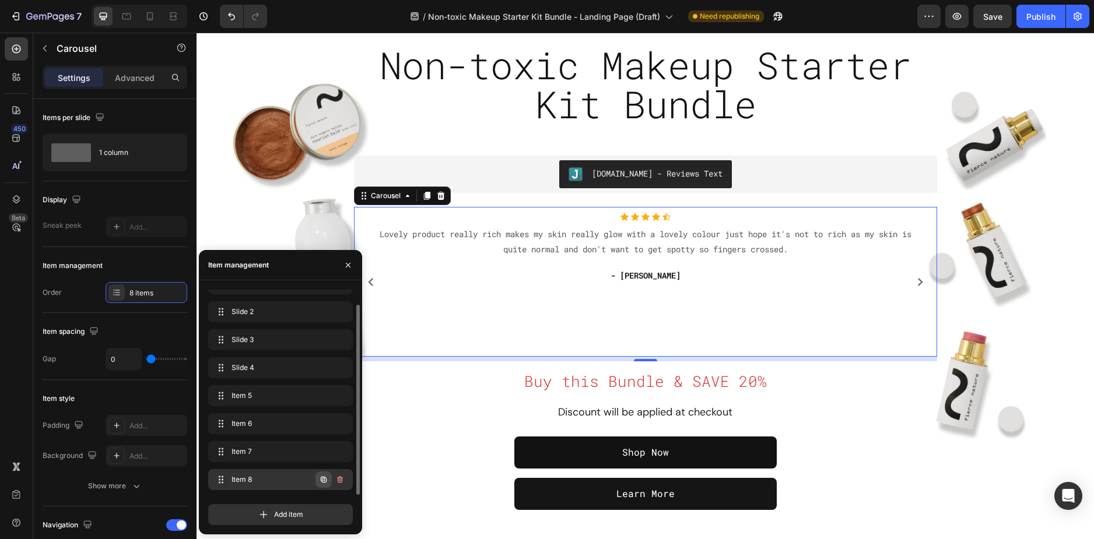
click at [320, 480] on icon "button" at bounding box center [323, 479] width 9 height 9
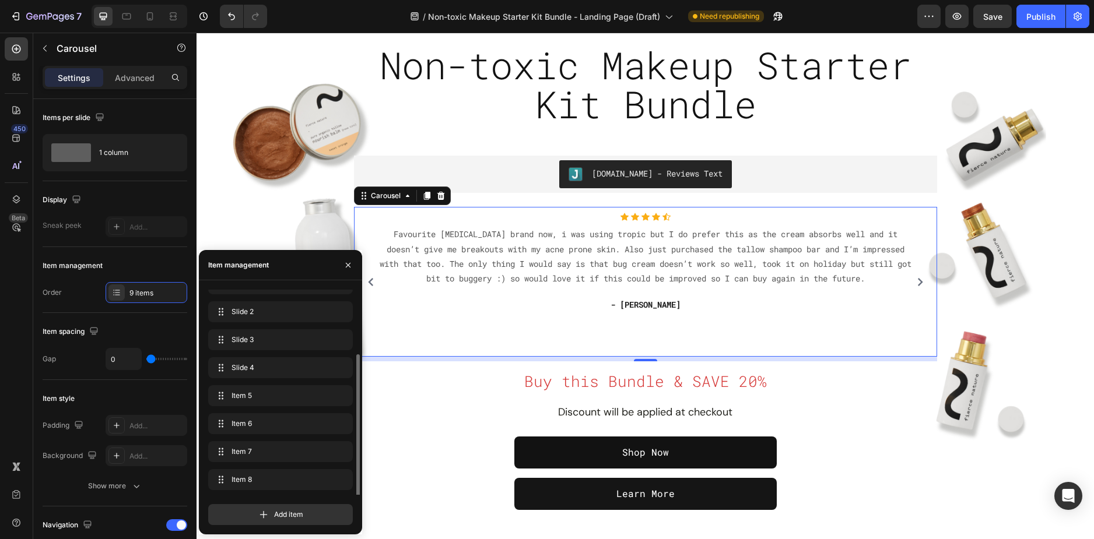
scroll to position [44, 0]
click at [260, 477] on span "Item 9" at bounding box center [264, 480] width 66 height 10
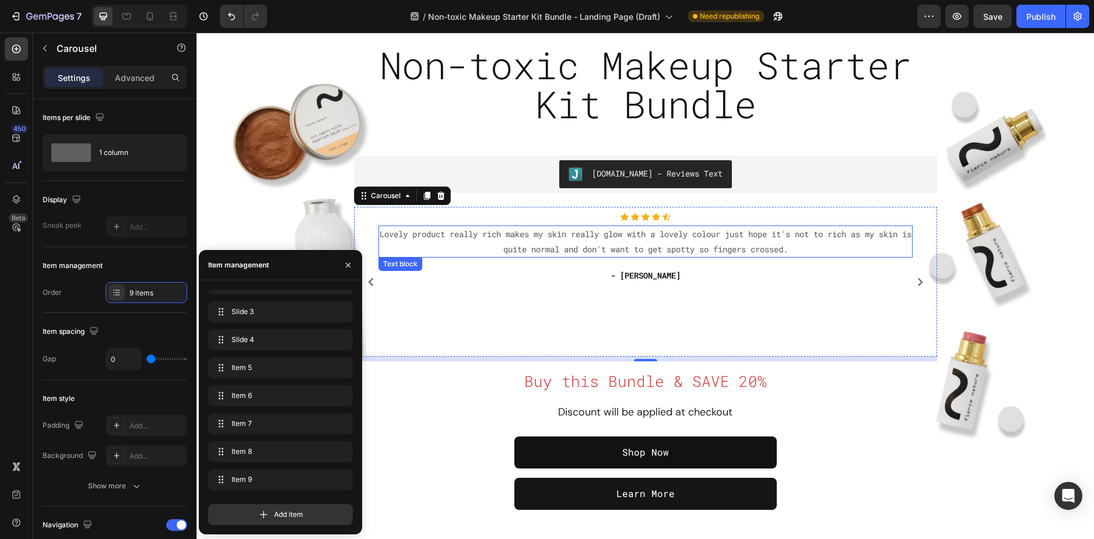
click at [614, 244] on p "Lovely product really rich makes my skin really glow with a lovely colour just …" at bounding box center [646, 241] width 532 height 29
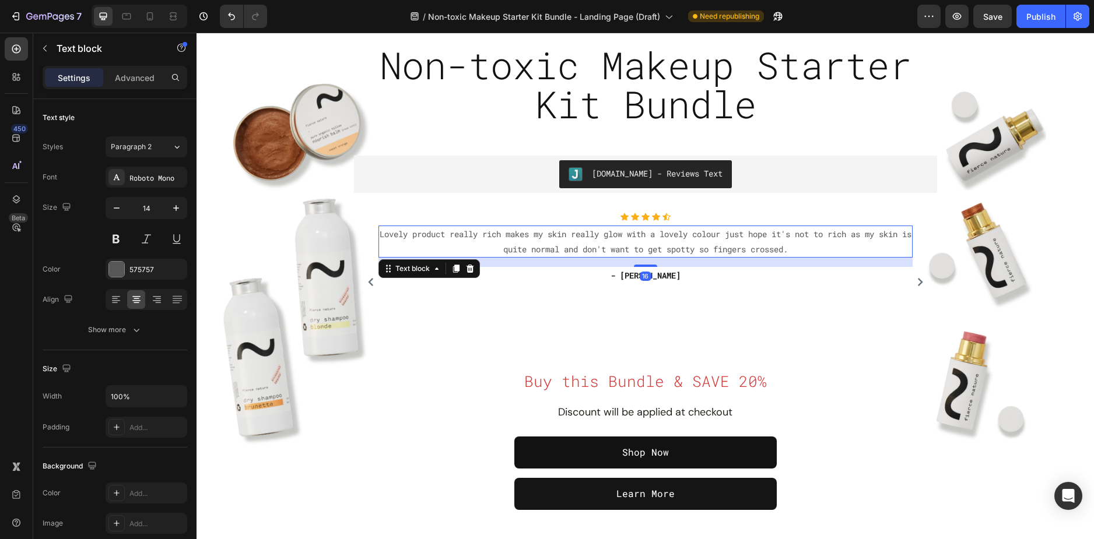
click at [614, 244] on p "Lovely product really rich makes my skin really glow with a lovely colour just …" at bounding box center [646, 241] width 532 height 29
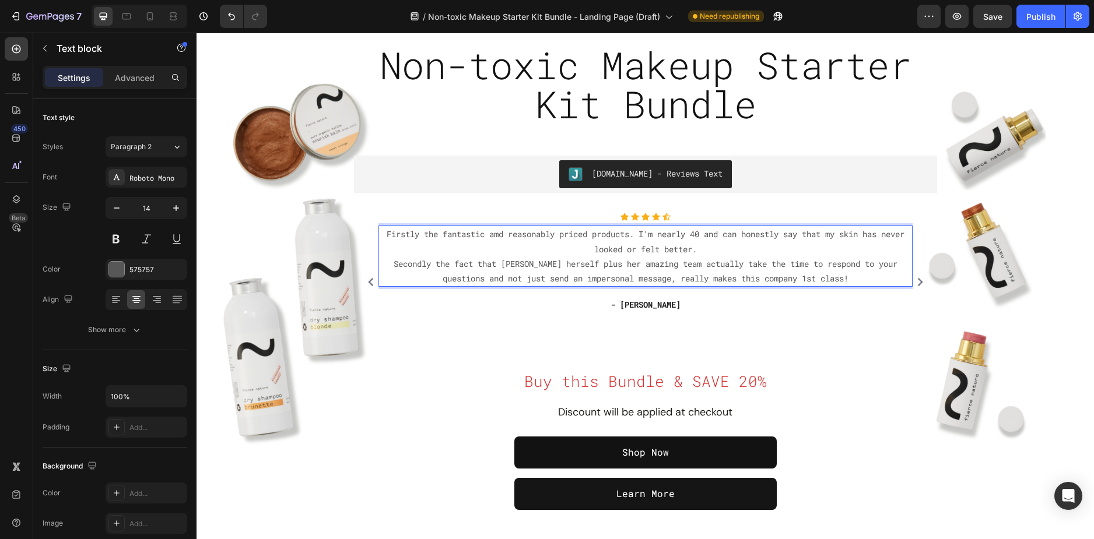
click at [571, 248] on p "Firstly the fantastic amd reasonably priced products. I'm nearly 40 and can hon…" at bounding box center [646, 256] width 532 height 59
click at [505, 237] on p "Firstly the fantastic amd reasonably priced products. I'm nearly 40 and can hon…" at bounding box center [646, 256] width 532 height 59
click at [648, 303] on p "- Susan Parker" at bounding box center [646, 304] width 532 height 15
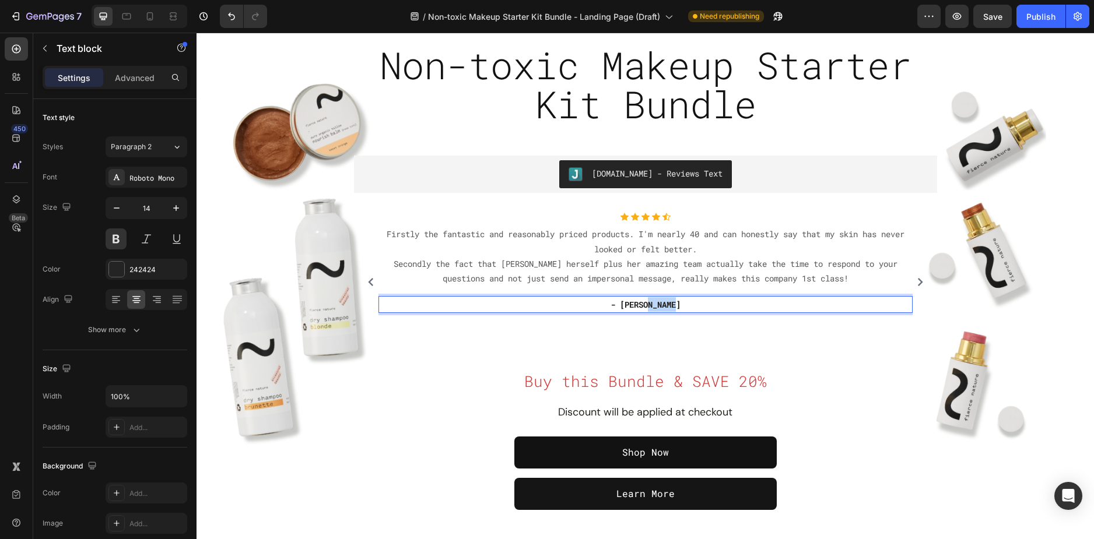
click at [648, 303] on p "- Susan Parker" at bounding box center [646, 304] width 532 height 15
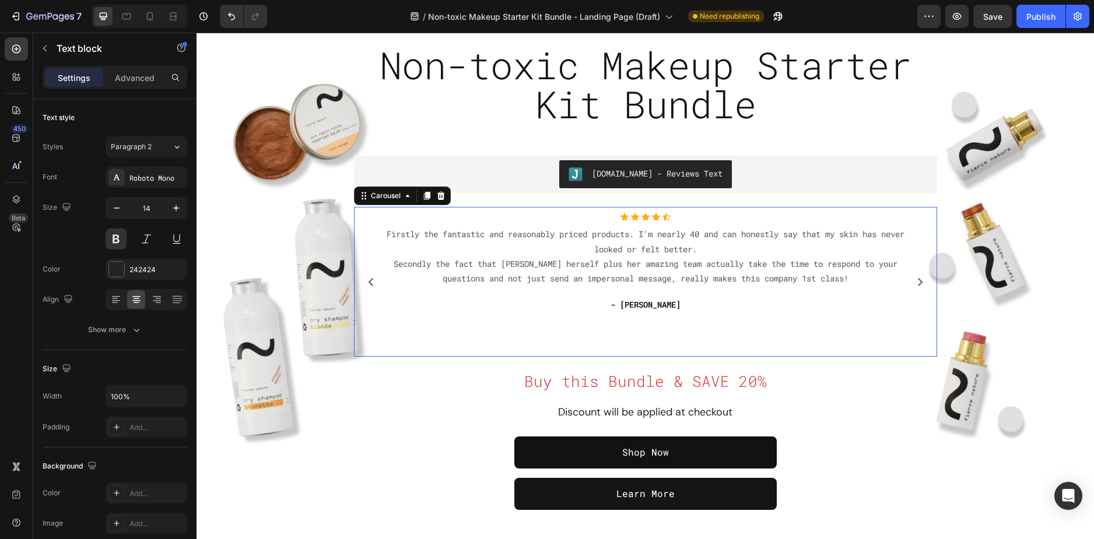
click at [917, 282] on icon "Carousel Next Arrow" at bounding box center [919, 282] width 5 height 8
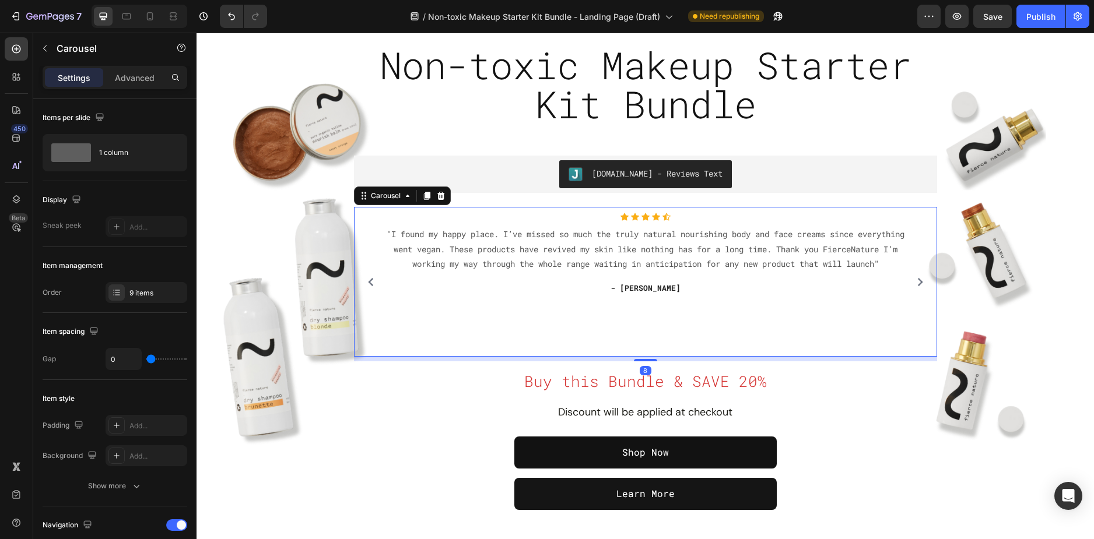
click at [368, 280] on icon "Carousel Back Arrow" at bounding box center [370, 282] width 5 height 8
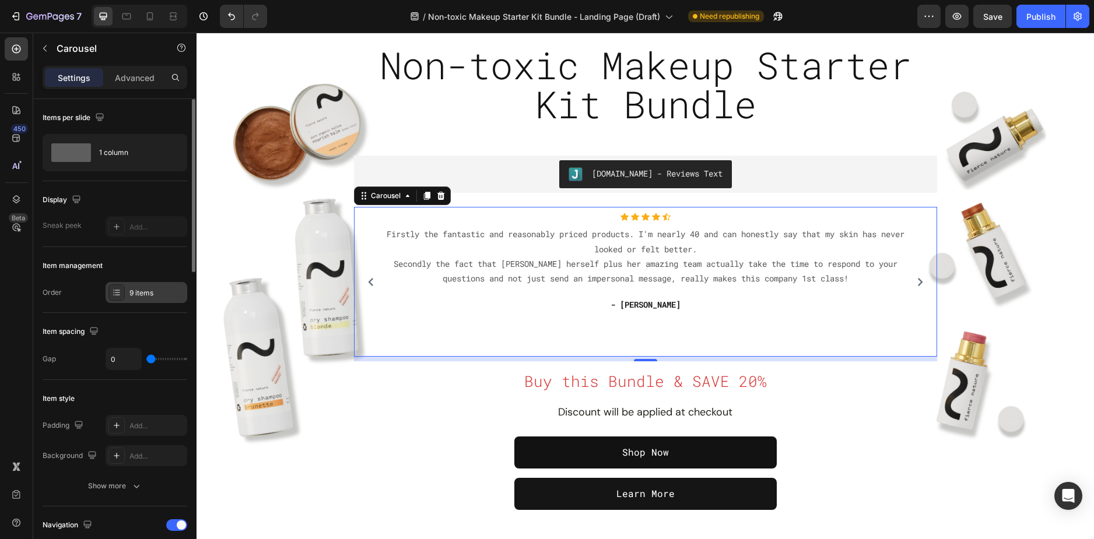
click at [147, 291] on div "9 items" at bounding box center [156, 293] width 55 height 10
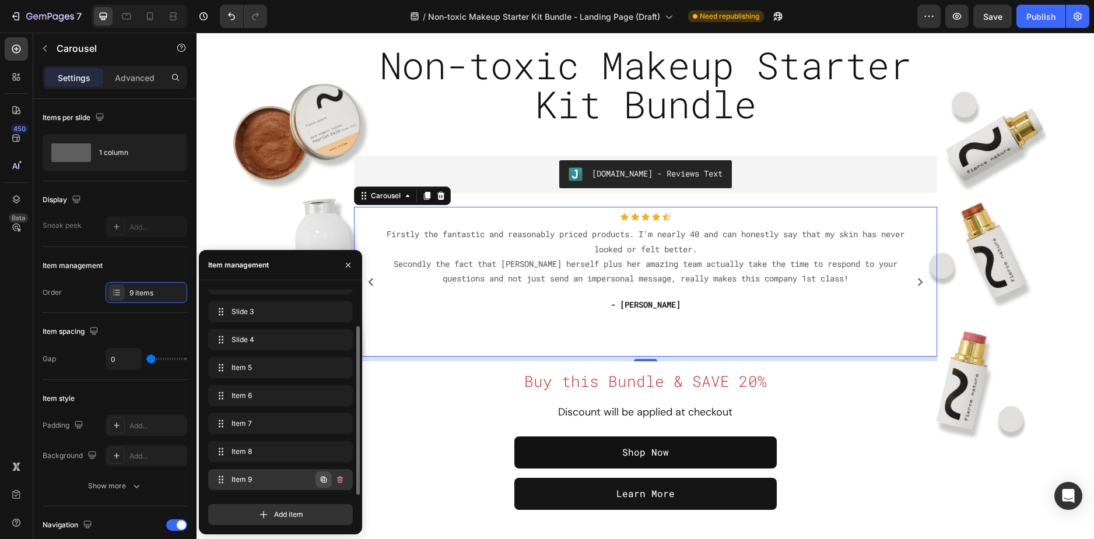
click at [324, 479] on icon "button" at bounding box center [324, 480] width 2 height 2
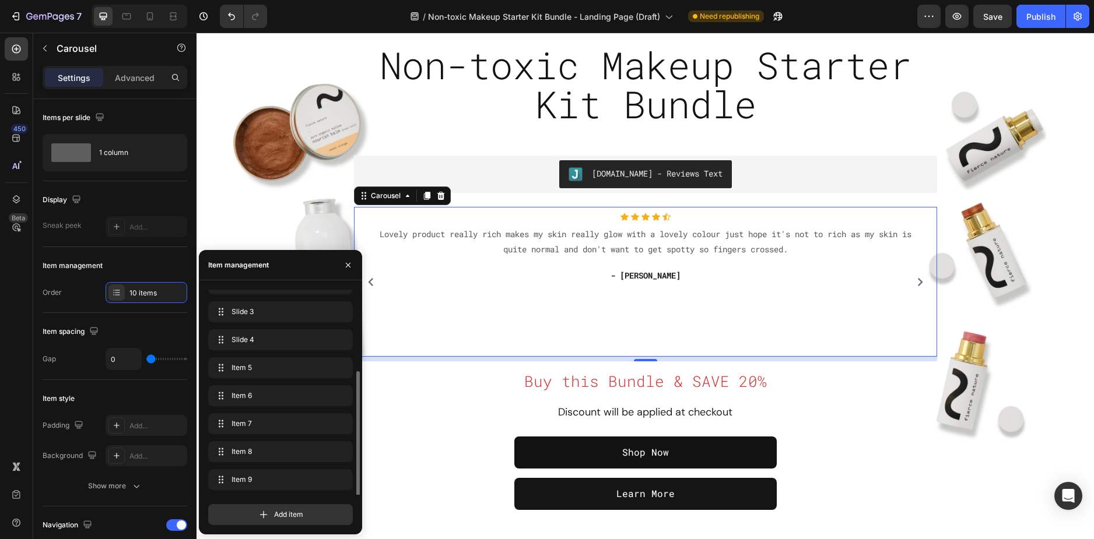
scroll to position [72, 0]
click at [269, 478] on span "Item 10" at bounding box center [264, 480] width 66 height 10
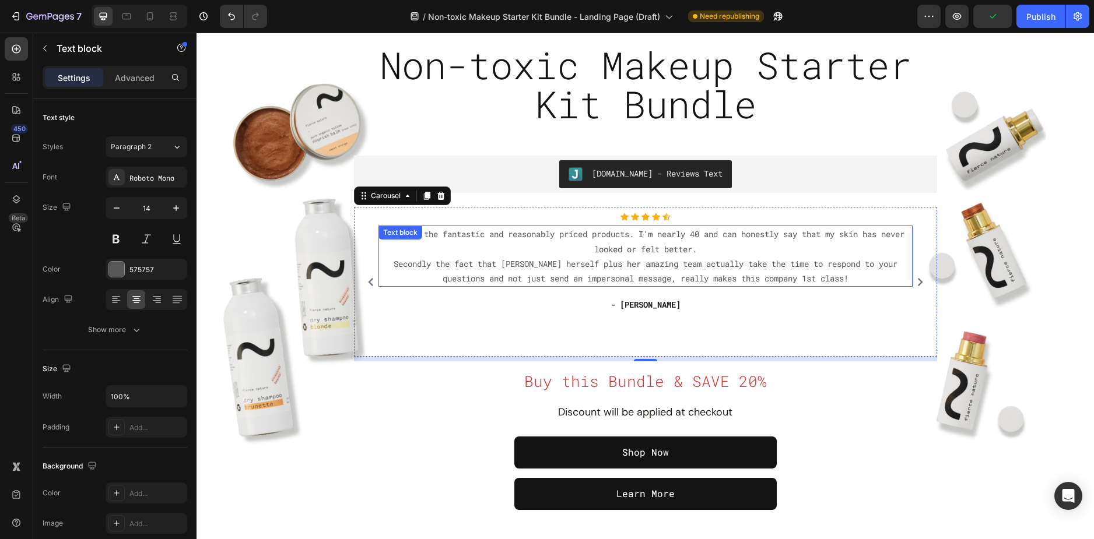
click at [573, 262] on p "Firstly the fantastic and reasonably priced products. I'm nearly 40 and can hon…" at bounding box center [646, 256] width 532 height 59
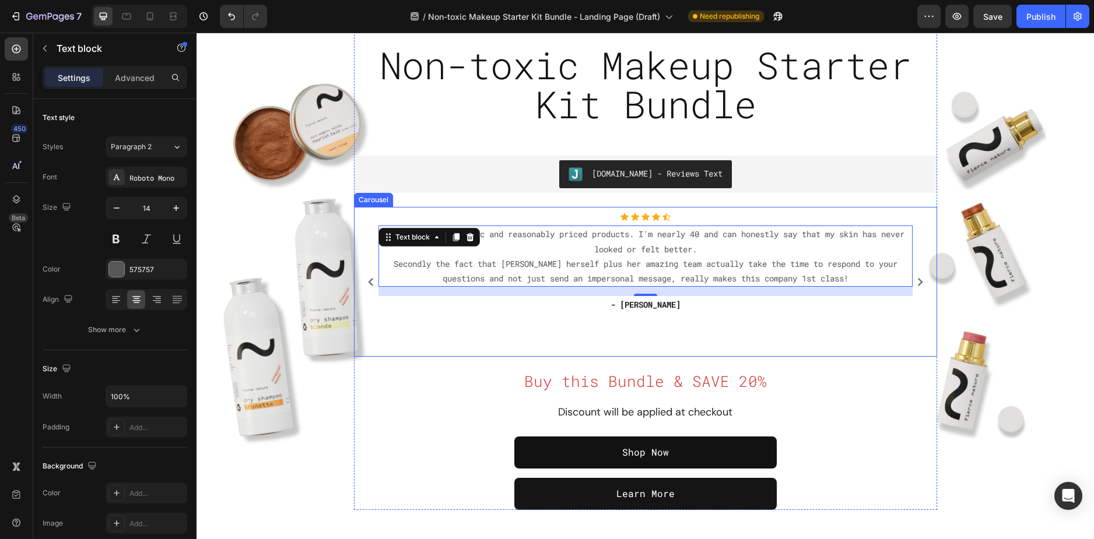
click at [360, 240] on div "Icon Icon Icon Icon Icon Icon List Hoz "I found my happy place. I’ve missed so …" at bounding box center [645, 282] width 571 height 138
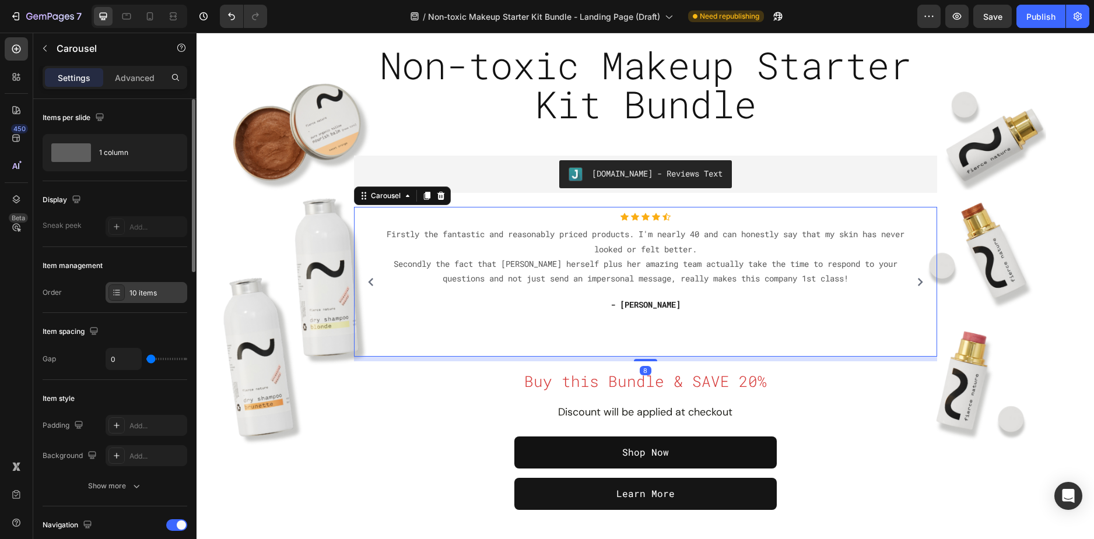
click at [126, 299] on div "10 items" at bounding box center [147, 292] width 82 height 21
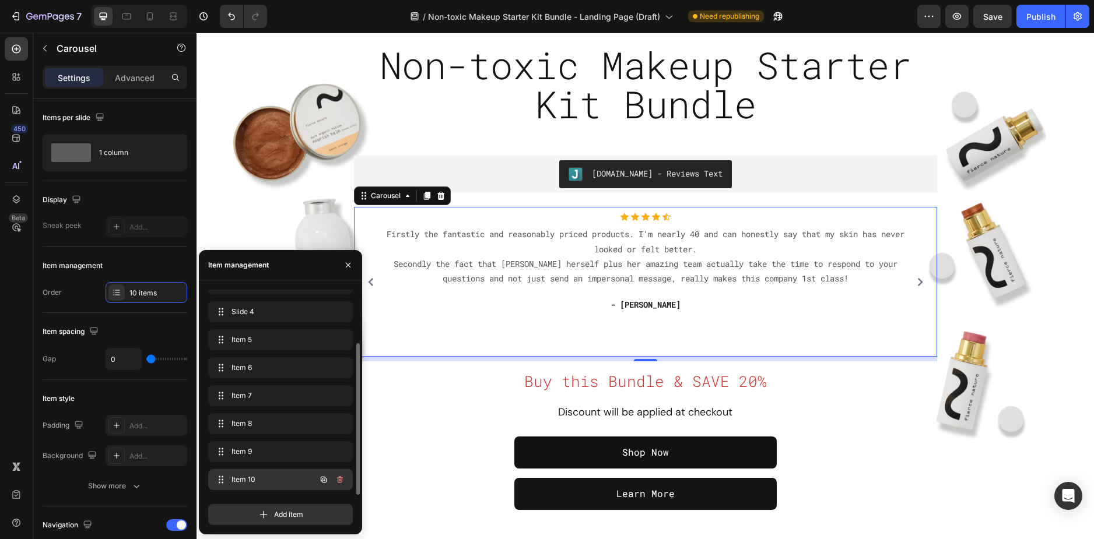
click at [271, 476] on span "Item 10" at bounding box center [264, 480] width 66 height 10
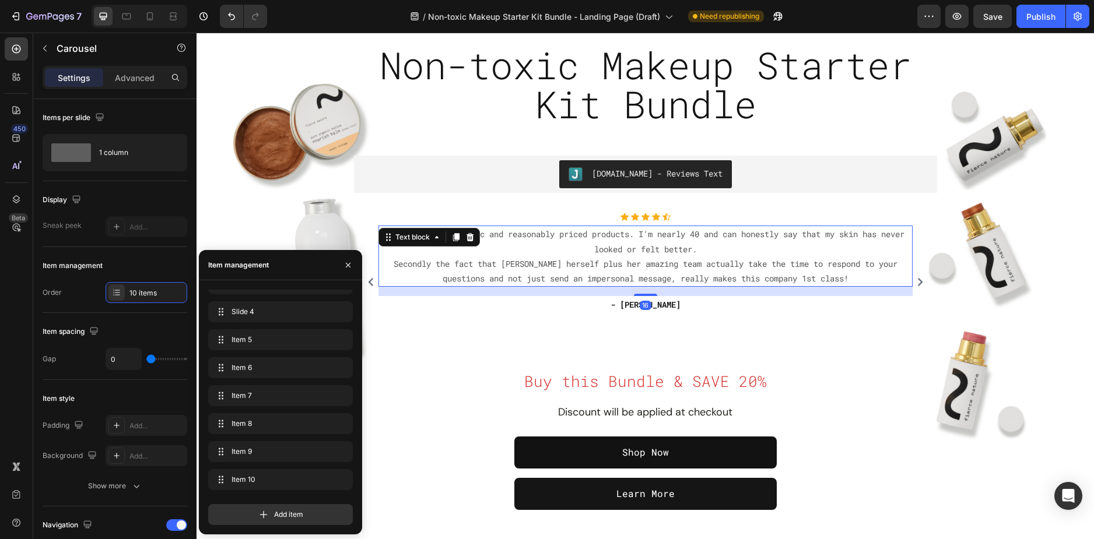
click at [507, 230] on p "Firstly the fantastic and reasonably priced products. I'm nearly 40 and can hon…" at bounding box center [646, 256] width 532 height 59
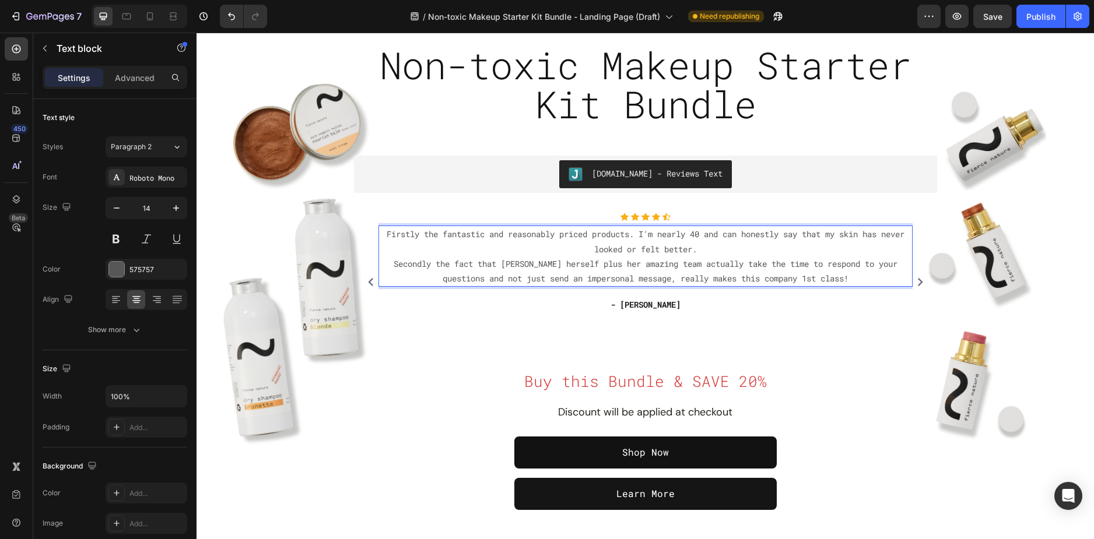
click at [500, 254] on p "Firstly the fantastic and reasonably priced products. I'm nearly 40 and can hon…" at bounding box center [646, 256] width 532 height 59
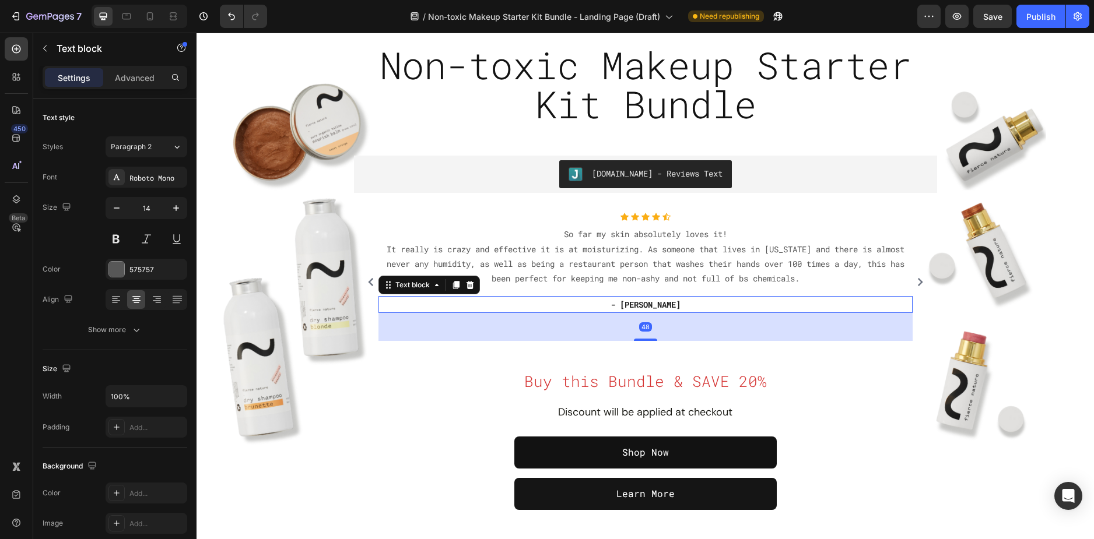
click at [646, 306] on p "- Gemma Mudge" at bounding box center [646, 304] width 532 height 15
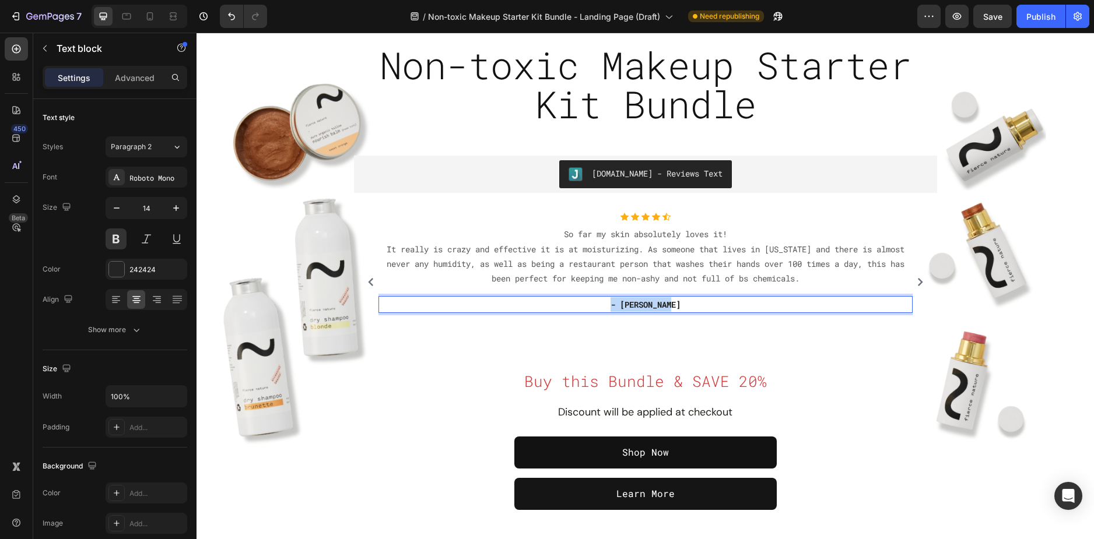
click at [646, 306] on p "- Gemma Mudge" at bounding box center [646, 304] width 532 height 15
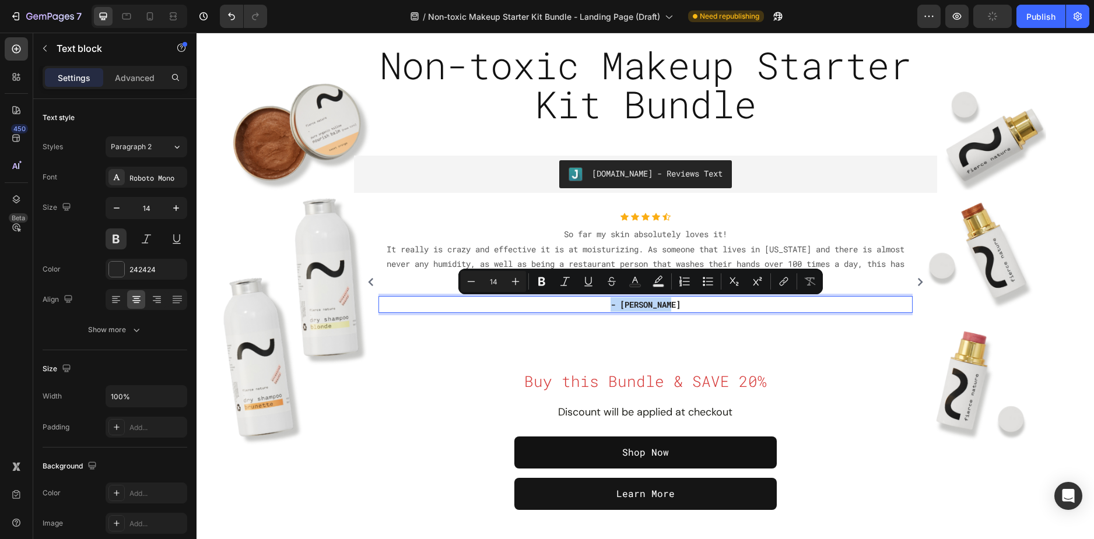
click at [672, 310] on p "- Gemma Mudge" at bounding box center [646, 304] width 532 height 15
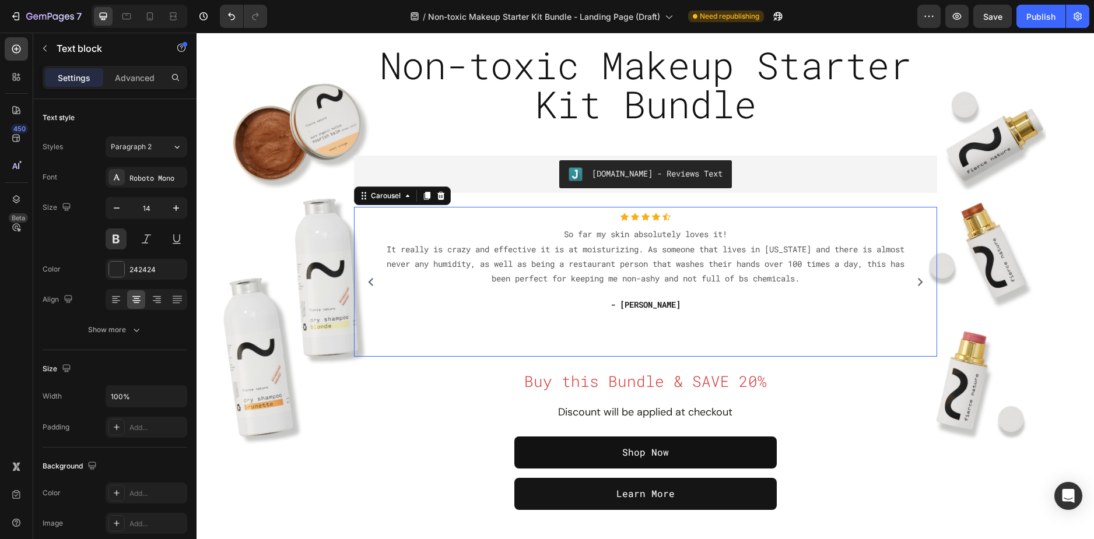
click at [774, 343] on div "Icon Icon Icon Icon Icon Icon List Hoz So far my skin absolutely loves it! It r…" at bounding box center [645, 282] width 534 height 138
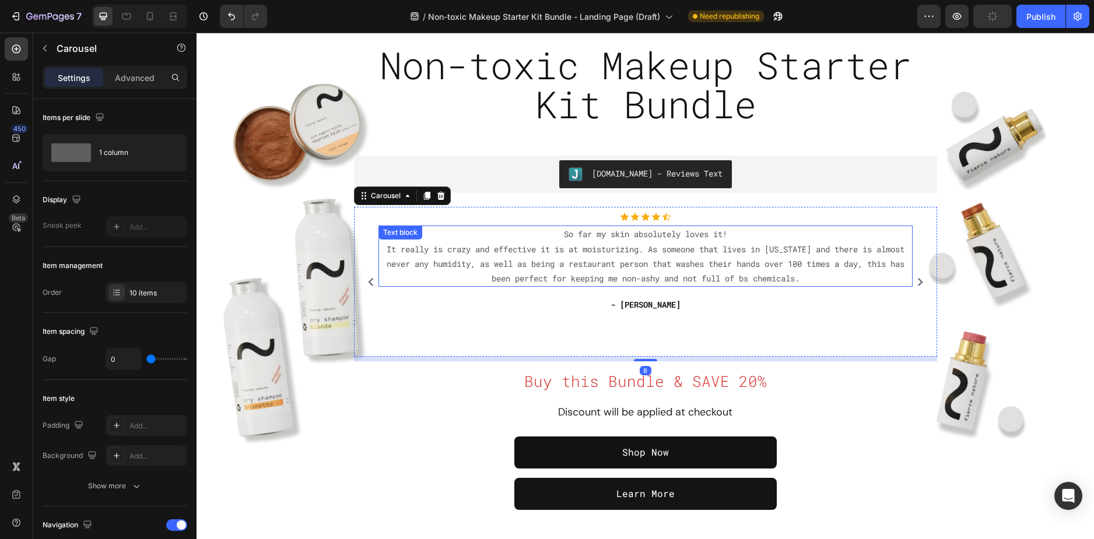
click at [822, 279] on p "It really is crazy and effective it is at moisturizing. As someone that lives i…" at bounding box center [646, 264] width 532 height 44
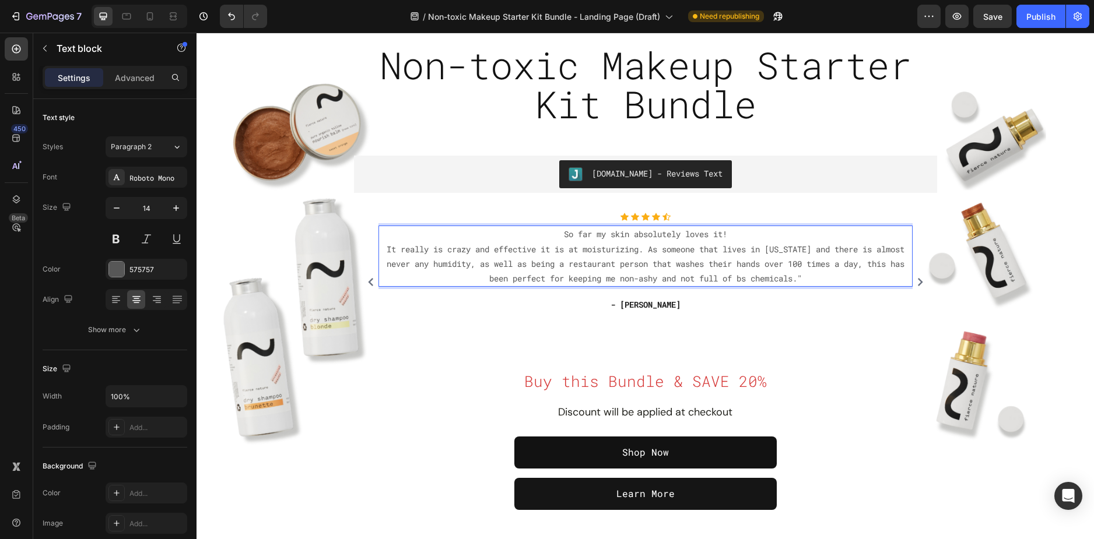
click at [554, 235] on p "So far my skin absolutely loves it!" at bounding box center [646, 234] width 532 height 15
click at [916, 282] on icon "Carousel Next Arrow" at bounding box center [920, 282] width 8 height 8
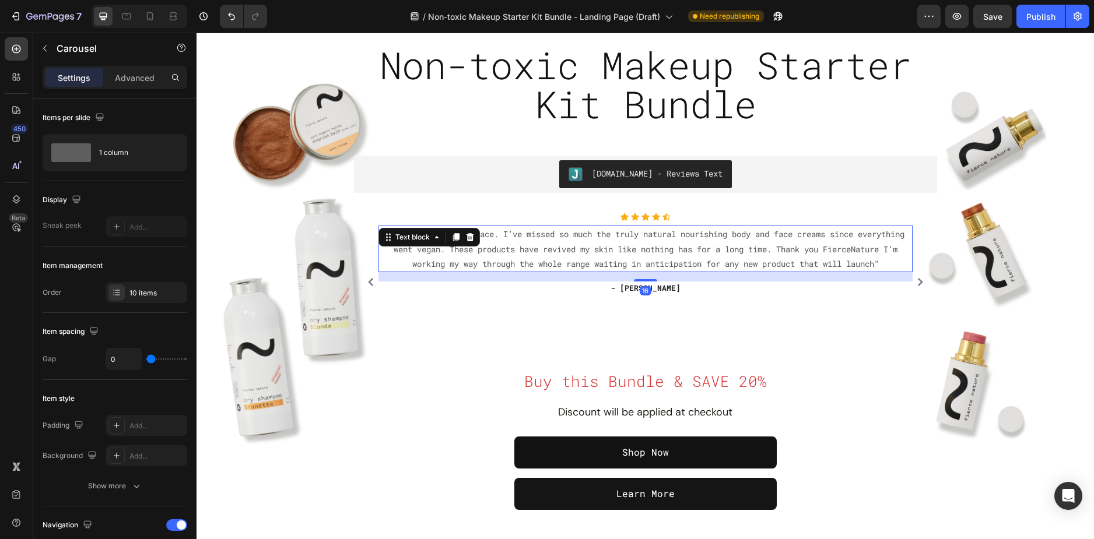
click at [598, 238] on p ""I found my happy place. I’ve missed so much the truly natural nourishing body …" at bounding box center [646, 249] width 532 height 44
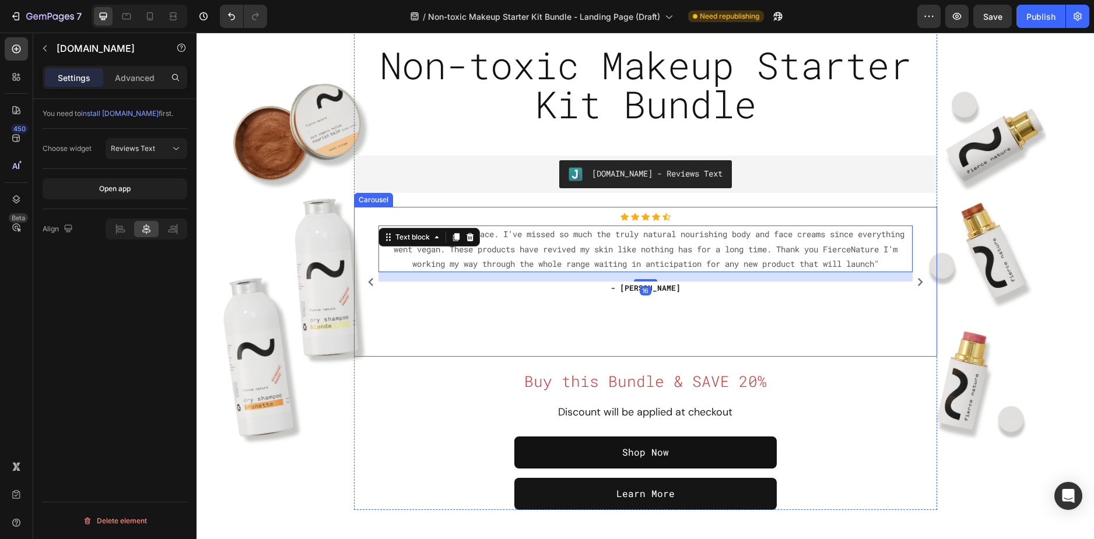
click at [425, 183] on div "Judge.me - Reviews Text" at bounding box center [646, 174] width 574 height 28
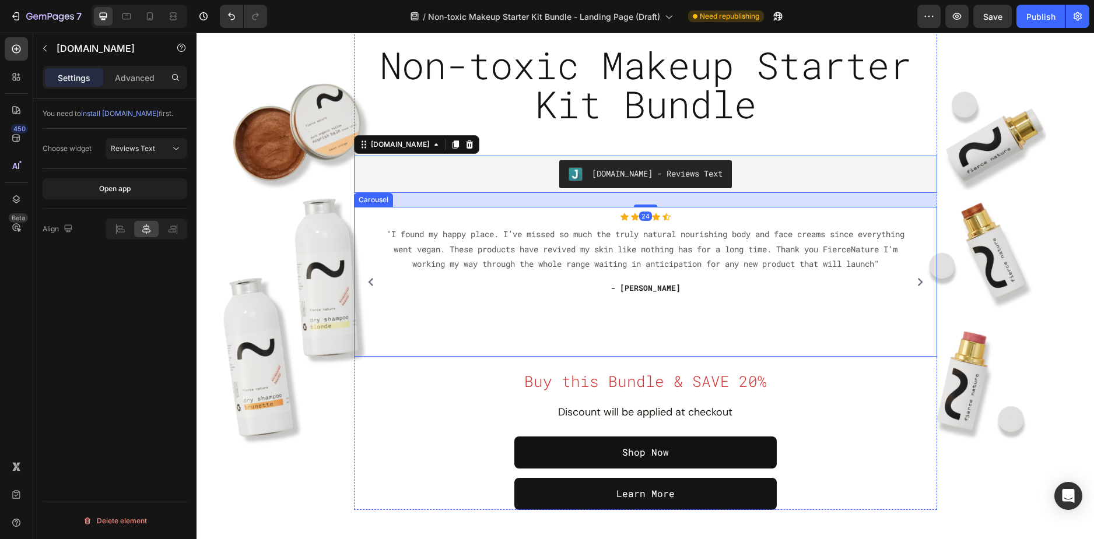
click at [916, 282] on icon "Carousel Next Arrow" at bounding box center [920, 282] width 8 height 8
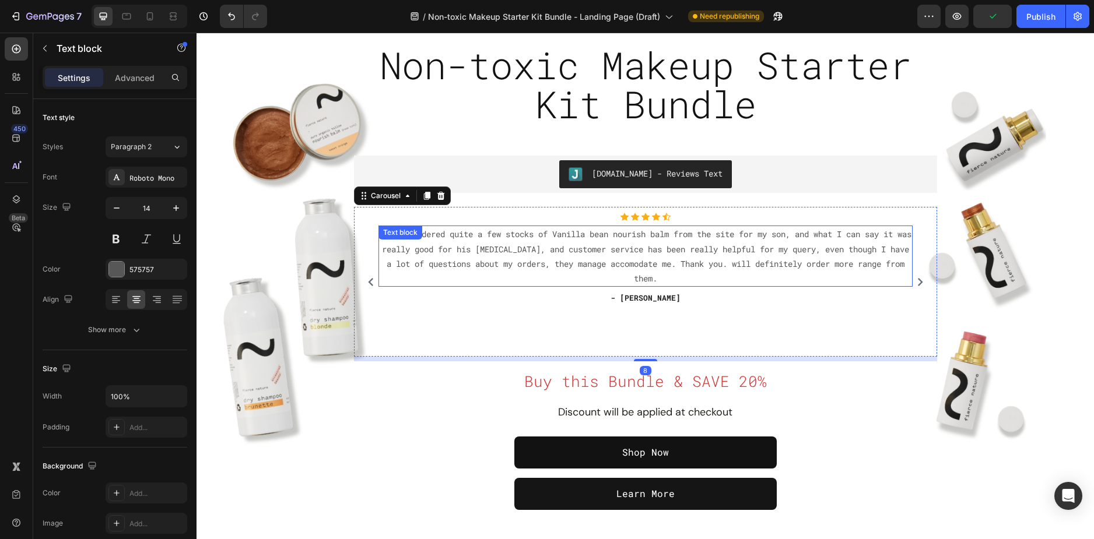
click at [691, 275] on p "I have ordered quite a few stocks of Vanilla bean nourish balm from the site fo…" at bounding box center [646, 256] width 532 height 59
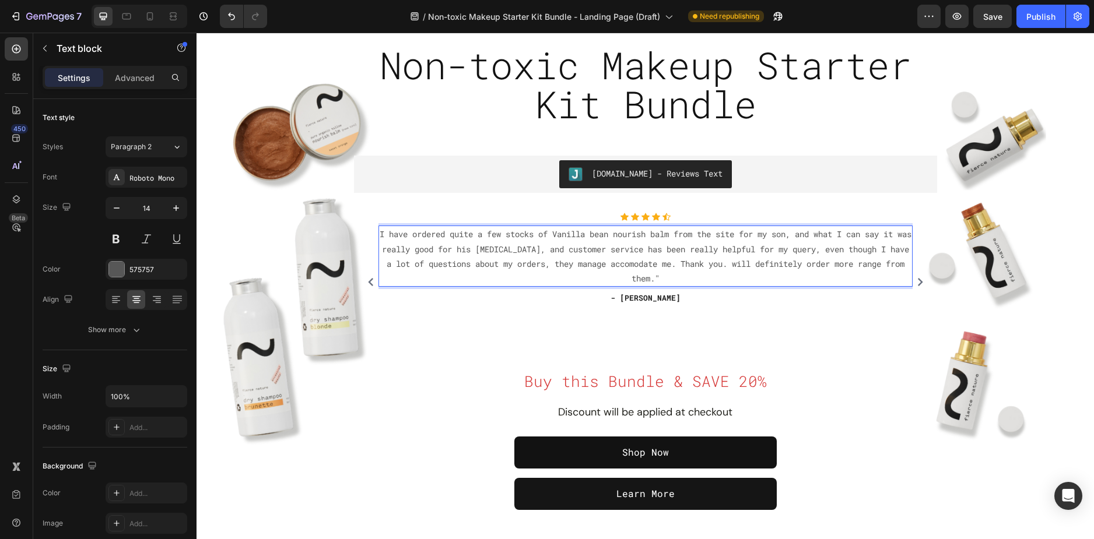
click at [384, 234] on p "I have ordered quite a few stocks of Vanilla bean nourish balm from the site fo…" at bounding box center [646, 256] width 532 height 59
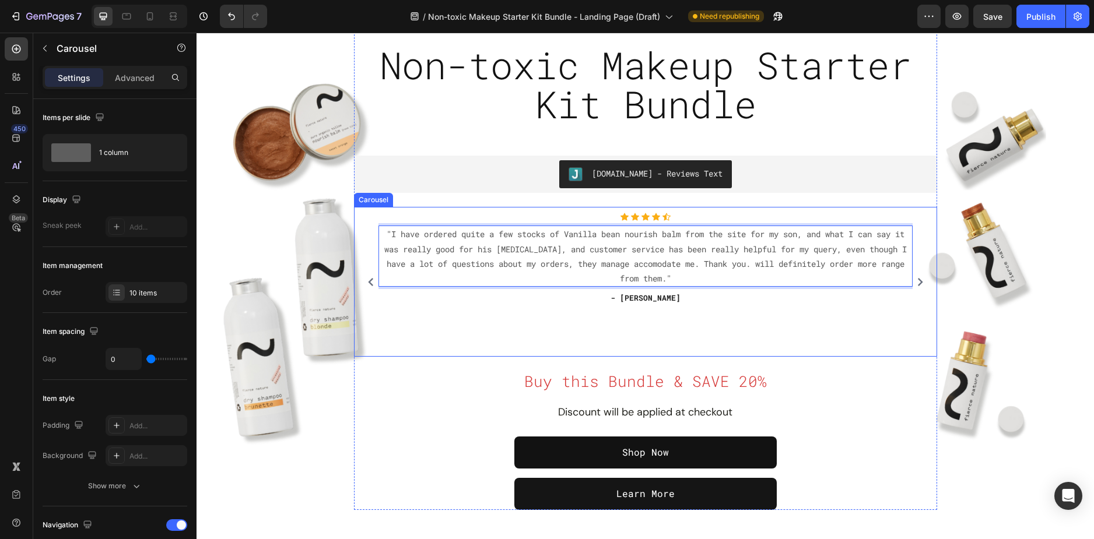
click at [916, 280] on icon "Carousel Next Arrow" at bounding box center [920, 282] width 8 height 8
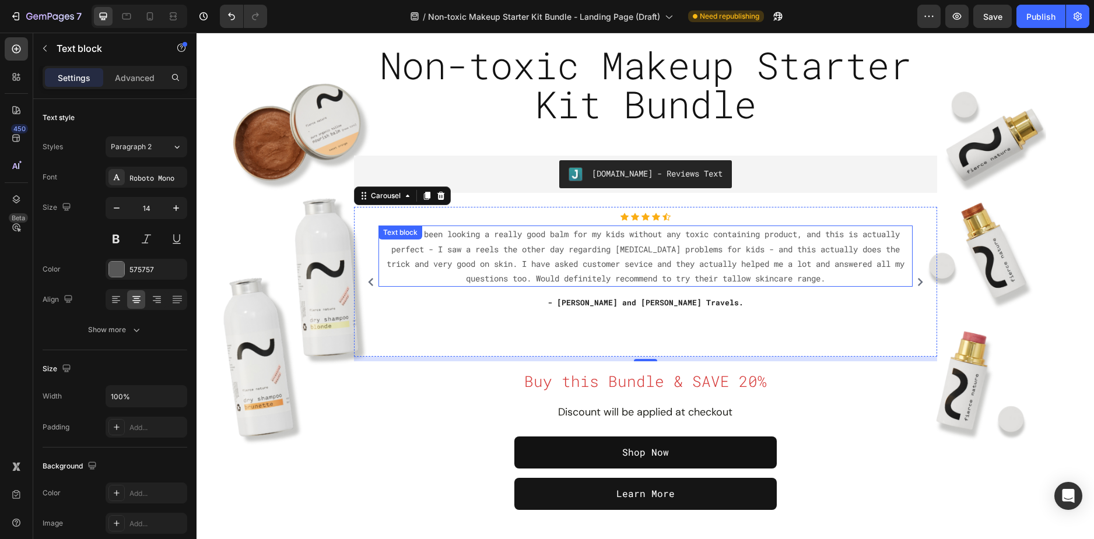
click at [859, 282] on p "I have been looking a really good balm for my kids without any toxic containing…" at bounding box center [646, 256] width 532 height 59
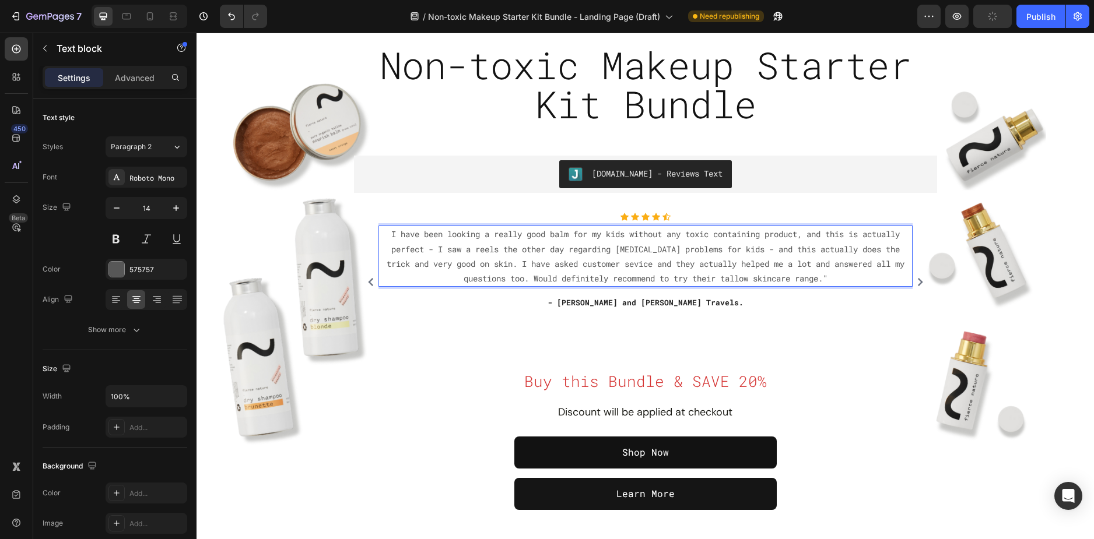
click at [392, 230] on p "I have been looking a really good balm for my kids without any toxic containing…" at bounding box center [646, 256] width 532 height 59
click at [919, 277] on button "Carousel Next Arrow" at bounding box center [920, 282] width 19 height 19
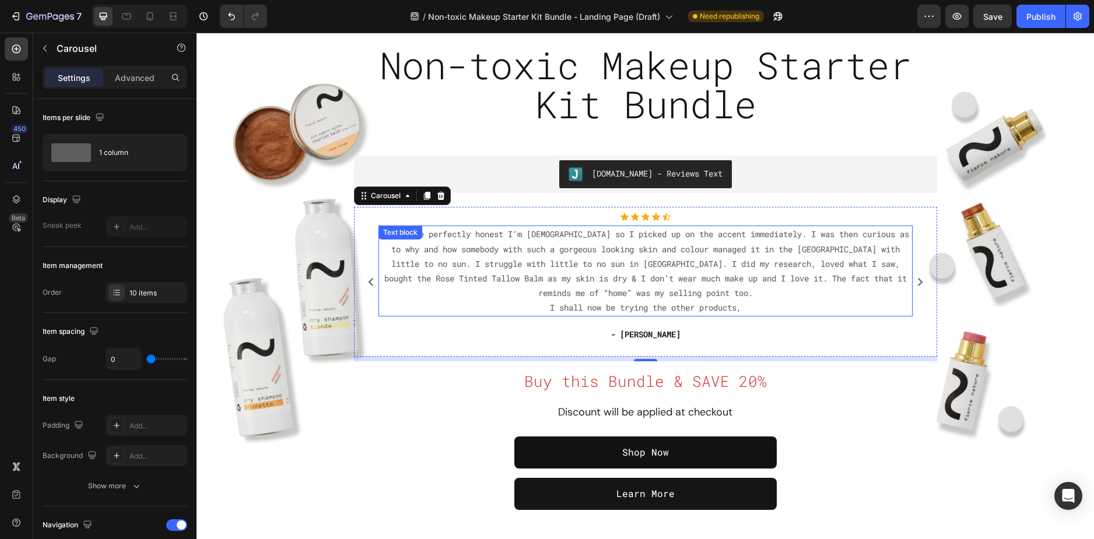
click at [566, 241] on p "Hi, to be perfectly honest I’m South African so I picked up on the accent immed…" at bounding box center [646, 271] width 532 height 88
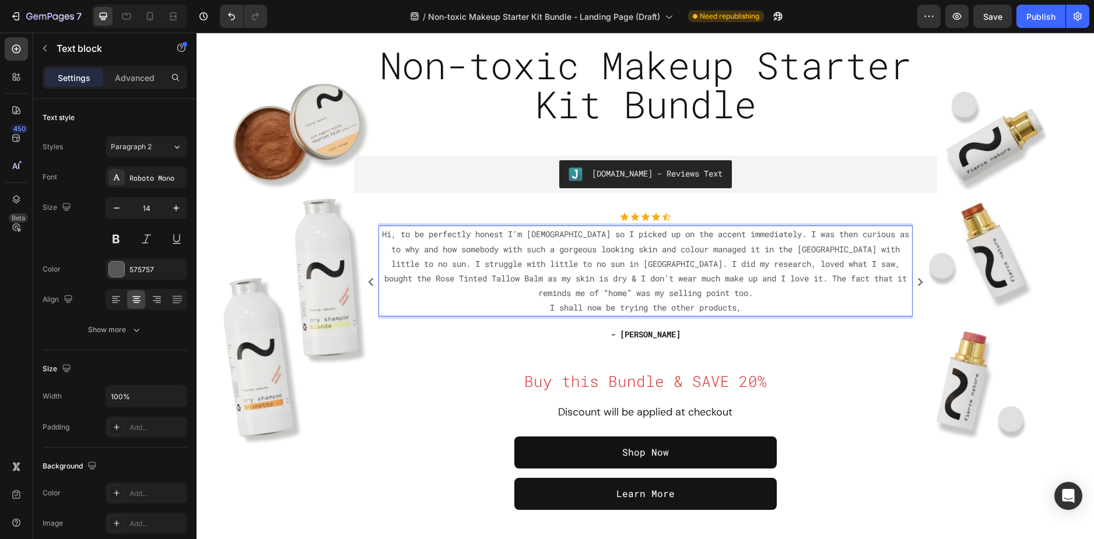
click at [743, 307] on p "Hi, to be perfectly honest I’m South African so I picked up on the accent immed…" at bounding box center [646, 271] width 532 height 88
click at [380, 231] on p "Hi, to be perfectly honest I’m South African so I picked up on the accent immed…" at bounding box center [646, 271] width 532 height 88
click at [917, 279] on icon "Carousel Next Arrow" at bounding box center [919, 282] width 5 height 8
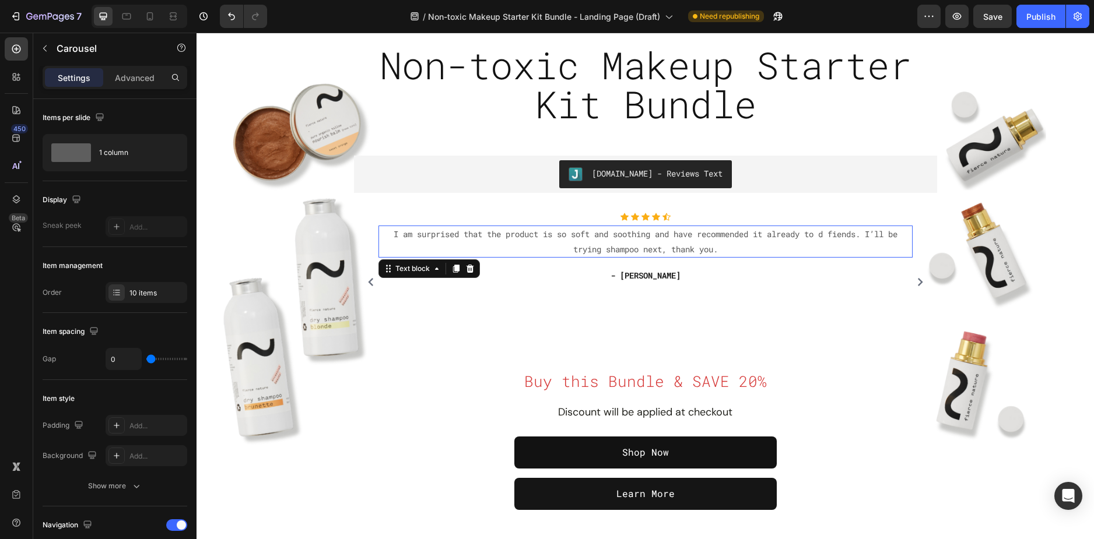
click at [729, 254] on p "I am surprised that the product is so soft and soothing and have recommended it…" at bounding box center [646, 241] width 532 height 29
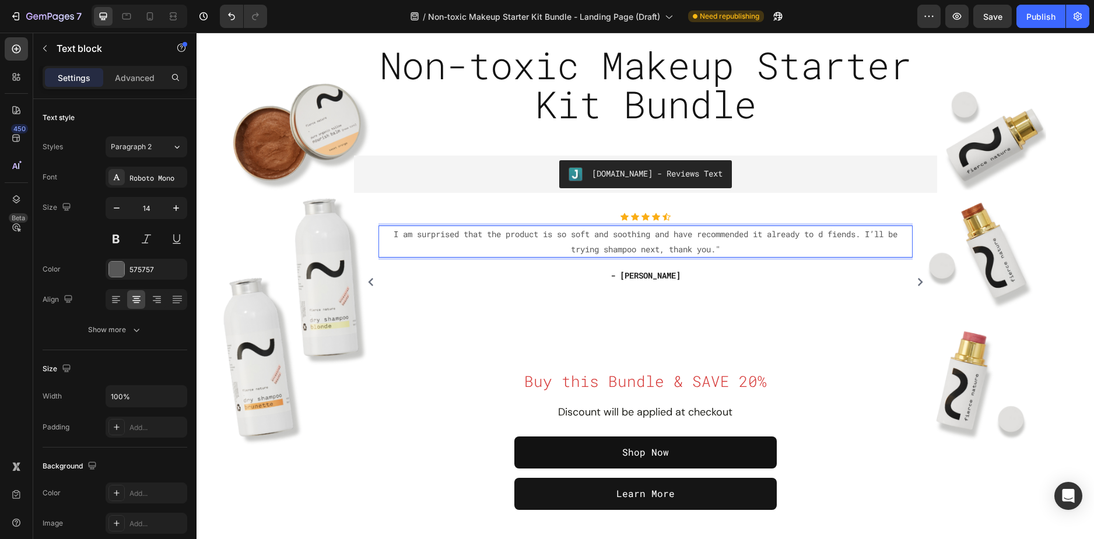
click at [380, 229] on p "I am surprised that the product is so soft and soothing and have recommended it…" at bounding box center [646, 241] width 532 height 29
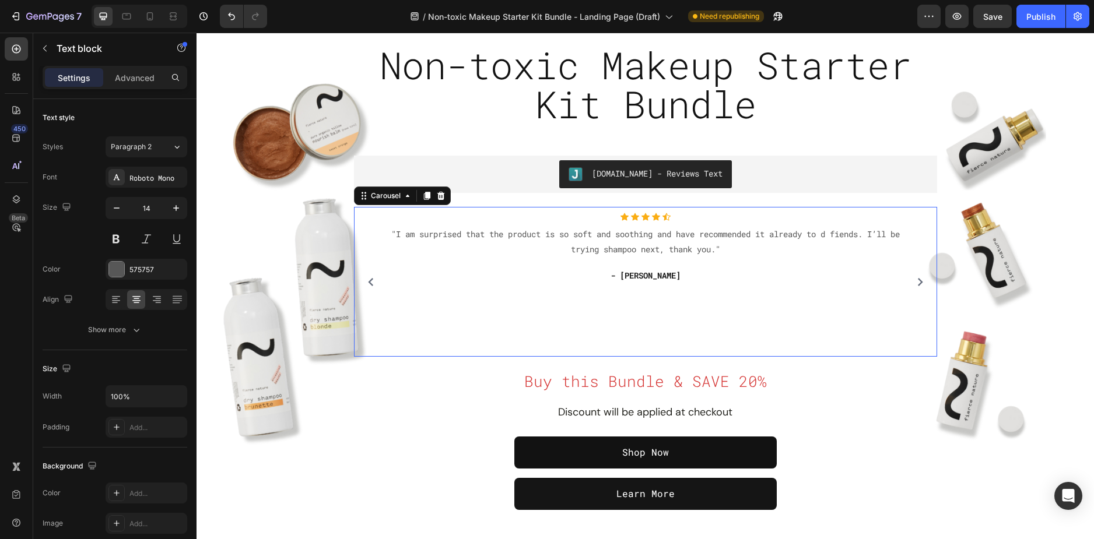
click at [916, 283] on icon "Carousel Next Arrow" at bounding box center [920, 282] width 8 height 8
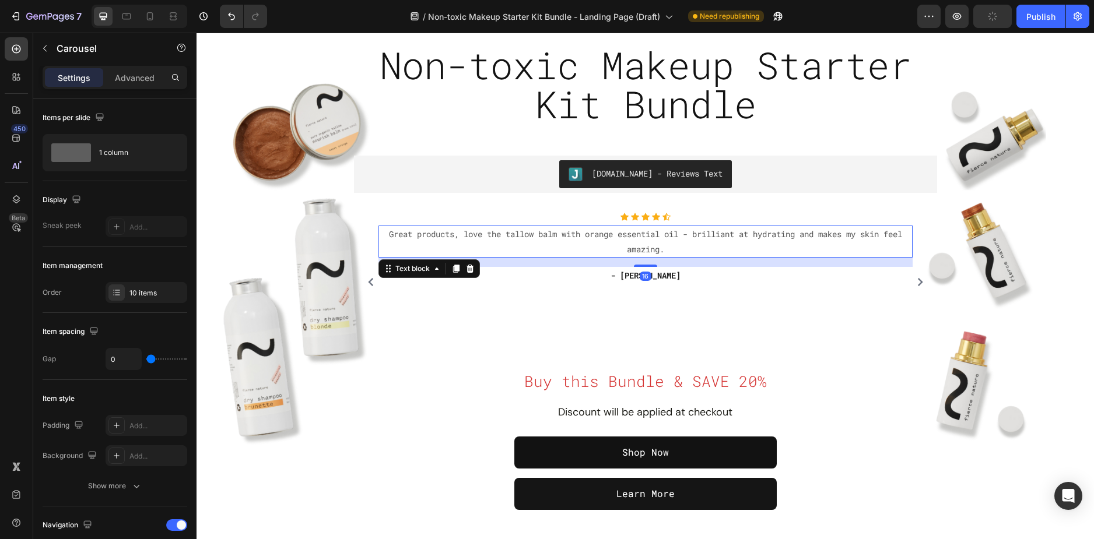
click at [722, 251] on p "Great products, love the tallow balm with orange essential oil - brilliant at h…" at bounding box center [646, 241] width 532 height 29
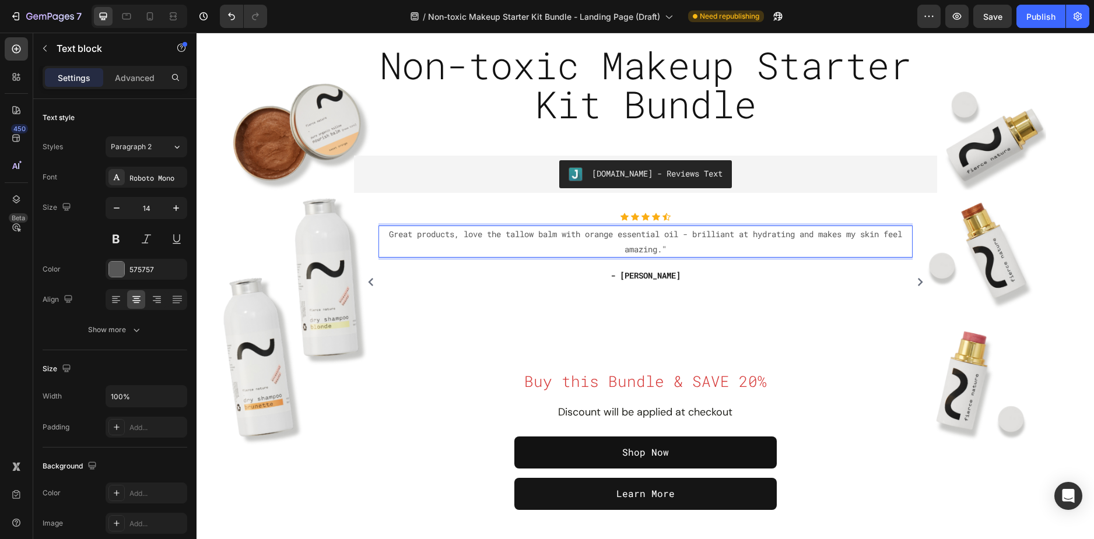
click at [388, 234] on p "Great products, love the tallow balm with orange essential oil - brilliant at h…" at bounding box center [646, 241] width 532 height 29
click at [383, 234] on p "Great products, love the tallow balm with orange essential oil - brilliant at h…" at bounding box center [646, 241] width 532 height 29
click at [923, 278] on button "Carousel Next Arrow" at bounding box center [920, 282] width 19 height 19
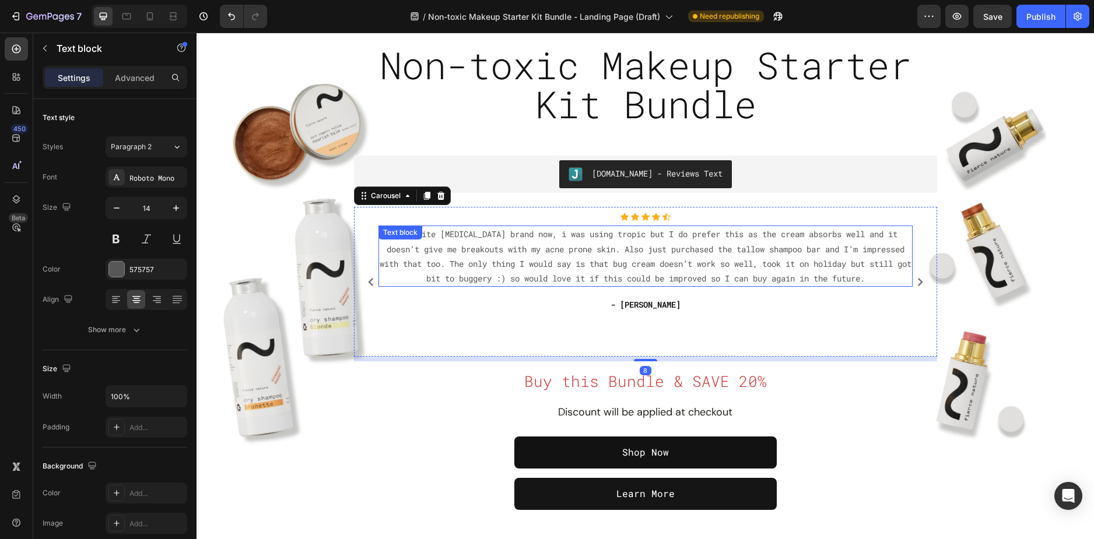
click at [711, 286] on p "Favourite skin care brand now, i was using tropic but I do prefer this as the c…" at bounding box center [646, 256] width 532 height 59
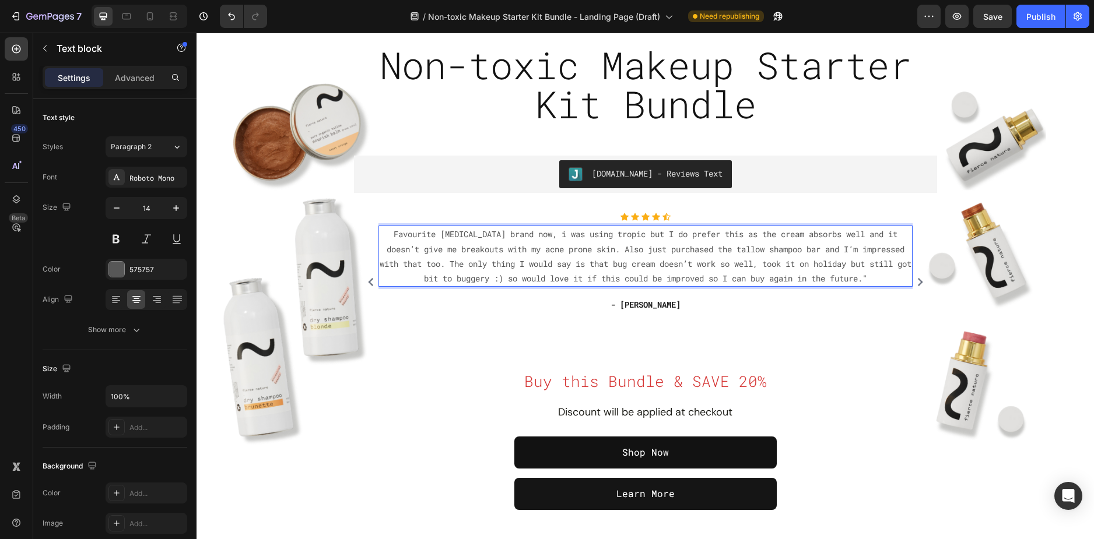
click at [381, 231] on p "Favourite skin care brand now, i was using tropic but I do prefer this as the c…" at bounding box center [646, 256] width 532 height 59
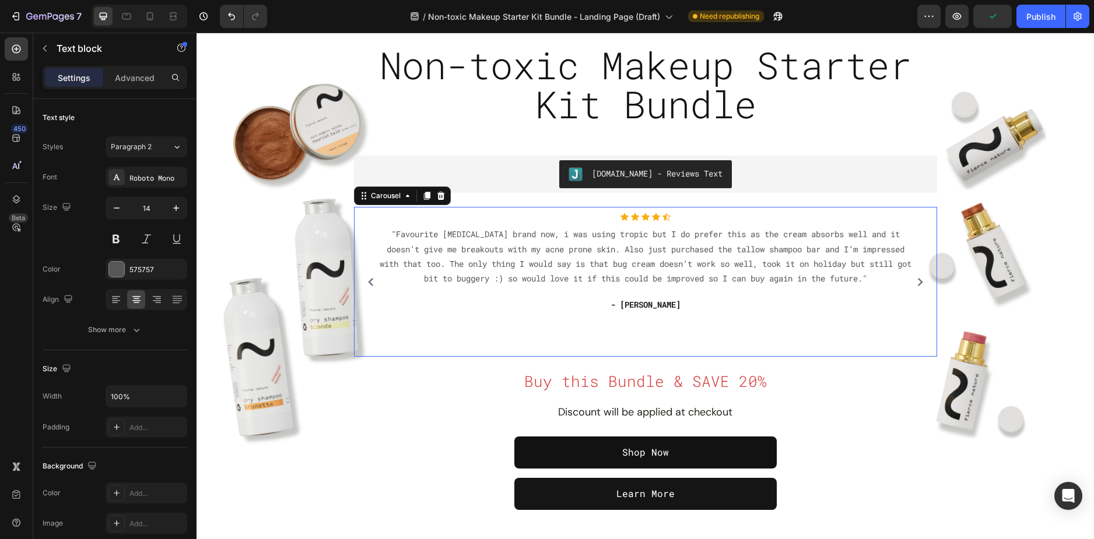
click at [916, 282] on icon "Carousel Next Arrow" at bounding box center [920, 282] width 8 height 8
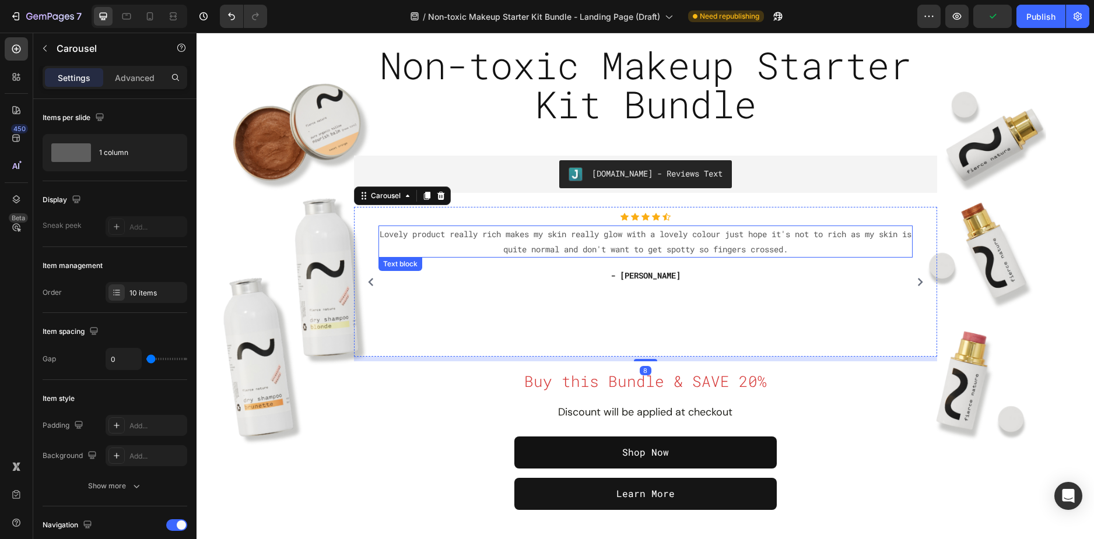
click at [815, 251] on p "Lovely product really rich makes my skin really glow with a lovely colour just …" at bounding box center [646, 241] width 532 height 29
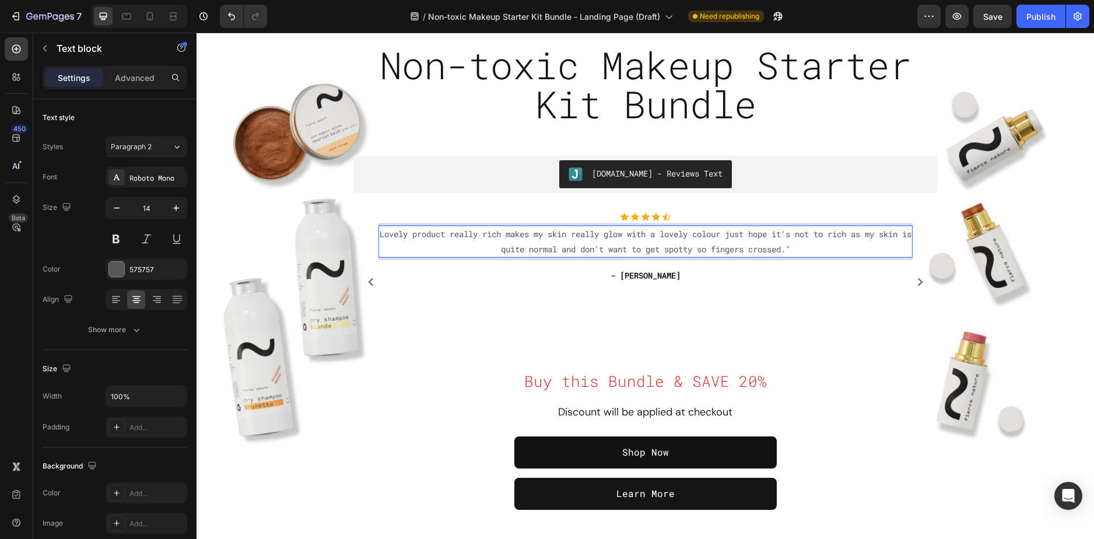
click at [381, 234] on p "Lovely product really rich makes my skin really glow with a lovely colour just …" at bounding box center [646, 241] width 532 height 29
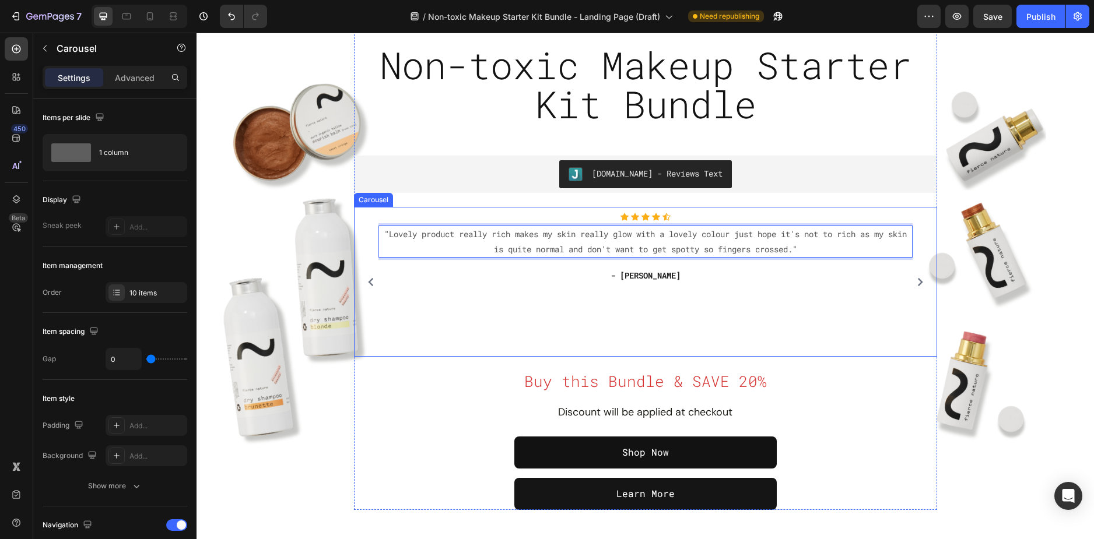
click at [911, 279] on button "Carousel Next Arrow" at bounding box center [920, 282] width 19 height 19
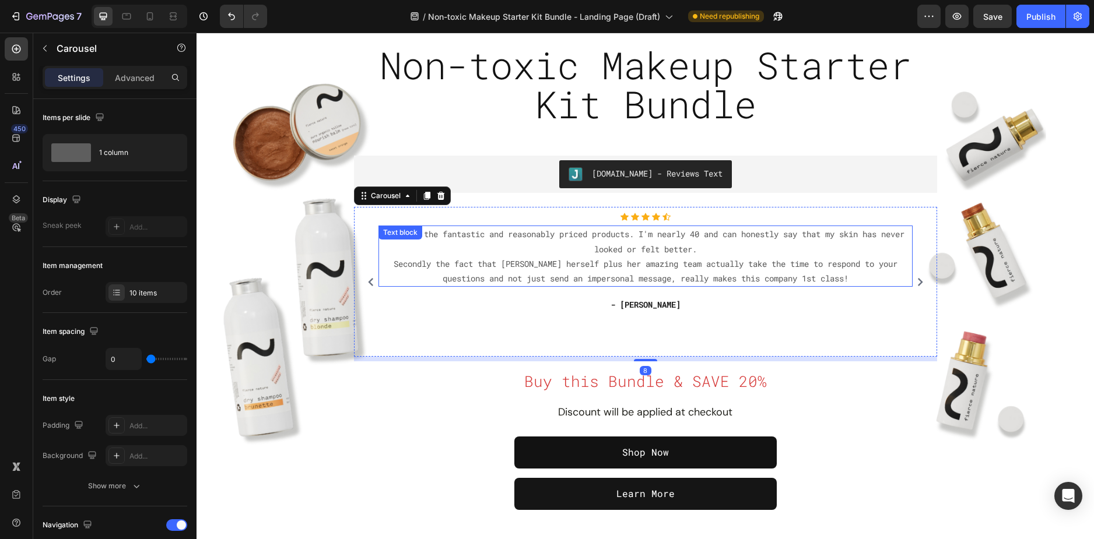
click at [870, 279] on p "Firstly the fantastic and reasonably priced products. I'm nearly 40 and can hon…" at bounding box center [646, 256] width 532 height 59
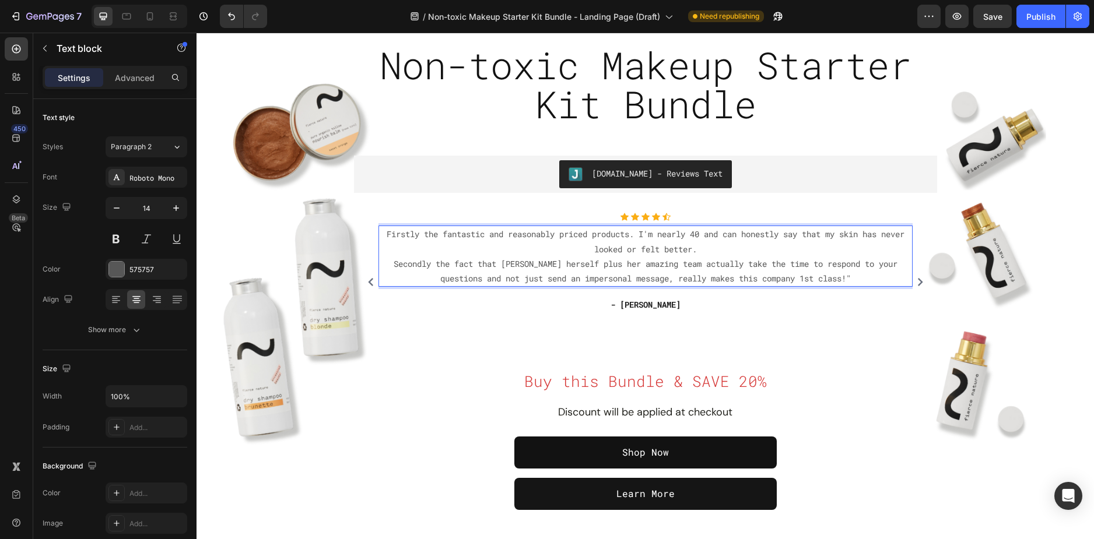
click at [380, 233] on p "Firstly the fantastic and reasonably priced products. I'm nearly 40 and can hon…" at bounding box center [646, 256] width 532 height 59
click at [916, 279] on icon "Carousel Next Arrow" at bounding box center [920, 282] width 8 height 8
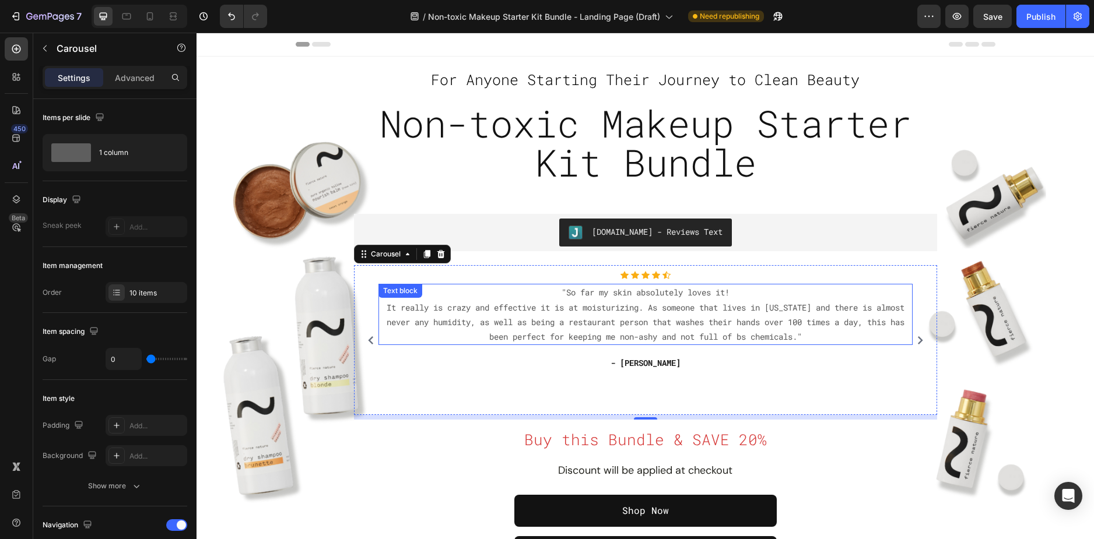
scroll to position [58, 0]
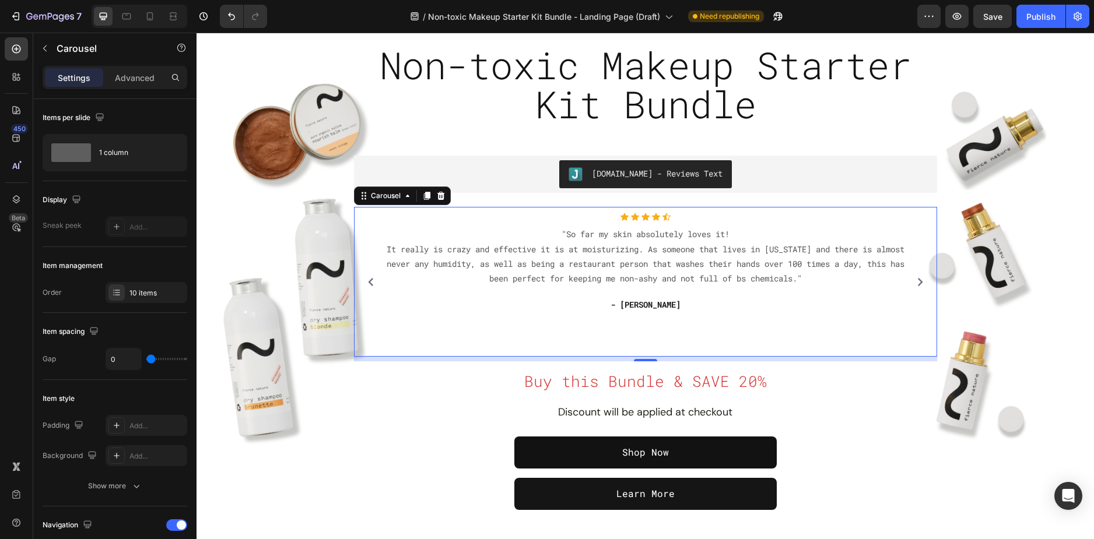
click at [917, 282] on icon "Carousel Next Arrow" at bounding box center [919, 282] width 5 height 8
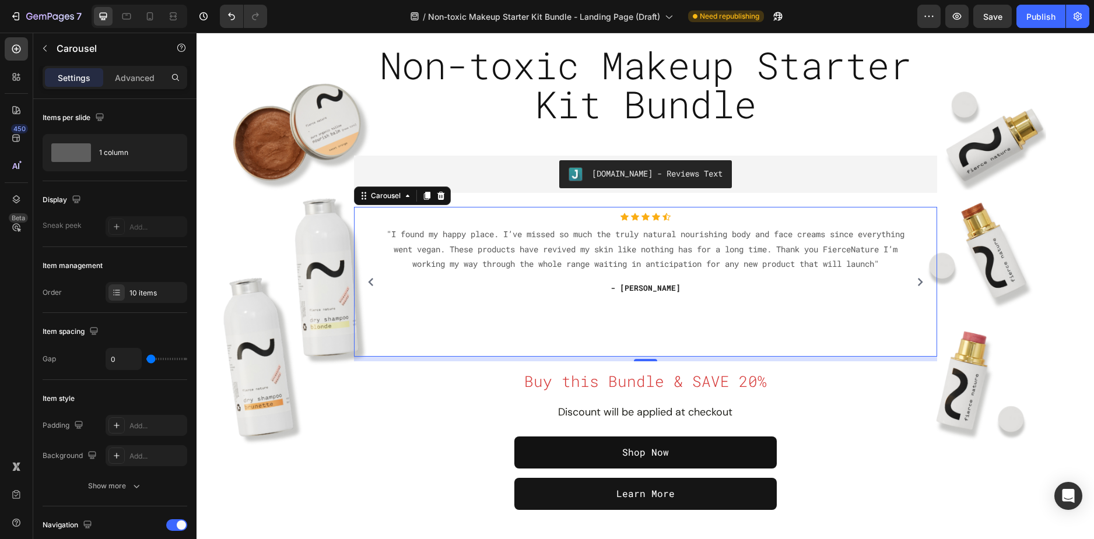
click at [917, 282] on icon "Carousel Next Arrow" at bounding box center [919, 282] width 5 height 8
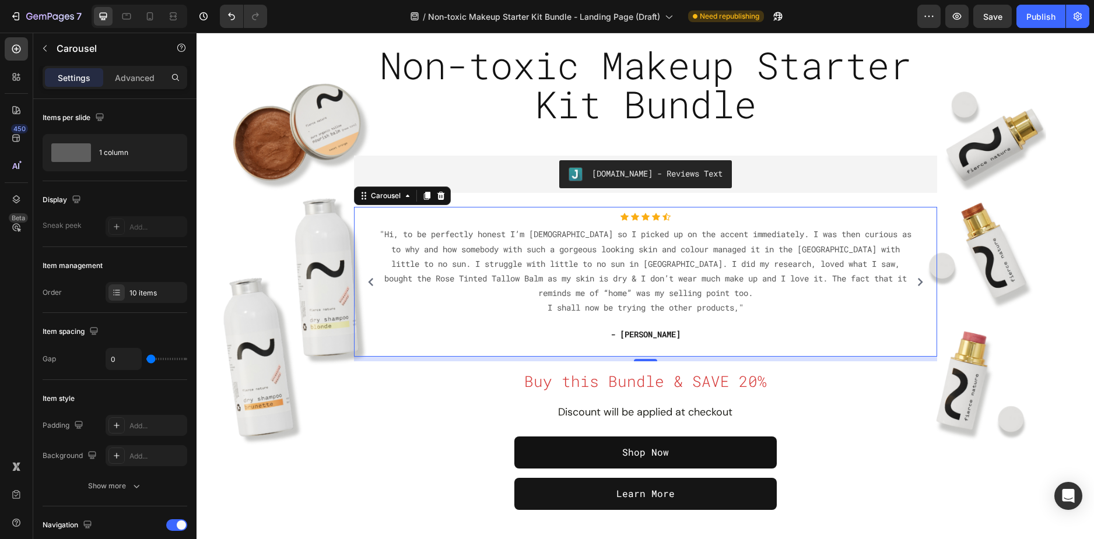
click at [367, 281] on icon "Carousel Back Arrow" at bounding box center [371, 282] width 8 height 8
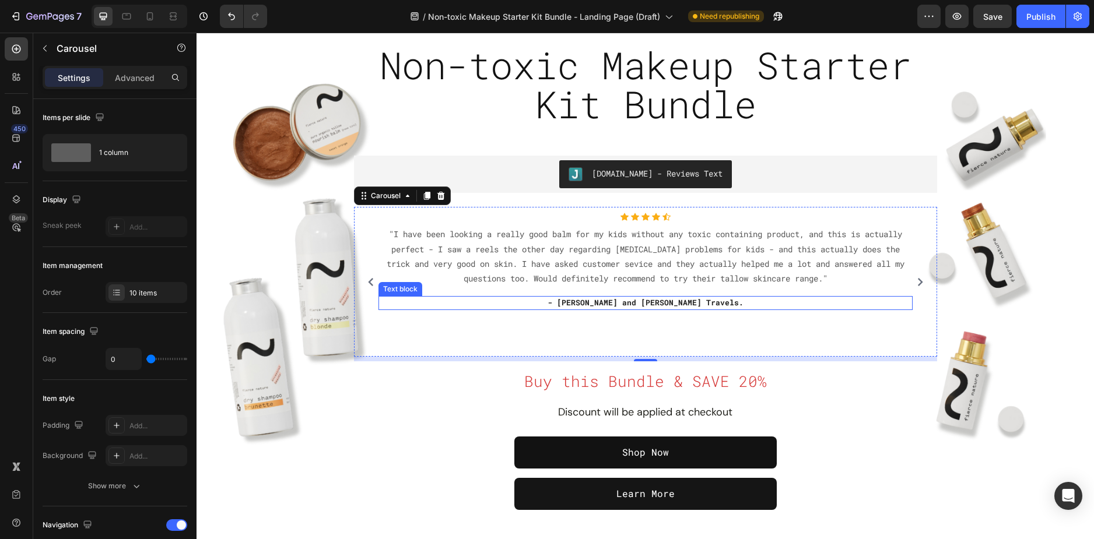
click at [743, 310] on div "- [PERSON_NAME] and [PERSON_NAME] Travels. Text block" at bounding box center [645, 303] width 534 height 14
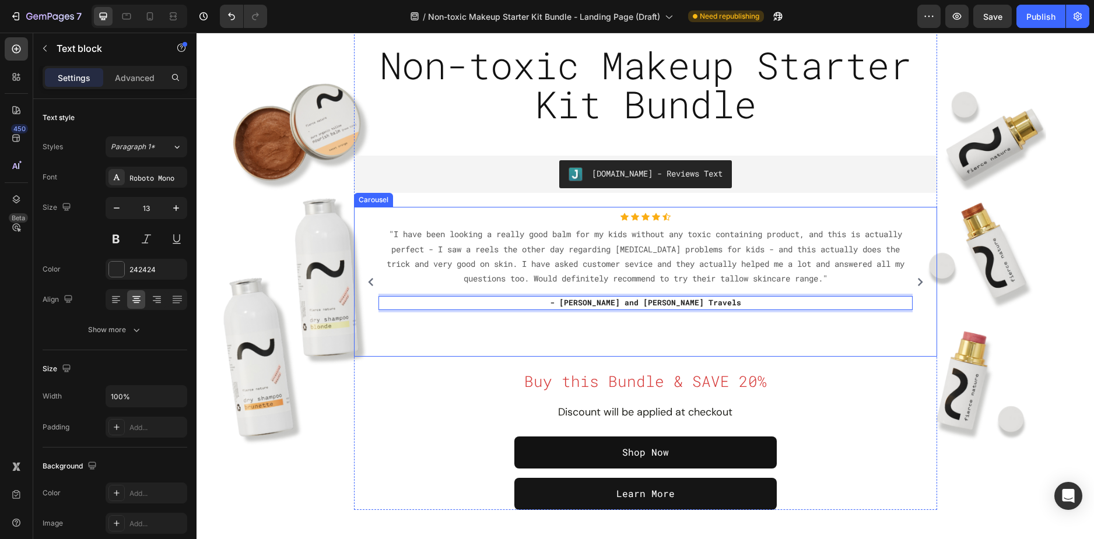
click at [918, 287] on button "Carousel Next Arrow" at bounding box center [920, 282] width 19 height 19
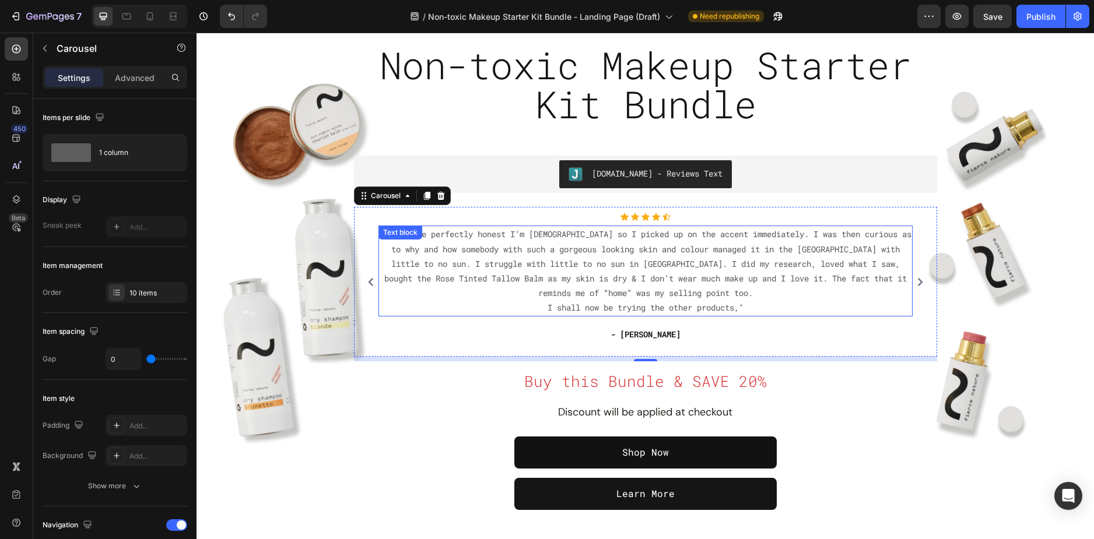
click at [739, 310] on p ""Hi, to be perfectly honest I’m [DEMOGRAPHIC_DATA] so I picked up on the accent…" at bounding box center [646, 271] width 532 height 88
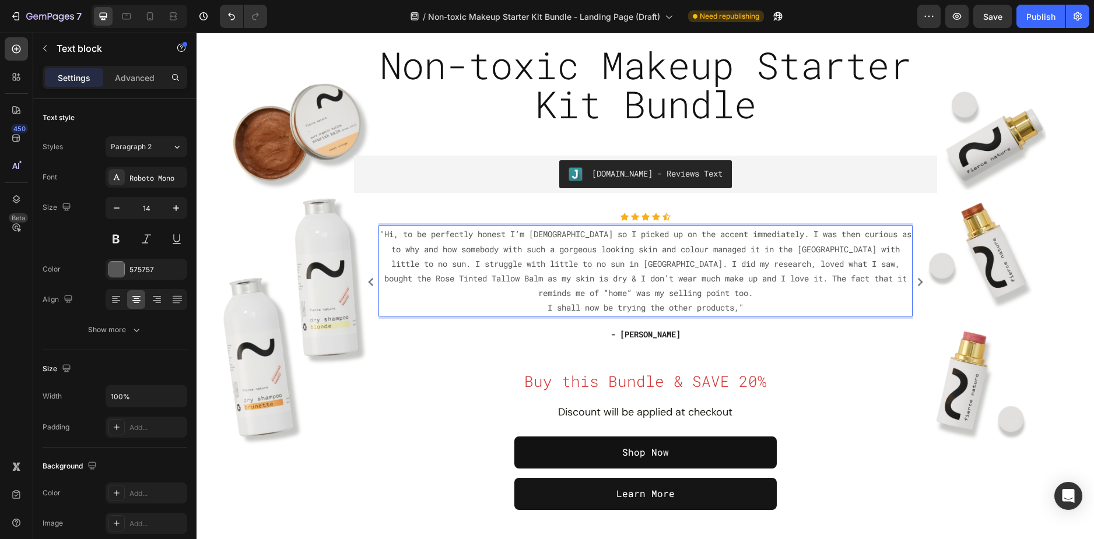
click at [734, 309] on p ""Hi, to be perfectly honest I’m [DEMOGRAPHIC_DATA] so I picked up on the accent…" at bounding box center [646, 271] width 532 height 88
click at [911, 280] on button "Carousel Next Arrow" at bounding box center [920, 282] width 19 height 19
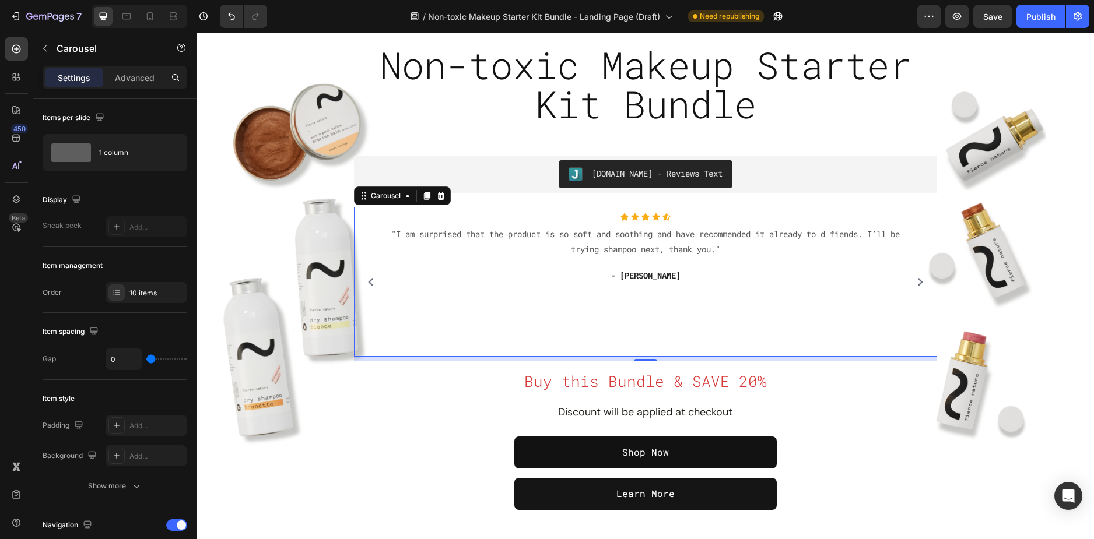
click at [916, 278] on icon "Carousel Next Arrow" at bounding box center [920, 282] width 8 height 8
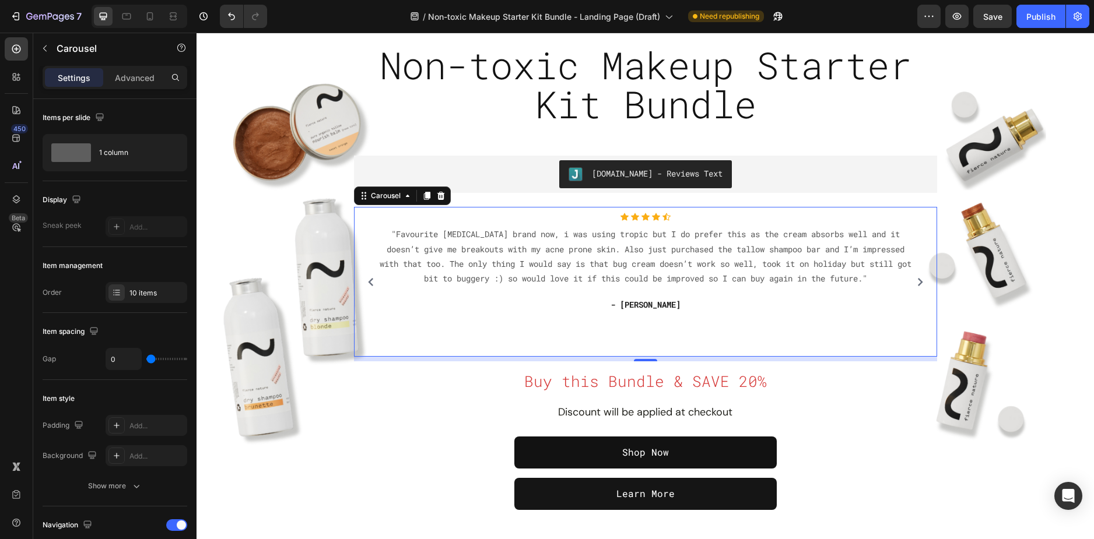
click at [916, 278] on icon "Carousel Next Arrow" at bounding box center [920, 282] width 8 height 8
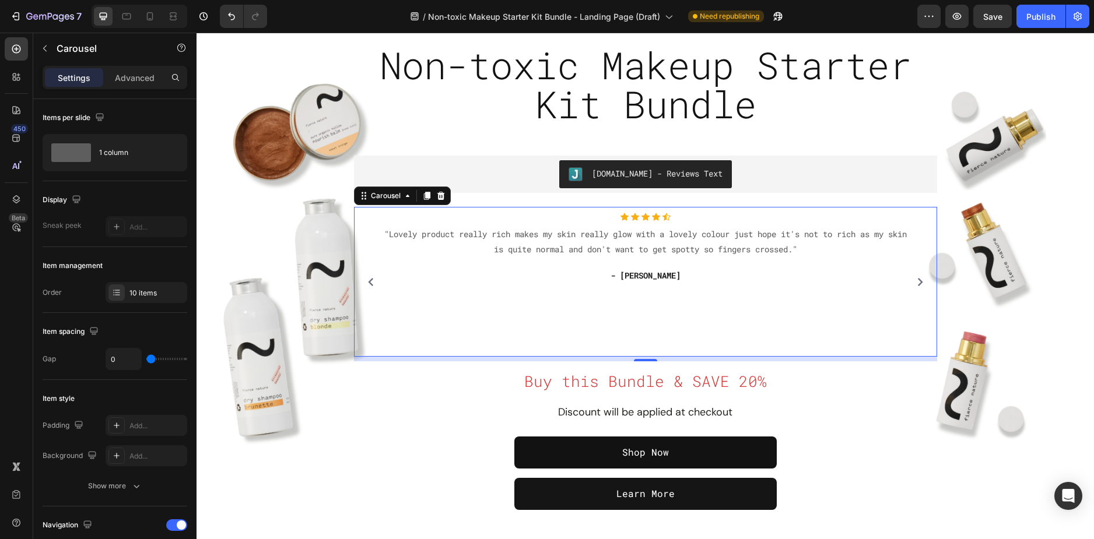
click at [916, 278] on icon "Carousel Next Arrow" at bounding box center [920, 282] width 8 height 8
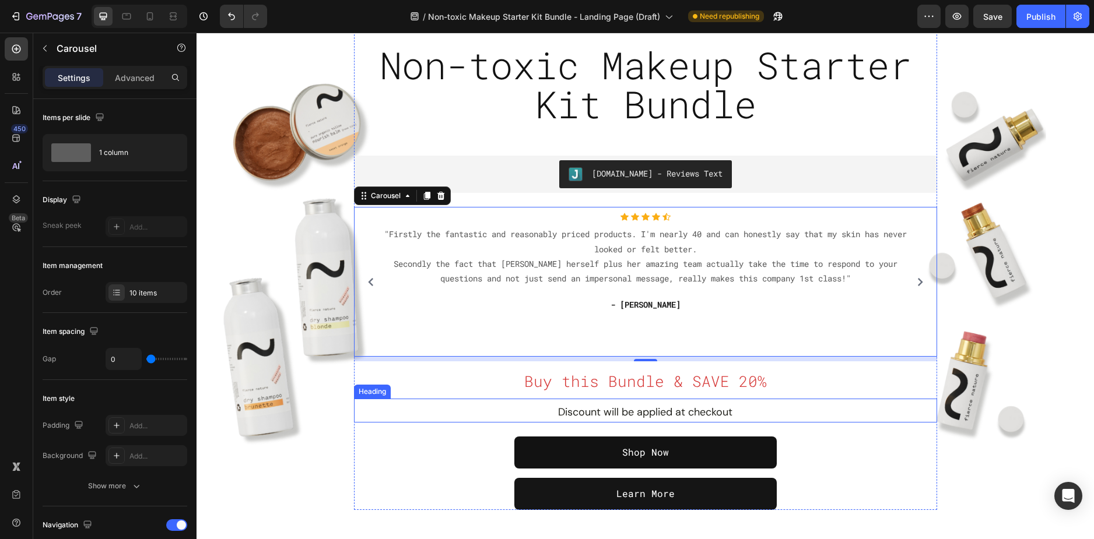
click at [367, 420] on h2 "Discount will be applied at checkout" at bounding box center [645, 411] width 583 height 24
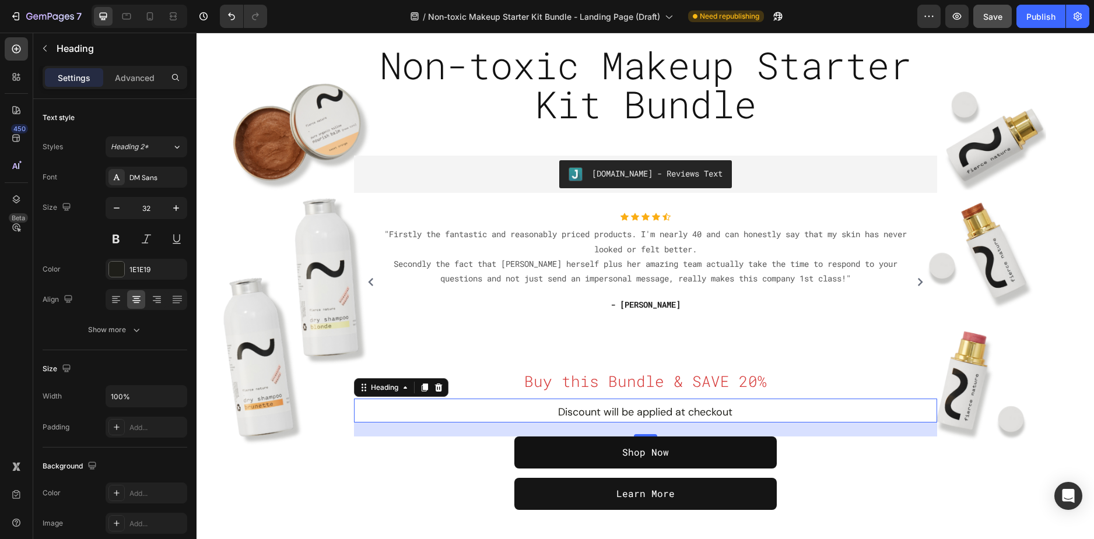
click at [994, 20] on span "Save" at bounding box center [992, 17] width 19 height 10
click at [954, 20] on icon "button" at bounding box center [957, 16] width 12 height 12
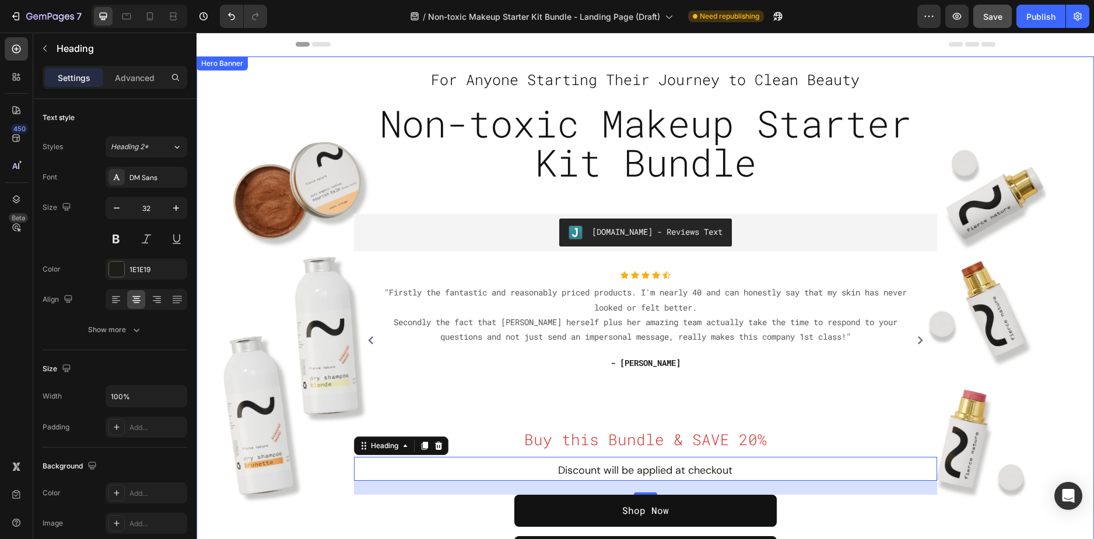
click at [261, 72] on div "For Anyone Starting Their Journey to Clean Beauty Text block Non-toxic Makeup S…" at bounding box center [644, 319] width 897 height 525
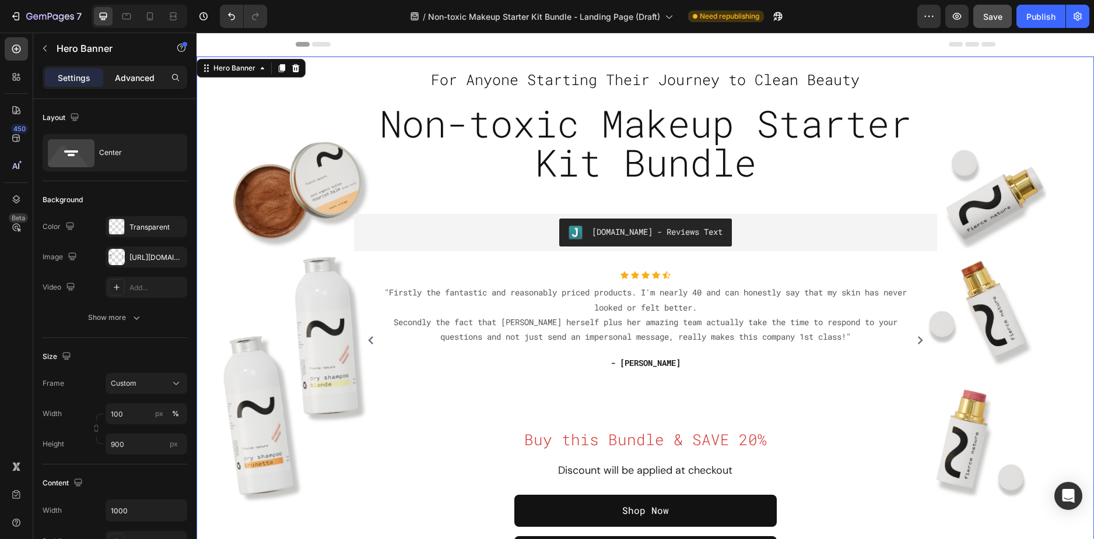
click at [136, 78] on p "Advanced" at bounding box center [135, 78] width 40 height 12
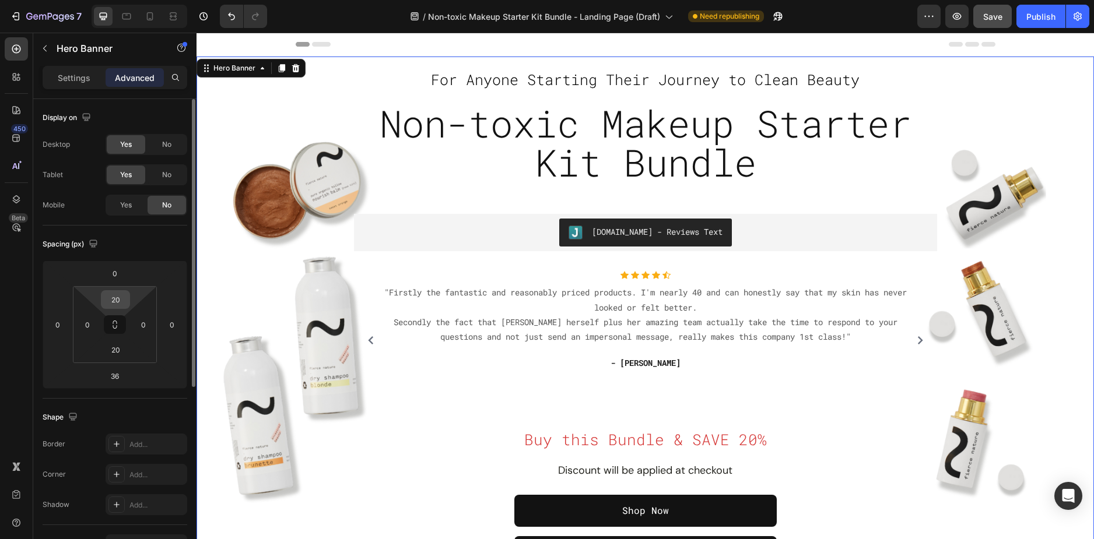
click at [122, 297] on input "20" at bounding box center [115, 299] width 23 height 17
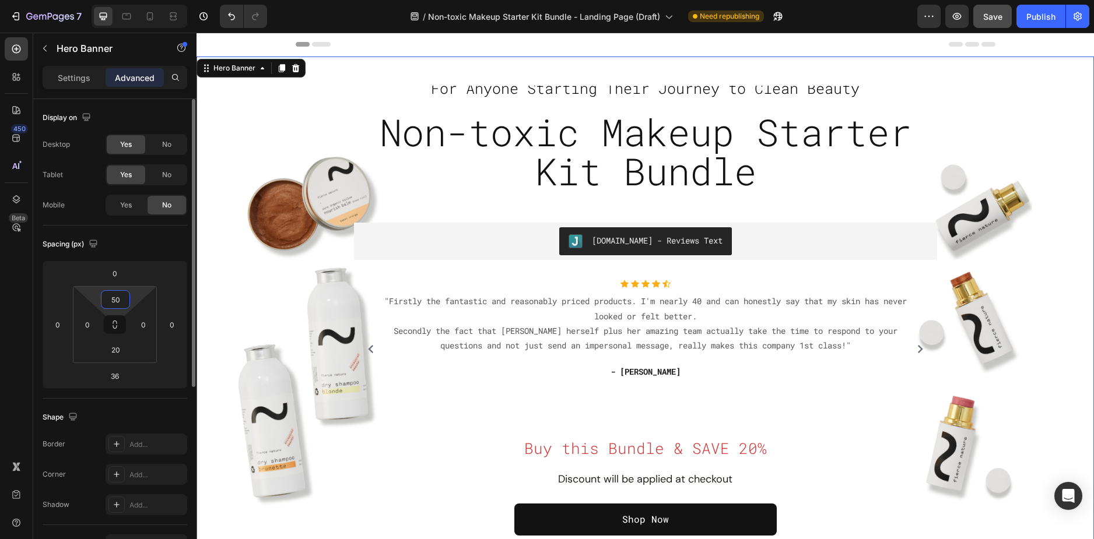
type input "5"
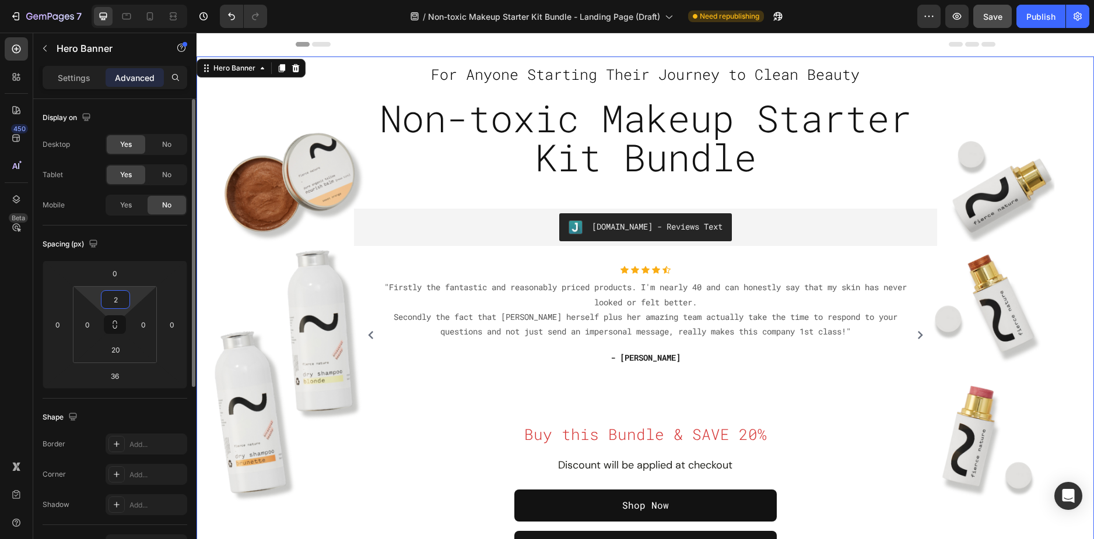
type input "20"
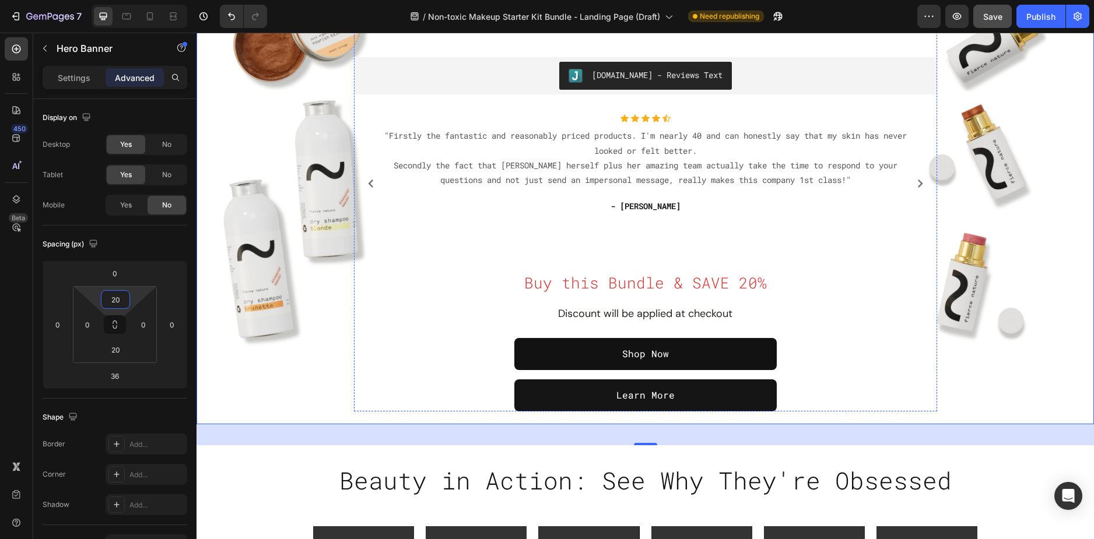
scroll to position [233, 0]
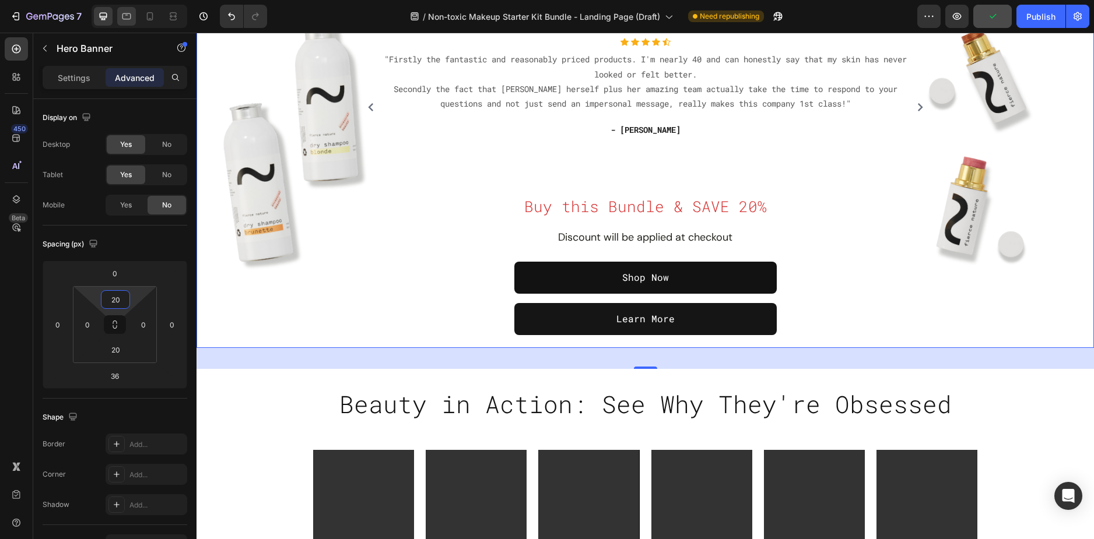
click at [134, 13] on div at bounding box center [126, 16] width 19 height 19
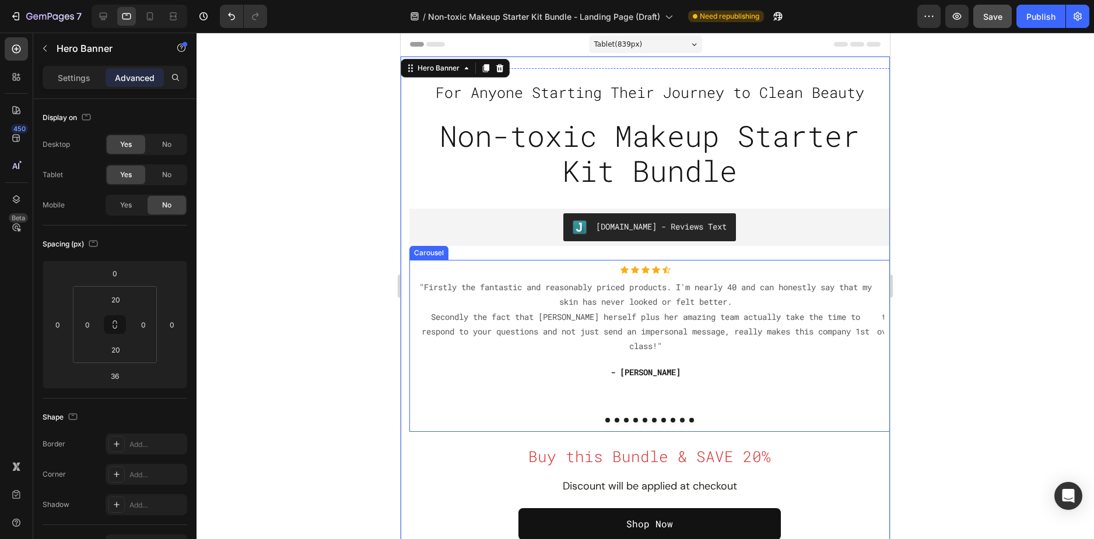
click at [425, 409] on div "Icon Icon Icon Icon Icon Icon List Hoz "Firstly the fantastic and reasonably pr…" at bounding box center [645, 346] width 460 height 160
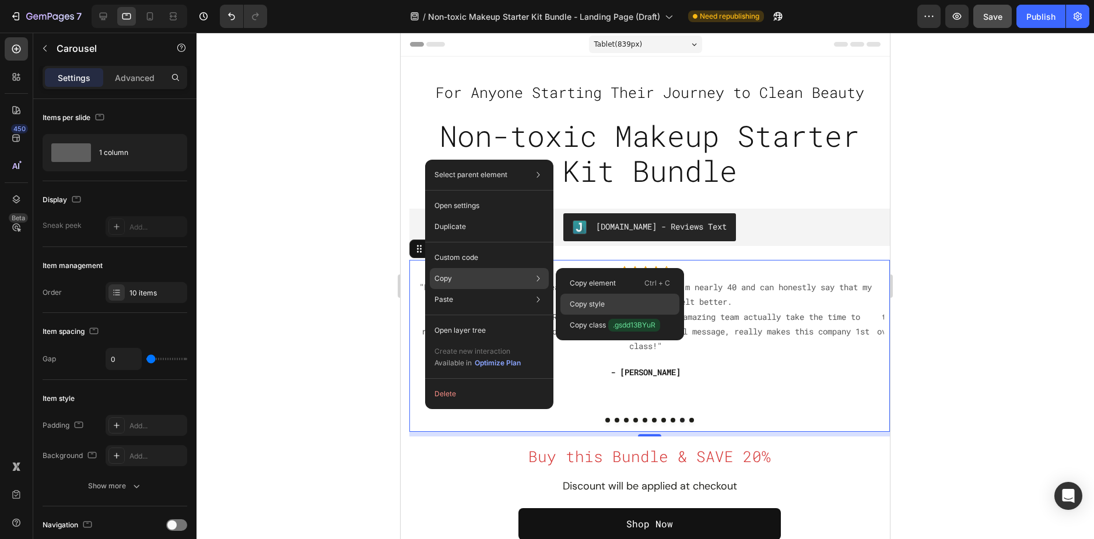
click at [609, 315] on div "Copy style" at bounding box center [619, 325] width 119 height 21
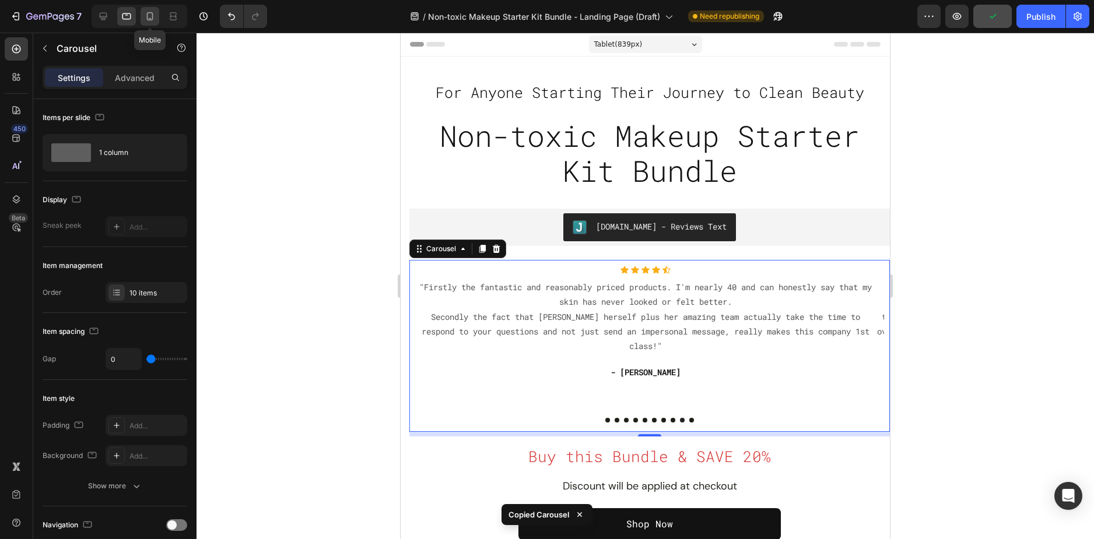
click at [153, 17] on icon at bounding box center [150, 16] width 12 height 12
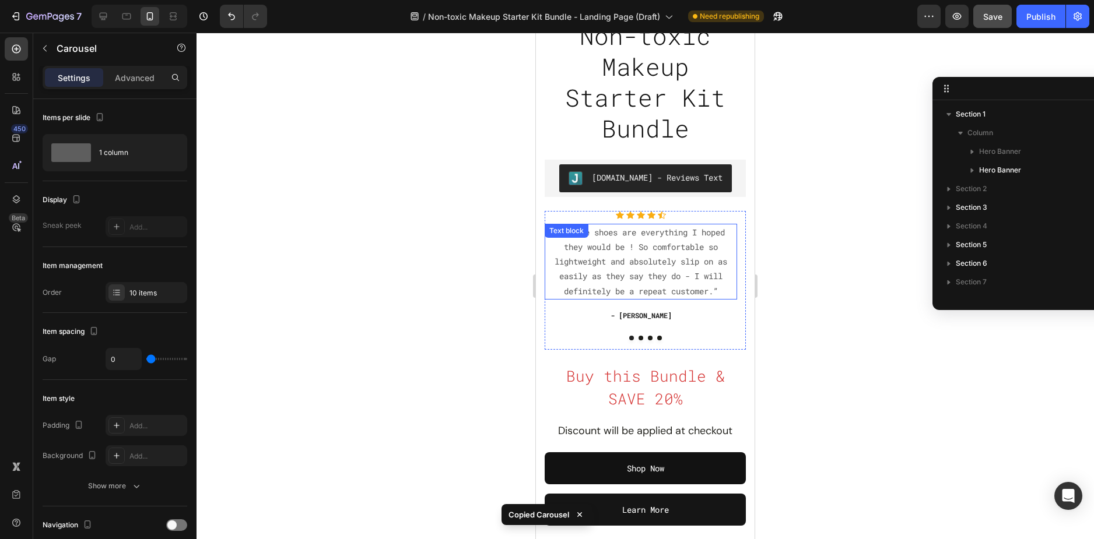
scroll to position [117, 0]
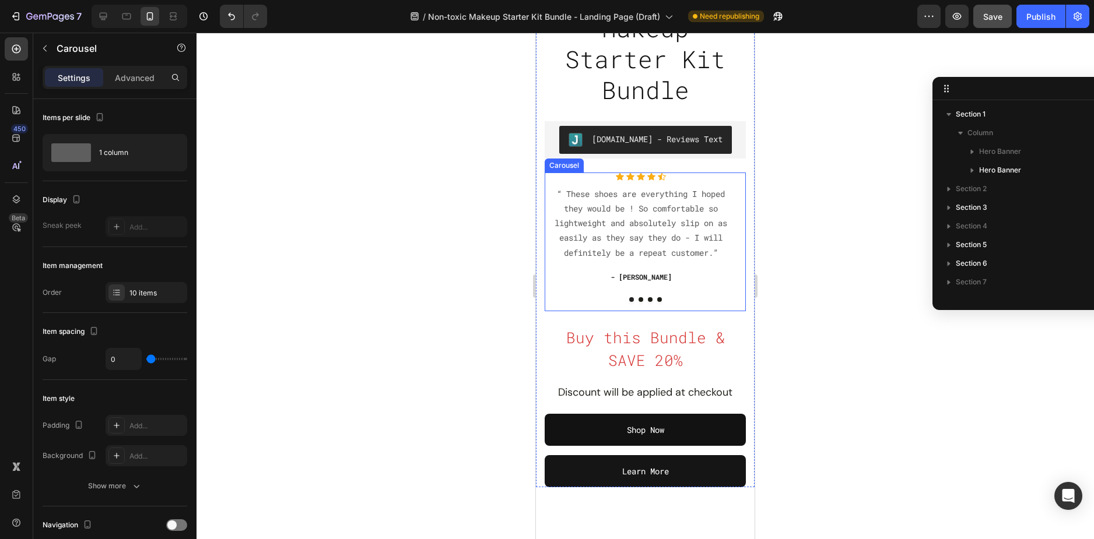
click at [547, 301] on div at bounding box center [645, 299] width 201 height 5
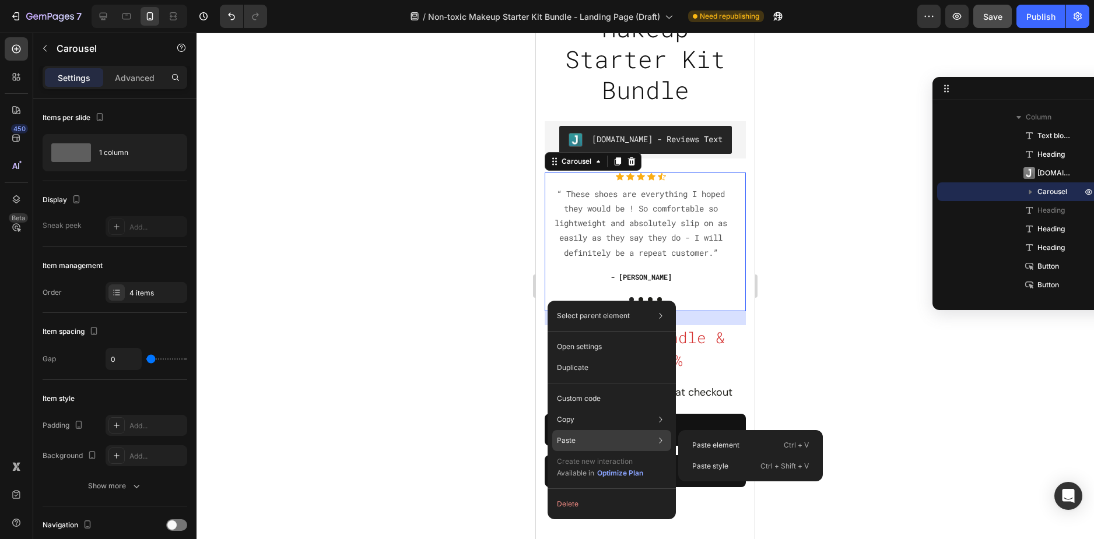
click at [582, 435] on div "Paste Paste element Ctrl + V Paste style Ctrl + Shift + V" at bounding box center [611, 440] width 119 height 21
click at [715, 456] on div "Paste element Ctrl + V" at bounding box center [750, 466] width 135 height 21
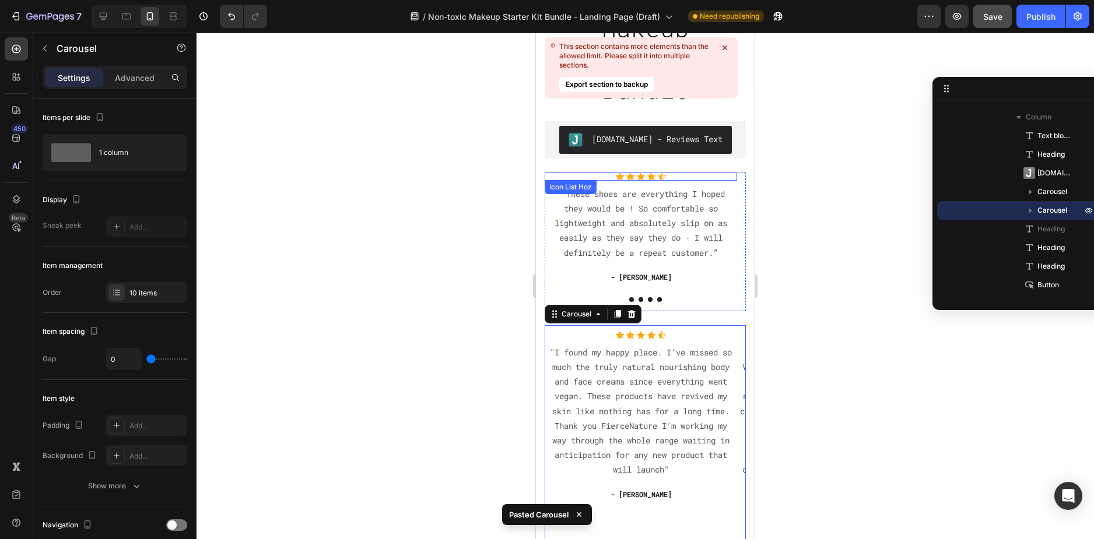
click at [558, 177] on div "Icon Icon Icon Icon Icon" at bounding box center [641, 177] width 192 height 8
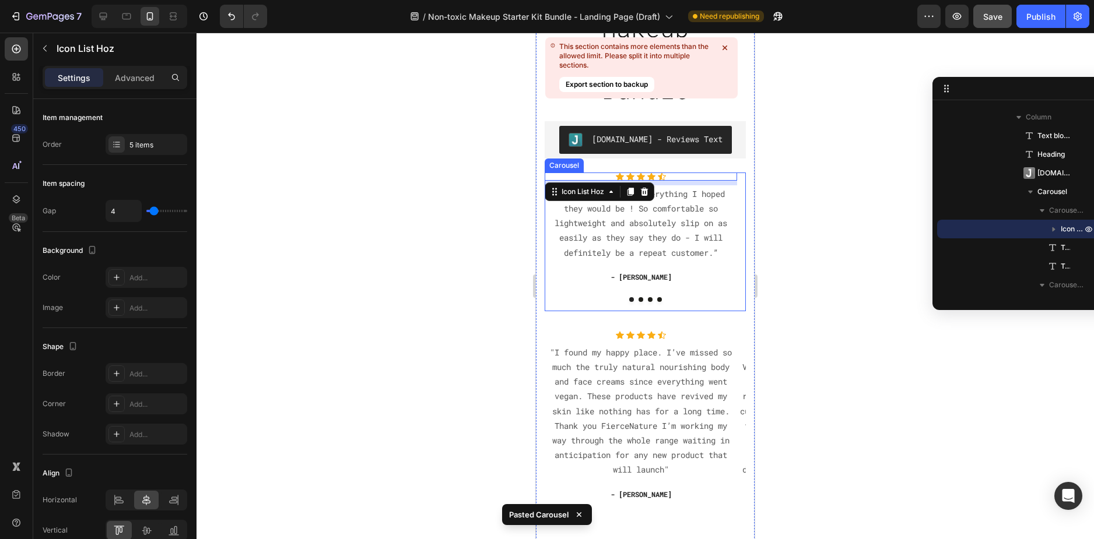
click at [566, 303] on div "Icon Icon Icon Icon Icon Icon List Hoz 8 “ These shoes are everything I hoped t…" at bounding box center [641, 242] width 192 height 139
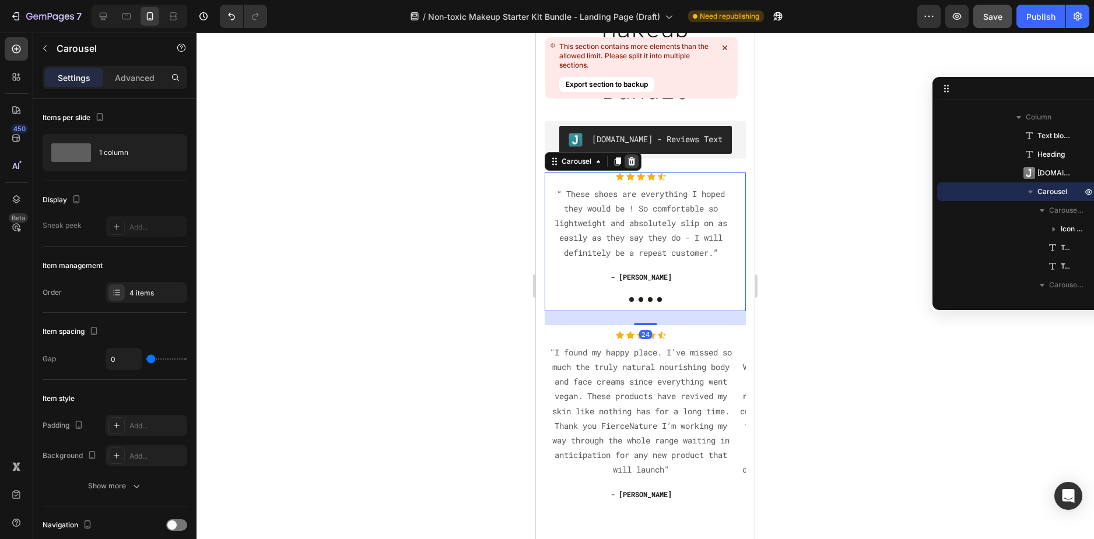
click at [634, 156] on div at bounding box center [631, 161] width 14 height 14
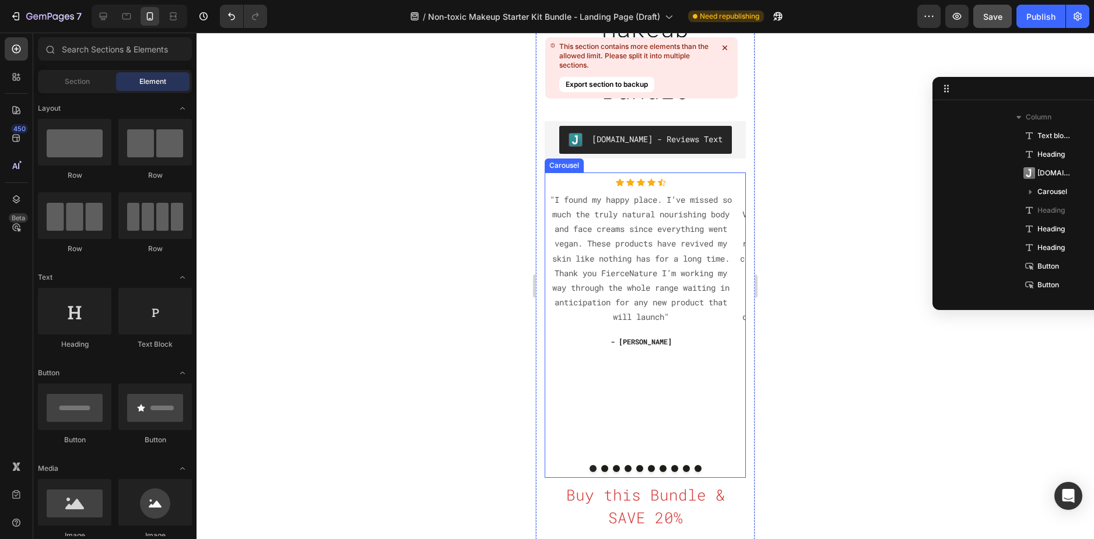
click at [601, 466] on button "Dot" at bounding box center [604, 468] width 7 height 7
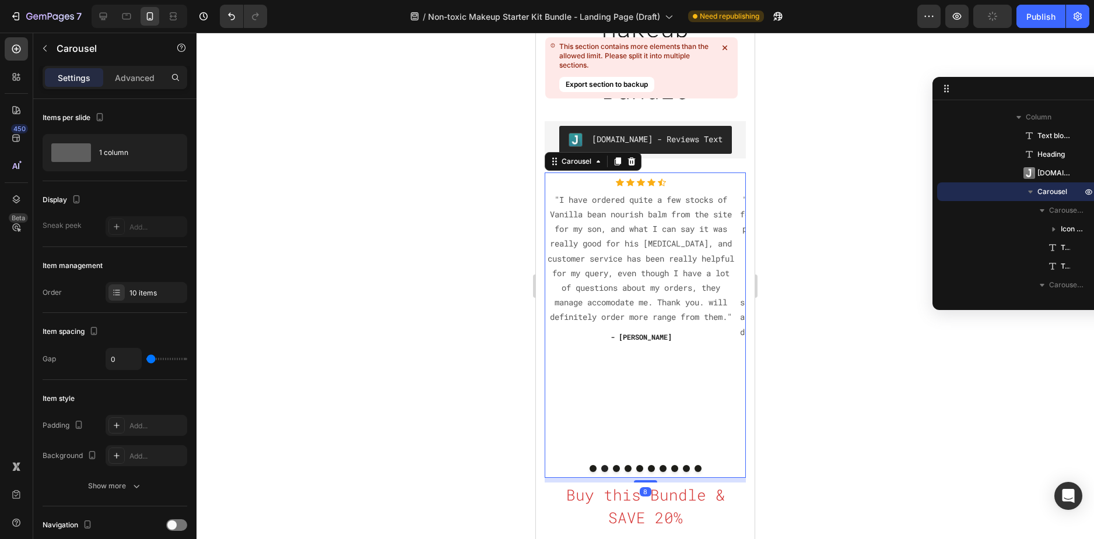
click at [601, 466] on button "Dot" at bounding box center [604, 468] width 7 height 7
click at [613, 466] on button "Dot" at bounding box center [616, 468] width 7 height 7
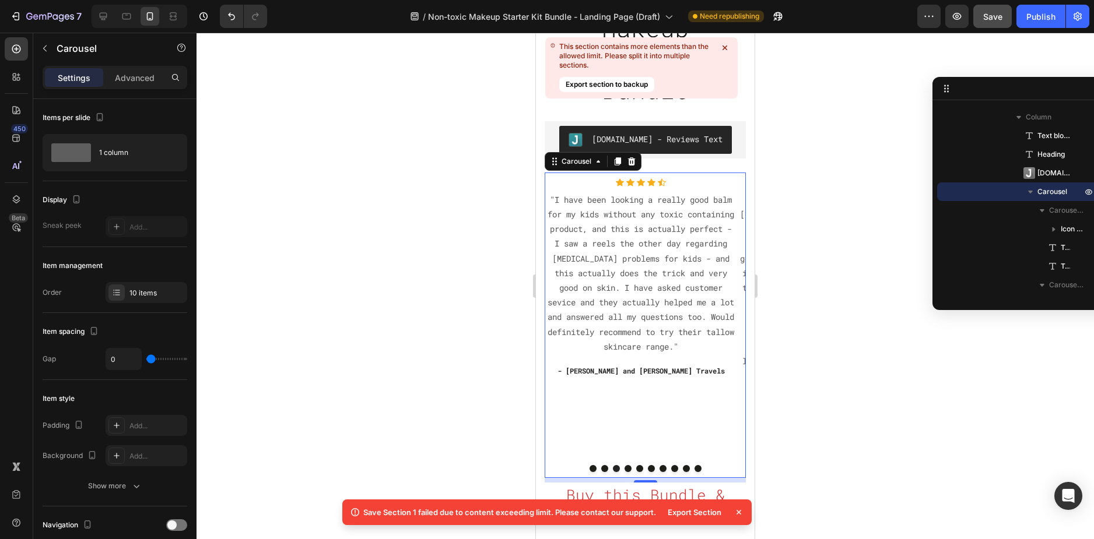
click at [624, 466] on button "Dot" at bounding box center [627, 468] width 7 height 7
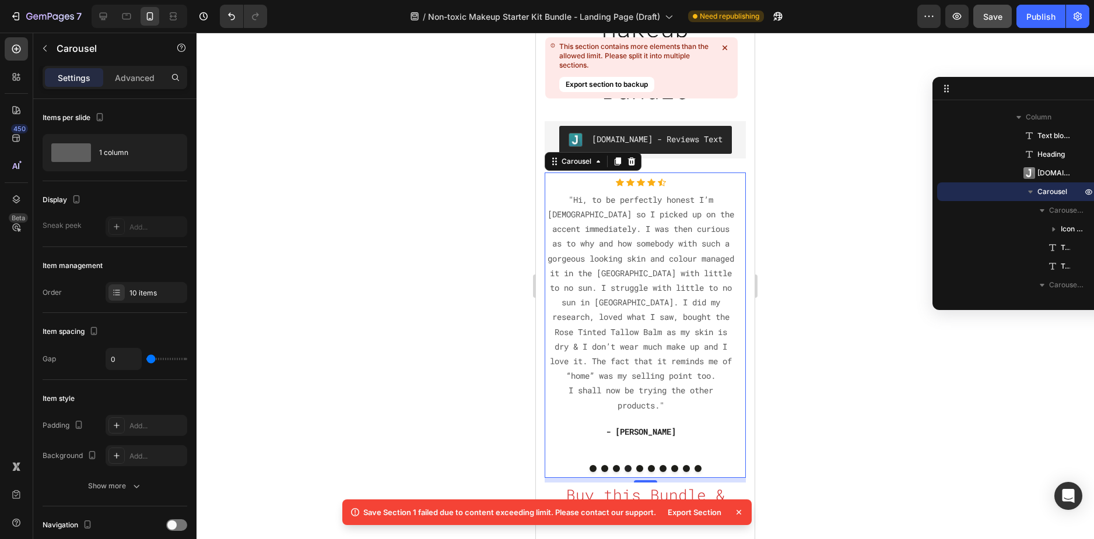
click at [636, 468] on button "Dot" at bounding box center [639, 468] width 7 height 7
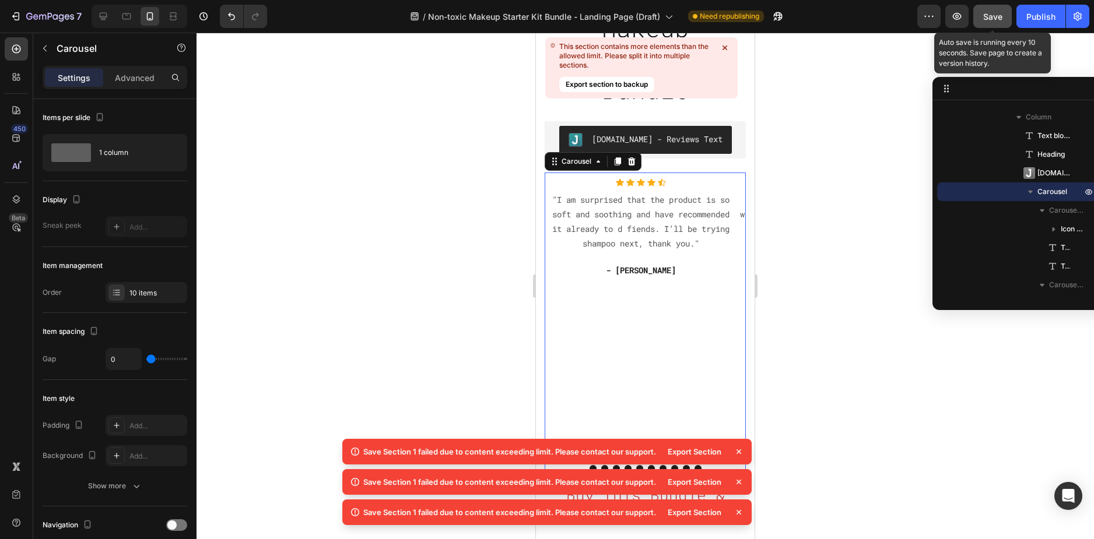
click at [985, 19] on span "Save" at bounding box center [992, 17] width 19 height 10
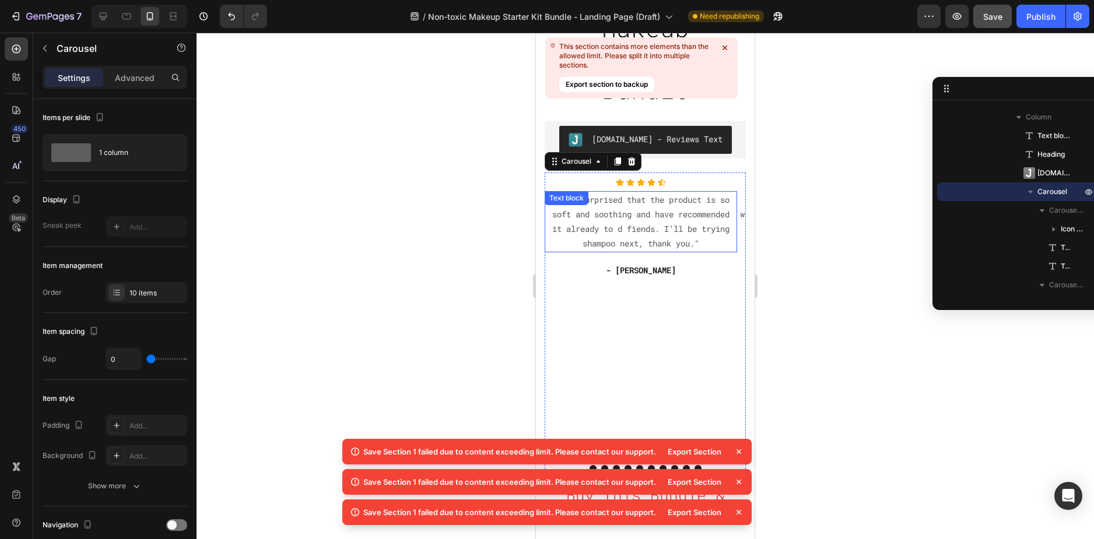
scroll to position [0, 0]
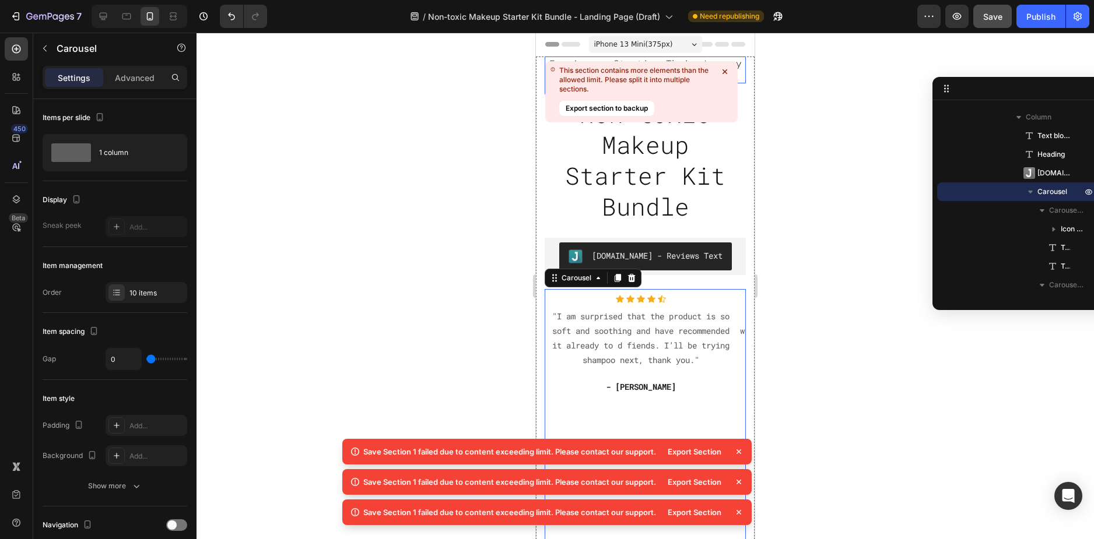
click at [722, 70] on icon at bounding box center [724, 71] width 5 height 5
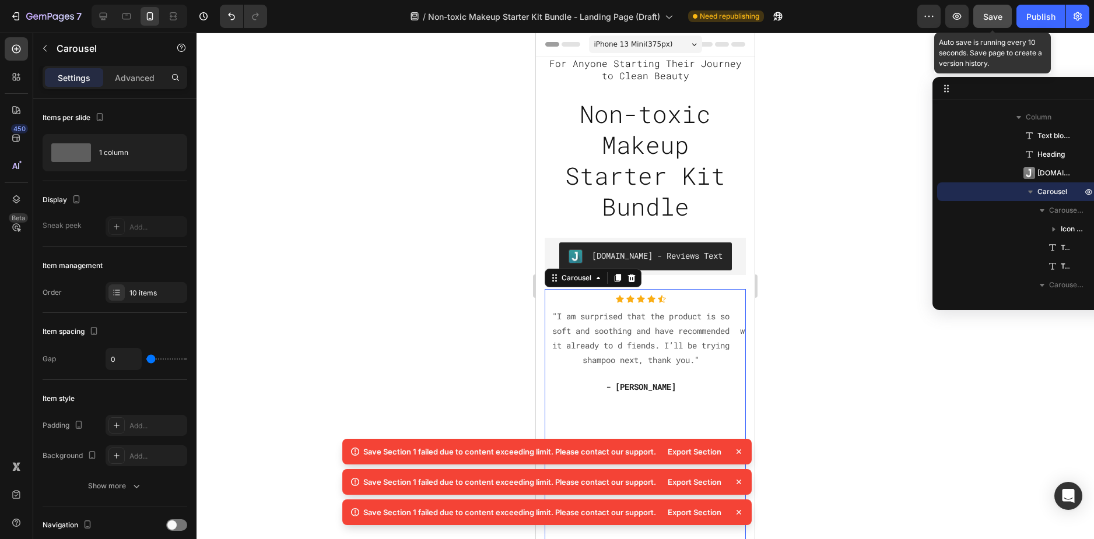
click at [989, 20] on span "Save" at bounding box center [992, 17] width 19 height 10
click at [740, 454] on icon at bounding box center [738, 451] width 5 height 5
click at [740, 452] on icon at bounding box center [738, 451] width 5 height 5
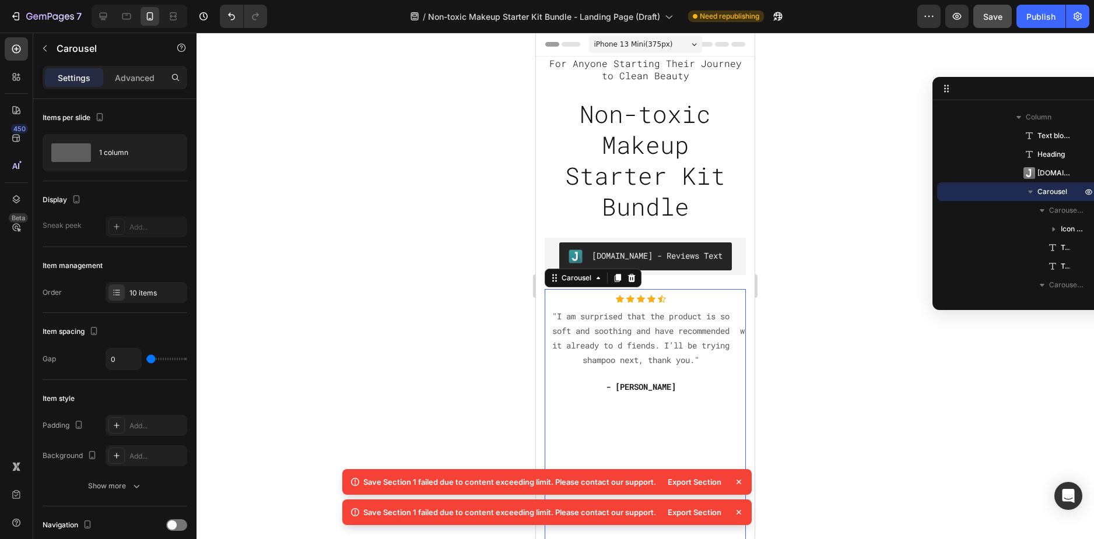
click at [739, 477] on icon at bounding box center [739, 482] width 12 height 12
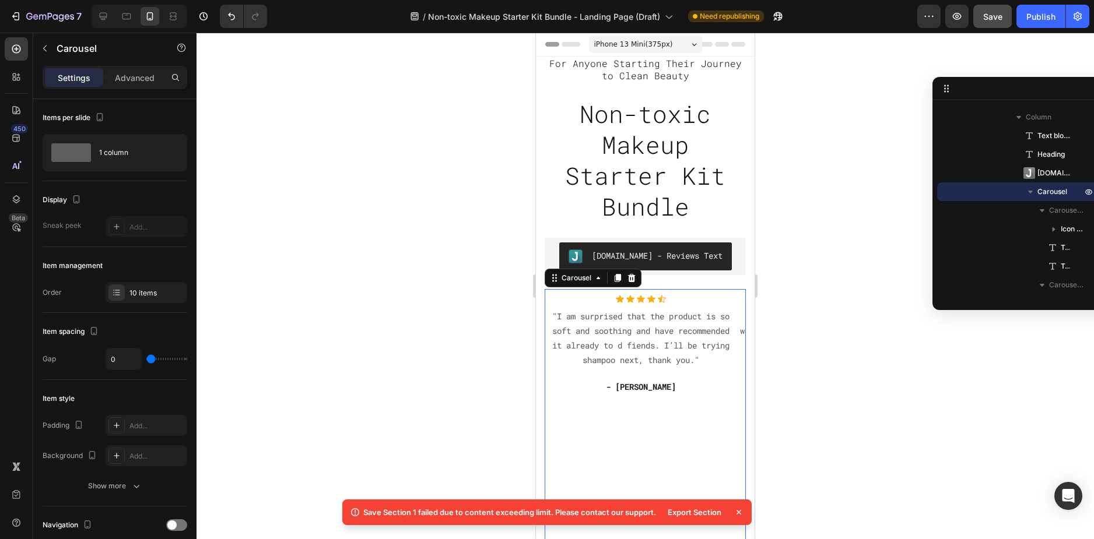
click at [741, 513] on icon at bounding box center [739, 513] width 12 height 12
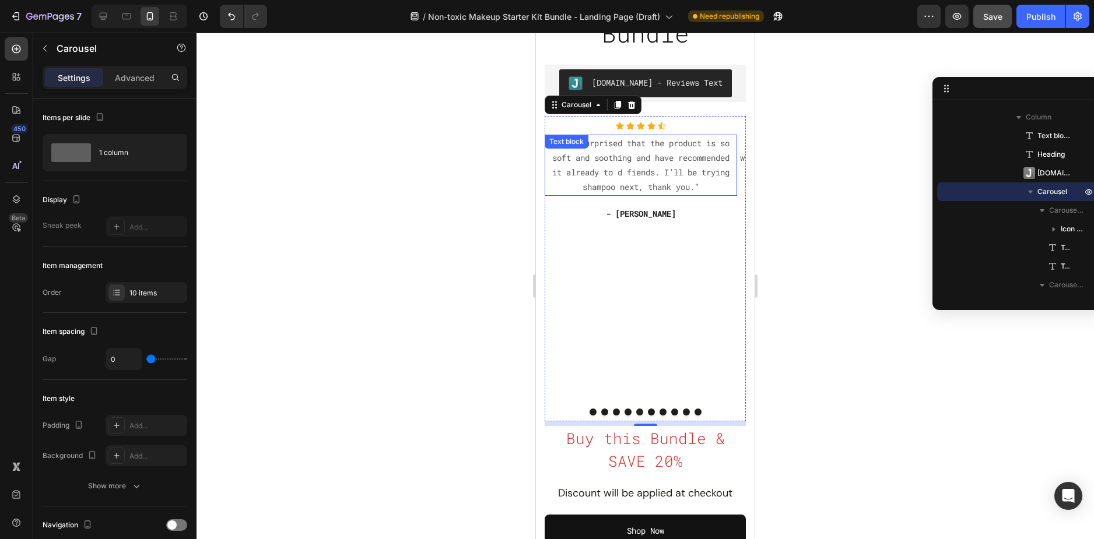
scroll to position [175, 0]
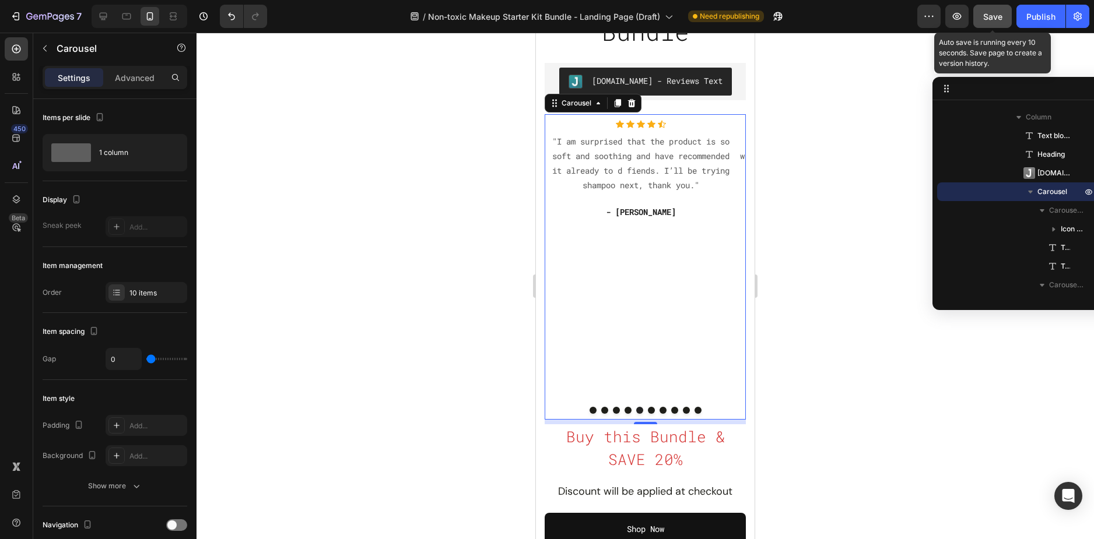
click at [988, 15] on span "Save" at bounding box center [992, 17] width 19 height 10
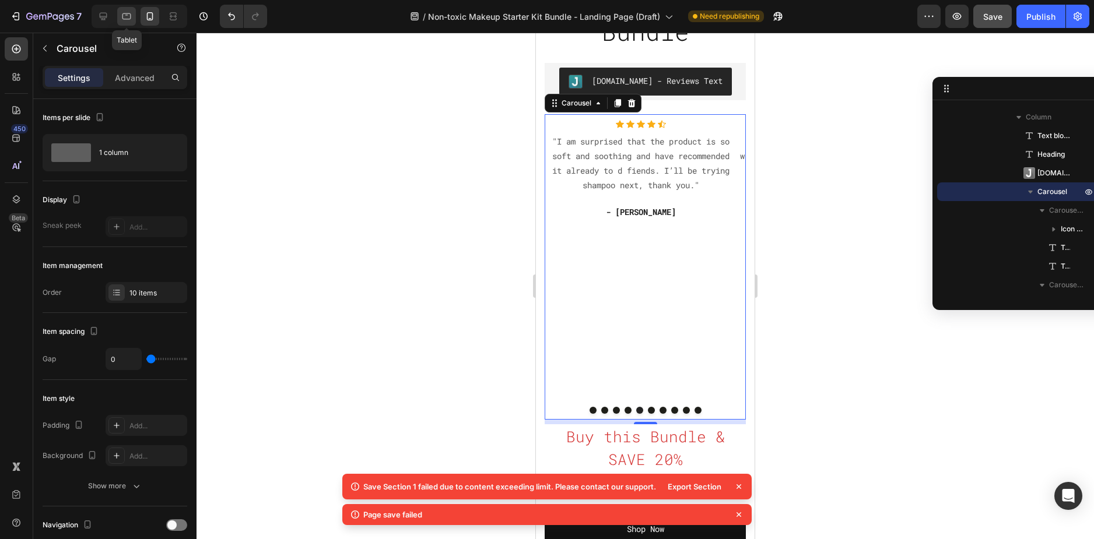
click at [122, 21] on icon at bounding box center [127, 16] width 12 height 12
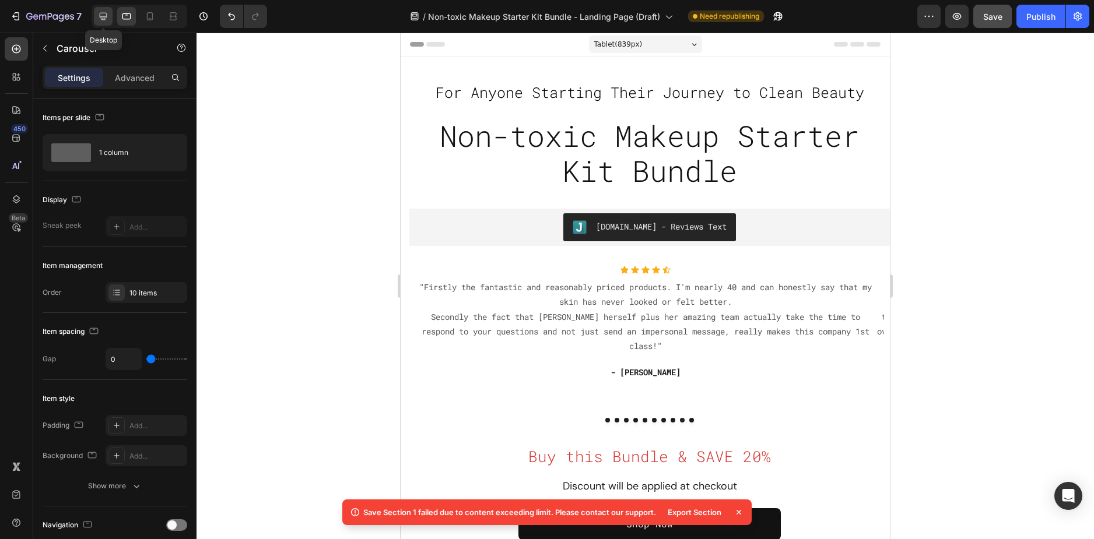
click at [111, 17] on div at bounding box center [103, 16] width 19 height 19
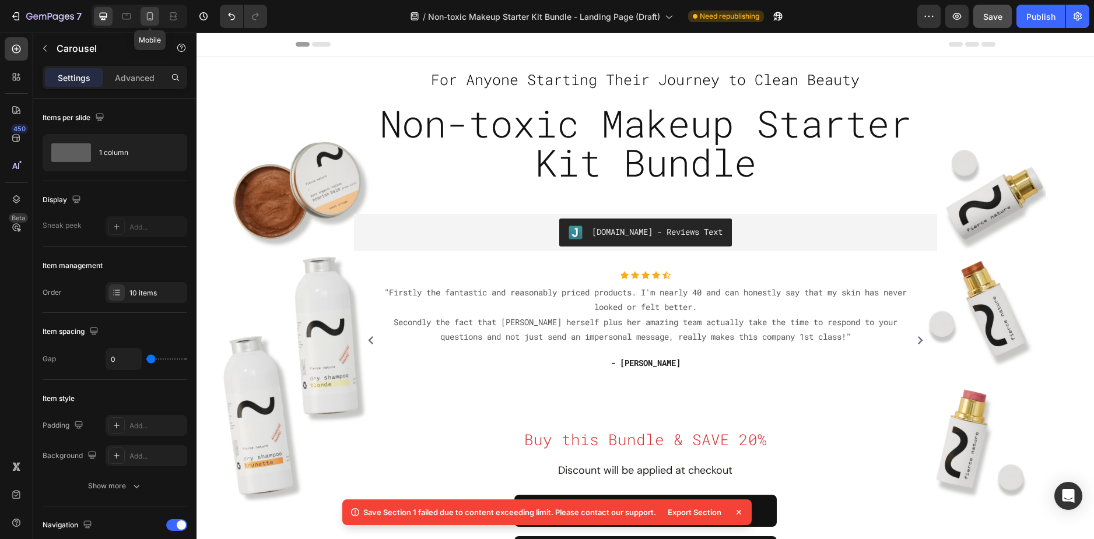
click at [158, 13] on div at bounding box center [150, 16] width 19 height 19
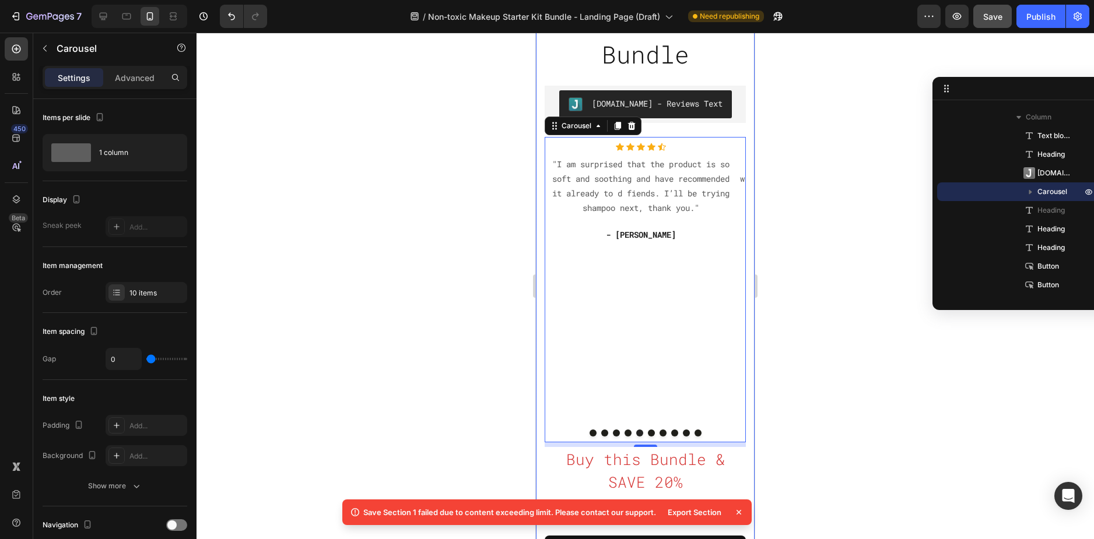
scroll to position [215, 0]
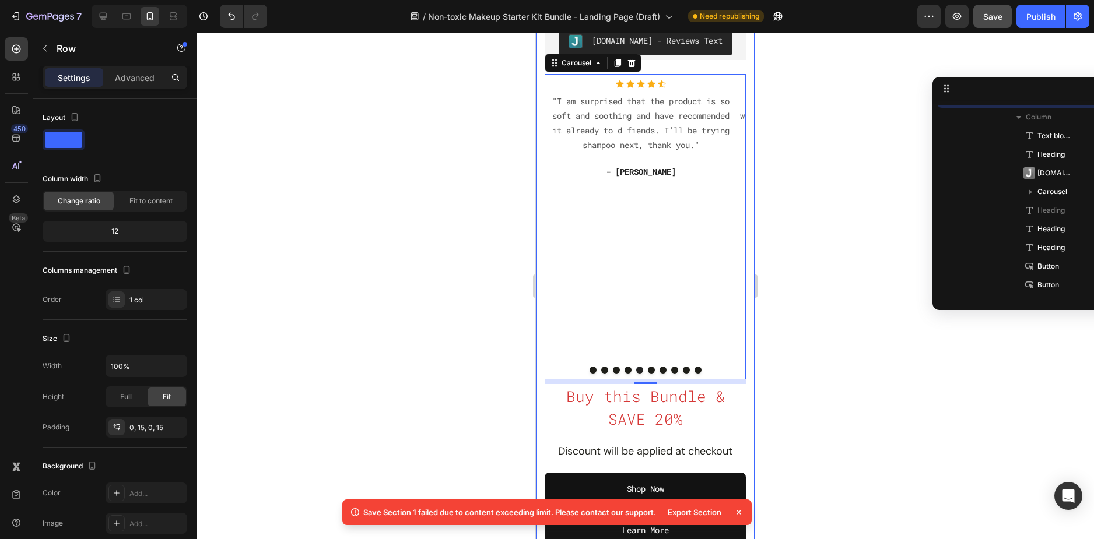
click at [738, 252] on div "For Anyone Starting Their Journey to Clean Beauty Text block Non-toxic Makeup S…" at bounding box center [645, 193] width 219 height 705
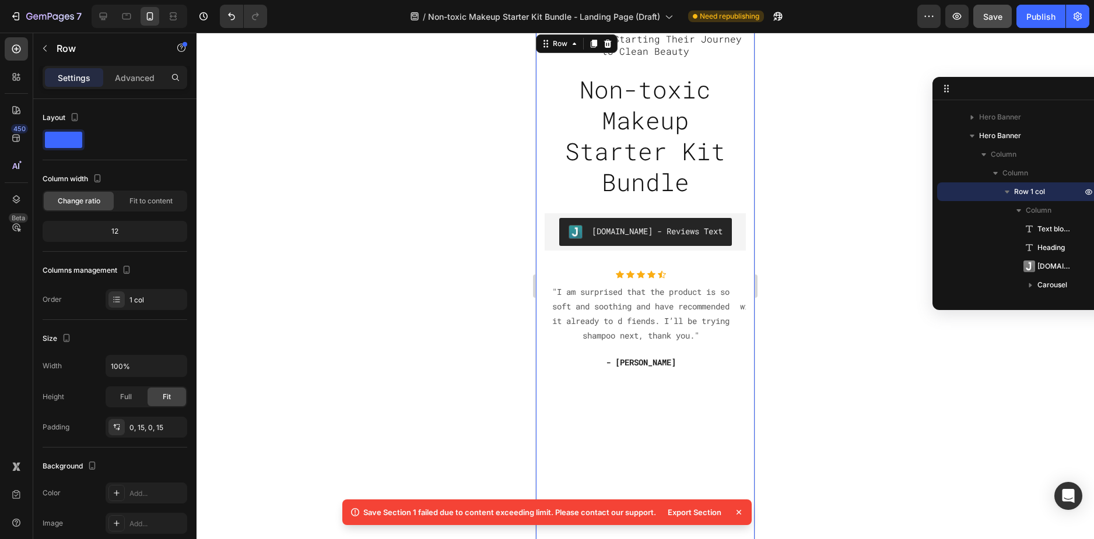
scroll to position [0, 0]
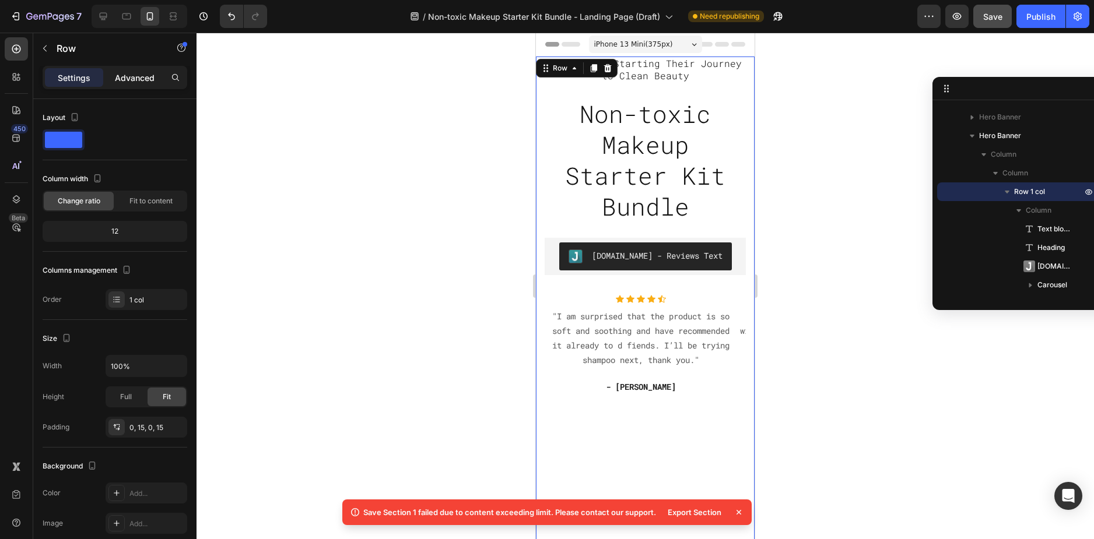
click at [142, 77] on p "Advanced" at bounding box center [135, 78] width 40 height 12
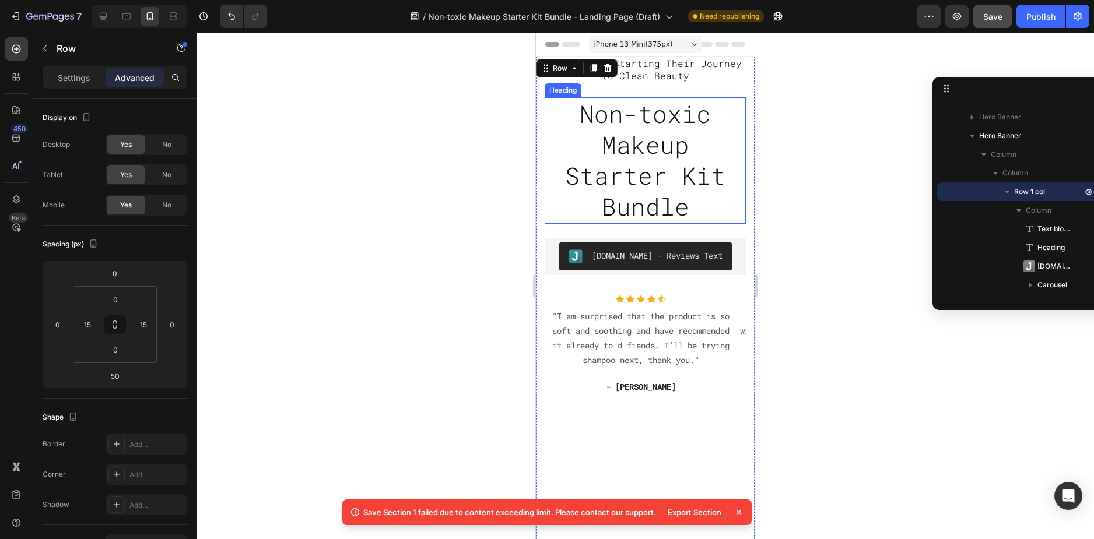
click at [552, 153] on h2 "Non-toxic Makeup Starter Kit Bundle" at bounding box center [645, 160] width 201 height 127
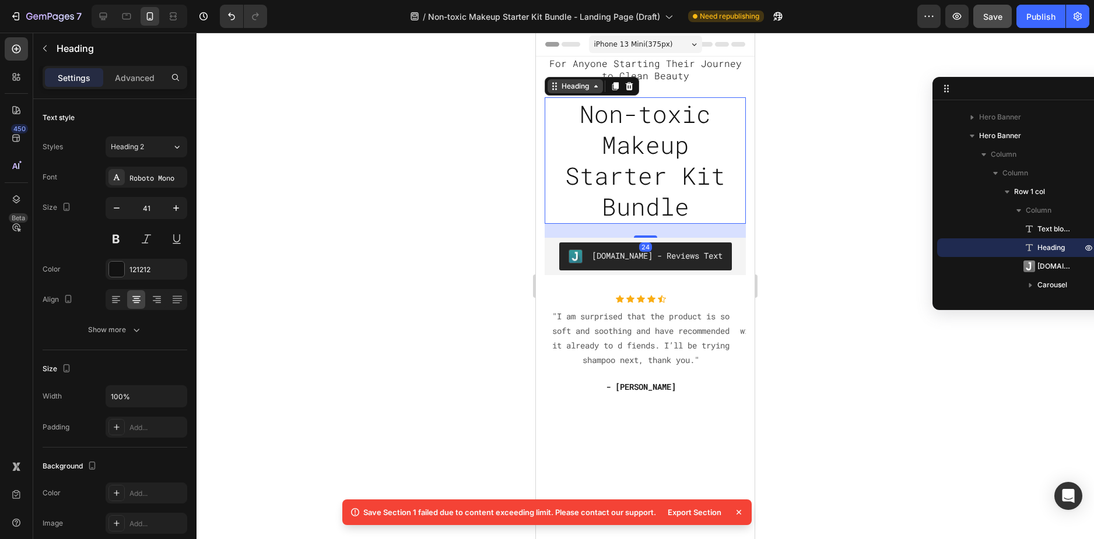
click at [577, 91] on div "Heading" at bounding box center [575, 86] width 32 height 10
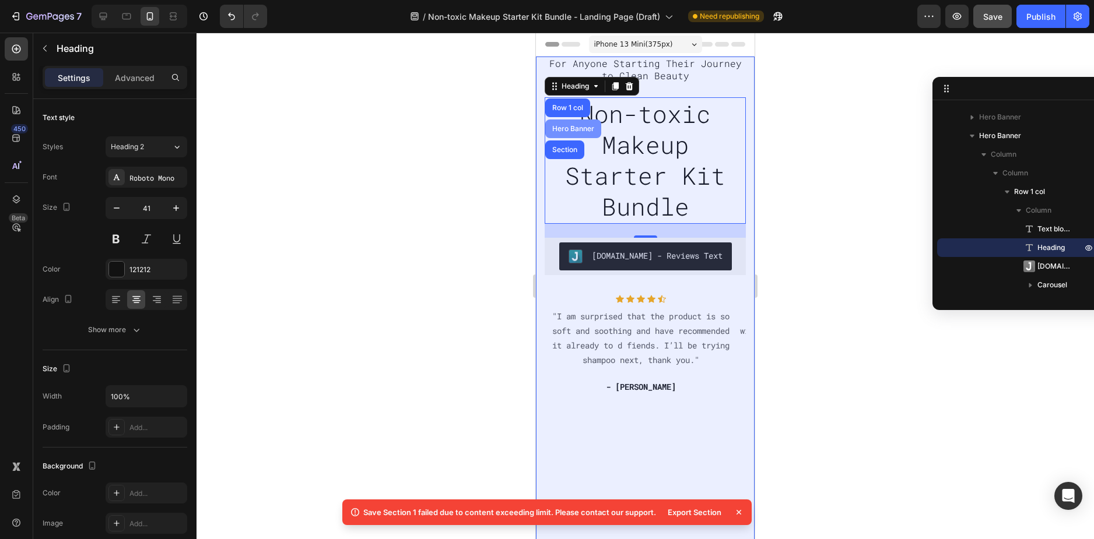
click at [562, 126] on div "Hero Banner" at bounding box center [573, 128] width 47 height 7
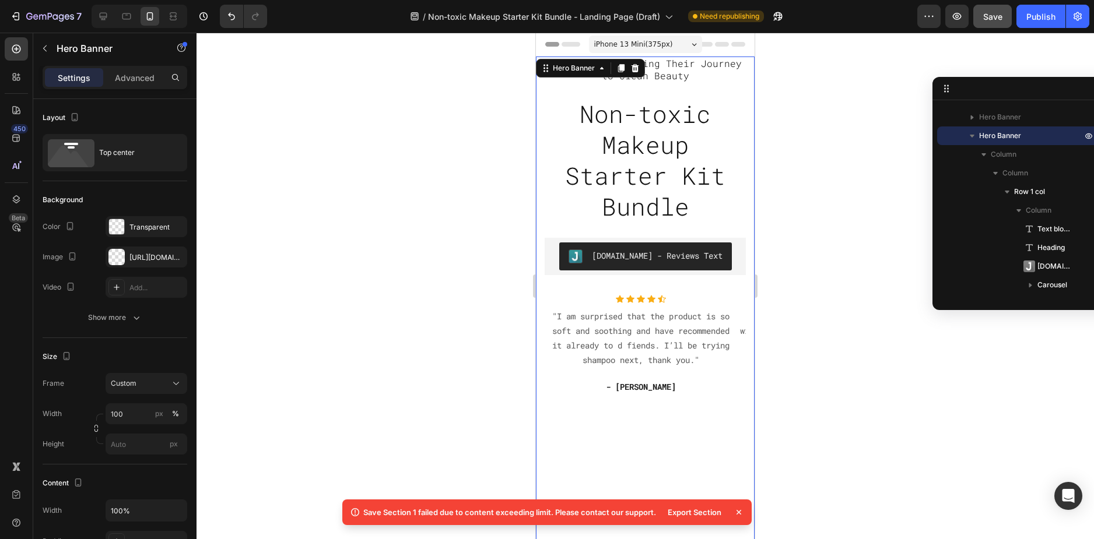
click at [121, 66] on div "Settings Advanced" at bounding box center [115, 77] width 145 height 23
click at [130, 73] on p "Advanced" at bounding box center [135, 78] width 40 height 12
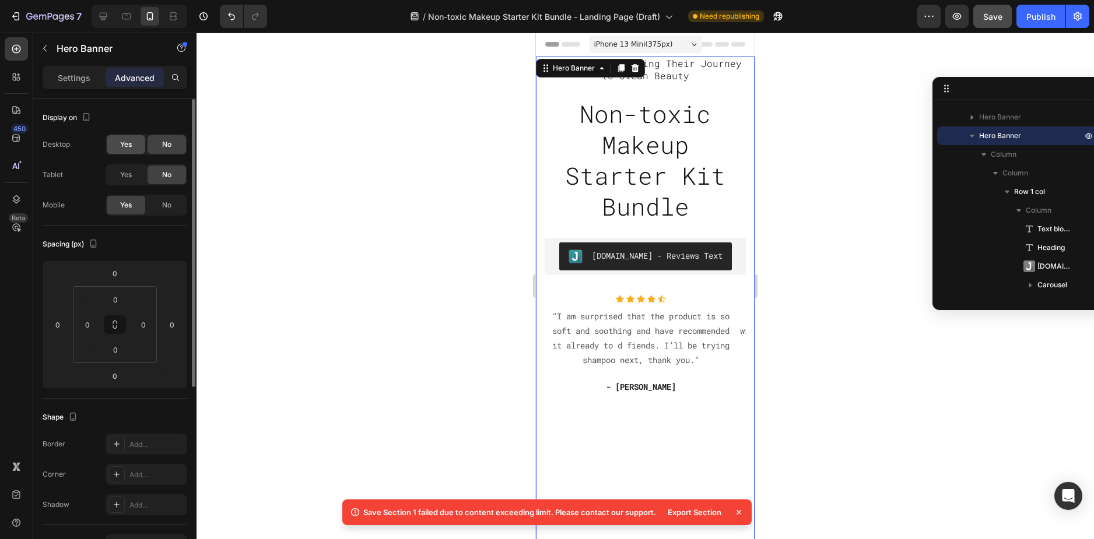
click at [117, 152] on div "Yes" at bounding box center [126, 144] width 38 height 19
click at [134, 168] on div "Yes" at bounding box center [126, 175] width 38 height 19
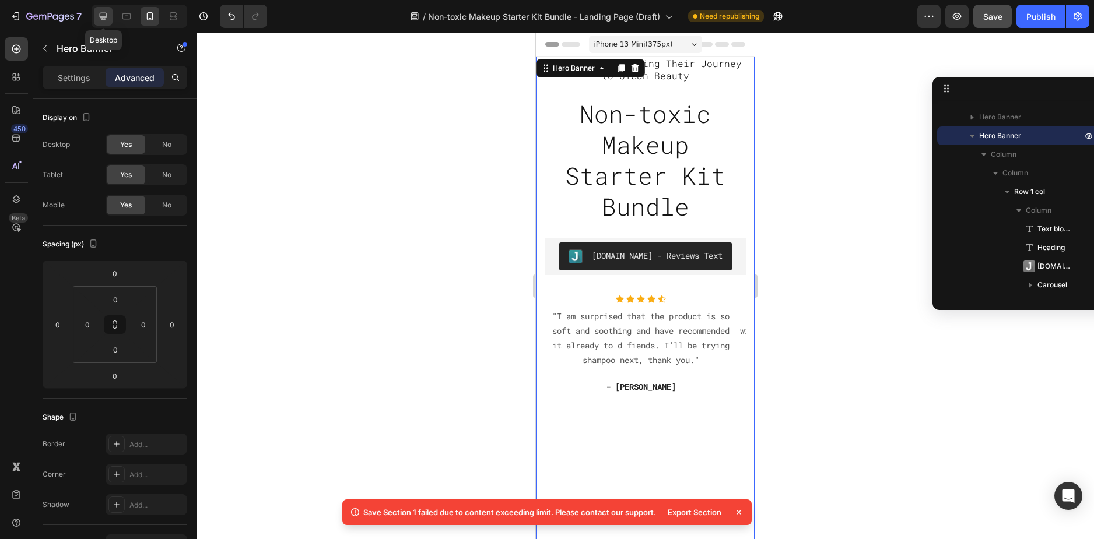
click at [103, 20] on icon at bounding box center [104, 17] width 8 height 8
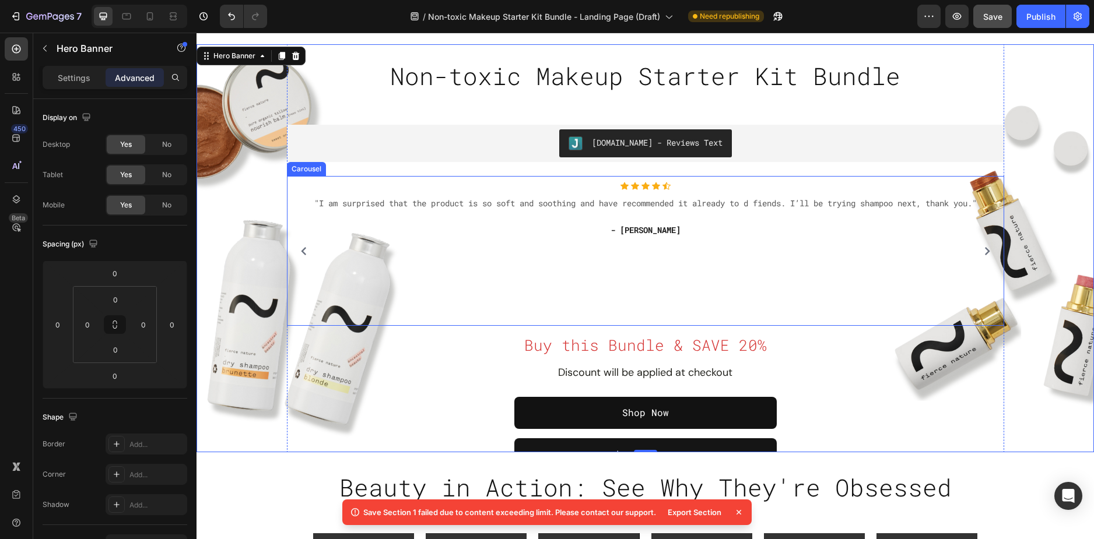
scroll to position [470, 0]
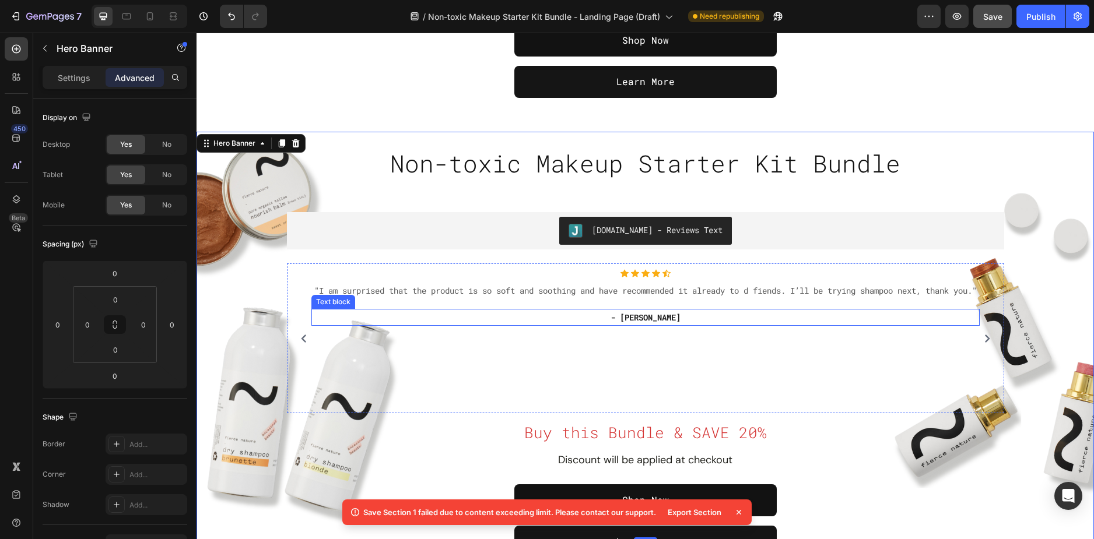
click at [707, 325] on p "- Mrs. Holden" at bounding box center [645, 317] width 666 height 15
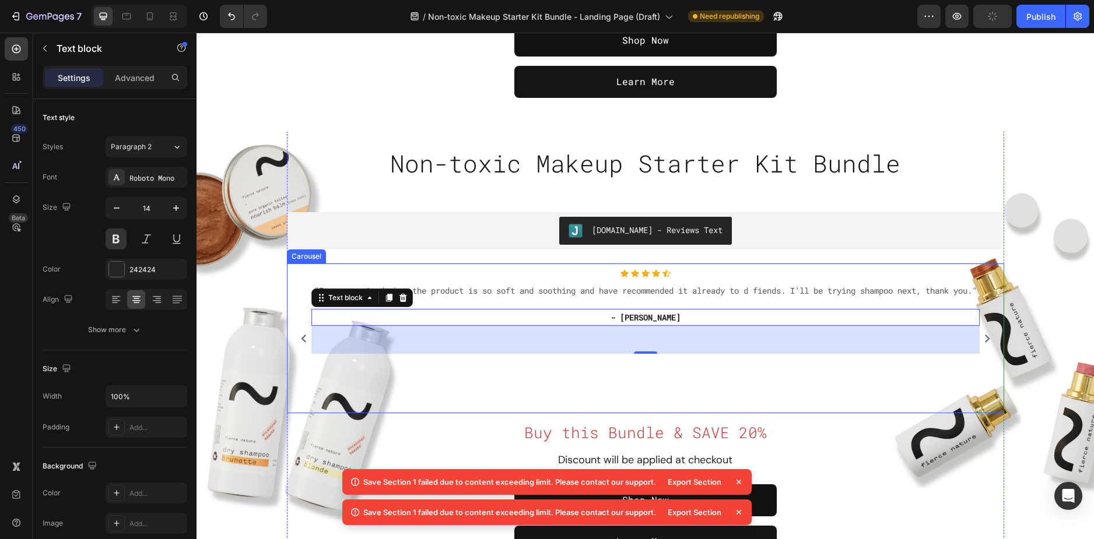
click at [983, 338] on icon "Carousel Next Arrow" at bounding box center [987, 339] width 8 height 8
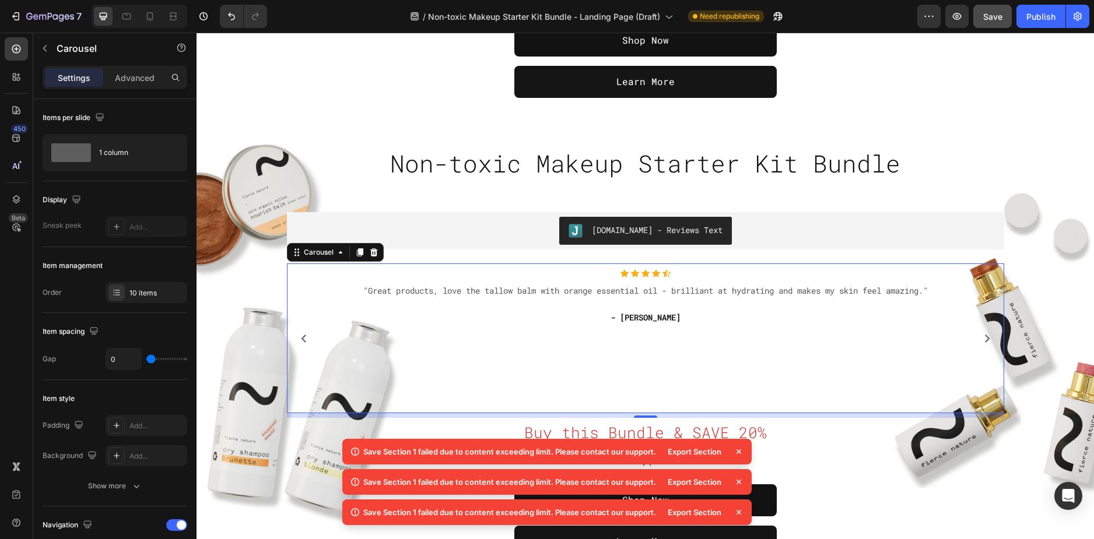
click at [736, 449] on icon at bounding box center [739, 452] width 12 height 12
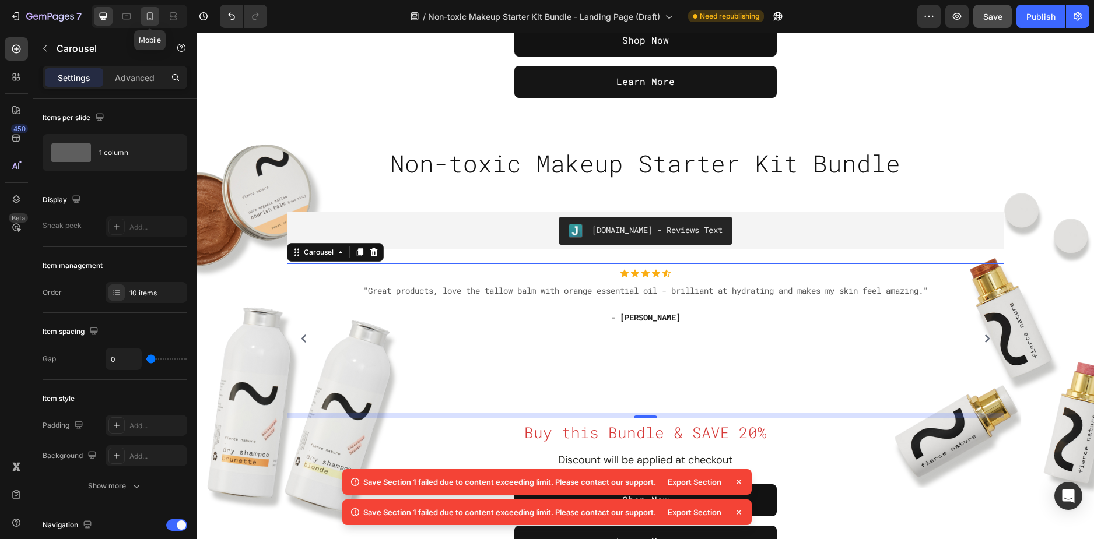
click at [156, 14] on div at bounding box center [150, 16] width 19 height 19
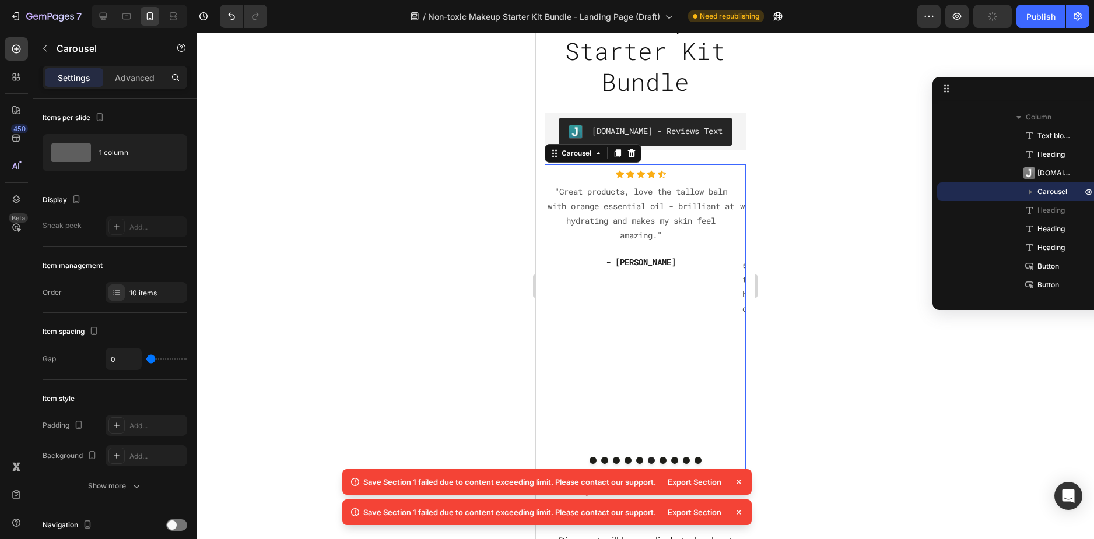
scroll to position [99, 0]
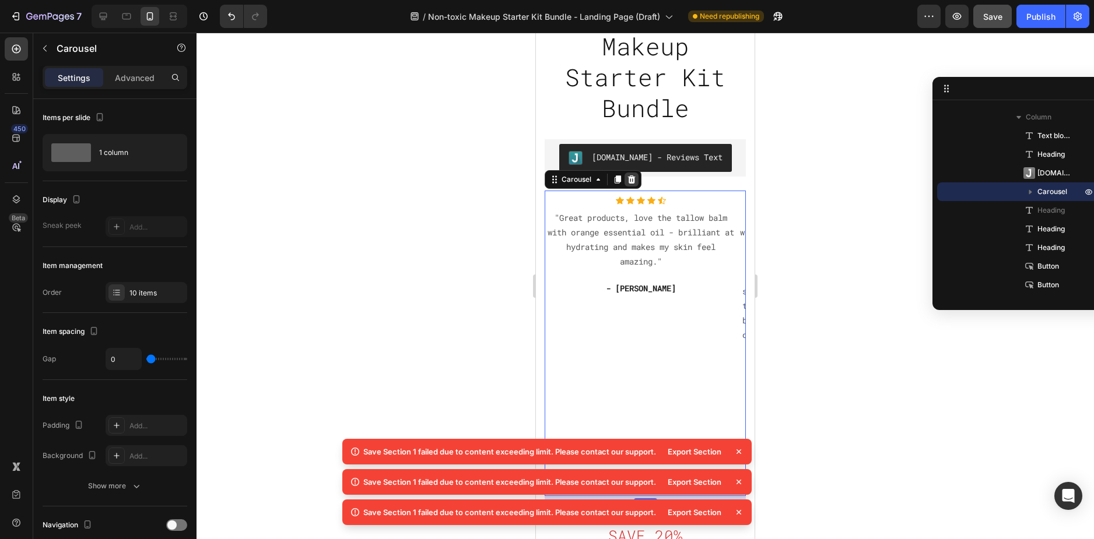
click at [630, 175] on icon at bounding box center [631, 179] width 9 height 9
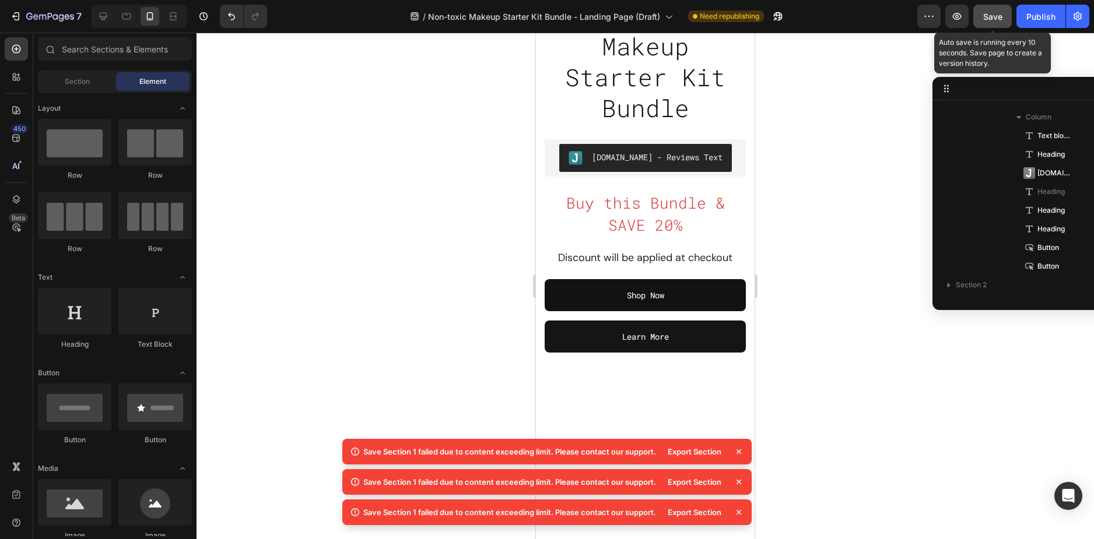
click at [994, 15] on span "Save" at bounding box center [992, 17] width 19 height 10
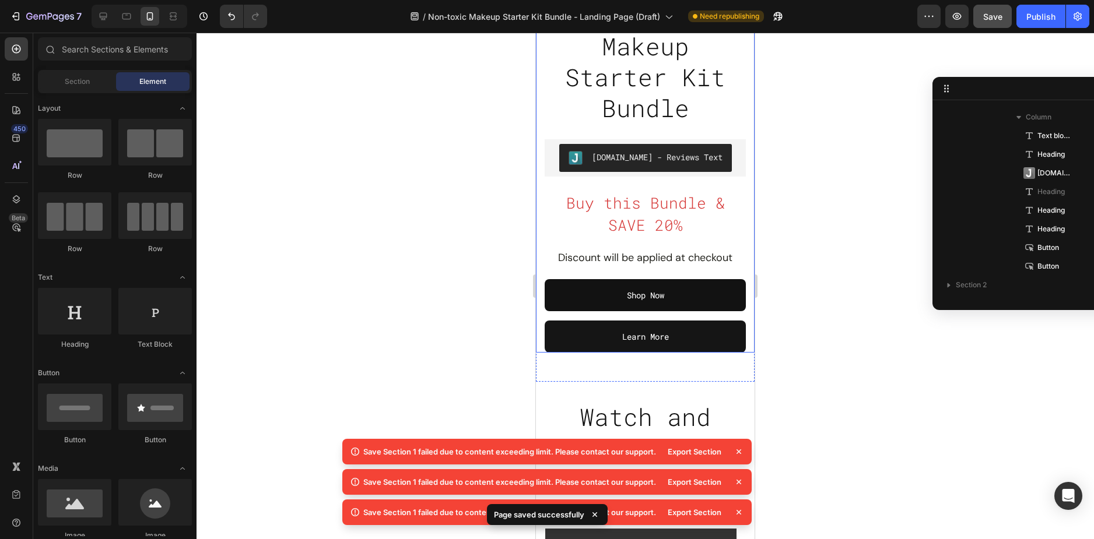
scroll to position [0, 0]
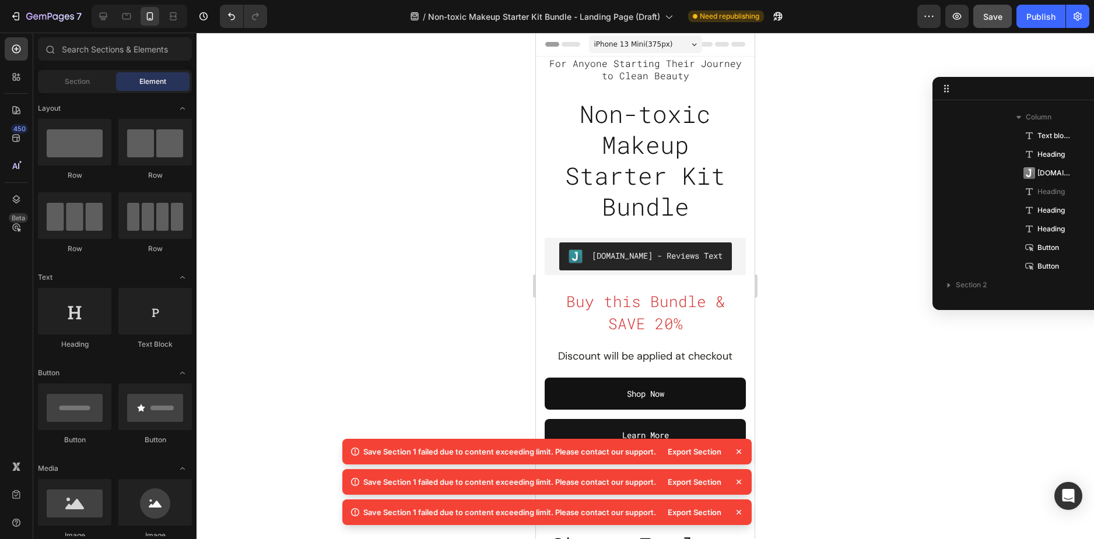
click at [743, 449] on icon at bounding box center [739, 452] width 12 height 12
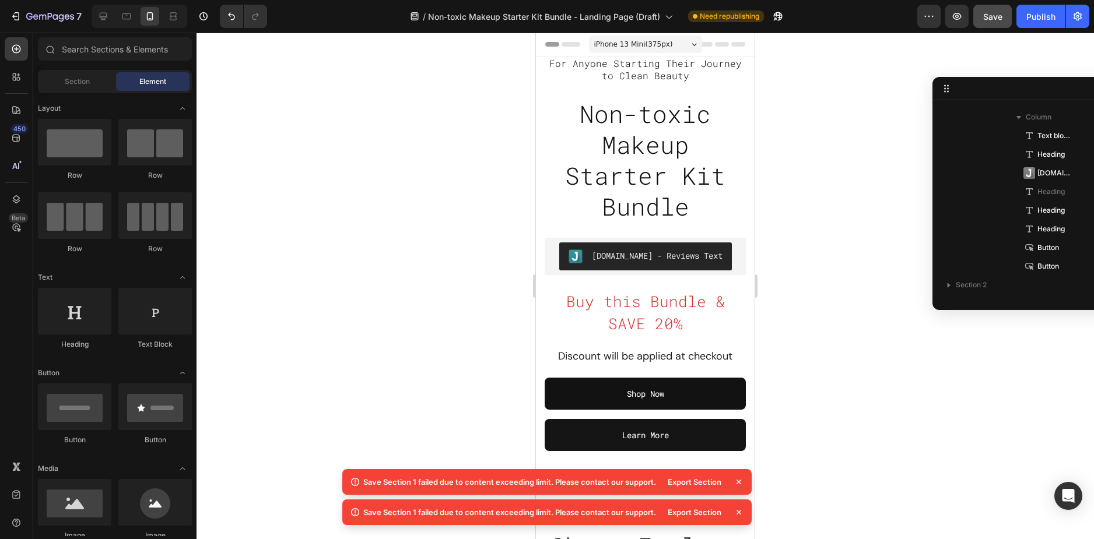
click at [737, 484] on icon at bounding box center [739, 482] width 12 height 12
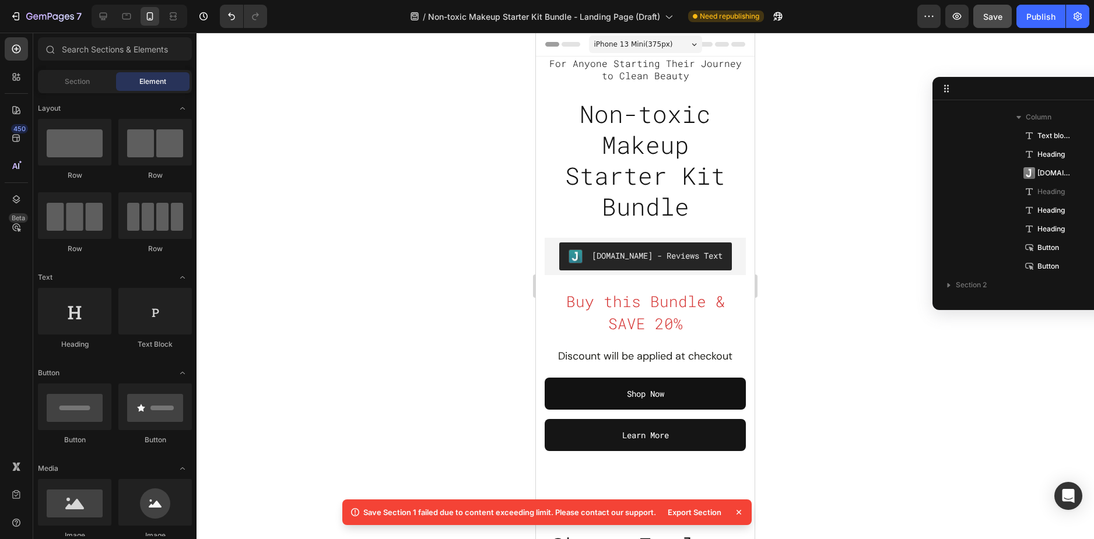
click at [739, 512] on icon at bounding box center [738, 512] width 5 height 5
